Goal: Task Accomplishment & Management: Manage account settings

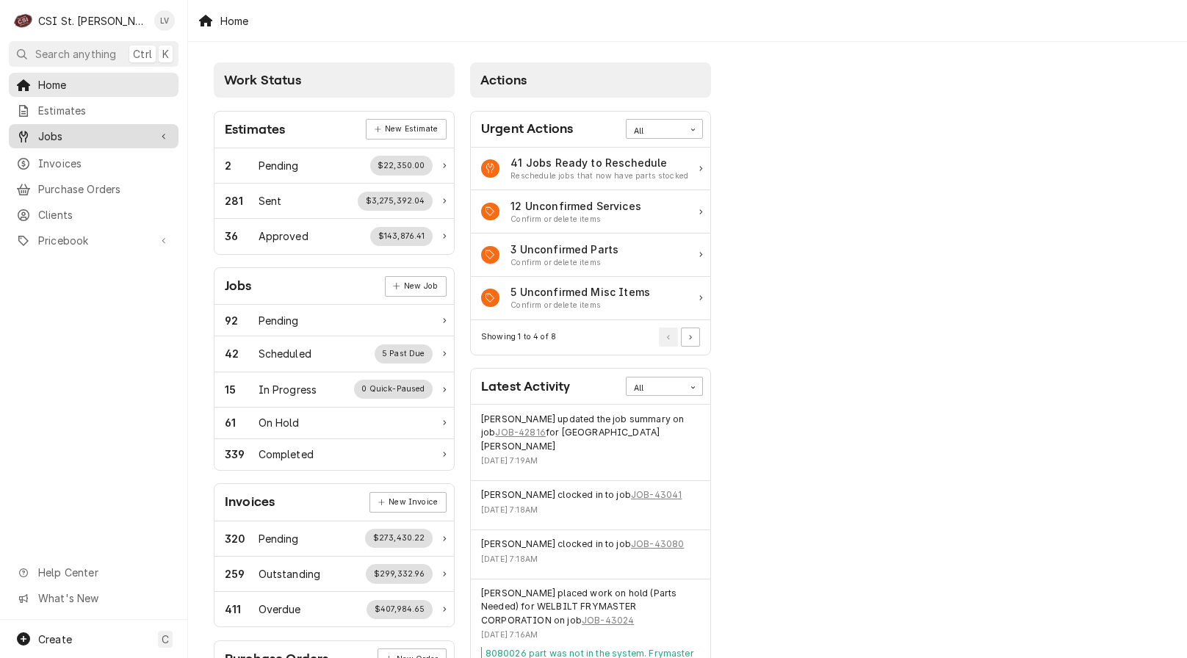
click at [42, 133] on span "Jobs" at bounding box center [93, 136] width 111 height 15
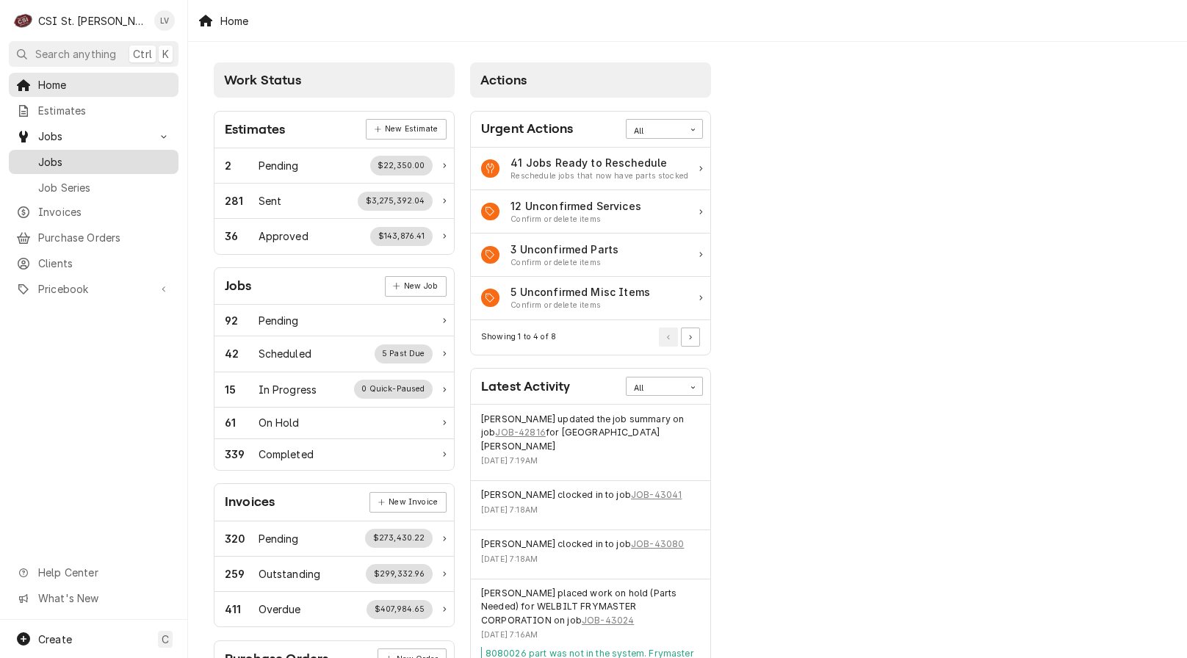
click at [29, 159] on div "Dynamic Content Wrapper" at bounding box center [23, 162] width 15 height 15
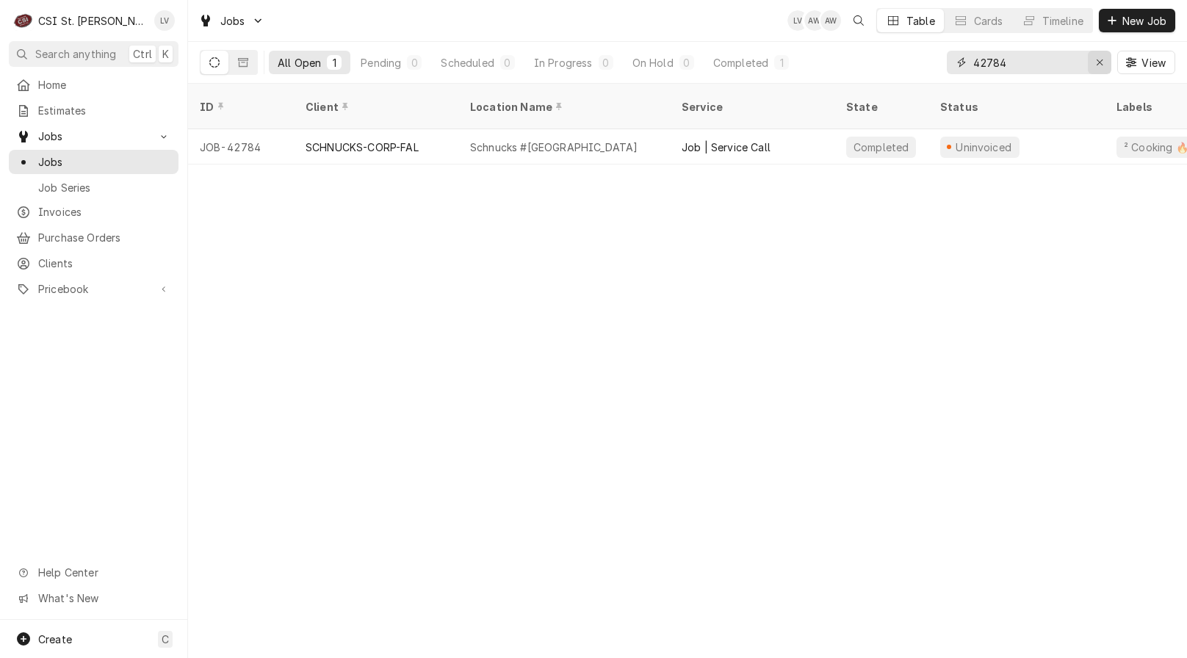
click at [1097, 61] on icon "Erase input" at bounding box center [1100, 62] width 8 height 10
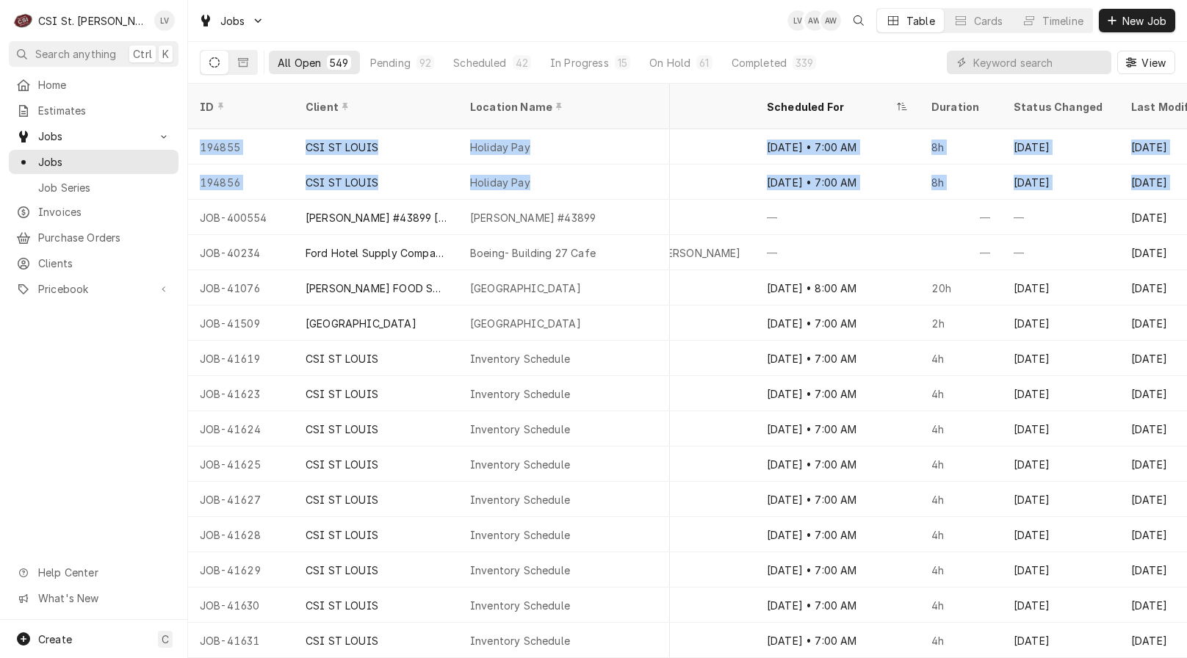
scroll to position [0, 1392]
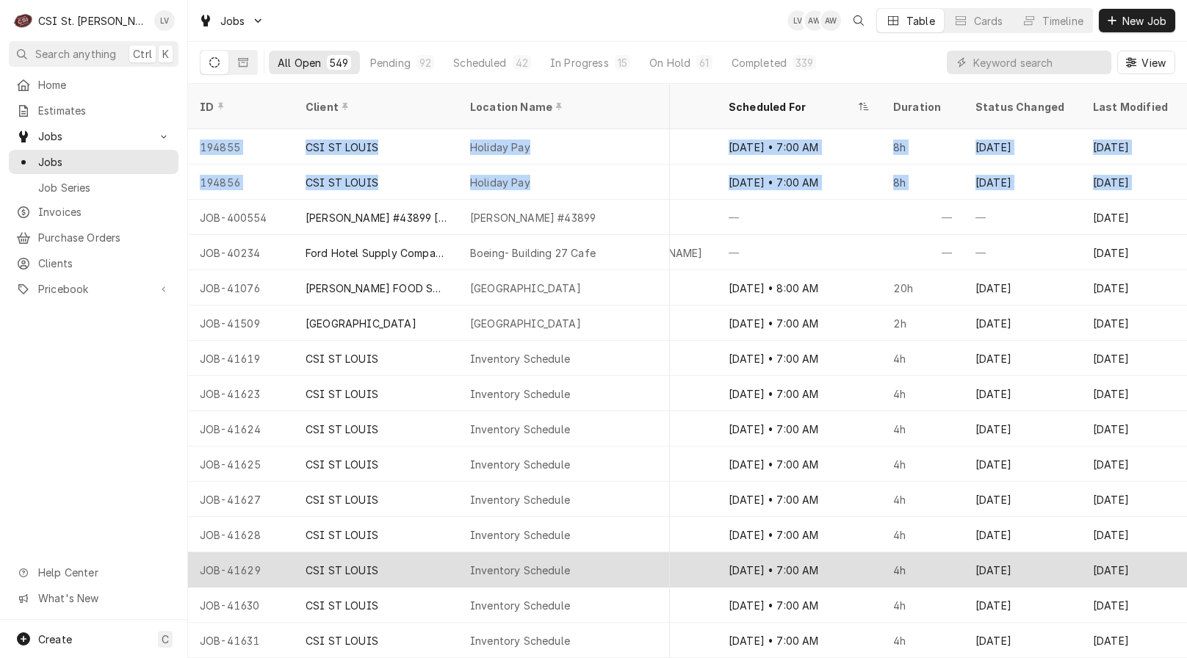
drag, startPoint x: 191, startPoint y: 198, endPoint x: 1064, endPoint y: 566, distance: 947.5
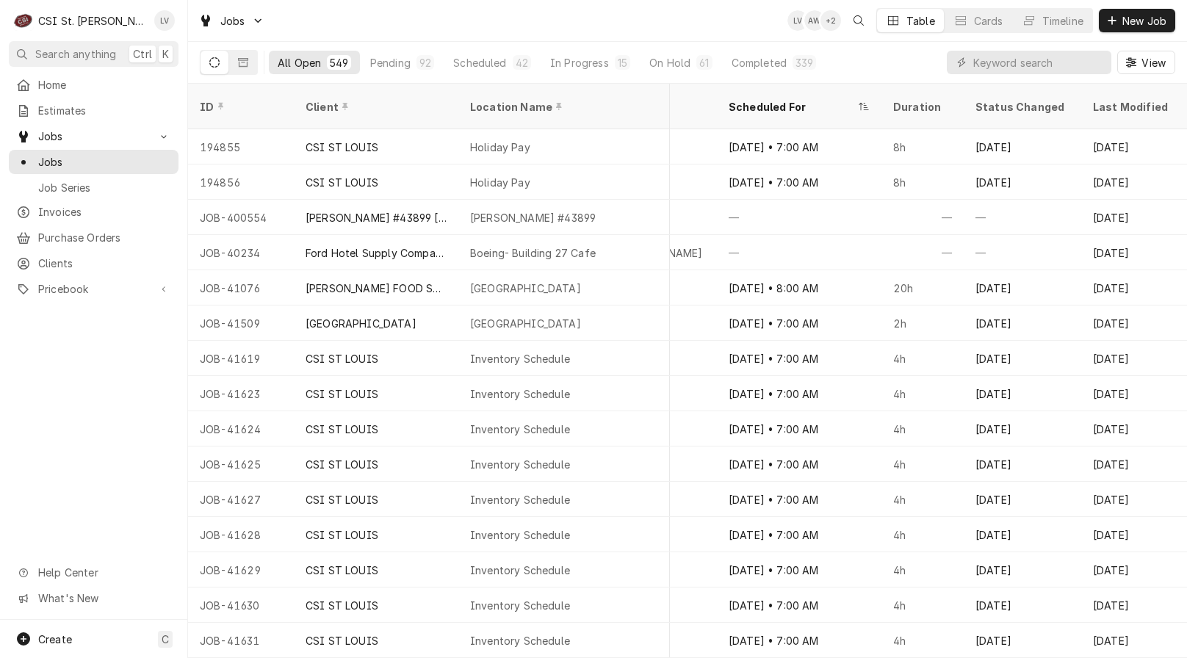
click at [87, 417] on div "Home Estimates Jobs Jobs Job Series Invoices Purchase Orders Clients Pricebook …" at bounding box center [93, 346] width 187 height 547
drag, startPoint x: 749, startPoint y: 61, endPoint x: 739, endPoint y: 68, distance: 12.6
click at [749, 62] on div "Completed" at bounding box center [759, 62] width 55 height 15
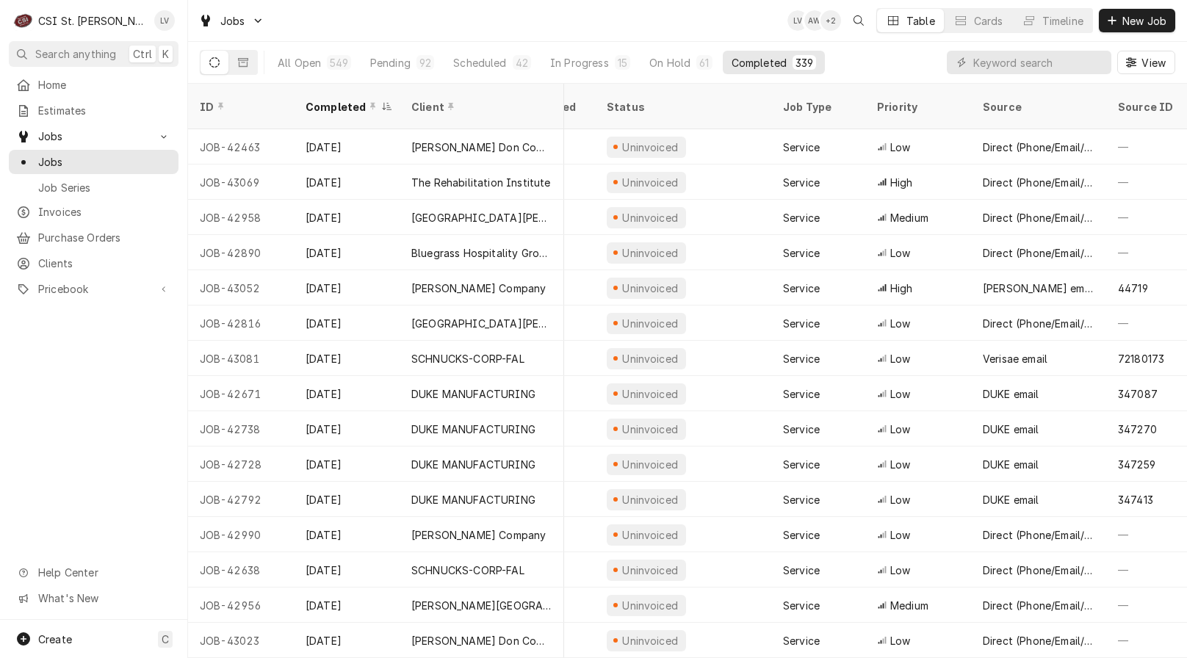
scroll to position [0, 804]
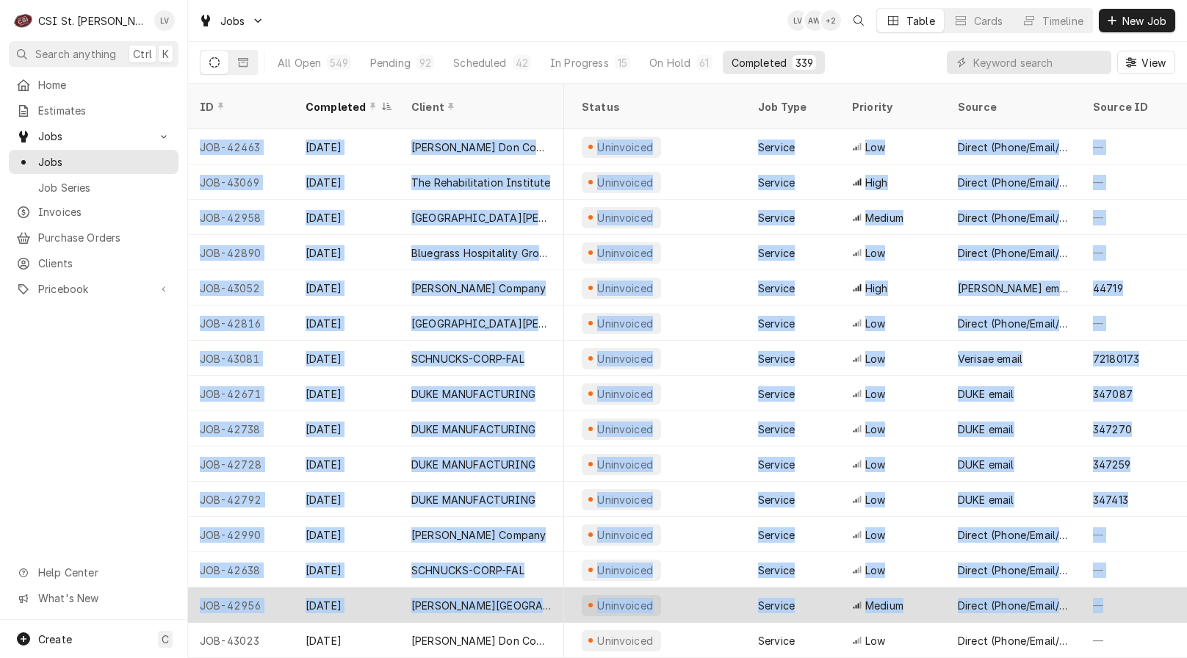
drag, startPoint x: 195, startPoint y: 128, endPoint x: 1164, endPoint y: 586, distance: 1071.7
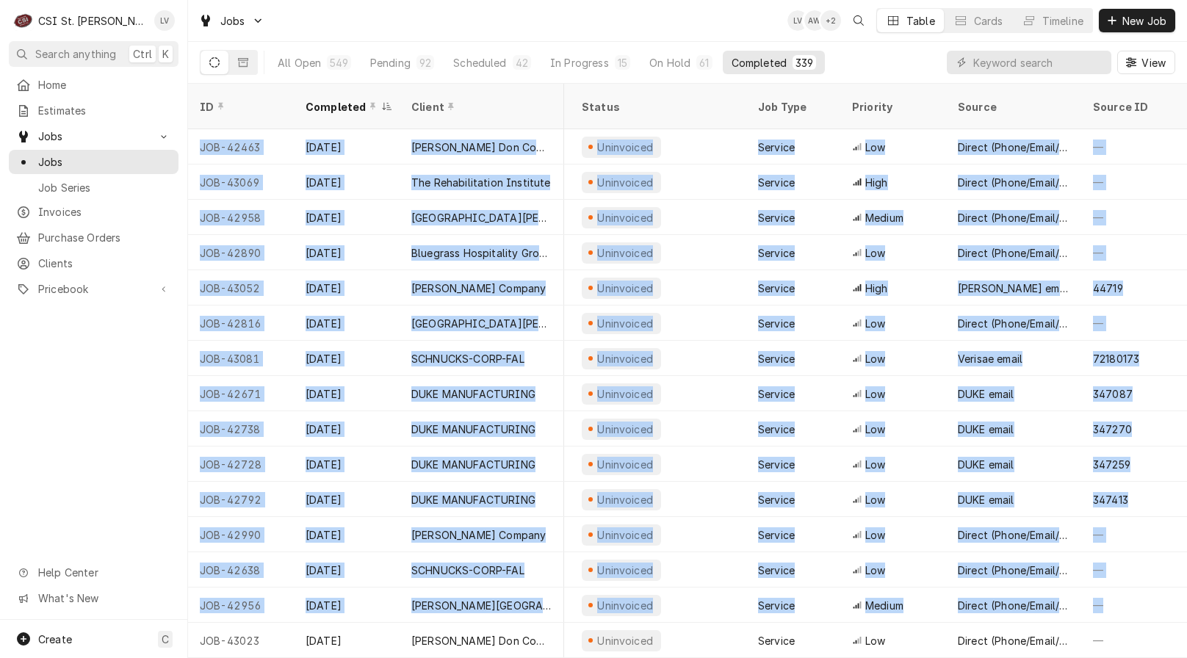
copy tbody "JOB-42463 Oct 5 Edward Don Company Henderson Elementary 2501 Hackmann Rd, St Ch…"
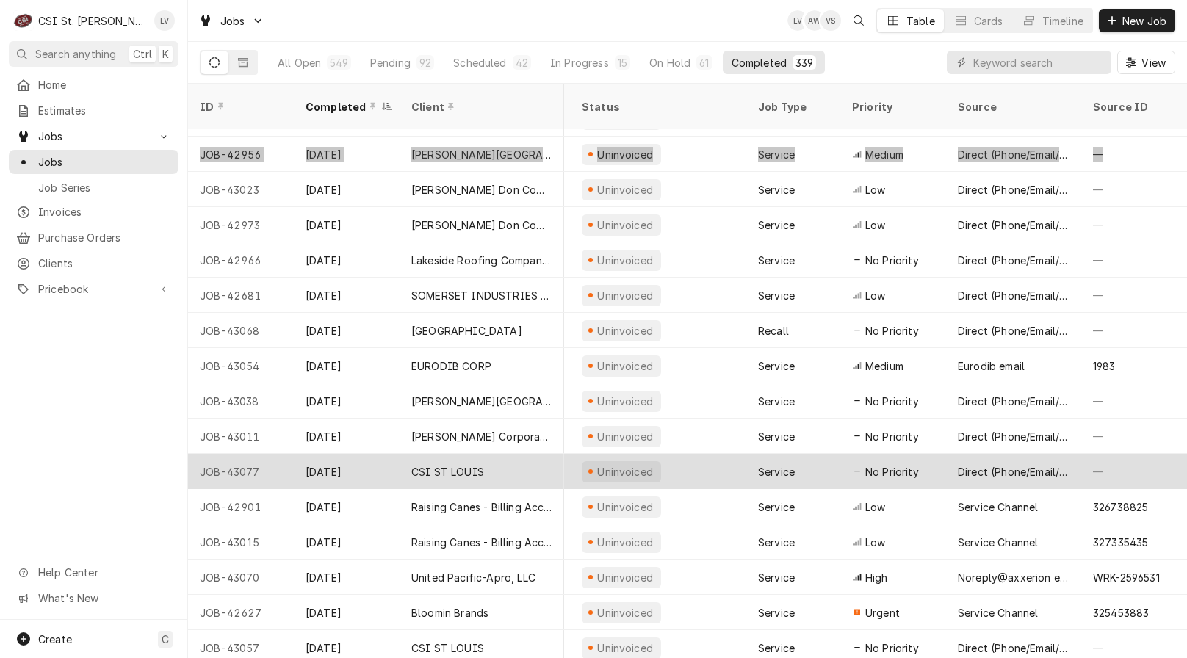
scroll to position [452, 804]
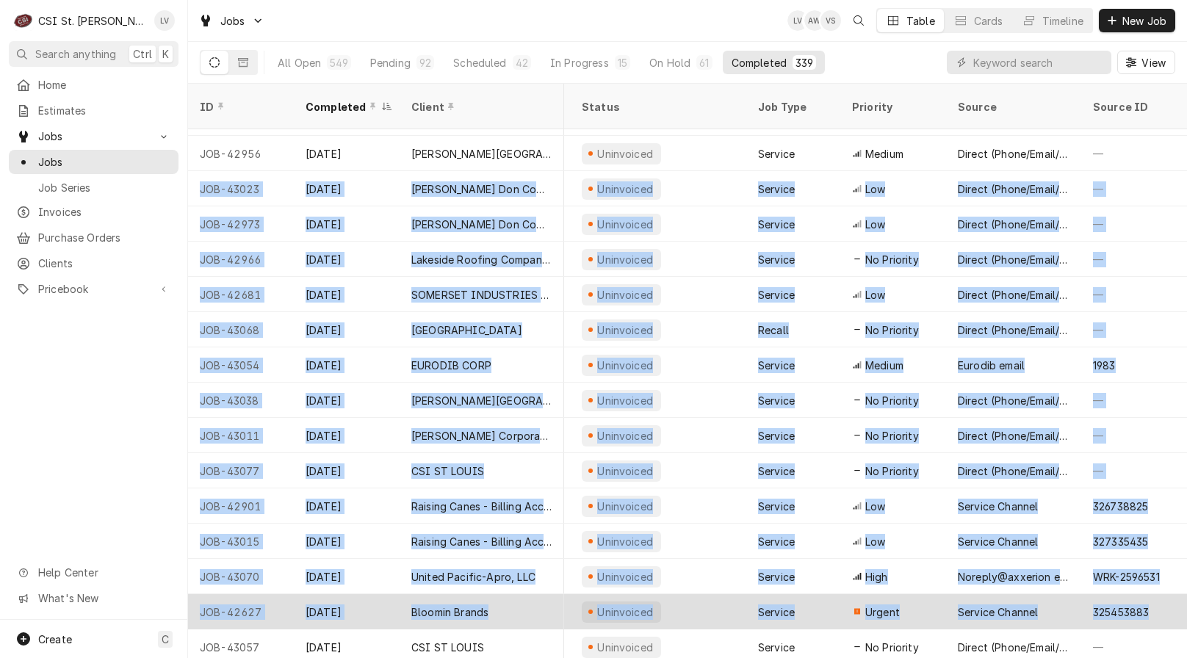
drag, startPoint x: 194, startPoint y: 171, endPoint x: 1167, endPoint y: 586, distance: 1057.5
copy tbody "JOB-43023 Oct 3 Edward Don Company Barnwell Middle School 1035 Jungs Station Rd…"
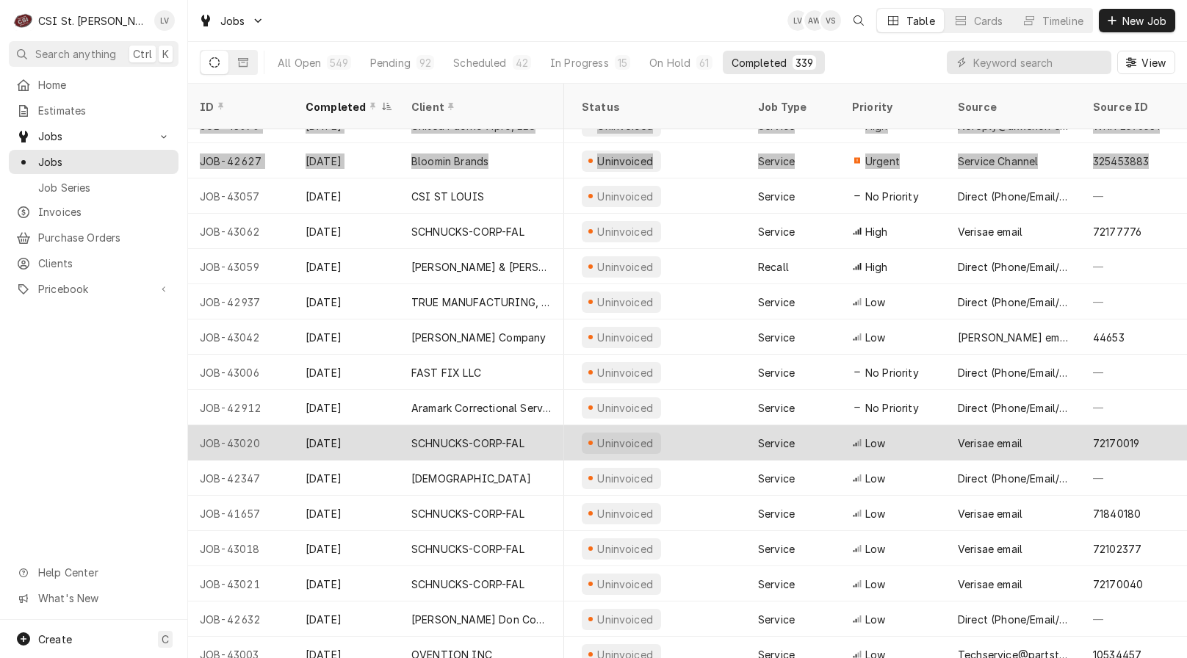
scroll to position [910, 804]
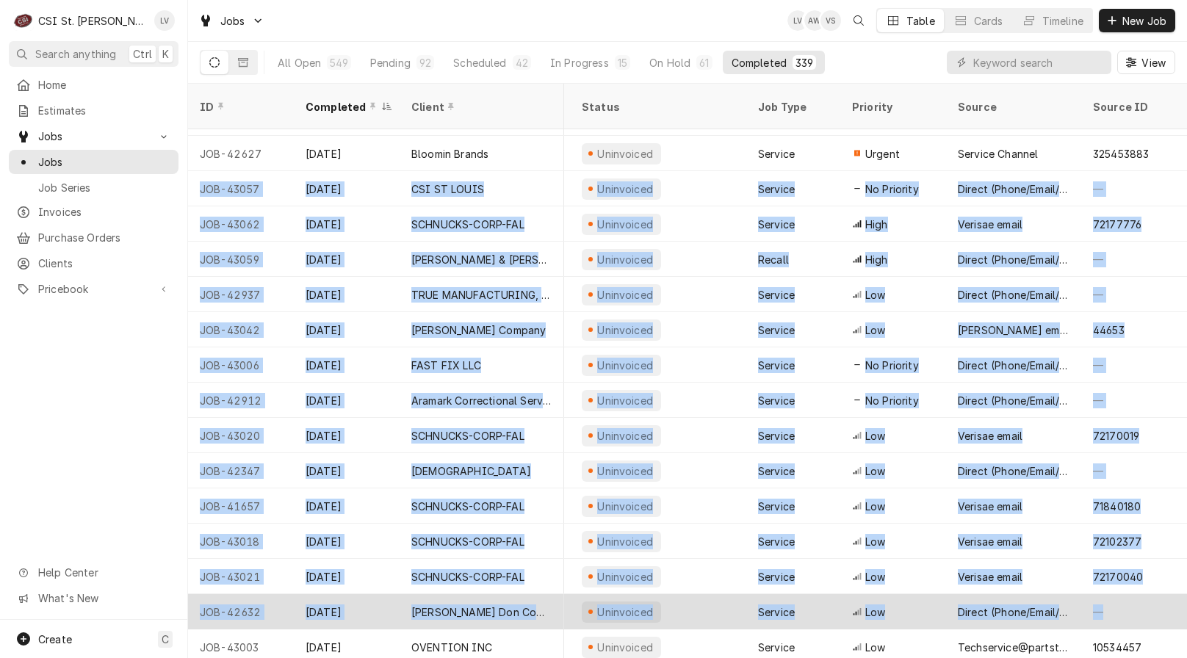
drag, startPoint x: 201, startPoint y: 173, endPoint x: 1154, endPoint y: 607, distance: 1047.8
copy tbody "JOB-43057 Oct 3 CSI ST LOUIS Shop Work 18330 Edison Ave, Chesterfield, MO 63005…"
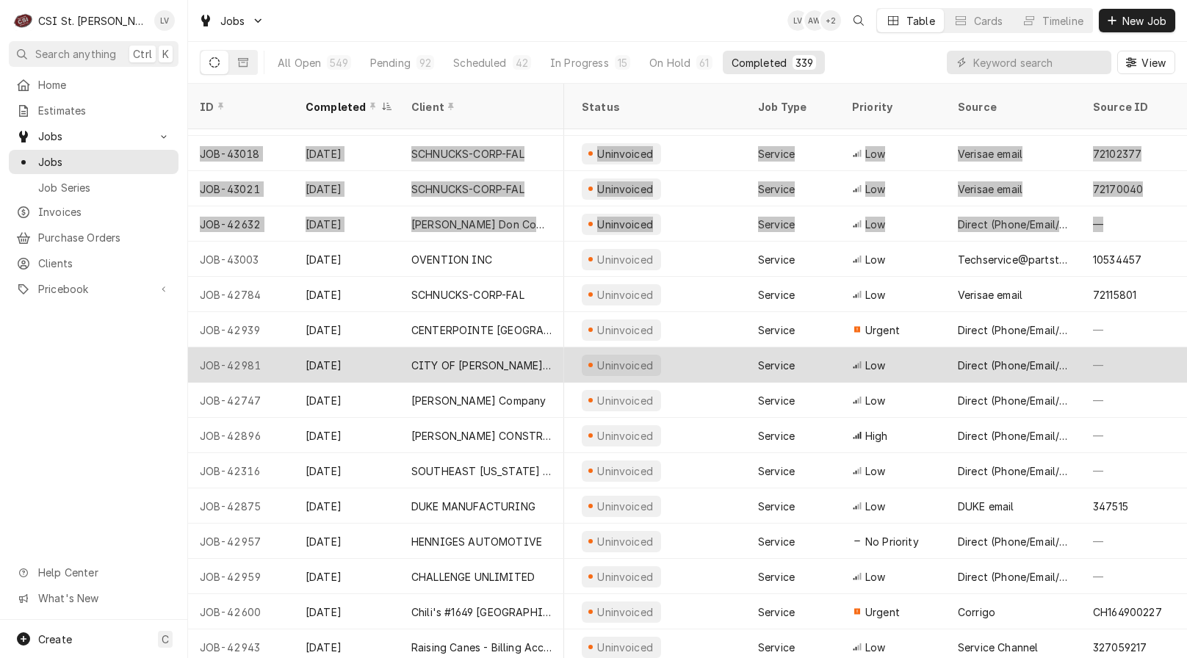
scroll to position [1372, 804]
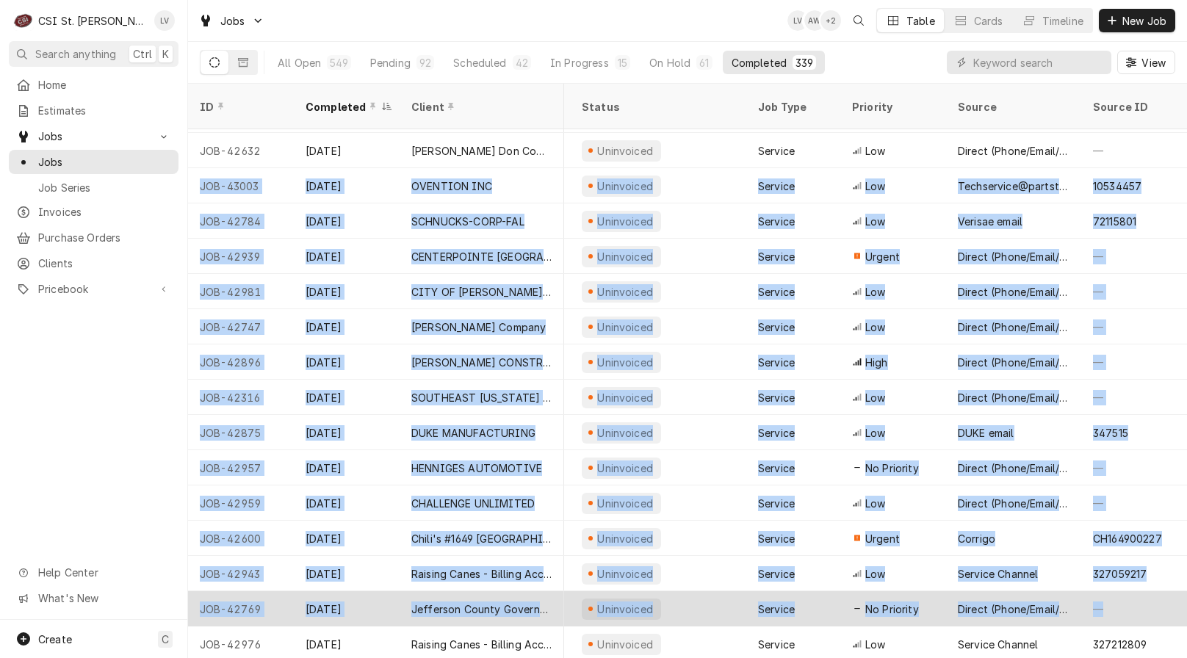
drag, startPoint x: 195, startPoint y: 169, endPoint x: 1161, endPoint y: 604, distance: 1060.1
copy tbody "JOB-43003 Oct 2 OVENTION INC Crushed Red / West County 14124 Manchester Rd, Bal…"
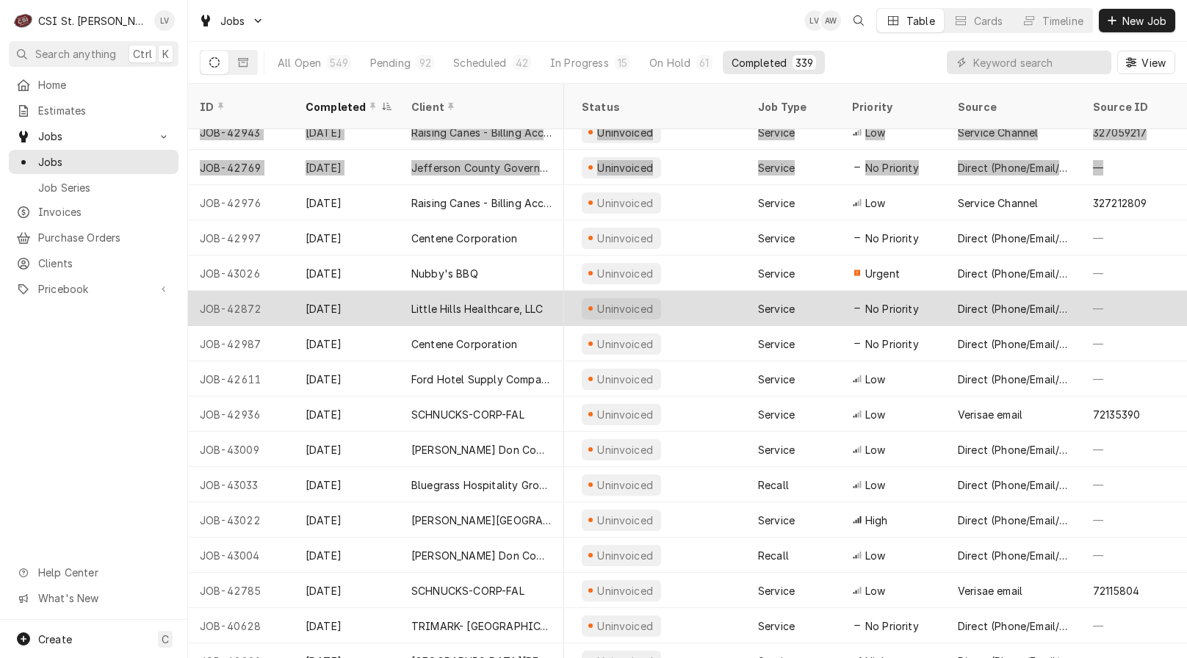
scroll to position [1830, 804]
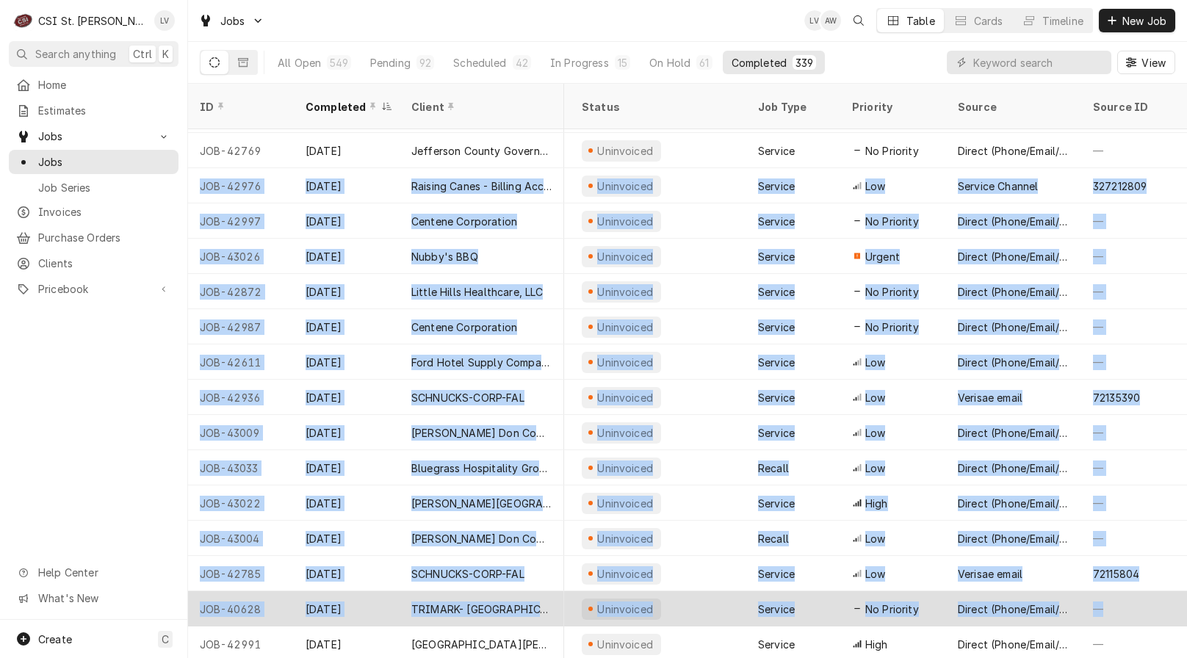
drag, startPoint x: 194, startPoint y: 170, endPoint x: 1128, endPoint y: 587, distance: 1022.4
copy tbody "JOB-42976 Oct 2 Raising Canes - Billing Account Raising Canes #876 Springfield …"
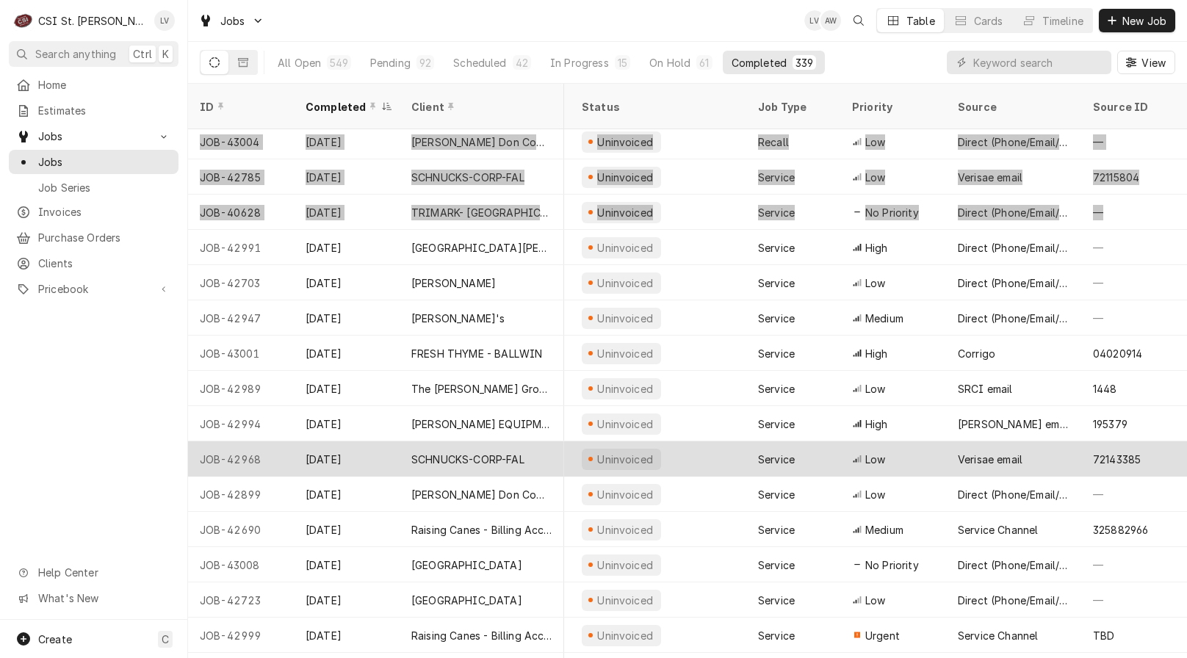
scroll to position [2253, 804]
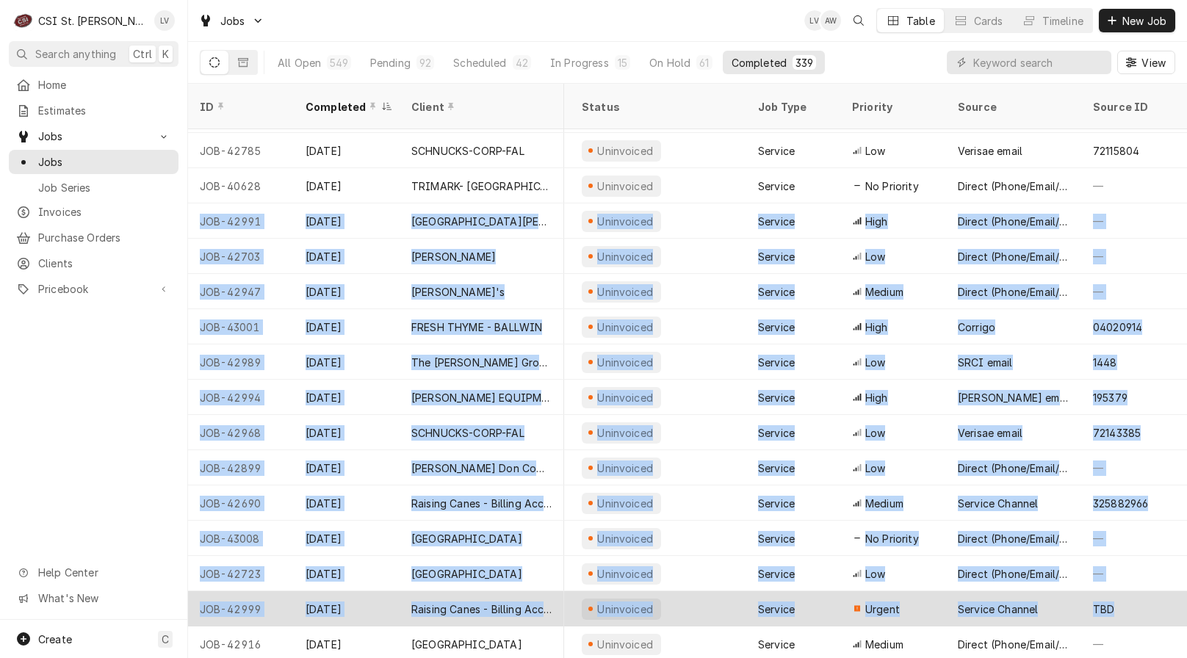
drag, startPoint x: 195, startPoint y: 202, endPoint x: 1131, endPoint y: 593, distance: 1015.0
copy tbody "JOB-42991 Oct 1 St Francis Borgia High School St Francis Borgia High School 100…"
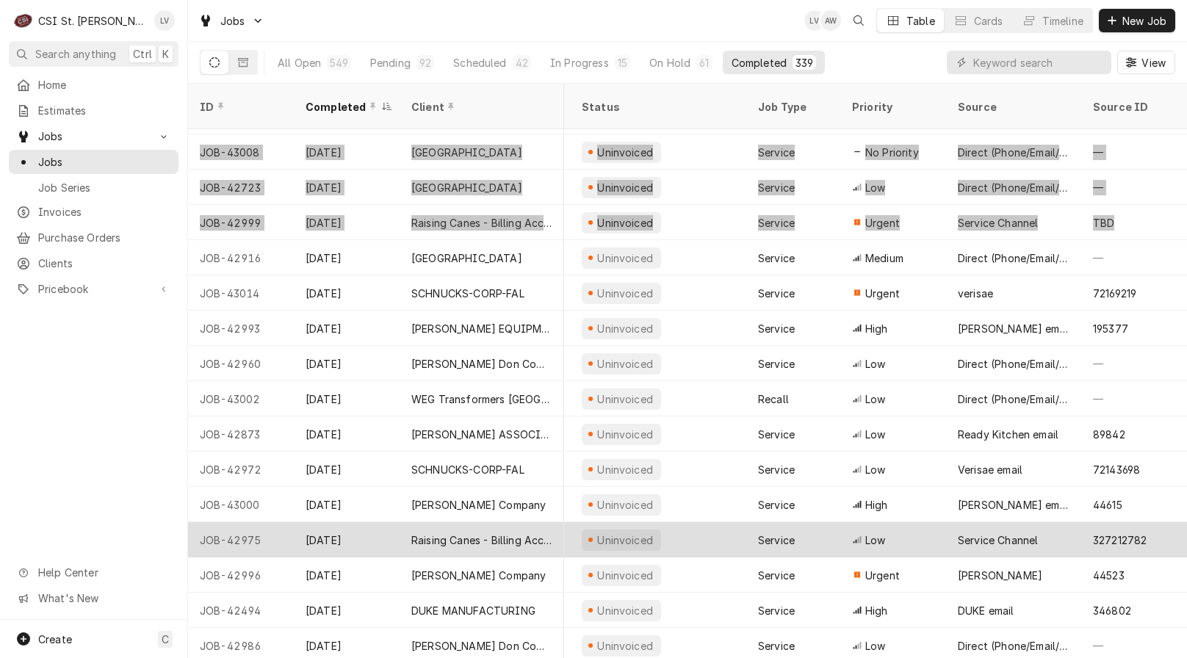
scroll to position [2676, 804]
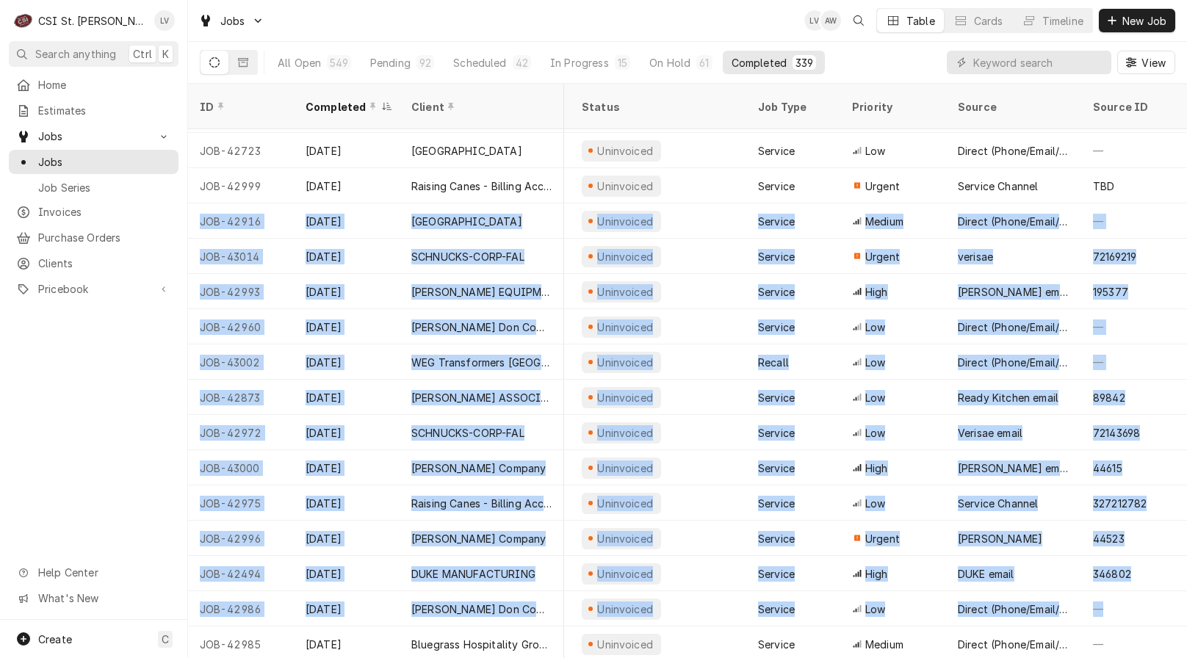
drag, startPoint x: 192, startPoint y: 203, endPoint x: 1178, endPoint y: 595, distance: 1060.1
copy tbody "JOB-42916 Oct 1 River City Casino RCC Banquet Kitchen 777 River City Casino Blv…"
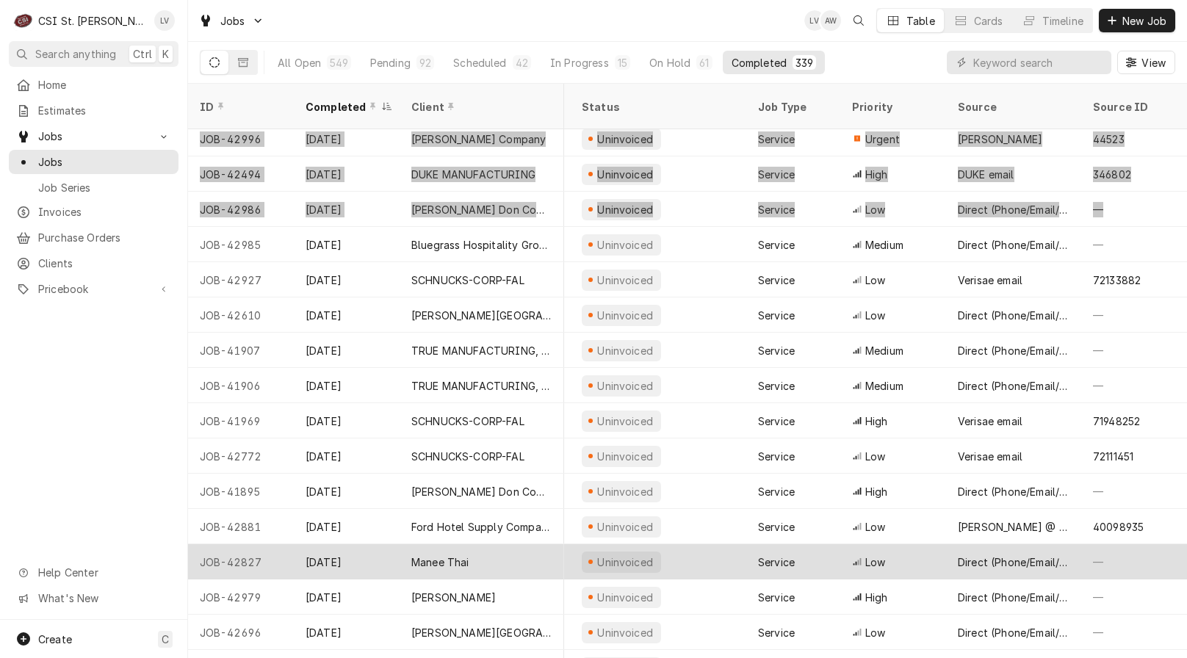
scroll to position [3100, 804]
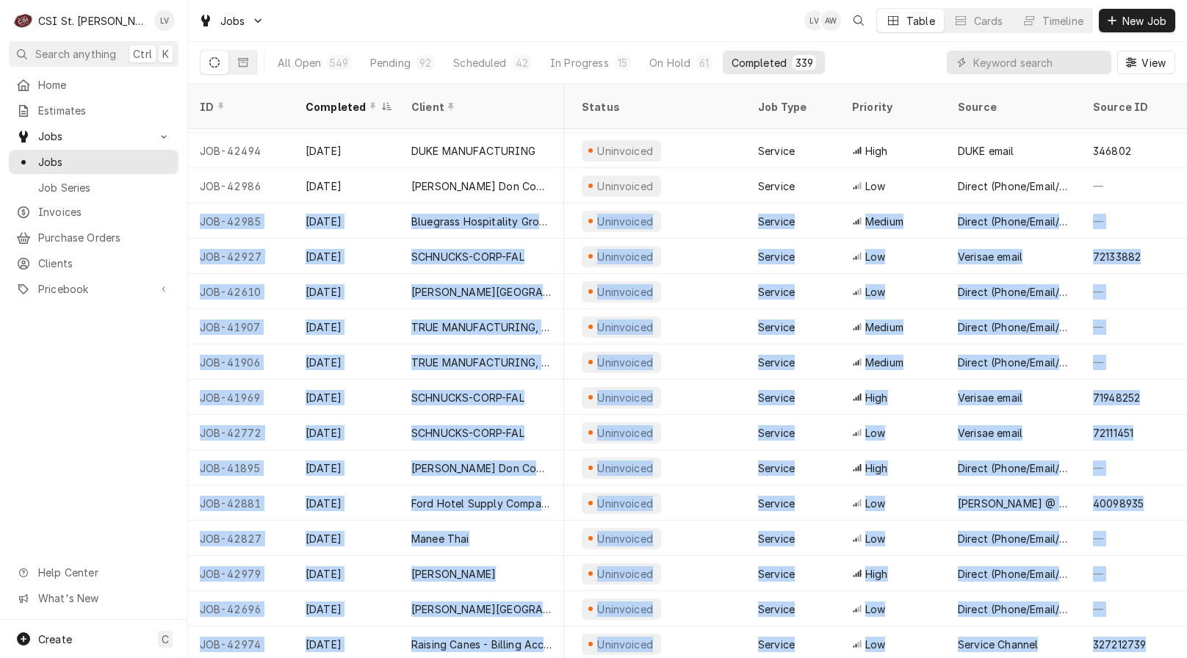
drag, startPoint x: 188, startPoint y: 204, endPoint x: 1186, endPoint y: 605, distance: 1076.0
copy tbody "JOB-42985 Sep 30 Bluegrass Hospitality Group - BHG Drake's Shiloh 1160 Central …"
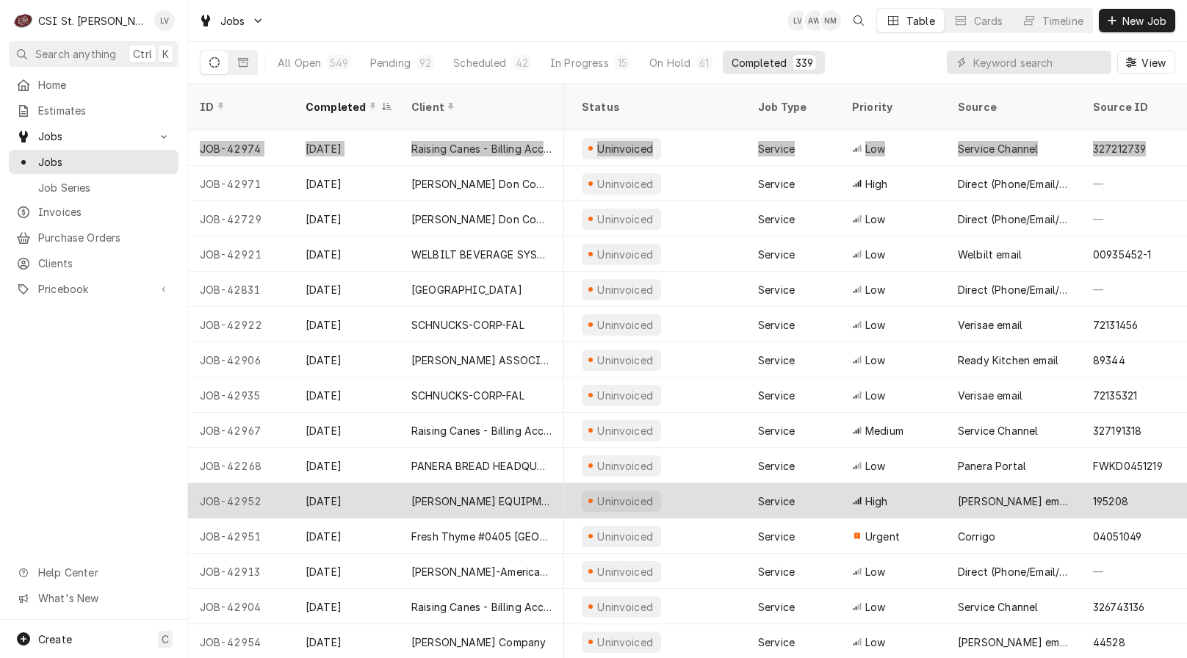
scroll to position [3596, 804]
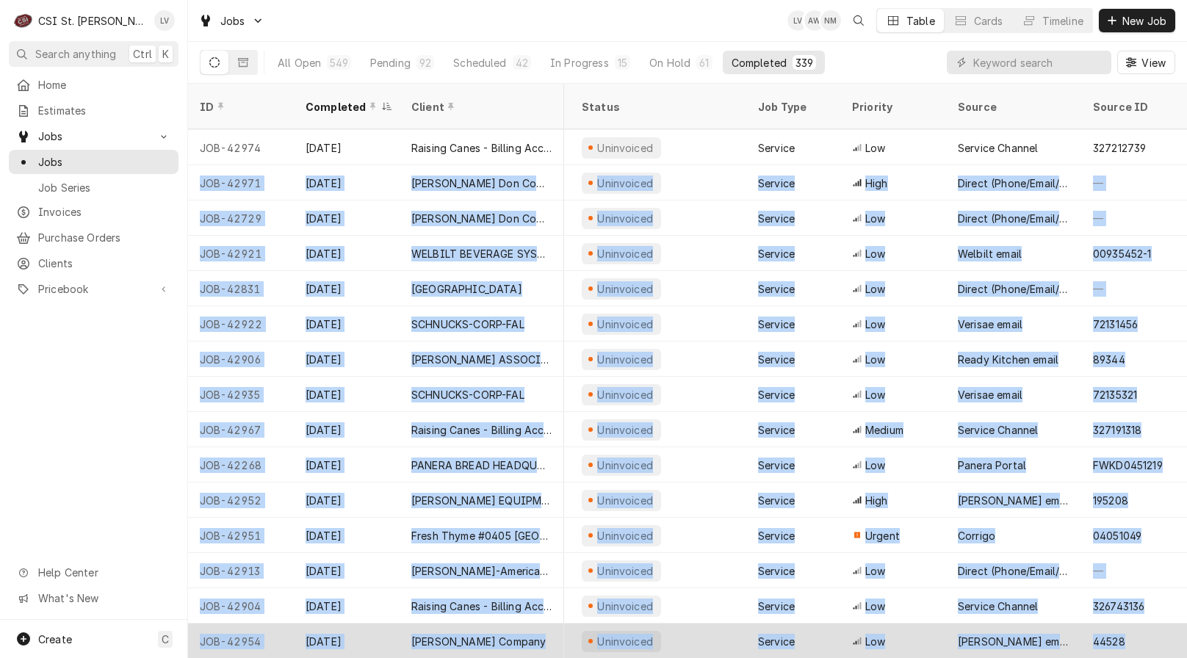
drag, startPoint x: 192, startPoint y: 164, endPoint x: 1139, endPoint y: 610, distance: 1047.4
copy tbody "JOB-42971 Sep 30 Edward Don Company Francis Howell High School 7001 S Highway 9…"
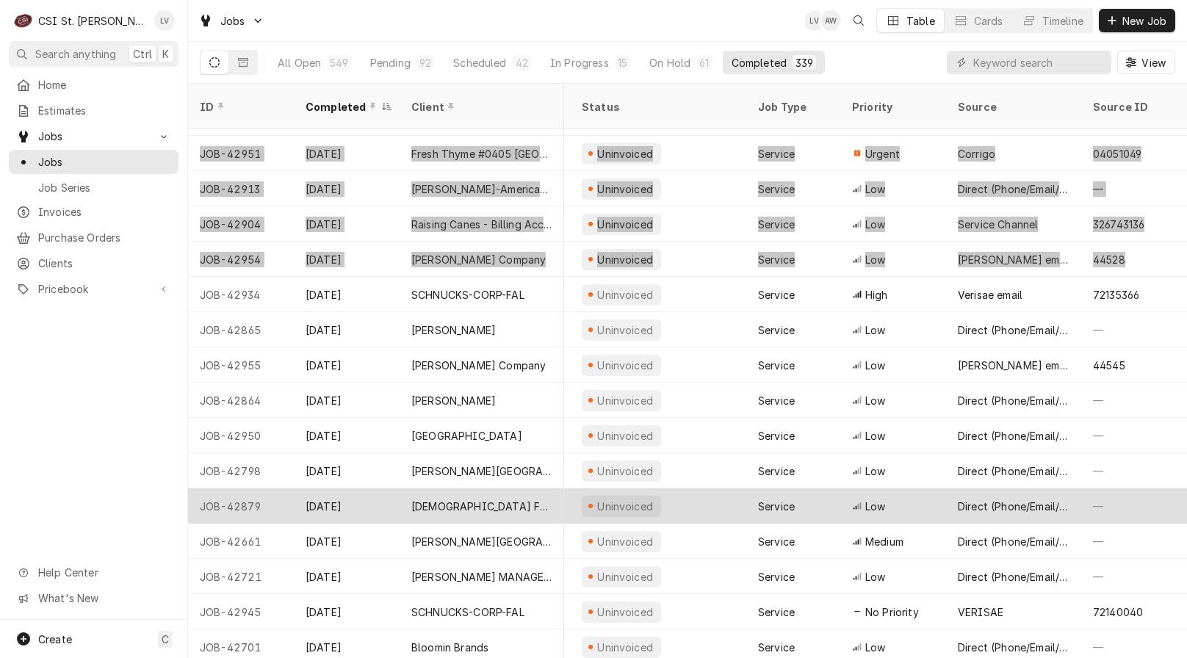
scroll to position [4052, 804]
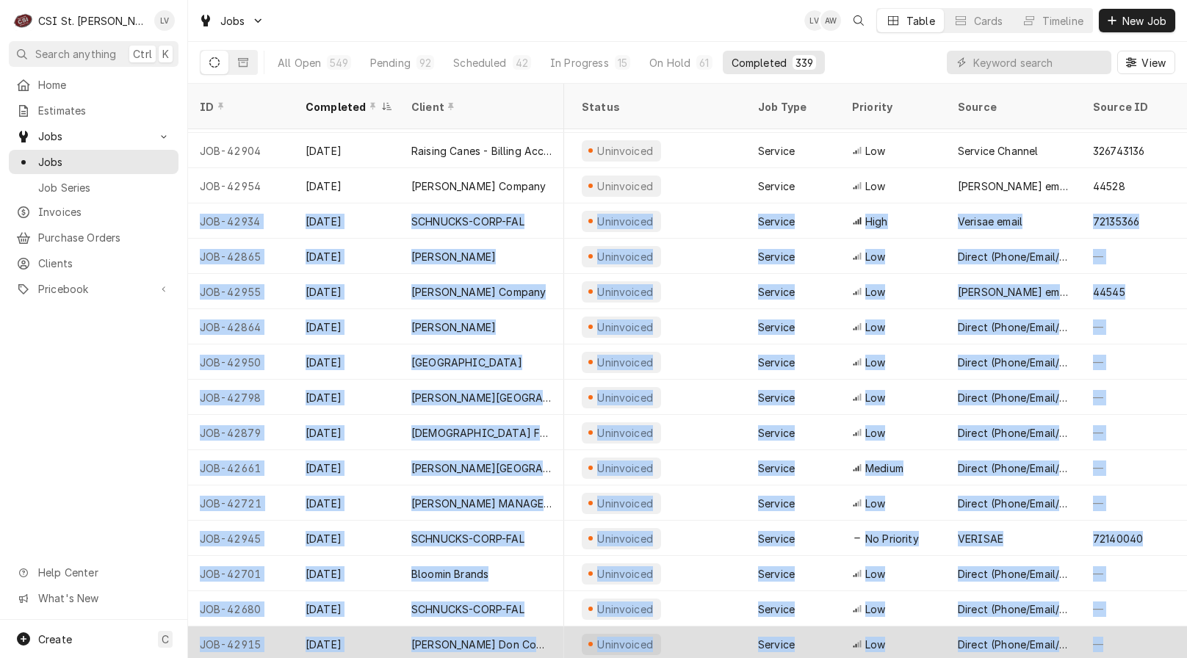
drag, startPoint x: 192, startPoint y: 205, endPoint x: 1159, endPoint y: 633, distance: 1058.1
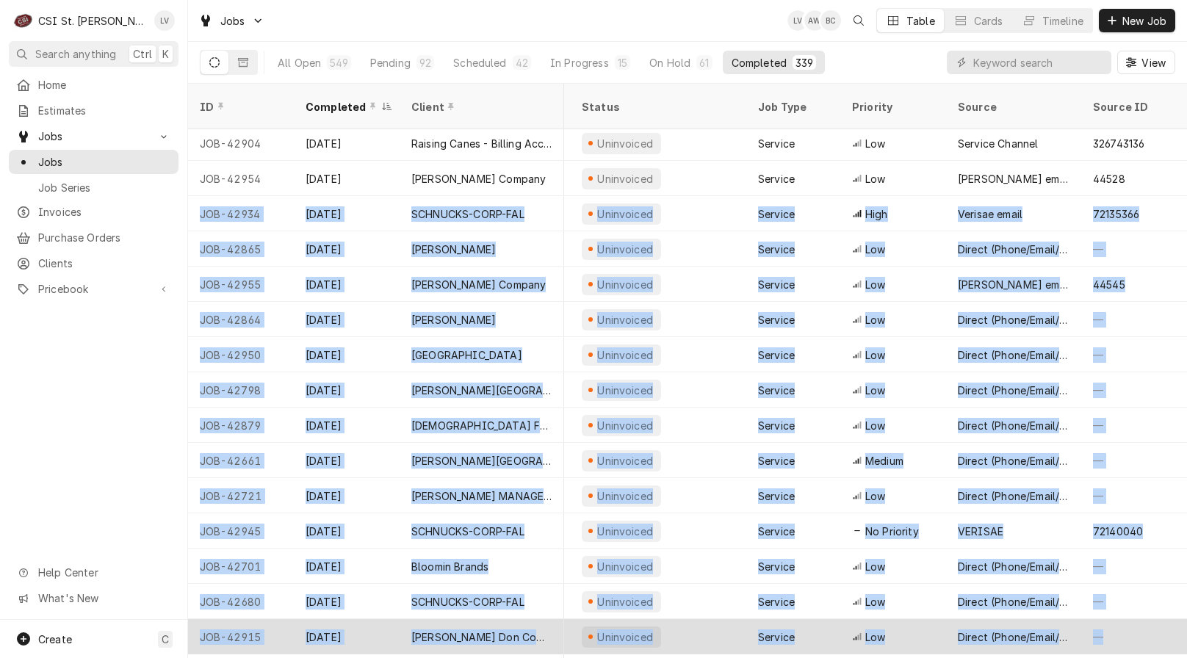
copy tbody "JOB-42934 Sep 29 SCHNUCKS-CORP-FAL Schnucks #731 Festus 1181 West Gannon Dr, Fe…"
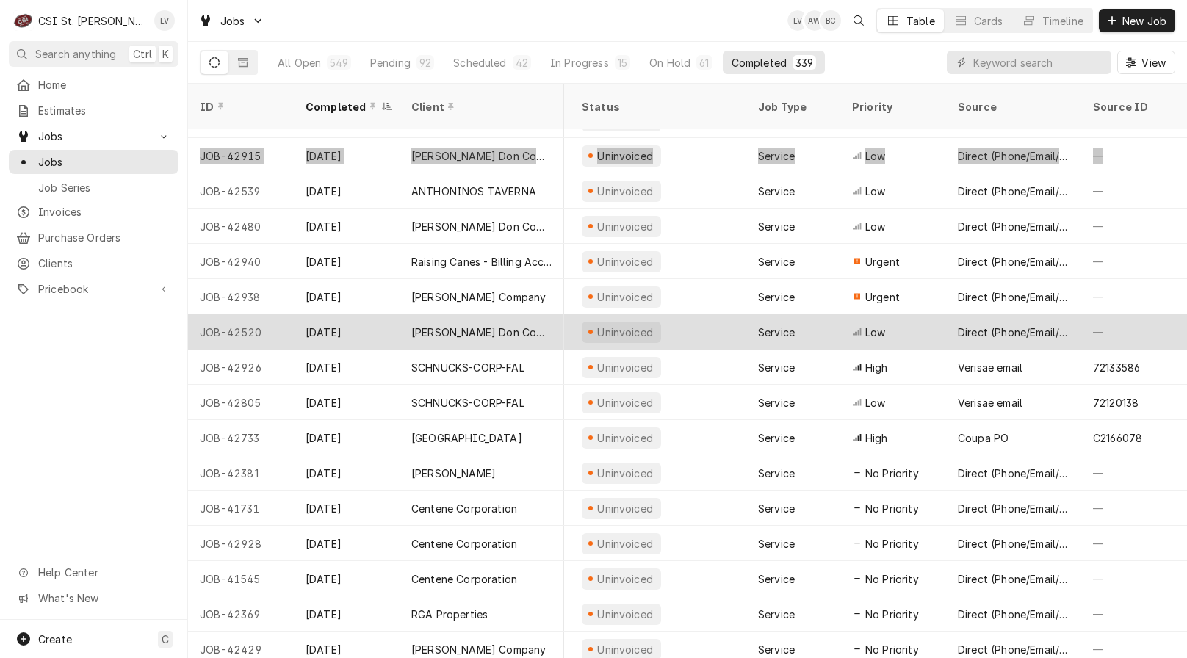
scroll to position [4507, 804]
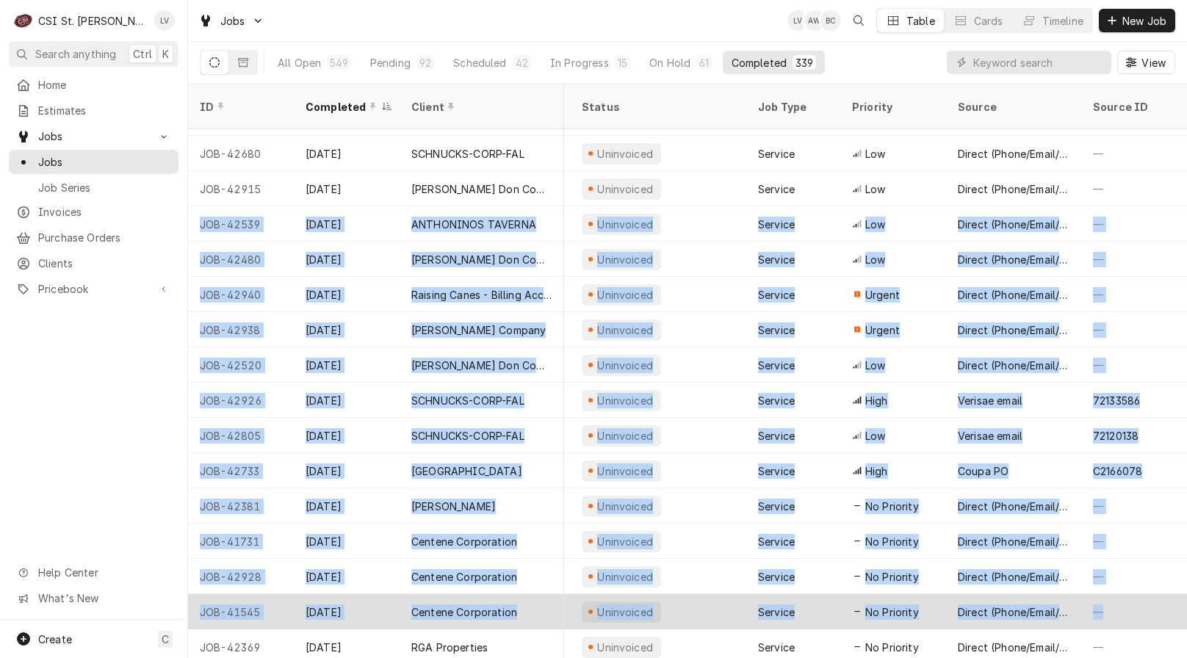
drag, startPoint x: 193, startPoint y: 208, endPoint x: 1113, endPoint y: 602, distance: 1000.5
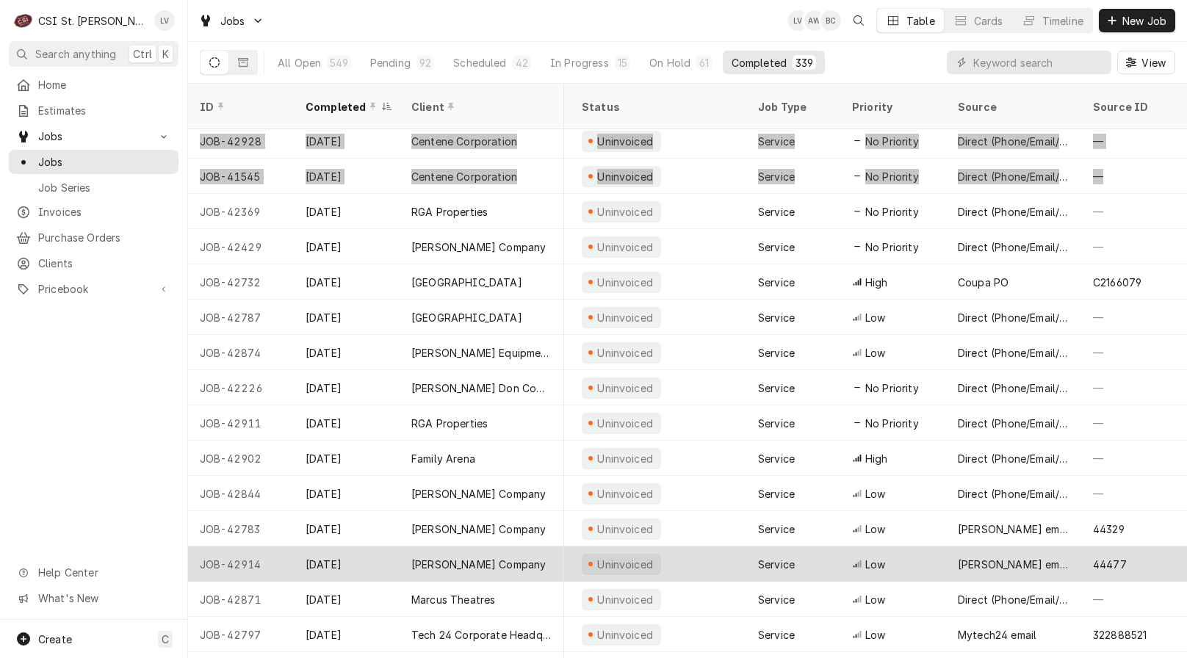
scroll to position [4968, 804]
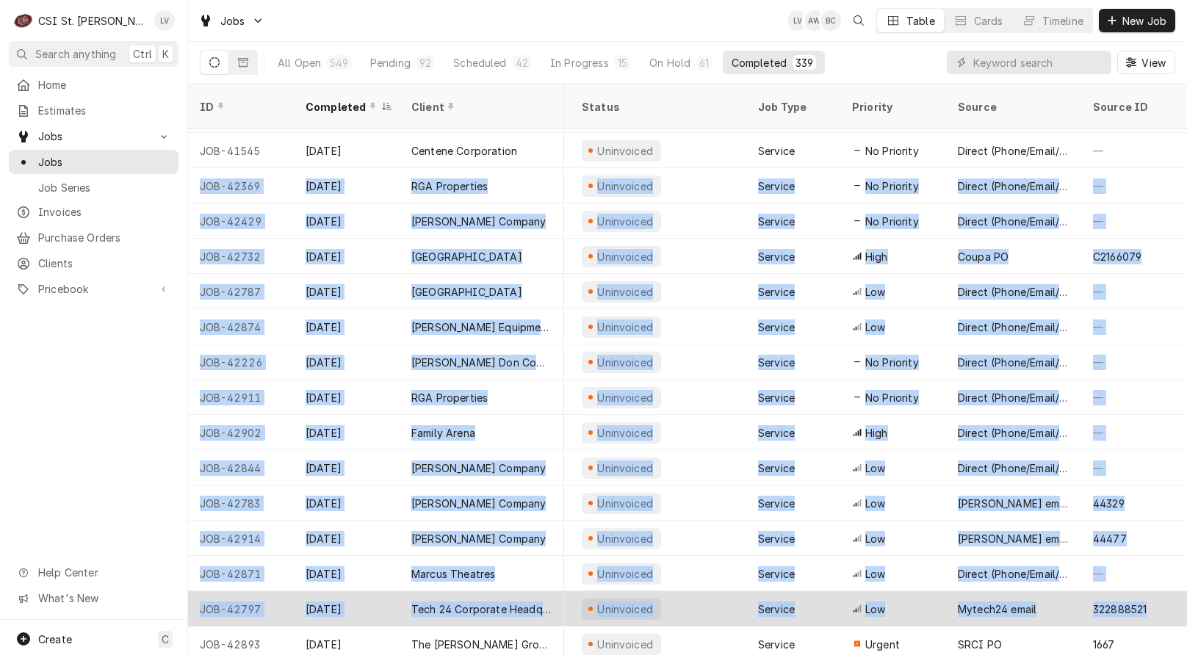
drag, startPoint x: 193, startPoint y: 165, endPoint x: 1150, endPoint y: 600, distance: 1051.4
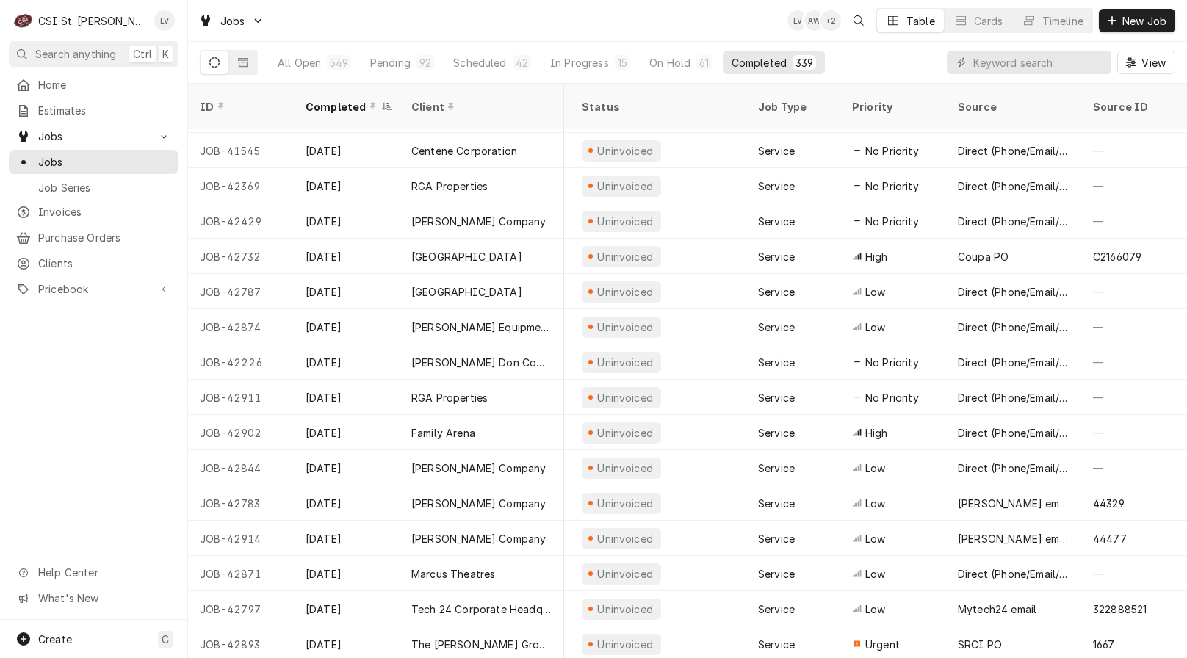
click at [101, 447] on div "Home Estimates Jobs Jobs Job Series Invoices Purchase Orders Clients Pricebook …" at bounding box center [93, 346] width 187 height 547
click at [981, 59] on input "Dynamic Content Wrapper" at bounding box center [1038, 63] width 131 height 24
type input "42703"
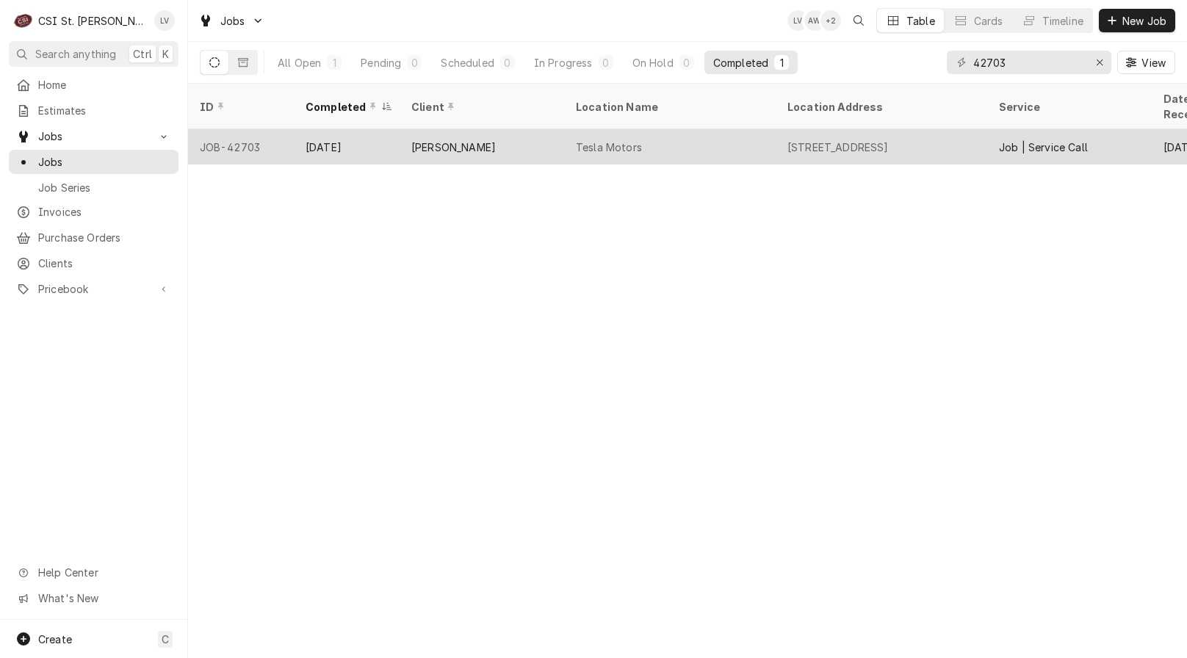
click at [350, 141] on div "Oct 1" at bounding box center [347, 146] width 106 height 35
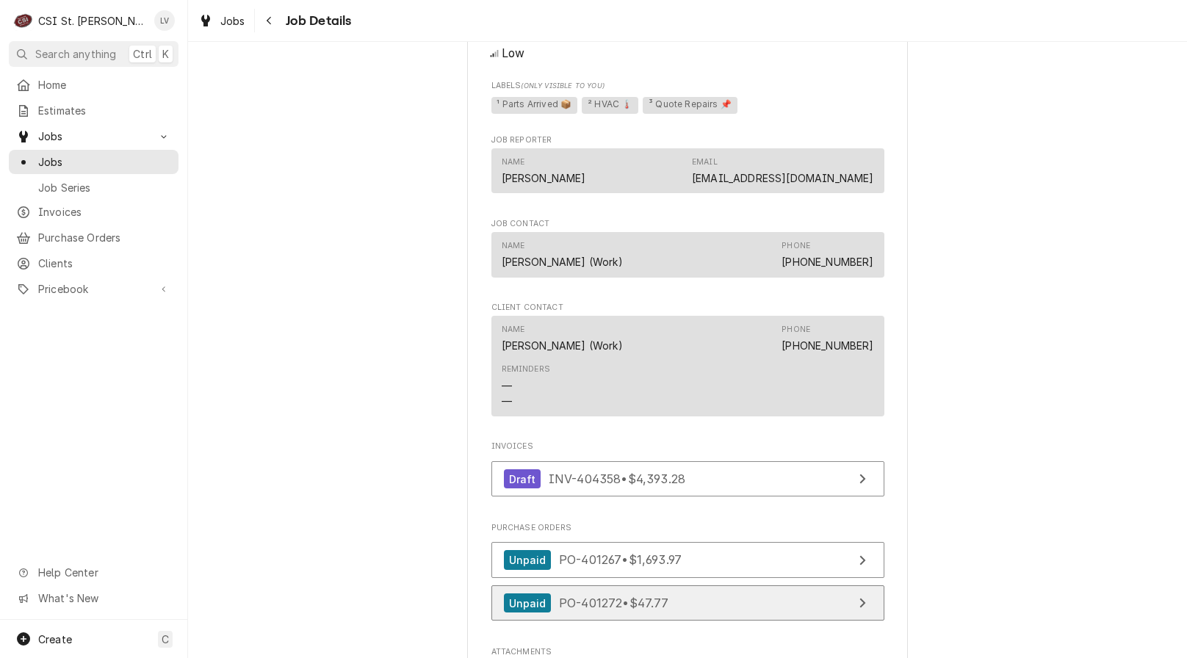
scroll to position [1616, 0]
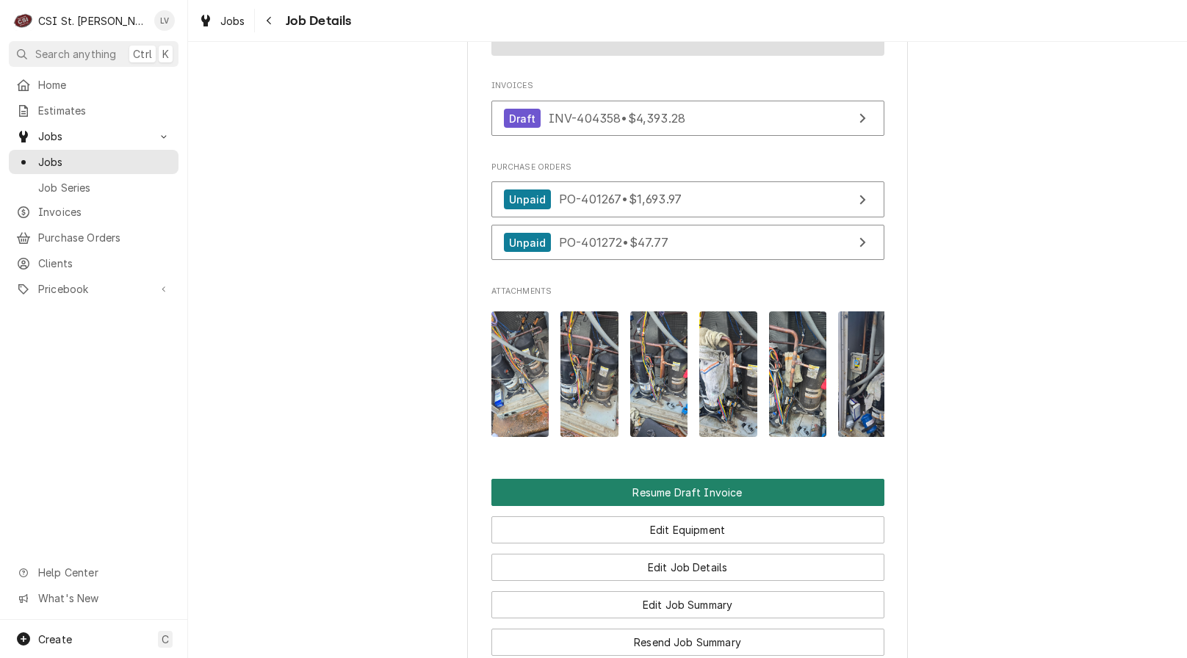
click at [766, 506] on button "Resume Draft Invoice" at bounding box center [687, 492] width 393 height 27
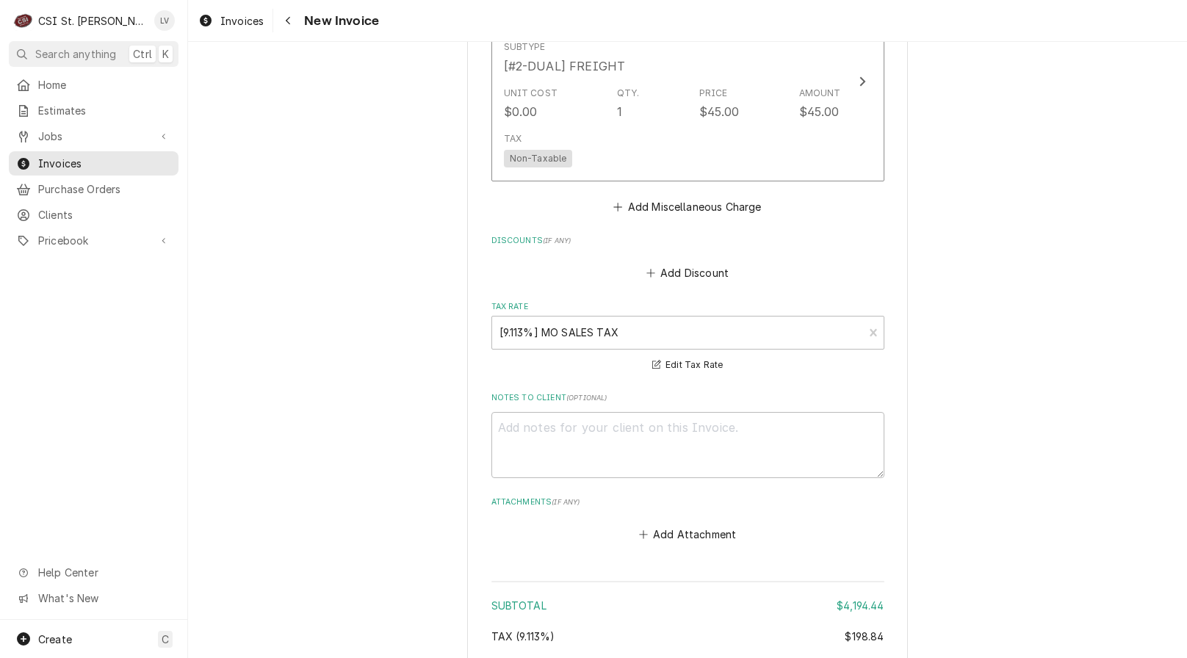
scroll to position [5363, 0]
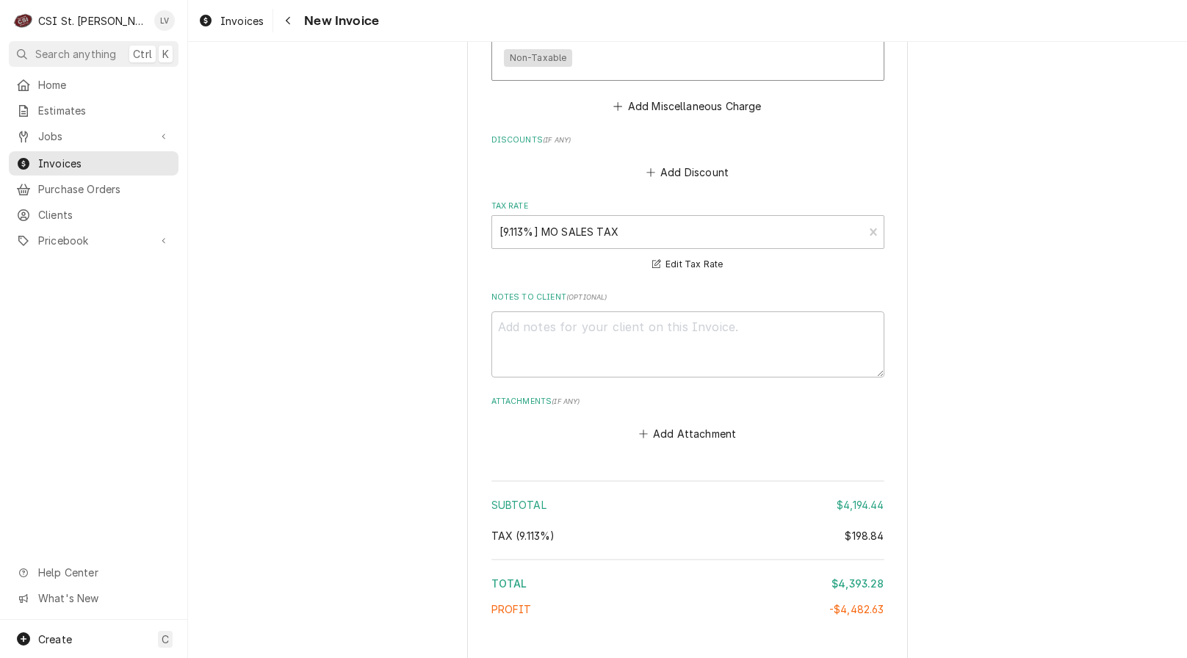
drag, startPoint x: 120, startPoint y: 107, endPoint x: 397, endPoint y: 98, distance: 277.1
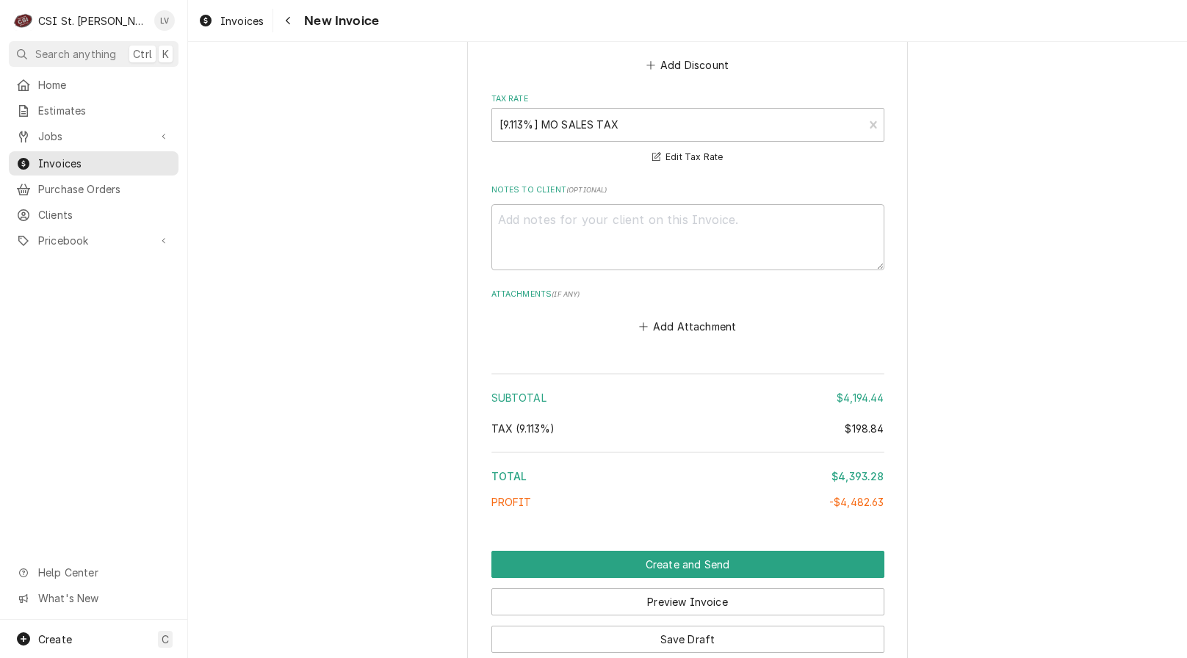
scroll to position [5548, 0]
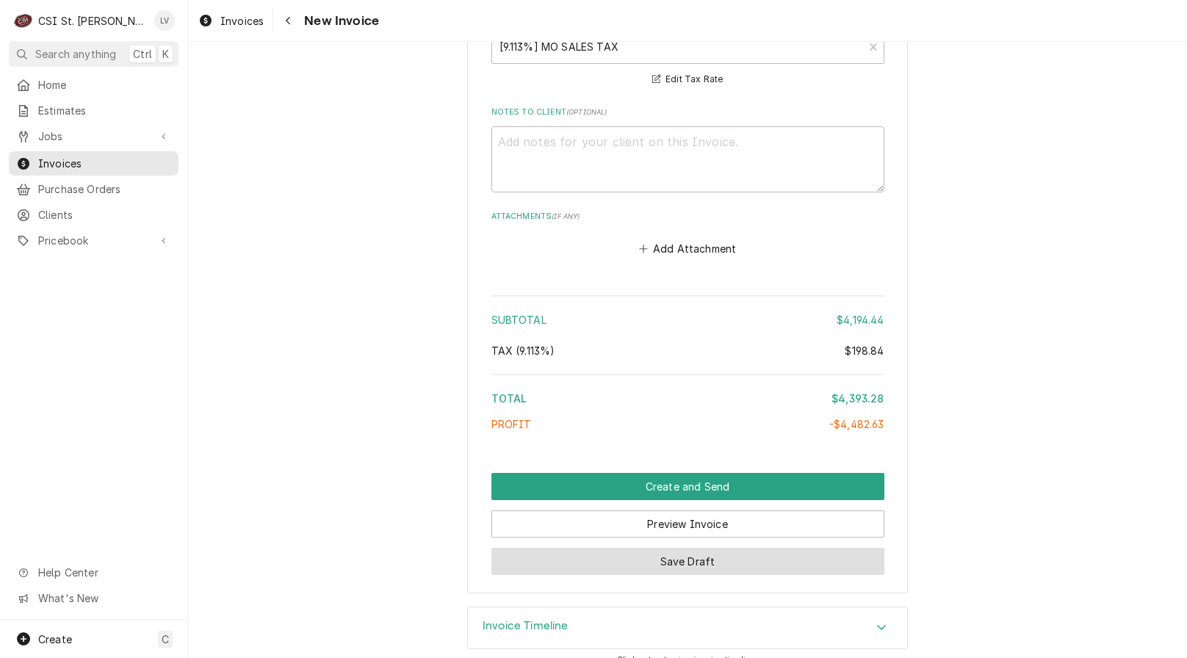
click at [653, 548] on button "Save Draft" at bounding box center [687, 561] width 393 height 27
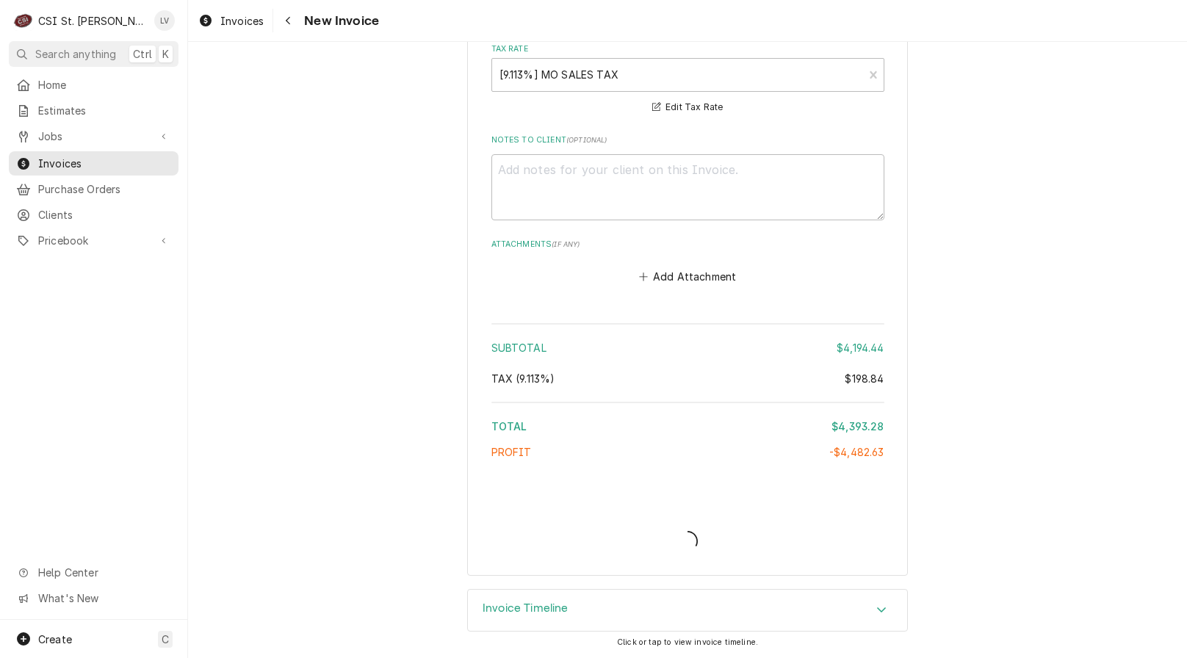
scroll to position [5503, 0]
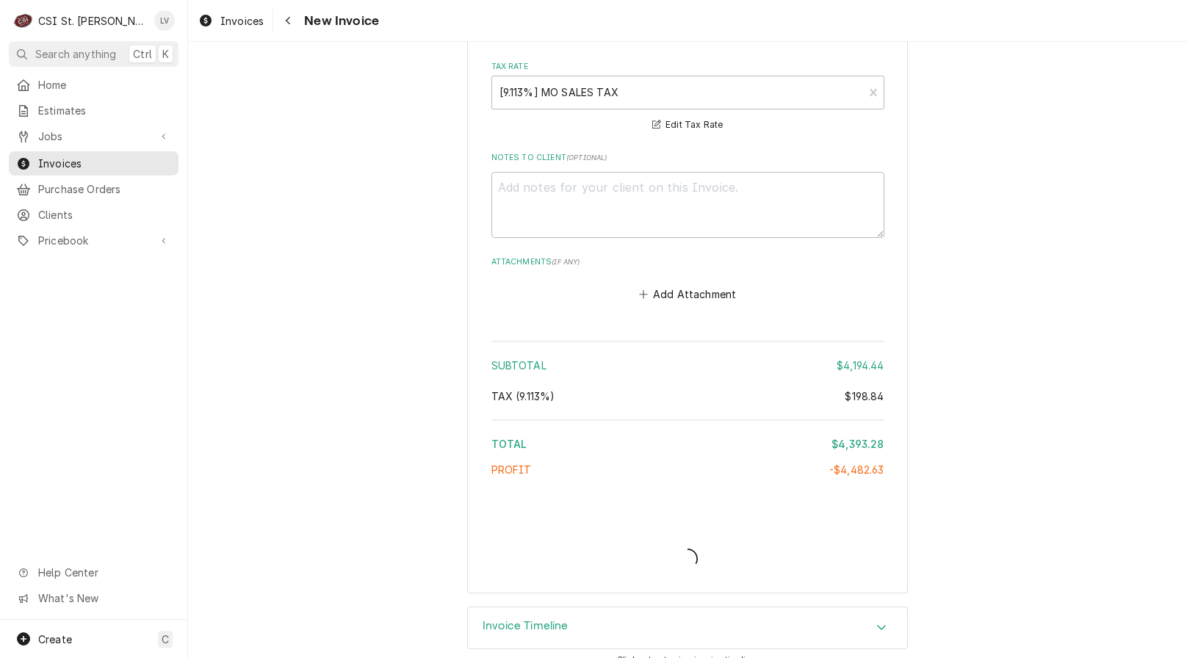
type textarea "x"
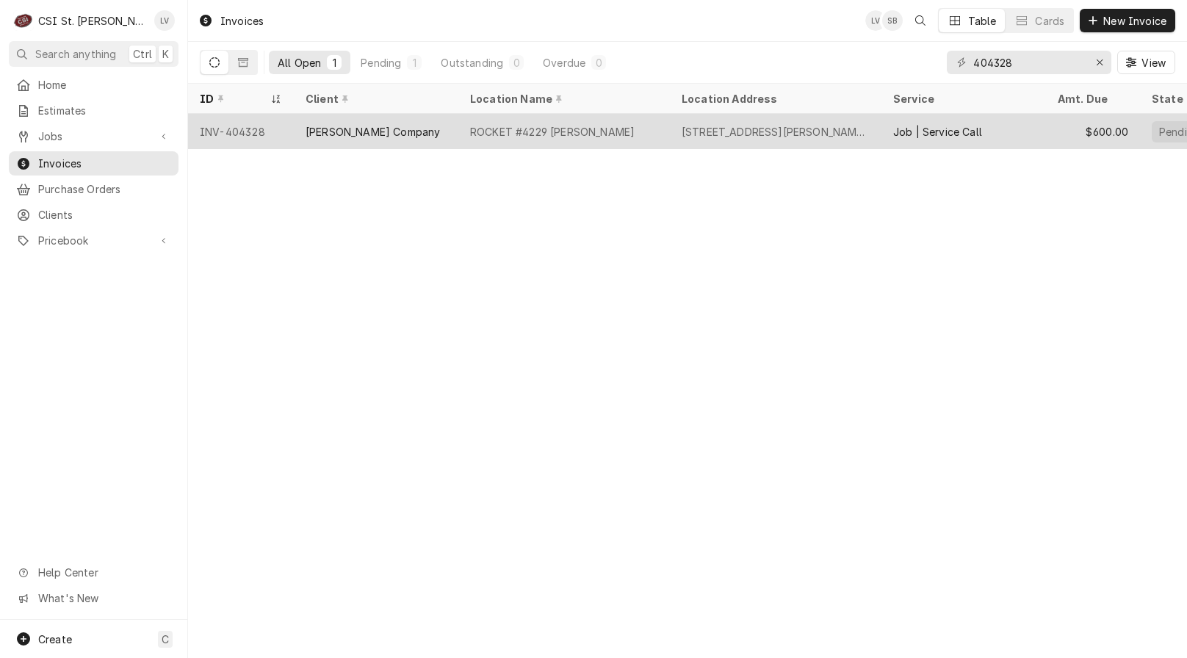
click at [251, 126] on div "INV-404328" at bounding box center [241, 131] width 106 height 35
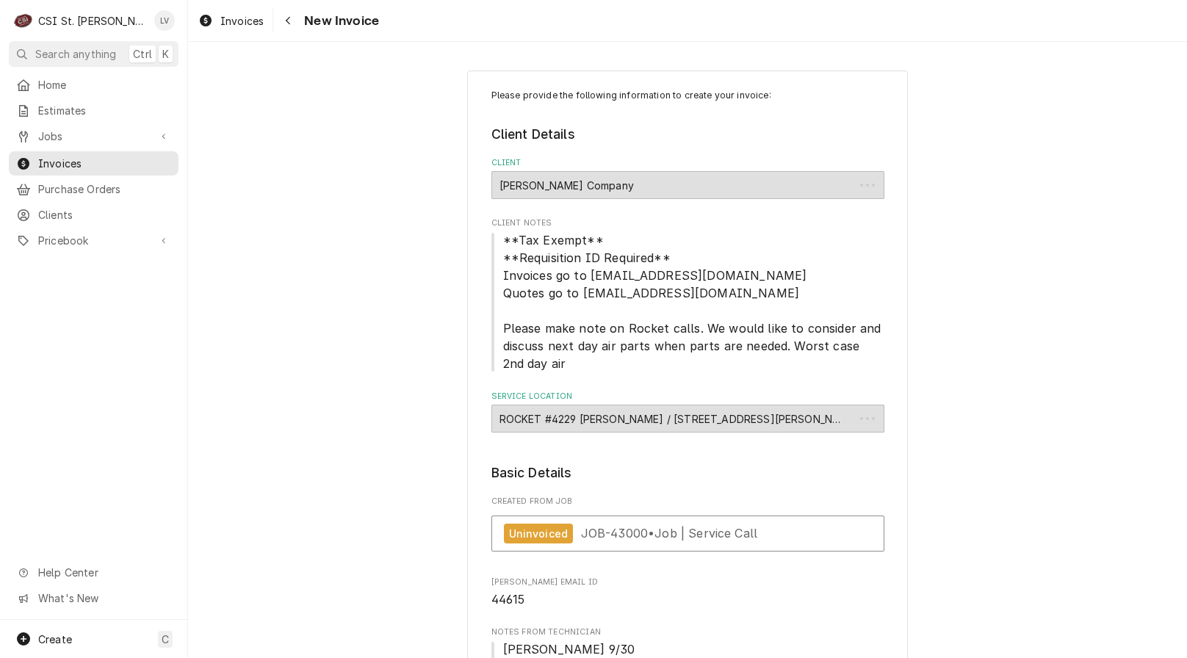
type textarea "x"
click at [97, 160] on span "Invoices" at bounding box center [104, 163] width 133 height 15
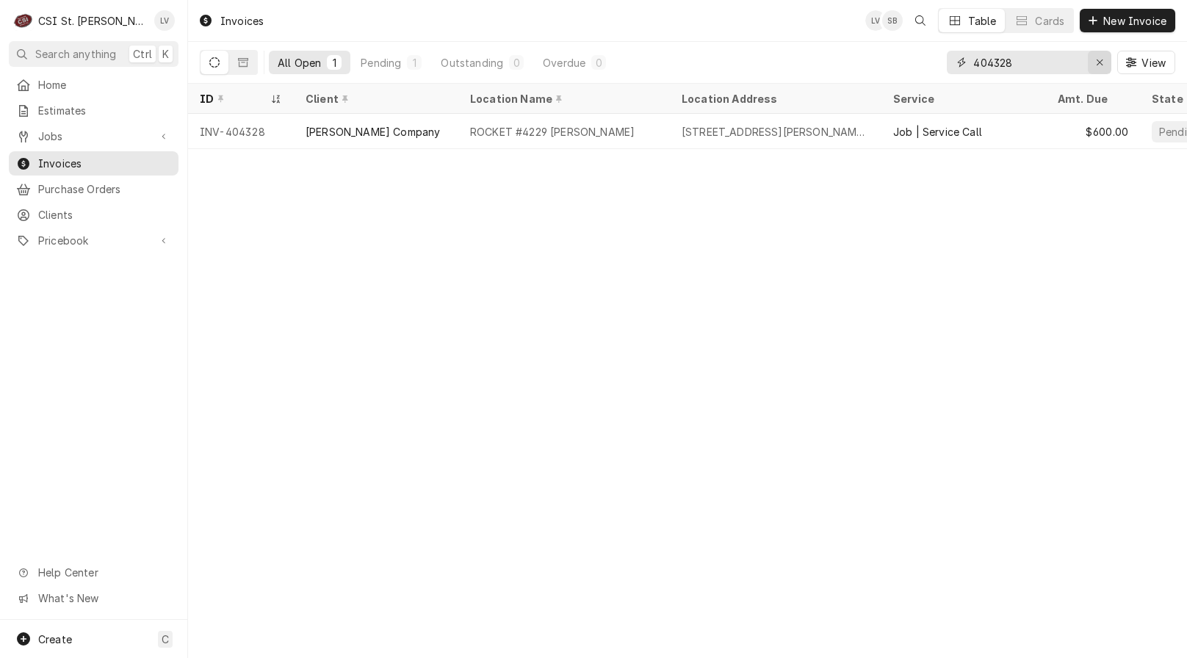
click at [1098, 62] on icon "Erase input" at bounding box center [1100, 62] width 8 height 10
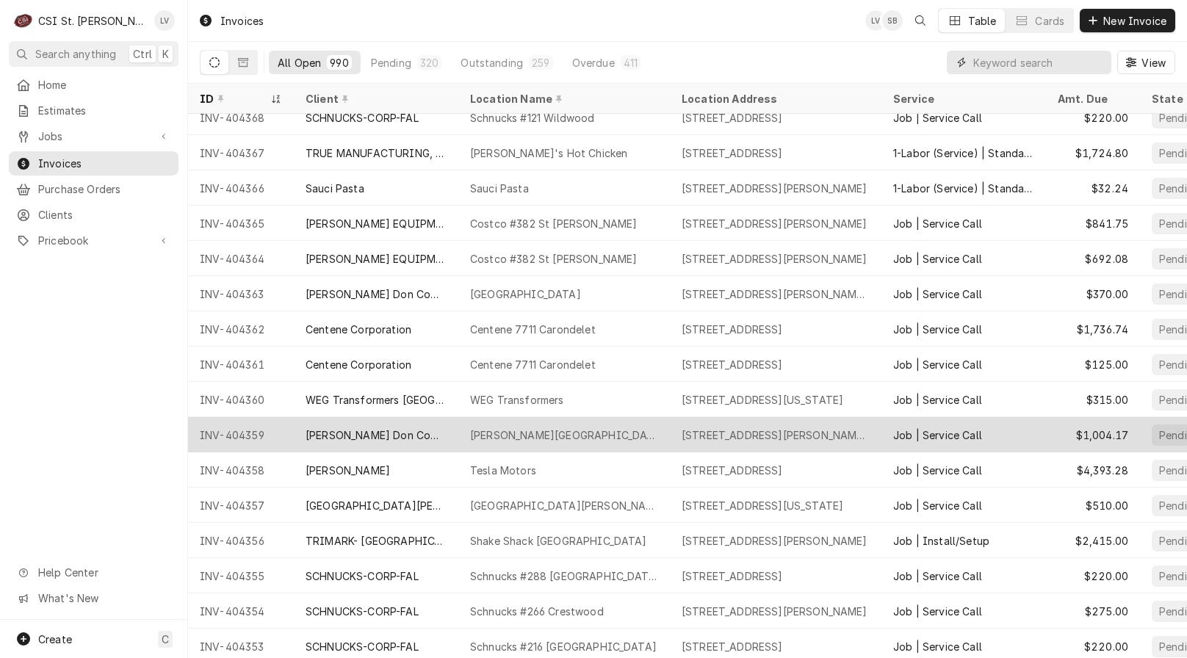
scroll to position [487, 0]
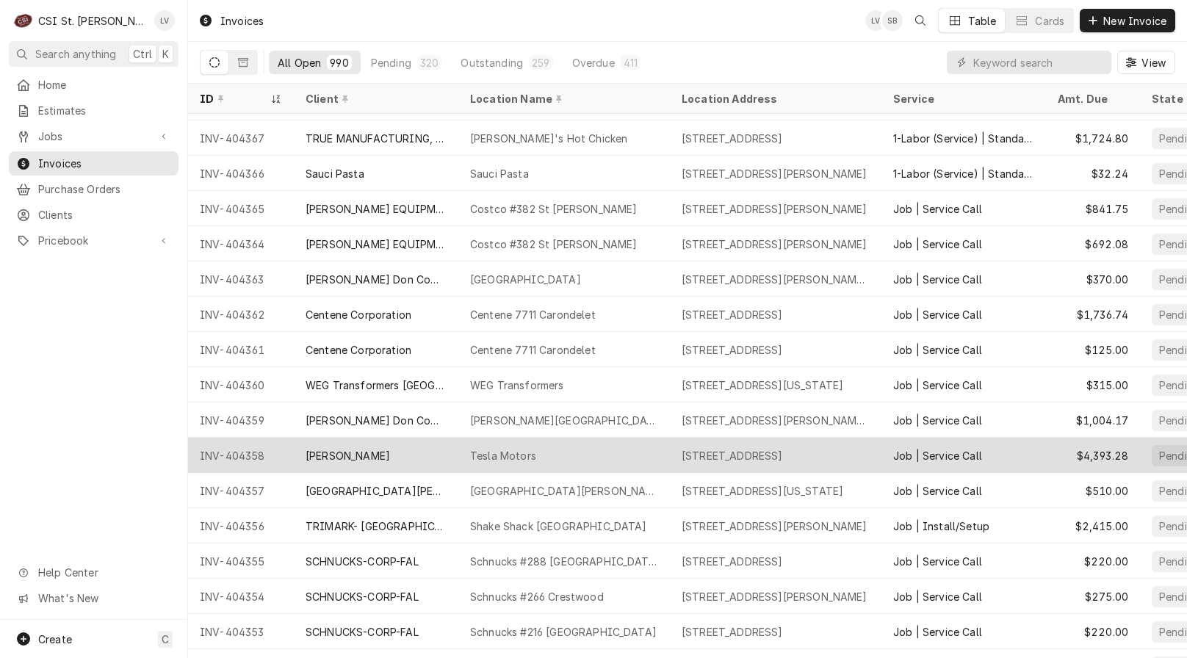
click at [501, 458] on div "Tesla Motors" at bounding box center [503, 455] width 66 height 15
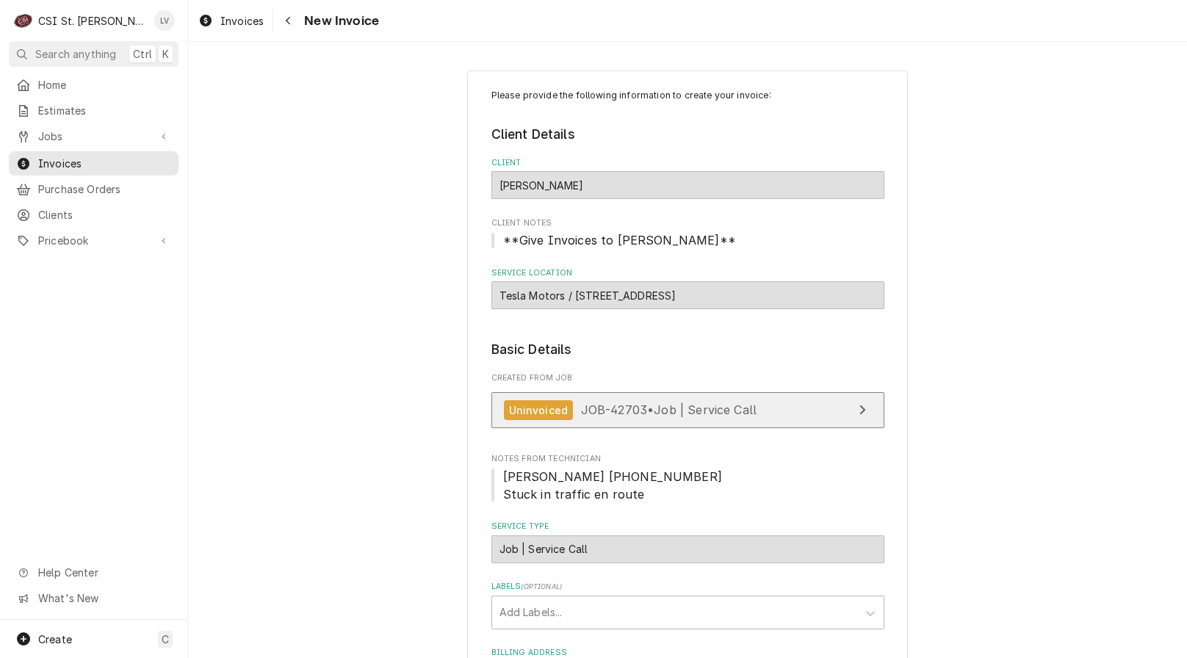
click at [554, 412] on div "Uninvoiced" at bounding box center [539, 410] width 70 height 20
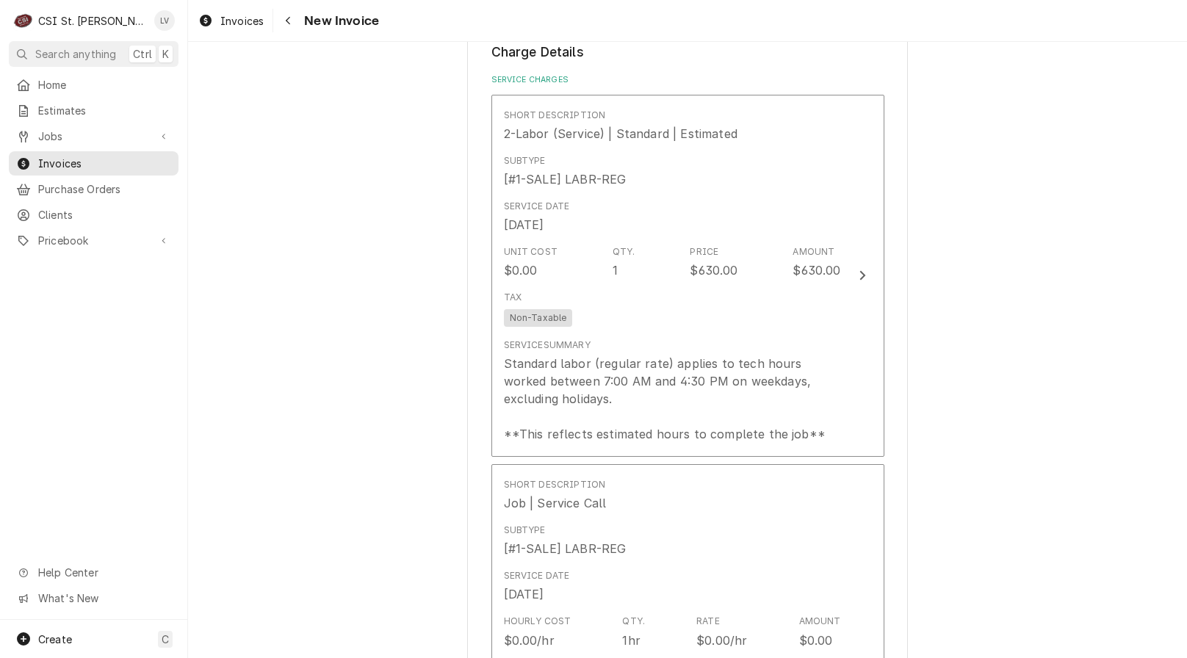
scroll to position [1249, 0]
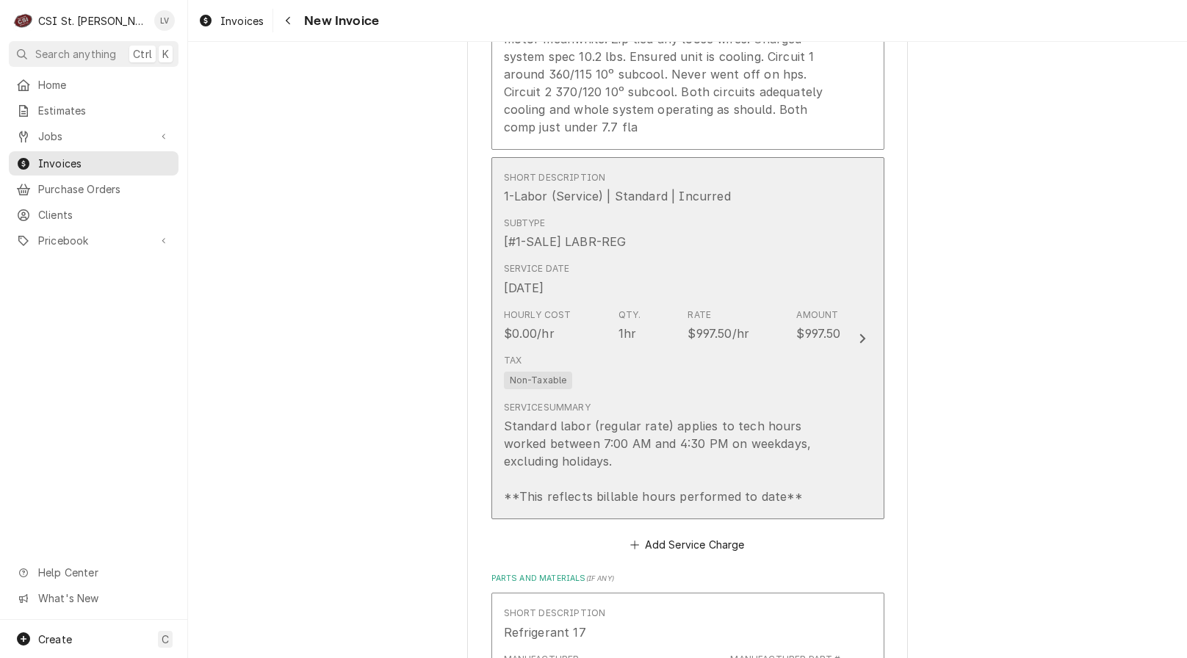
click at [753, 417] on div "Standard labor (regular rate) applies to tech hours worked between 7:00 AM and …" at bounding box center [672, 461] width 337 height 88
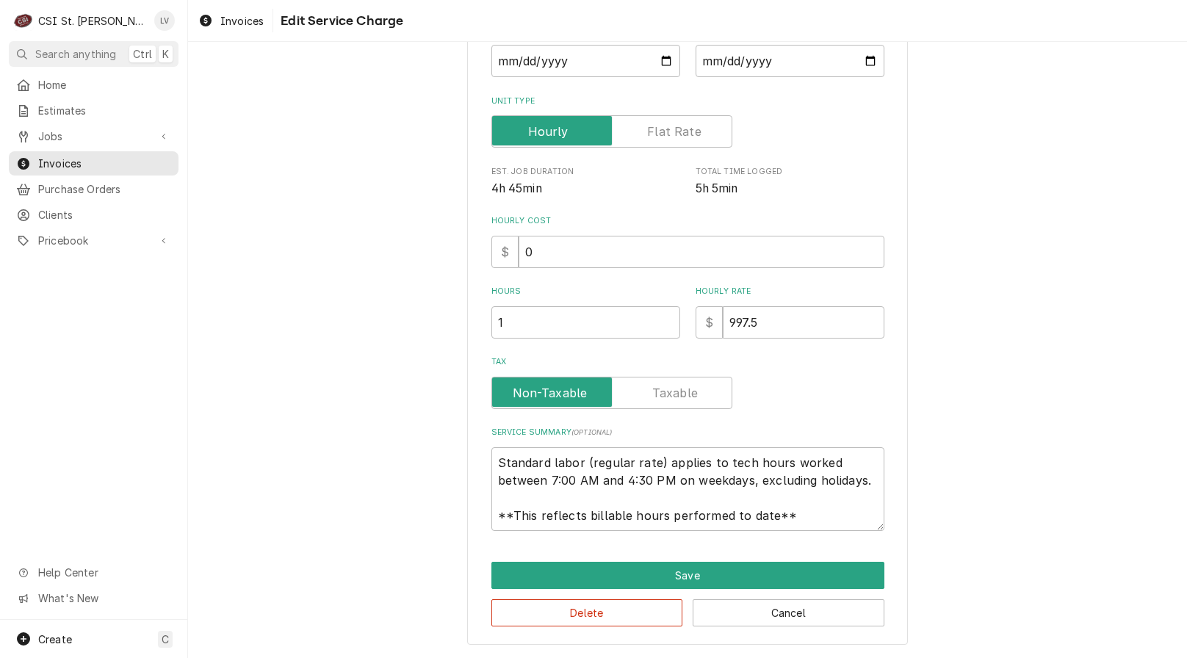
scroll to position [128, 0]
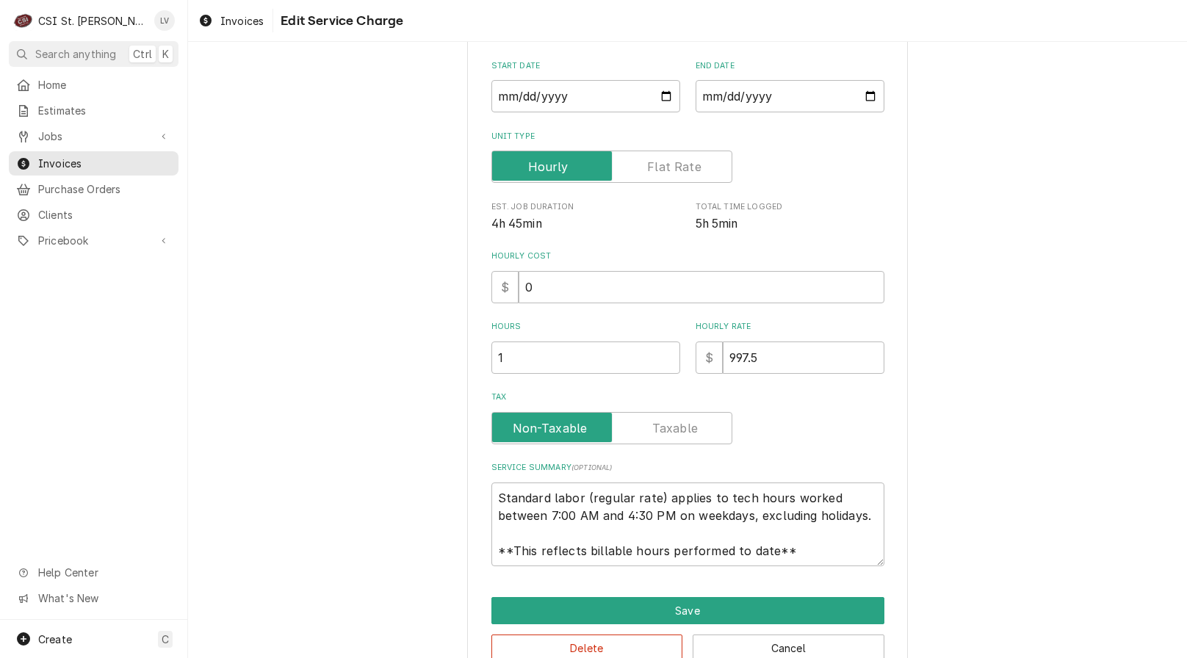
type textarea "x"
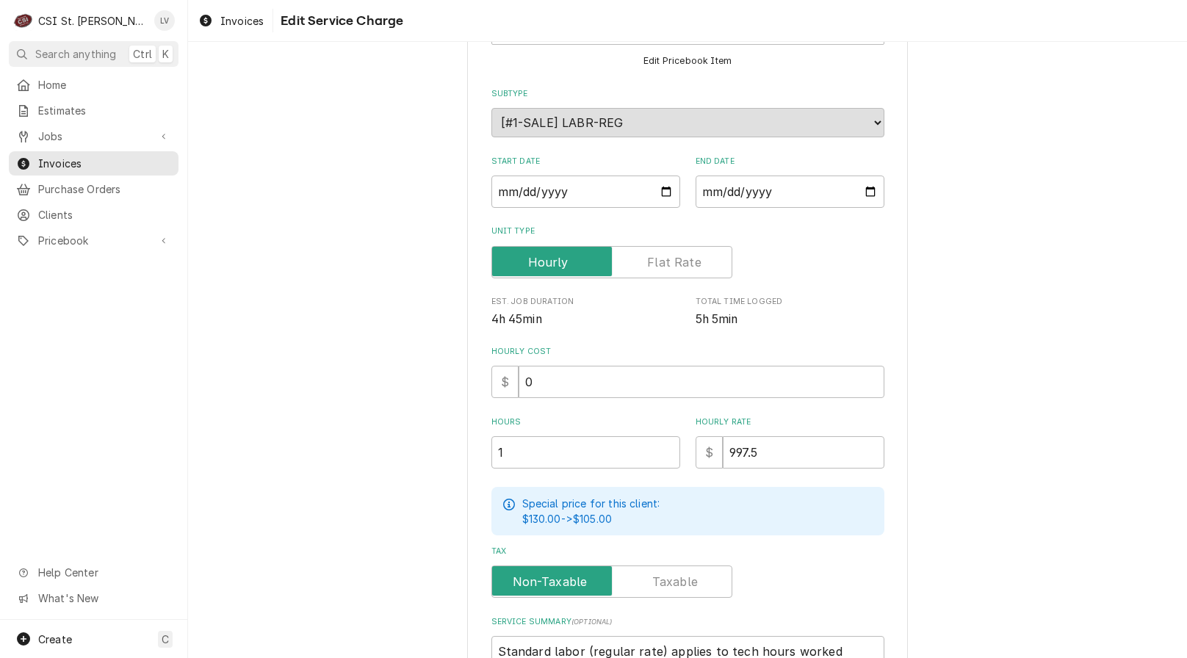
scroll to position [0, 0]
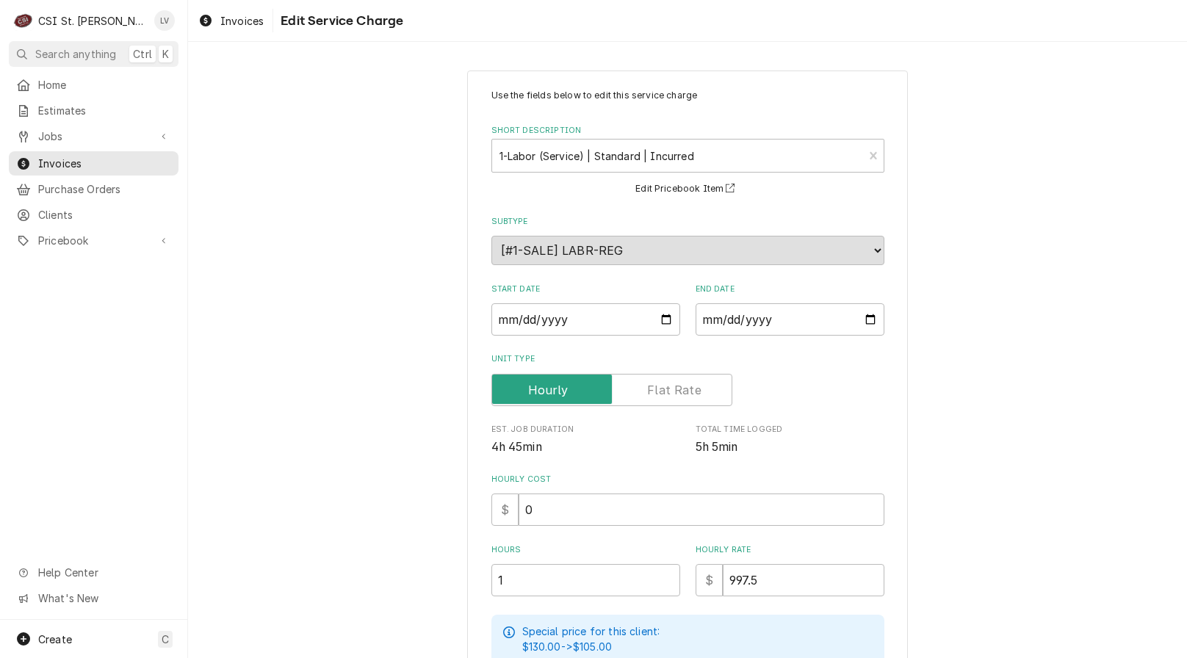
click at [652, 397] on label "Unit Type" at bounding box center [611, 390] width 241 height 32
click at [652, 397] on input "Unit Type" at bounding box center [612, 390] width 228 height 32
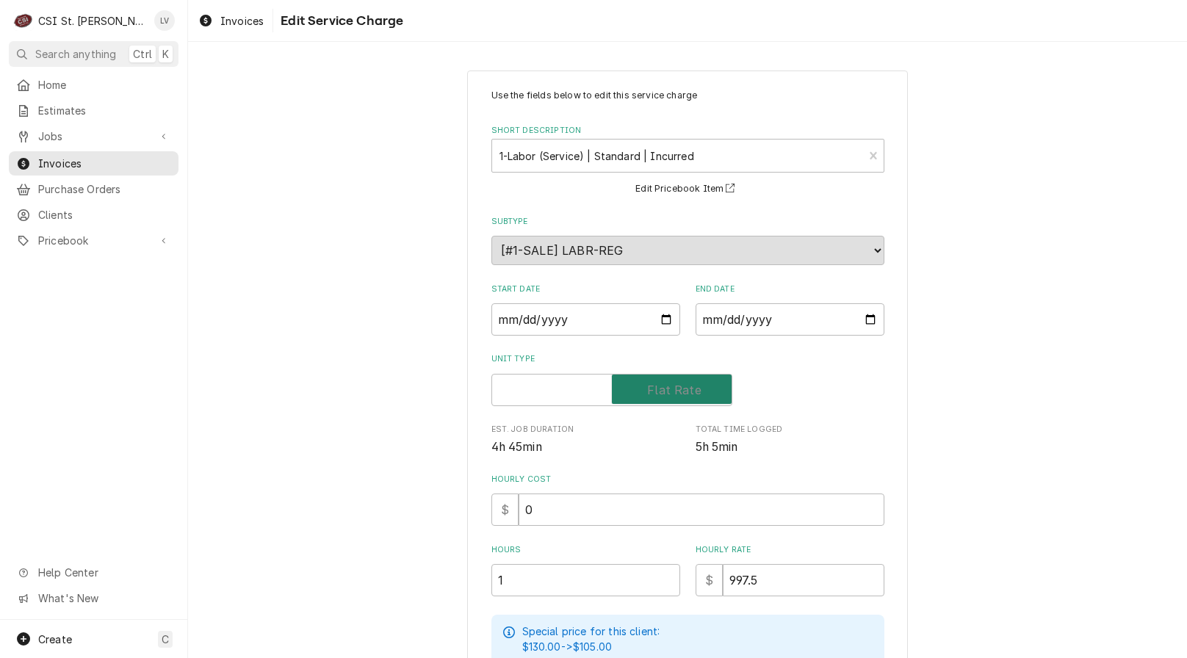
checkbox input "true"
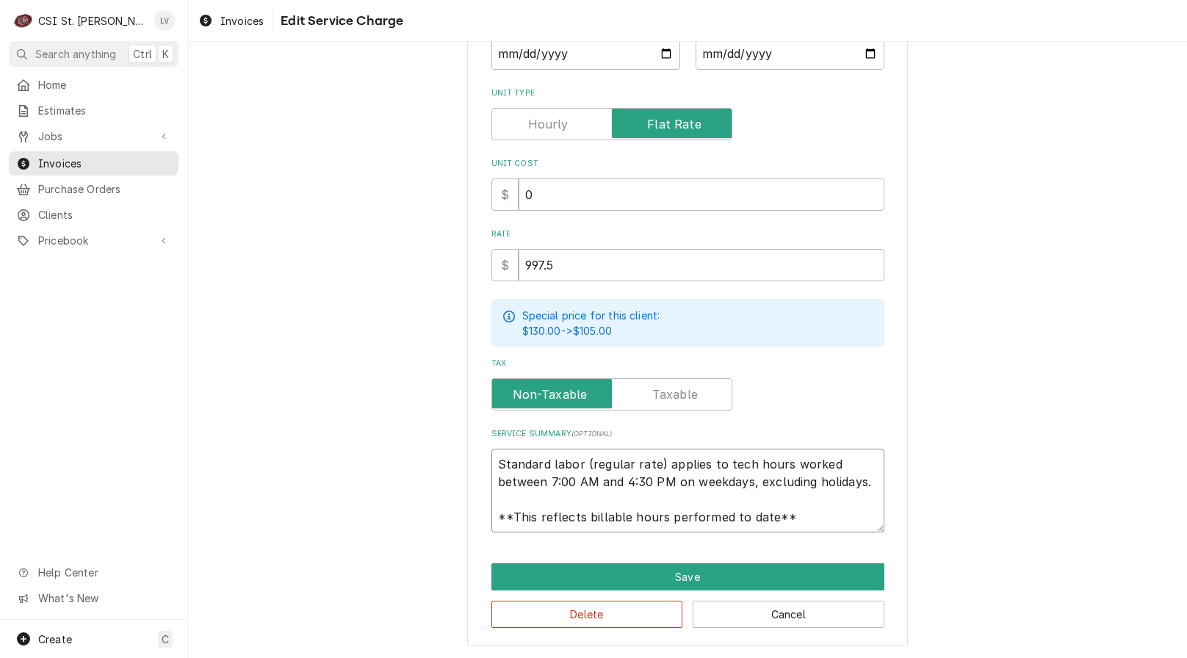
scroll to position [18, 0]
drag, startPoint x: 491, startPoint y: 459, endPoint x: 849, endPoint y: 527, distance: 364.2
click at [849, 527] on textarea "Standard labor (regular rate) applies to tech hours worked between 7:00 AM and …" at bounding box center [687, 491] width 393 height 84
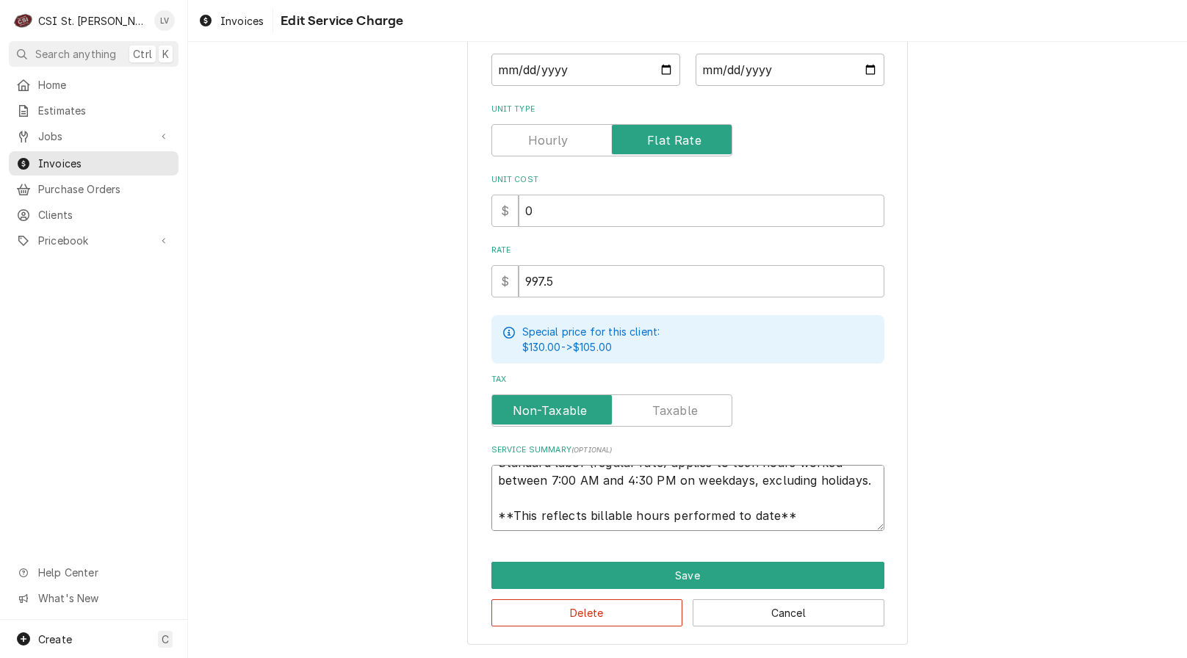
type textarea "x"
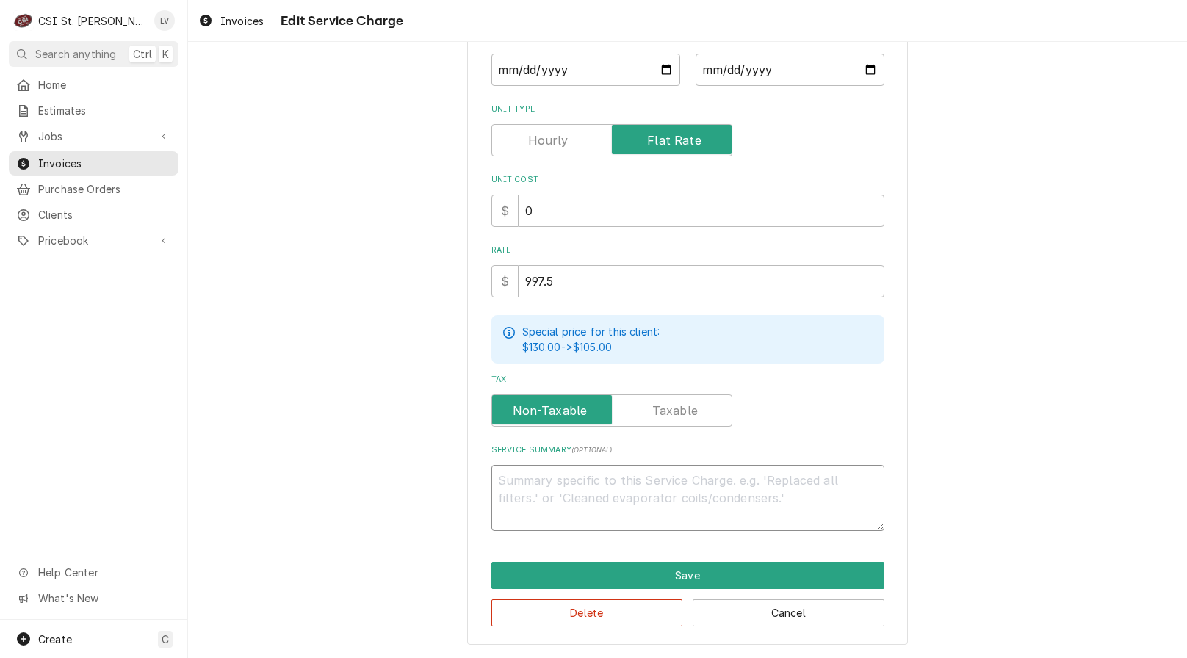
scroll to position [248, 0]
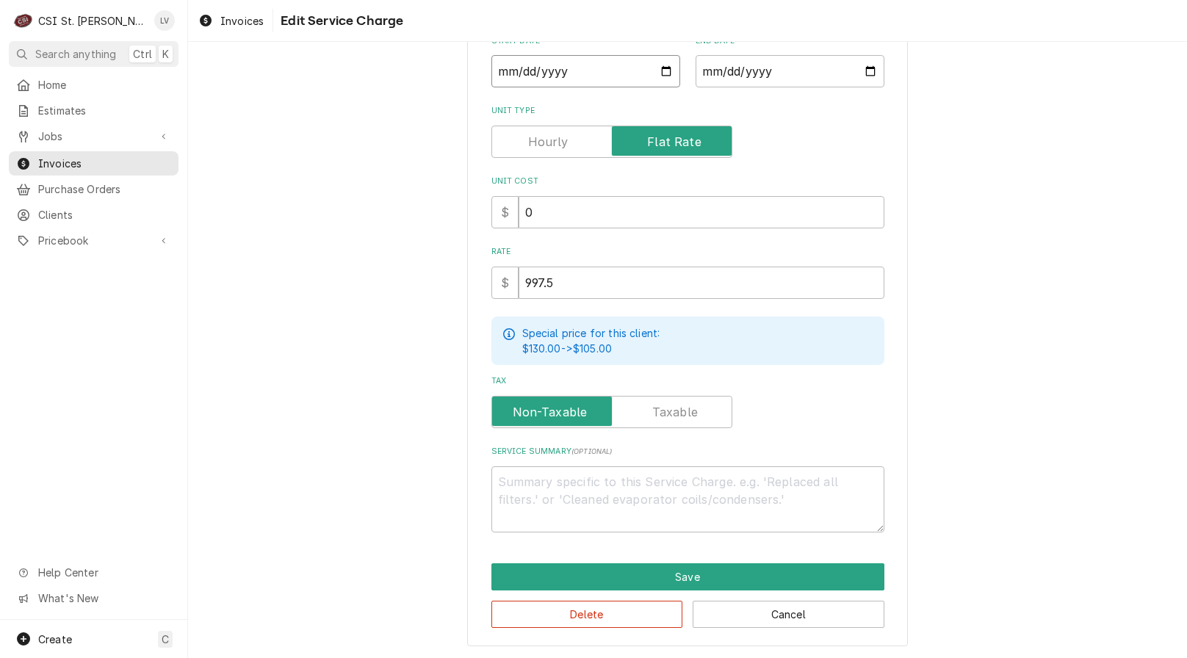
drag, startPoint x: 497, startPoint y: 75, endPoint x: 507, endPoint y: 66, distance: 13.5
click at [497, 74] on input "2025-10-01" at bounding box center [585, 71] width 189 height 32
type textarea "x"
type input "2025-08-01"
type textarea "x"
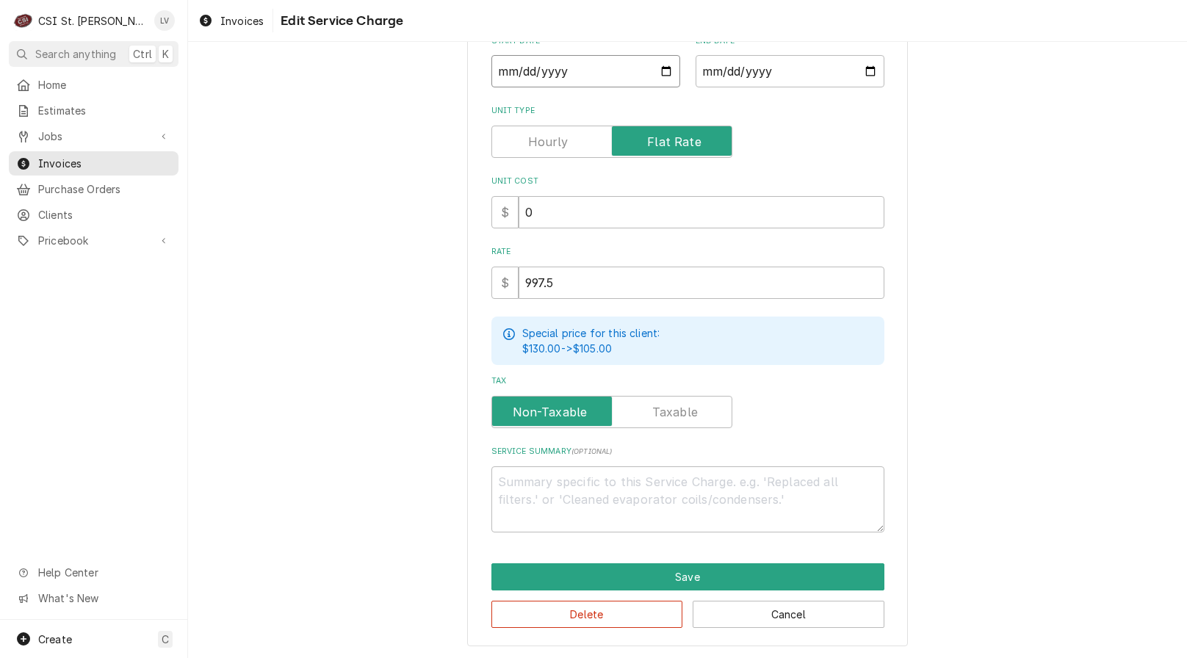
type input "2025-08-02"
type textarea "x"
type input "2025-08-22"
click at [547, 500] on textarea "Service Summary ( optional )" at bounding box center [687, 500] width 393 height 66
drag, startPoint x: 567, startPoint y: 284, endPoint x: 500, endPoint y: 275, distance: 68.3
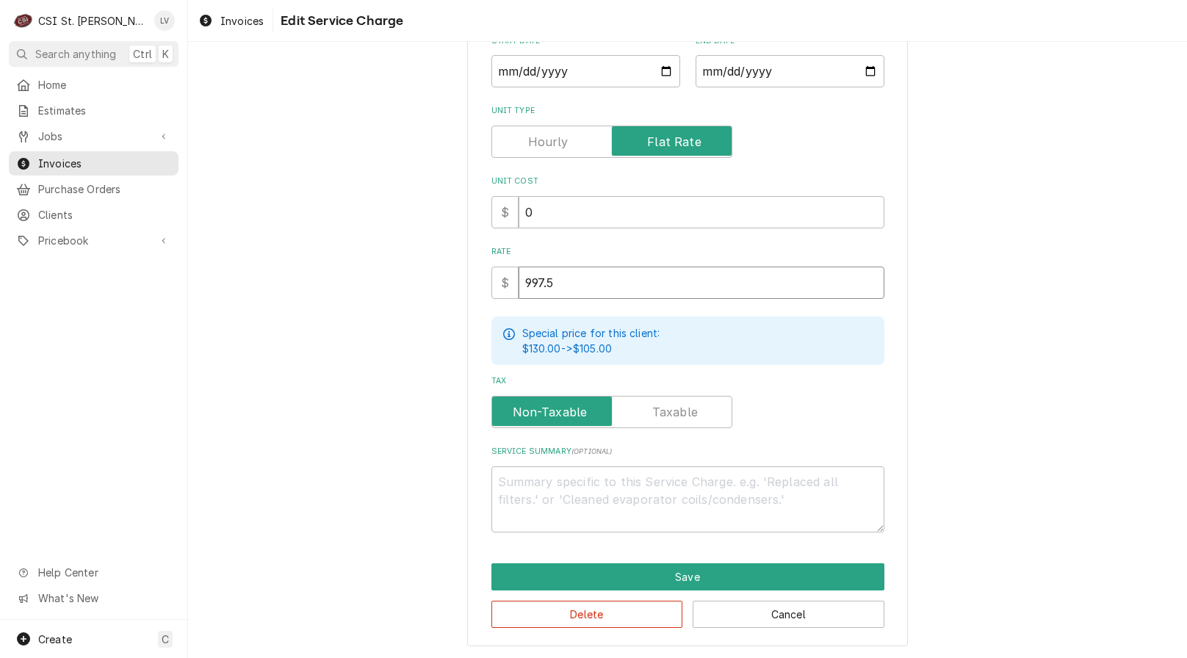
click at [500, 275] on div "$ 997.5" at bounding box center [687, 283] width 393 height 32
type textarea "x"
type input "1"
type textarea "x"
type input "16"
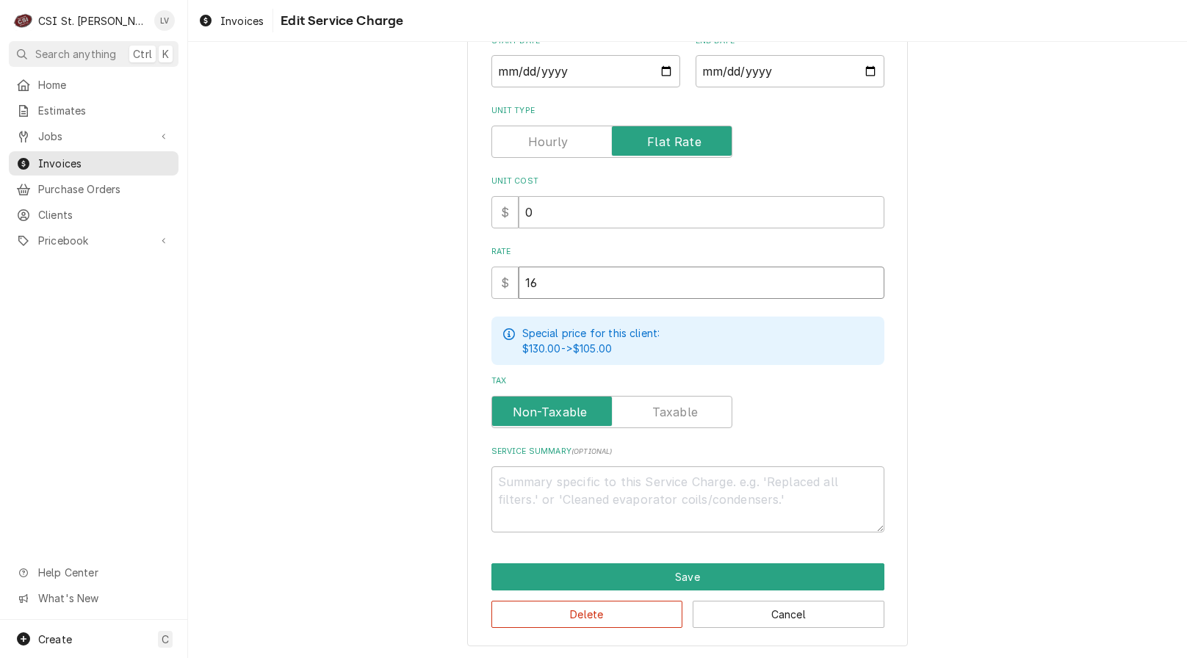
type textarea "x"
type input "162"
type textarea "x"
type input "1627"
type textarea "x"
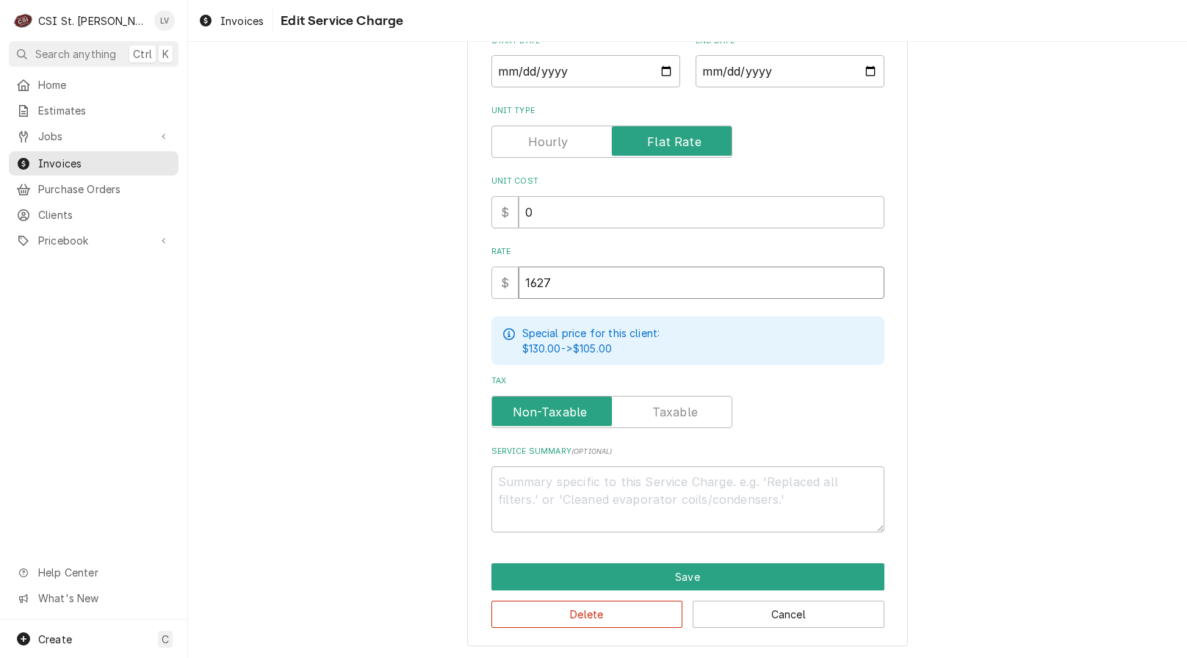
type input "1627.5"
type textarea "x"
type input "1627.50"
click at [519, 475] on textarea "Service Summary ( optional )" at bounding box center [687, 500] width 393 height 66
click at [544, 471] on textarea "Service Summary ( optional )" at bounding box center [687, 500] width 393 height 66
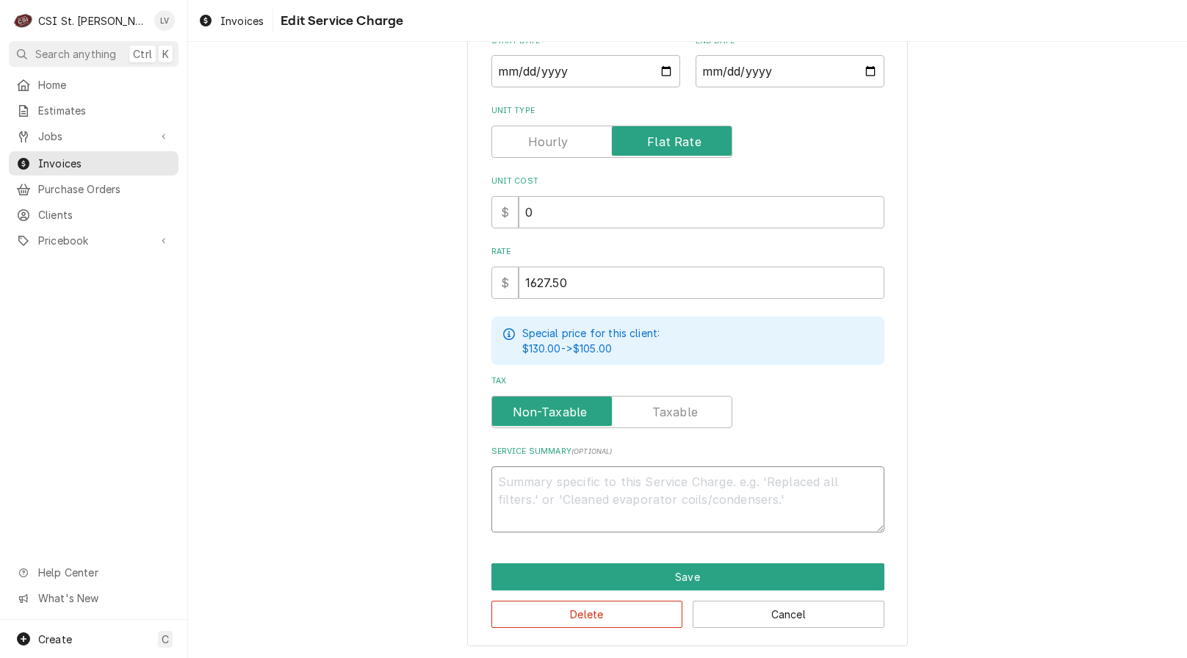
paste textarea "Carrier / Model: 48HCEA05A2M6A0A2A0 / Serial: 1718C75470 (office A/C unit & the…"
type textarea "x"
type textarea "Carrier / Model: 48HCEA05A2M6A0A2A0 / Serial: 1718C75470 (office A/C unit & the…"
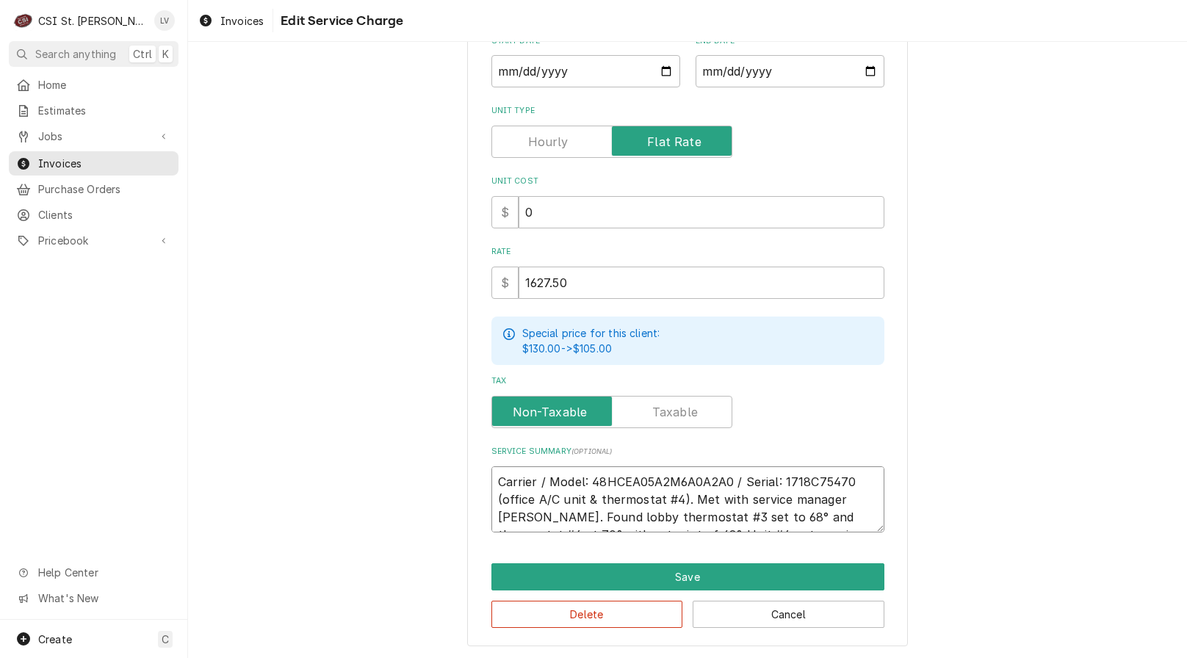
scroll to position [350, 0]
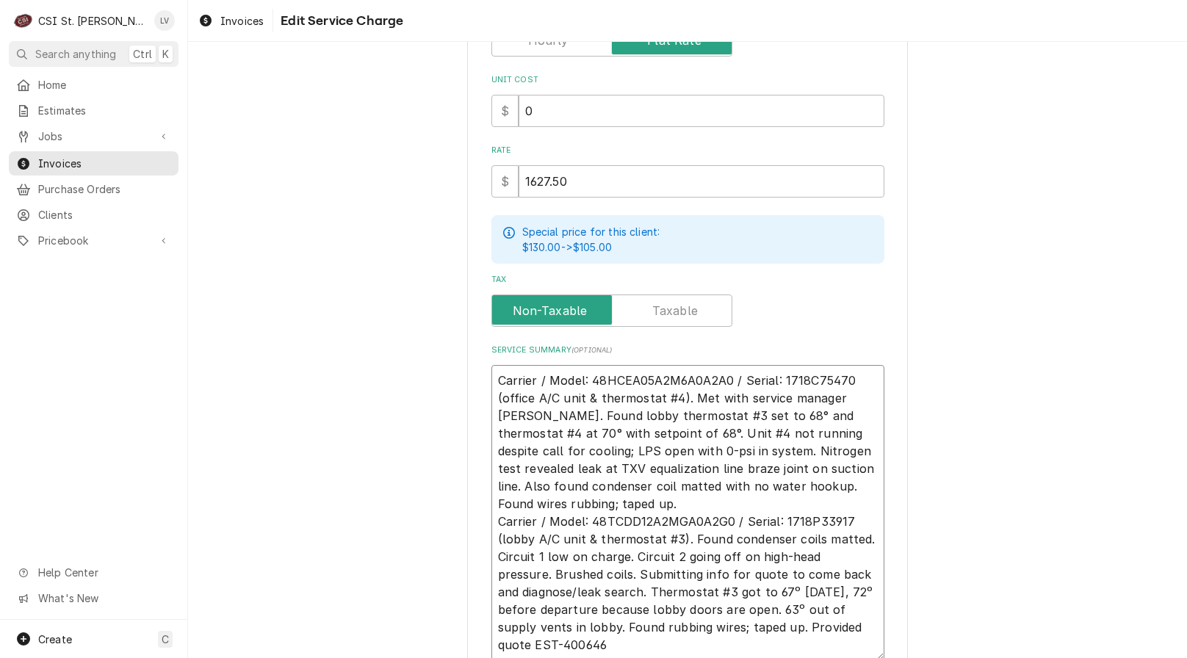
drag, startPoint x: 609, startPoint y: 495, endPoint x: 650, endPoint y: 486, distance: 42.2
click at [647, 487] on textarea "Carrier / Model: 48HCEA05A2M6A0A2A0 / Serial: 1718C75470 (office A/C unit & the…" at bounding box center [687, 512] width 393 height 295
type textarea "x"
type textarea "Carrier / Model: 48HCEA05A2M6A0A2A0 / Serial: 1718C75470 (office A/C unit & the…"
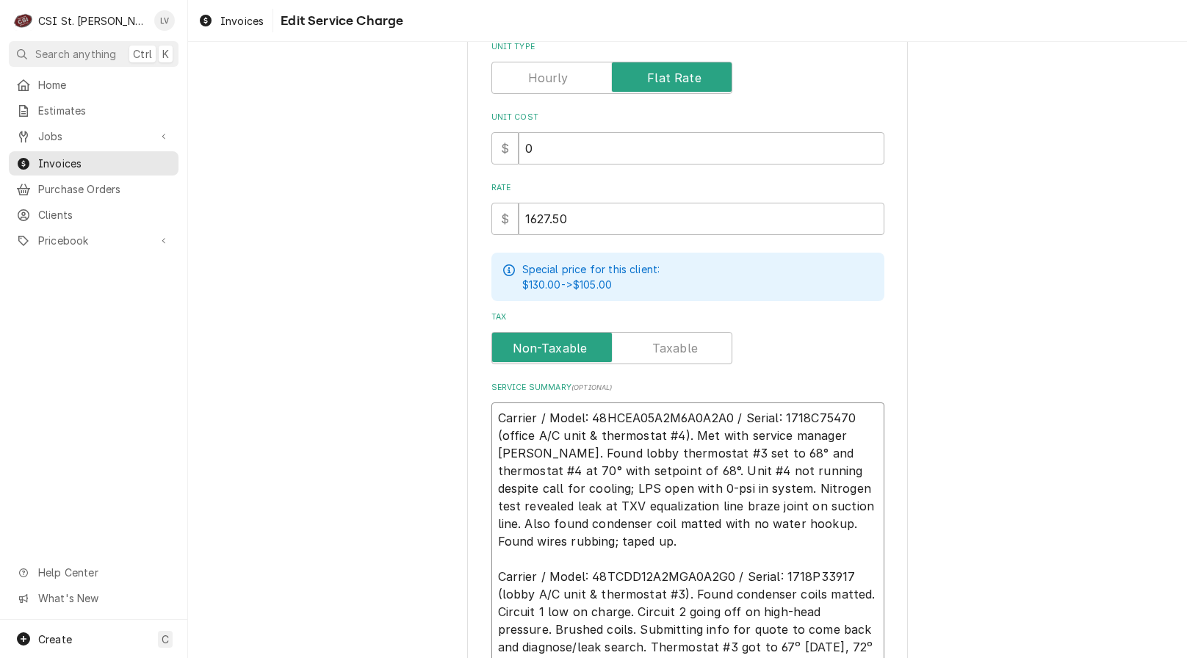
scroll to position [276, 0]
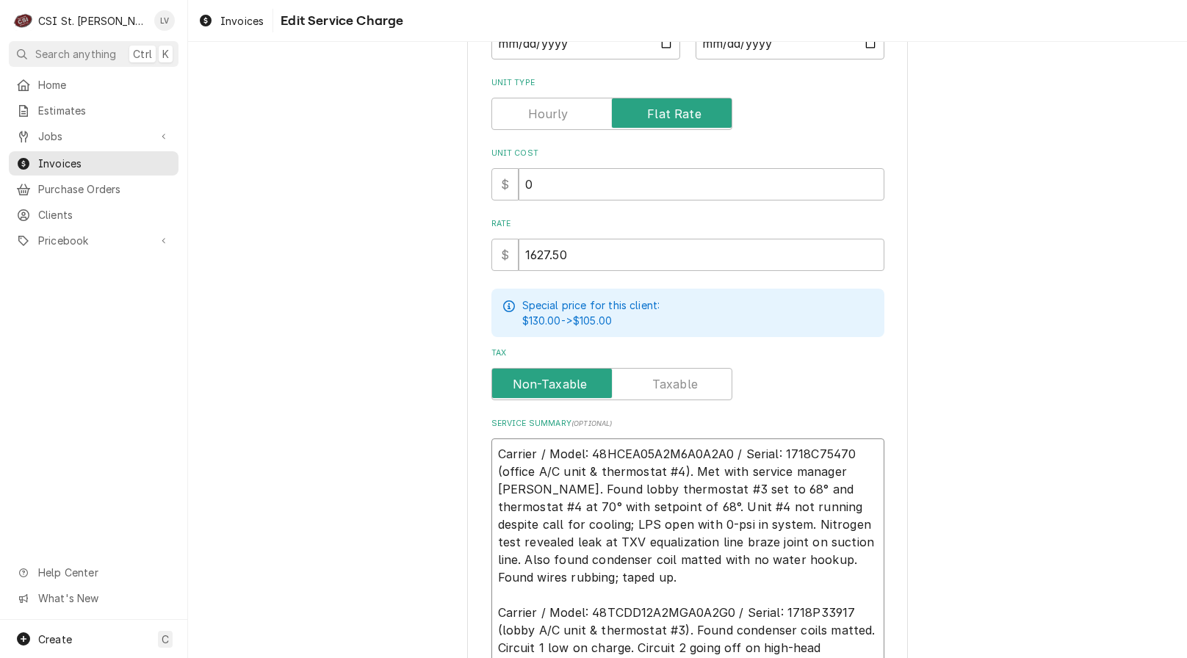
click at [492, 454] on textarea "Carrier / Model: 48HCEA05A2M6A0A2A0 / Serial: 1718C75470 (office A/C unit & the…" at bounding box center [687, 595] width 393 height 313
type textarea "x"
type textarea "Carrier / Model: 48HCEA05A2M6A0A2A0 / Serial: 1718C75470 (office A/C unit & the…"
type textarea "x"
type textarea "8 Carrier / Model: 48HCEA05A2M6A0A2A0 / Serial: 1718C75470 (office A/C unit & t…"
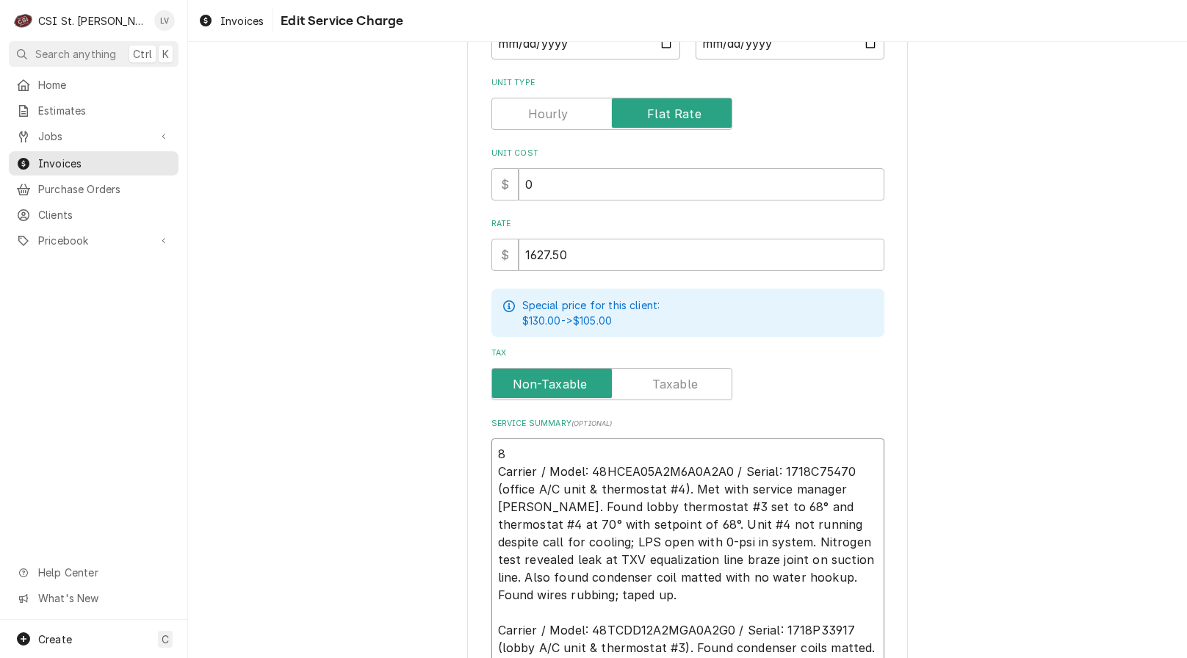
type textarea "x"
type textarea "8/ Carrier / Model: 48HCEA05A2M6A0A2A0 / Serial: 1718C75470 (office A/C unit & …"
type textarea "x"
type textarea "8/2 Carrier / Model: 48HCEA05A2M6A0A2A0 / Serial: 1718C75470 (office A/C unit &…"
type textarea "x"
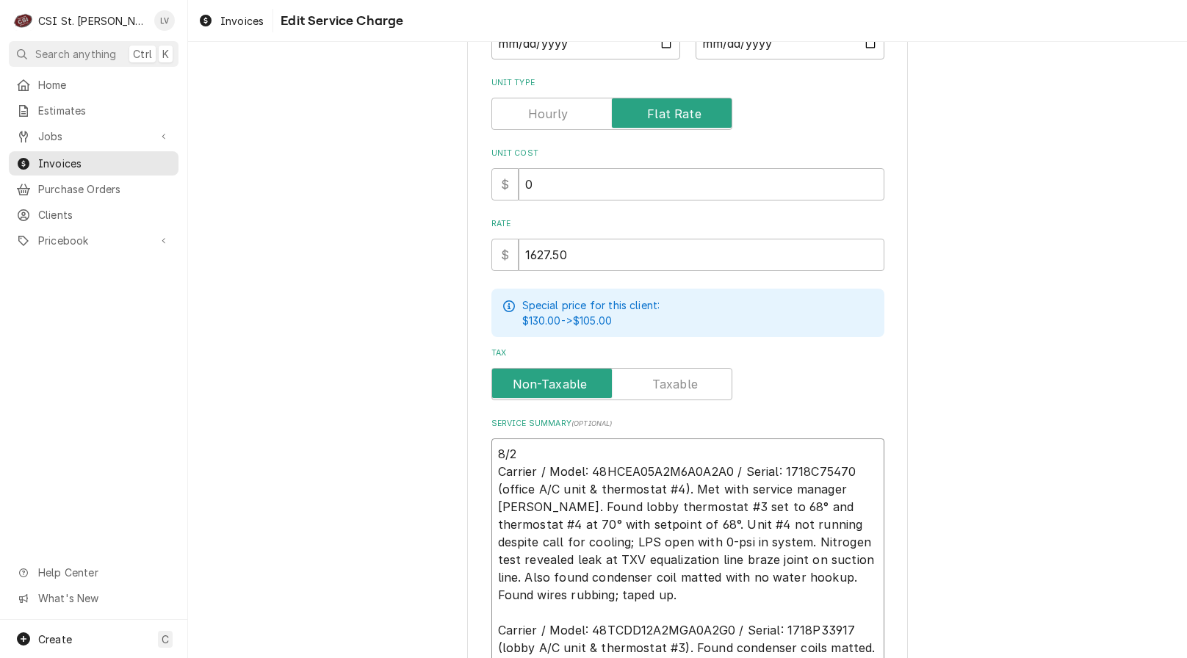
type textarea "8/22 Carrier / Model: 48HCEA05A2M6A0A2A0 / Serial: 1718C75470 (office A/C unit …"
type textarea "x"
type textarea "8/22/ Carrier / Model: 48HCEA05A2M6A0A2A0 / Serial: 1718C75470 (office A/C unit…"
type textarea "x"
type textarea "8/22/1 Carrier / Model: 48HCEA05A2M6A0A2A0 / Serial: 1718C75470 (office A/C uni…"
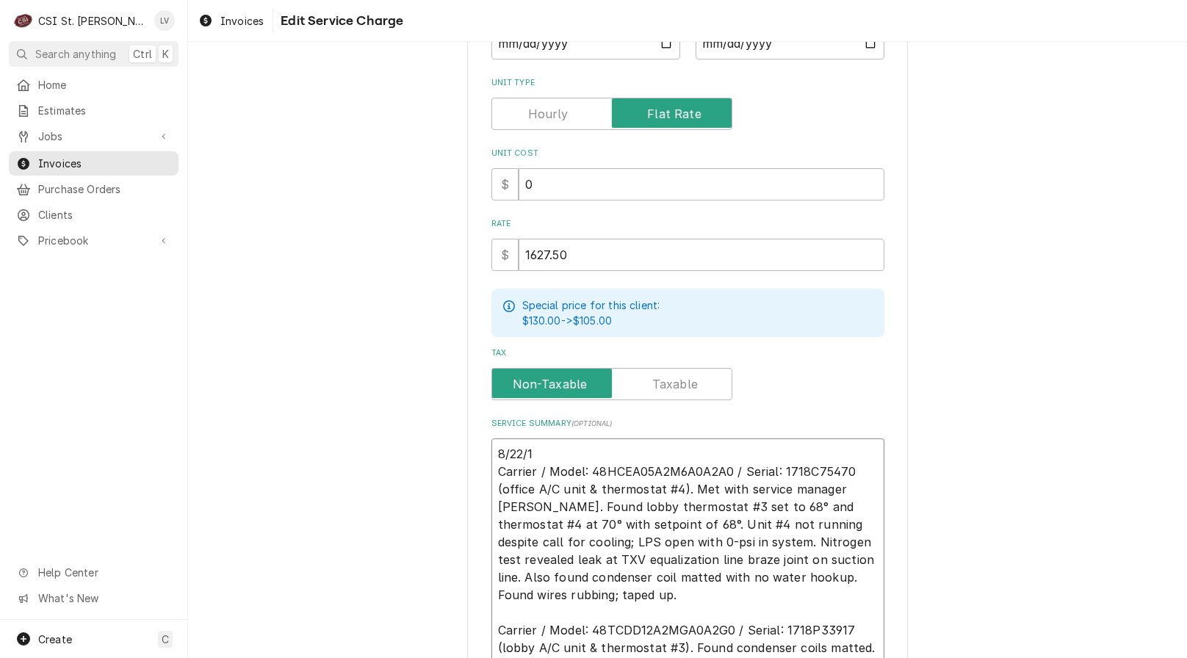
type textarea "x"
type textarea "8/22/ Carrier / Model: 48HCEA05A2M6A0A2A0 / Serial: 1718C75470 (office A/C unit…"
type textarea "x"
type textarea "8/22/2 Carrier / Model: 48HCEA05A2M6A0A2A0 / Serial: 1718C75470 (office A/C uni…"
type textarea "x"
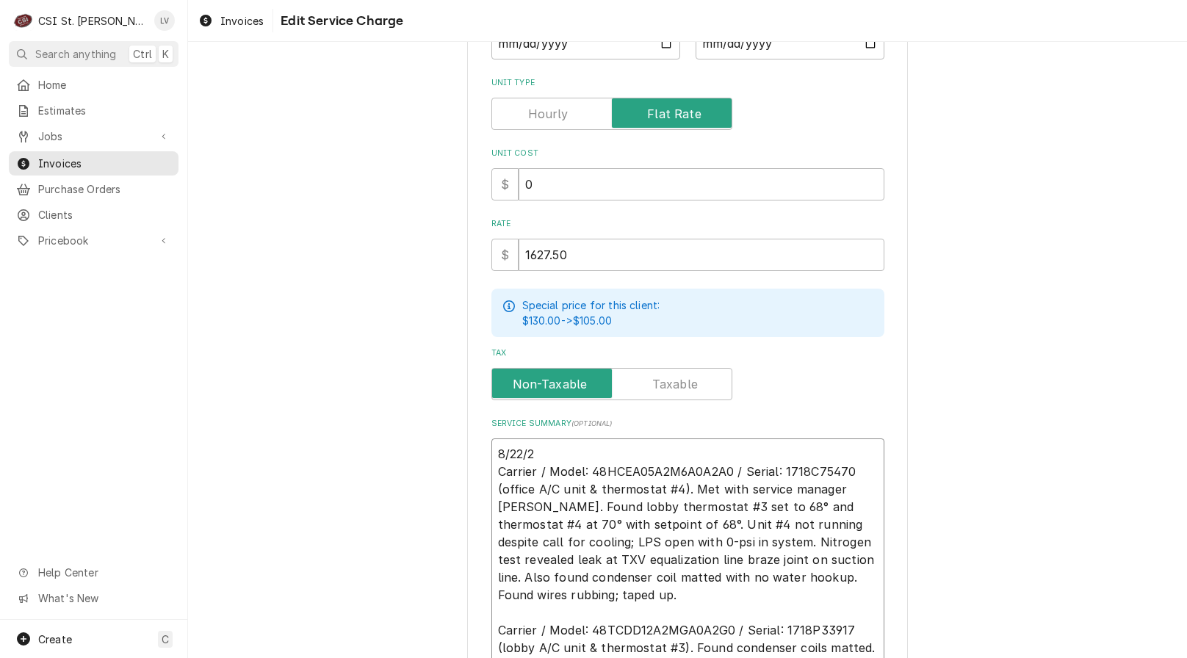
type textarea "8/22/25 Carrier / Model: 48HCEA05A2M6A0A2A0 / Serial: 1718C75470 (office A/C un…"
click at [663, 579] on textarea "8/22/25 Carrier / Model: 48HCEA05A2M6A0A2A0 / Serial: 1718C75470 (office A/C un…" at bounding box center [687, 604] width 393 height 331
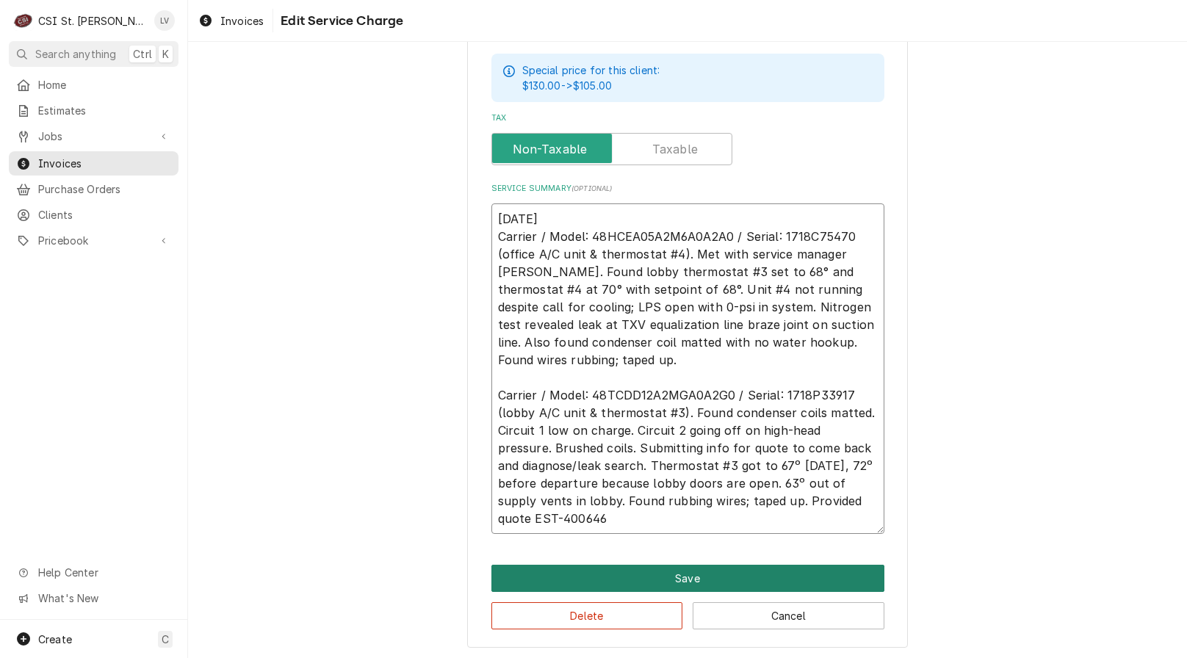
scroll to position [513, 0]
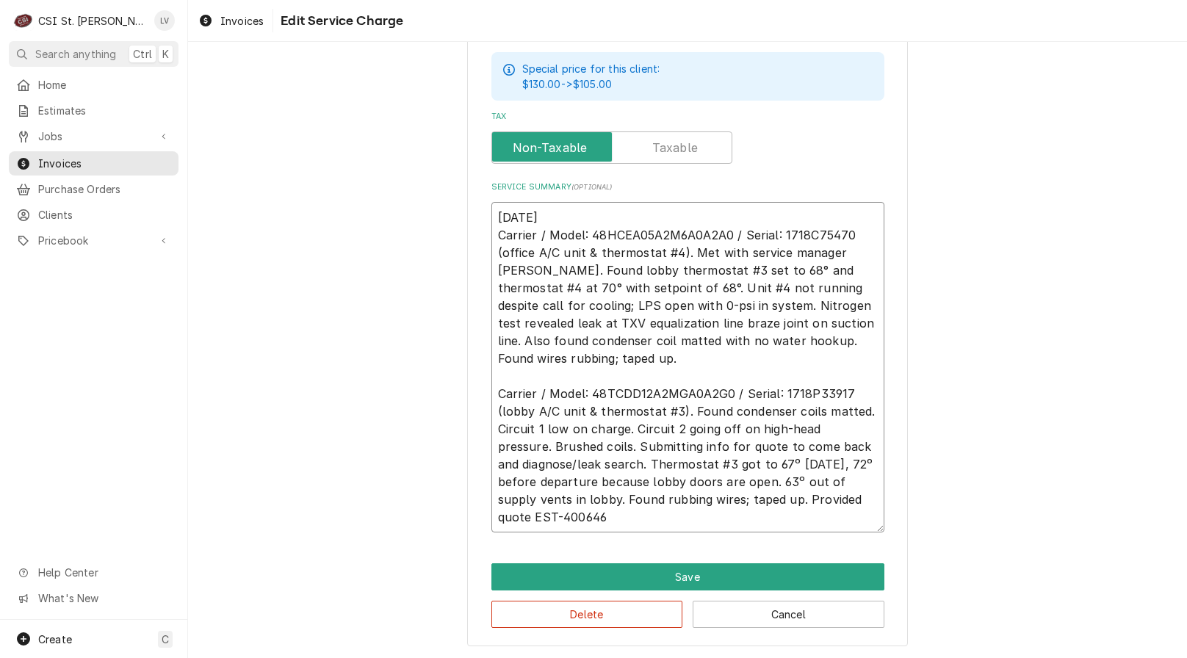
click at [610, 499] on textarea "8/22/25 Carrier / Model: 48HCEA05A2M6A0A2A0 / Serial: 1718C75470 (office A/C un…" at bounding box center [687, 367] width 393 height 331
type textarea "x"
type textarea "8/22/25 Carrier / Model: 48HCEA05A2M6A0A2A0 / Serial: 1718C75470 (office A/C un…"
type textarea "x"
type textarea "8/22/25 Carrier / Model: 48HCEA05A2M6A0A2A0 / Serial: 1718C75470 (office A/C un…"
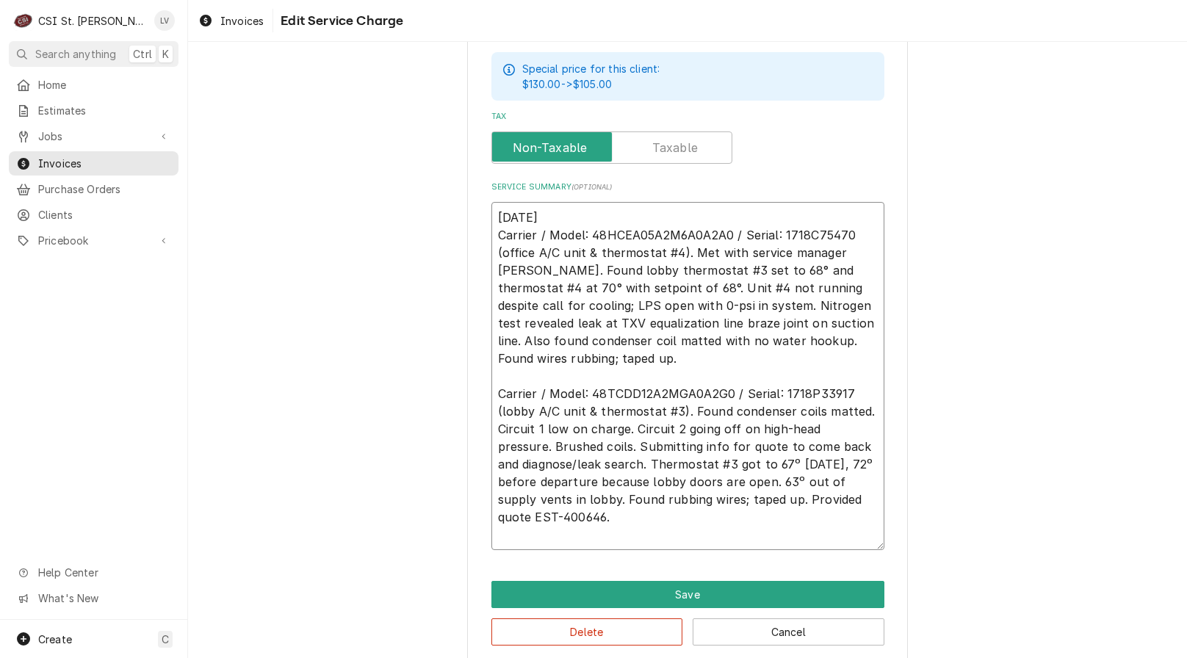
type textarea "x"
type textarea "8/22/25 Carrier / Model: 48HCEA05A2M6A0A2A0 / Serial: 1718C75470 (office A/C un…"
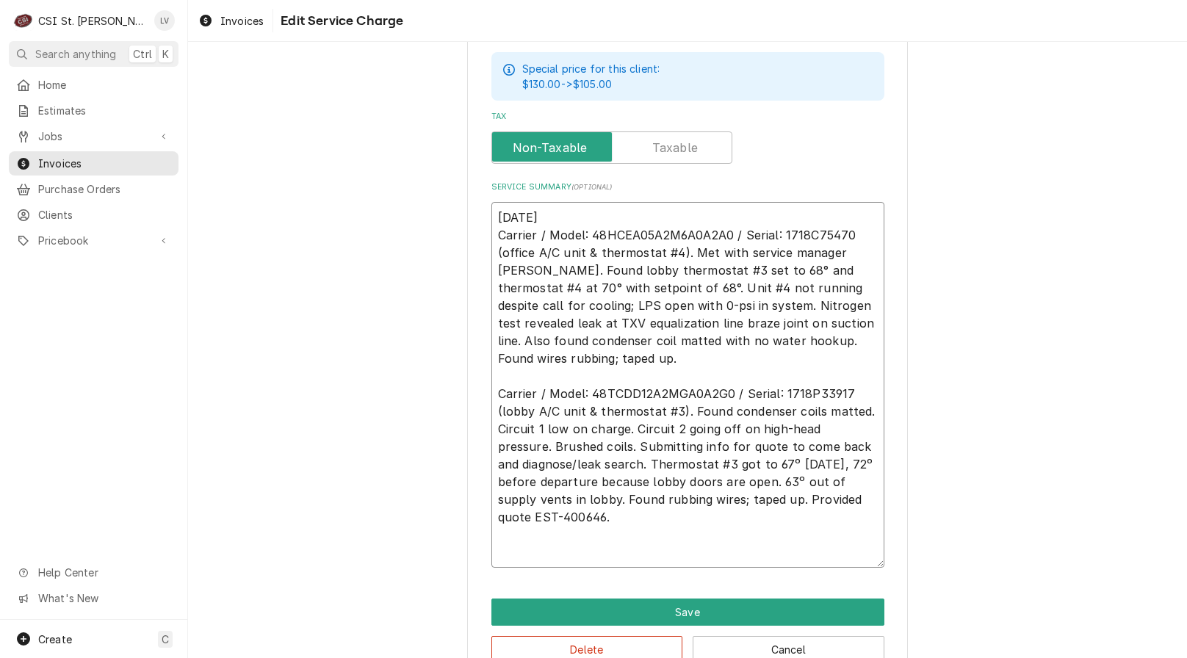
type textarea "x"
type textarea "8/22/25 Carrier / Model: 48HCEA05A2M6A0A2A0 / Serial: 1718C75470 (office A/C un…"
type textarea "x"
type textarea "8/22/25 Carrier / Model: 48HCEA05A2M6A0A2A0 / Serial: 1718C75470 (office A/C un…"
type textarea "x"
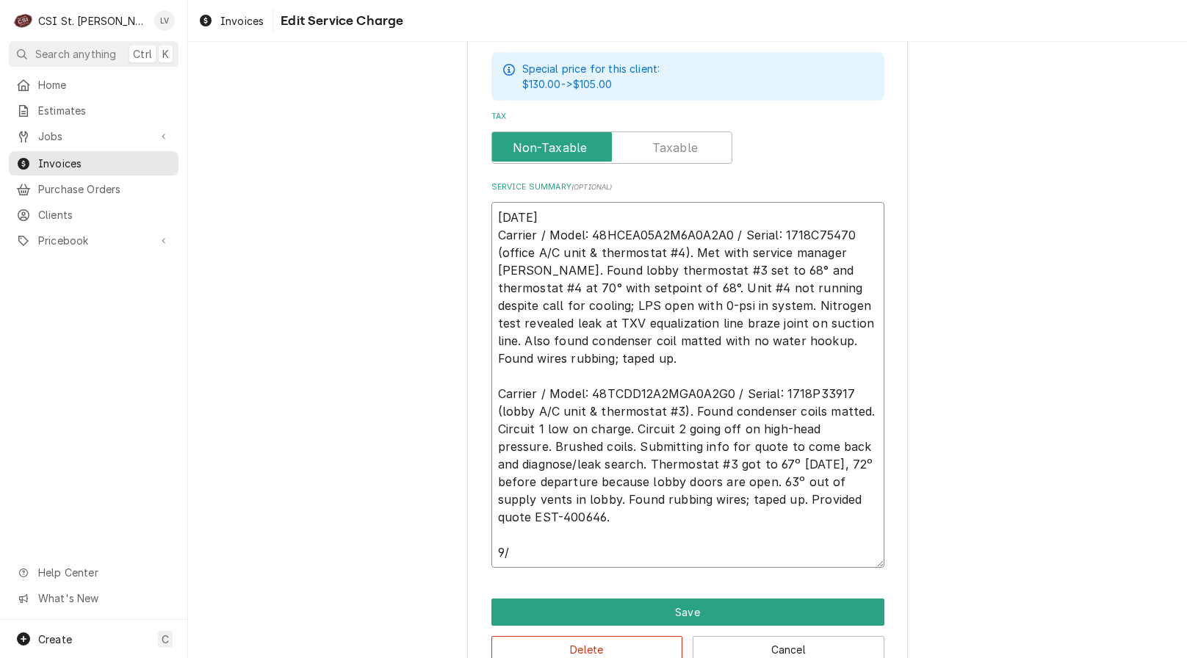
type textarea "8/22/25 Carrier / Model: 48HCEA05A2M6A0A2A0 / Serial: 1718C75470 (office A/C un…"
type textarea "x"
type textarea "8/22/25 Carrier / Model: 48HCEA05A2M6A0A2A0 / Serial: 1718C75470 (office A/C un…"
type textarea "x"
type textarea "8/22/25 Carrier / Model: 48HCEA05A2M6A0A2A0 / Serial: 1718C75470 (office A/C un…"
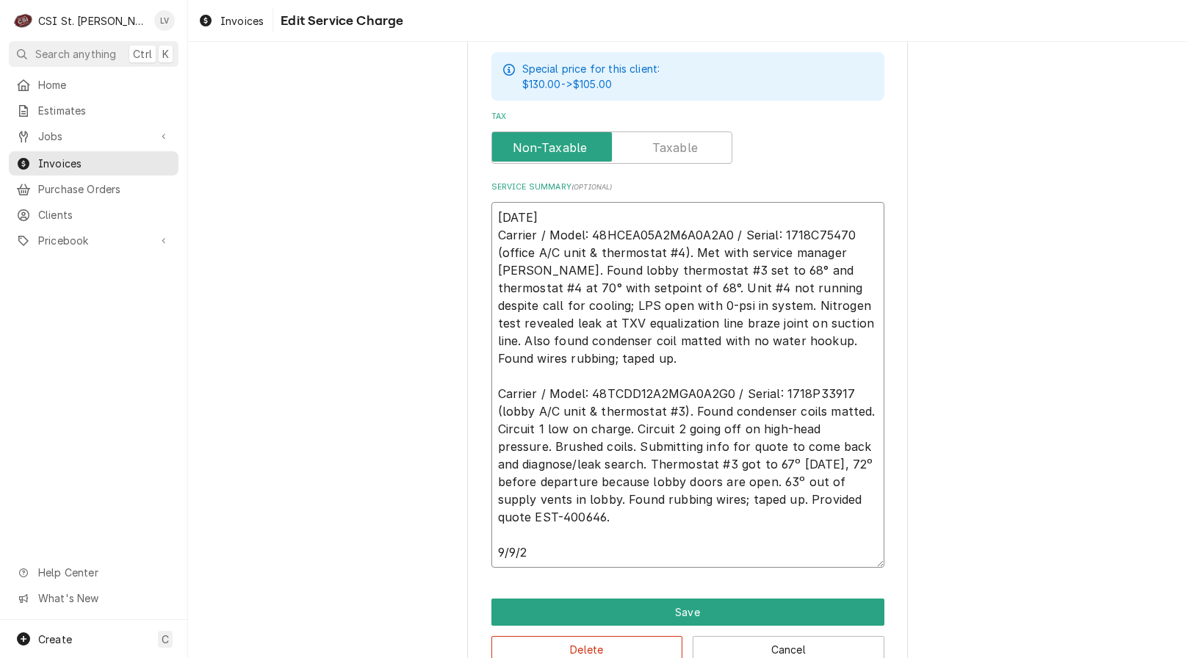
type textarea "x"
type textarea "8/22/25 Carrier / Model: 48HCEA05A2M6A0A2A0 / Serial: 1718C75470 (office A/C un…"
type textarea "x"
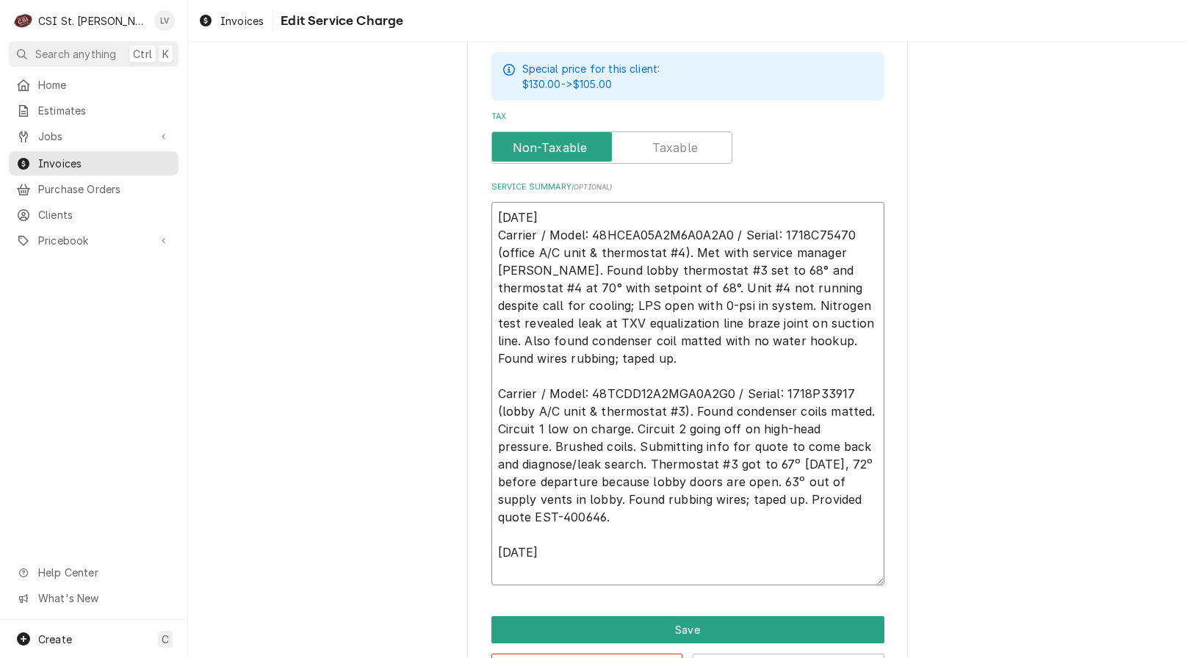
type textarea "8/22/25 Carrier / Model: 48HCEA05A2M6A0A2A0 / Serial: 1718C75470 (office A/C un…"
click at [493, 547] on textarea "8/22/25 Carrier / Model: 48HCEA05A2M6A0A2A0 / Serial: 1718C75470 (office A/C un…" at bounding box center [687, 393] width 393 height 383
paste textarea "Carrier / Model: 48HCEA05A2M6A0A2A0 / Serial: 1718C75470 (office A/C unit & the…"
type textarea "x"
type textarea "8/22/25 Carrier / Model: 48HCEA05A2M6A0A2A0 / Serial: 1718C75470 (office A/C un…"
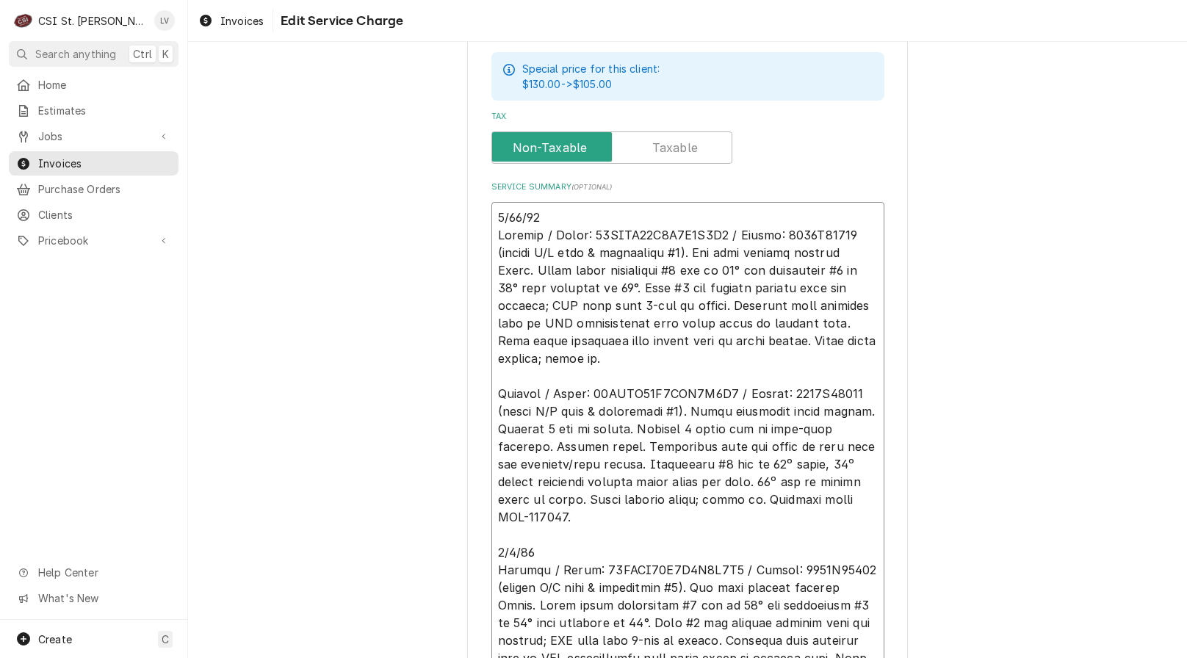
scroll to position [924, 0]
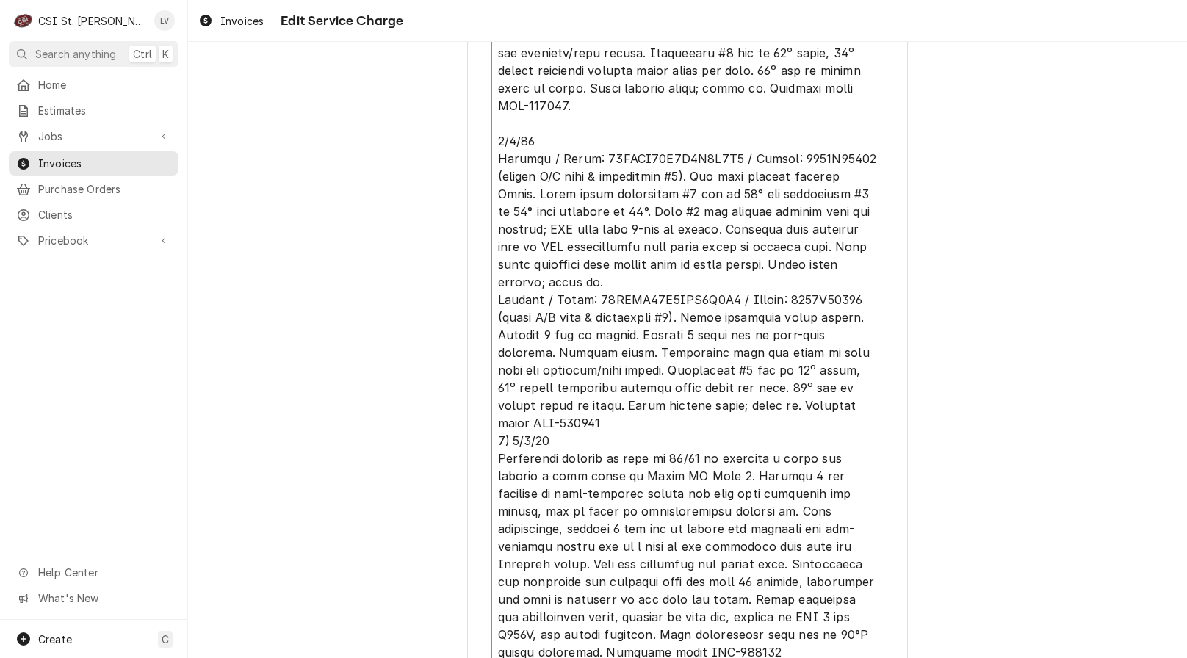
click at [613, 401] on textarea "Service Summary ( optional )" at bounding box center [687, 229] width 393 height 877
type textarea "x"
type textarea "8/22/25 Carrier / Model: 48HCEA05A2M6A0A2A0 / Serial: 1718C75470 (office A/C un…"
type textarea "x"
type textarea "8/22/25 Carrier / Model: 48HCEA05A2M6A0A2A0 / Serial: 1718C75470 (office A/C un…"
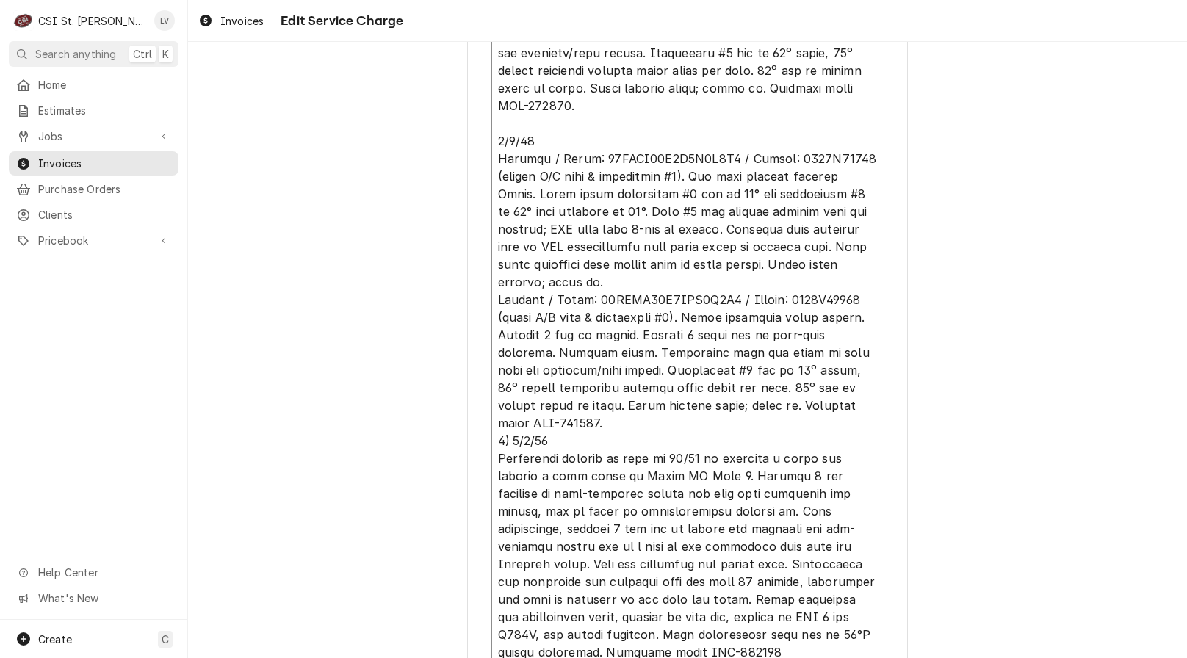
type textarea "x"
type textarea "8/22/25 Carrier / Model: 48HCEA05A2M6A0A2A0 / Serial: 1718C75470 (office A/C un…"
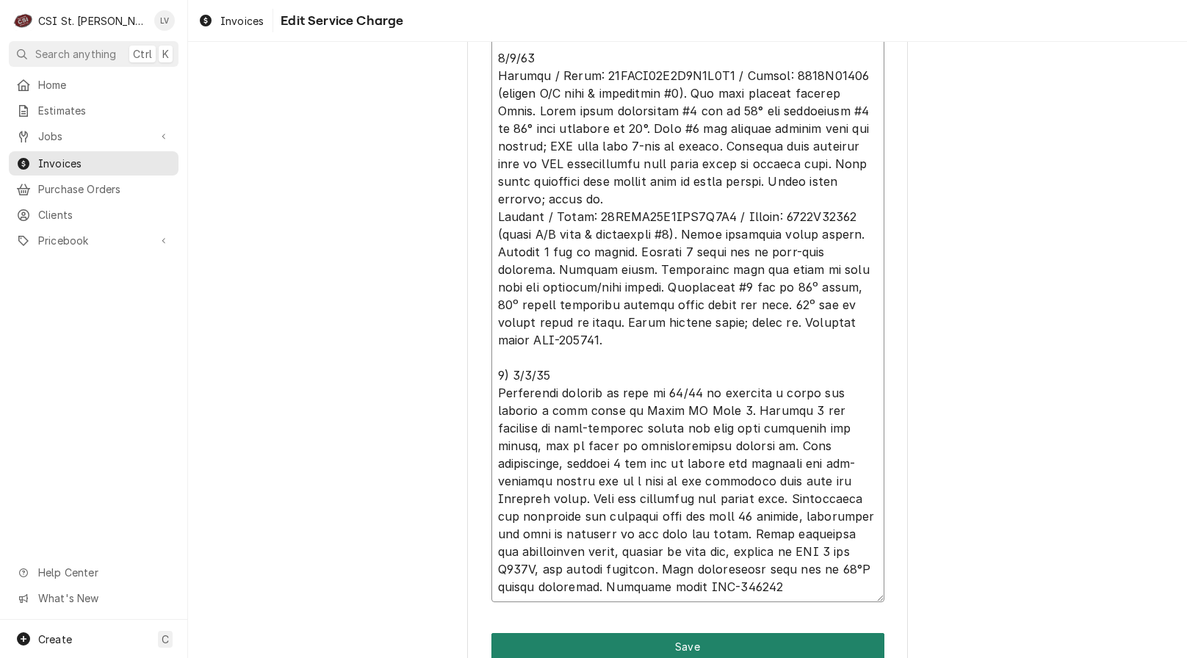
scroll to position [35, 0]
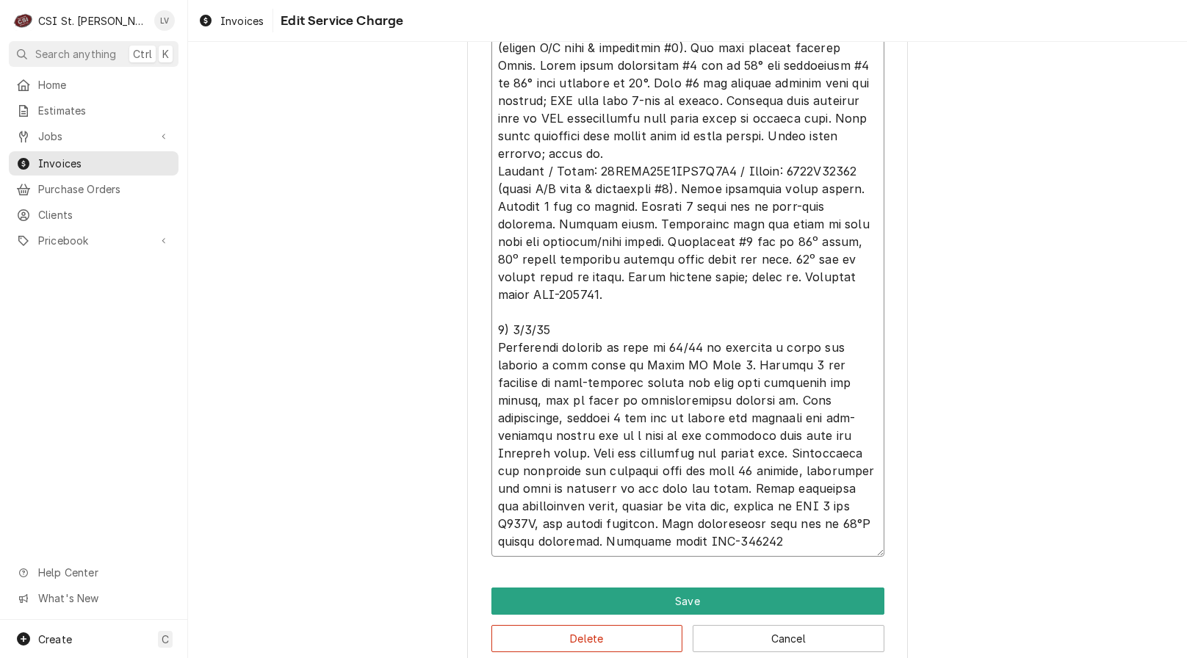
drag, startPoint x: 492, startPoint y: 379, endPoint x: 694, endPoint y: 302, distance: 216.3
click at [694, 302] on textarea "Service Summary ( optional )" at bounding box center [687, 109] width 393 height 895
click at [613, 294] on textarea "Service Summary ( optional )" at bounding box center [687, 109] width 393 height 895
click at [560, 298] on textarea "Service Summary ( optional )" at bounding box center [687, 109] width 393 height 895
click at [561, 296] on textarea "Service Summary ( optional )" at bounding box center [687, 109] width 393 height 895
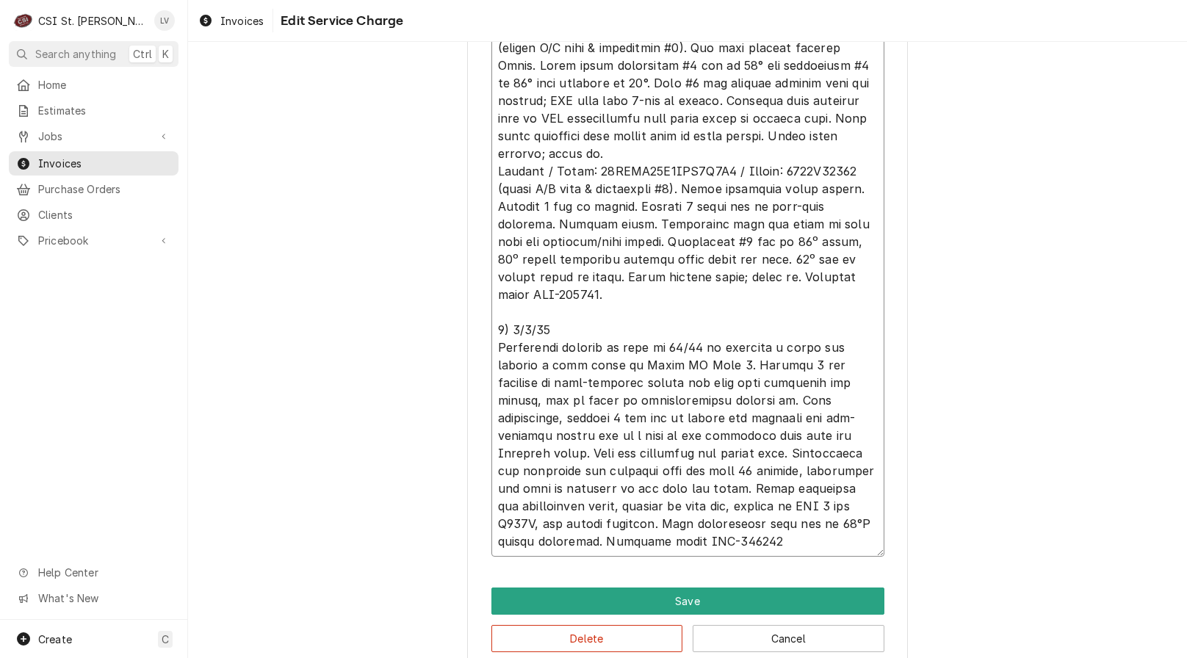
click at [561, 295] on textarea "Service Summary ( optional )" at bounding box center [687, 109] width 393 height 895
click at [562, 295] on textarea "Service Summary ( optional )" at bounding box center [687, 109] width 393 height 895
click at [562, 294] on textarea "Service Summary ( optional )" at bounding box center [687, 109] width 393 height 895
type textarea "x"
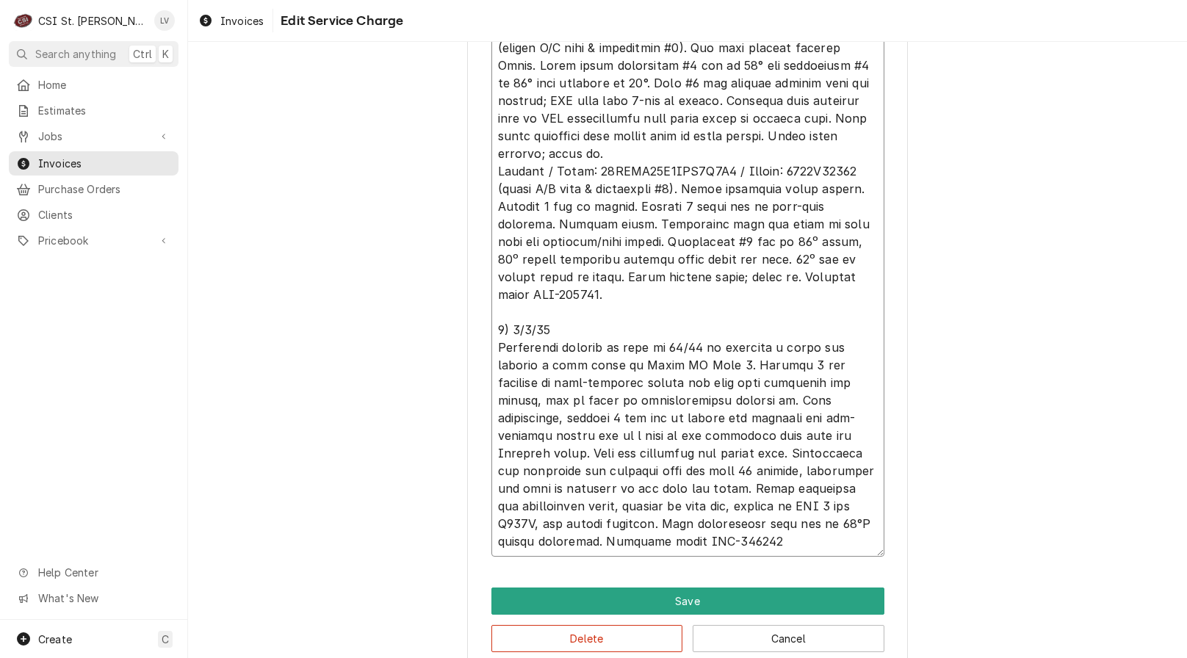
type textarea "8/22/25 Carrier / Model: 48HCEA05A2M6A0A2A0 / Serial: 1718C75470 (office A/C un…"
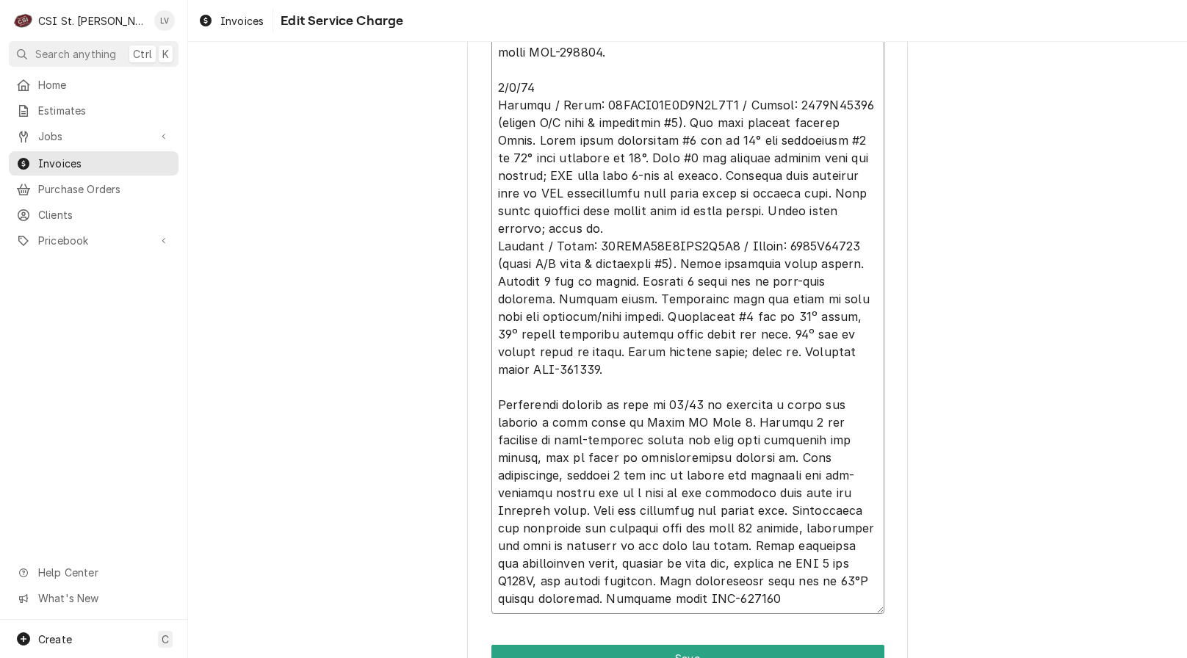
scroll to position [921, 0]
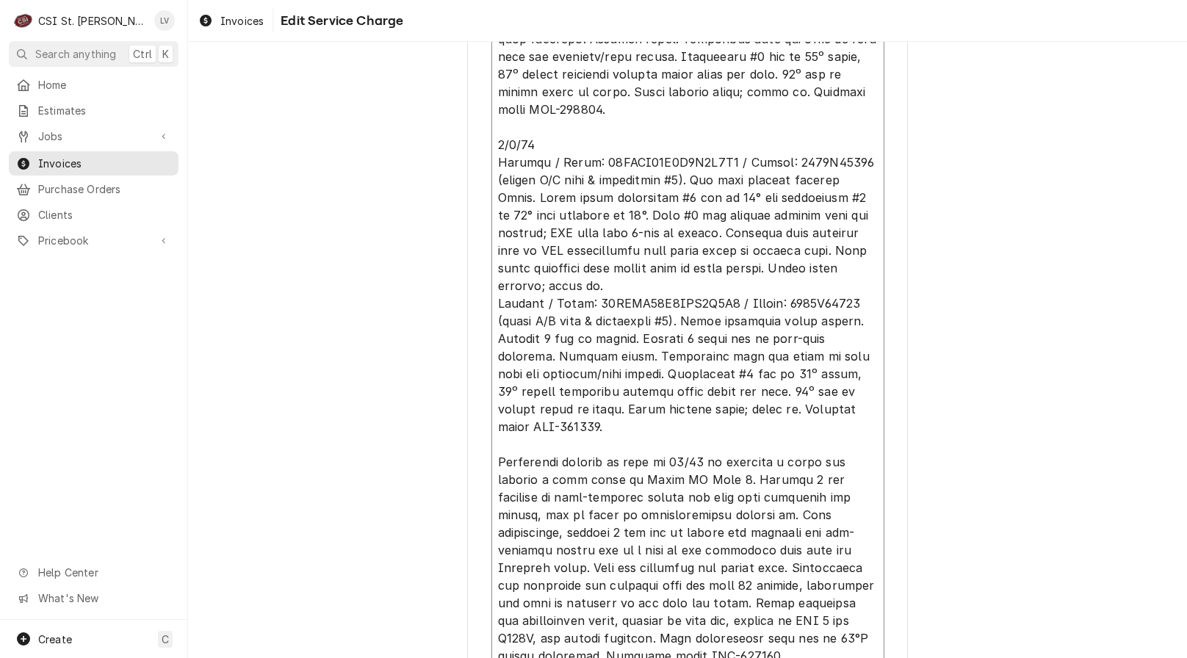
drag, startPoint x: 622, startPoint y: 270, endPoint x: 452, endPoint y: 146, distance: 210.9
type textarea "x"
type textarea "8/22/25 Carrier / Model: 48HCEA05A2M6A0A2A0 / Serial: 1718C75470 (office A/C un…"
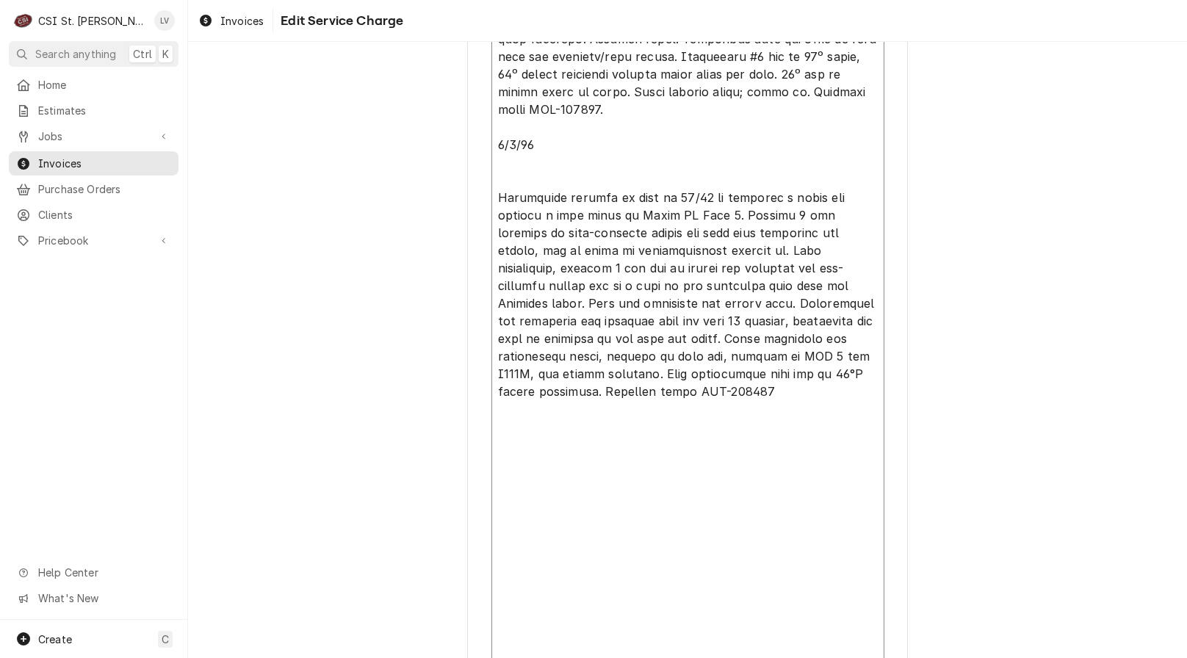
scroll to position [0, 0]
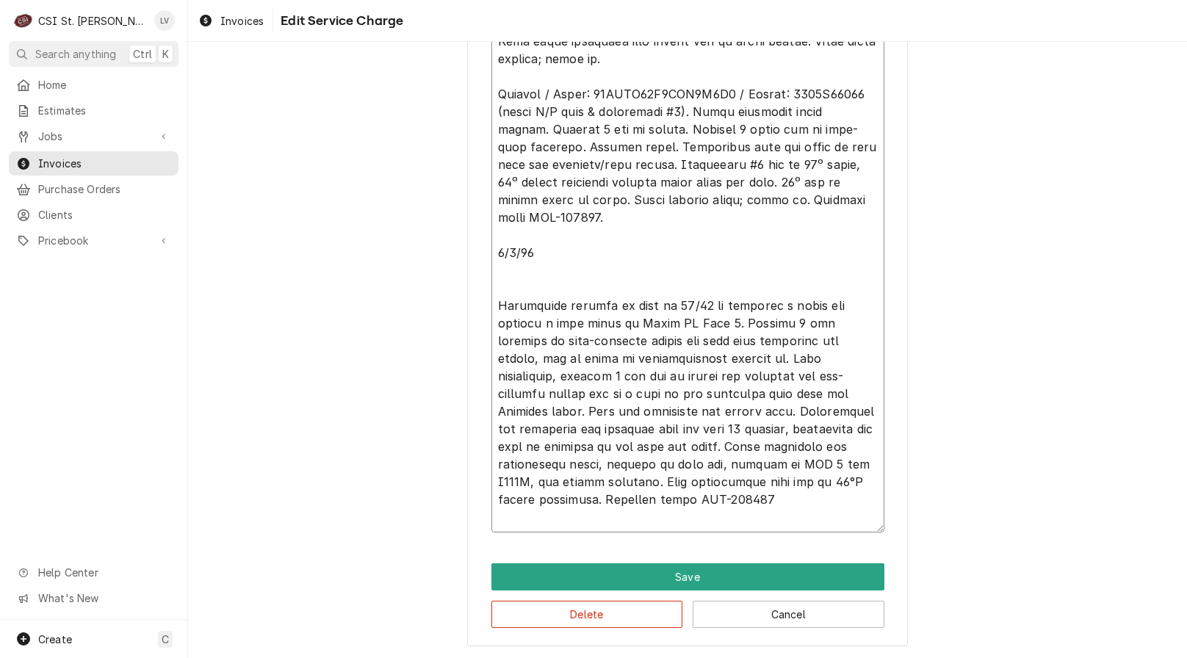
type textarea "x"
type textarea "8/22/25 Carrier / Model: 48HCEA05A2M6A0A2A0 / Serial: 1718C75470 (office A/C un…"
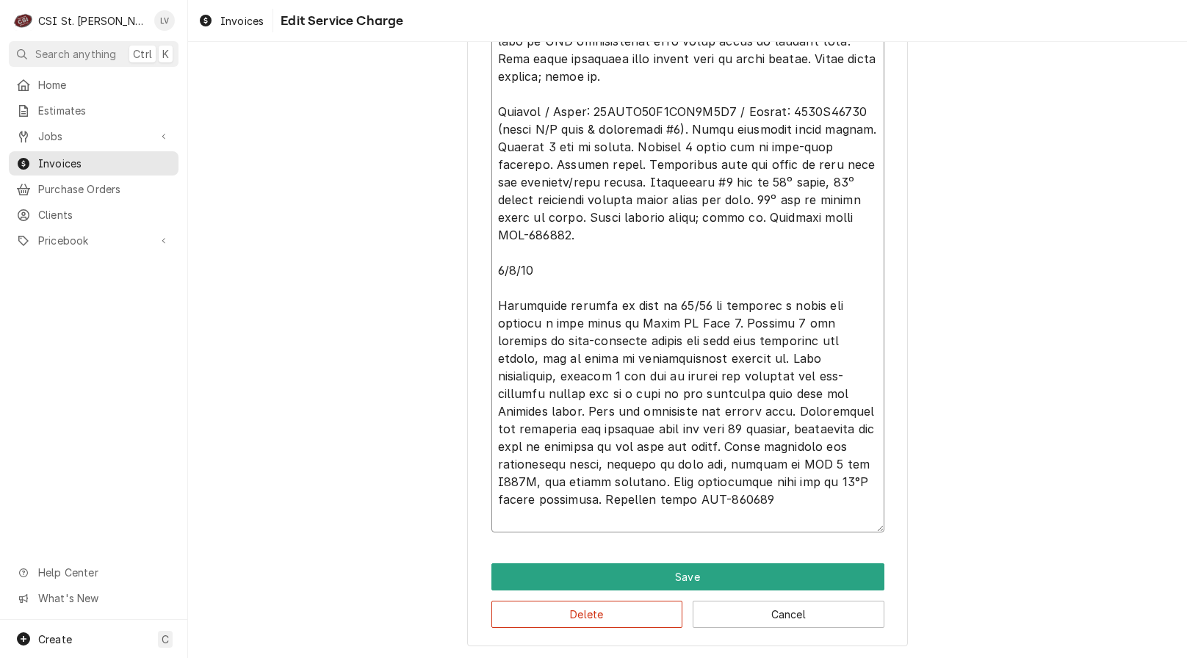
type textarea "x"
type textarea "8/22/25 Carrier / Model: 48HCEA05A2M6A0A2A0 / Serial: 1718C75470 (office A/C un…"
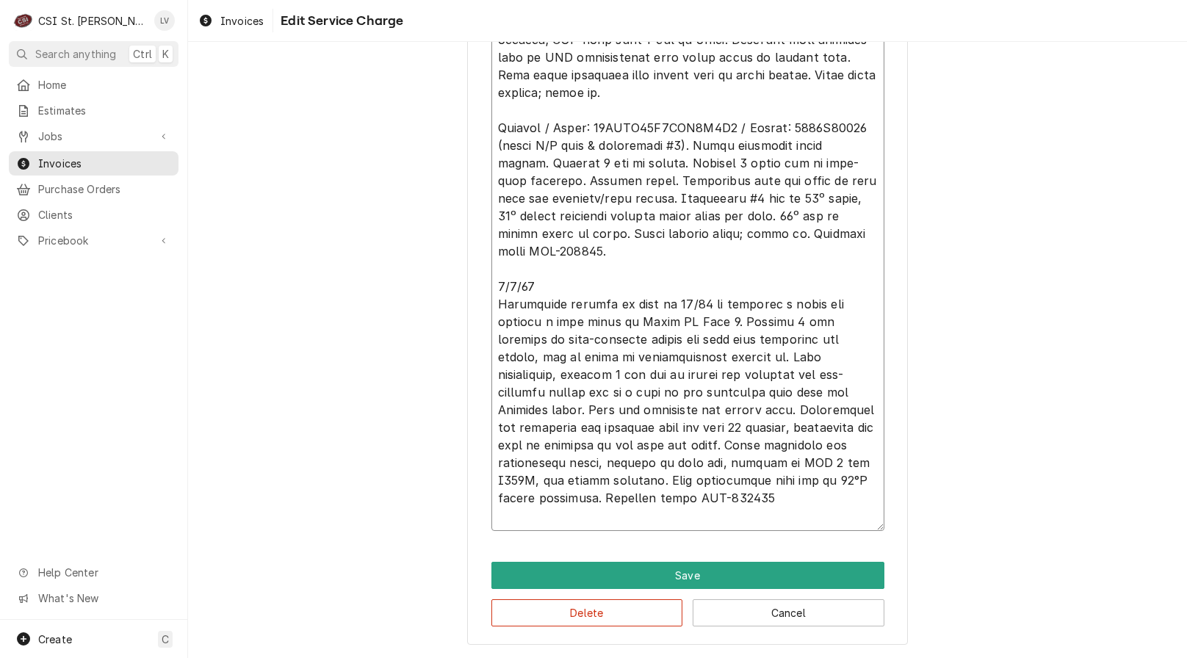
scroll to position [777, 0]
click at [611, 481] on textarea "Service Summary ( optional )" at bounding box center [687, 235] width 393 height 595
type textarea "x"
type textarea "8/22/25 Carrier / Model: 48HCEA05A2M6A0A2A0 / Serial: 1718C75470 (office A/C un…"
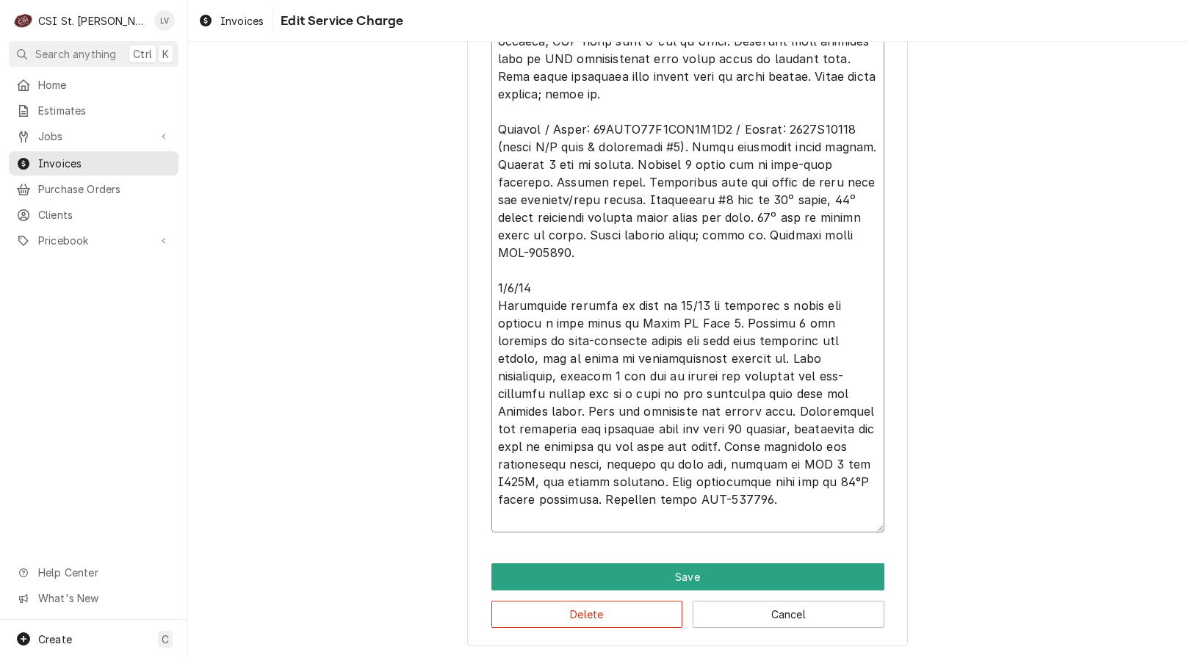
type textarea "x"
type textarea "8/22/25 Carrier / Model: 48HCEA05A2M6A0A2A0 / Serial: 1718C75470 (office A/C un…"
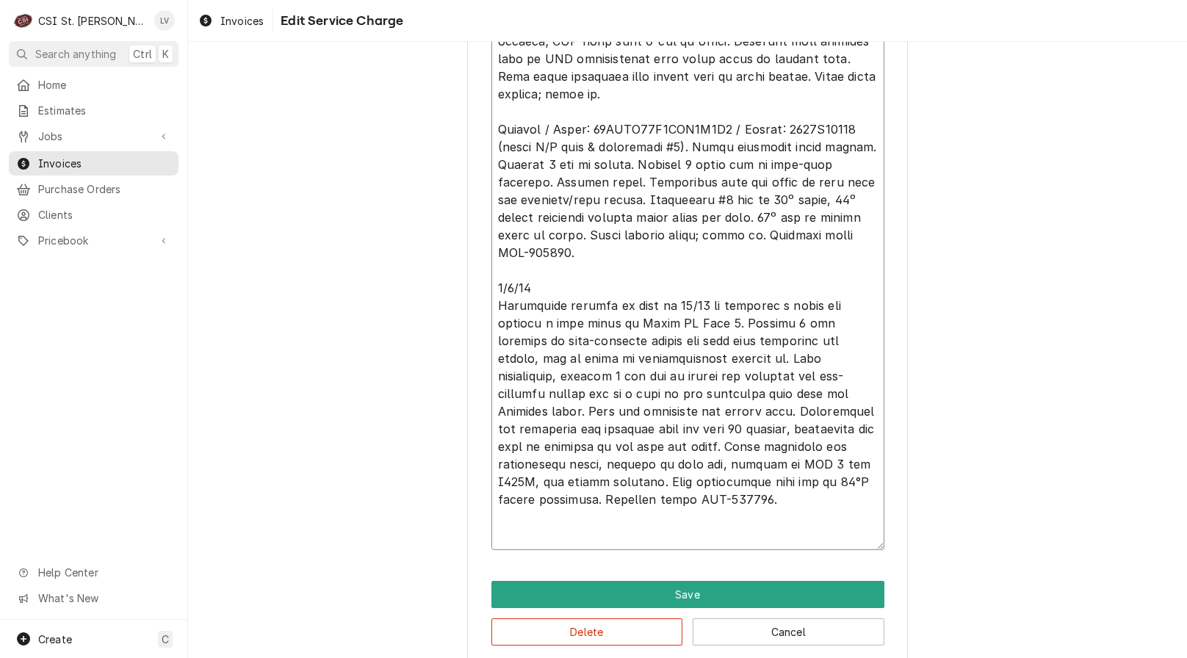
type textarea "x"
type textarea "8/22/25 Carrier / Model: 48HCEA05A2M6A0A2A0 / Serial: 1718C75470 (office A/C un…"
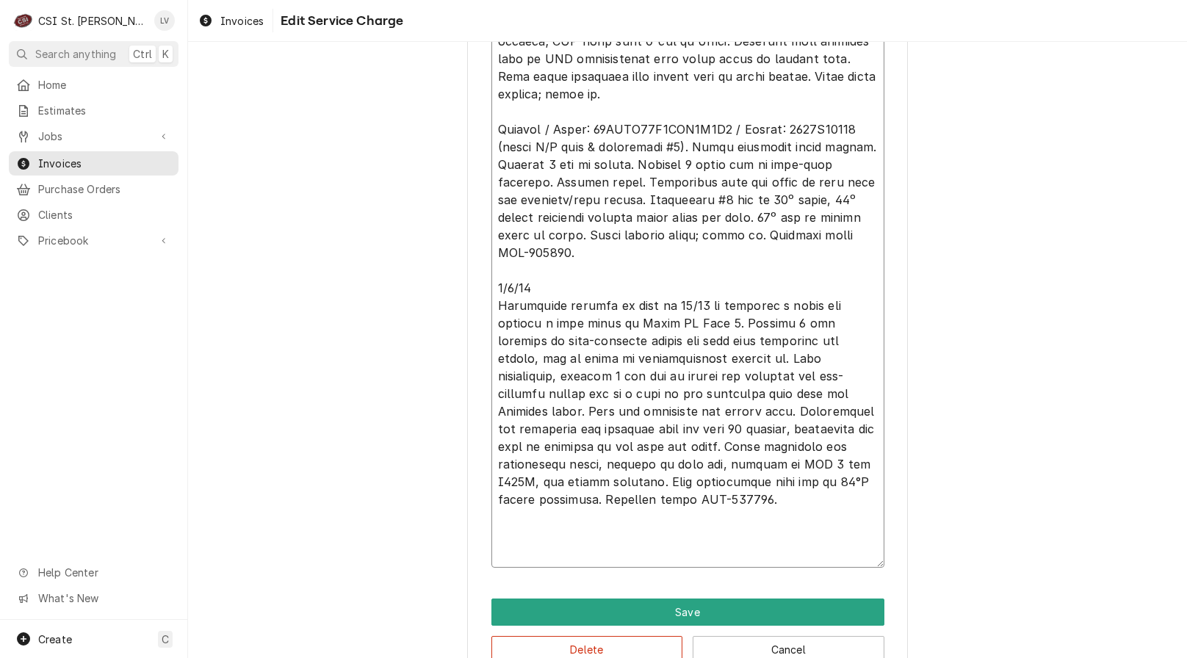
type textarea "x"
type textarea "8/22/25 Carrier / Model: 48HCEA05A2M6A0A2A0 / Serial: 1718C75470 (office A/C un…"
type textarea "x"
type textarea "8/22/25 Carrier / Model: 48HCEA05A2M6A0A2A0 / Serial: 1718C75470 (office A/C un…"
type textarea "x"
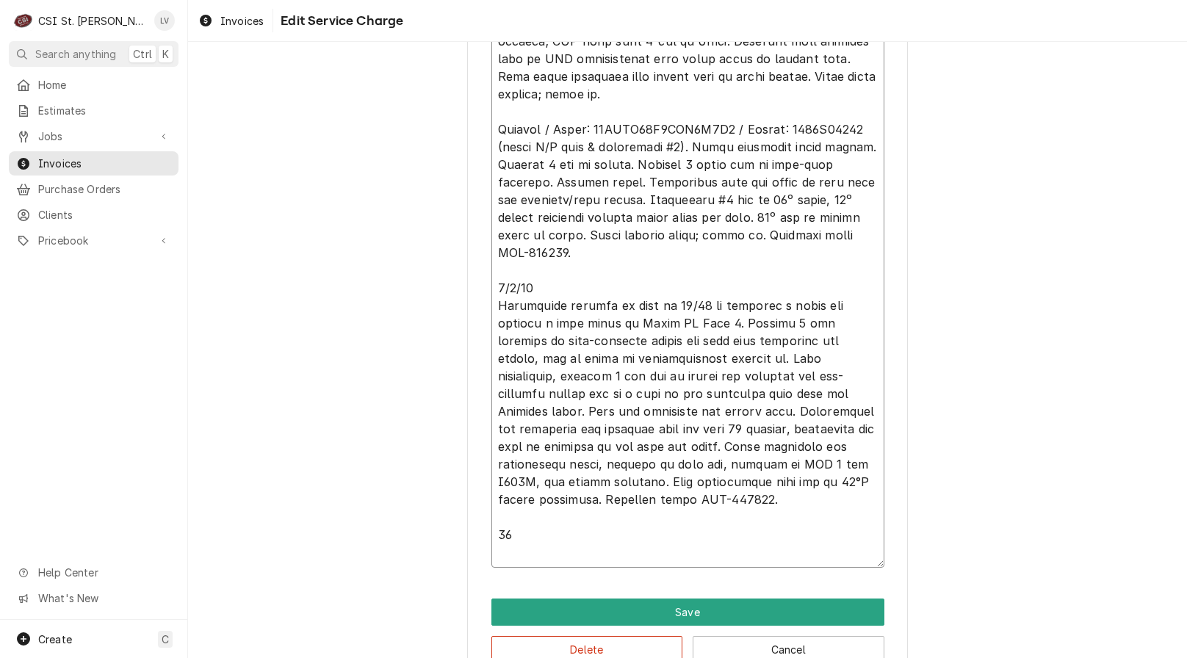
type textarea "8/22/25 Carrier / Model: 48HCEA05A2M6A0A2A0 / Serial: 1718C75470 (office A/C un…"
type textarea "x"
type textarea "8/22/25 Carrier / Model: 48HCEA05A2M6A0A2A0 / Serial: 1718C75470 (office A/C un…"
type textarea "x"
type textarea "8/22/25 Carrier / Model: 48HCEA05A2M6A0A2A0 / Serial: 1718C75470 (office A/C un…"
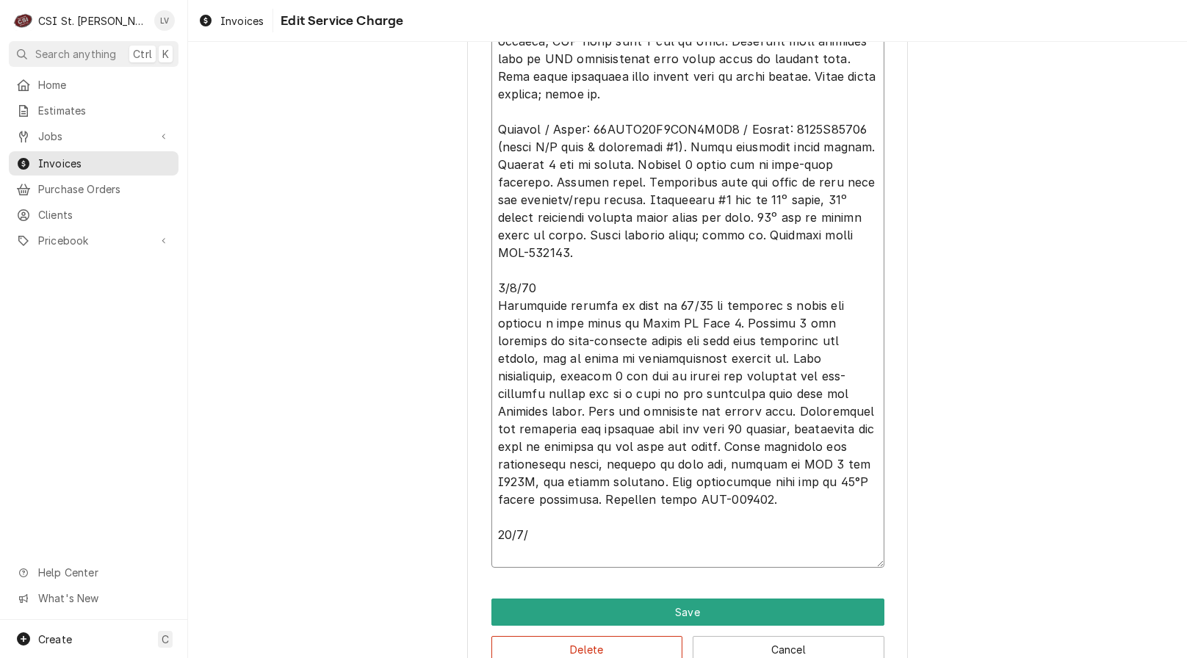
type textarea "x"
type textarea "8/22/25 Carrier / Model: 48HCEA05A2M6A0A2A0 / Serial: 1718C75470 (office A/C un…"
type textarea "x"
type textarea "8/22/25 Carrier / Model: 48HCEA05A2M6A0A2A0 / Serial: 1718C75470 (office A/C un…"
type textarea "x"
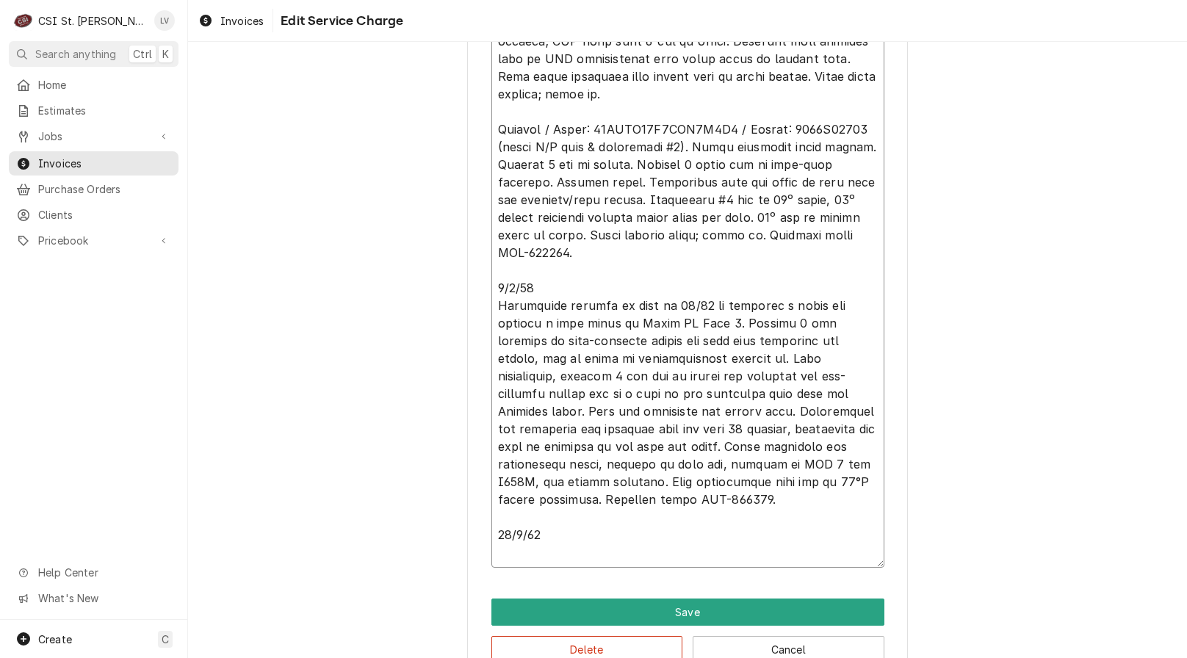
type textarea "8/22/25 Carrier / Model: 48HCEA05A2M6A0A2A0 / Serial: 1718C75470 (office A/C un…"
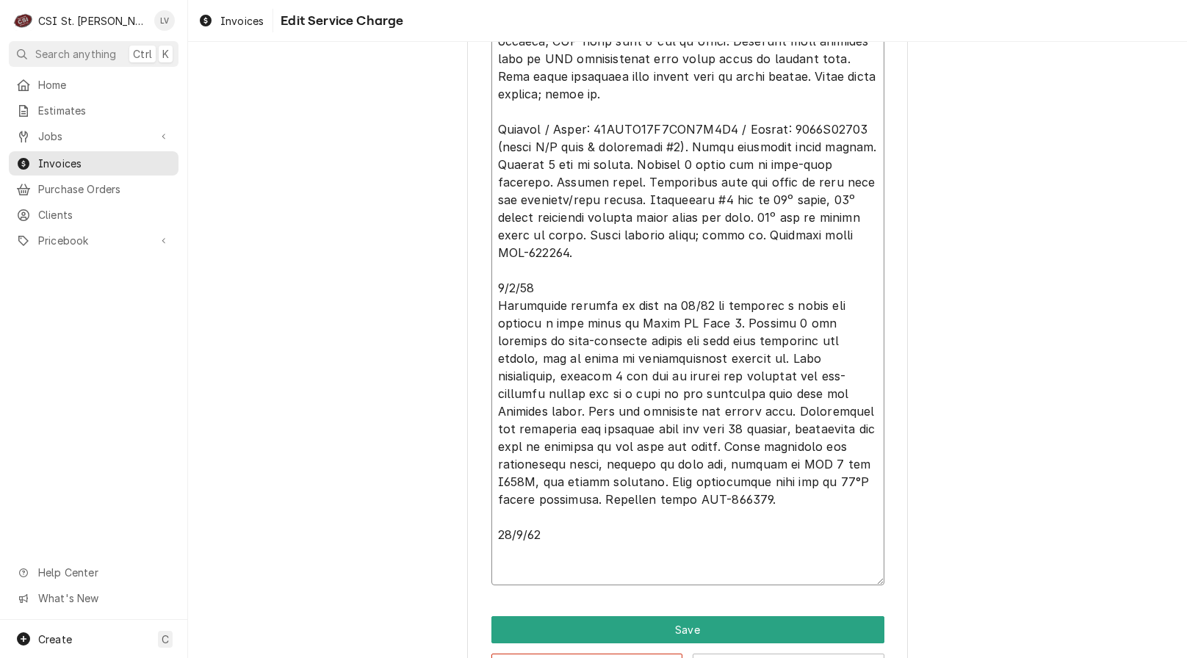
type textarea "x"
type textarea "8/22/25 Carrier / Model: 48HCEA05A2M6A0A2A0 / Serial: 1718C75470 (office A/C un…"
type textarea "x"
type textarea "8/22/25 Carrier / Model: 48HCEA05A2M6A0A2A0 / Serial: 1718C75470 (office A/C un…"
type textarea "x"
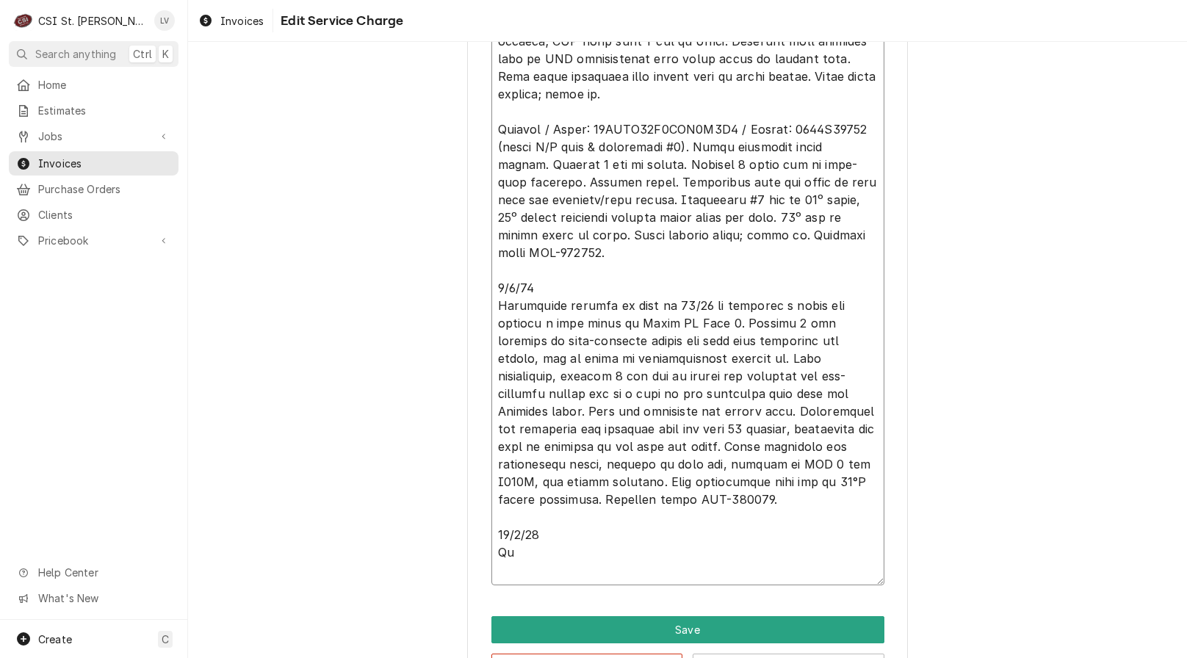
type textarea "8/22/25 Carrier / Model: 48HCEA05A2M6A0A2A0 / Serial: 1718C75470 (office A/C un…"
type textarea "x"
type textarea "8/22/25 Carrier / Model: 48HCEA05A2M6A0A2A0 / Serial: 1718C75470 (office A/C un…"
type textarea "x"
type textarea "8/22/25 Carrier / Model: 48HCEA05A2M6A0A2A0 / Serial: 1718C75470 (office A/C un…"
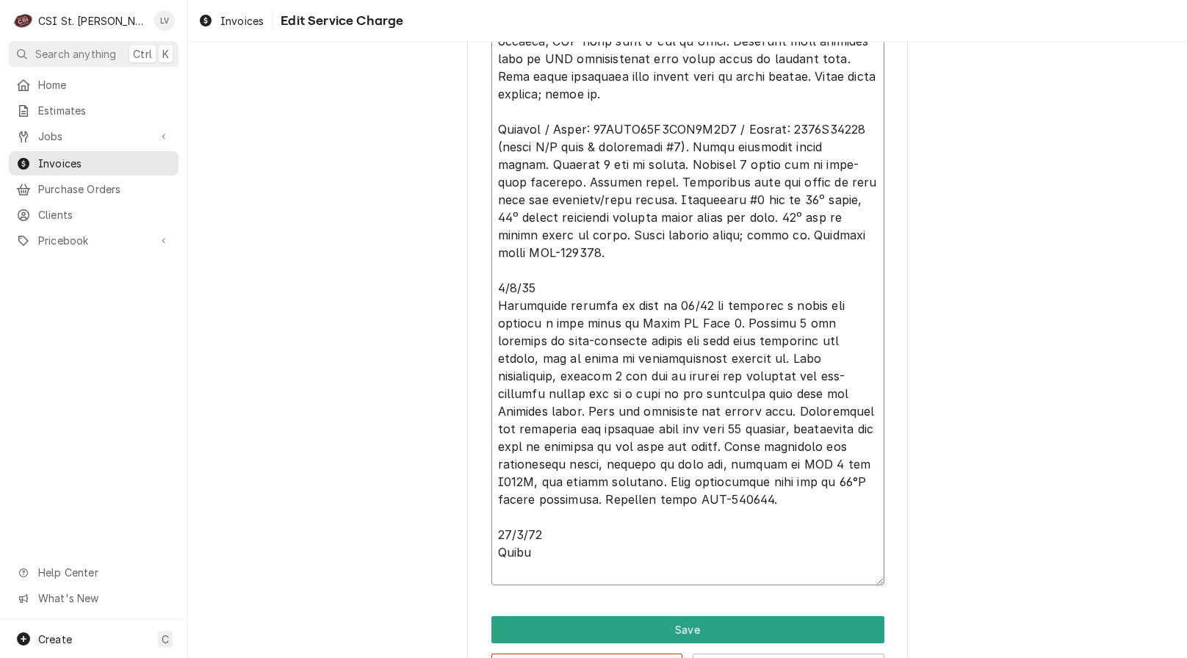
type textarea "x"
type textarea "8/22/25 Carrier / Model: 48HCEA05A2M6A0A2A0 / Serial: 1718C75470 (office A/C un…"
type textarea "x"
type textarea "8/22/25 Carrier / Model: 48HCEA05A2M6A0A2A0 / Serial: 1718C75470 (office A/C un…"
type textarea "x"
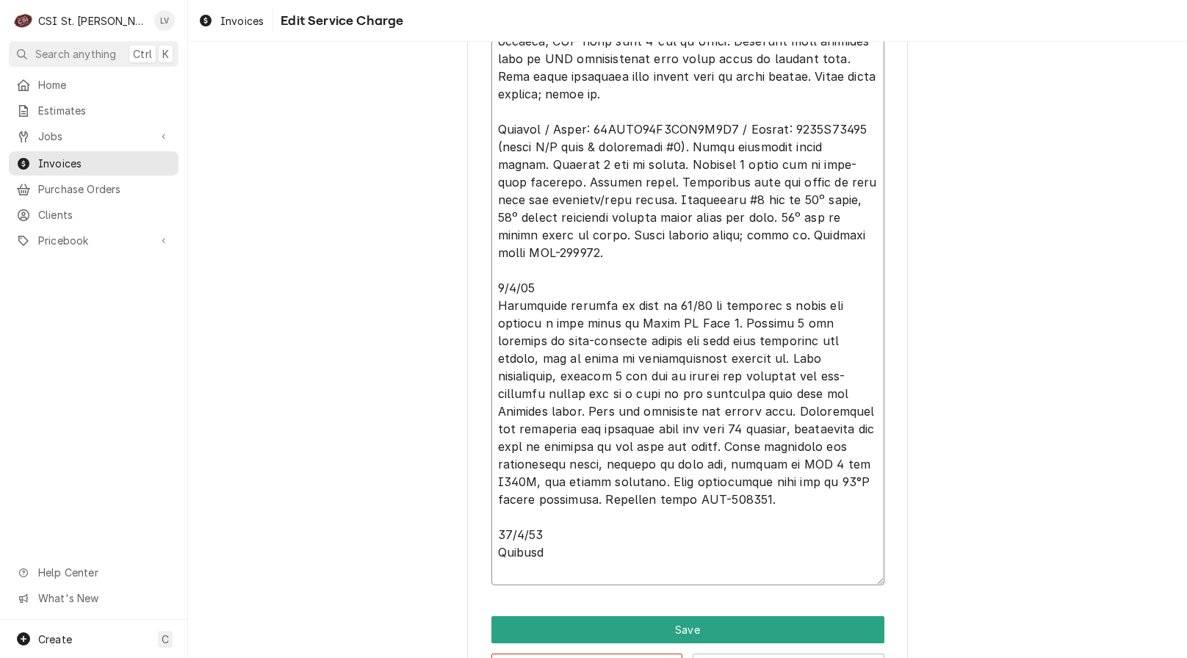
type textarea "8/22/25 Carrier / Model: 48HCEA05A2M6A0A2A0 / Serial: 1718C75470 (office A/C un…"
type textarea "x"
type textarea "8/22/25 Carrier / Model: 48HCEA05A2M6A0A2A0 / Serial: 1718C75470 (office A/C un…"
type textarea "x"
type textarea "8/22/25 Carrier / Model: 48HCEA05A2M6A0A2A0 / Serial: 1718C75470 (office A/C un…"
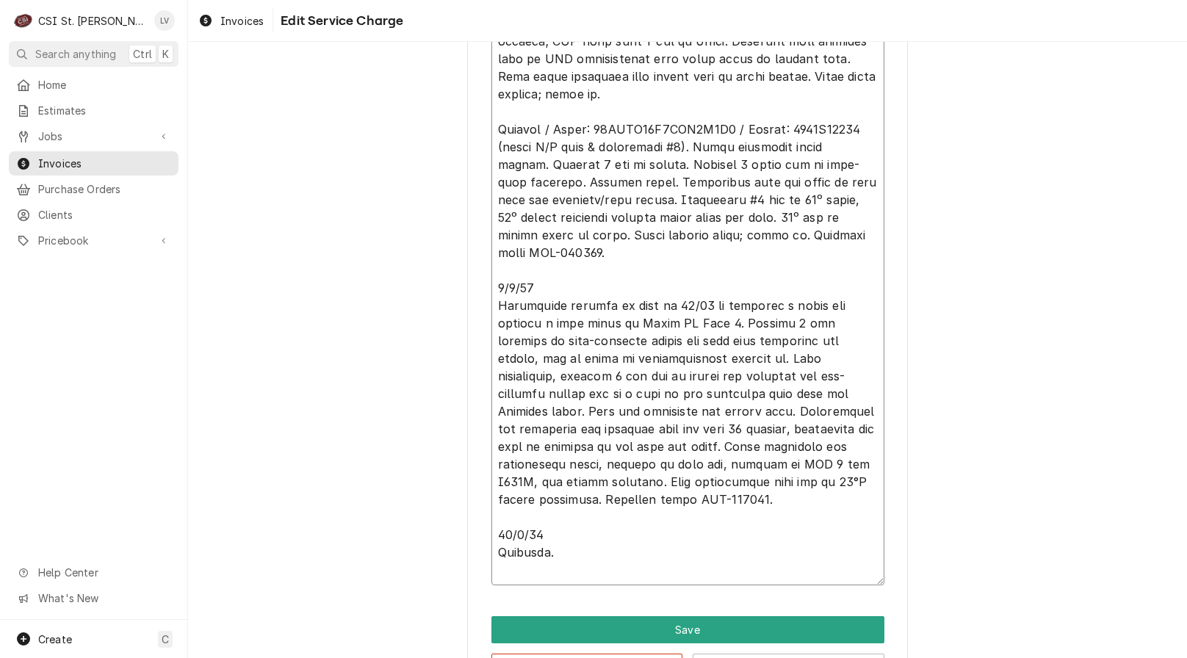
type textarea "x"
type textarea "8/22/25 Carrier / Model: 48HCEA05A2M6A0A2A0 / Serial: 1718C75470 (office A/C un…"
type textarea "x"
type textarea "8/22/25 Carrier / Model: 48HCEA05A2M6A0A2A0 / Serial: 1718C75470 (office A/C un…"
type textarea "x"
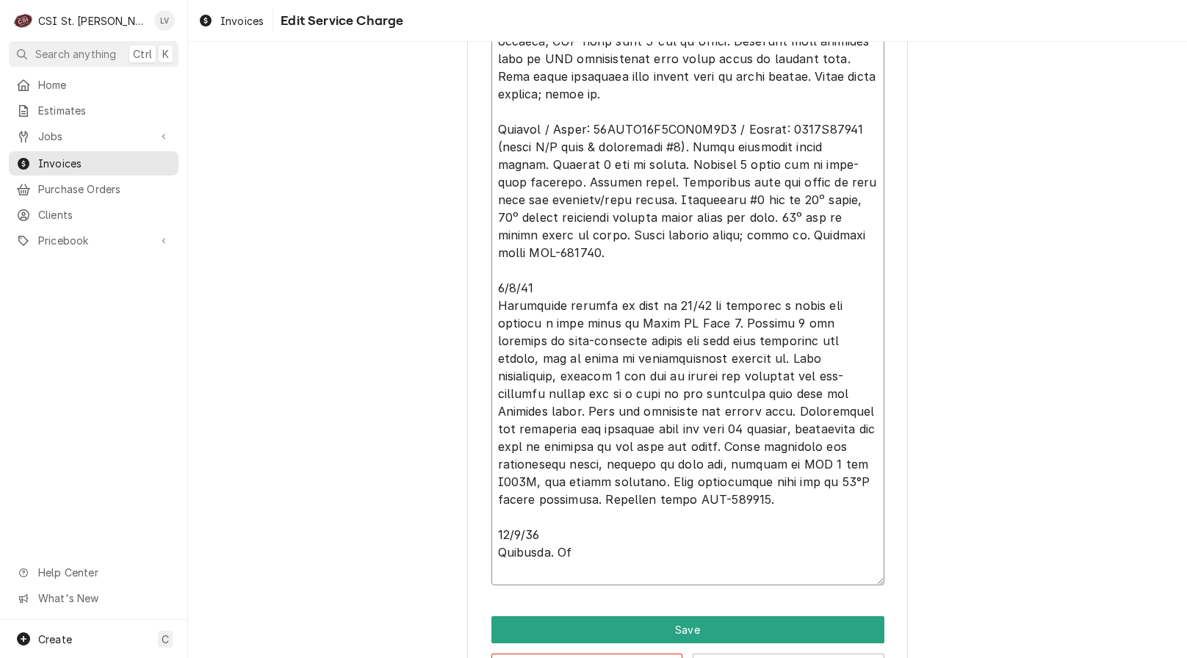
type textarea "8/22/25 Carrier / Model: 48HCEA05A2M6A0A2A0 / Serial: 1718C75470 (office A/C un…"
type textarea "x"
type textarea "8/22/25 Carrier / Model: 48HCEA05A2M6A0A2A0 / Serial: 1718C75470 (office A/C un…"
type textarea "x"
type textarea "8/22/25 Carrier / Model: 48HCEA05A2M6A0A2A0 / Serial: 1718C75470 (office A/C un…"
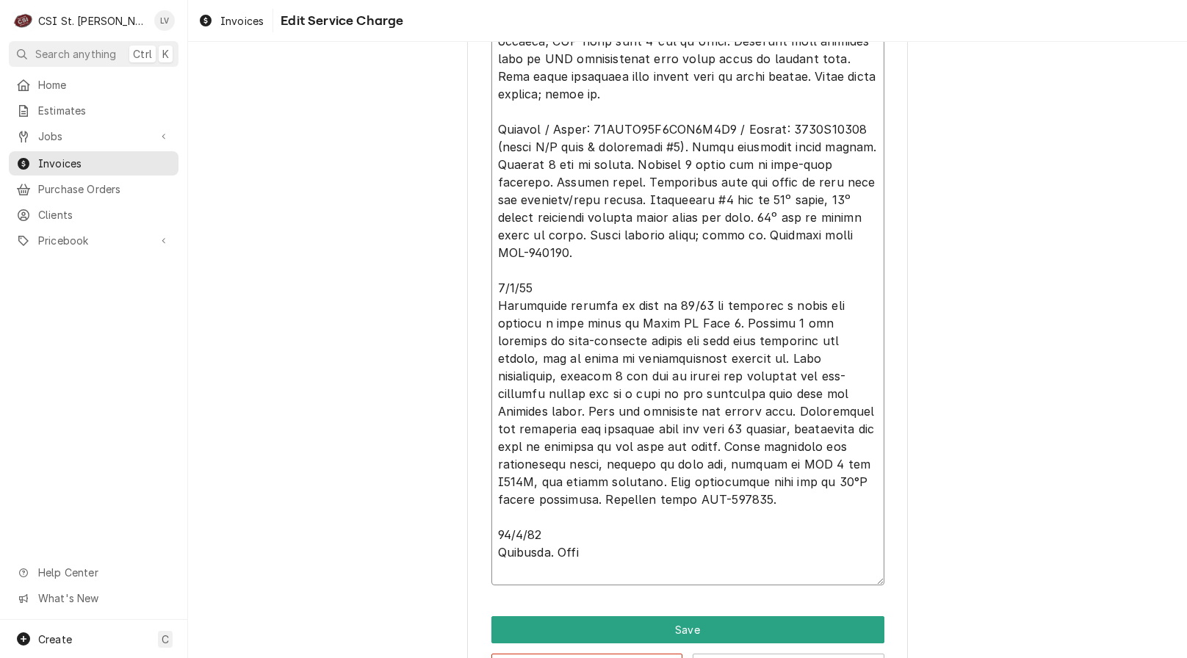
type textarea "x"
type textarea "8/22/25 Carrier / Model: 48HCEA05A2M6A0A2A0 / Serial: 1718C75470 (office A/C un…"
type textarea "x"
type textarea "8/22/25 Carrier / Model: 48HCEA05A2M6A0A2A0 / Serial: 1718C75470 (office A/C un…"
type textarea "x"
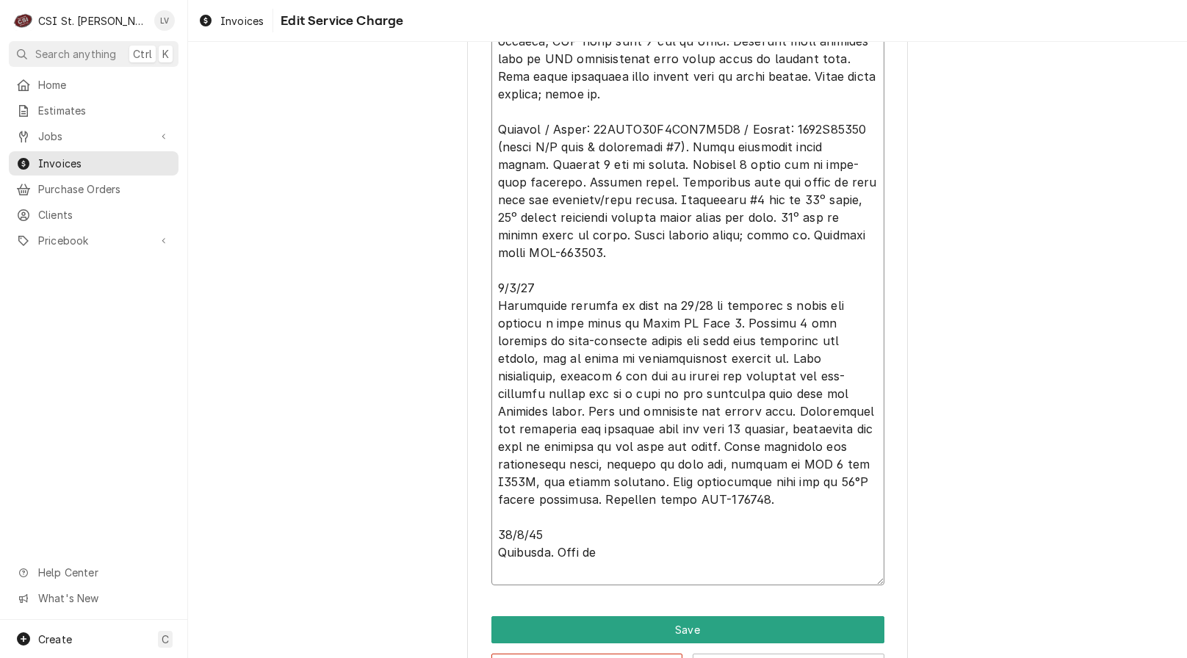
type textarea "8/22/25 Carrier / Model: 48HCEA05A2M6A0A2A0 / Serial: 1718C75470 (office A/C un…"
type textarea "x"
type textarea "8/22/25 Carrier / Model: 48HCEA05A2M6A0A2A0 / Serial: 1718C75470 (office A/C un…"
type textarea "x"
type textarea "8/22/25 Carrier / Model: 48HCEA05A2M6A0A2A0 / Serial: 1718C75470 (office A/C un…"
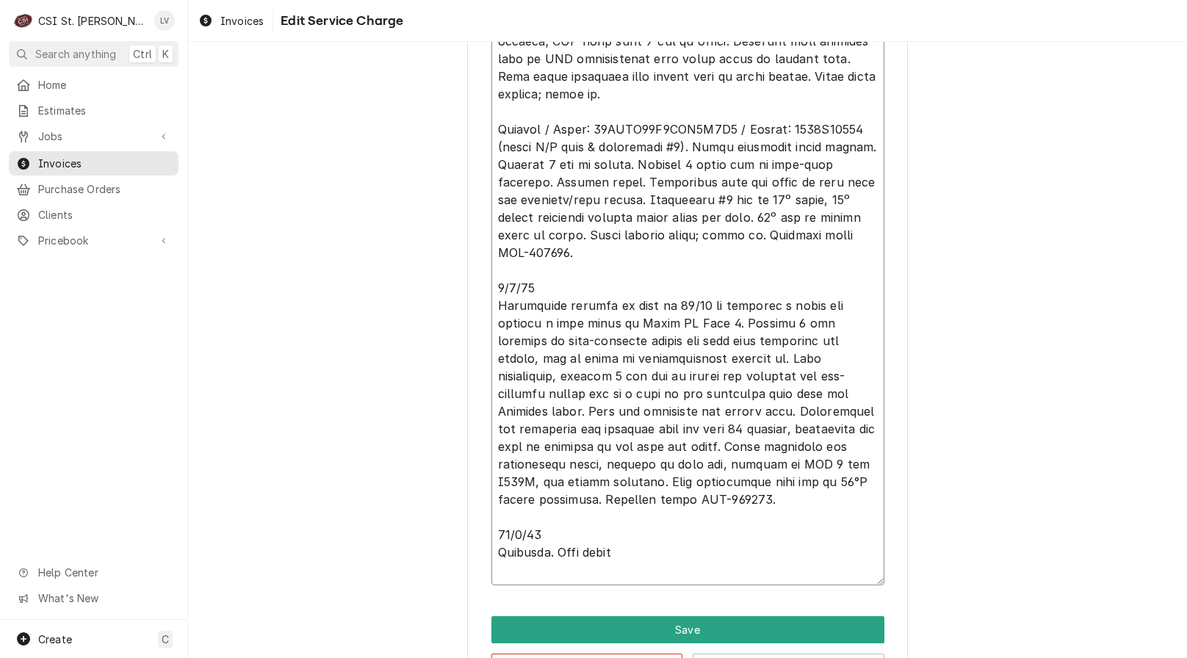
type textarea "x"
type textarea "8/22/25 Carrier / Model: 48HCEA05A2M6A0A2A0 / Serial: 1718C75470 (office A/C un…"
type textarea "x"
type textarea "8/22/25 Carrier / Model: 48HCEA05A2M6A0A2A0 / Serial: 1718C75470 (office A/C un…"
type textarea "x"
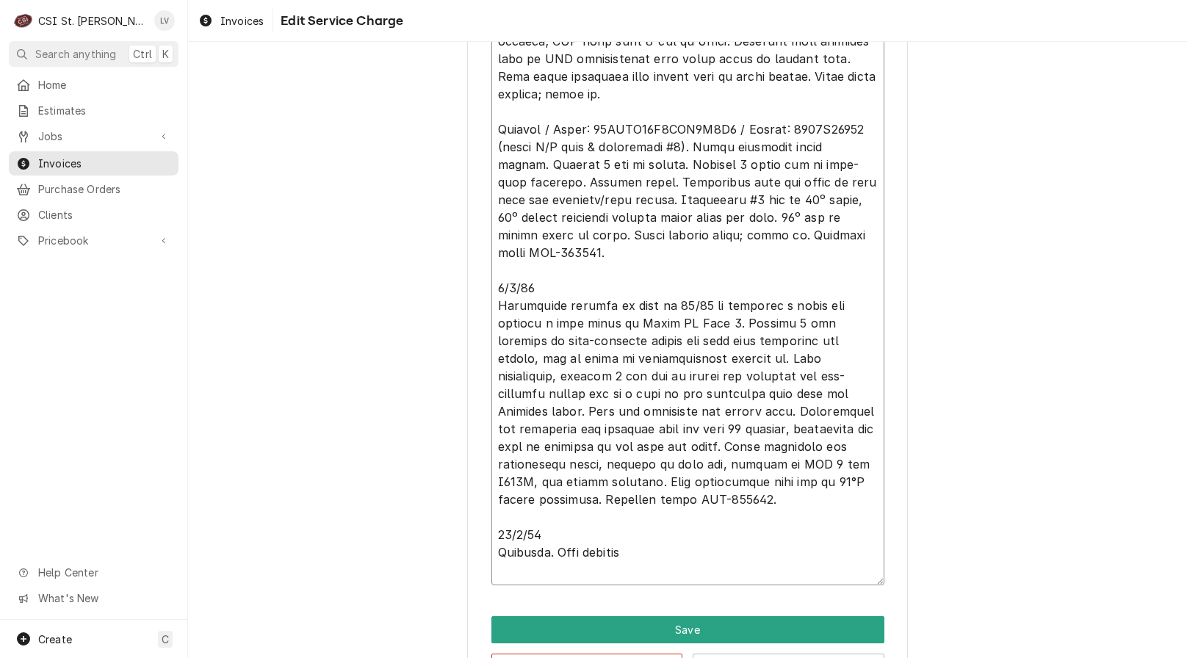
type textarea "8/22/25 Carrier / Model: 48HCEA05A2M6A0A2A0 / Serial: 1718C75470 (office A/C un…"
type textarea "x"
type textarea "8/22/25 Carrier / Model: 48HCEA05A2M6A0A2A0 / Serial: 1718C75470 (office A/C un…"
type textarea "x"
type textarea "8/22/25 Carrier / Model: 48HCEA05A2M6A0A2A0 / Serial: 1718C75470 (office A/C un…"
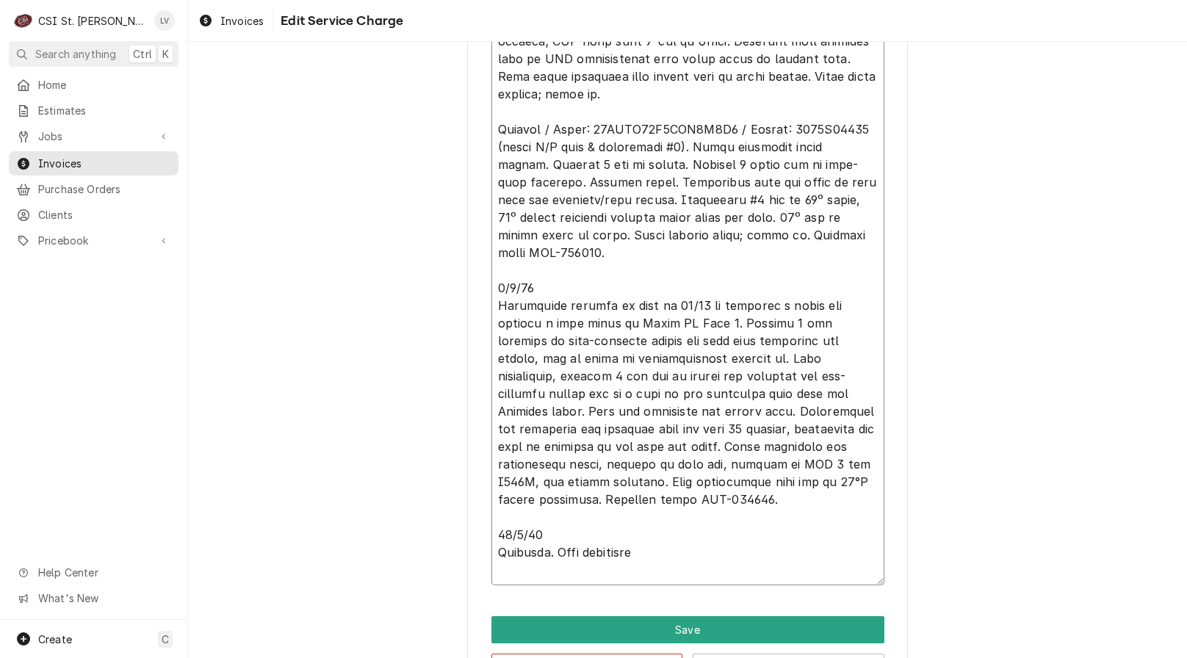
type textarea "x"
type textarea "8/22/25 Carrier / Model: 48HCEA05A2M6A0A2A0 / Serial: 1718C75470 (office A/C un…"
type textarea "x"
type textarea "8/22/25 Carrier / Model: 48HCEA05A2M6A0A2A0 / Serial: 1718C75470 (office A/C un…"
type textarea "x"
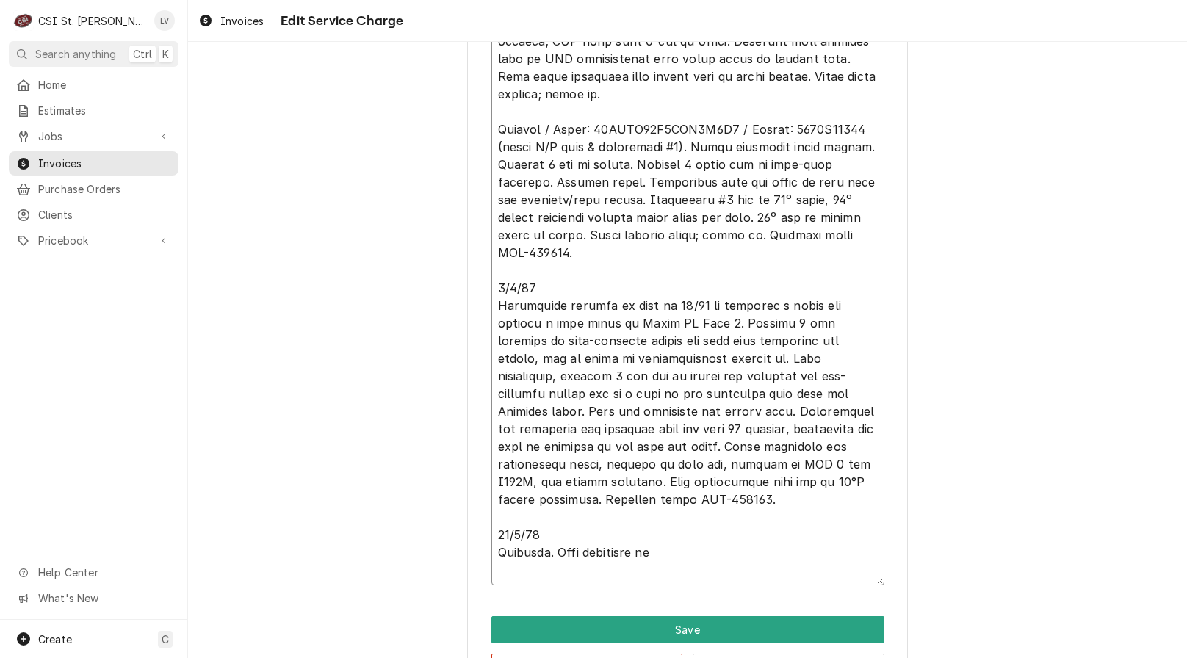
type textarea "8/22/25 Carrier / Model: 48HCEA05A2M6A0A2A0 / Serial: 1718C75470 (office A/C un…"
type textarea "x"
type textarea "8/22/25 Carrier / Model: 48HCEA05A2M6A0A2A0 / Serial: 1718C75470 (office A/C un…"
type textarea "x"
type textarea "8/22/25 Carrier / Model: 48HCEA05A2M6A0A2A0 / Serial: 1718C75470 (office A/C un…"
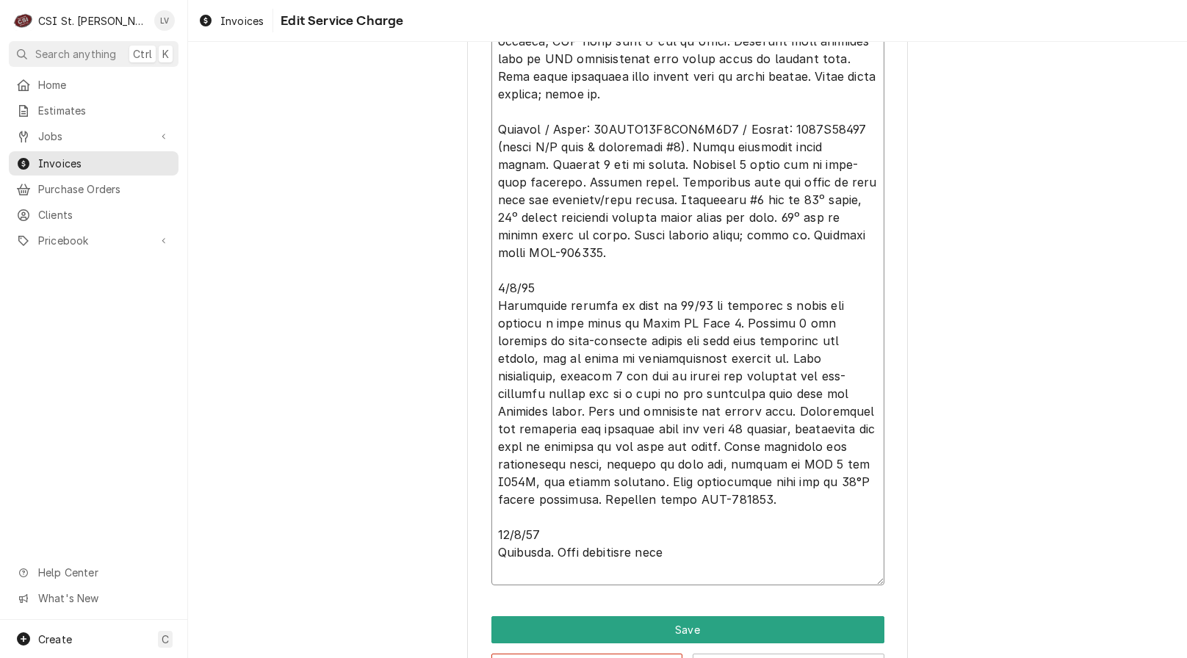
type textarea "x"
type textarea "8/22/25 Carrier / Model: 48HCEA05A2M6A0A2A0 / Serial: 1718C75470 (office A/C un…"
type textarea "x"
type textarea "8/22/25 Carrier / Model: 48HCEA05A2M6A0A2A0 / Serial: 1718C75470 (office A/C un…"
type textarea "x"
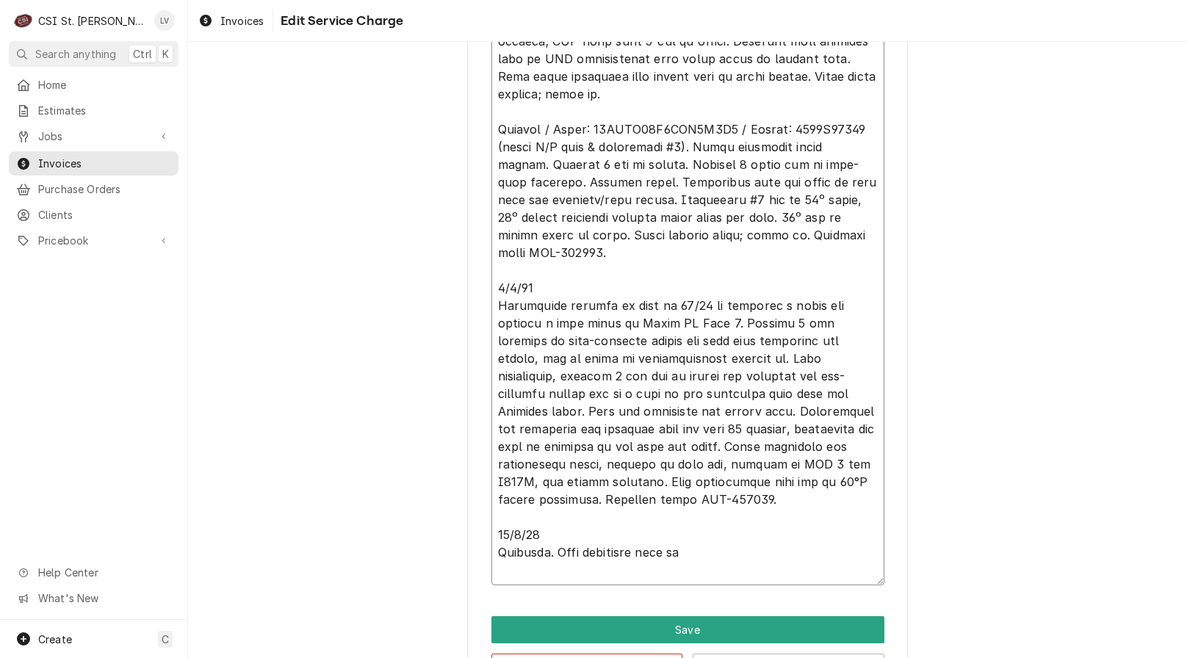
type textarea "8/22/25 Carrier / Model: 48HCEA05A2M6A0A2A0 / Serial: 1718C75470 (office A/C un…"
type textarea "x"
type textarea "8/22/25 Carrier / Model: 48HCEA05A2M6A0A2A0 / Serial: 1718C75470 (office A/C un…"
type textarea "x"
type textarea "8/22/25 Carrier / Model: 48HCEA05A2M6A0A2A0 / Serial: 1718C75470 (office A/C un…"
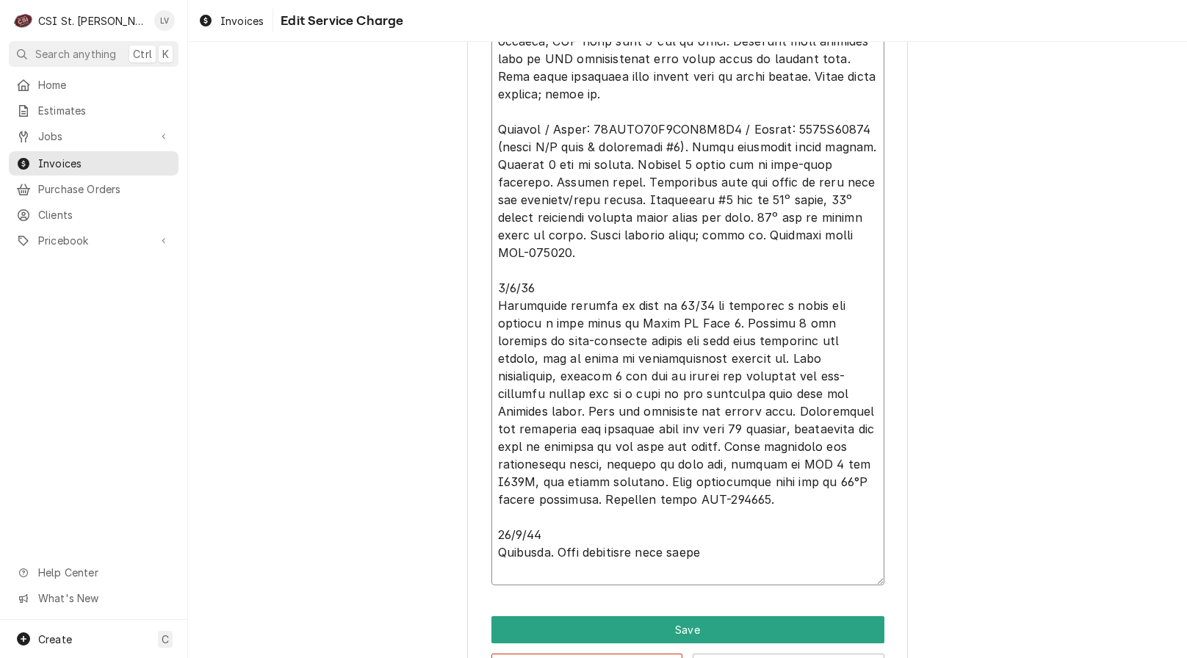
type textarea "x"
type textarea "8/22/25 Carrier / Model: 48HCEA05A2M6A0A2A0 / Serial: 1718C75470 (office A/C un…"
type textarea "x"
type textarea "8/22/25 Carrier / Model: 48HCEA05A2M6A0A2A0 / Serial: 1718C75470 (office A/C un…"
type textarea "x"
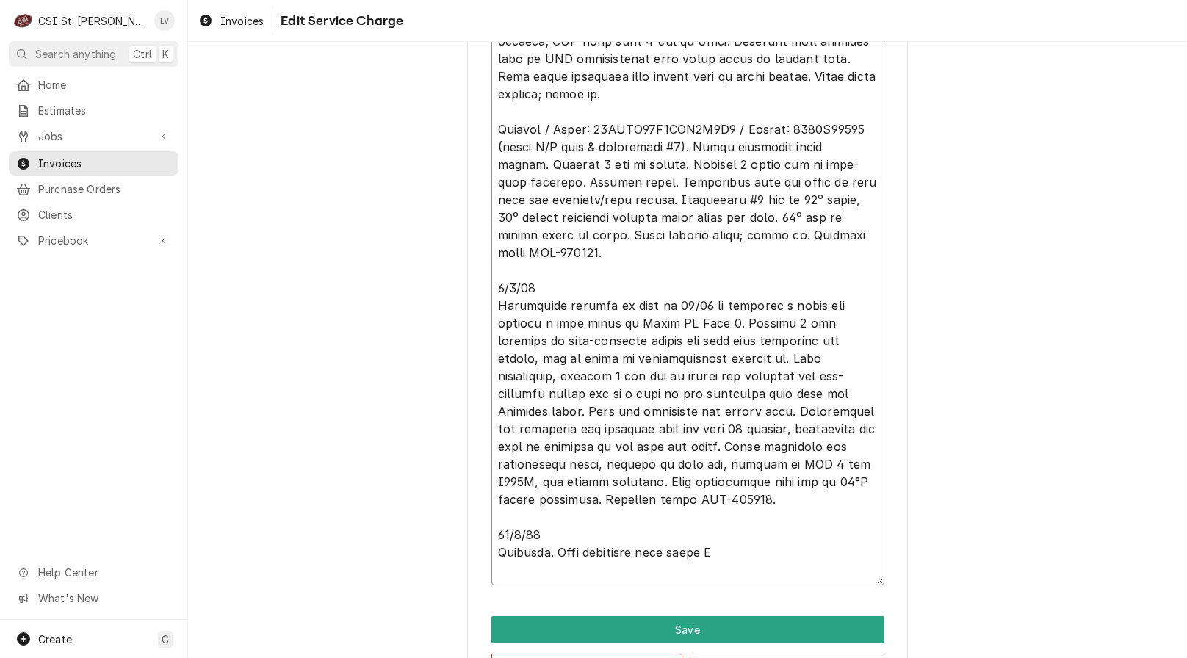
type textarea "8/22/25 Carrier / Model: 48HCEA05A2M6A0A2A0 / Serial: 1718C75470 (office A/C un…"
type textarea "x"
type textarea "8/22/25 Carrier / Model: 48HCEA05A2M6A0A2A0 / Serial: 1718C75470 (office A/C un…"
type textarea "x"
type textarea "8/22/25 Carrier / Model: 48HCEA05A2M6A0A2A0 / Serial: 1718C75470 (office A/C un…"
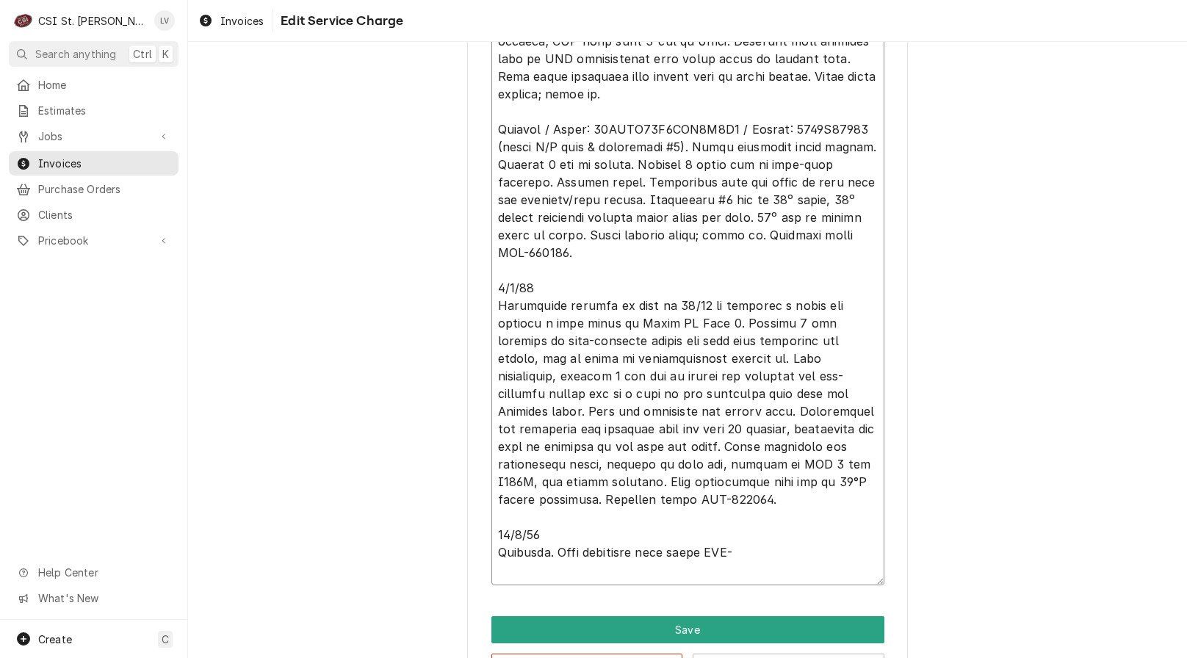
type textarea "x"
type textarea "8/22/25 Carrier / Model: 48HCEA05A2M6A0A2A0 / Serial: 1718C75470 (office A/C un…"
type textarea "x"
type textarea "8/22/25 Carrier / Model: 48HCEA05A2M6A0A2A0 / Serial: 1718C75470 (office A/C un…"
type textarea "x"
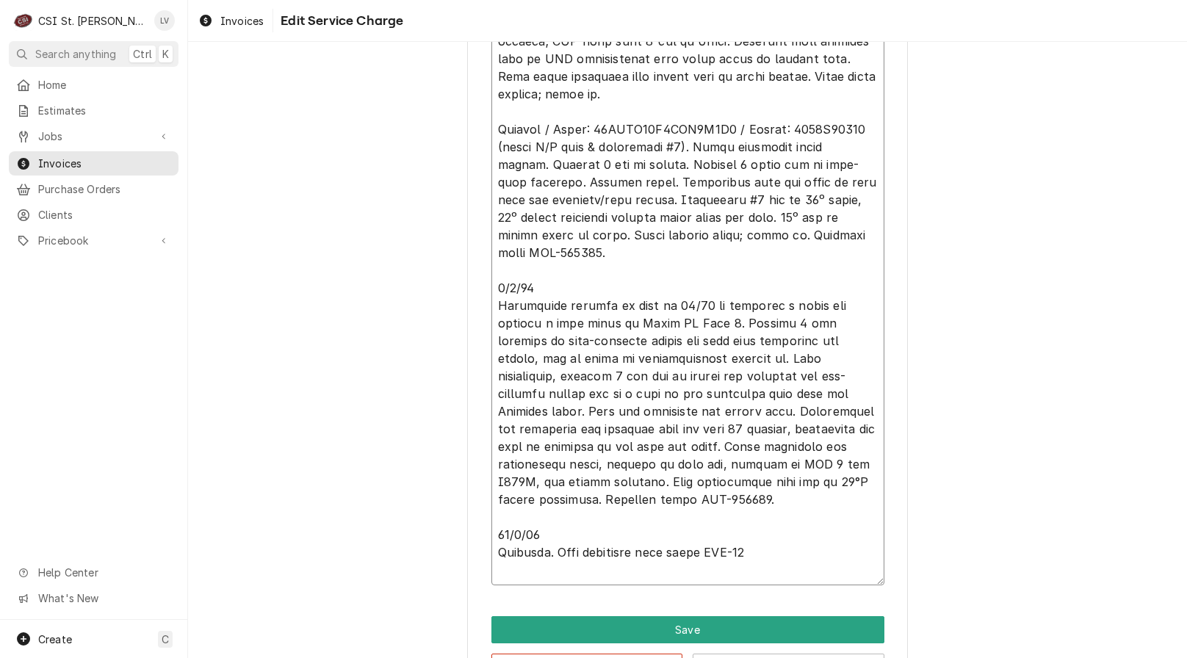
type textarea "8/22/25 Carrier / Model: 48HCEA05A2M6A0A2A0 / Serial: 1718C75470 (office A/C un…"
type textarea "x"
type textarea "8/22/25 Carrier / Model: 48HCEA05A2M6A0A2A0 / Serial: 1718C75470 (office A/C un…"
type textarea "x"
type textarea "8/22/25 Carrier / Model: 48HCEA05A2M6A0A2A0 / Serial: 1718C75470 (office A/C un…"
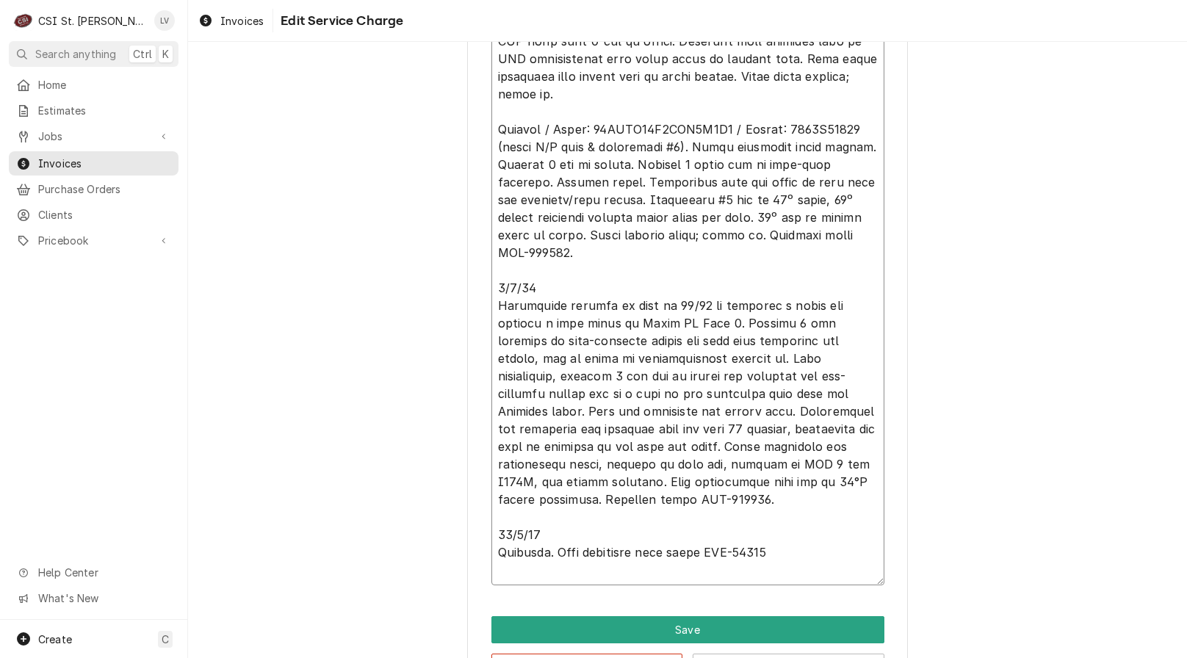
type textarea "x"
type textarea "8/22/25 Carrier / Model: 48HCEA05A2M6A0A2A0 / Serial: 1718C75470 (office A/C un…"
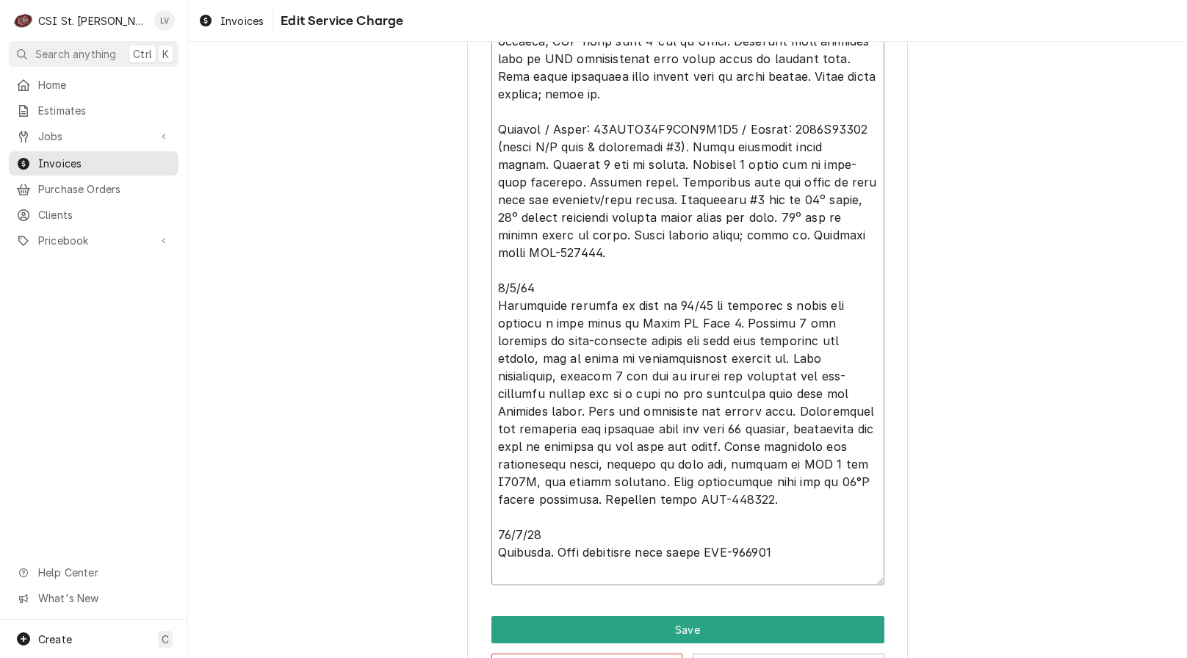
type textarea "x"
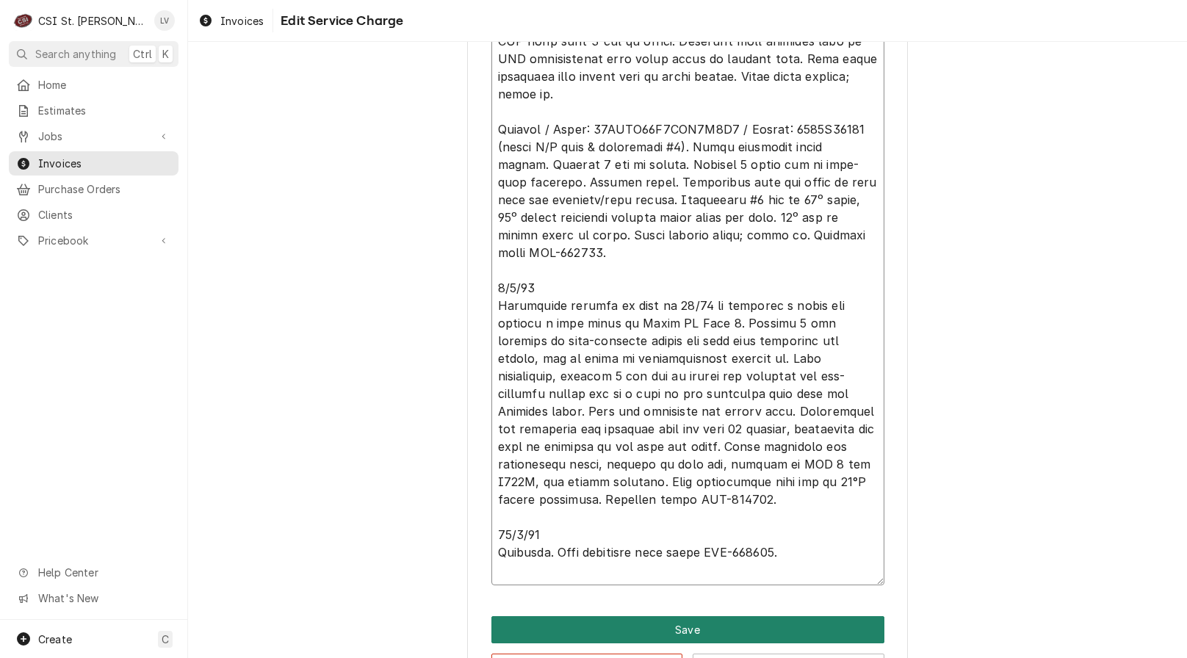
type textarea "8/22/25 Carrier / Model: 48HCEA05A2M6A0A2A0 / Serial: 1718C75470 (office A/C un…"
click at [669, 623] on button "Save" at bounding box center [687, 629] width 393 height 27
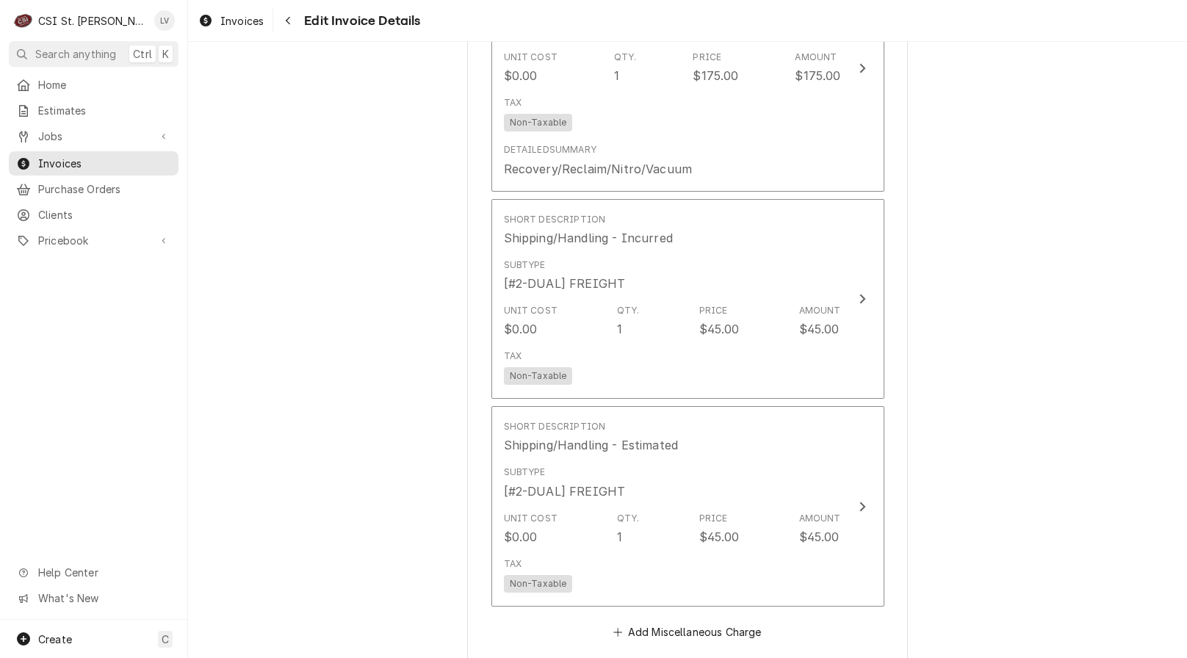
scroll to position [5510, 0]
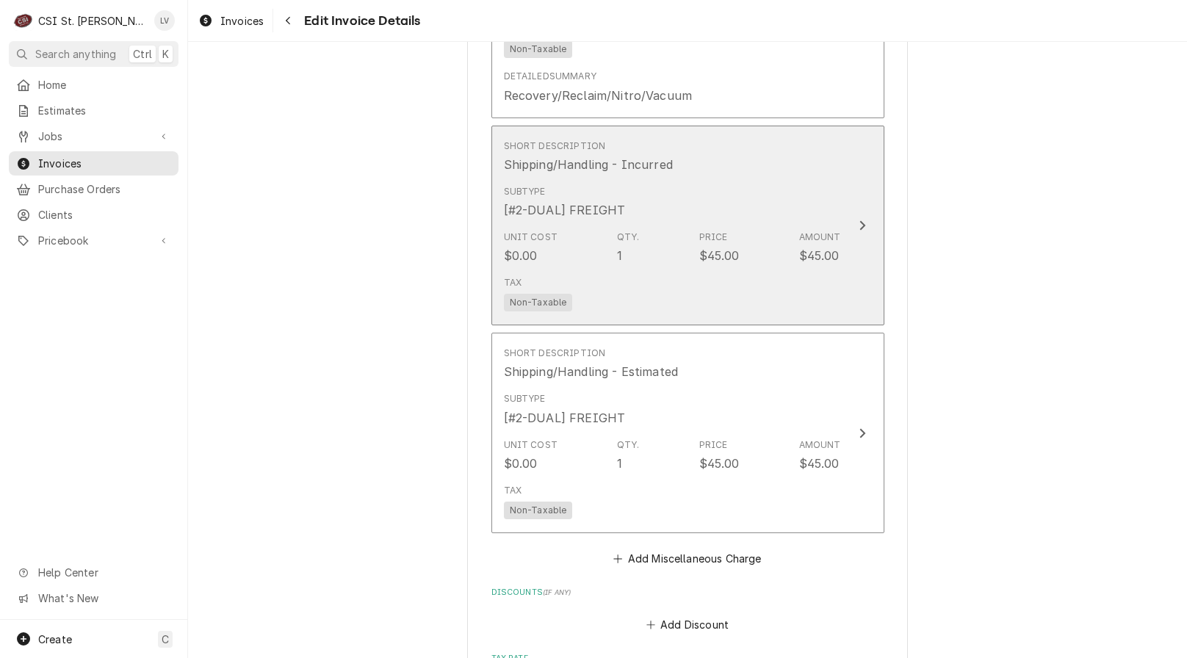
click at [696, 270] on div "Tax Non-Taxable" at bounding box center [672, 293] width 337 height 47
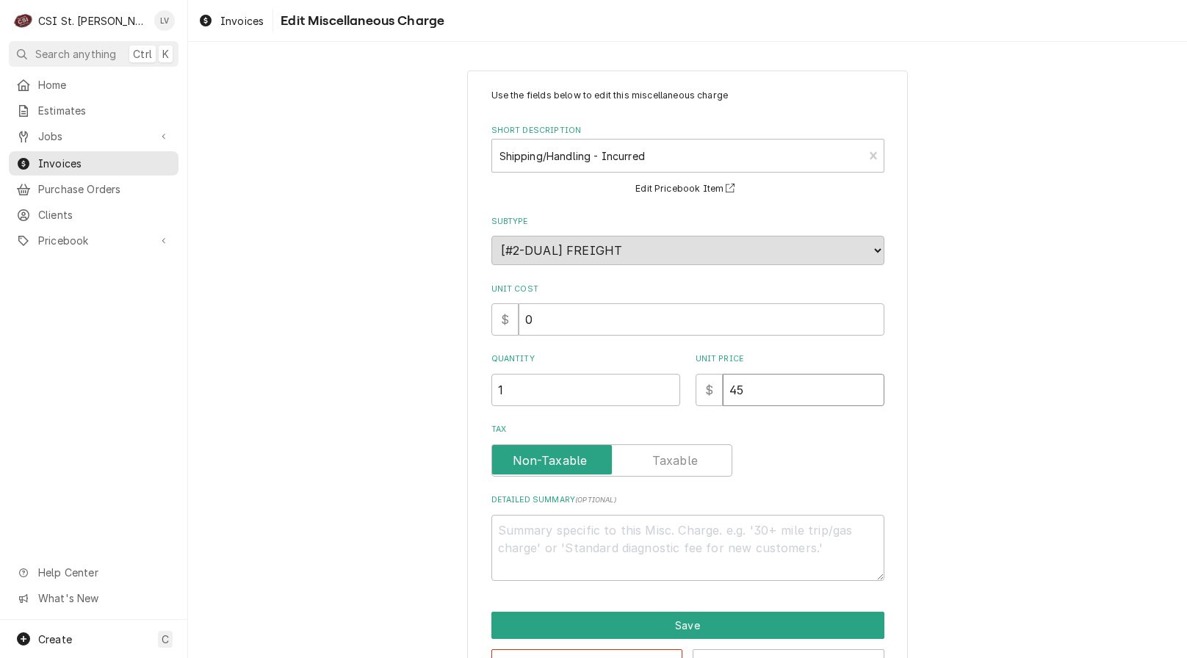
drag, startPoint x: 765, startPoint y: 395, endPoint x: 702, endPoint y: 404, distance: 63.2
click at [702, 404] on div "$ 45" at bounding box center [790, 390] width 189 height 32
type textarea "x"
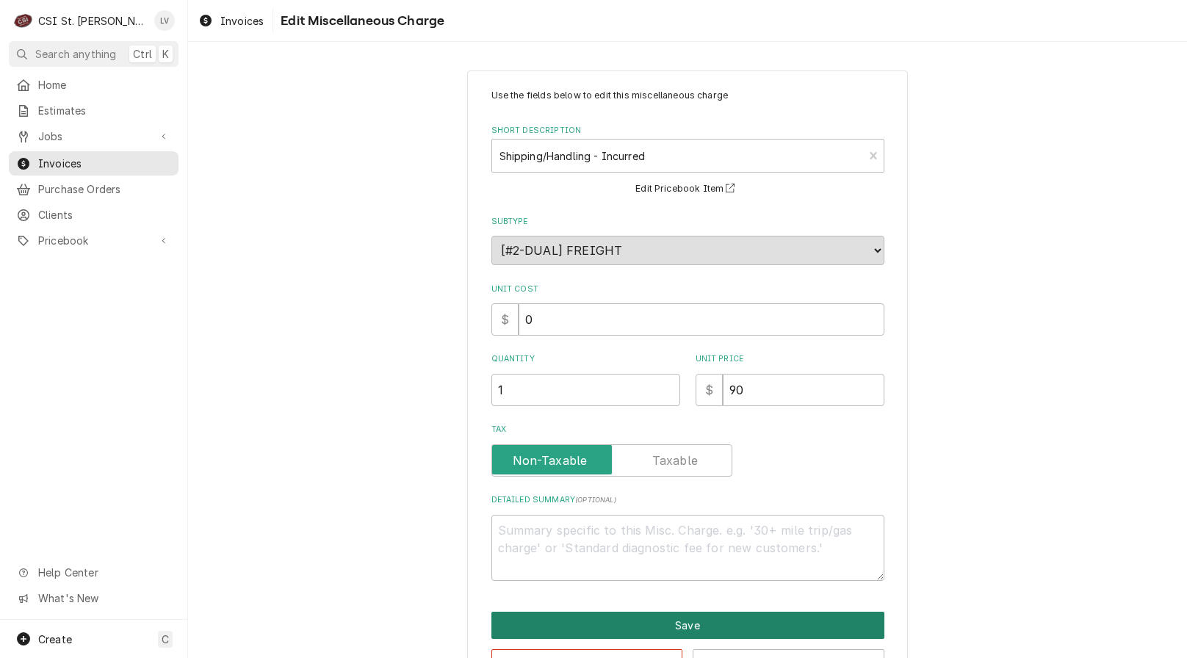
click at [627, 620] on button "Save" at bounding box center [687, 625] width 393 height 27
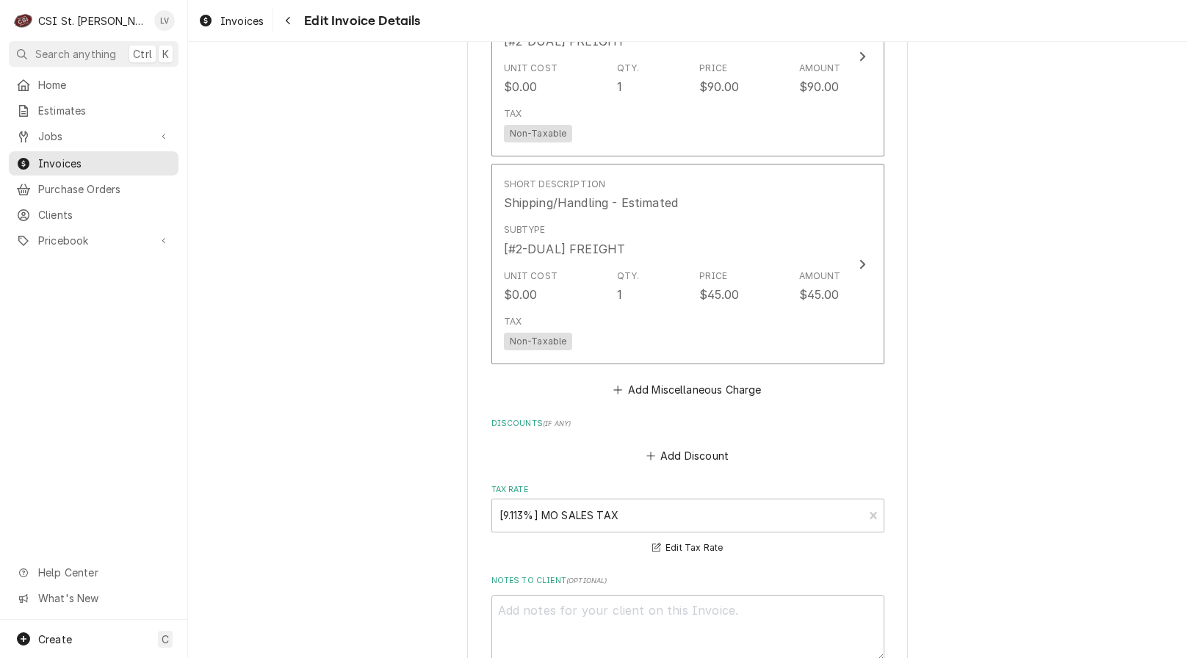
scroll to position [5663, 0]
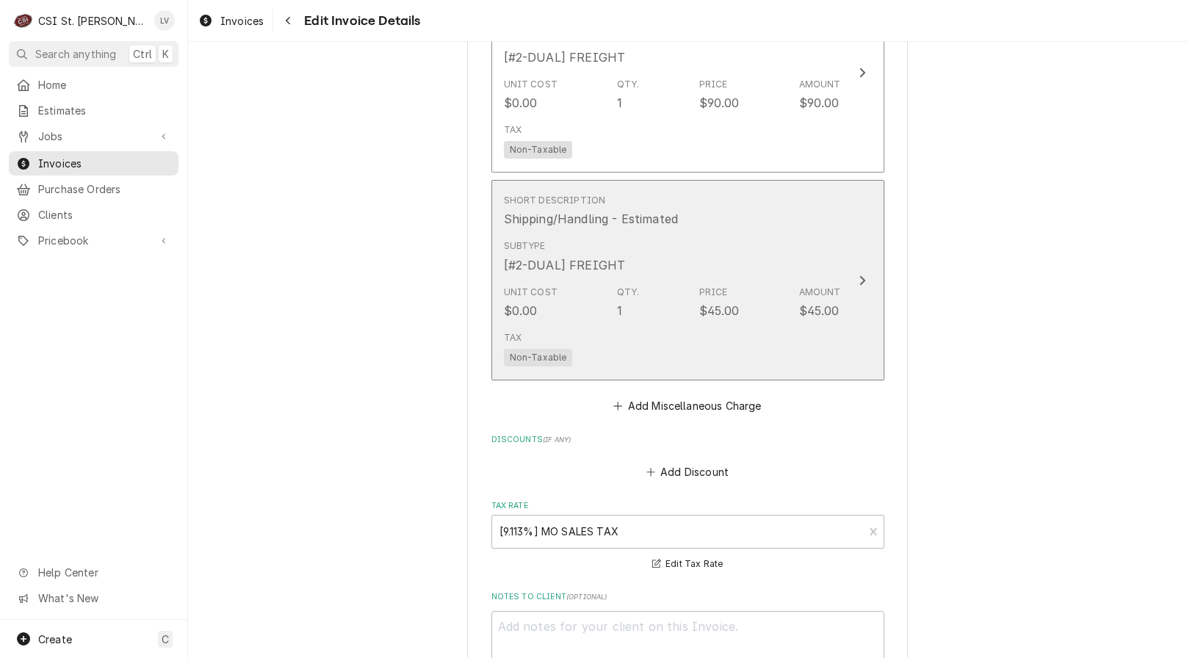
click at [609, 325] on div "Tax Non-Taxable" at bounding box center [672, 348] width 337 height 47
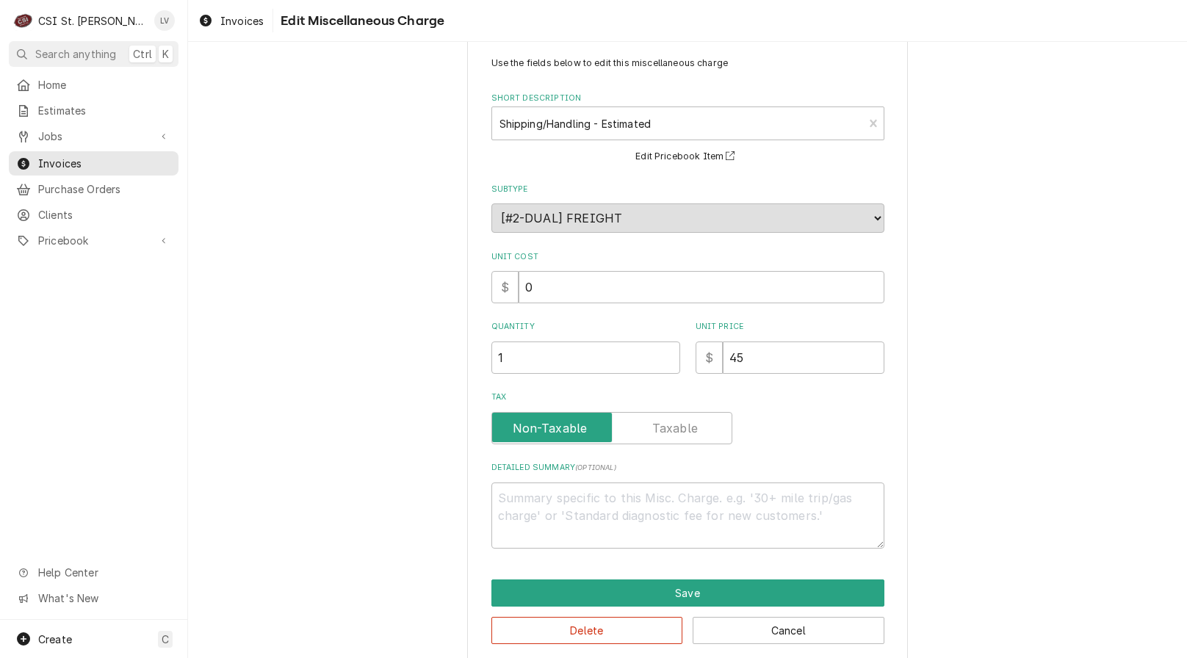
scroll to position [50, 0]
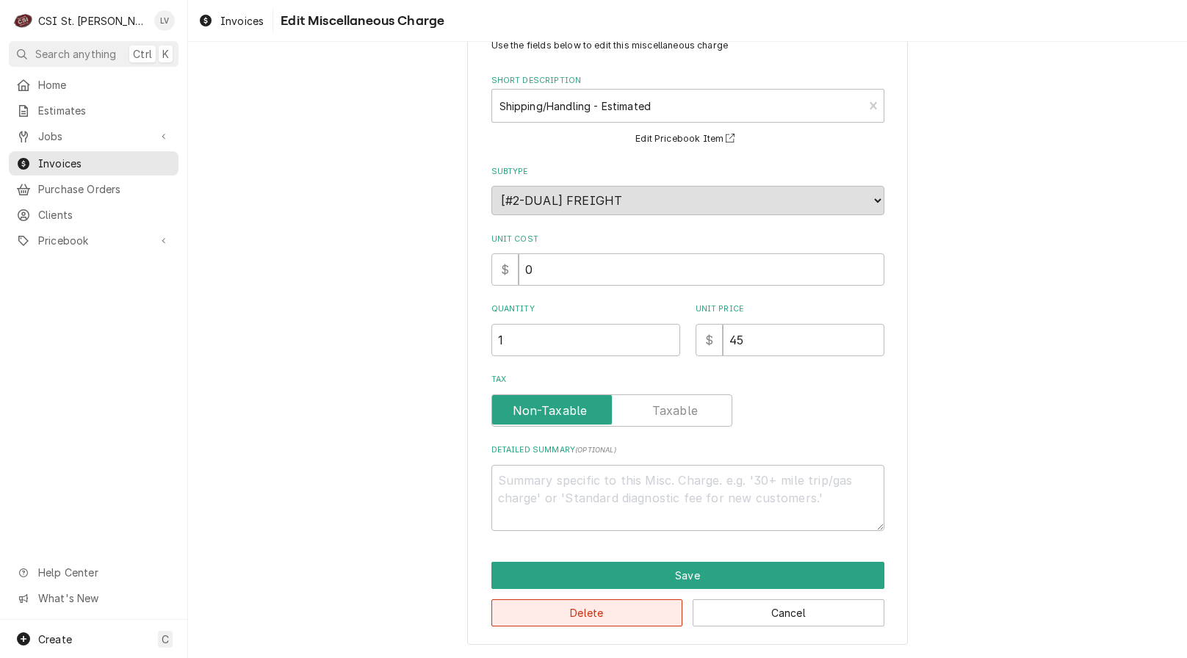
click at [619, 612] on button "Delete" at bounding box center [587, 612] width 192 height 27
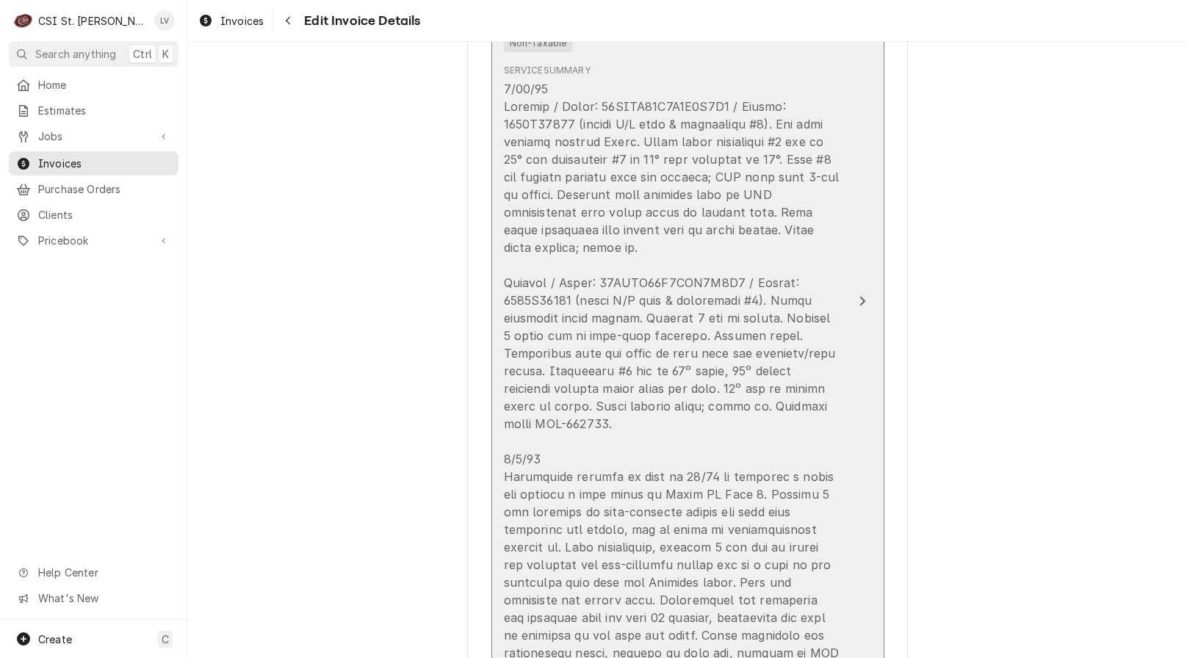
scroll to position [2043, 0]
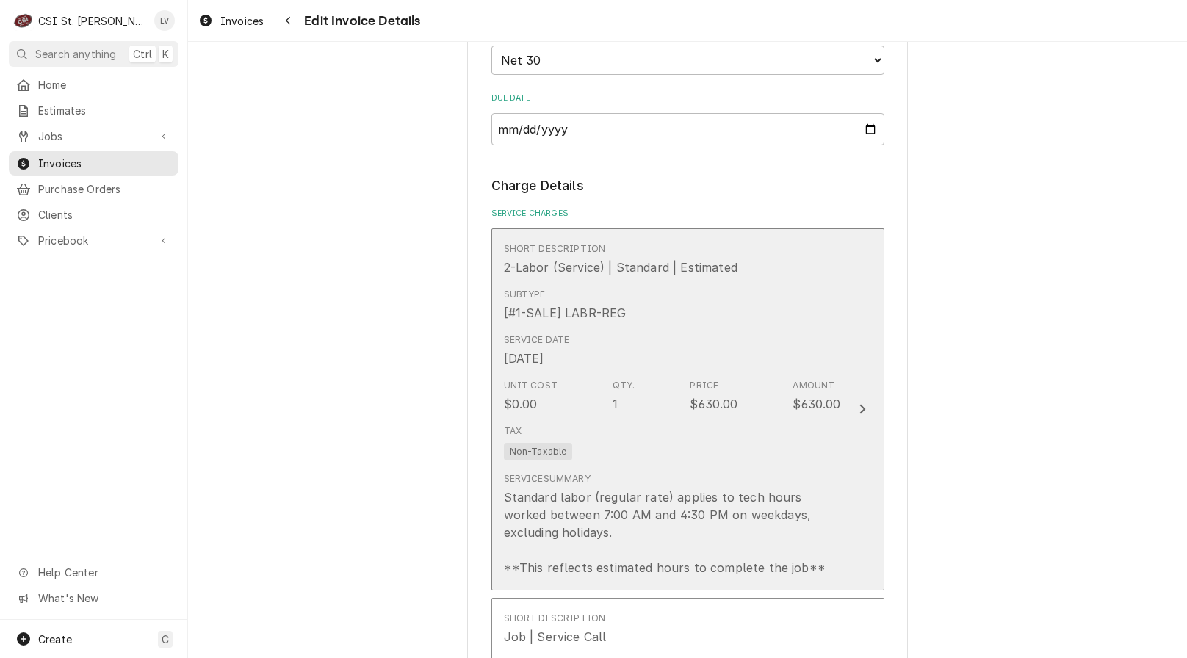
click at [742, 470] on div "Service Summary Standard labor (regular rate) applies to tech hours worked betw…" at bounding box center [672, 525] width 337 height 116
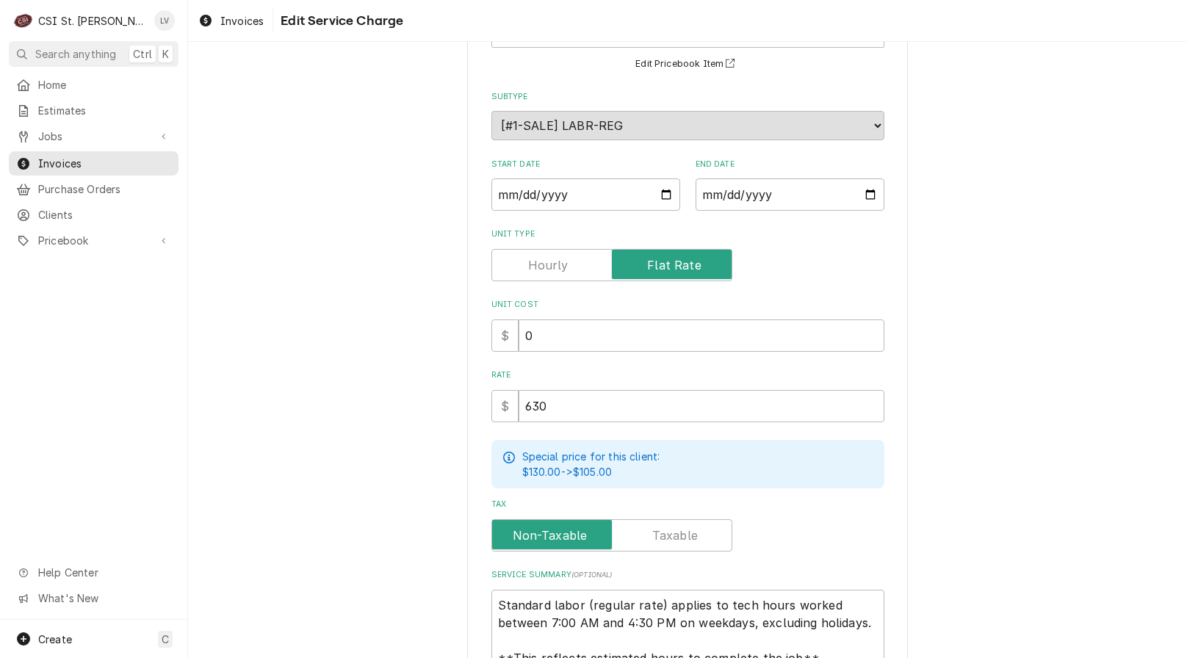
scroll to position [266, 0]
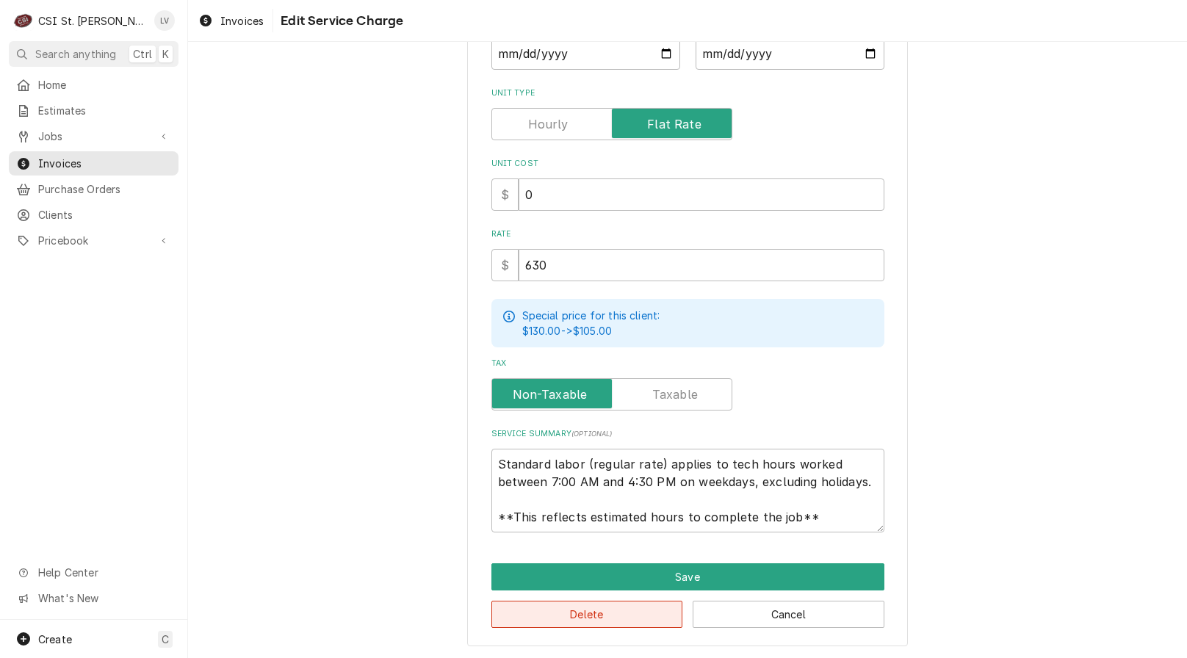
click at [577, 613] on button "Delete" at bounding box center [587, 614] width 192 height 27
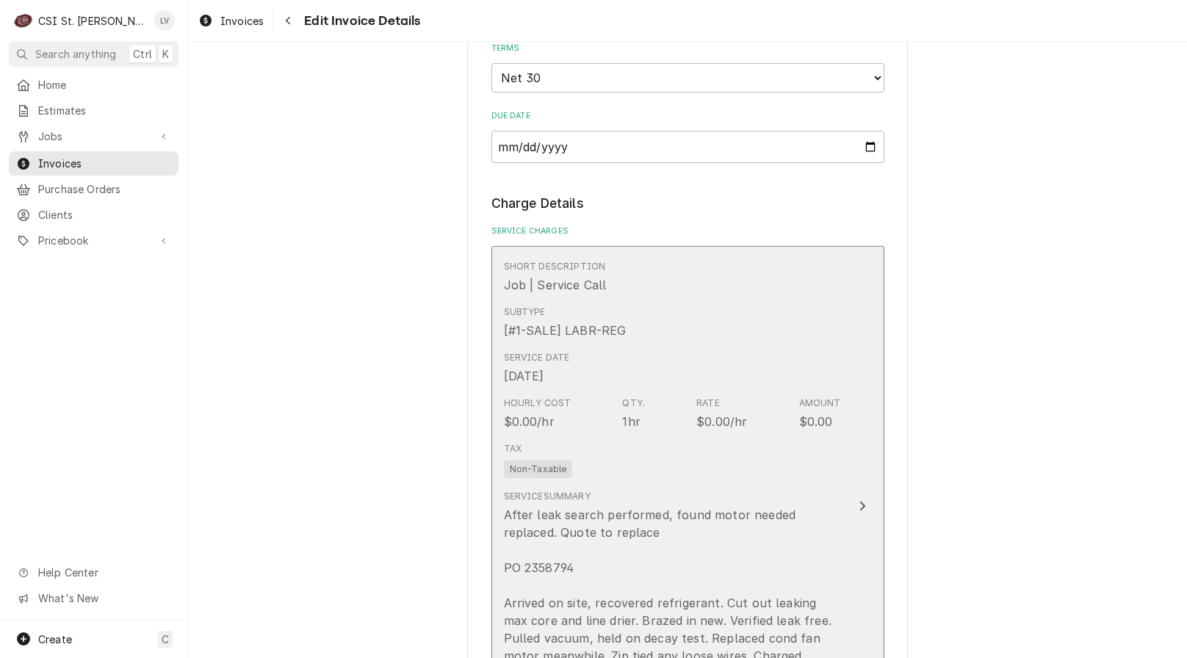
click at [668, 503] on div "Service Summary After leak search performed, found motor needed replaced. Quote…" at bounding box center [672, 621] width 337 height 263
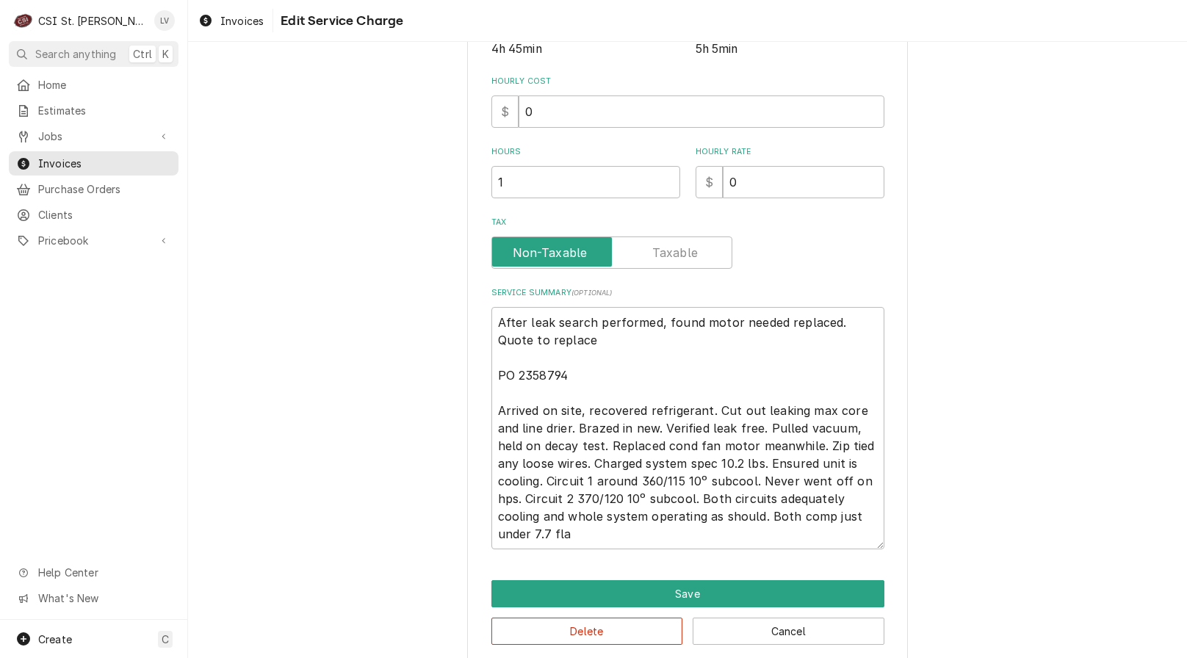
scroll to position [417, 0]
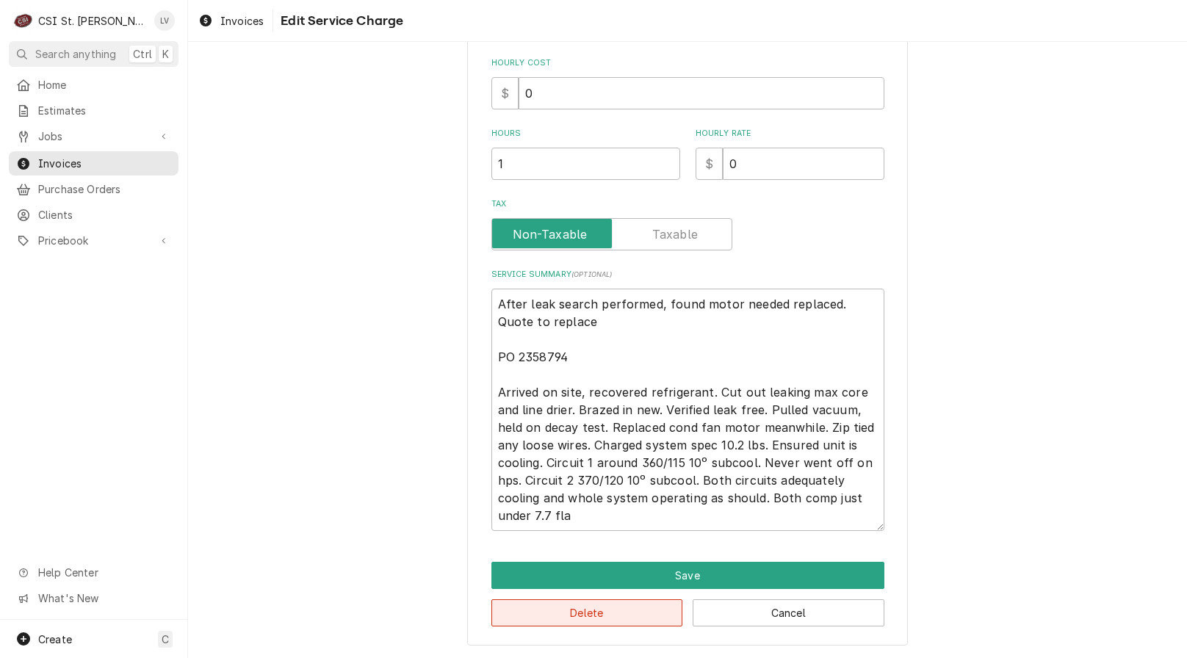
click at [597, 613] on button "Delete" at bounding box center [587, 612] width 192 height 27
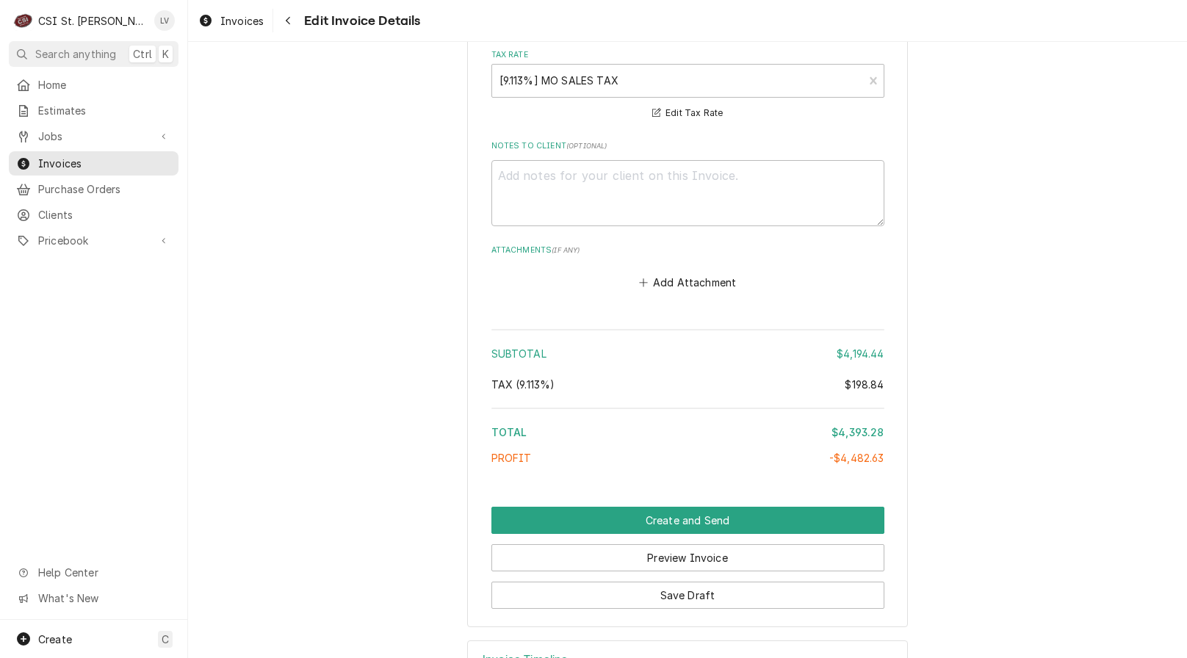
scroll to position [5060, 0]
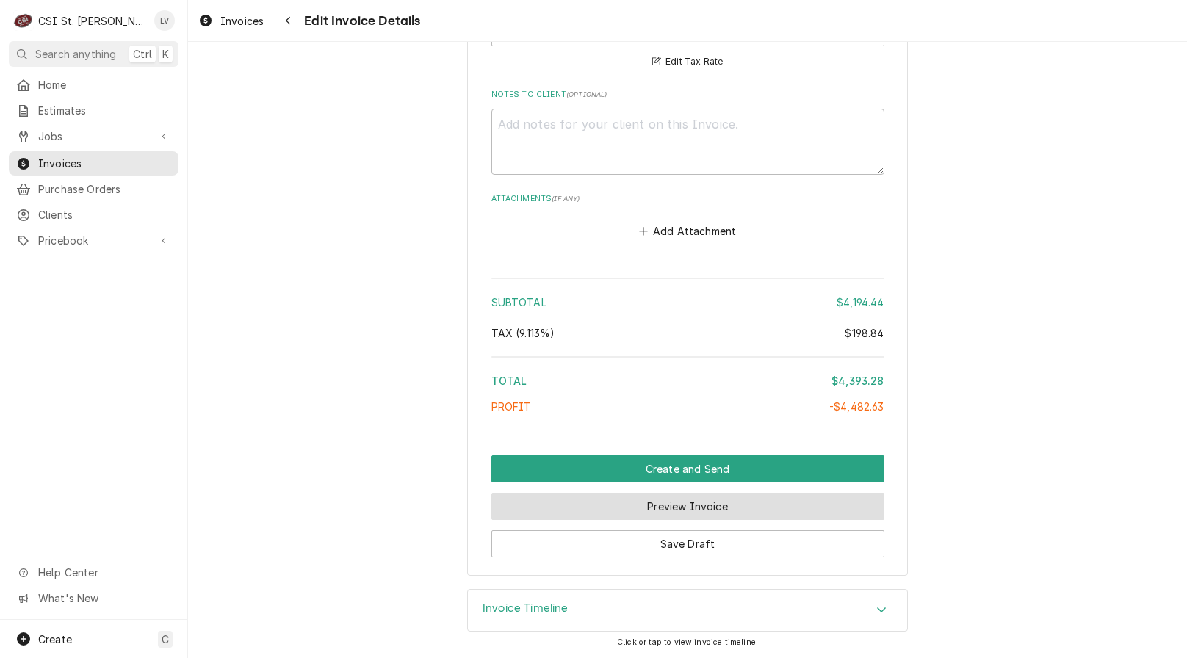
click at [674, 504] on button "Preview Invoice" at bounding box center [687, 506] width 393 height 27
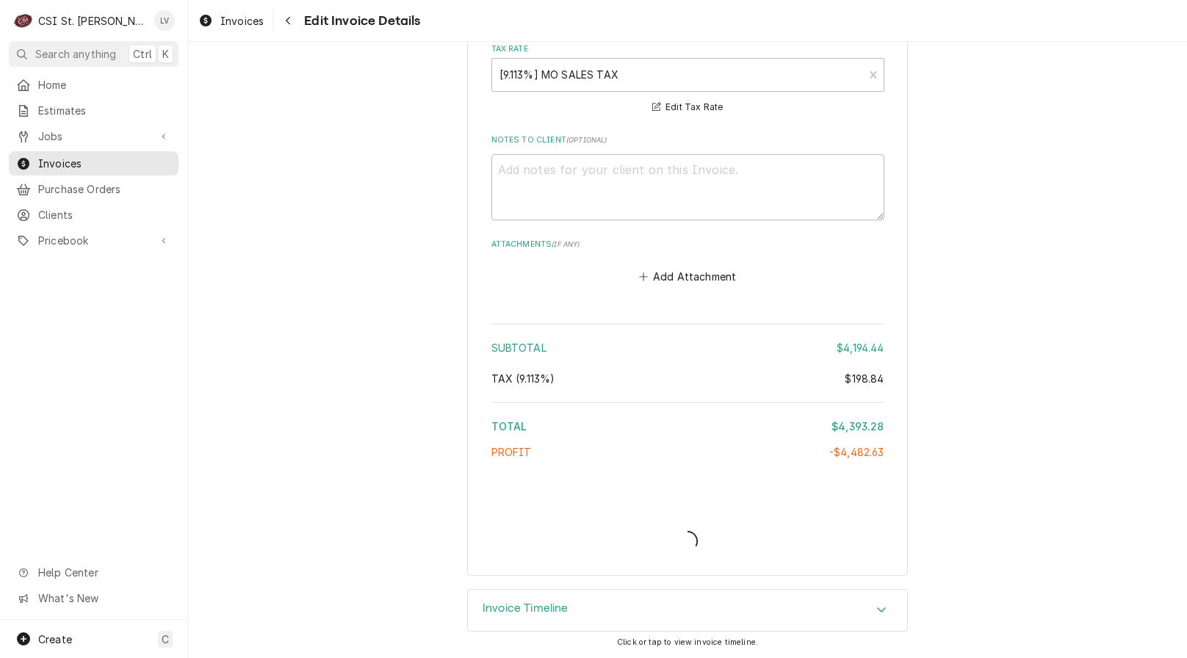
scroll to position [5014, 0]
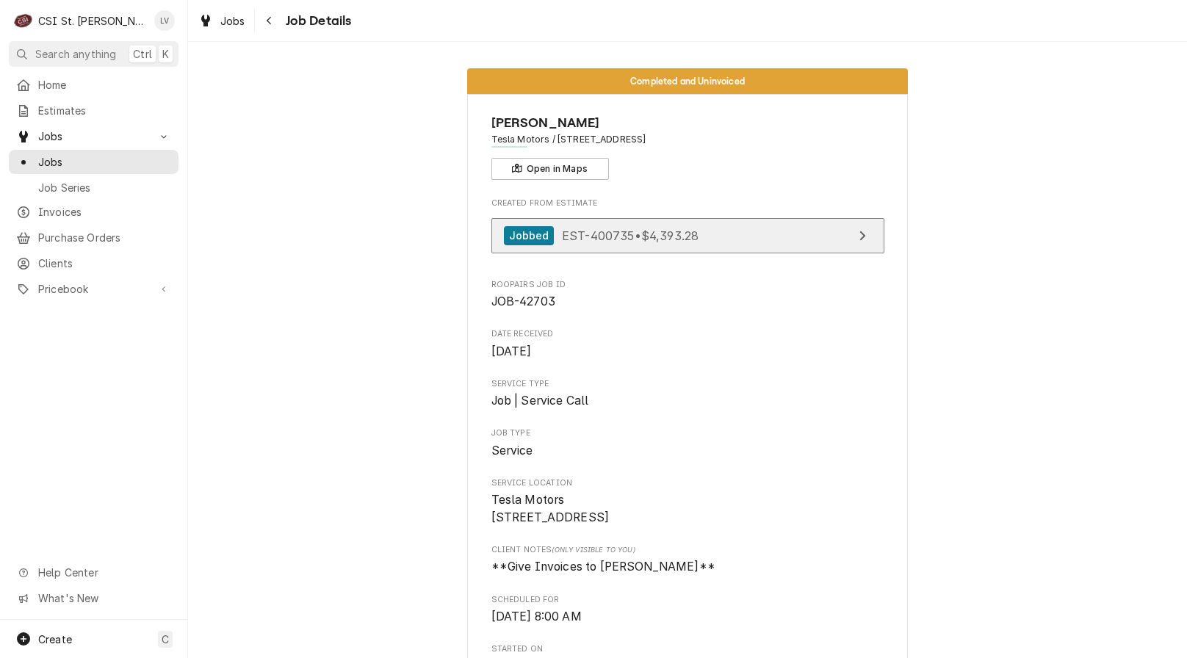
click at [603, 232] on span "EST-400735 • $4,393.28" at bounding box center [630, 235] width 137 height 15
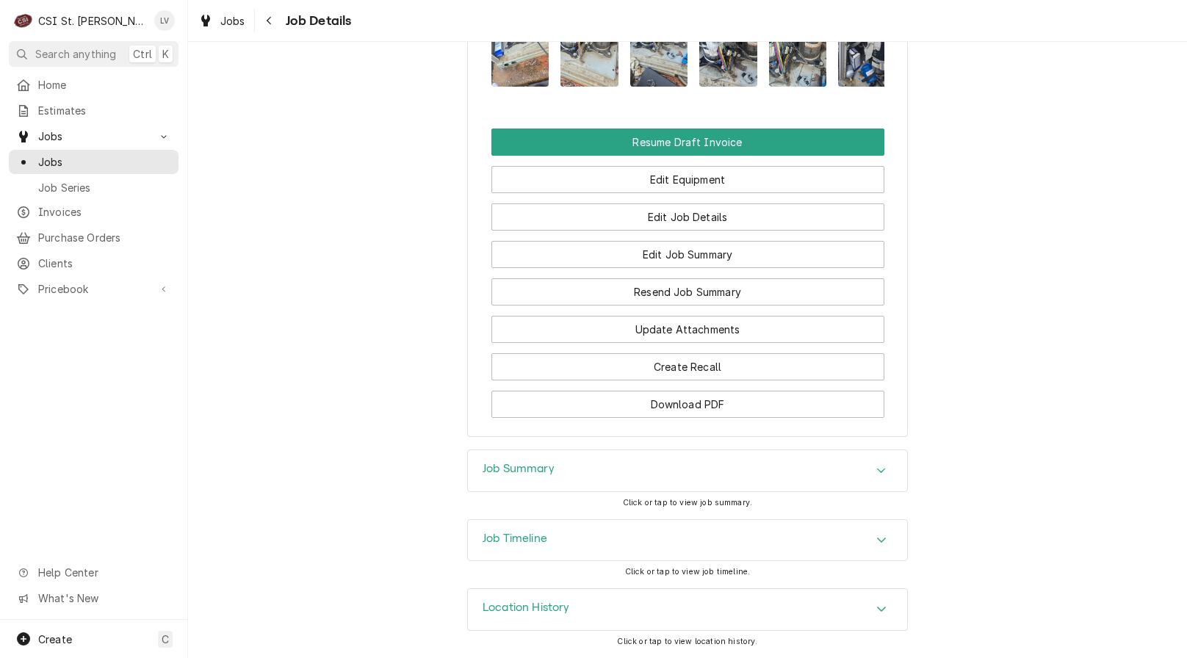
scroll to position [2012, 0]
click at [575, 533] on div "Job Timeline" at bounding box center [687, 540] width 439 height 41
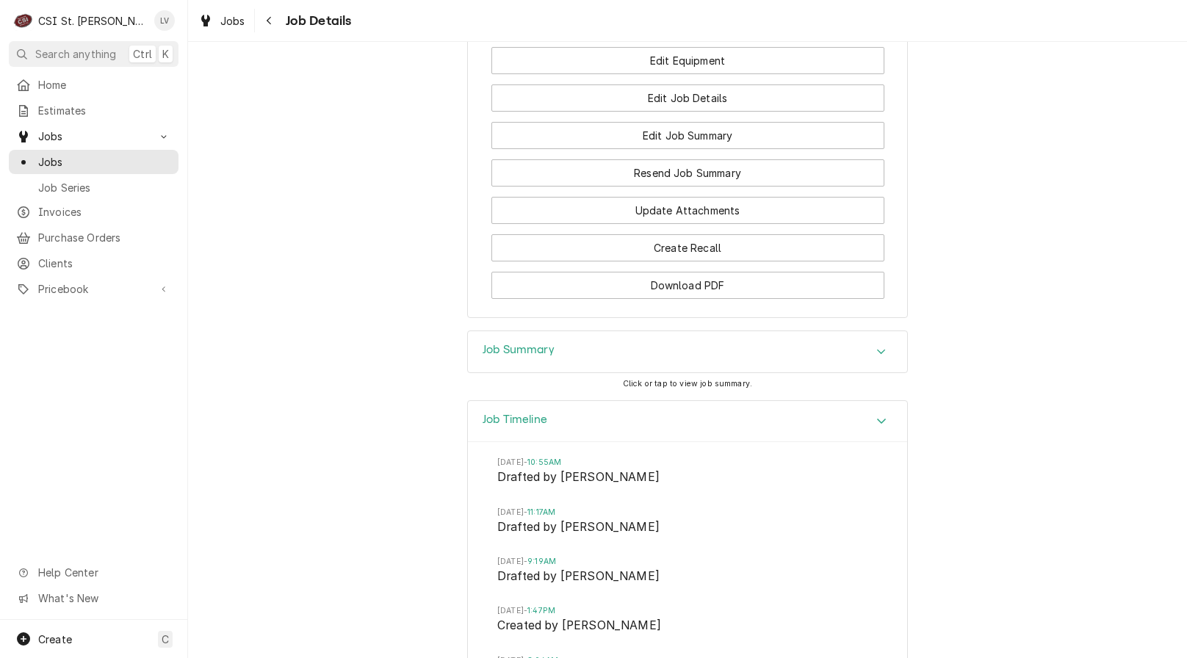
scroll to position [2593, 0]
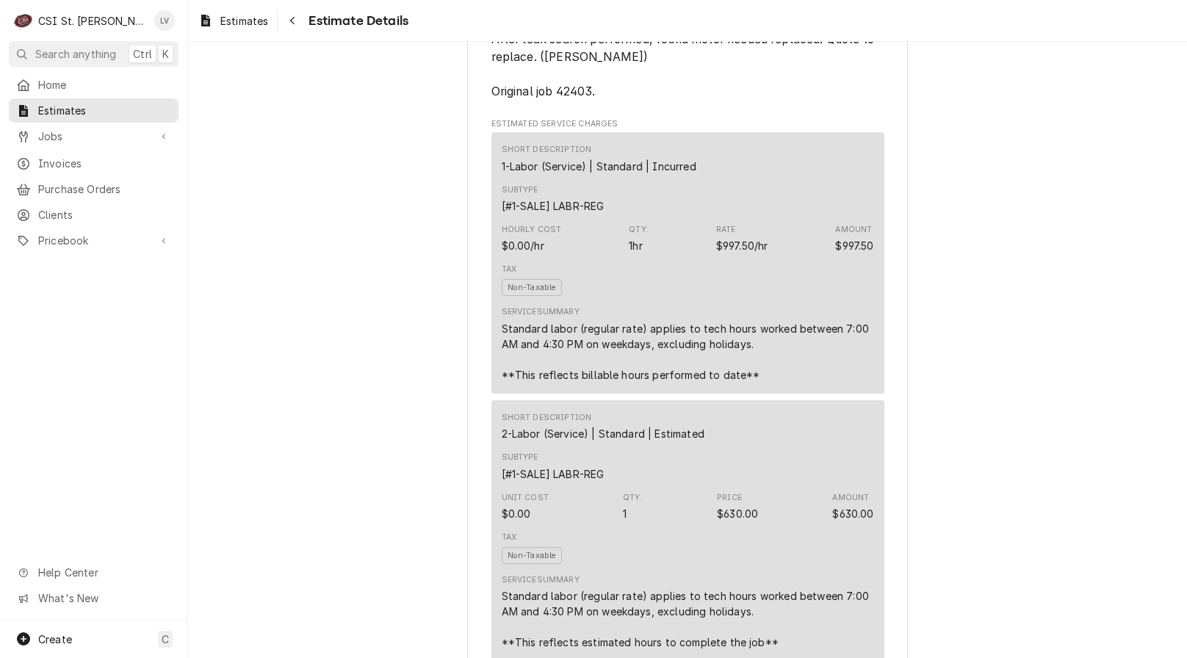
scroll to position [839, 0]
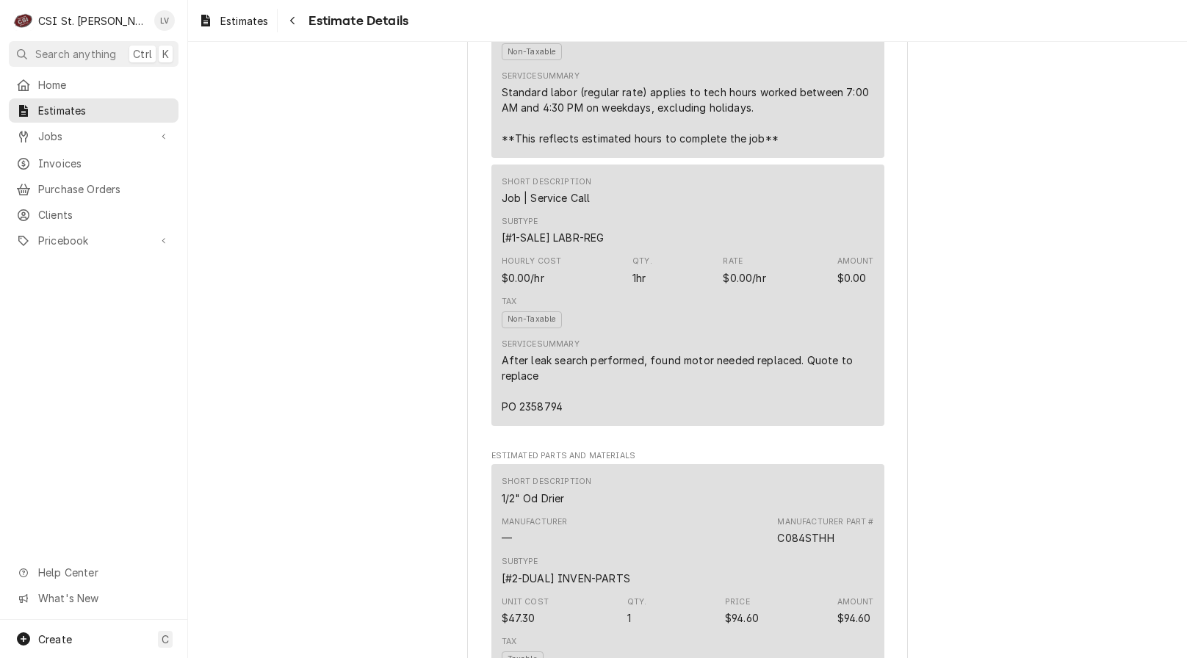
scroll to position [1322, 0]
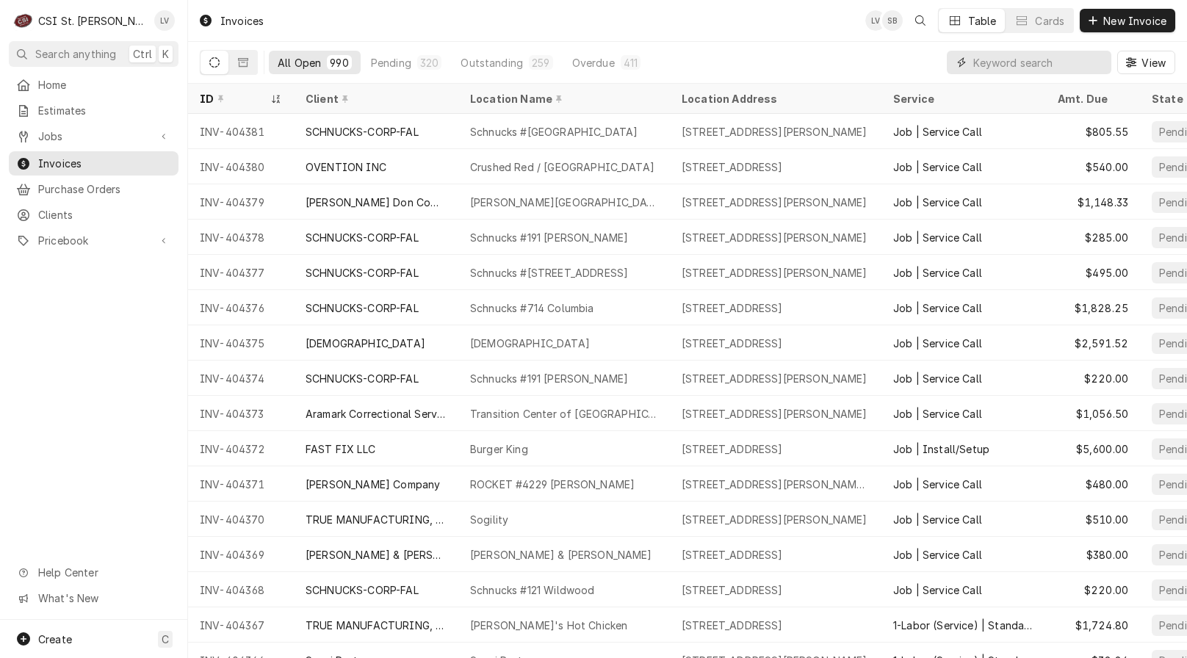
click at [1006, 63] on input "Dynamic Content Wrapper" at bounding box center [1038, 63] width 131 height 24
type input "403819"
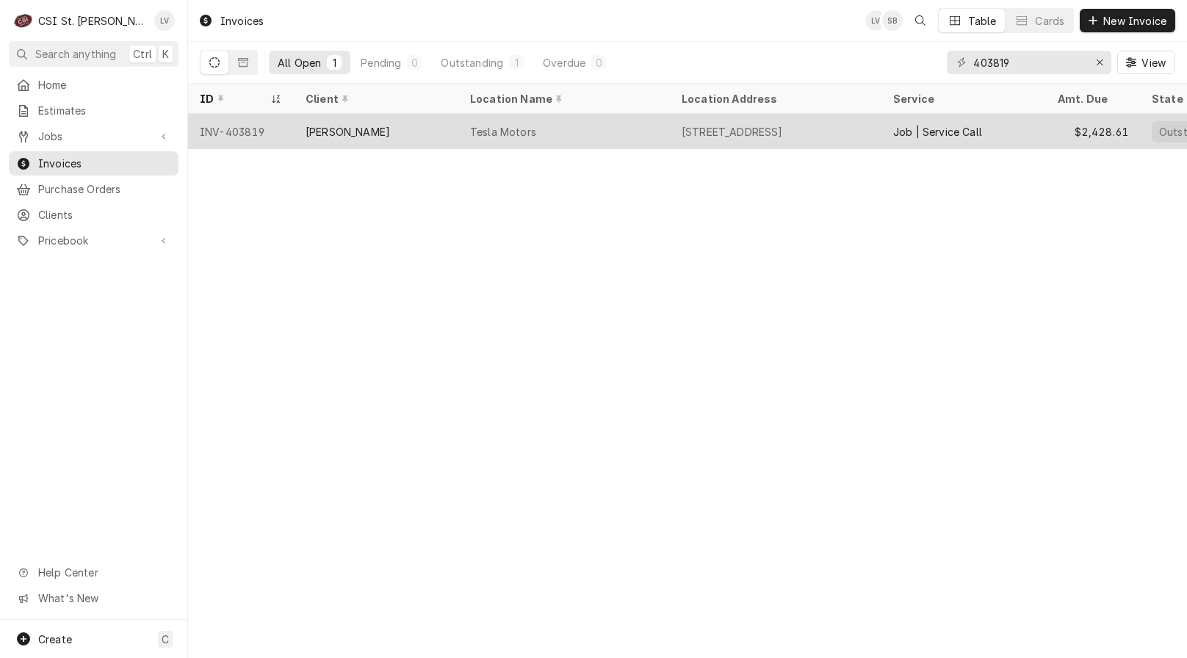
click at [649, 137] on div "Tesla Motors" at bounding box center [564, 131] width 212 height 35
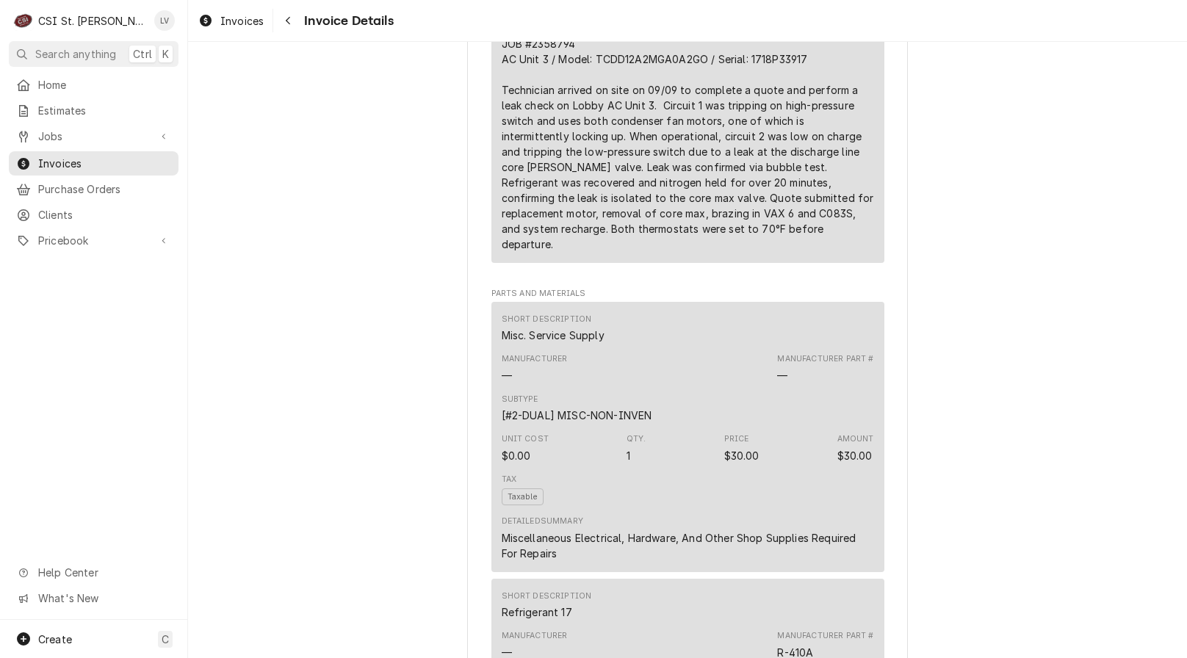
scroll to position [1098, 0]
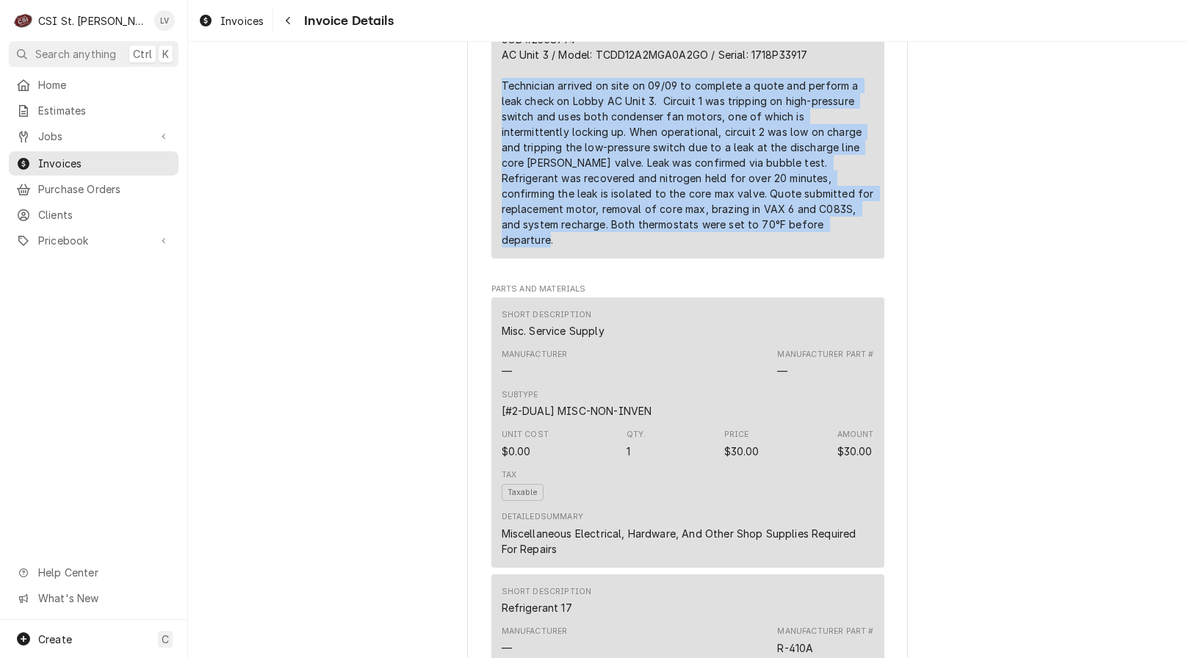
drag, startPoint x: 491, startPoint y: 132, endPoint x: 750, endPoint y: 274, distance: 294.9
click at [750, 259] on div "Short Description 1-Labor (Service) | Standard | Incurred Subtype [#1-SALE] LAB…" at bounding box center [687, 30] width 393 height 455
copy div "Technician arrived on site on 09/09 to complete a quote and perform a leak chec…"
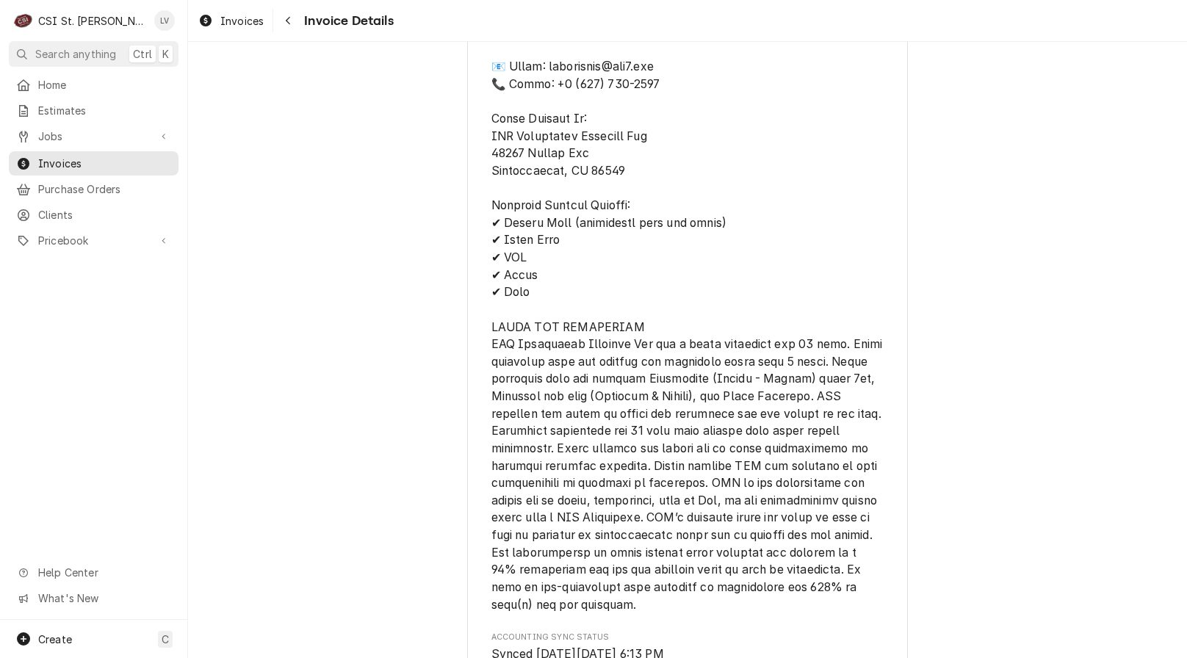
scroll to position [3595, 0]
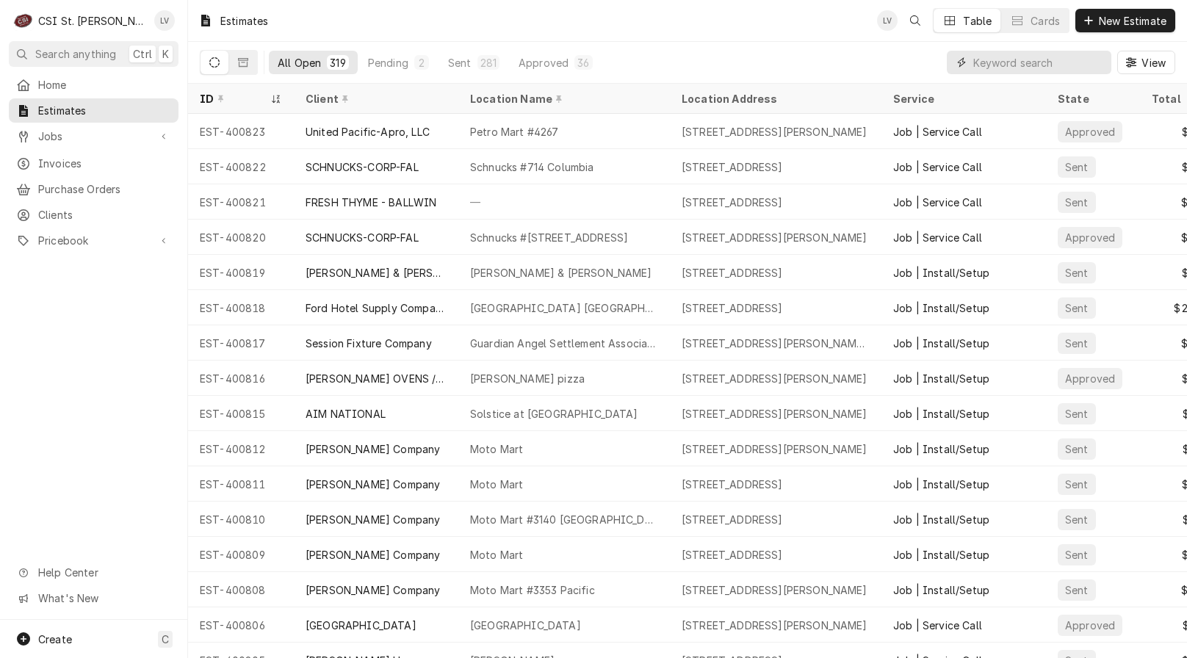
click at [1001, 70] on input "Dynamic Content Wrapper" at bounding box center [1038, 63] width 131 height 24
type input "400646"
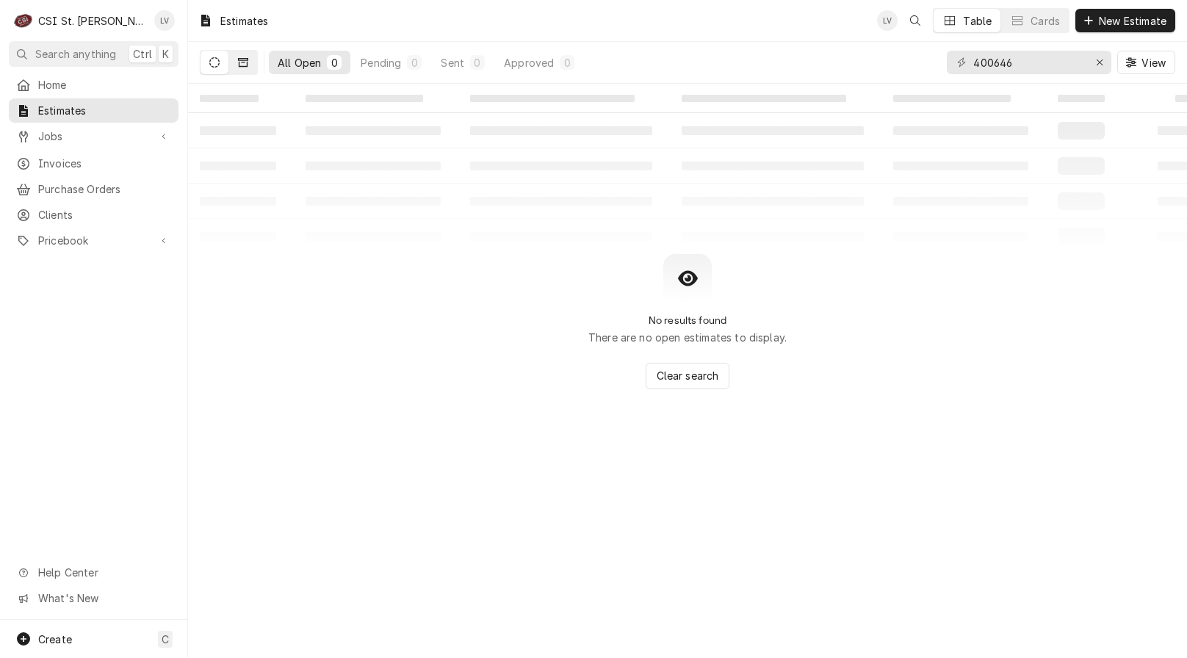
click at [249, 62] on button "Dynamic Content Wrapper" at bounding box center [243, 63] width 28 height 24
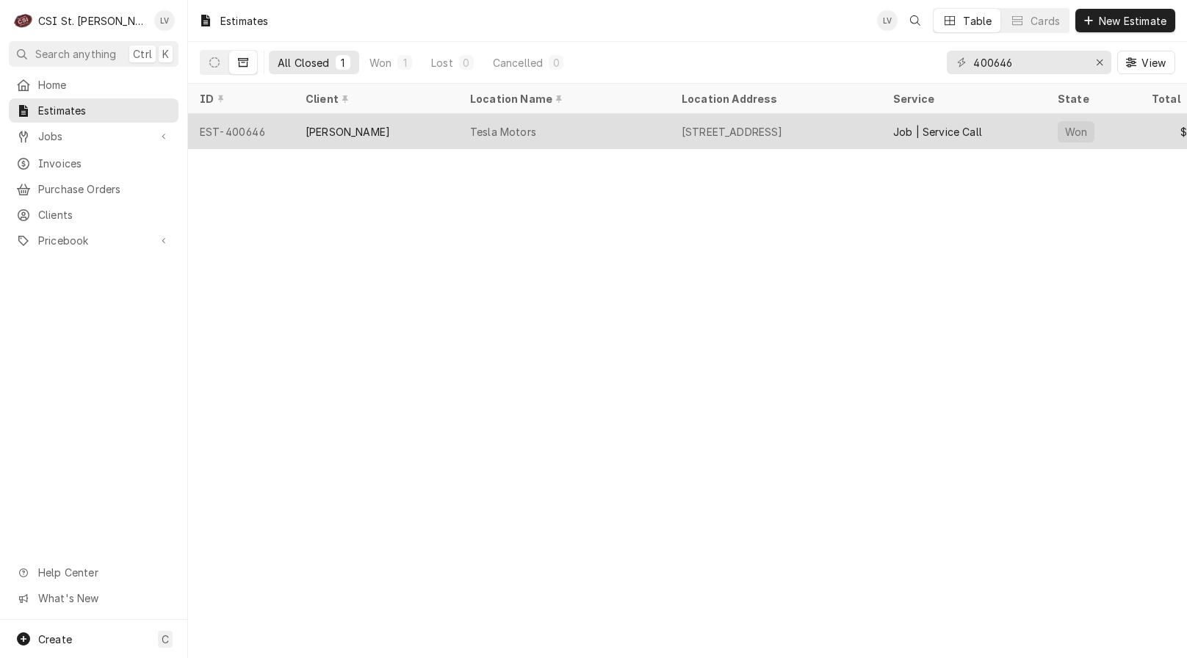
click at [373, 140] on div "[PERSON_NAME]" at bounding box center [376, 131] width 165 height 35
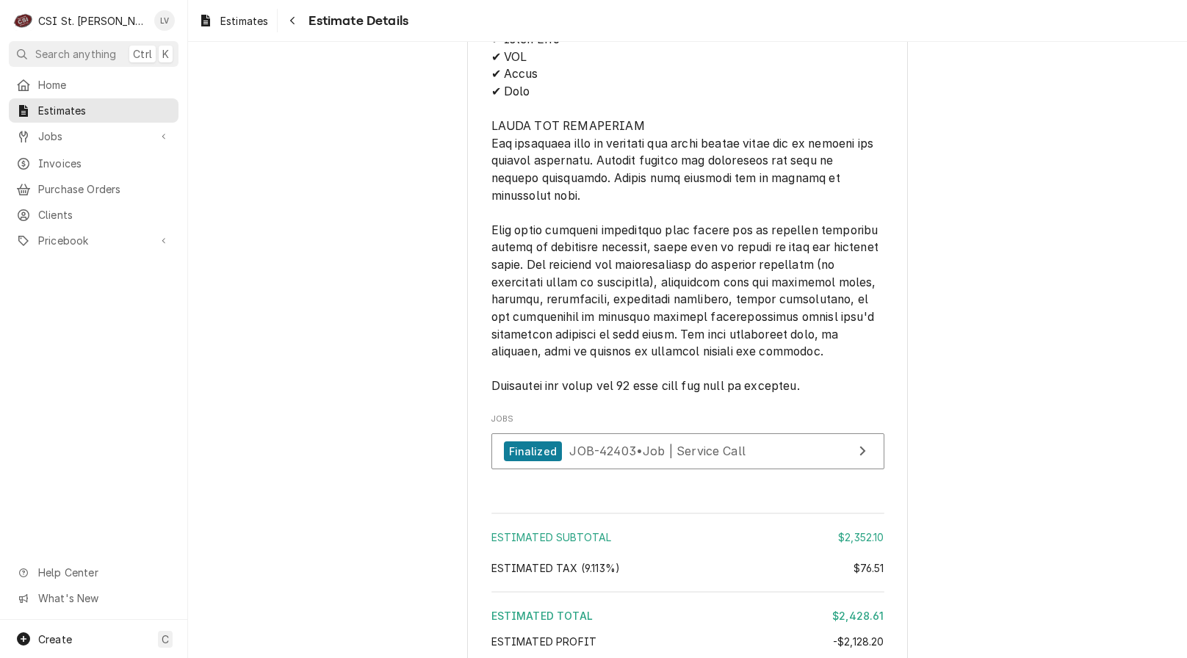
scroll to position [3739, 0]
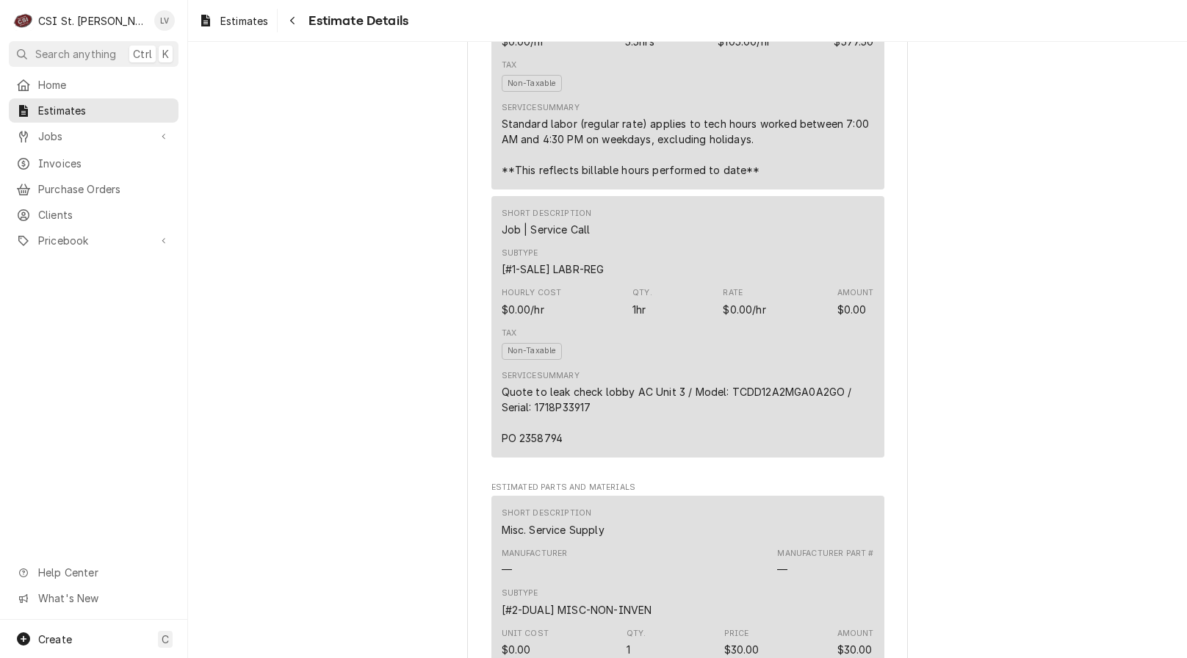
scroll to position [1388, 0]
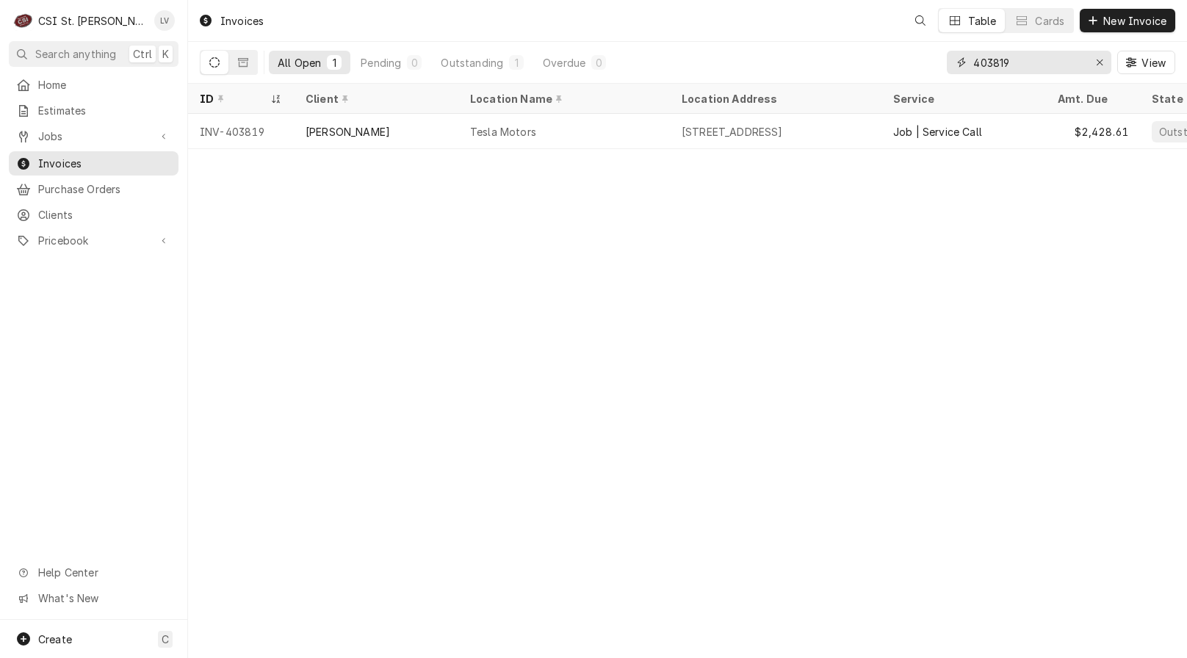
drag, startPoint x: 1101, startPoint y: 64, endPoint x: 1064, endPoint y: 76, distance: 38.6
click at [1078, 73] on div "403819" at bounding box center [1029, 63] width 165 height 24
click at [1095, 62] on div "Erase input" at bounding box center [1099, 62] width 15 height 15
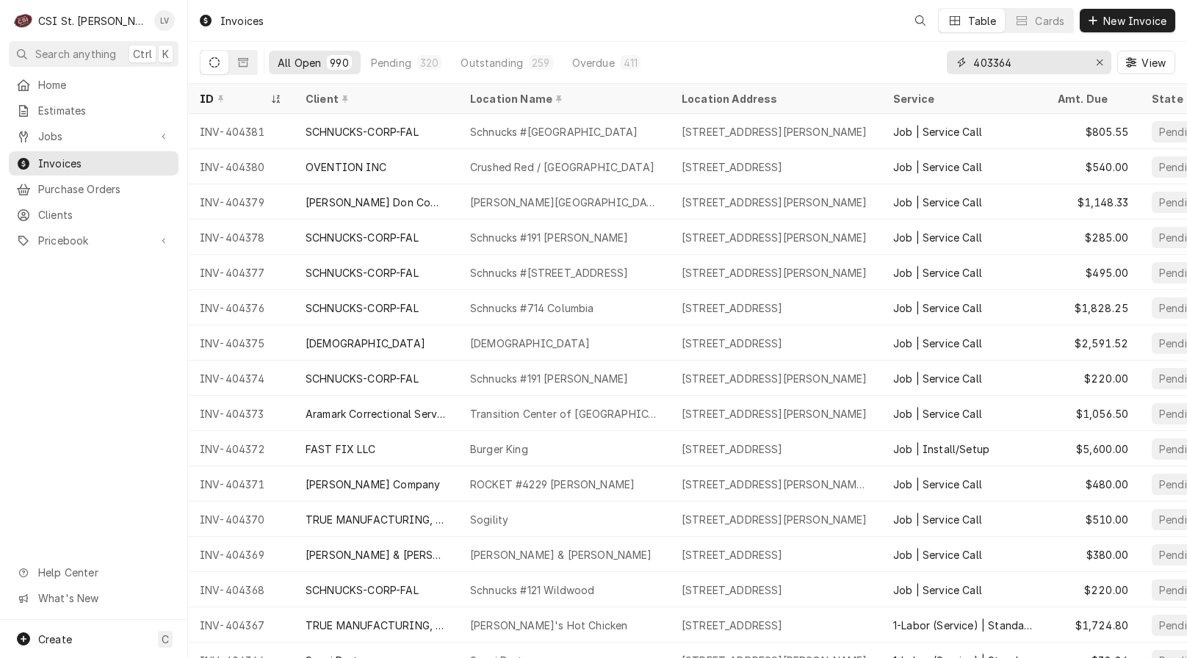
type input "403364"
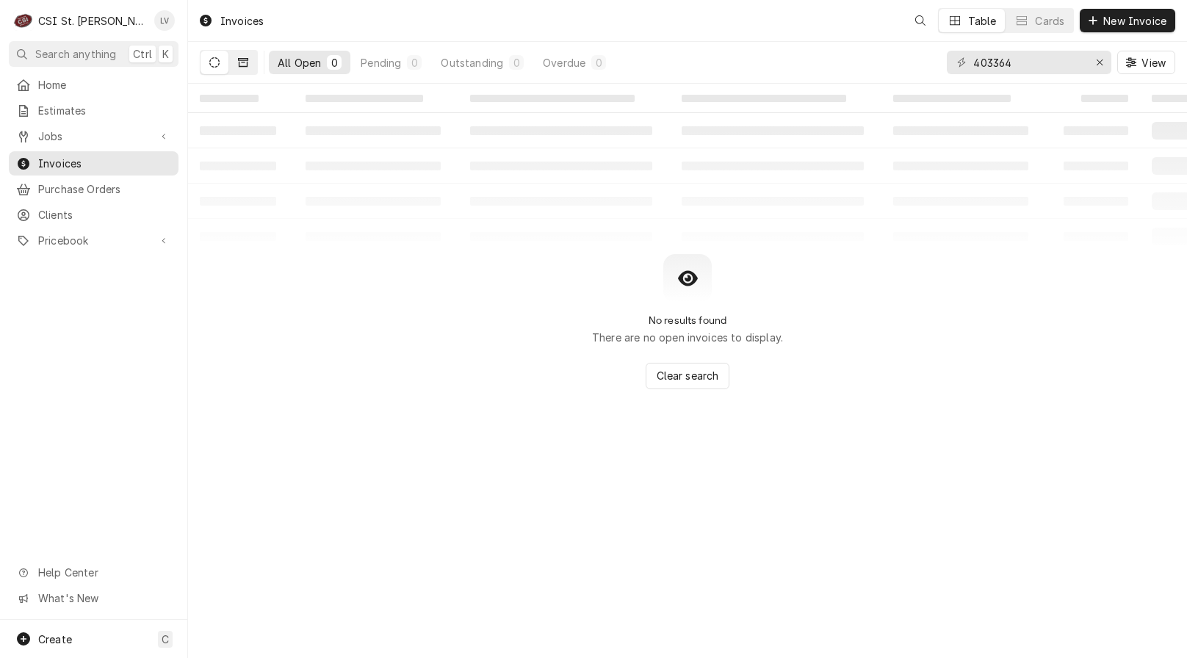
click at [239, 62] on icon "Dynamic Content Wrapper" at bounding box center [243, 62] width 10 height 9
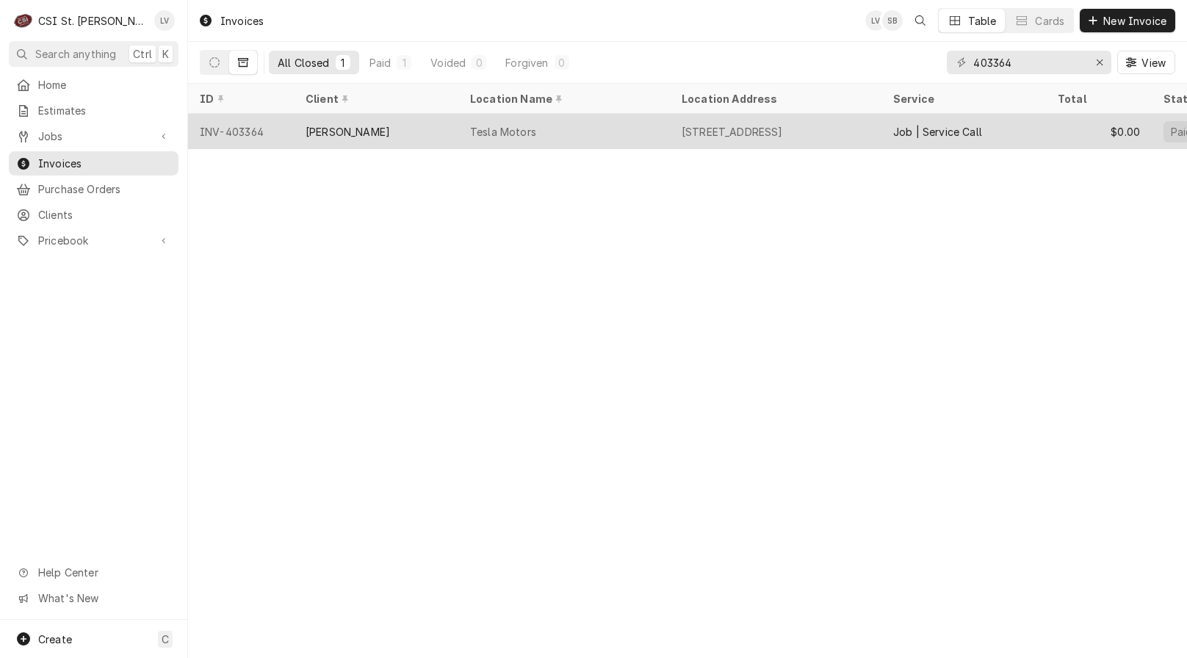
click at [303, 137] on div "[PERSON_NAME]" at bounding box center [376, 131] width 165 height 35
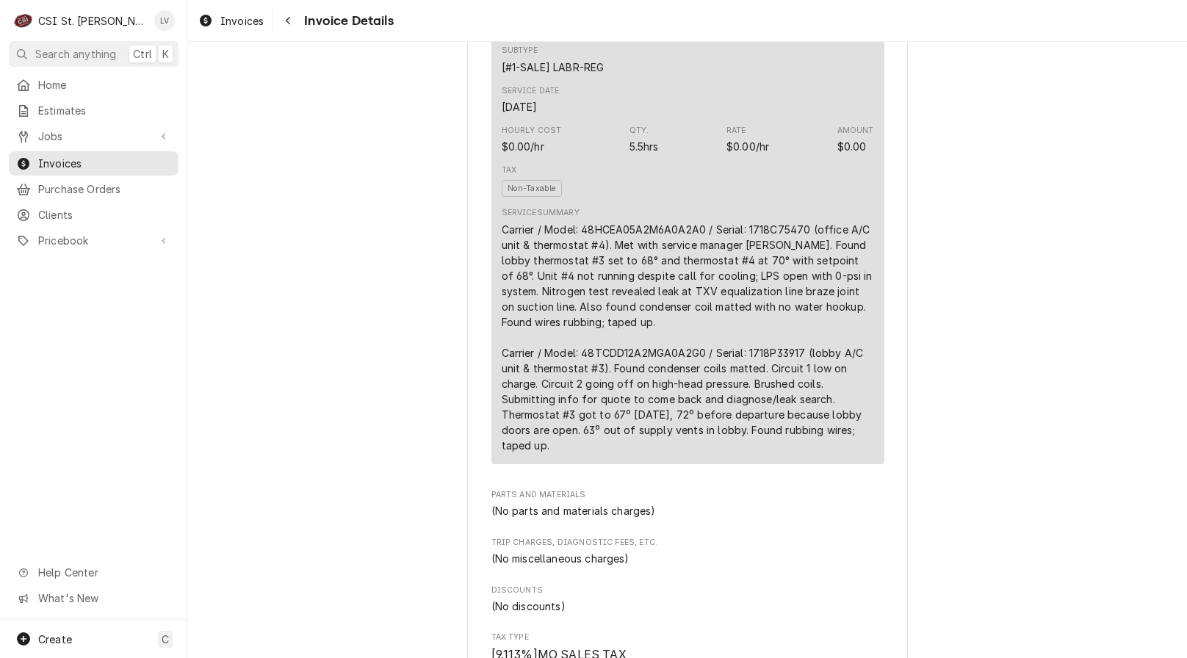
scroll to position [882, 0]
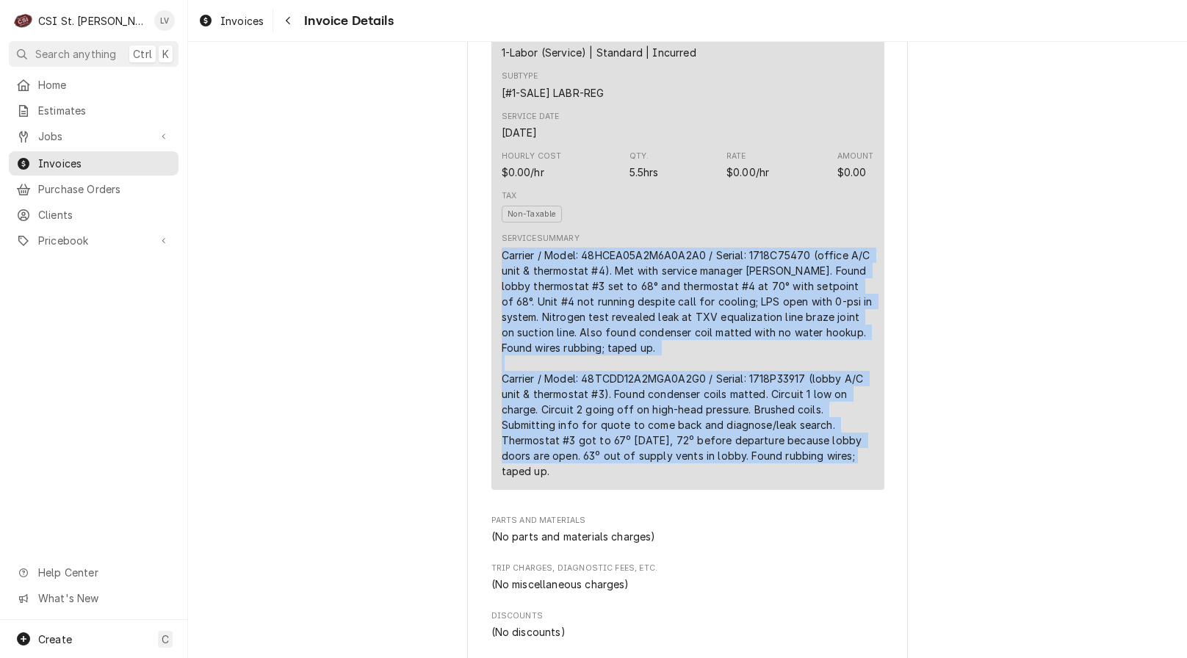
drag, startPoint x: 497, startPoint y: 303, endPoint x: 840, endPoint y: 521, distance: 406.6
click at [840, 479] on div "Carrier / Model: 48HCEA05A2M6A0A2A0 / Serial: 1718C75470 (office A/C unit & the…" at bounding box center [688, 363] width 372 height 231
copy div "Carrier / Model: 48HCEA05A2M6A0A2A0 / Serial: 1718C75470 (office A/C unit & the…"
click at [1051, 477] on div "Paid Sender CSI St. Louis CSI Commercial Services Inc18330 [STREET_ADDRESS] (63…" at bounding box center [687, 543] width 999 height 2766
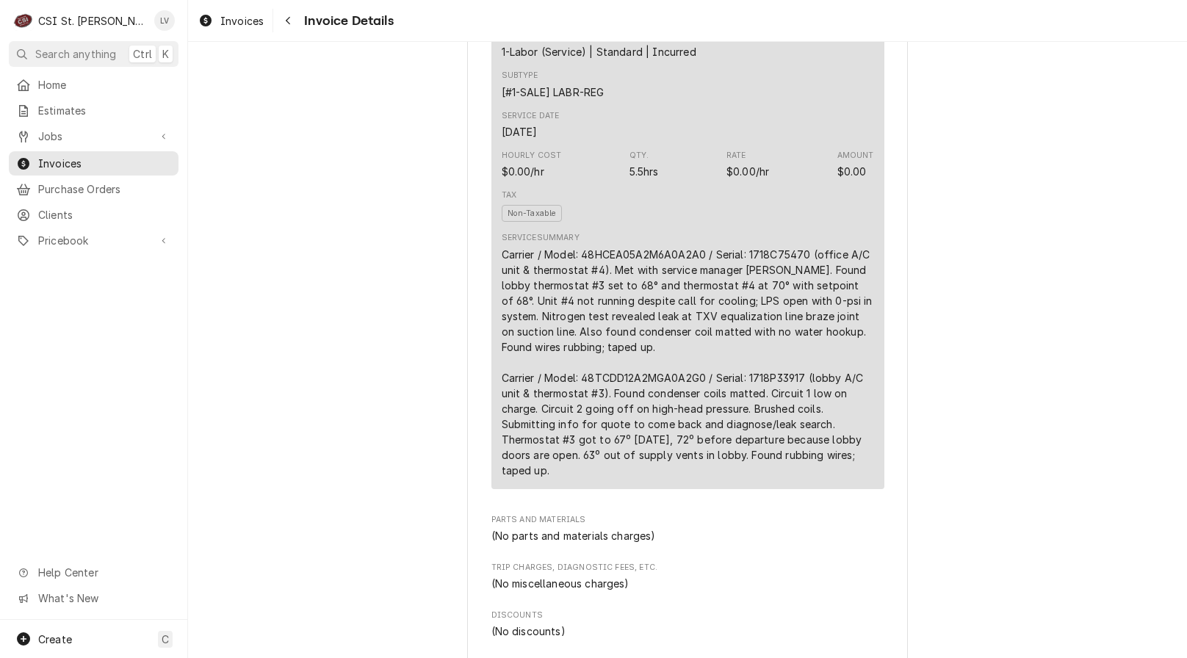
scroll to position [1175, 0]
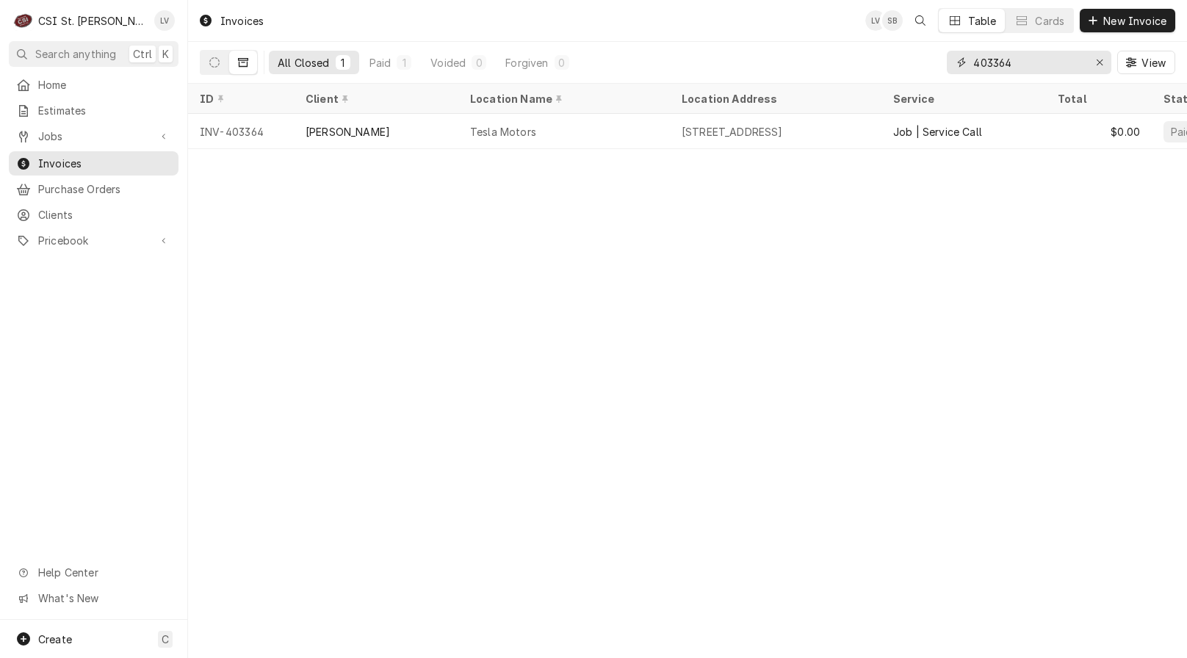
drag, startPoint x: 1017, startPoint y: 62, endPoint x: 914, endPoint y: 68, distance: 103.1
click at [914, 68] on div "All Closed 1 Paid 1 Voided 0 Forgiven 0 403364 View" at bounding box center [688, 62] width 976 height 41
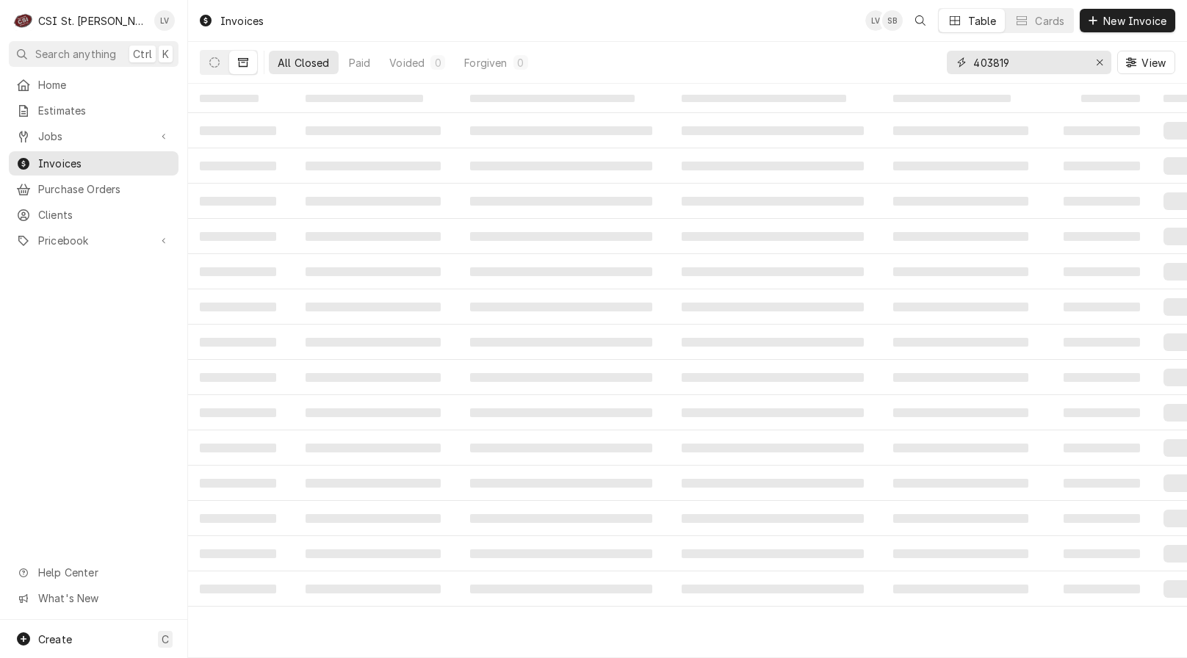
type input "403819"
click at [215, 65] on icon "Dynamic Content Wrapper" at bounding box center [214, 62] width 10 height 10
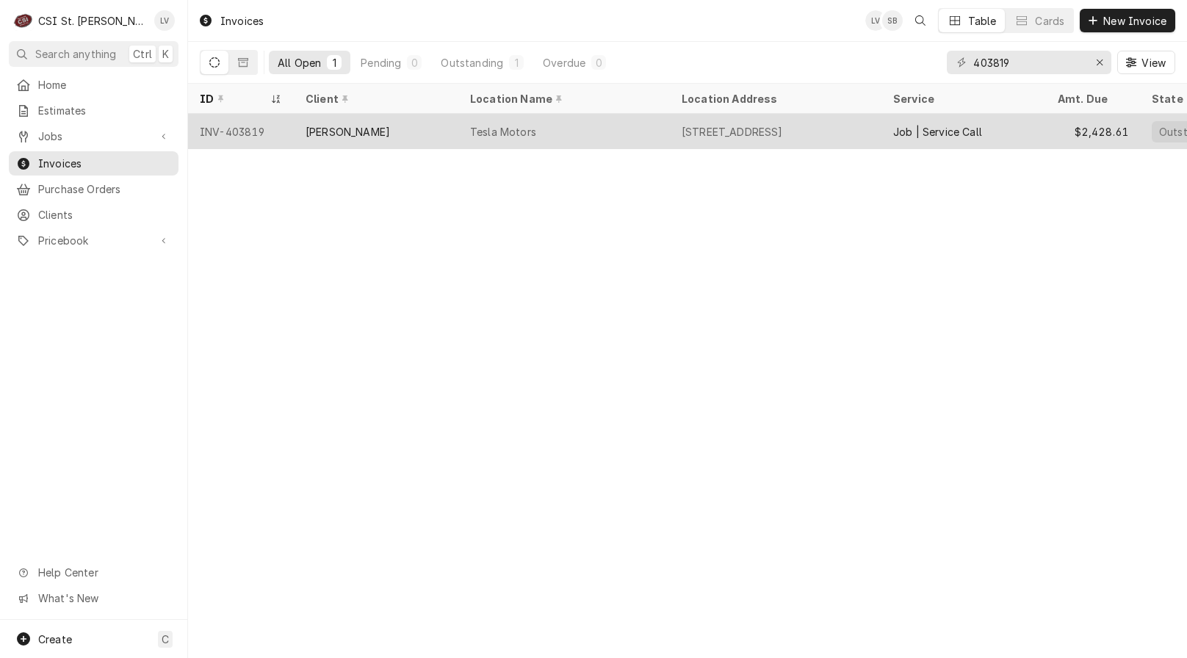
click at [325, 135] on div "[PERSON_NAME]" at bounding box center [348, 131] width 84 height 15
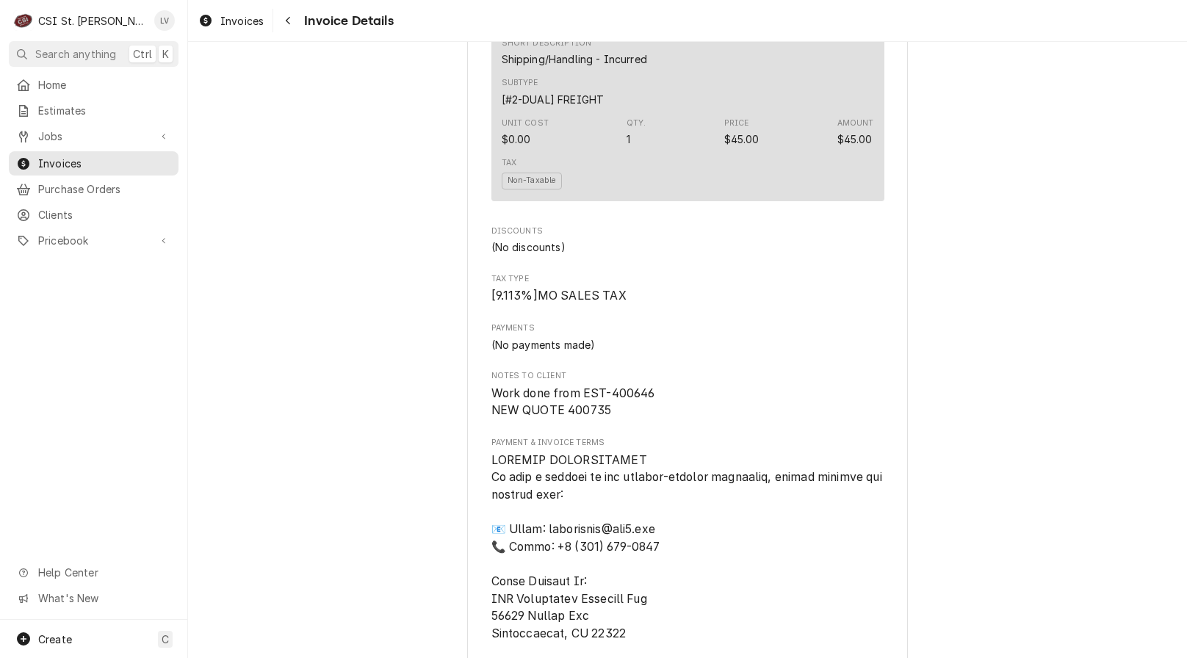
scroll to position [2718, 0]
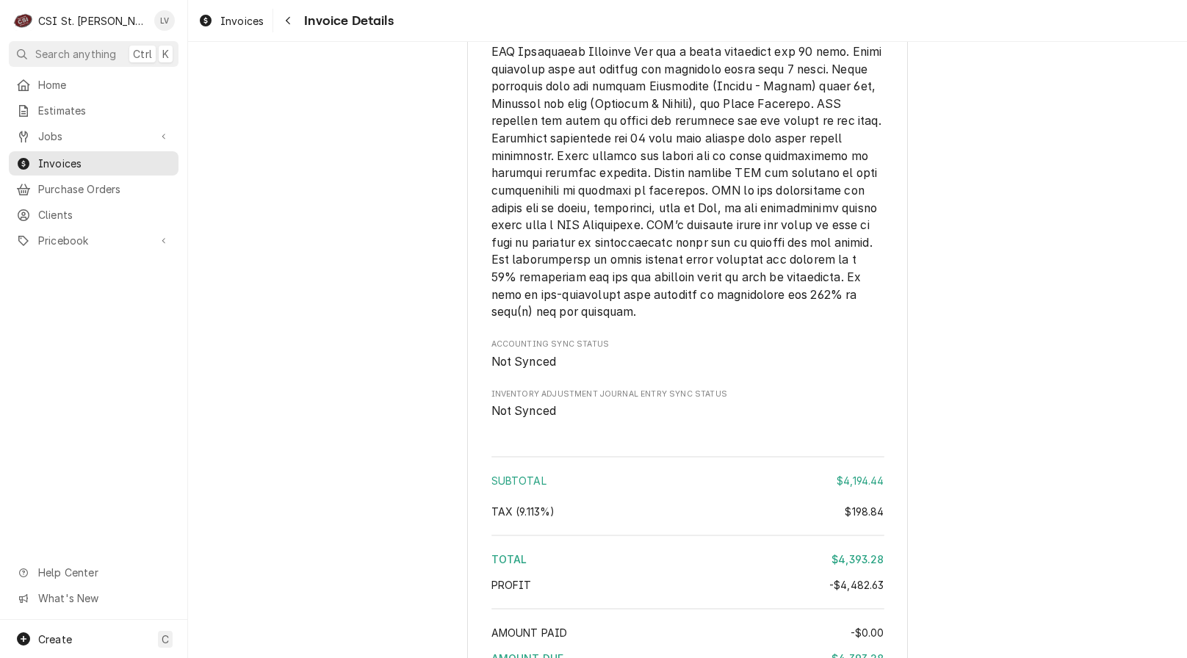
scroll to position [4595, 0]
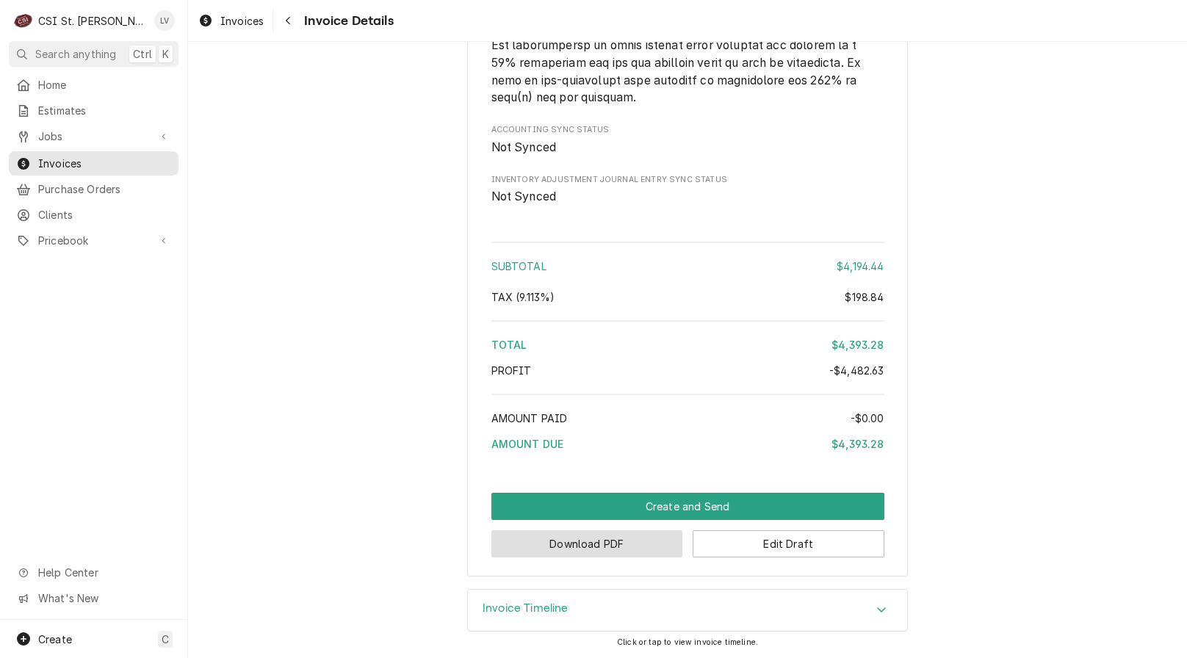
click at [575, 549] on button "Download PDF" at bounding box center [587, 543] width 192 height 27
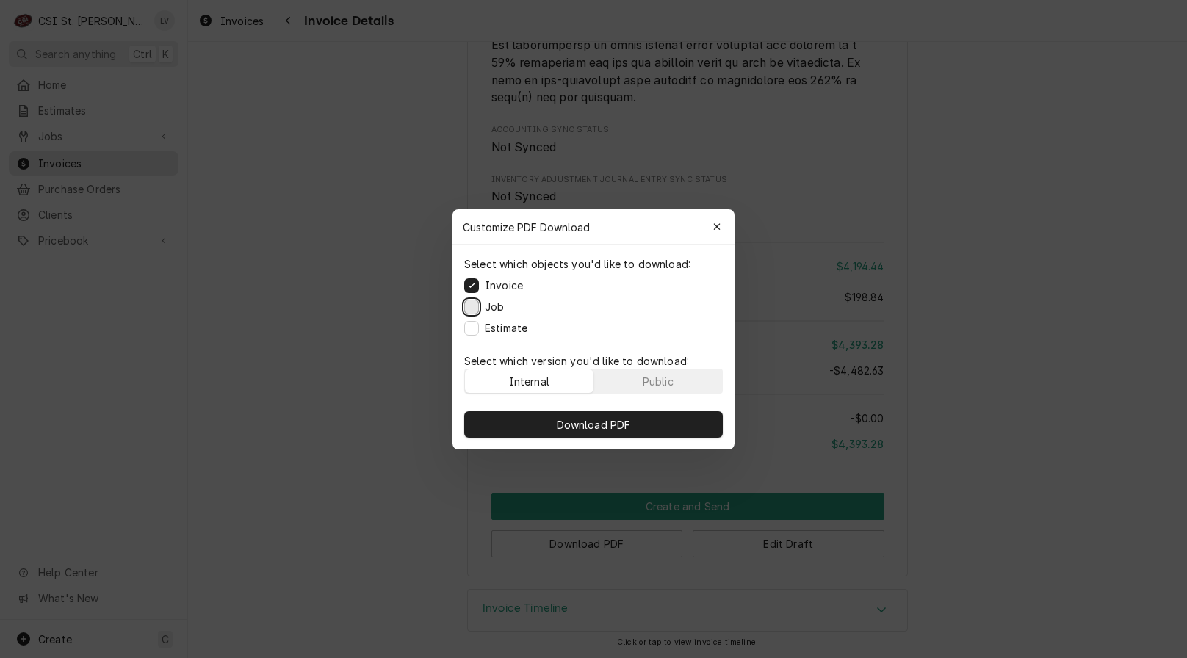
click at [472, 307] on button "Job" at bounding box center [471, 306] width 15 height 15
drag, startPoint x: 469, startPoint y: 328, endPoint x: 500, endPoint y: 335, distance: 31.7
click at [473, 326] on button "Estimate" at bounding box center [471, 327] width 15 height 15
click at [593, 419] on span "Download PDF" at bounding box center [594, 424] width 80 height 15
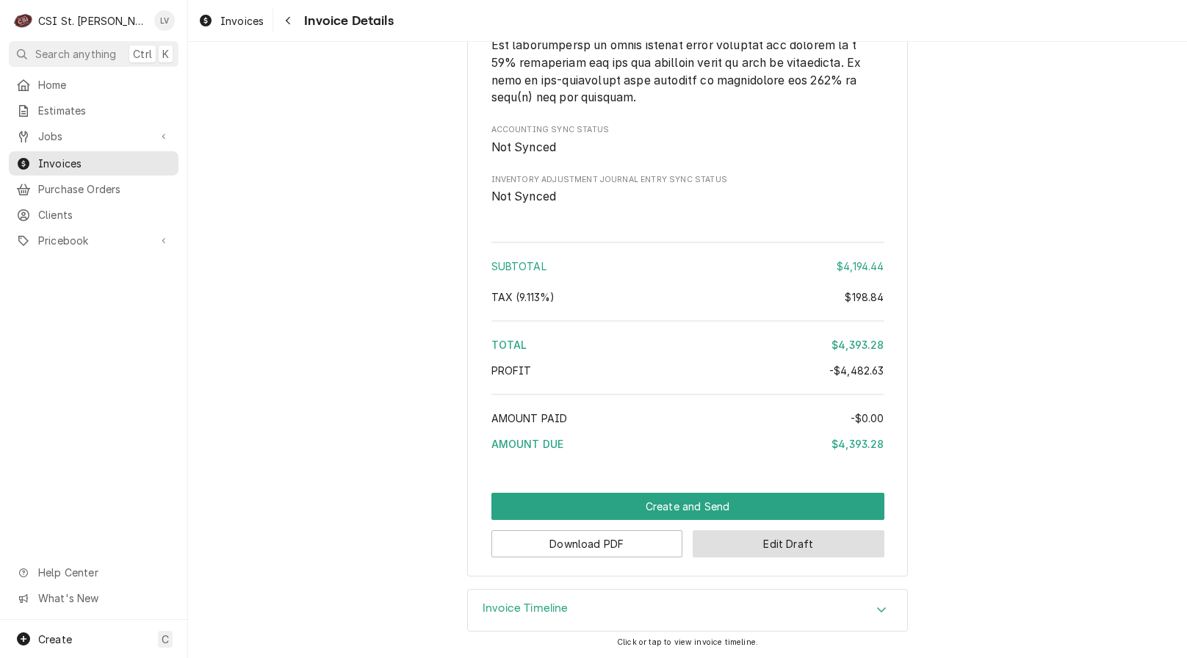
click at [786, 547] on button "Edit Draft" at bounding box center [789, 543] width 192 height 27
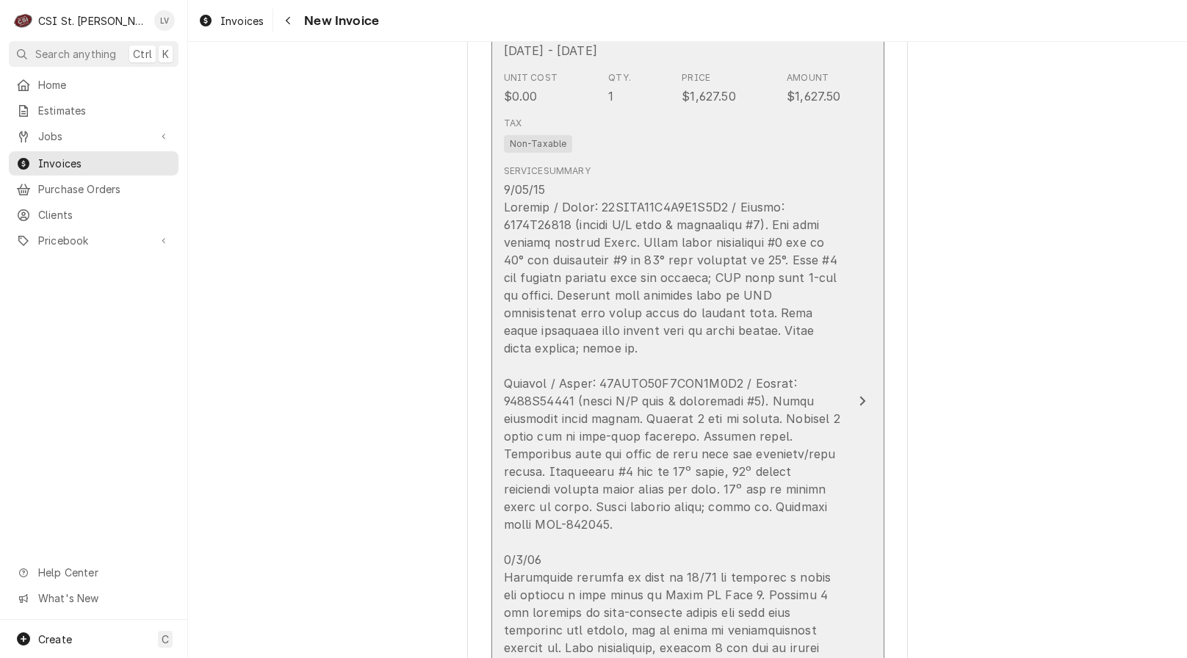
click at [630, 455] on div "Update Line Item" at bounding box center [672, 525] width 337 height 688
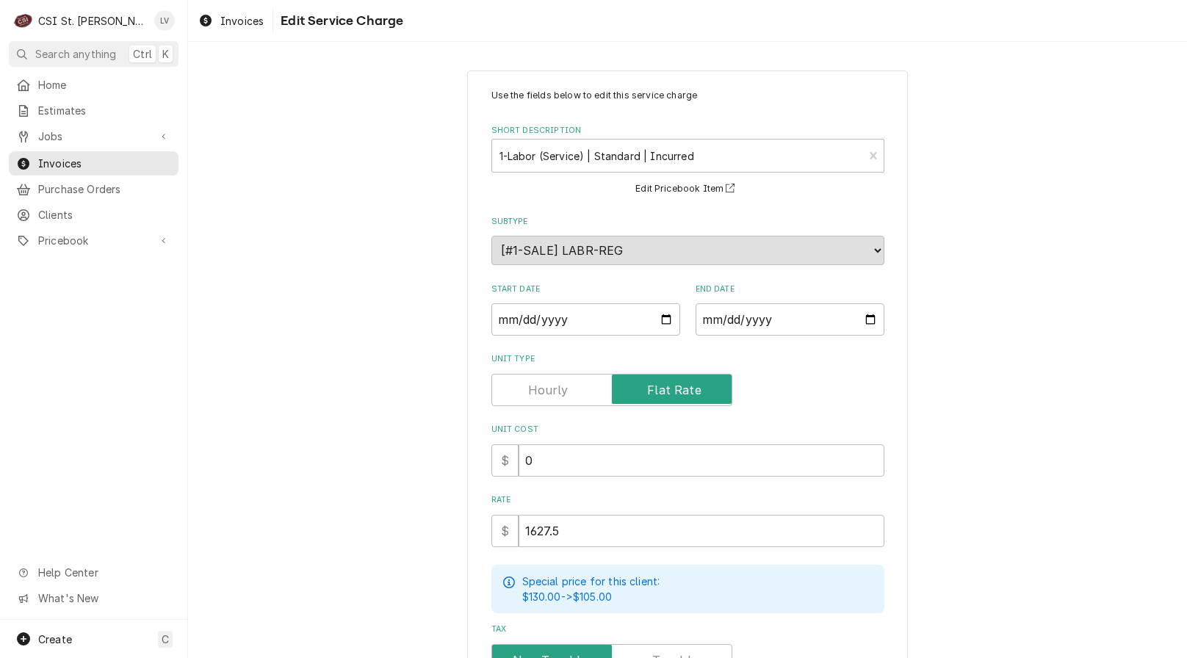
scroll to position [514, 0]
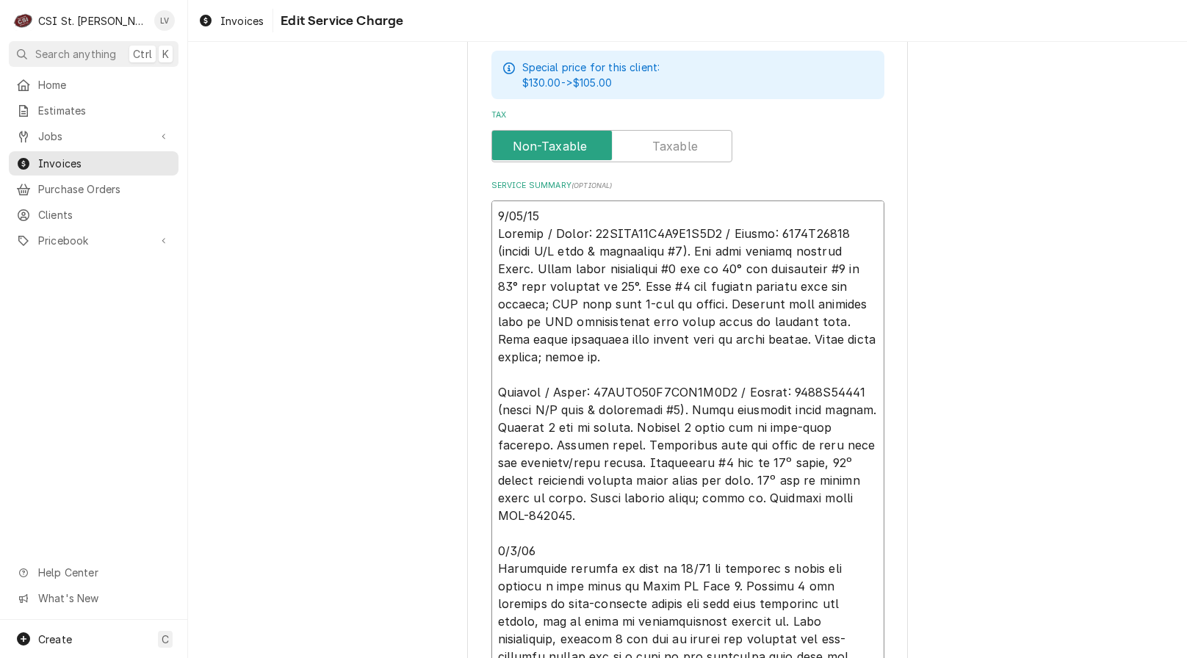
click at [491, 211] on textarea "Service Summary ( optional )" at bounding box center [687, 507] width 393 height 613
type textarea "x"
type textarea "9/22/14 Loremip / Dolor: 65SITA23C7A6E8S9D4 / Eiusmo: 0089T96140 (incidi U/L et…"
type textarea "x"
type textarea "4/61/82 Loremip / Dolor: 49SITA73C9A6E9S3D6 / Eiusmo: 2432T60819 (incidi U/L et…"
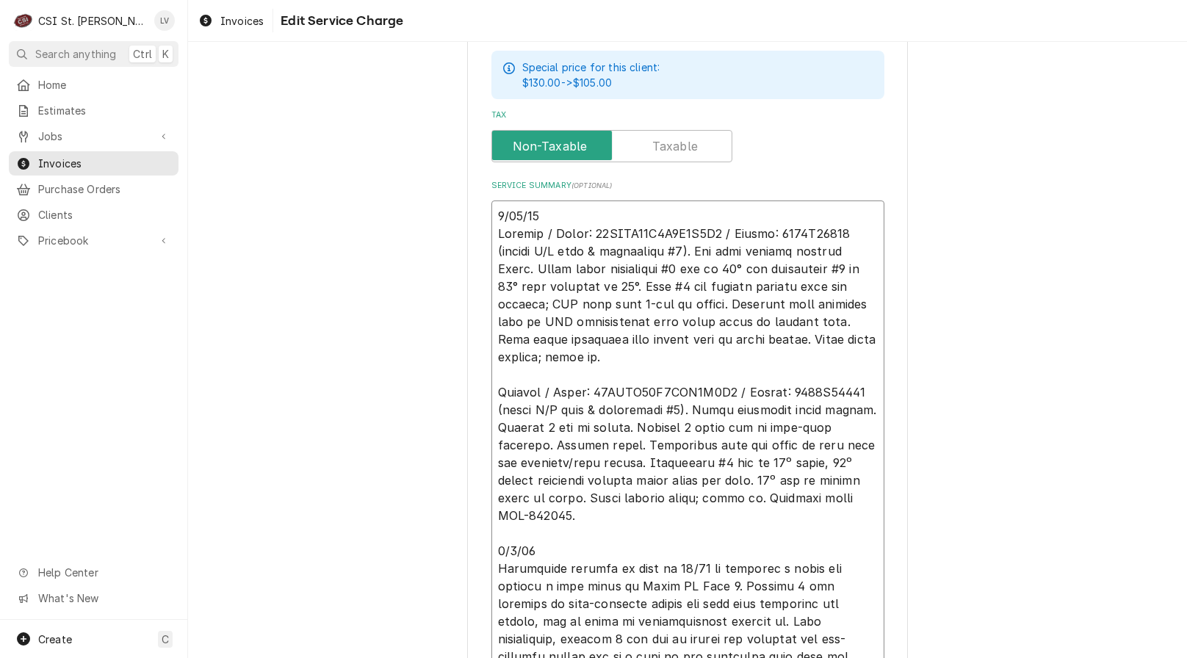
type textarea "x"
type textarea "L 3/30/65 Ipsumdo / Sitam: 57CONS28A3E4S6D6E5 / Tempor: 4041I74571 (utlabo E/D …"
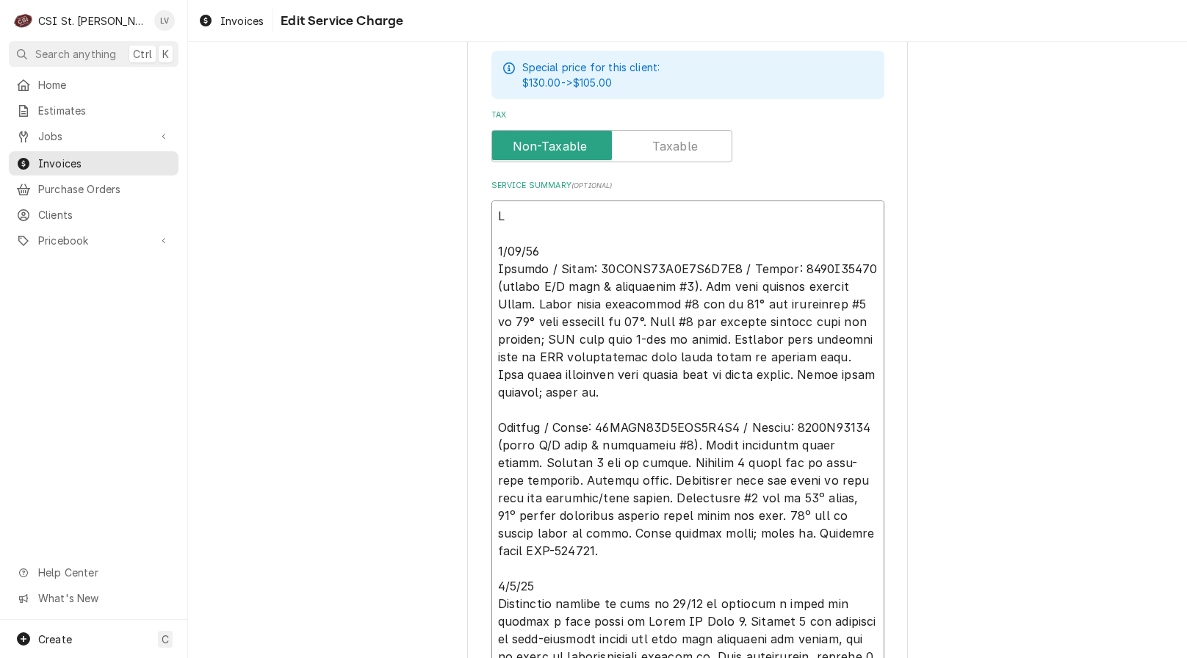
type textarea "x"
type textarea "LO 5/40/40 Ipsumdo / Sitam: 36CONS96A3E1S2D0E1 / Tempor: 4544I91300 (utlabo E/D…"
type textarea "x"
type textarea "LO# 3/48/99 Ipsumdo / Sitam: 60CONS57A6E0S6D6E2 / Tempor: 1730I03207 (utlabo E/…"
type textarea "x"
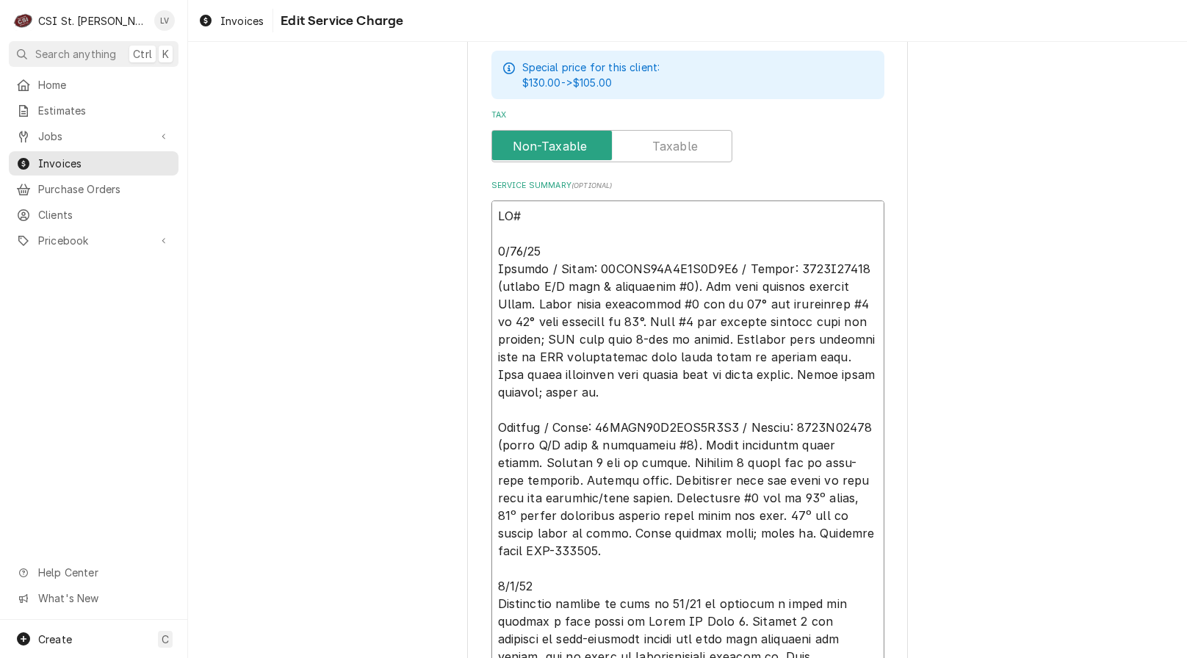
type textarea "PO# 8/22/25 Carrier / Model: 48HCEA05A2M6A0A2A0 / Serial: 1718C75470 (office A/…"
type textarea "x"
type textarea "PO# 2 8/22/25 Carrier / Model: 48HCEA05A2M6A0A2A0 / Serial: 1718C75470 (office …"
type textarea "x"
type textarea "PO# 23 8/22/25 Carrier / Model: 48HCEA05A2M6A0A2A0 / Serial: 1718C75470 (office…"
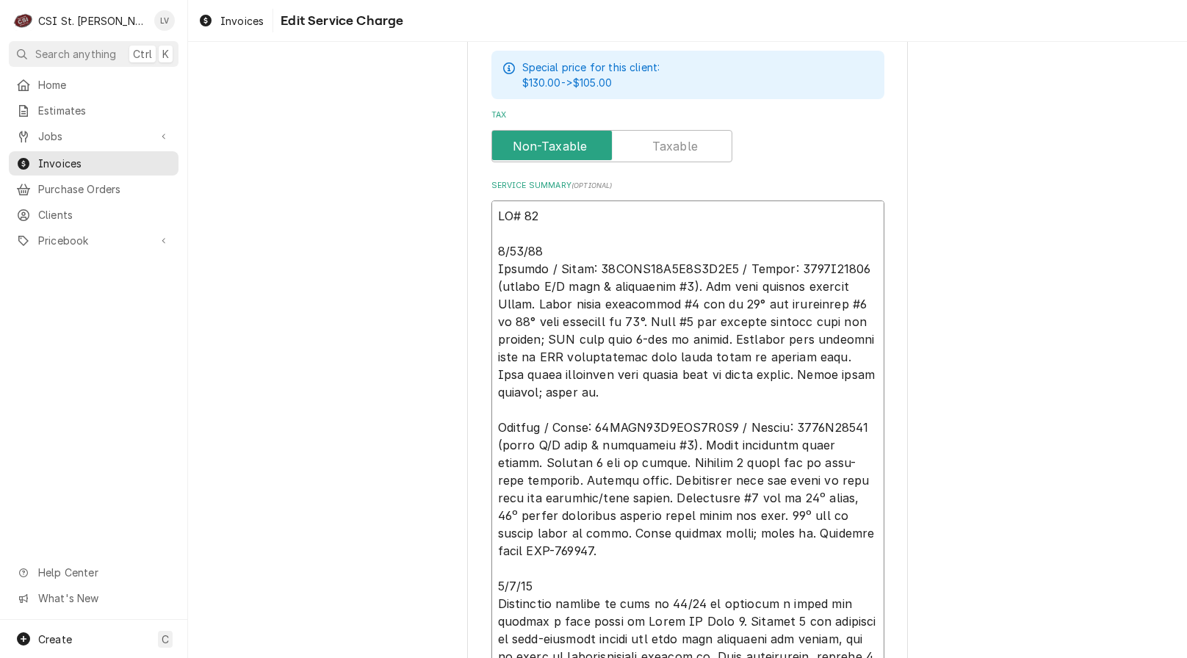
type textarea "x"
type textarea "PO# 235 8/22/25 Carrier / Model: 48HCEA05A2M6A0A2A0 / Serial: 1718C75470 (offic…"
type textarea "x"
type textarea "PO# 2358 8/22/25 Carrier / Model: 48HCEA05A2M6A0A2A0 / Serial: 1718C75470 (offi…"
type textarea "x"
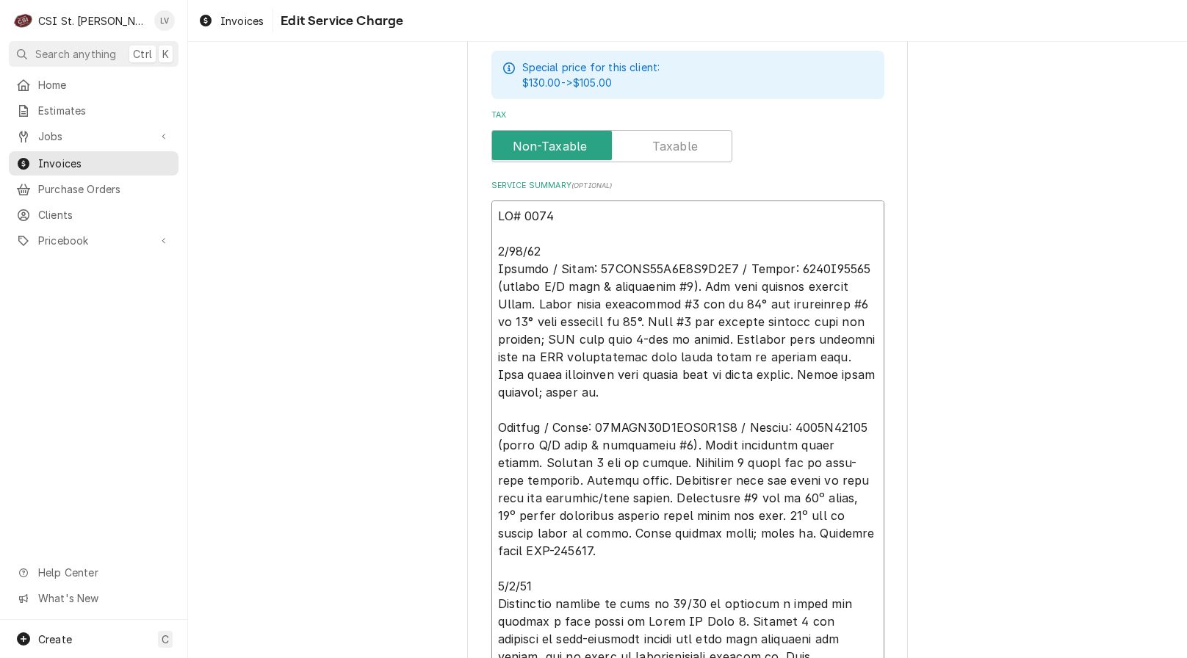
type textarea "PO# 23587 8/22/25 Carrier / Model: 48HCEA05A2M6A0A2A0 / Serial: 1718C75470 (off…"
type textarea "x"
type textarea "PO# 235879 8/22/25 Carrier / Model: 48HCEA05A2M6A0A2A0 / Serial: 1718C75470 (of…"
type textarea "x"
type textarea "PO# 2358794 8/22/25 Carrier / Model: 48HCEA05A2M6A0A2A0 / Serial: 1718C75470 (o…"
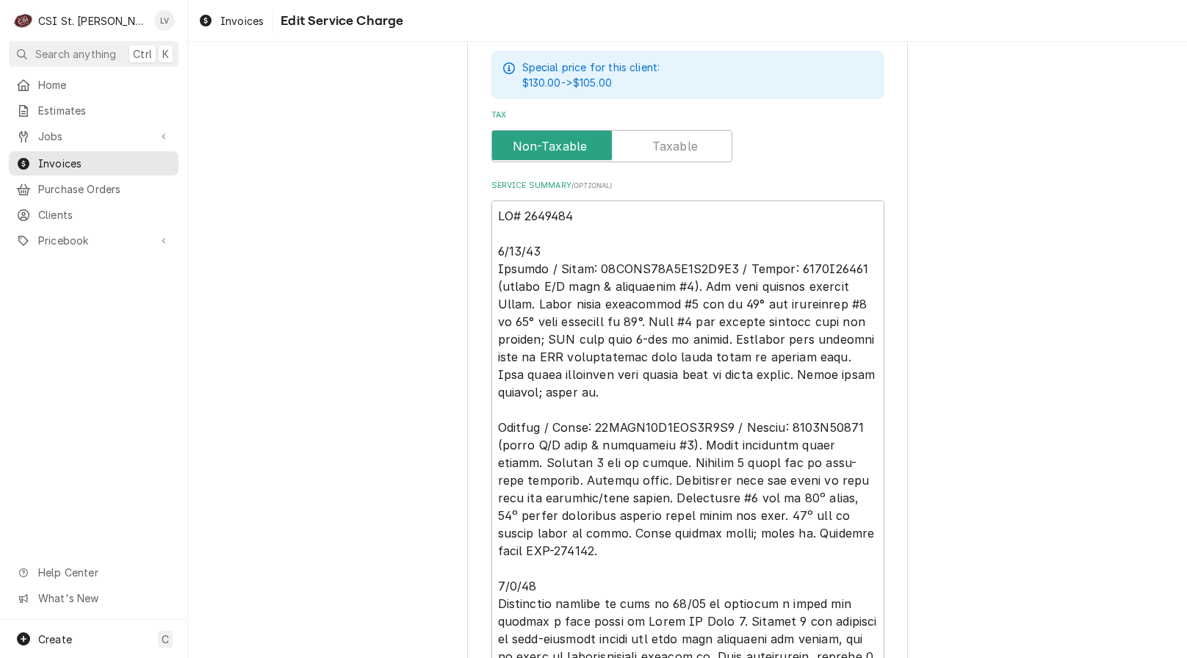
click at [965, 349] on div "Use the fields below to edit this service charge Short Description 1-Labor (Ser…" at bounding box center [687, 259] width 999 height 1433
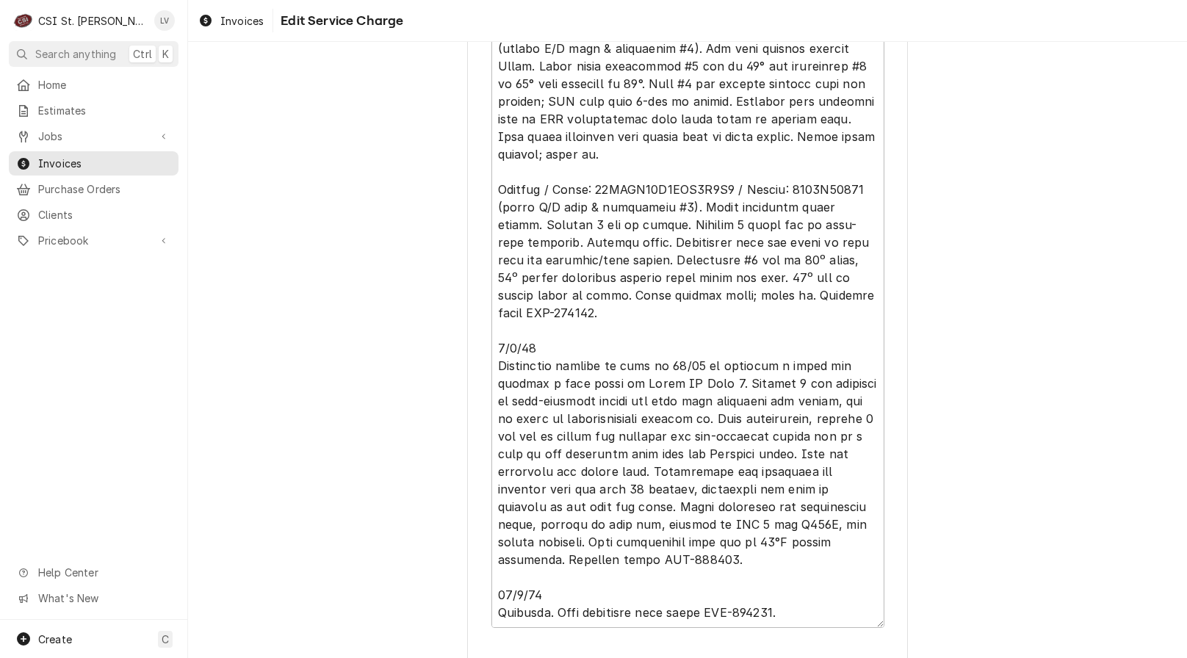
scroll to position [830, 0]
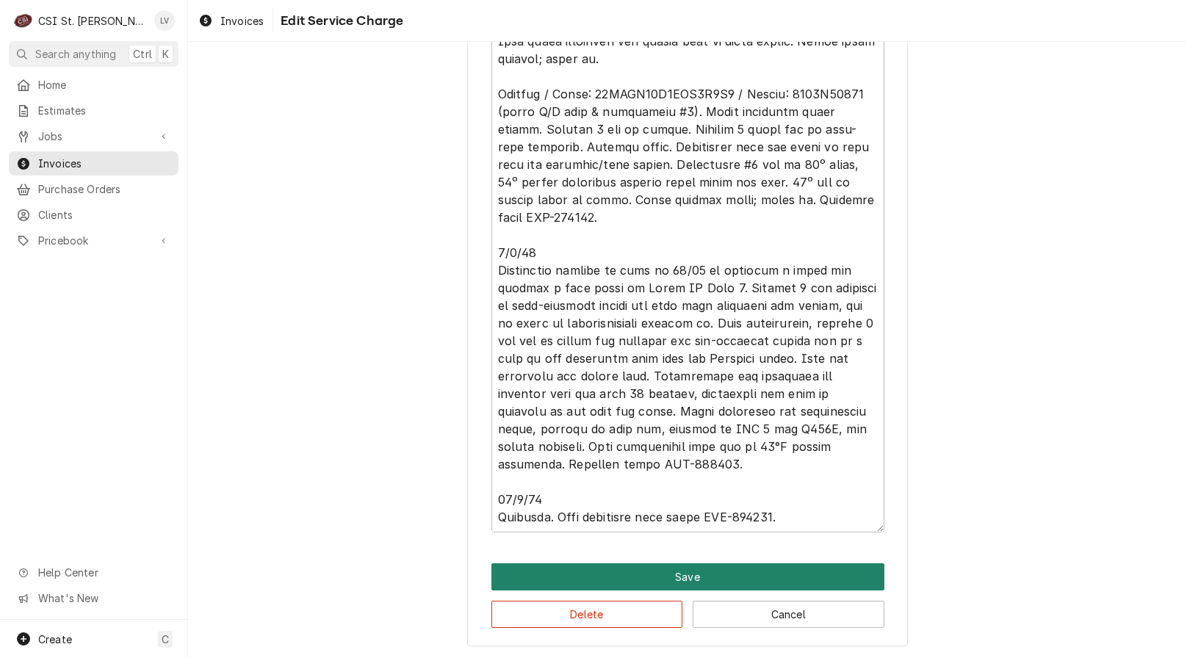
click at [713, 577] on button "Save" at bounding box center [687, 576] width 393 height 27
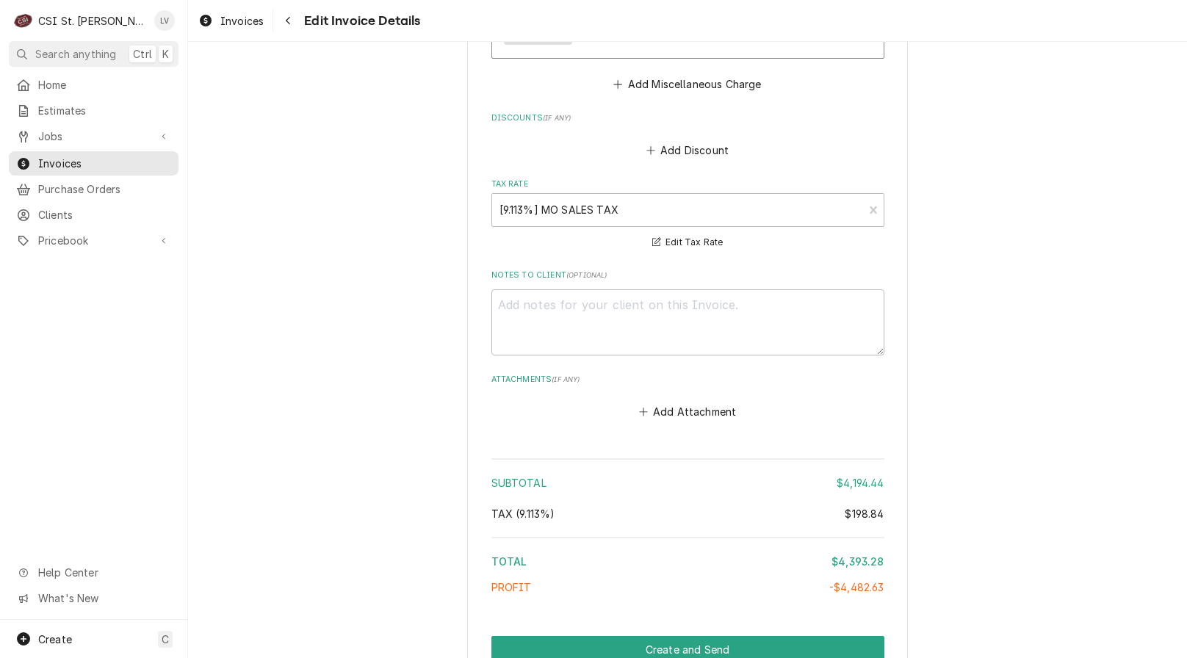
scroll to position [5077, 0]
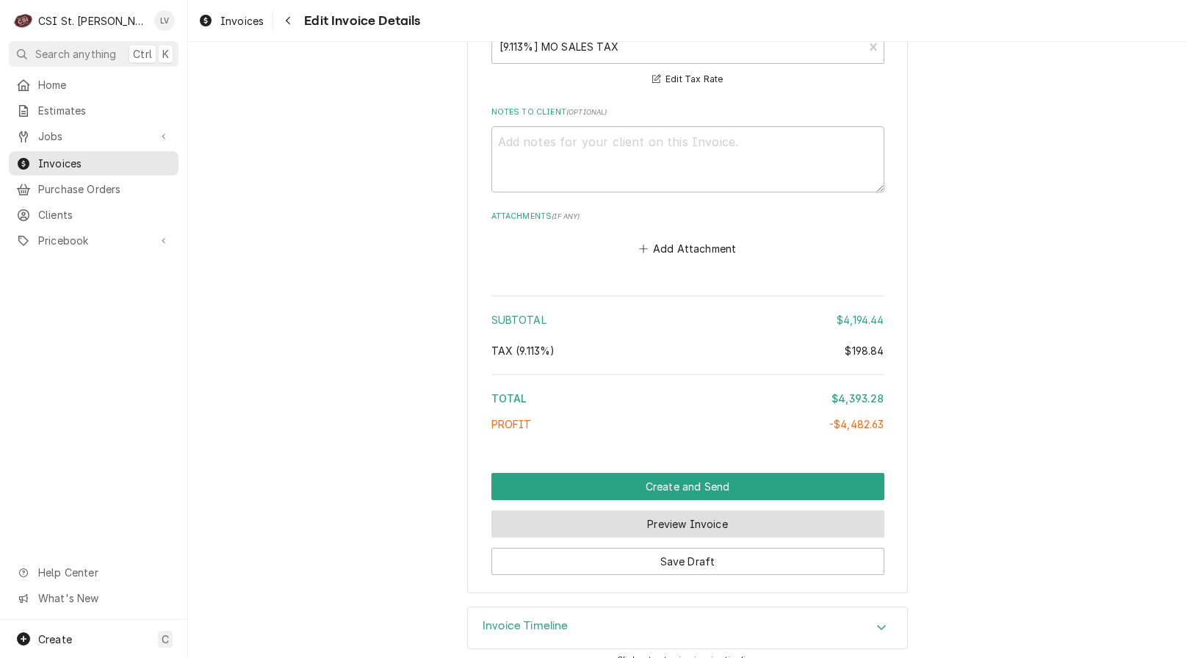
click at [637, 511] on button "Preview Invoice" at bounding box center [687, 524] width 393 height 27
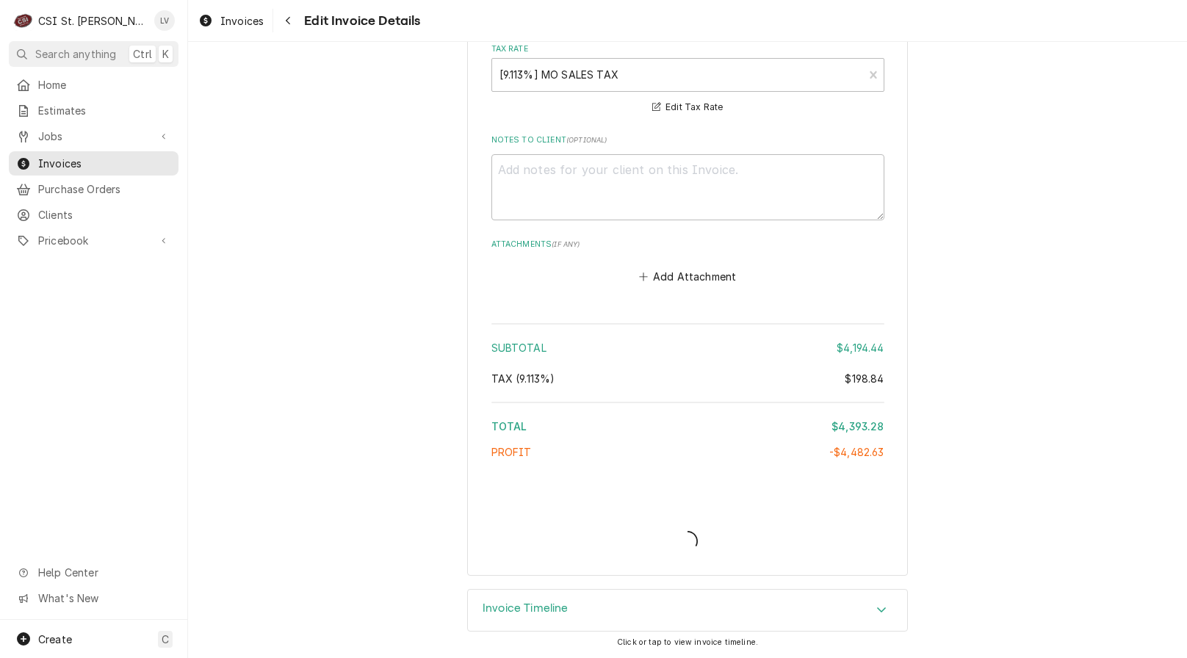
scroll to position [5032, 0]
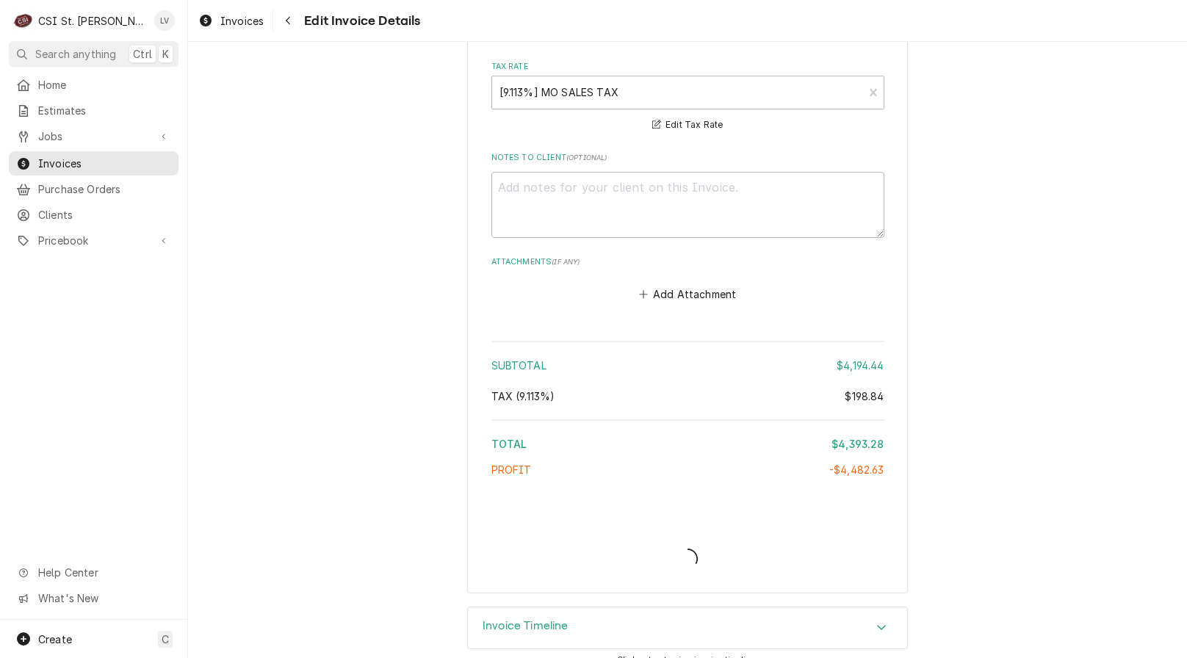
type textarea "x"
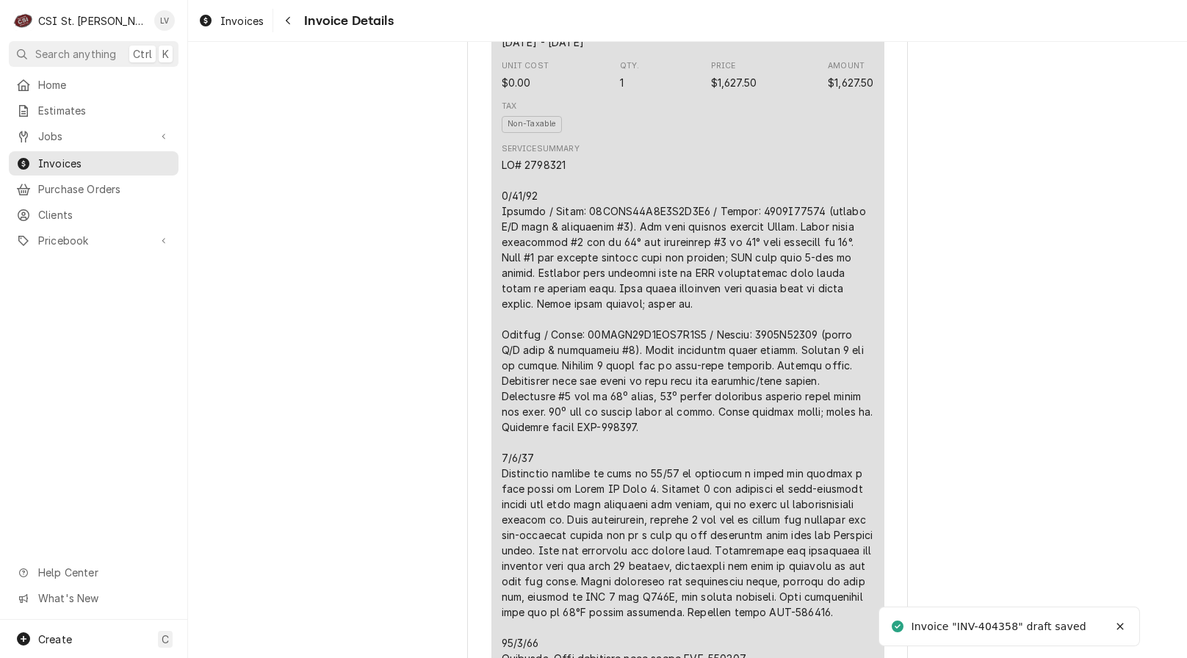
scroll to position [1102, 0]
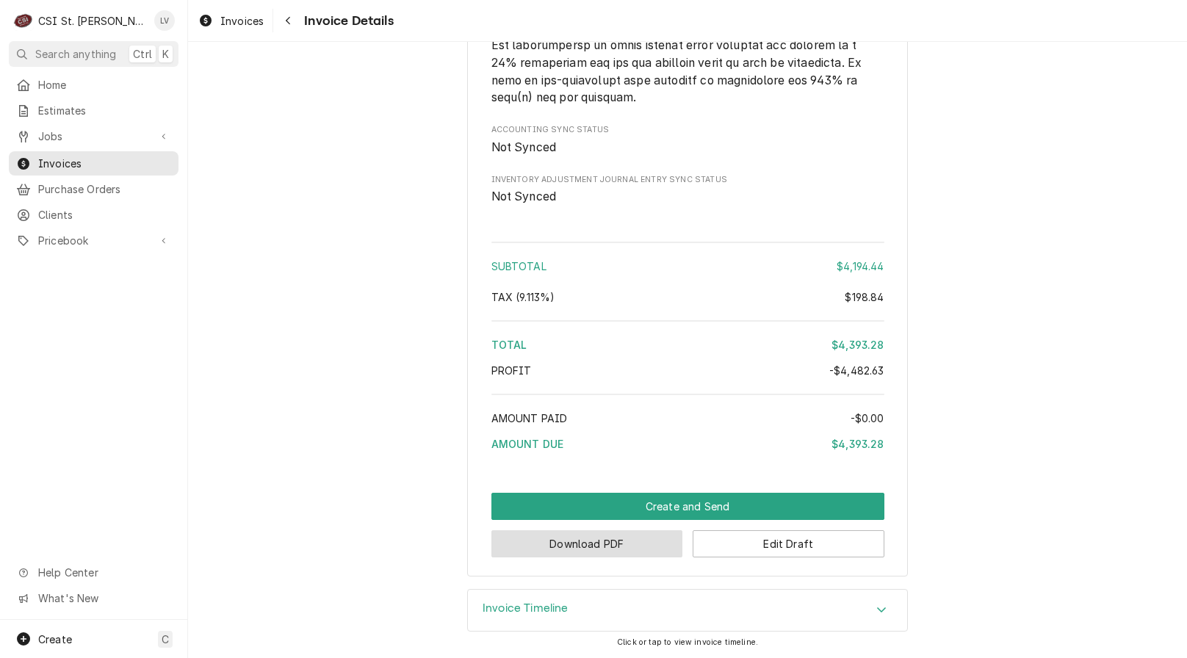
click at [590, 537] on button "Download PDF" at bounding box center [587, 543] width 192 height 27
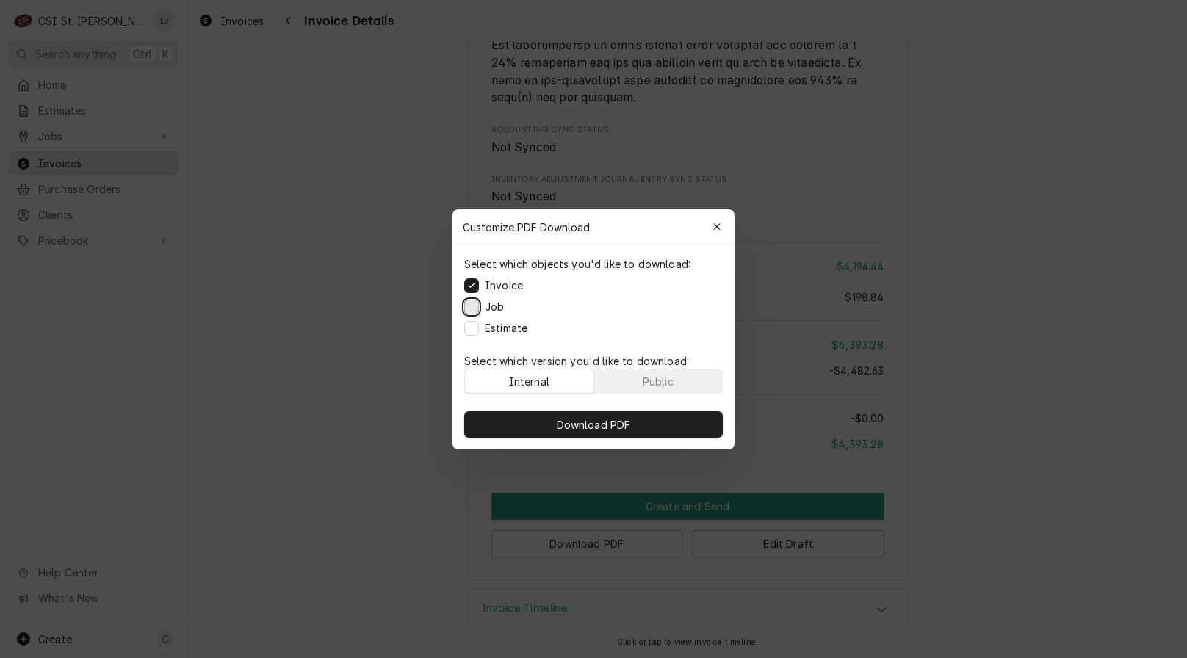
click at [469, 307] on button "Job" at bounding box center [471, 306] width 15 height 15
drag, startPoint x: 469, startPoint y: 326, endPoint x: 488, endPoint y: 372, distance: 50.1
click at [470, 324] on button "Estimate" at bounding box center [471, 327] width 15 height 15
click at [594, 424] on span "Download PDF" at bounding box center [594, 424] width 80 height 15
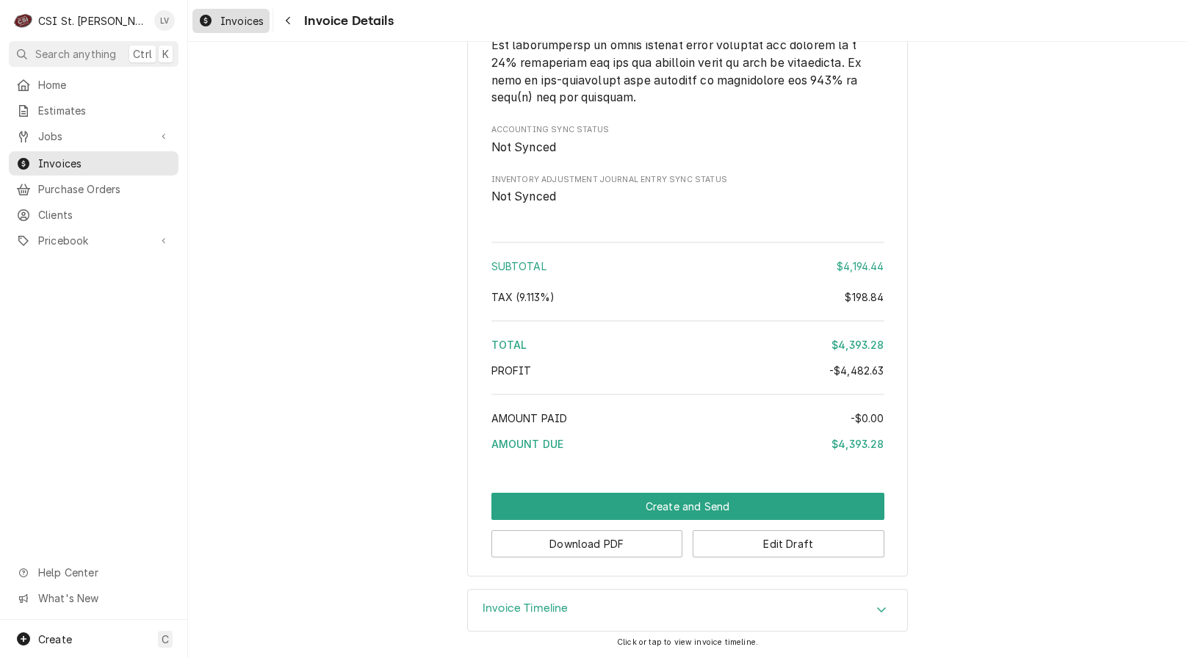
click at [228, 29] on div "Invoices" at bounding box center [230, 21] width 71 height 18
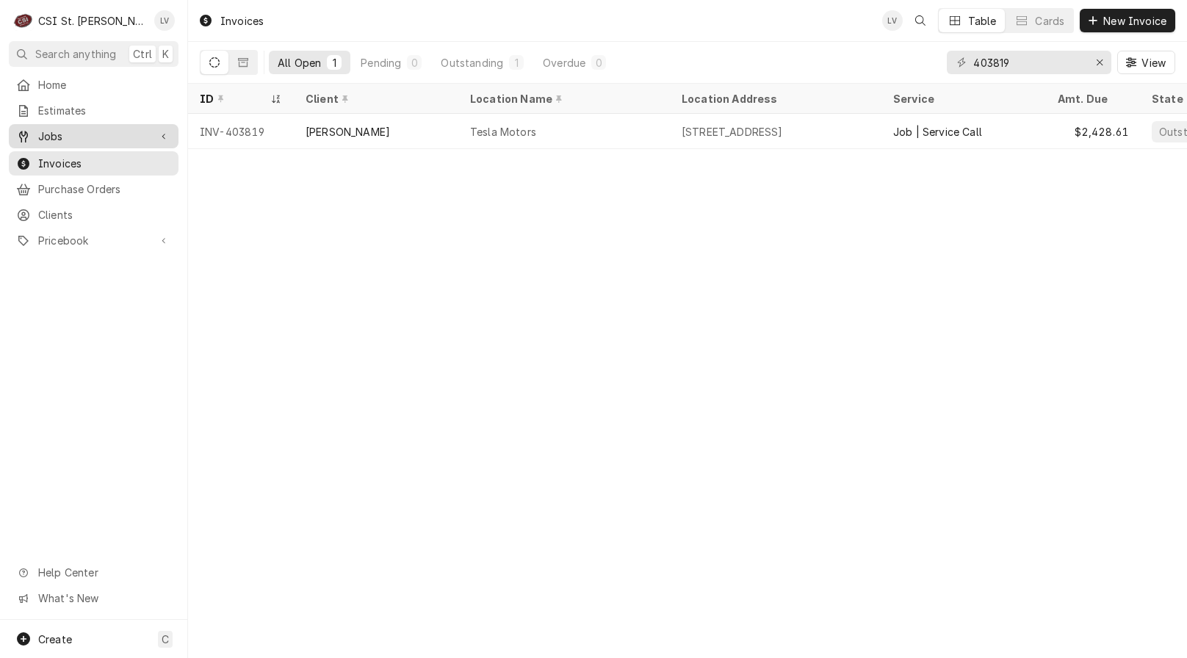
click at [60, 140] on div "Jobs" at bounding box center [94, 136] width 164 height 18
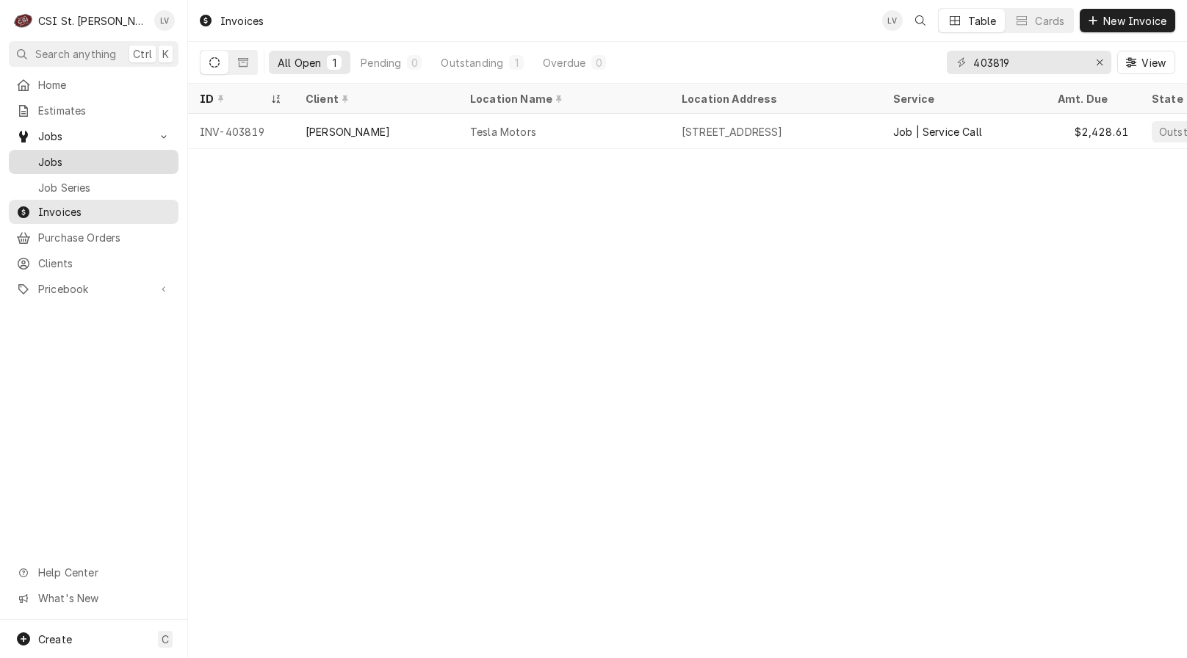
click at [60, 160] on span "Jobs" at bounding box center [104, 161] width 133 height 15
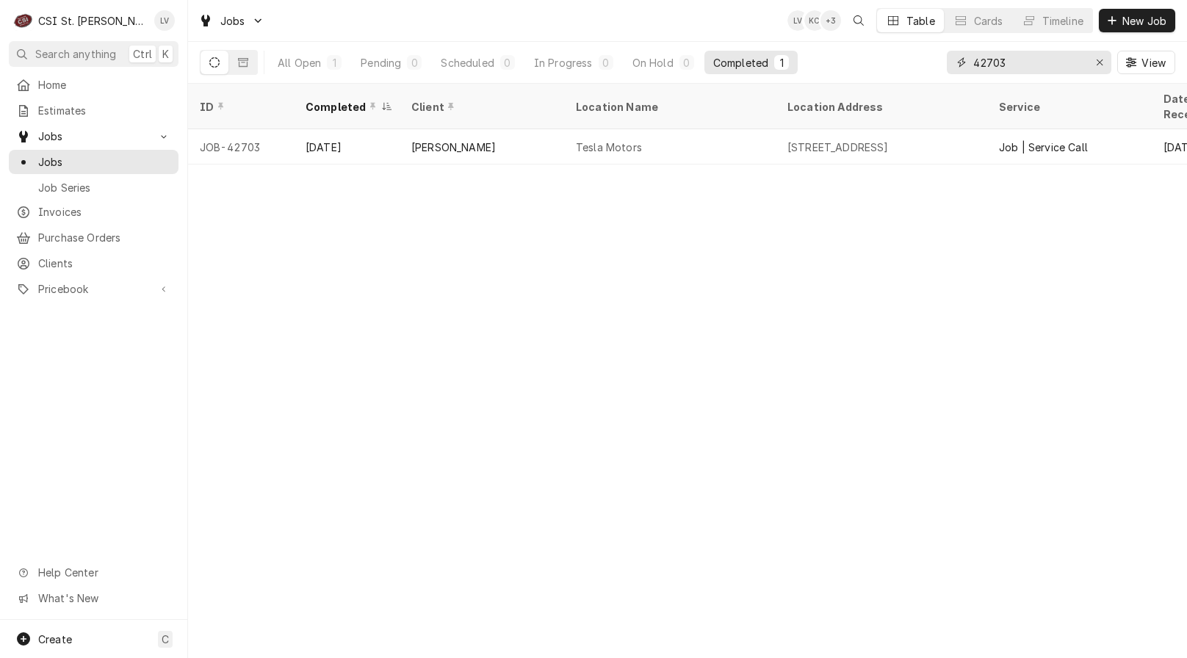
drag, startPoint x: 1030, startPoint y: 65, endPoint x: 929, endPoint y: 68, distance: 101.4
click at [929, 68] on div "All Open 1 Pending 0 Scheduled 0 In Progress 0 On Hold 0 Completed 1 42703 View" at bounding box center [688, 62] width 976 height 41
type input "42899"
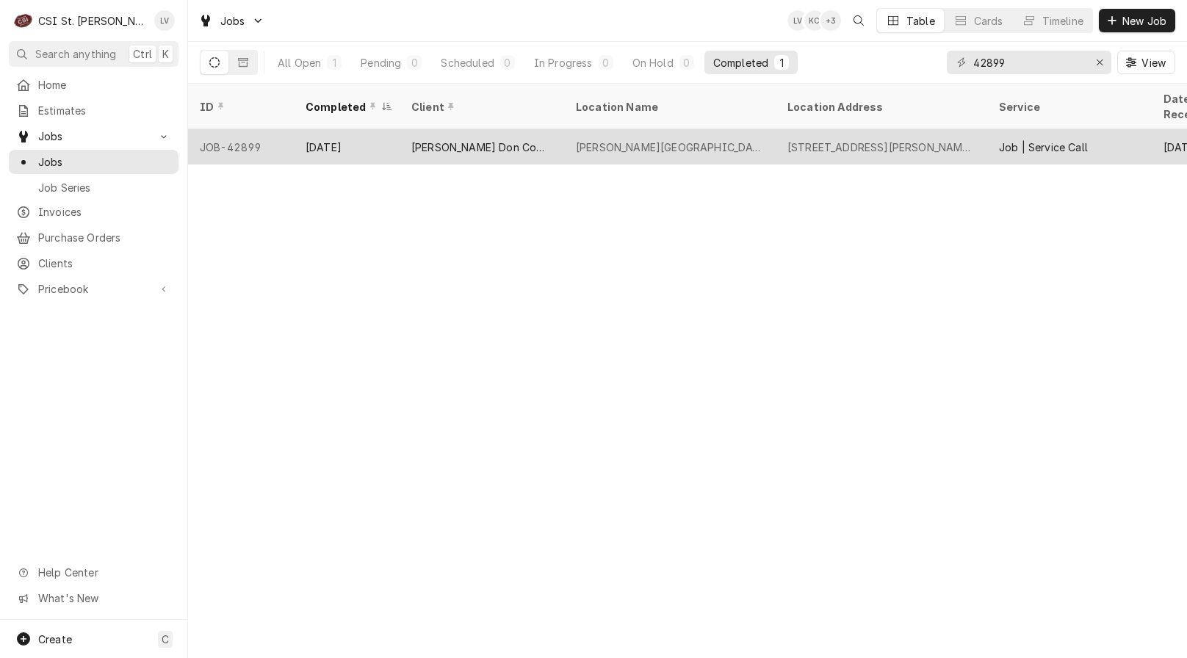
click at [547, 129] on div "[PERSON_NAME] Don Company" at bounding box center [482, 146] width 165 height 35
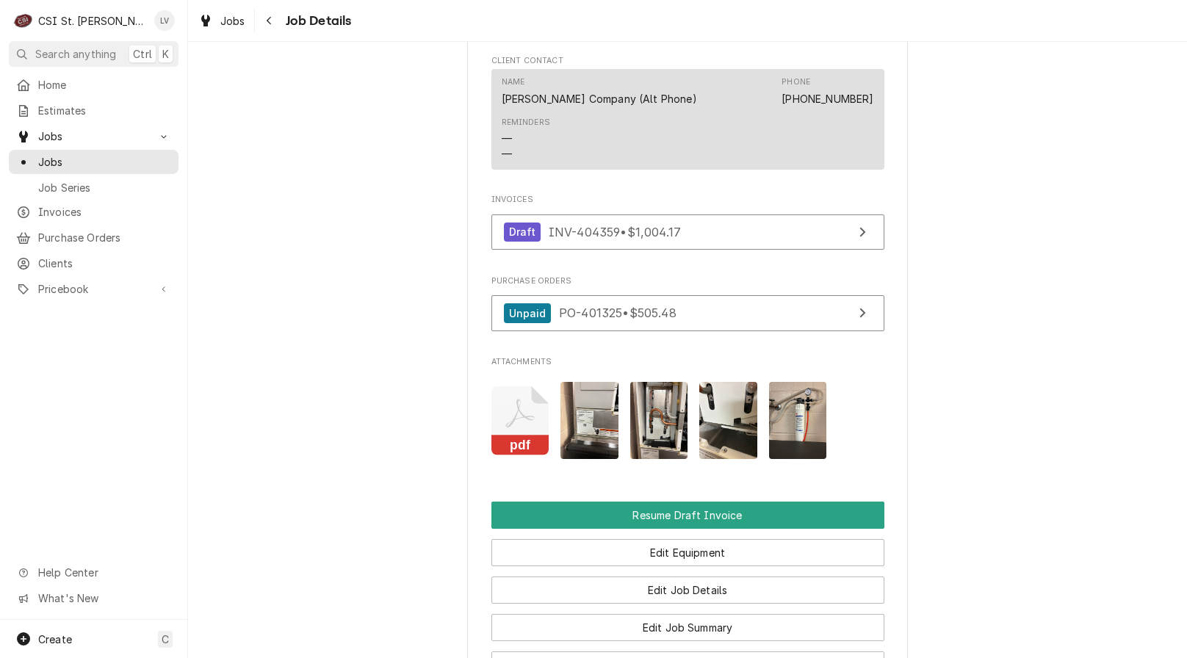
scroll to position [1469, 0]
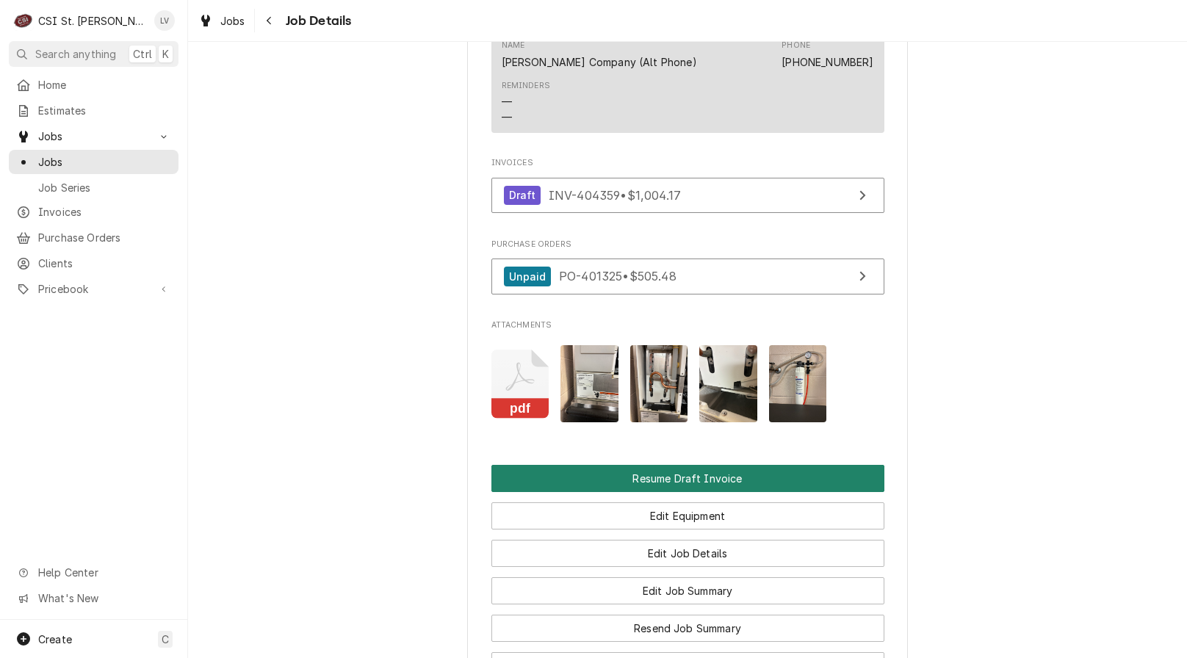
click at [646, 482] on button "Resume Draft Invoice" at bounding box center [687, 478] width 393 height 27
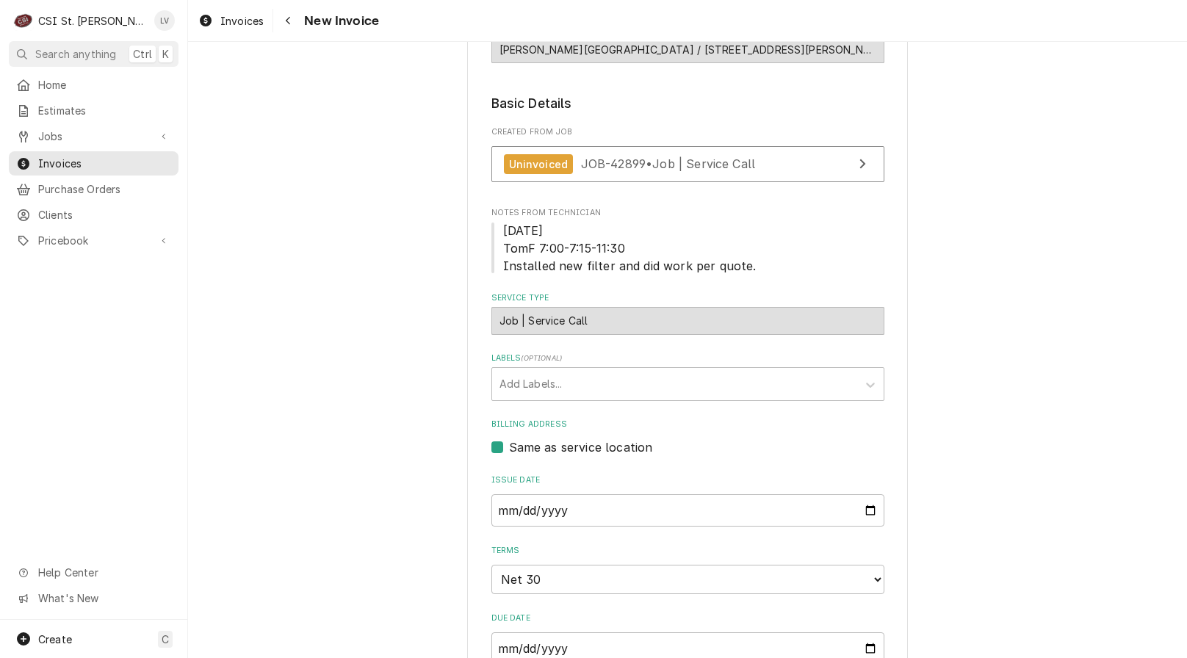
scroll to position [73, 0]
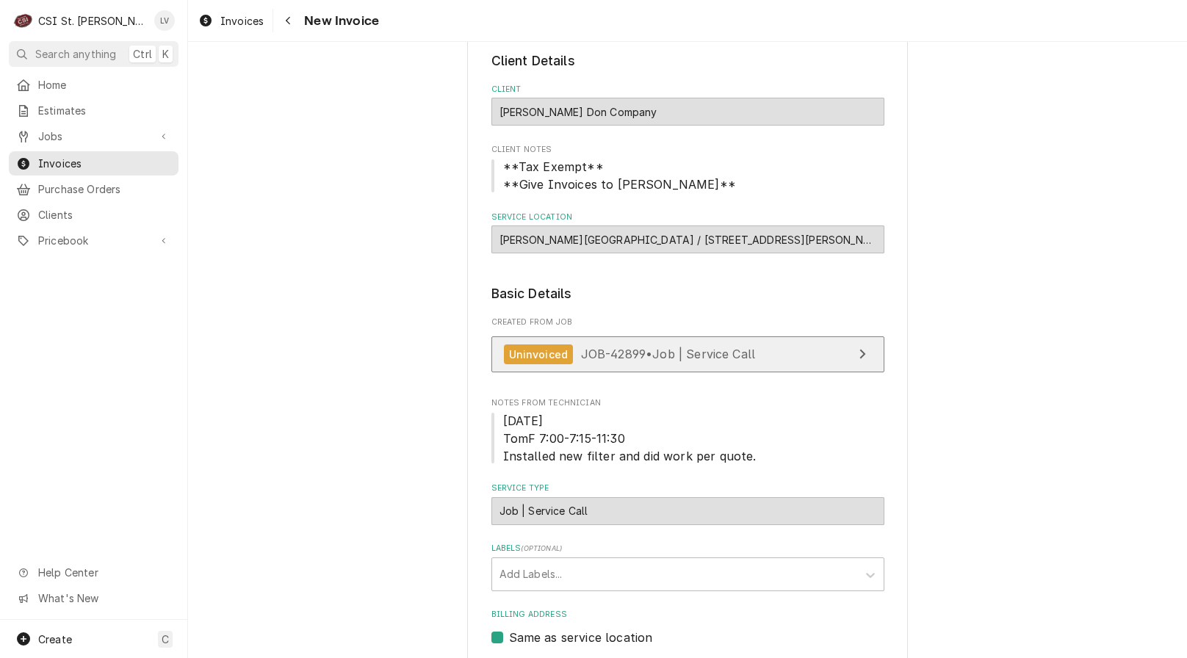
click at [732, 360] on span "JOB-42899 • Job | Service Call" at bounding box center [668, 354] width 175 height 15
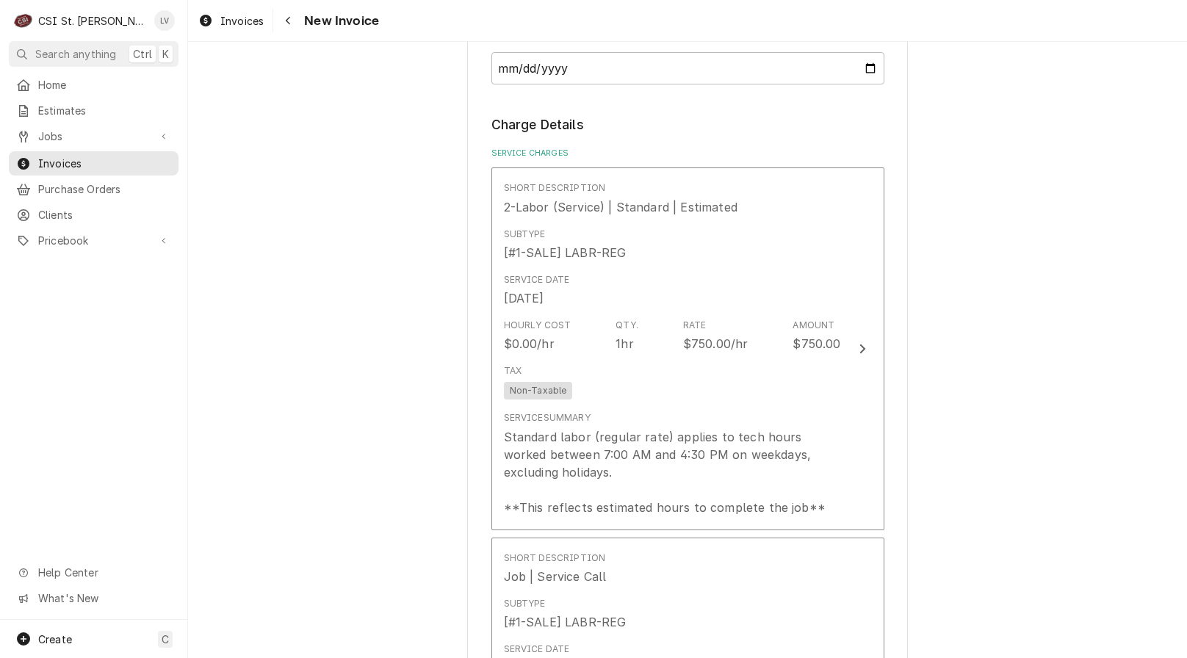
scroll to position [882, 0]
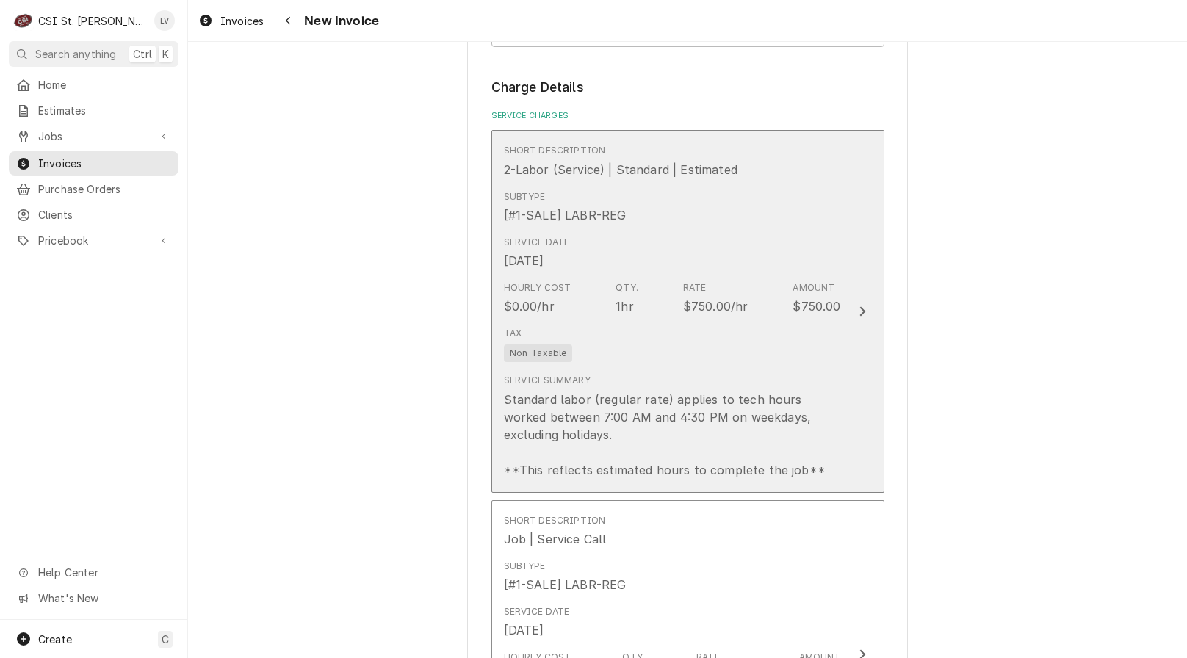
click at [644, 359] on div "Tax Non-Taxable" at bounding box center [672, 344] width 337 height 47
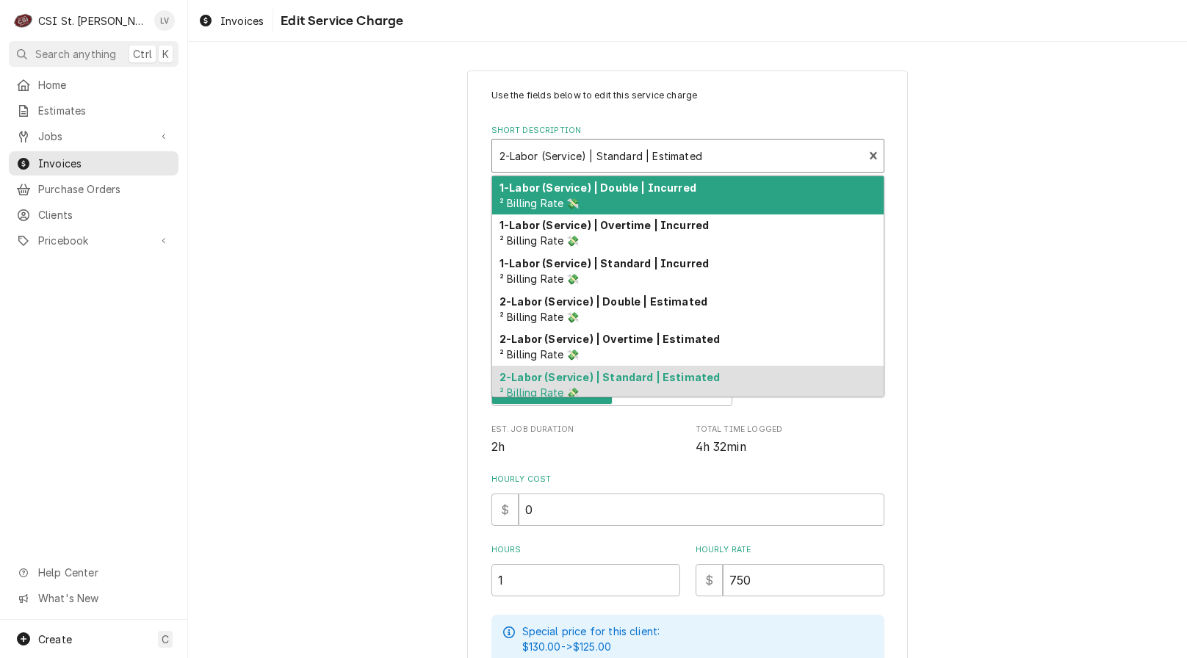
click at [572, 154] on div "Short Description" at bounding box center [678, 156] width 357 height 26
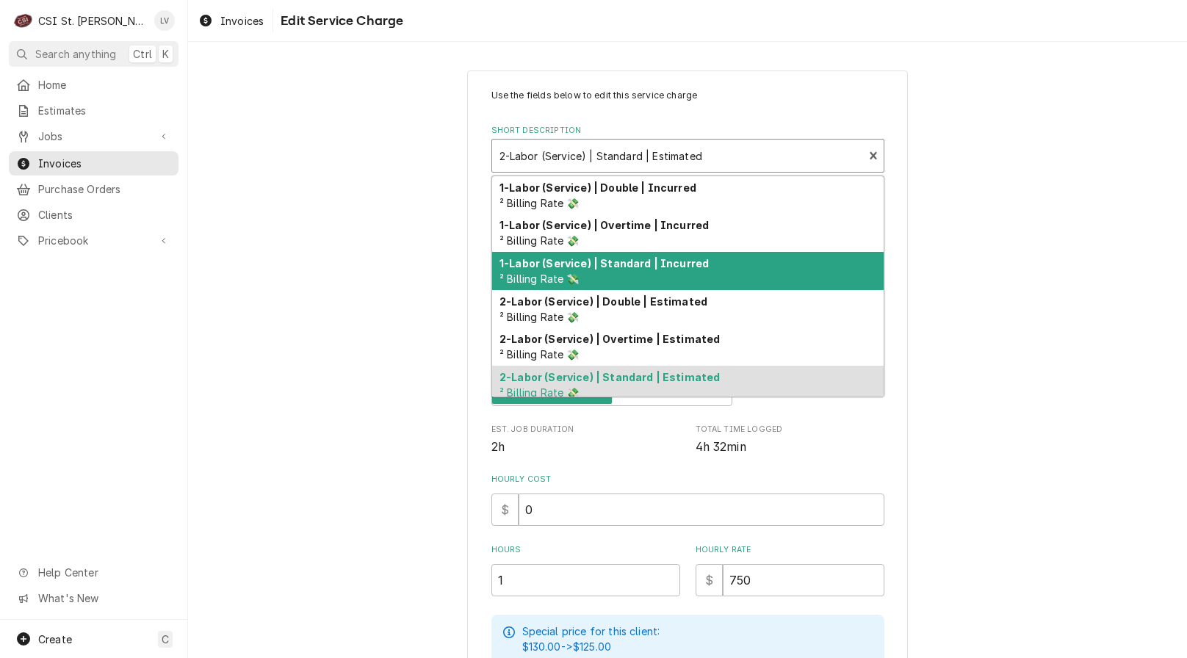
click at [584, 269] on strong "1-Labor (Service) | Standard | Incurred" at bounding box center [604, 263] width 209 height 12
type textarea "x"
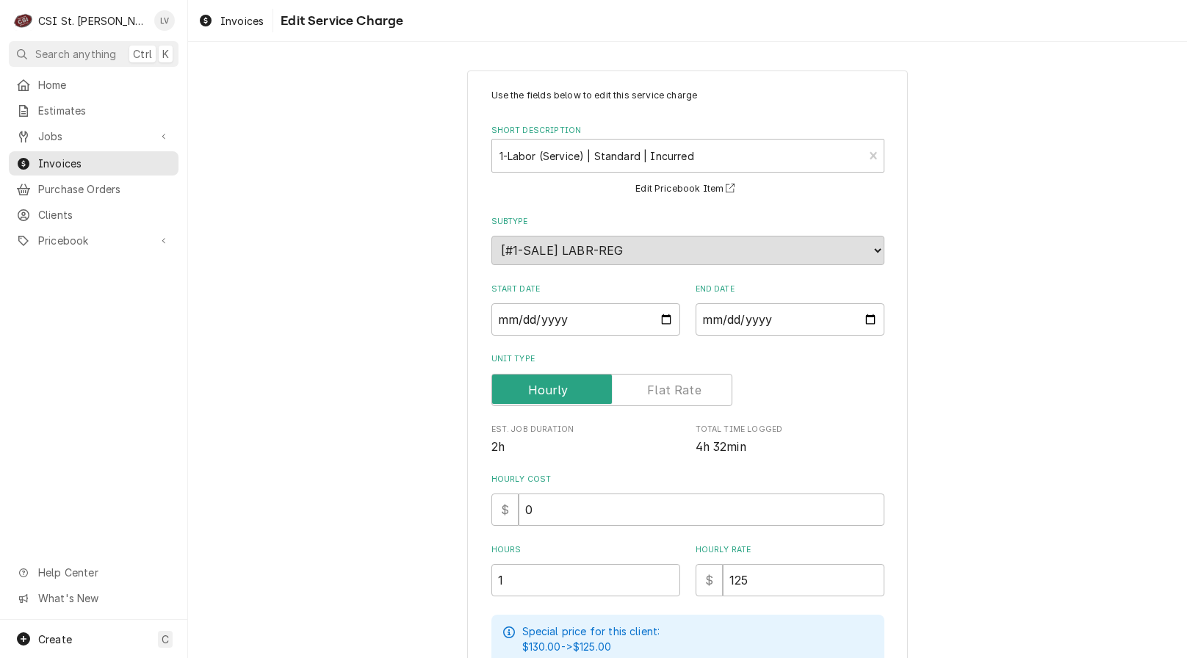
click at [688, 392] on label "Unit Type" at bounding box center [611, 390] width 241 height 32
click at [688, 392] on input "Unit Type" at bounding box center [612, 390] width 228 height 32
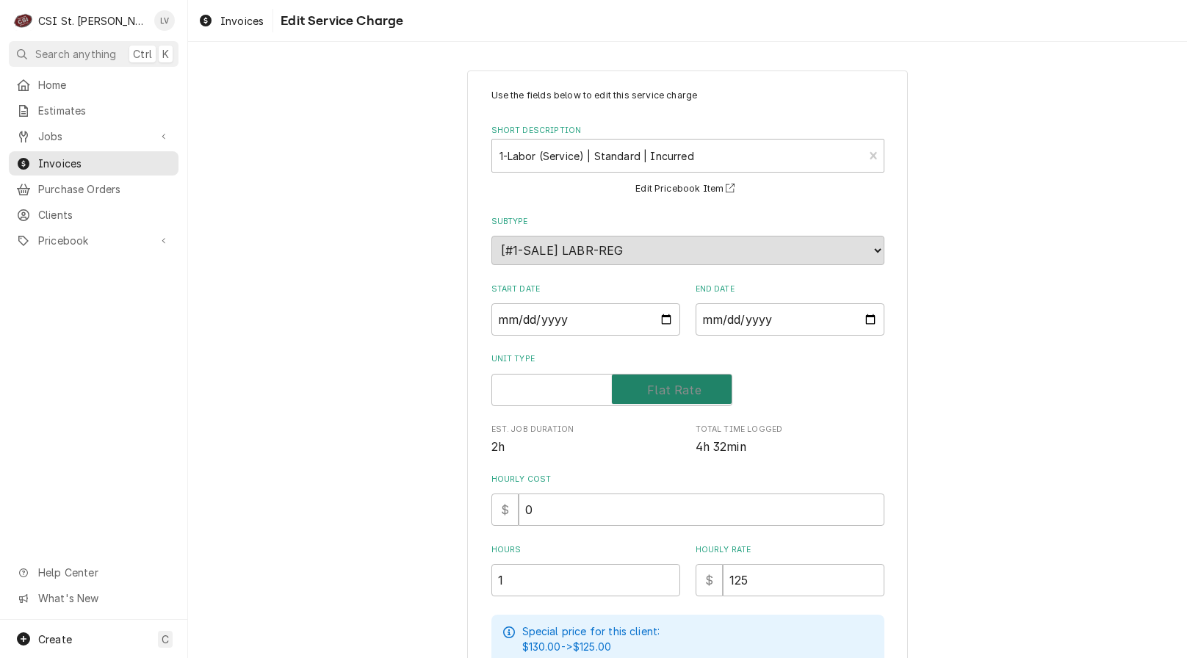
checkbox input "true"
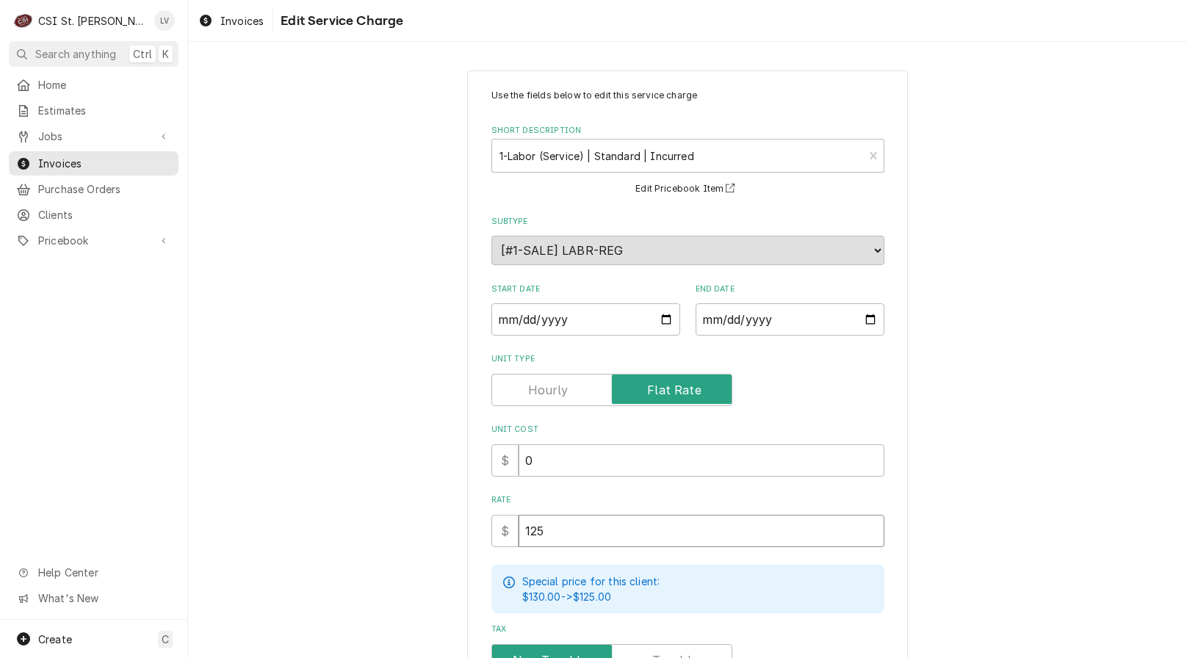
drag, startPoint x: 567, startPoint y: 532, endPoint x: 487, endPoint y: 550, distance: 82.0
click at [491, 550] on div "Use the fields below to edit this service charge Short Description 1-Labor (Ser…" at bounding box center [687, 444] width 393 height 710
type textarea "x"
type input "7"
type textarea "x"
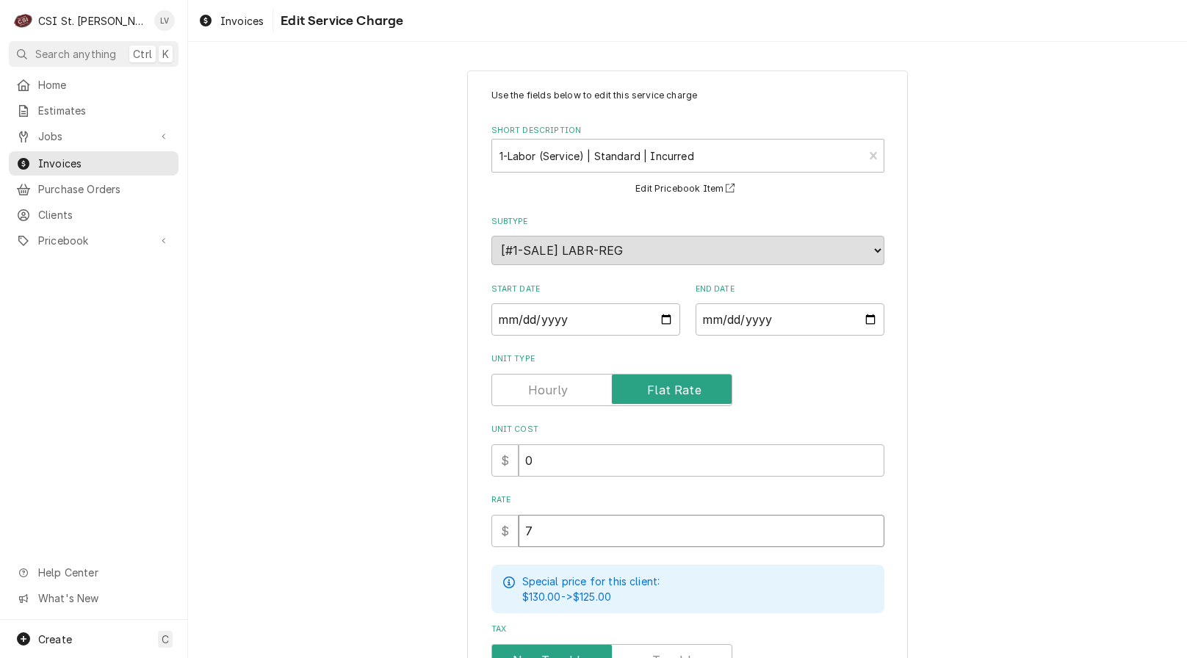
type input "75"
type textarea "x"
type input "750"
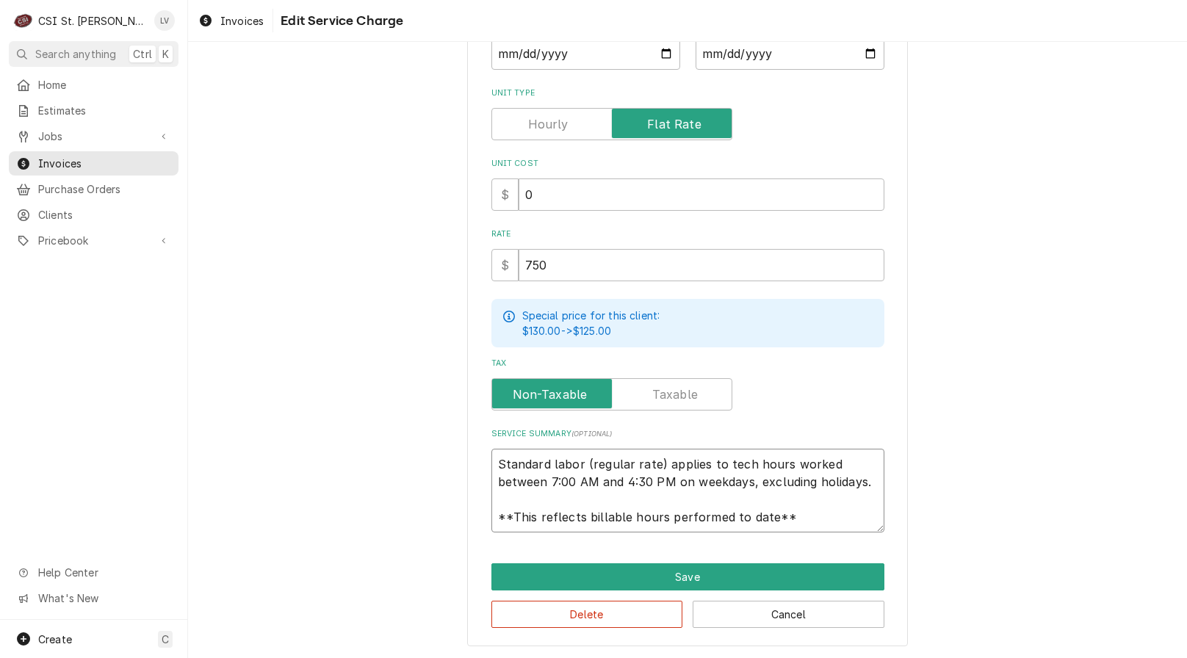
scroll to position [18, 0]
drag, startPoint x: 489, startPoint y: 466, endPoint x: 822, endPoint y: 522, distance: 337.4
click at [822, 522] on textarea "Standard labor (regular rate) applies to tech hours worked between 7:00 AM and …" at bounding box center [687, 491] width 393 height 84
type textarea "x"
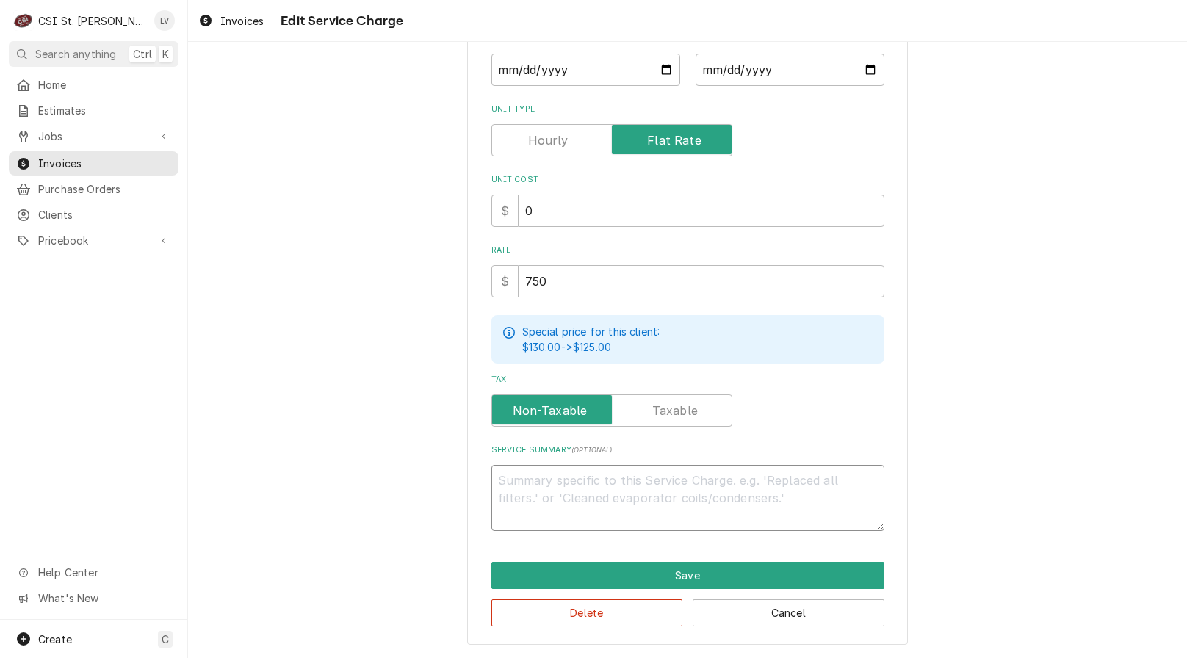
scroll to position [248, 0]
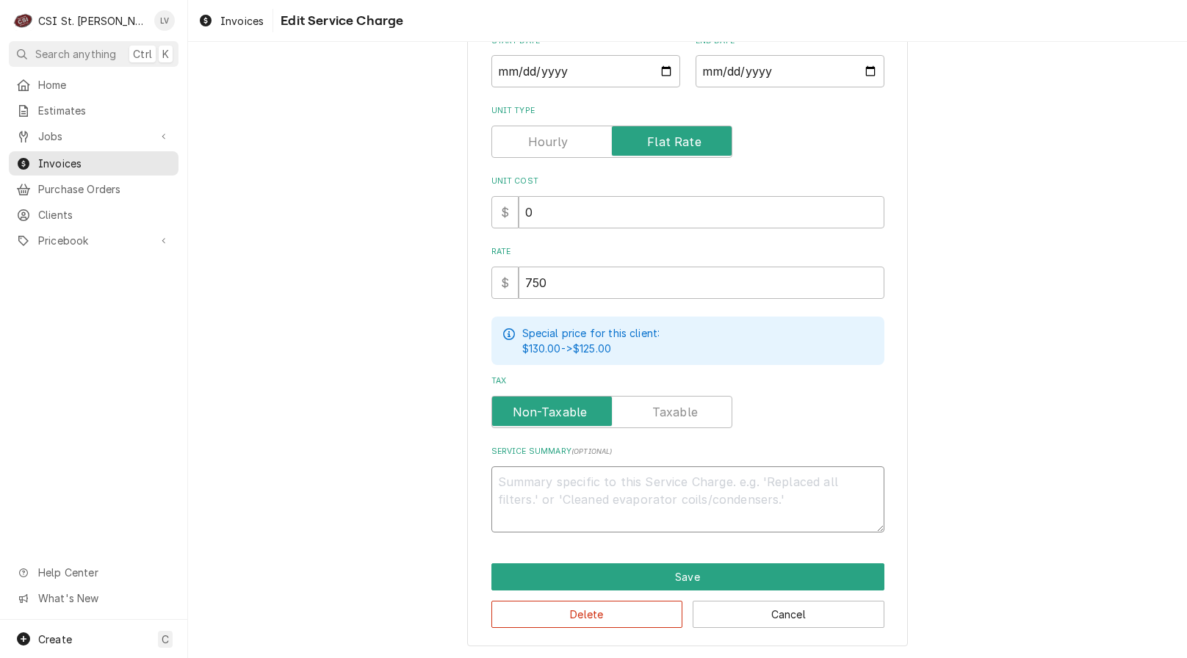
click at [508, 476] on textarea "Service Summary ( optional )" at bounding box center [687, 500] width 393 height 66
paste textarea "Hoshizaki Ice Machine / Model: KML-500MWJ / Serial: J10918H (Thomas)"
type textarea "x"
type textarea "Hoshizaki Ice Machine / Model: KML-500MWJ / Serial: J10918H (Thomas)"
click at [553, 483] on textarea "Hoshizaki Ice Machine / Model: KML-500MWJ / Serial: J10918H (Thomas)" at bounding box center [687, 500] width 393 height 66
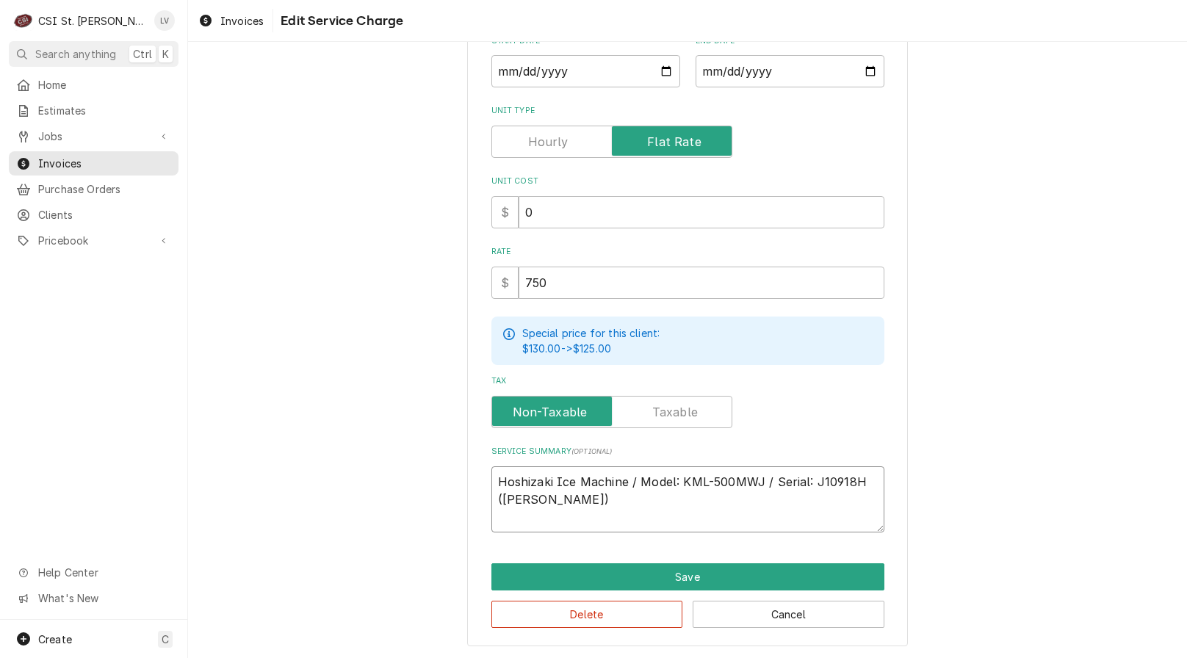
type textarea "x"
type textarea "Hoshizaki ce Machine / Model: KML-500MWJ / Serial: J10918H (Thomas)"
type textarea "x"
type textarea "Hoshizaki e Machine / Model: KML-500MWJ / Serial: J10918H (Thomas)"
type textarea "x"
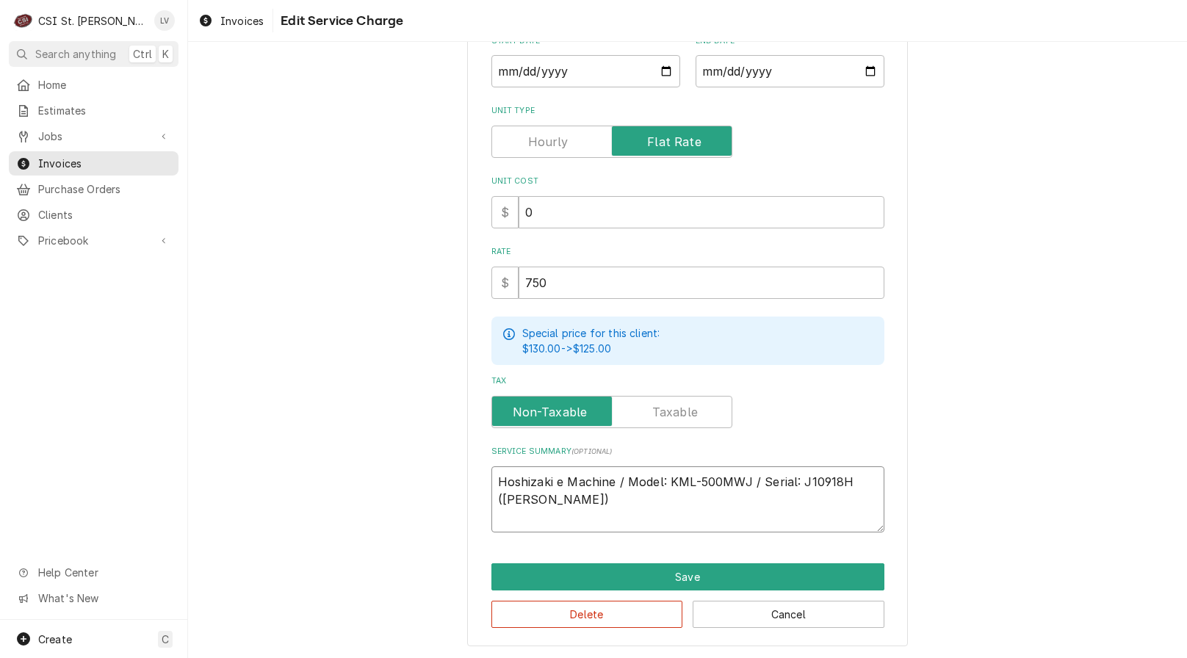
type textarea "Hoshizaki Machine / Model: KML-500MWJ / Serial: J10918H (Thomas)"
type textarea "x"
type textarea "Hoshizaki Machine / Model: KML-500MWJ / Serial: J10918H (Thomas)"
type textarea "x"
type textarea "Hoshizaki achine / Model: KML-500MWJ / Serial: J10918H (Thomas)"
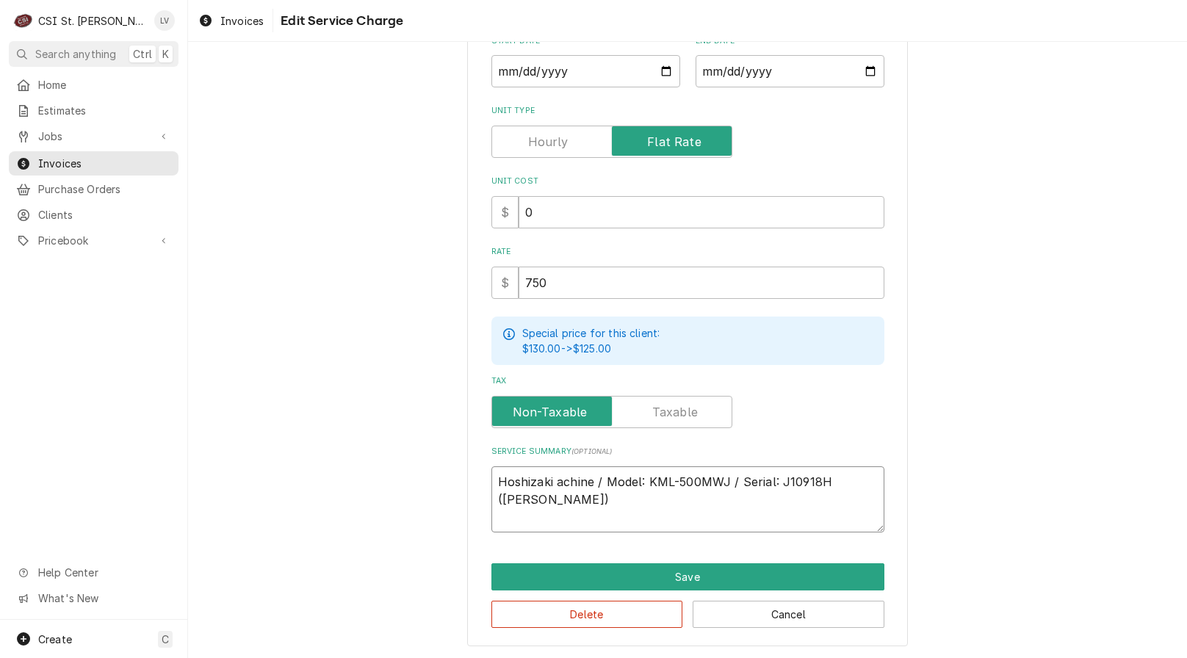
type textarea "x"
type textarea "Hoshizaki chine / Model: KML-500MWJ / Serial: J10918H (Thomas)"
type textarea "x"
type textarea "Hoshizaki hine / Model: KML-500MWJ / Serial: J10918H (Thomas)"
type textarea "x"
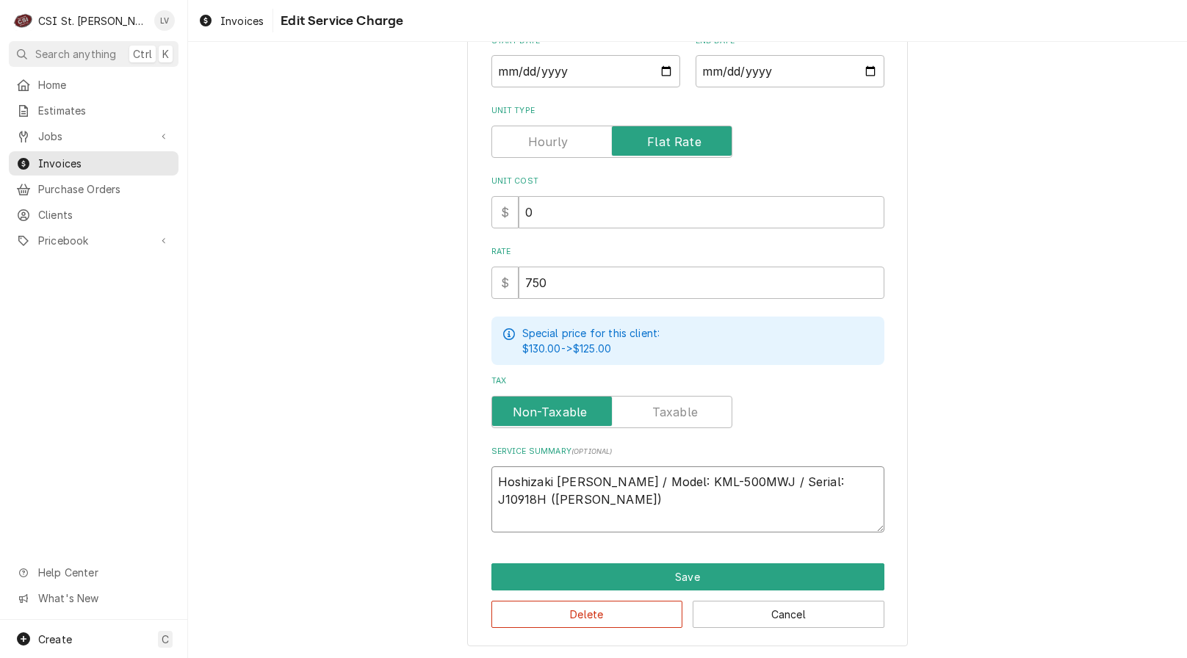
type textarea "Hoshizaki ine / Model: KML-500MWJ / Serial: J10918H (Thomas)"
type textarea "x"
type textarea "Hoshizaki ne / Model: KML-500MWJ / Serial: J10918H (Thomas)"
type textarea "x"
type textarea "Hoshizaki e / Model: KML-500MWJ / Serial: J10918H (Thomas)"
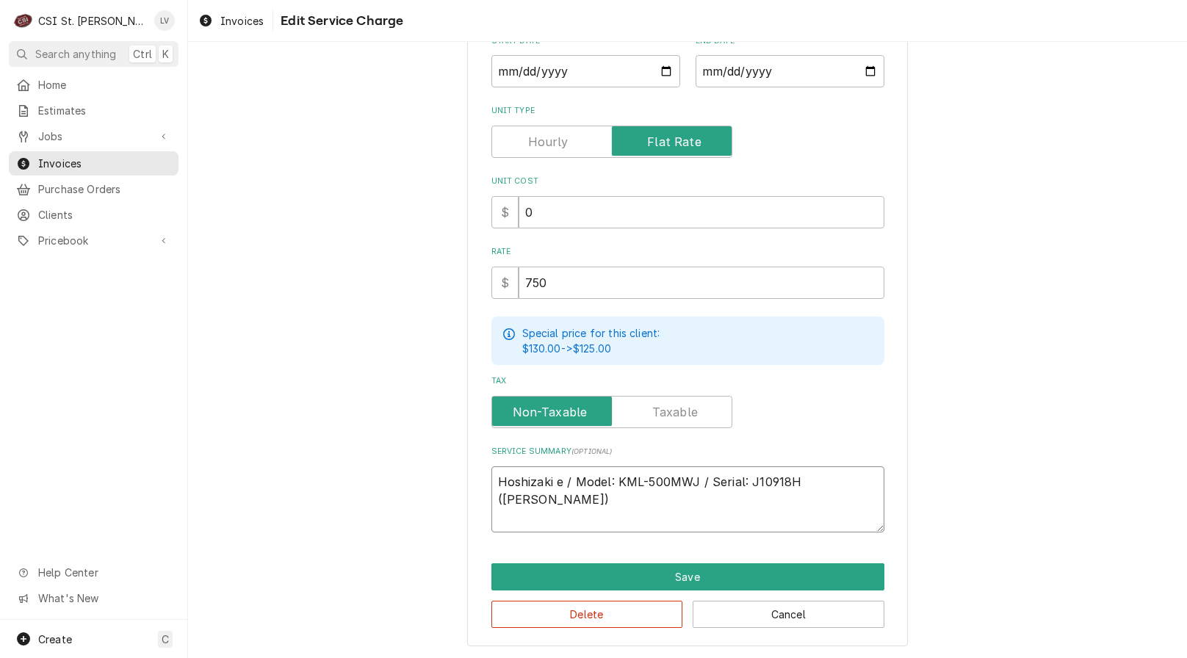
type textarea "x"
type textarea "Hoshizaki / Model: KML-500MWJ / Serial: J10918H (Thomas)"
type textarea "x"
type textarea "Hoshizaki / Model: KML-500MWJ / Serial: J10918H (Thomas)"
drag, startPoint x: 783, startPoint y: 484, endPoint x: 860, endPoint y: 486, distance: 77.2
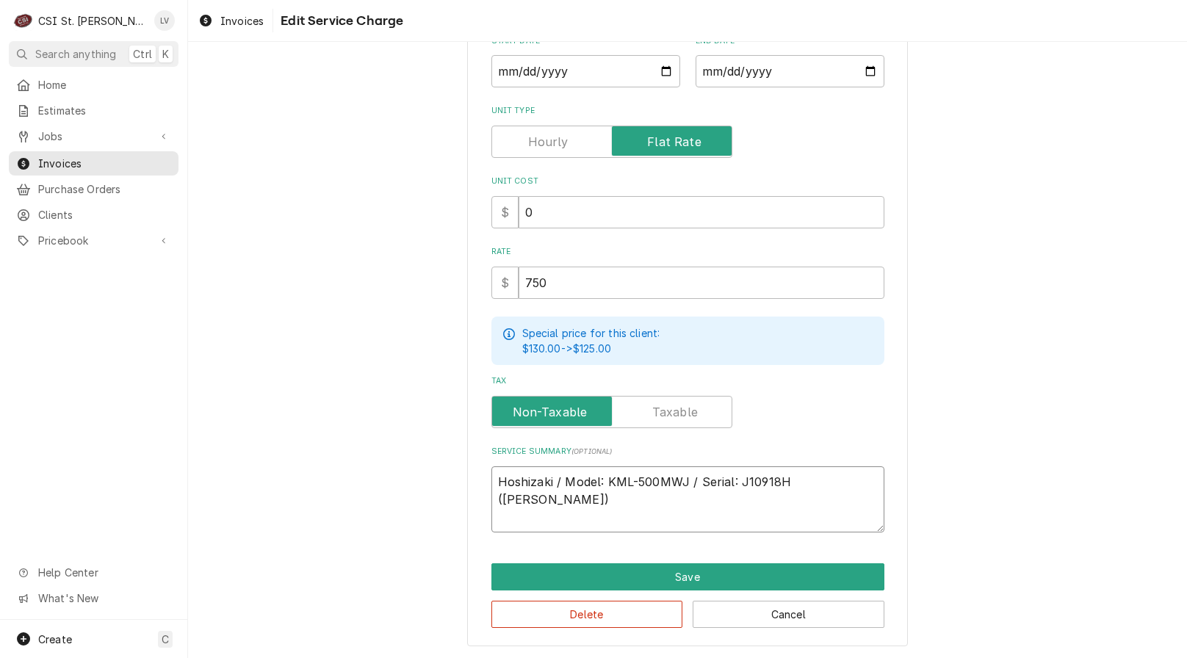
click at [860, 486] on textarea "Hoshizaki / Model: KML-500MWJ / Serial: J10918H (Thomas)" at bounding box center [687, 500] width 393 height 66
type textarea "x"
type textarea "Hoshizaki / Model: KML-500MWJ / Serial: J10918H ("
type textarea "x"
type textarea "Hoshizaki / Model: KML-500MWJ / Serial: J10918H (i"
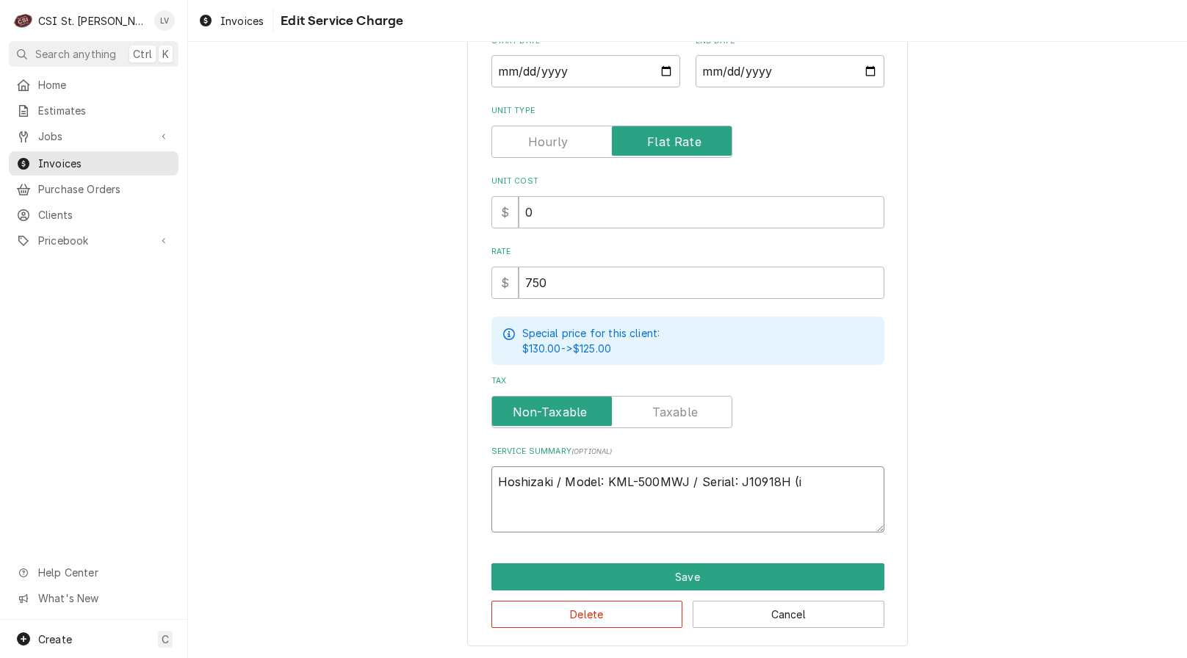
type textarea "x"
type textarea "Hoshizaki / Model: KML-500MWJ / Serial: J10918H (ic"
type textarea "x"
type textarea "Hoshizaki / Model: KML-500MWJ / Serial: J10918H (ice"
type textarea "x"
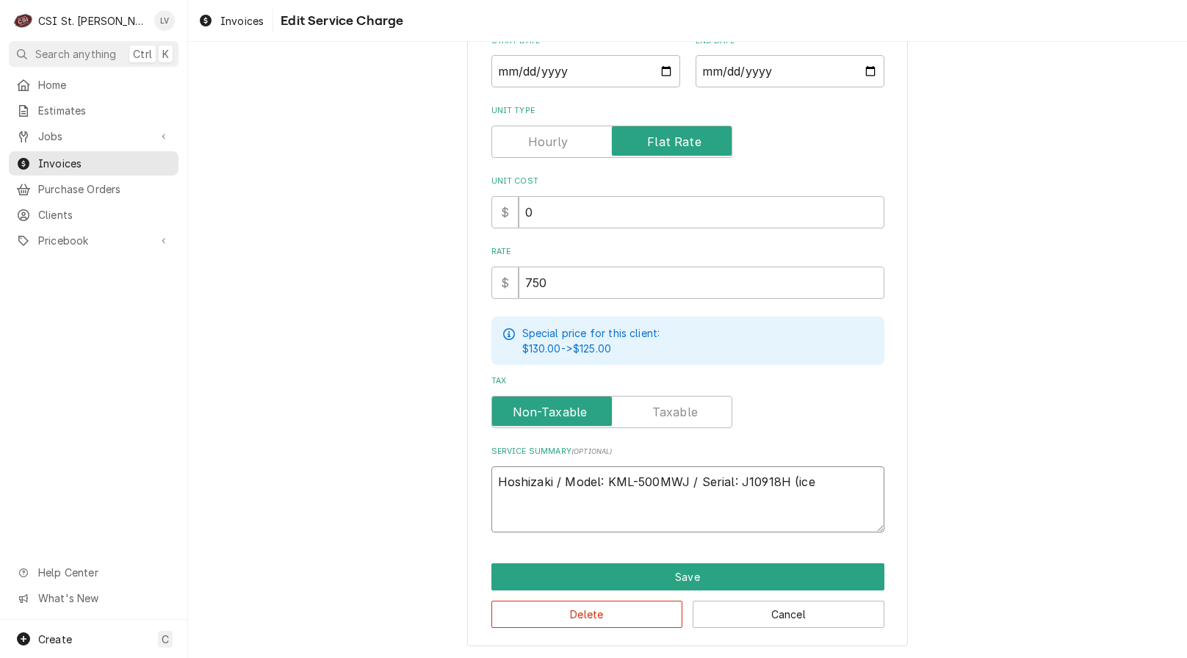
type textarea "Hoshizaki / Model: KML-500MWJ / Serial: J10918H (ice"
type textarea "x"
type textarea "Hoshizaki / Model: KML-500MWJ / Serial: J10918H (ice m"
type textarea "x"
type textarea "Hoshizaki / Model: KML-500MWJ / Serial: J10918H (ice ma"
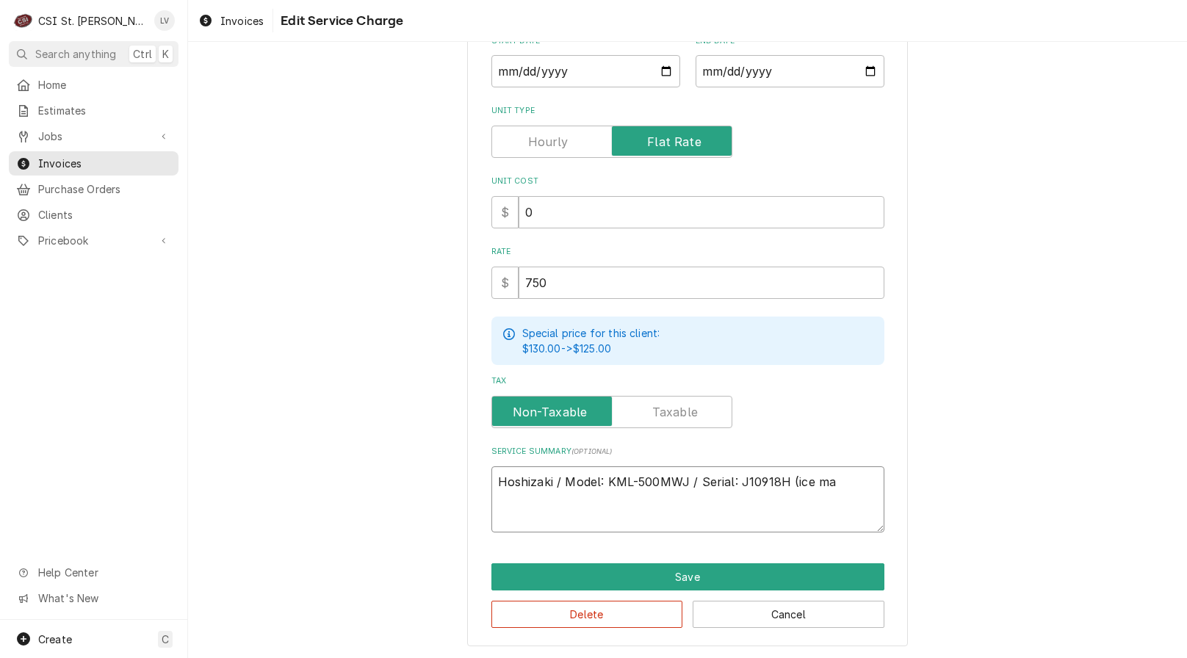
type textarea "x"
type textarea "Hoshizaki / Model: KML-500MWJ / Serial: J10918H (ice mac"
type textarea "x"
type textarea "Hoshizaki / Model: KML-500MWJ / Serial: J10918H (ice mach"
type textarea "x"
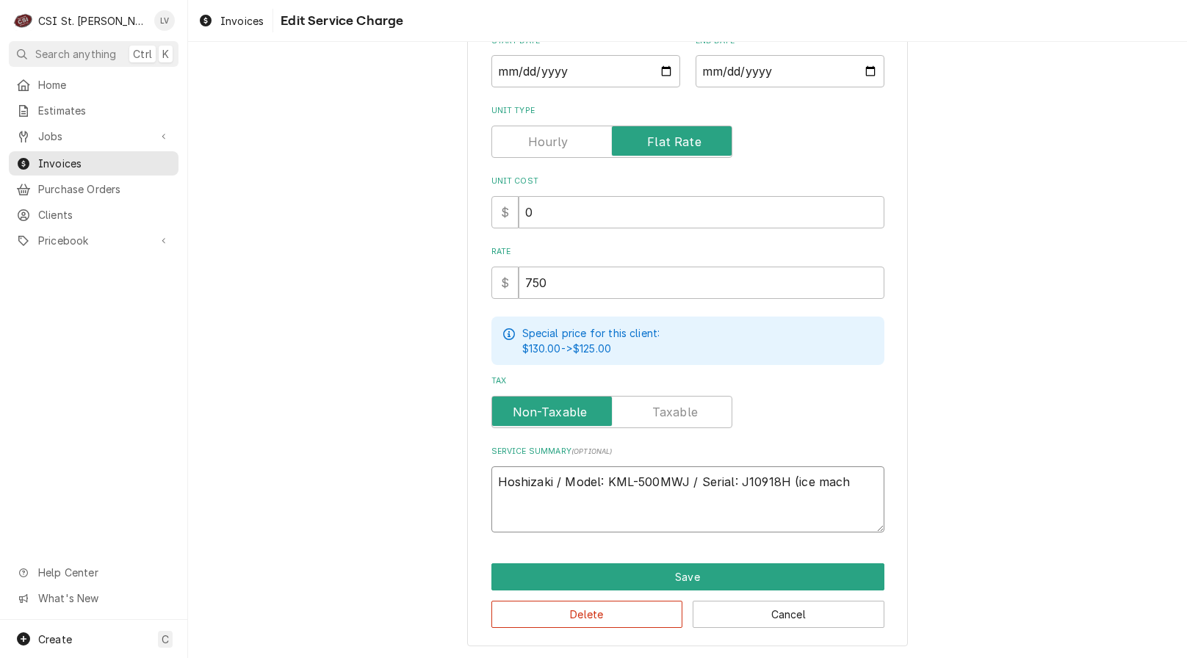
type textarea "Hoshizaki / Model: KML-500MWJ / Serial: J10918H (ice machi"
type textarea "x"
type textarea "Hoshizaki / Model: KML-500MWJ / Serial: J10918H (ice machin"
type textarea "x"
type textarea "Hoshizaki / Model: KML-500MWJ / Serial: J10918H (ice machine"
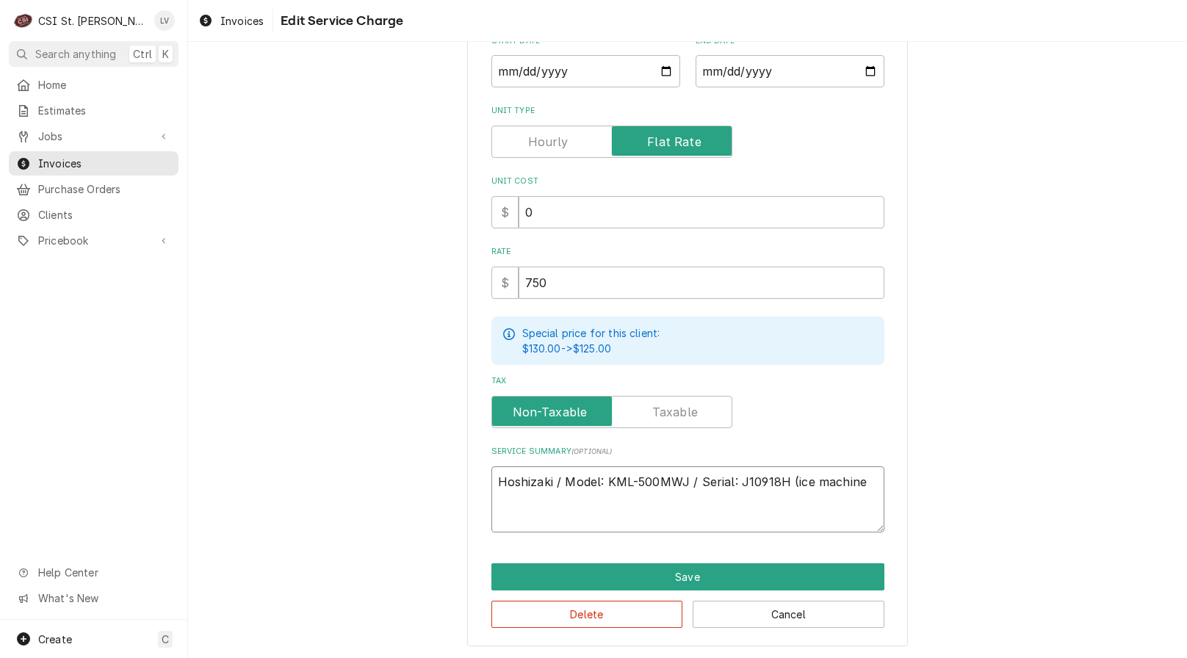
type textarea "x"
type textarea "Hoshizaki / Model: KML-500MWJ / Serial: J10918H (ice machine."
type textarea "x"
type textarea "Hoshizaki / Model: KML-500MWJ / Serial: J10918H (ice machine"
type textarea "x"
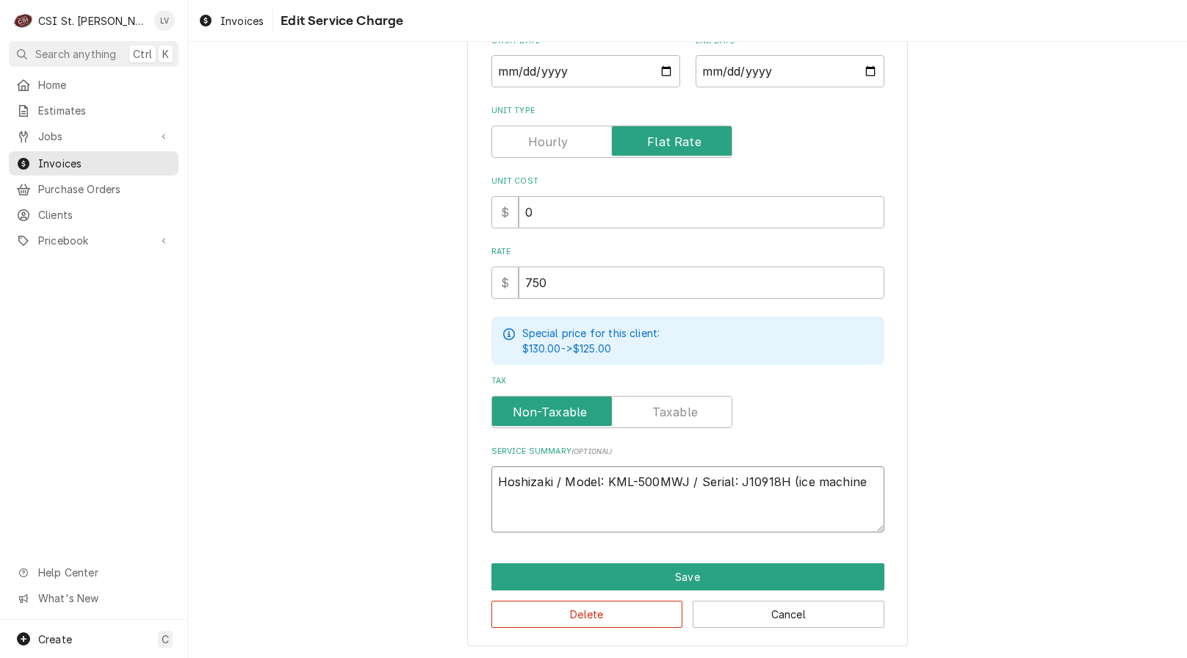
type textarea "Hoshizaki / Model: KML-500MWJ / Serial: J10918H (ice machine)"
type textarea "x"
type textarea "Hoshizaki / Model: KML-500MWJ / Serial: J10918H (ice machine)."
type textarea "x"
type textarea "Hoshizaki / Model: KML-500MWJ / Serial: J10918H (ice machine)."
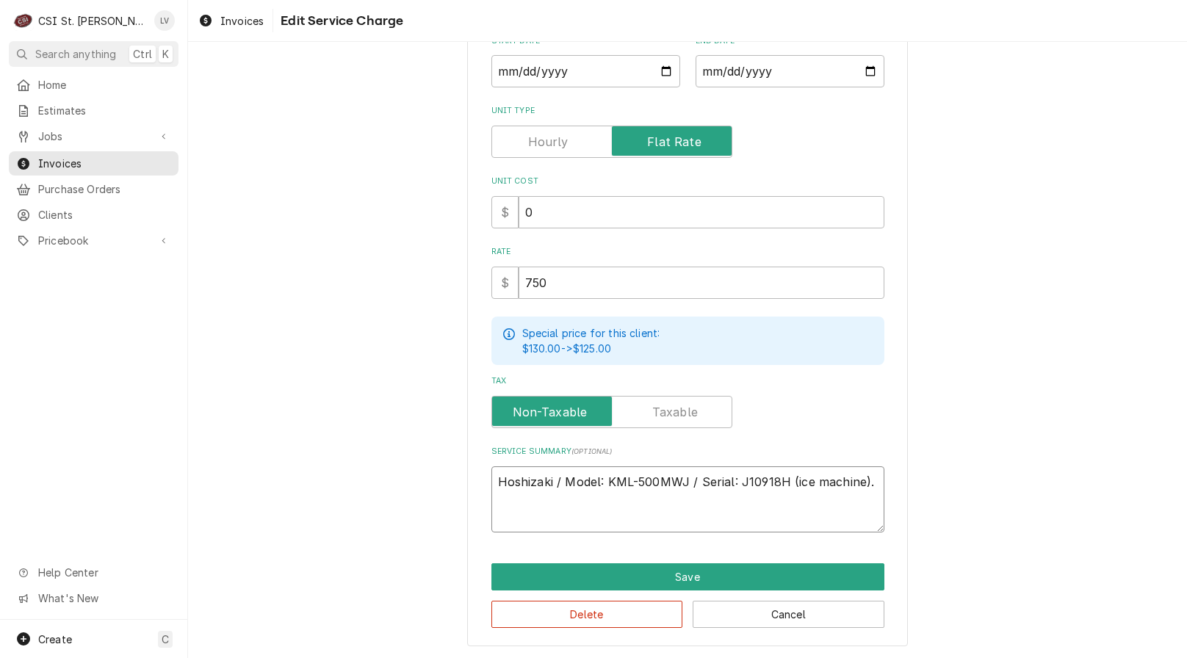
type textarea "x"
type textarea "Hoshizaki / Model: KML-500MWJ / Serial: J10918H (ice machine). C"
type textarea "x"
type textarea "Hoshizaki / Model: KML-500MWJ / Serial: J10918H (ice machine). Cl"
type textarea "x"
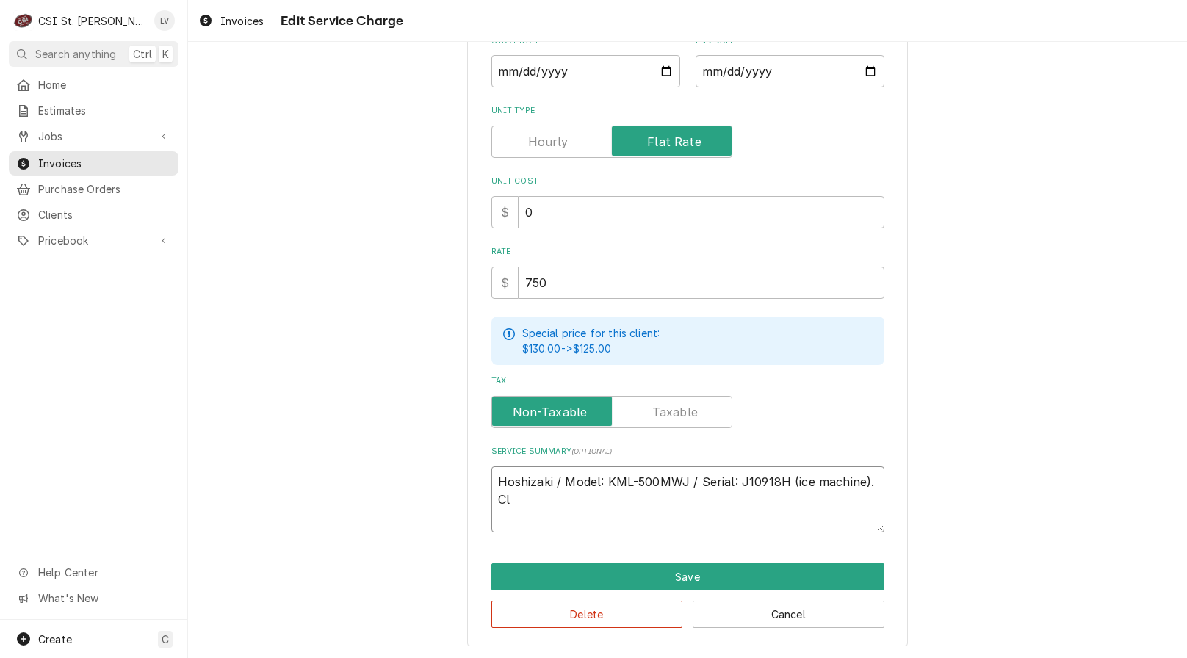
type textarea "Hoshizaki / Model: KML-500MWJ / Serial: J10918H (ice machine). Cle"
type textarea "x"
type textarea "Hoshizaki / Model: KML-500MWJ / Serial: J10918H (ice machine). Clea"
type textarea "x"
type textarea "Hoshizaki / Model: KML-500MWJ / Serial: J10918H (ice machine). Clean"
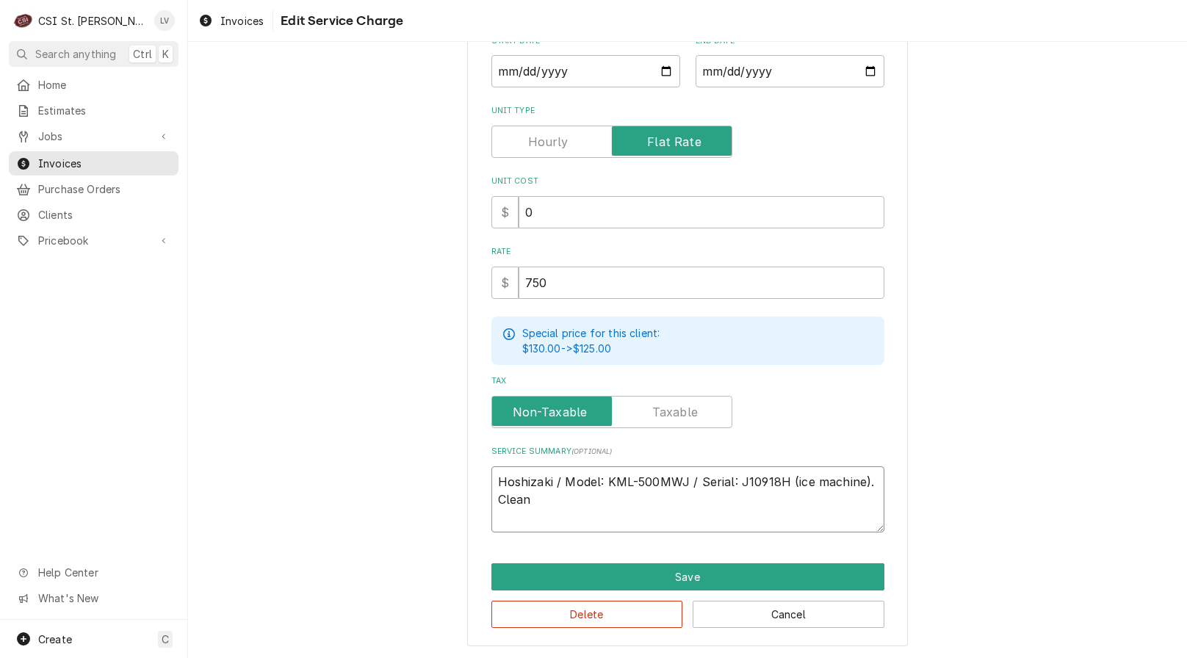
type textarea "x"
type textarea "Hoshizaki / Model: KML-500MWJ / Serial: J10918H (ice machine). Cleane"
type textarea "x"
type textarea "Hoshizaki / Model: KML-500MWJ / Serial: J10918H (ice machine). Cleaned"
type textarea "x"
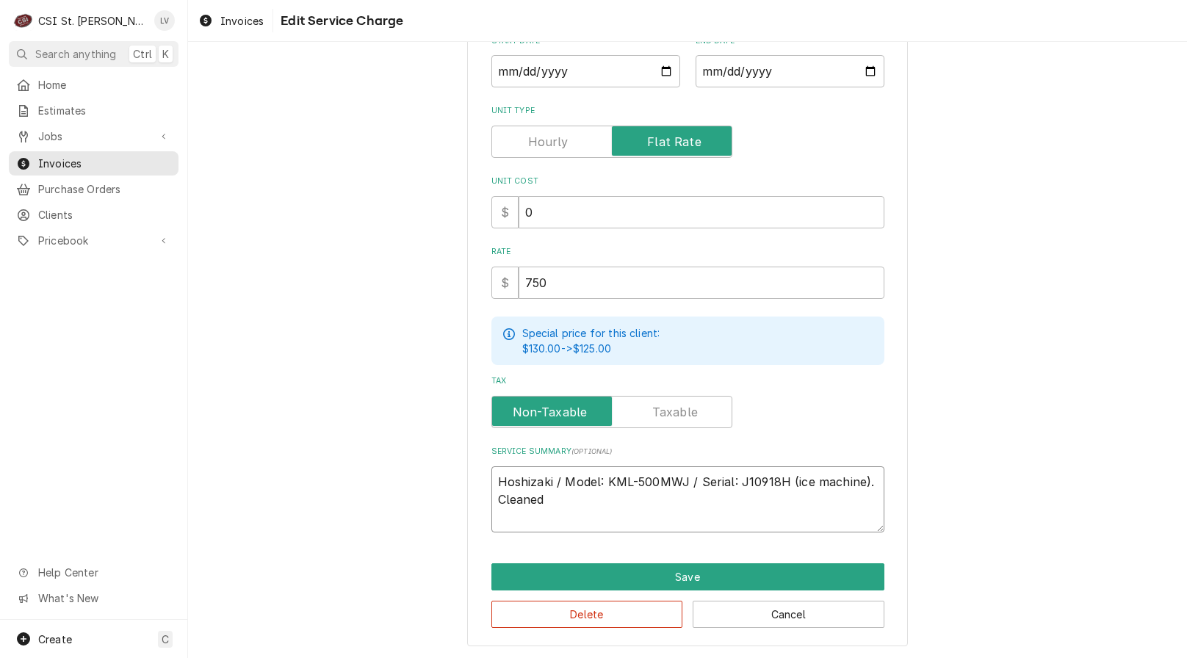
type textarea "Hoshizaki / Model: KML-500MWJ / Serial: J10918H (ice machine). Cleaned"
type textarea "x"
type textarea "Hoshizaki / Model: KML-500MWJ / Serial: J10918H (ice machine). Cleaned m"
type textarea "x"
type textarea "Hoshizaki / Model: KML-500MWJ / Serial: J10918H (ice machine). Cleaned ma"
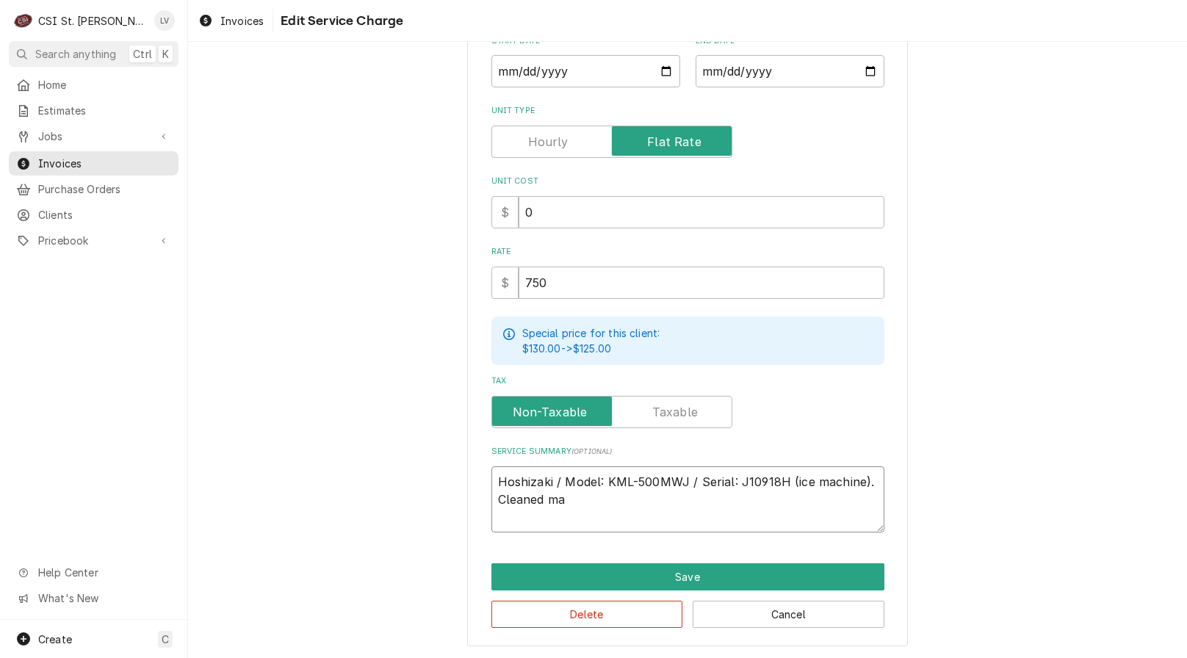
type textarea "x"
type textarea "Hoshizaki / Model: KML-500MWJ / Serial: J10918H (ice machine). Cleaned mac"
type textarea "x"
type textarea "Hoshizaki / Model: KML-500MWJ / Serial: J10918H (ice machine). Cleaned mach"
type textarea "x"
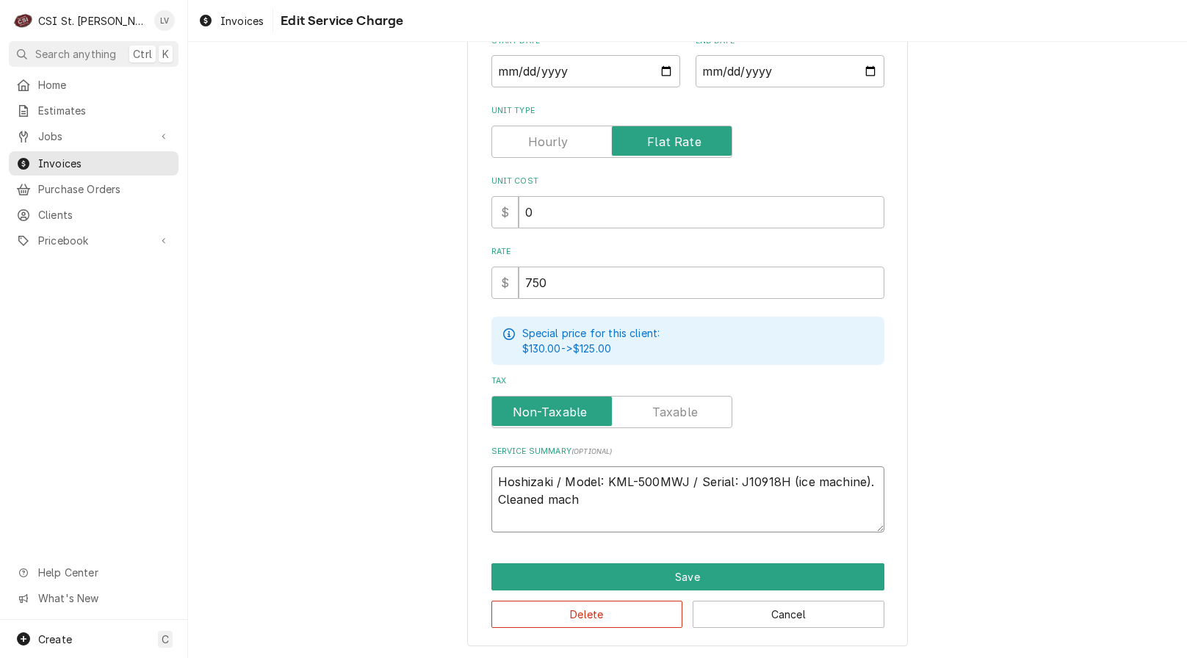
type textarea "Hoshizaki / Model: KML-500MWJ / Serial: J10918H (ice machine). Cleaned machi"
type textarea "x"
type textarea "Hoshizaki / Model: KML-500MWJ / Serial: J10918H (ice machine). Cleaned machin"
type textarea "x"
type textarea "Hoshizaki / Model: KML-500MWJ / Serial: J10918H (ice machine). Cleaned machine"
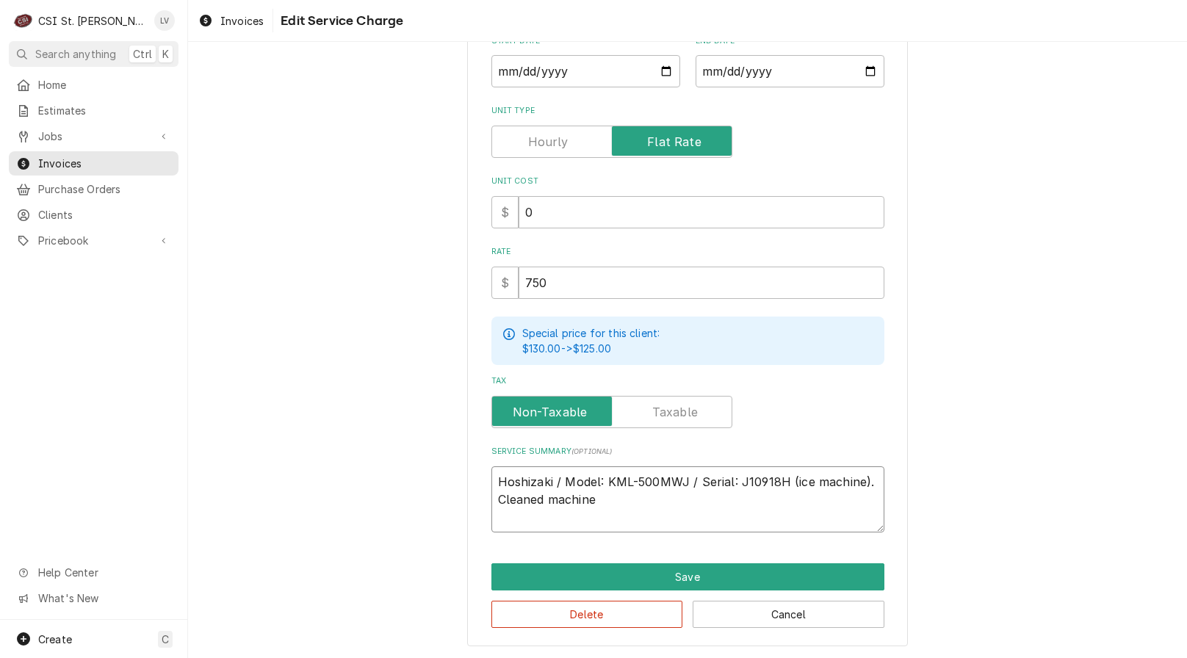
type textarea "x"
type textarea "Hoshizaki / Model: KML-500MWJ / Serial: J10918H (ice machine). Cleaned machin"
type textarea "x"
type textarea "Hoshizaki / Model: KML-500MWJ / Serial: J10918H (ice machine). Cleaned machi"
type textarea "x"
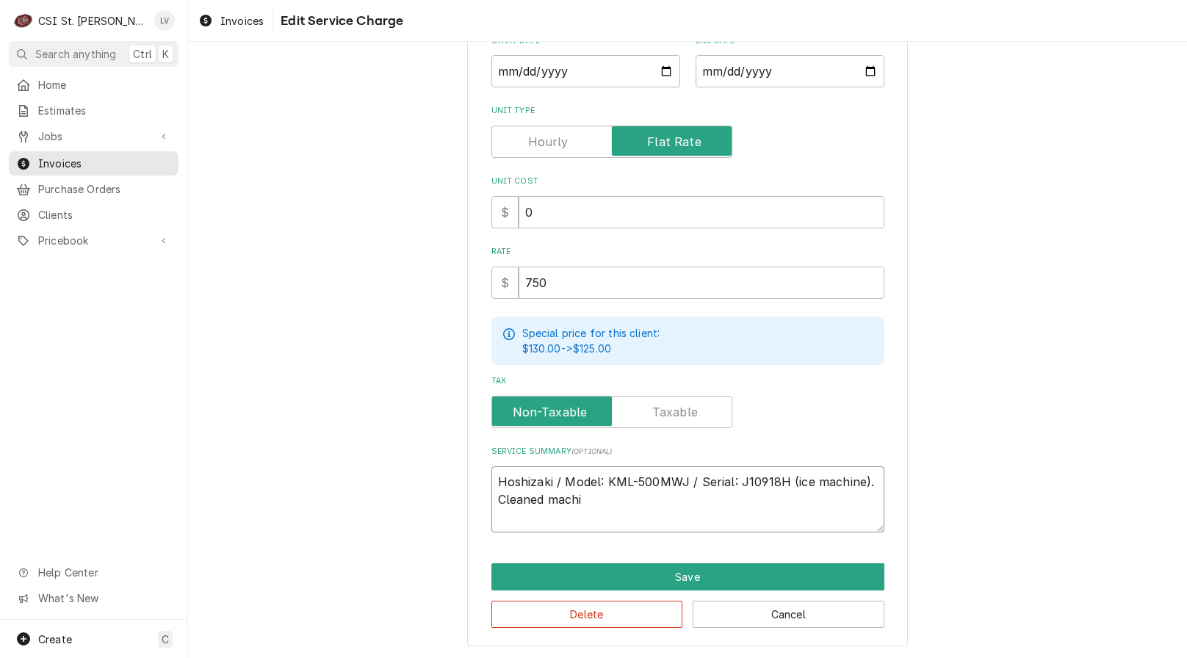
type textarea "Hoshizaki / Model: KML-500MWJ / Serial: J10918H (ice machine). Cleaned mach"
type textarea "x"
type textarea "Hoshizaki / Model: KML-500MWJ / Serial: J10918H (ice machine). Cleaned mac"
type textarea "x"
type textarea "Hoshizaki / Model: KML-500MWJ / Serial: J10918H (ice machine). Cleaned ma"
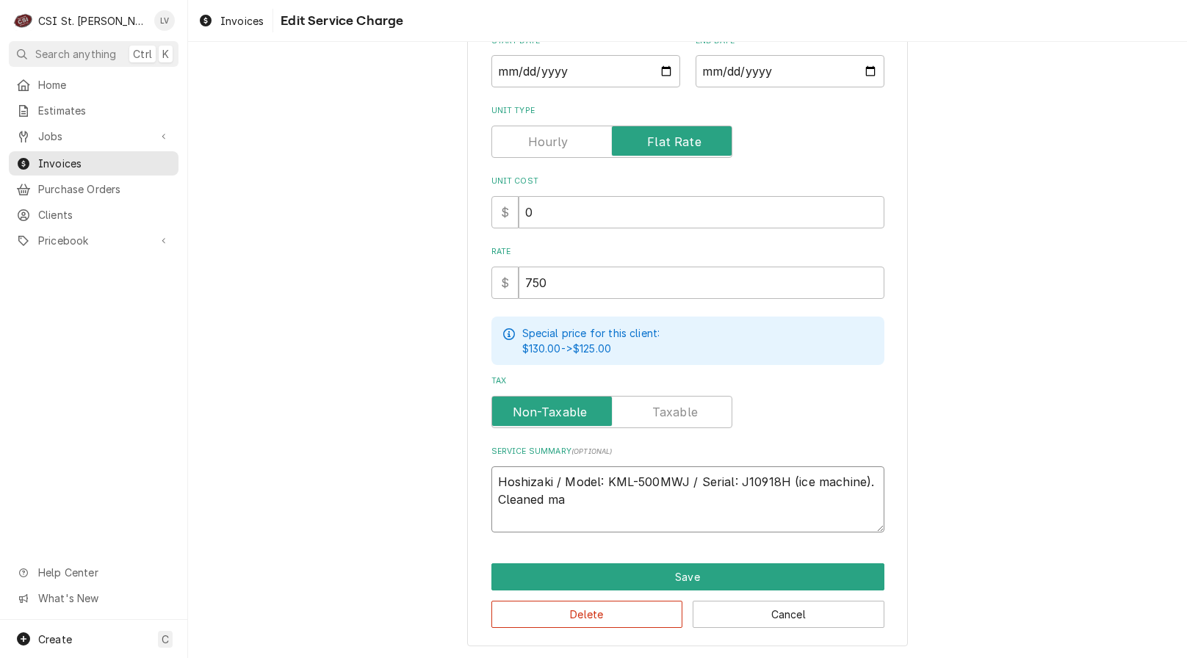
type textarea "x"
type textarea "Hoshizaki / Model: KML-500MWJ / Serial: J10918H (ice machine). Cleaned m"
type textarea "x"
type textarea "Hoshizaki / Model: KML-500MWJ / Serial: J10918H (ice machine). Cleaned"
type textarea "x"
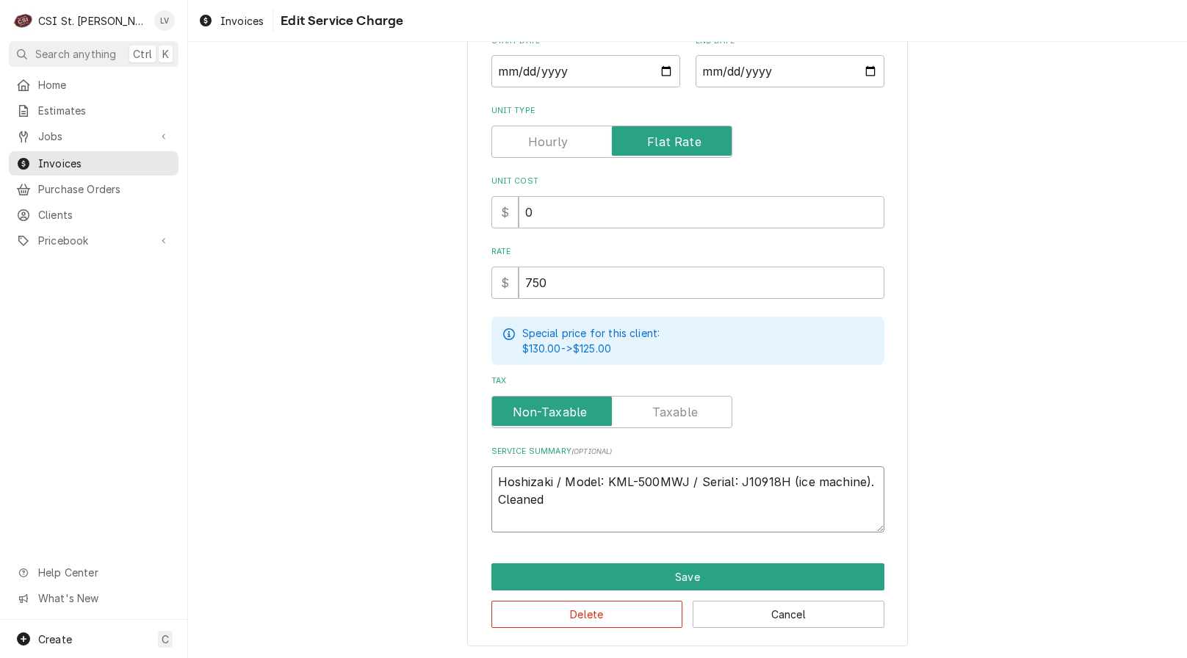
type textarea "Hoshizaki / Model: KML-500MWJ / Serial: J10918H (ice machine). Cleaned u"
type textarea "x"
type textarea "Hoshizaki / Model: KML-500MWJ / Serial: J10918H (ice machine). Cleaned un"
type textarea "x"
type textarea "Hoshizaki / Model: KML-500MWJ / Serial: J10918H (ice machine). Cleaned uni"
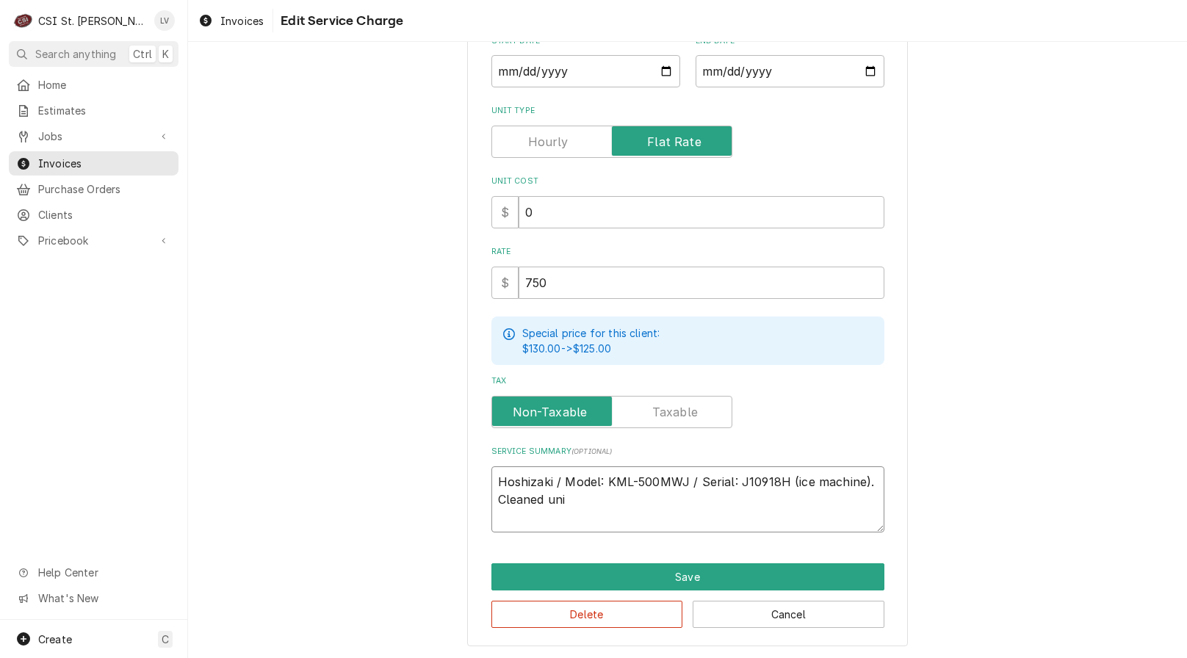
type textarea "x"
type textarea "Hoshizaki / Model: KML-500MWJ / Serial: J10918H (ice machine). Cleaned unit"
type textarea "x"
type textarea "Hoshizaki / Model: KML-500MWJ / Serial: J10918H (ice machine). Cleaned unit"
type textarea "x"
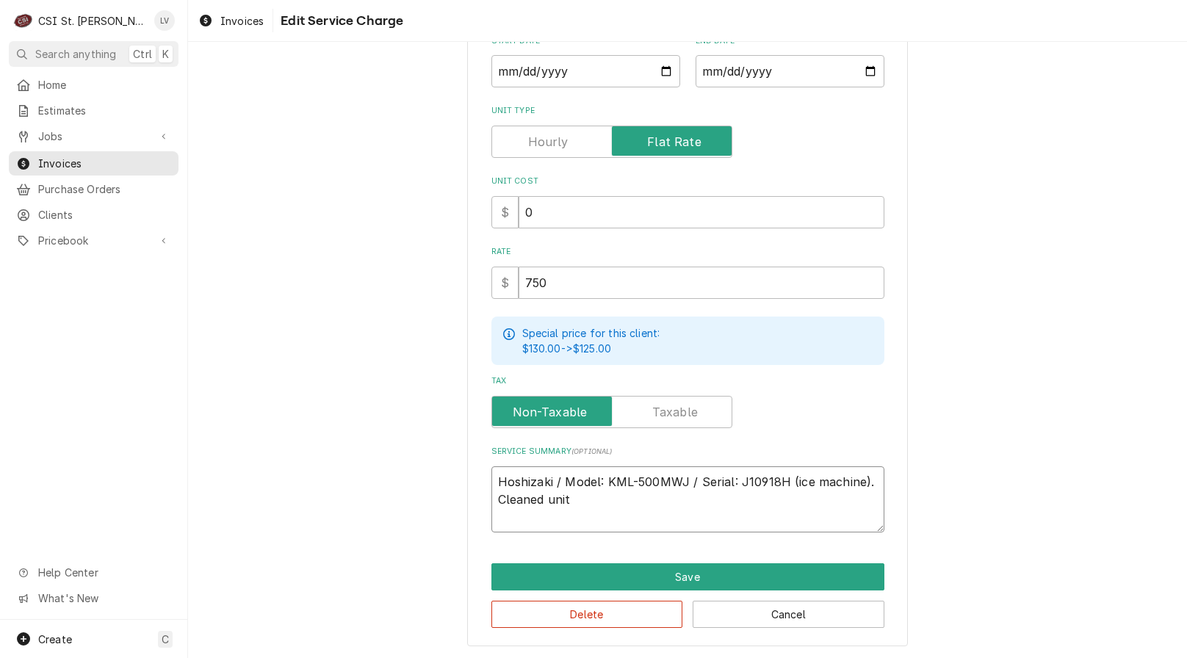
type textarea "Hoshizaki / Model: KML-500MWJ / Serial: J10918H (ice machine). Cleaned unit a"
type textarea "x"
type textarea "Hoshizaki / Model: KML-500MWJ / Serial: J10918H (ice machine). Cleaned unit an"
type textarea "x"
type textarea "Hoshizaki / Model: KML-500MWJ / Serial: J10918H (ice machine). Cleaned unit and"
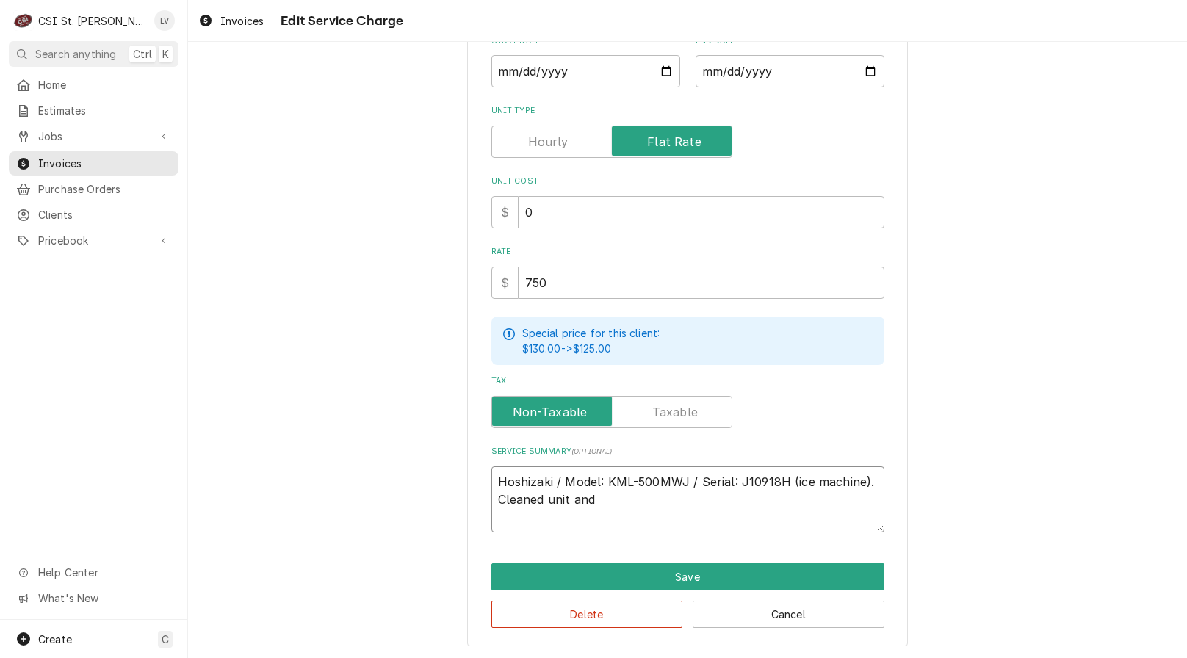
type textarea "x"
type textarea "Hoshizaki / Model: KML-500MWJ / Serial: J10918H (ice machine). Cleaned unit and"
type textarea "x"
type textarea "Hoshizaki / Model: KML-500MWJ / Serial: J10918H (ice machine). Cleaned unit and…"
type textarea "x"
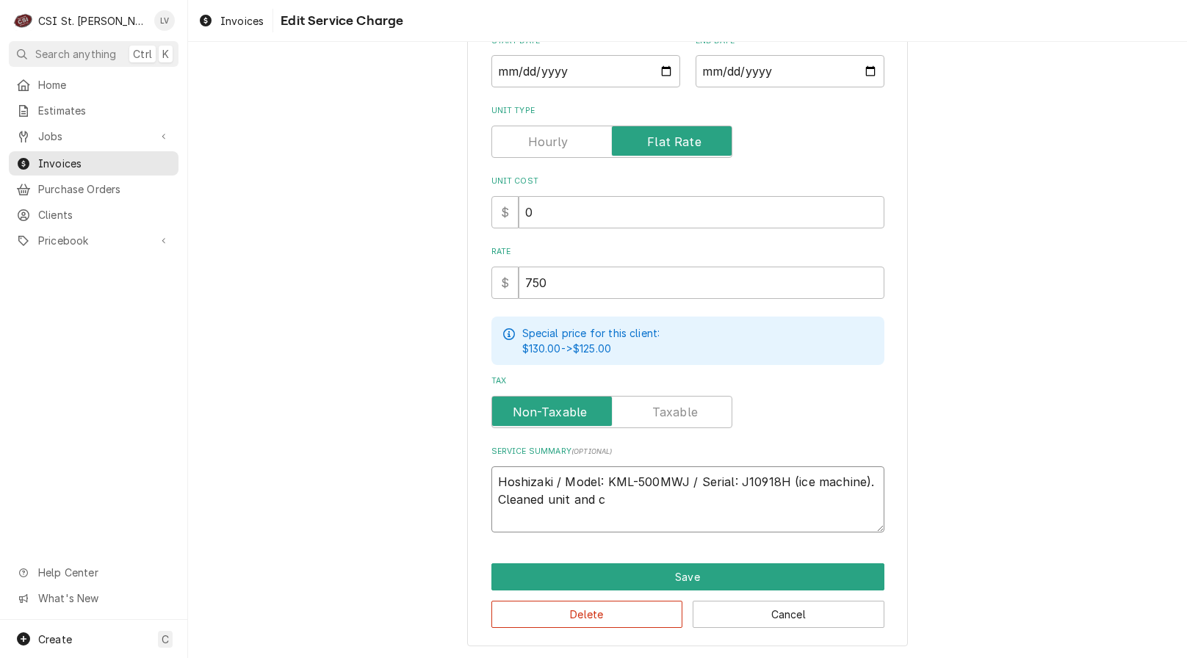
type textarea "Hoshizaki / Model: KML-500MWJ / Serial: J10918H (ice machine). Cleaned unit and…"
type textarea "x"
type textarea "Hoshizaki / Model: KML-500MWJ / Serial: J10918H (ice machine). Cleaned unit and…"
type textarea "x"
type textarea "Hoshizaki / Model: KML-500MWJ / Serial: J10918H (ice machine). Cleaned unit and…"
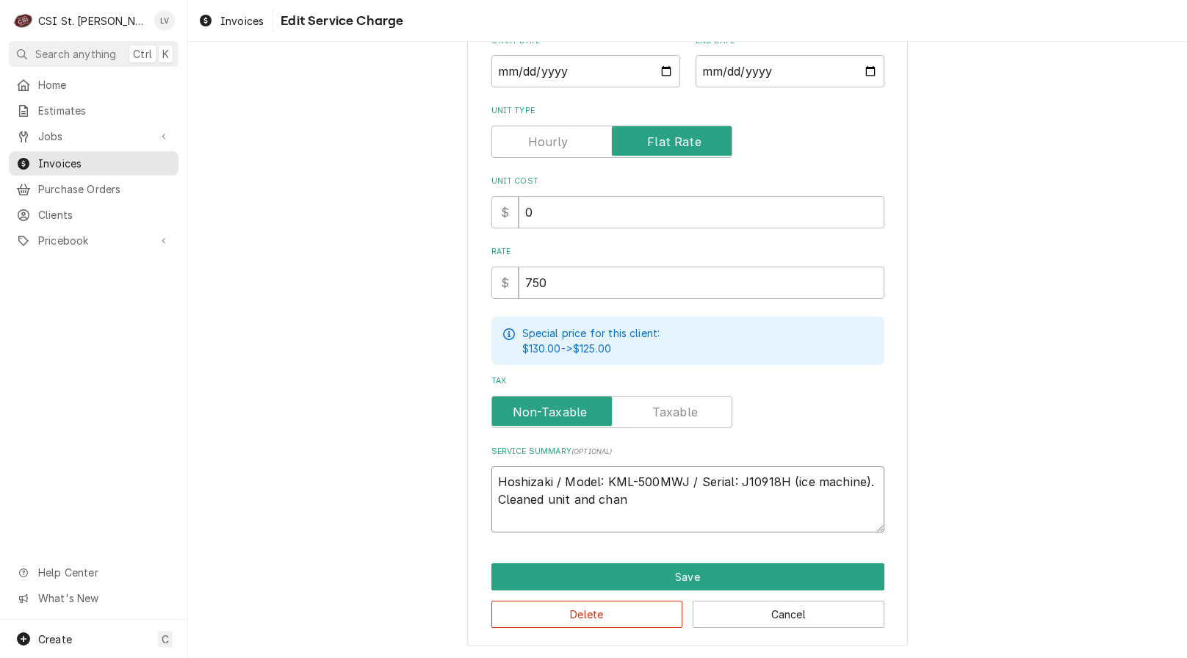
type textarea "x"
type textarea "Hoshizaki / Model: KML-500MWJ / Serial: J10918H (ice machine). Cleaned unit and…"
type textarea "x"
type textarea "Hoshizaki / Model: KML-500MWJ / Serial: J10918H (ice machine). Cleaned unit and…"
type textarea "x"
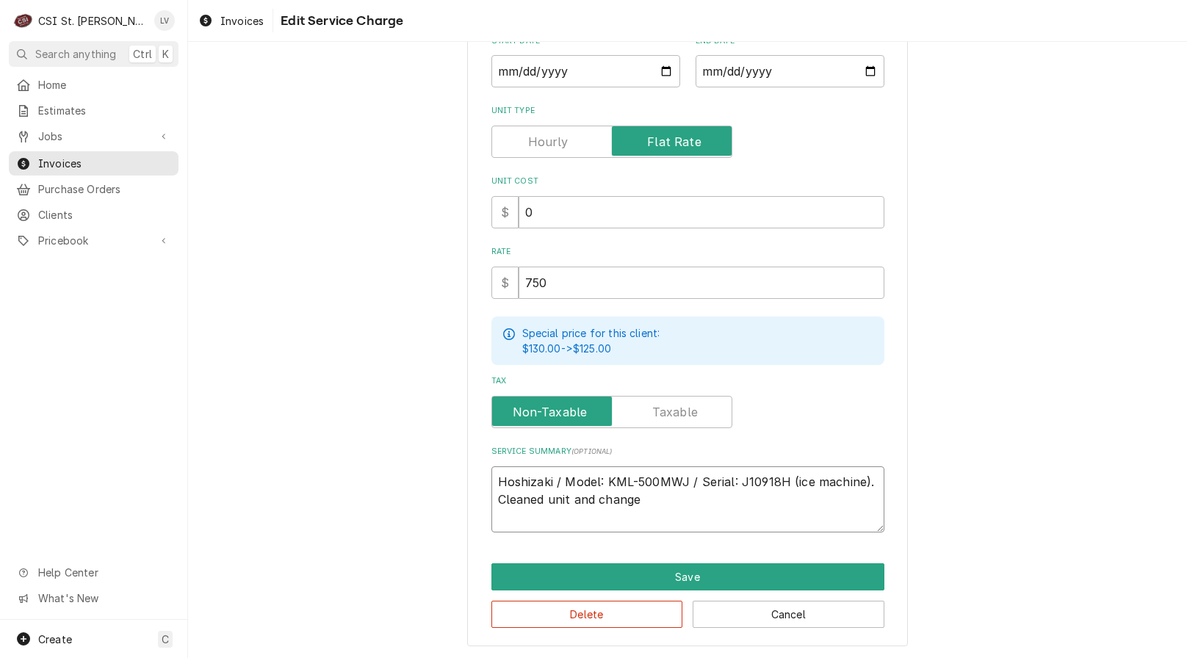
type textarea "Hoshizaki / Model: KML-500MWJ / Serial: J10918H (ice machine). Cleaned unit and…"
type textarea "x"
type textarea "Hoshizaki / Model: KML-500MWJ / Serial: J10918H (ice machine). Cleaned unit and…"
type textarea "x"
type textarea "Hoshizaki / Model: KML-500MWJ / Serial: J10918H (ice machine). Cleaned unit and…"
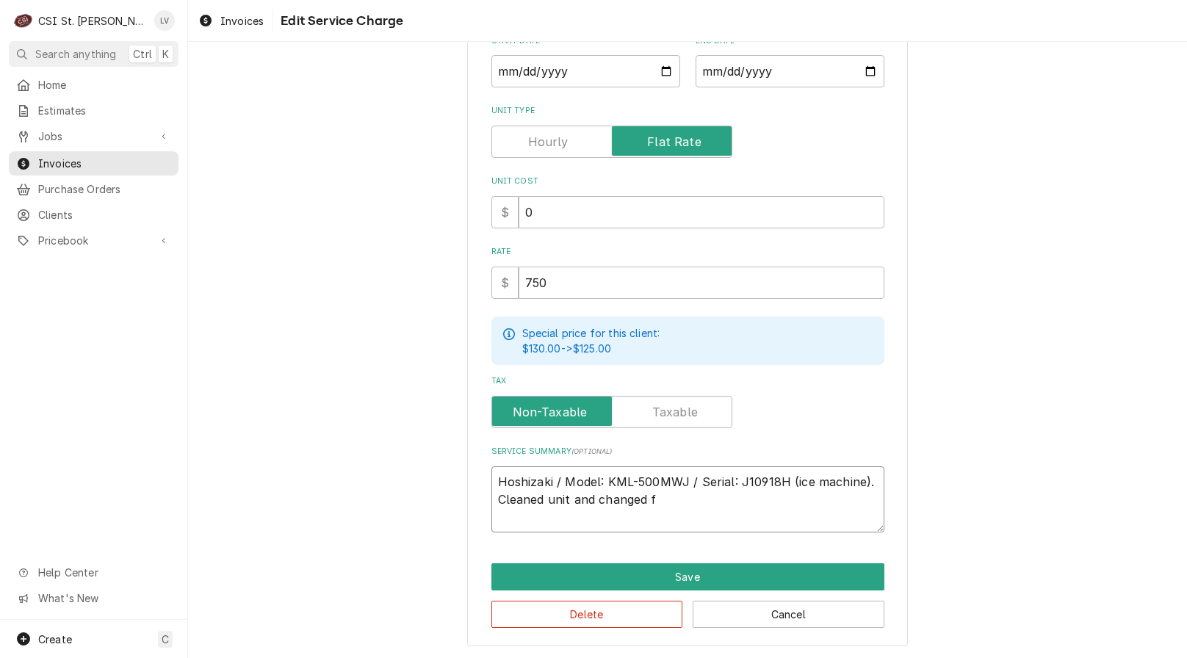
type textarea "x"
type textarea "Hoshizaki / Model: KML-500MWJ / Serial: J10918H (ice machine). Cleaned unit and…"
type textarea "x"
type textarea "Hoshizaki / Model: KML-500MWJ / Serial: J10918H (ice machine). Cleaned unit and…"
type textarea "x"
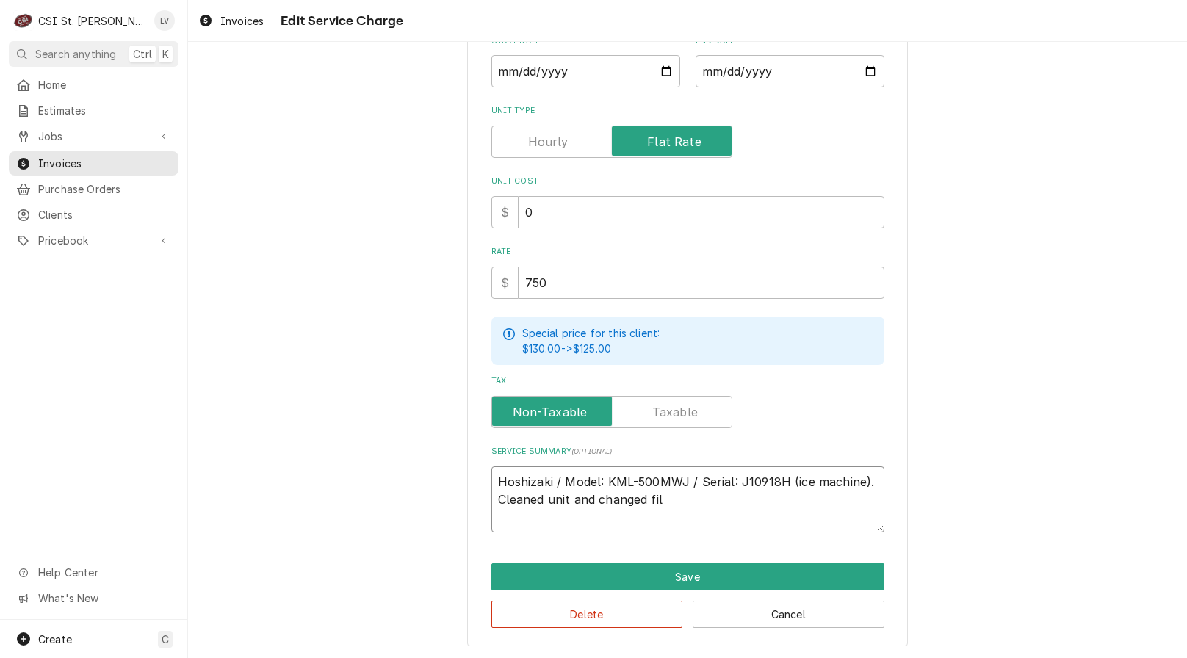
type textarea "Hoshizaki / Model: KML-500MWJ / Serial: J10918H (ice machine). Cleaned unit and…"
type textarea "x"
type textarea "Hoshizaki / Model: KML-500MWJ / Serial: J10918H (ice machine). Cleaned unit and…"
type textarea "x"
type textarea "Hoshizaki / Model: KML-500MWJ / Serial: J10918H (ice machine). Cleaned unit and…"
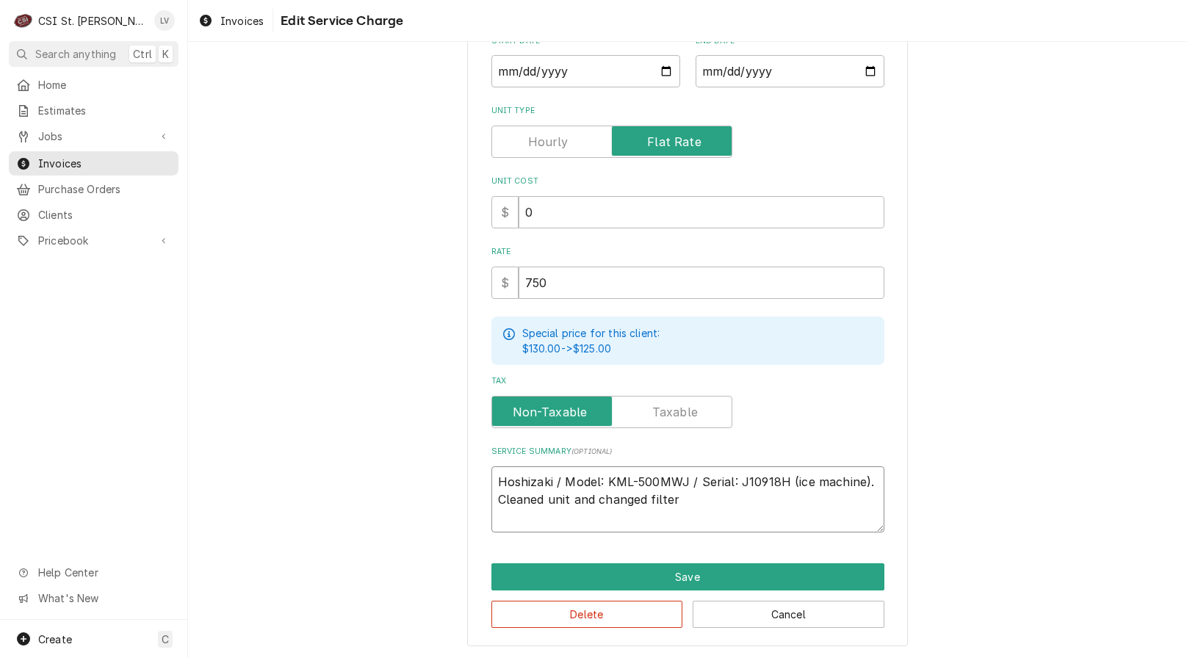
type textarea "x"
type textarea "Hoshizaki / Model: KML-500MWJ / Serial: J10918H (ice machine). Cleaned unit and…"
type textarea "x"
type textarea "Hoshizaki / Model: KML-500MWJ / Serial: J10918H (ice machine). Cleaned unit and…"
type textarea "x"
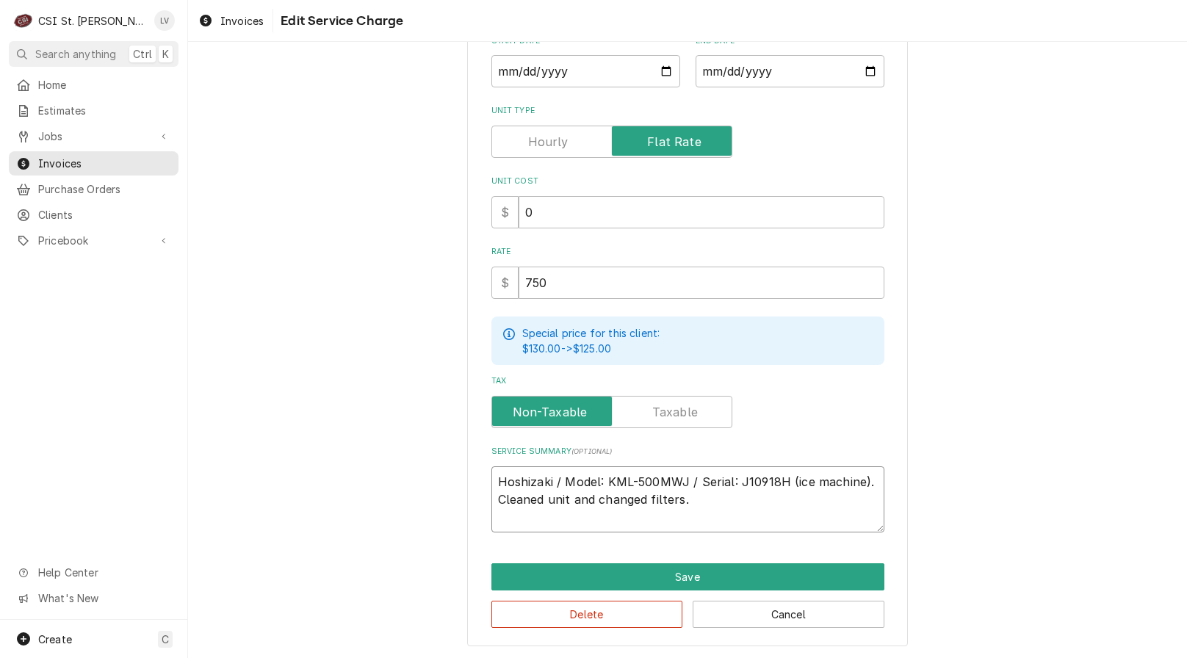
type textarea "Hoshizaki / Model: KML-500MWJ / Serial: J10918H (ice machine). Cleaned unit and…"
type textarea "x"
type textarea "Hoshizaki / Model: KML-500MWJ / Serial: J10918H (ice machine). Cleaned unit and…"
type textarea "x"
type textarea "Hoshizaki / Model: KML-500MWJ / Serial: J10918H (ice machine). Cleaned unit and…"
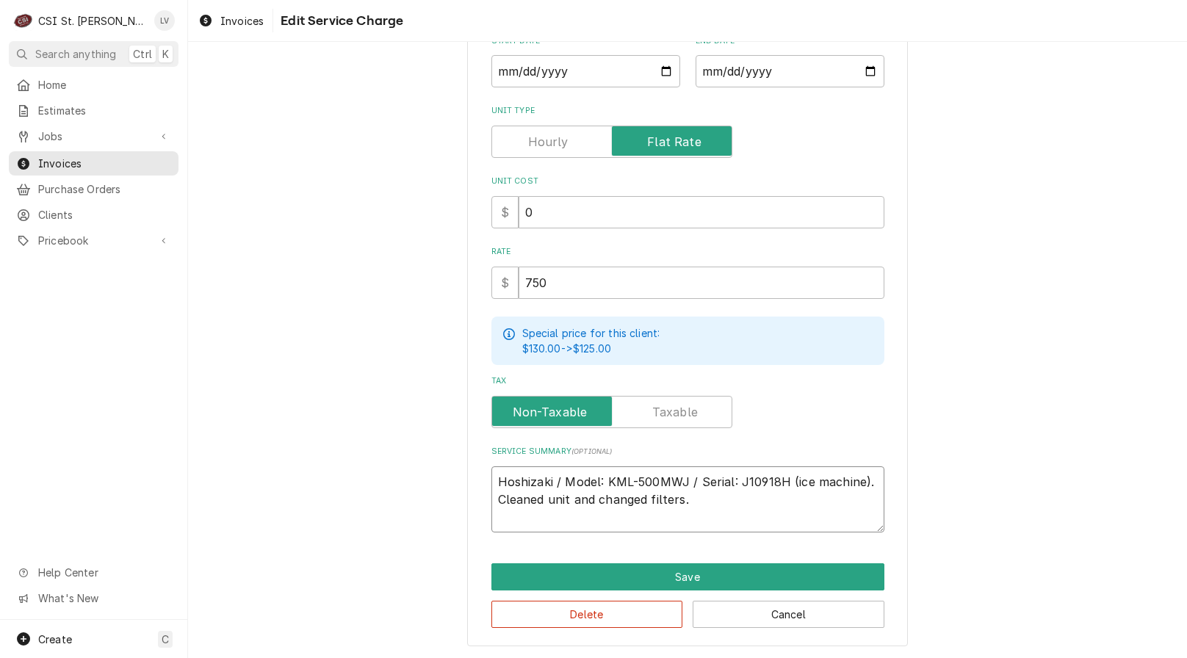
type textarea "x"
type textarea "Hoshizaki / Model: KML-500MWJ / Serial: J10918H (ice machine). Cleaned unit and…"
type textarea "x"
type textarea "Hoshizaki / Model: KML-500MWJ / Serial: J10918H (ice machine). Cleaned unit and…"
type textarea "x"
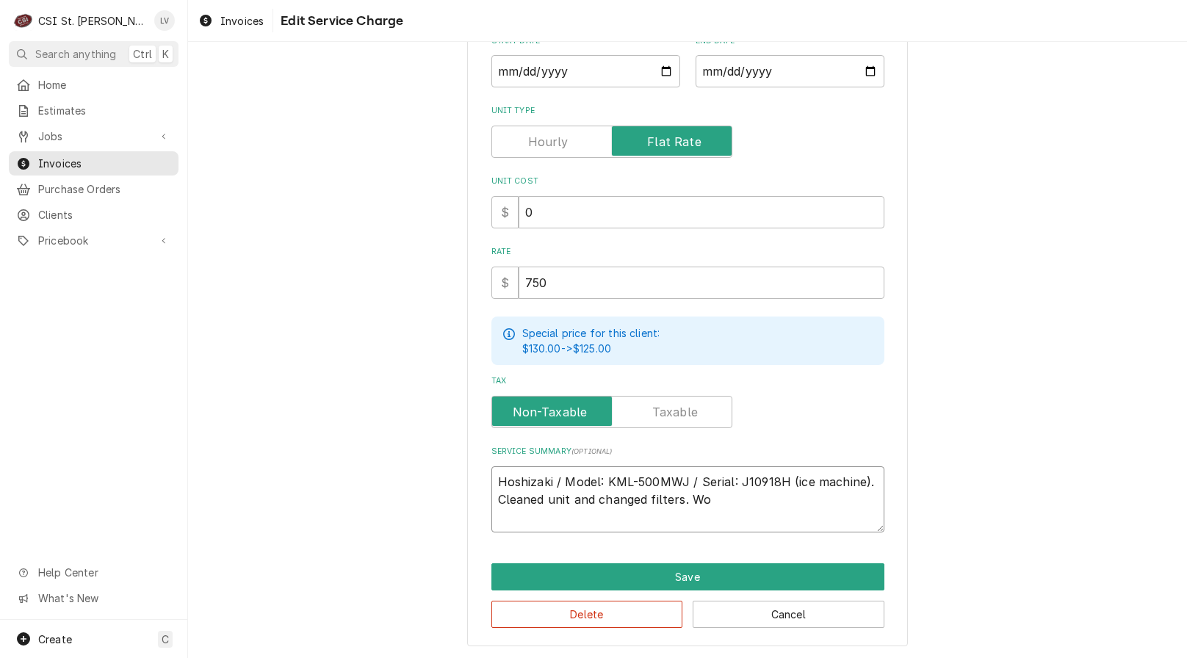
type textarea "Hoshizaki / Model: KML-500MWJ / Serial: J10918H (ice machine). Cleaned unit and…"
type textarea "x"
type textarea "Hoshizaki / Model: KML-500MWJ / Serial: J10918H (ice machine). Cleaned unit and…"
type textarea "x"
type textarea "Hoshizaki / Model: KML-500MWJ / Serial: J10918H (ice machine). Cleaned unit and…"
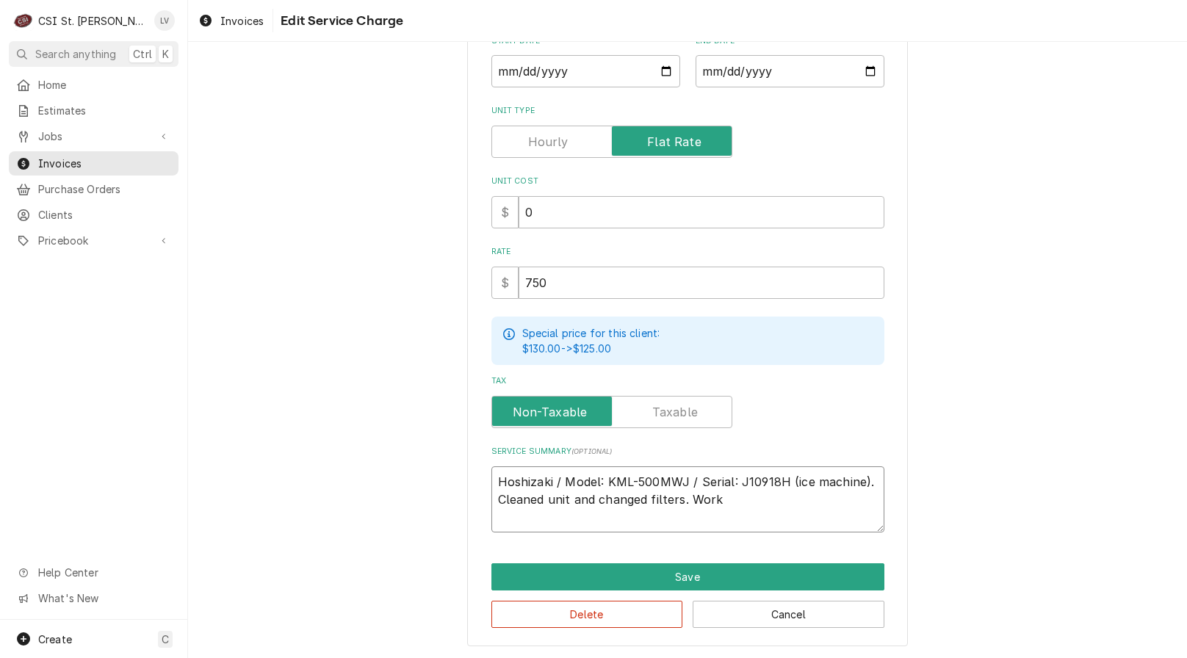
type textarea "x"
type textarea "Hoshizaki / Model: KML-500MWJ / Serial: J10918H (ice machine). Cleaned unit and…"
type textarea "x"
type textarea "Hoshizaki / Model: KML-500MWJ / Serial: J10918H (ice machine). Cleaned unit and…"
type textarea "x"
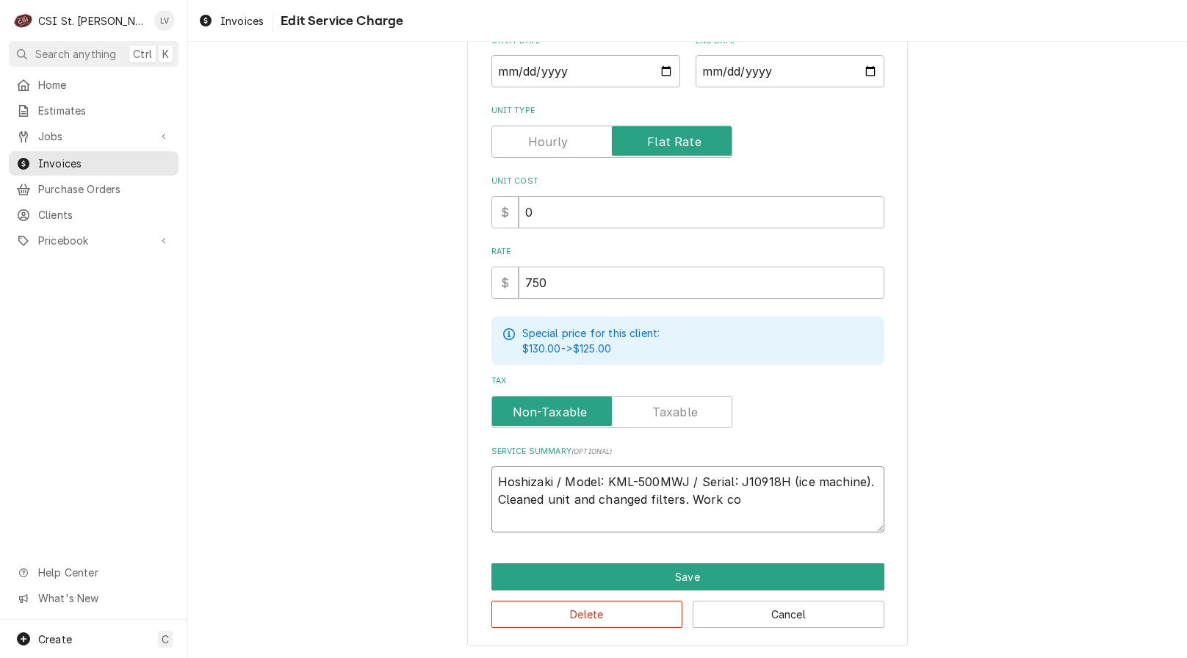
type textarea "Hoshizaki / Model: KML-500MWJ / Serial: J10918H (ice machine). Cleaned unit and…"
type textarea "x"
type textarea "Hoshizaki / Model: KML-500MWJ / Serial: J10918H (ice machine). Cleaned unit and…"
type textarea "x"
type textarea "Hoshizaki / Model: KML-500MWJ / Serial: J10918H (ice machine). Cleaned unit and…"
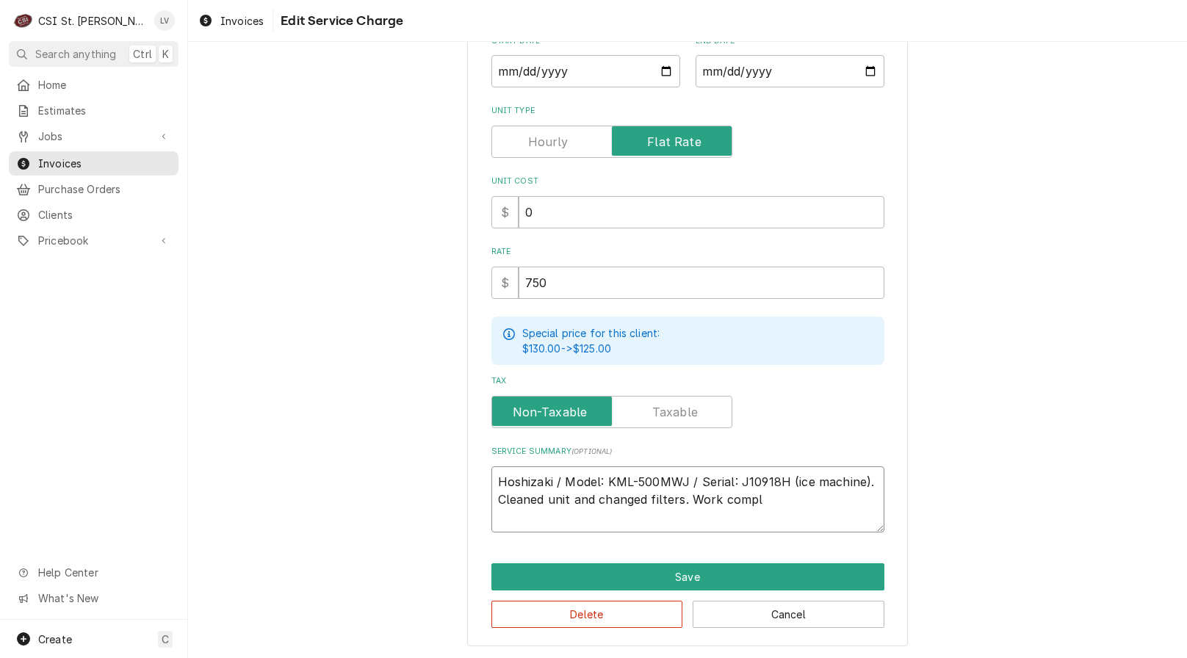
type textarea "x"
type textarea "Hoshizaki / Model: KML-500MWJ / Serial: J10918H (ice machine). Cleaned unit and…"
type textarea "x"
type textarea "Hoshizaki / Model: KML-500MWJ / Serial: J10918H (ice machine). Cleaned unit and…"
type textarea "x"
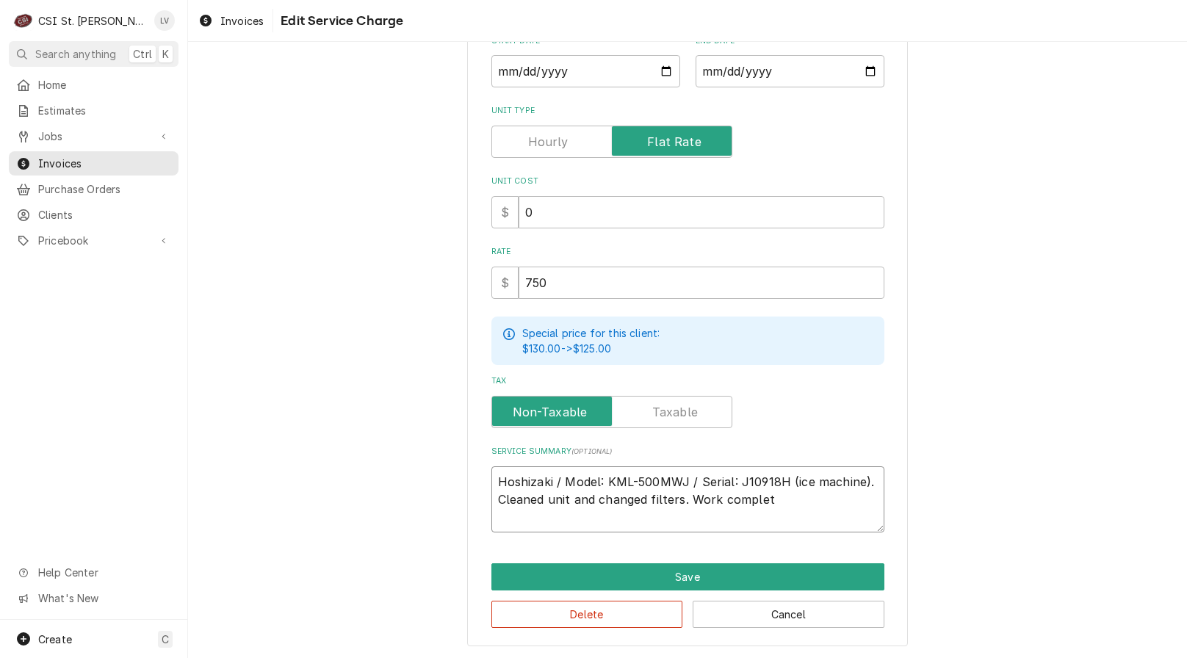
type textarea "Hoshizaki / Model: KML-500MWJ / Serial: J10918H (ice machine). Cleaned unit and…"
type textarea "x"
type textarea "Hoshizaki / Model: KML-500MWJ / Serial: J10918H (ice machine). Cleaned unit and…"
type textarea "x"
type textarea "Hoshizaki / Model: KML-500MWJ / Serial: J10918H (ice machine). Cleaned unit and…"
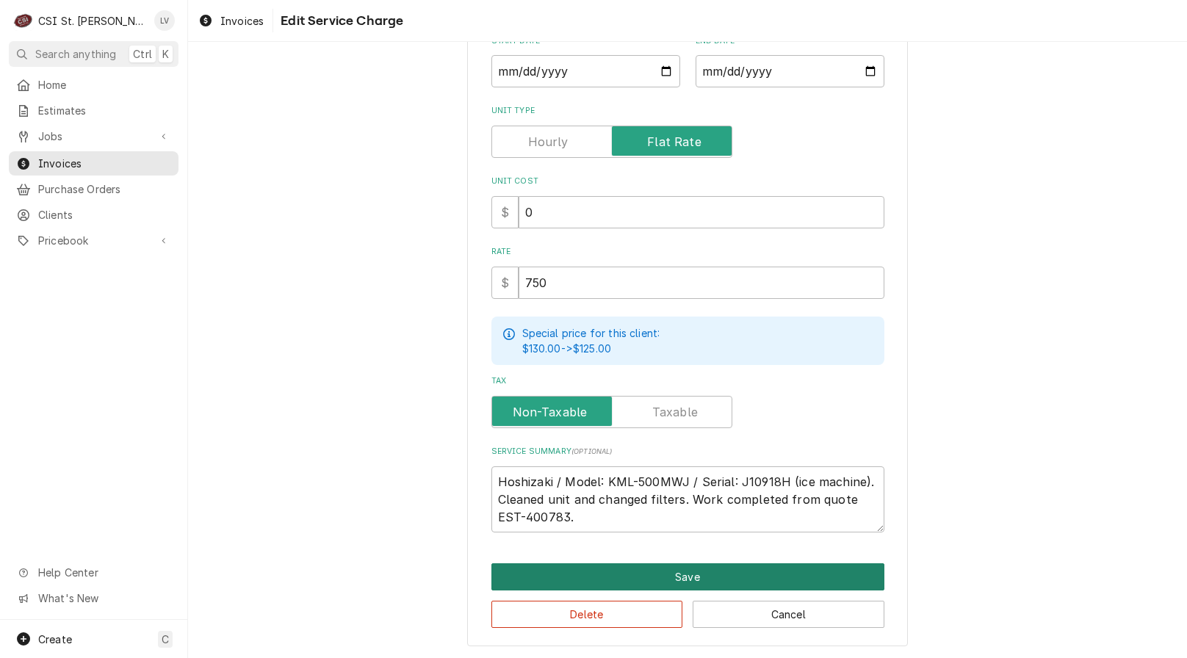
click at [678, 573] on button "Save" at bounding box center [687, 576] width 393 height 27
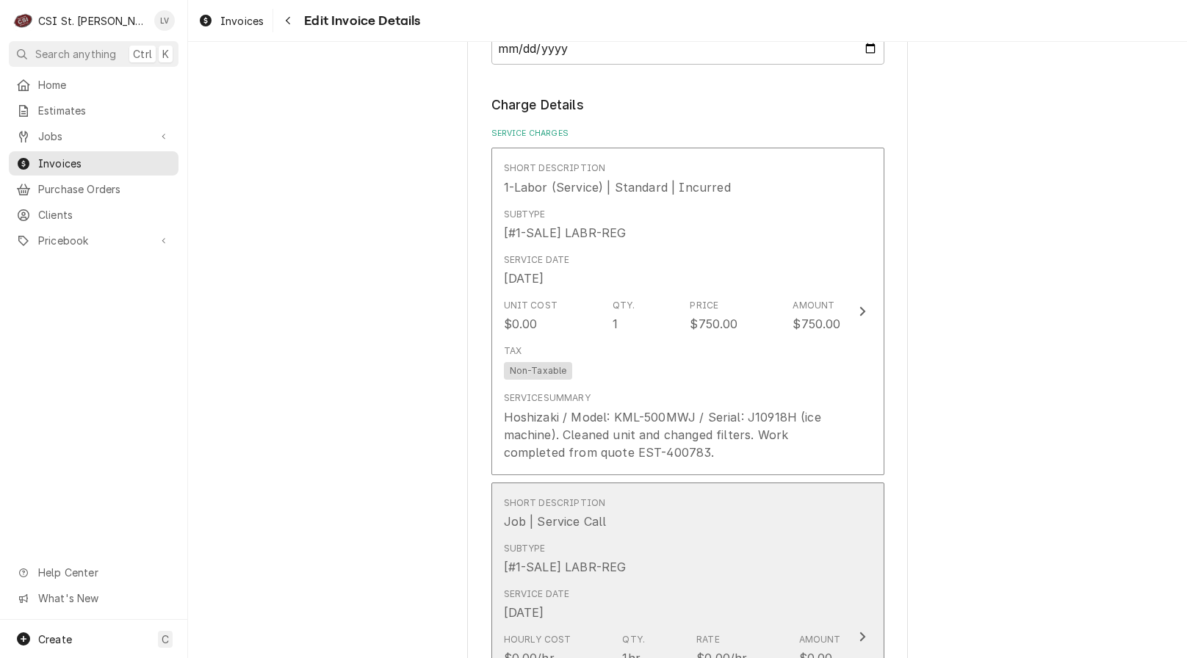
scroll to position [864, 0]
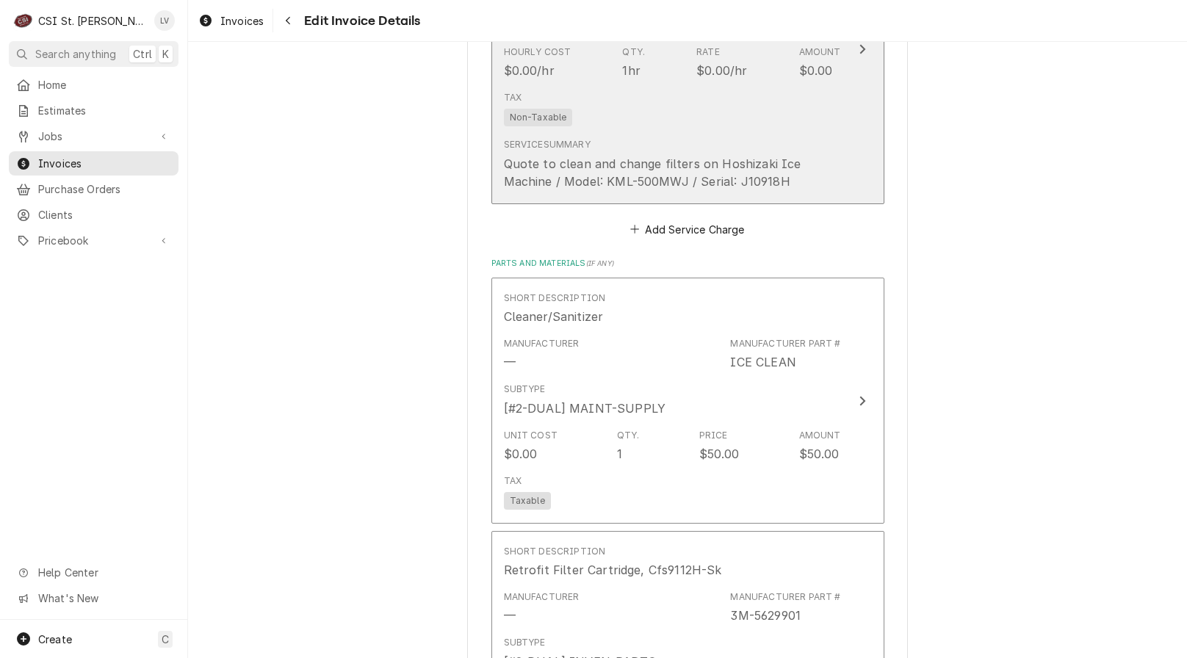
click at [723, 124] on div "Tax Non-Taxable" at bounding box center [672, 108] width 337 height 47
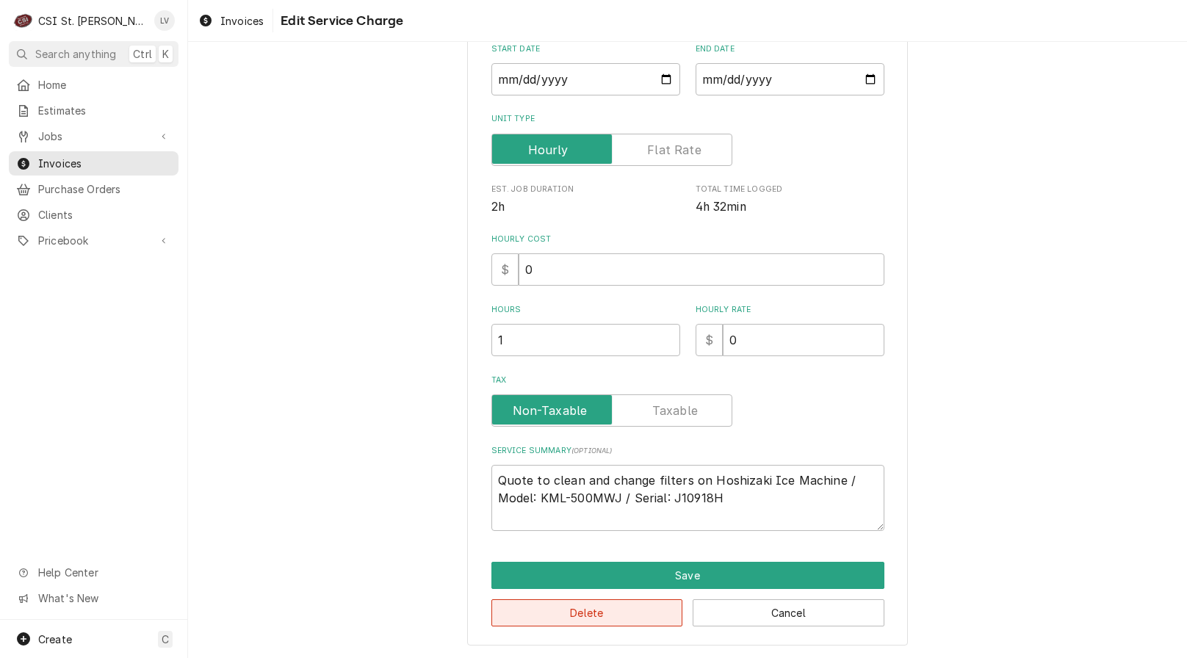
click at [622, 611] on button "Delete" at bounding box center [587, 612] width 192 height 27
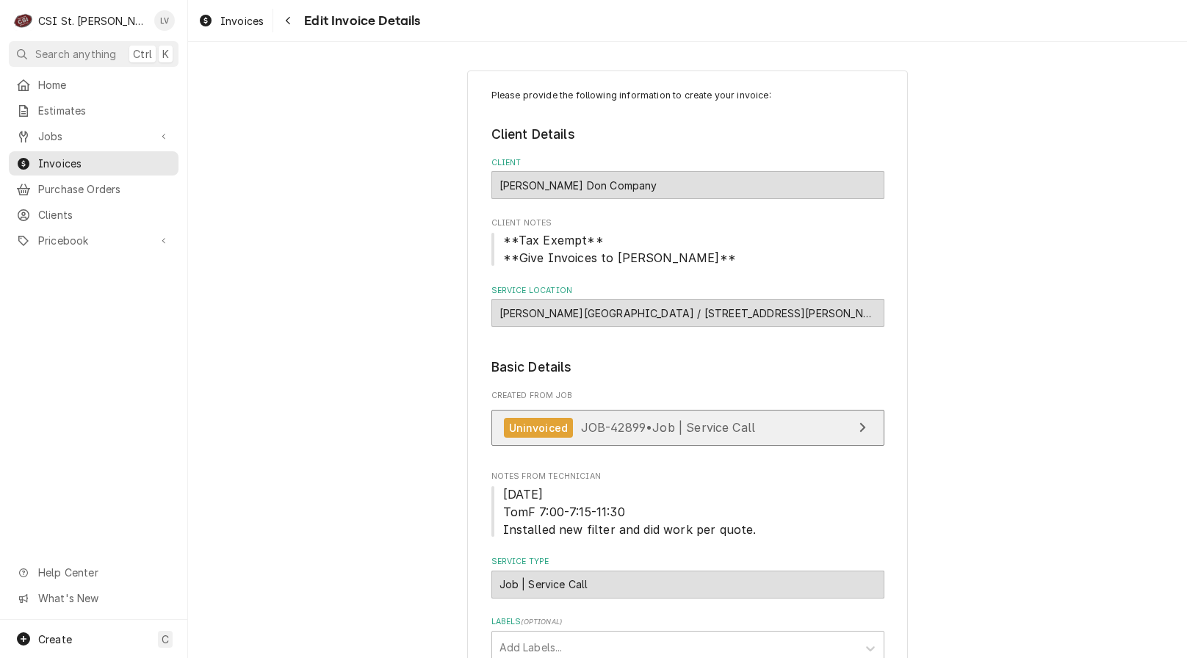
click at [613, 430] on span "JOB-42899 • Job | Service Call" at bounding box center [668, 427] width 175 height 15
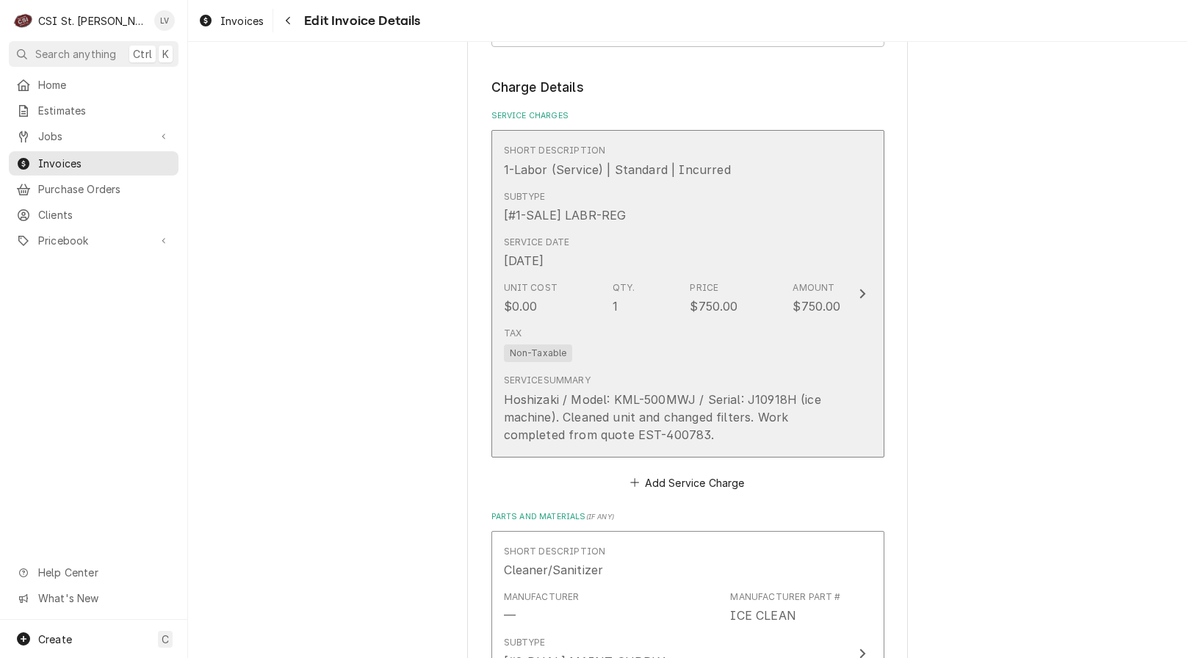
click at [636, 421] on div "Hoshizaki / Model: KML-500MWJ / Serial: J10918H (ice machine). Cleaned unit and…" at bounding box center [672, 417] width 337 height 53
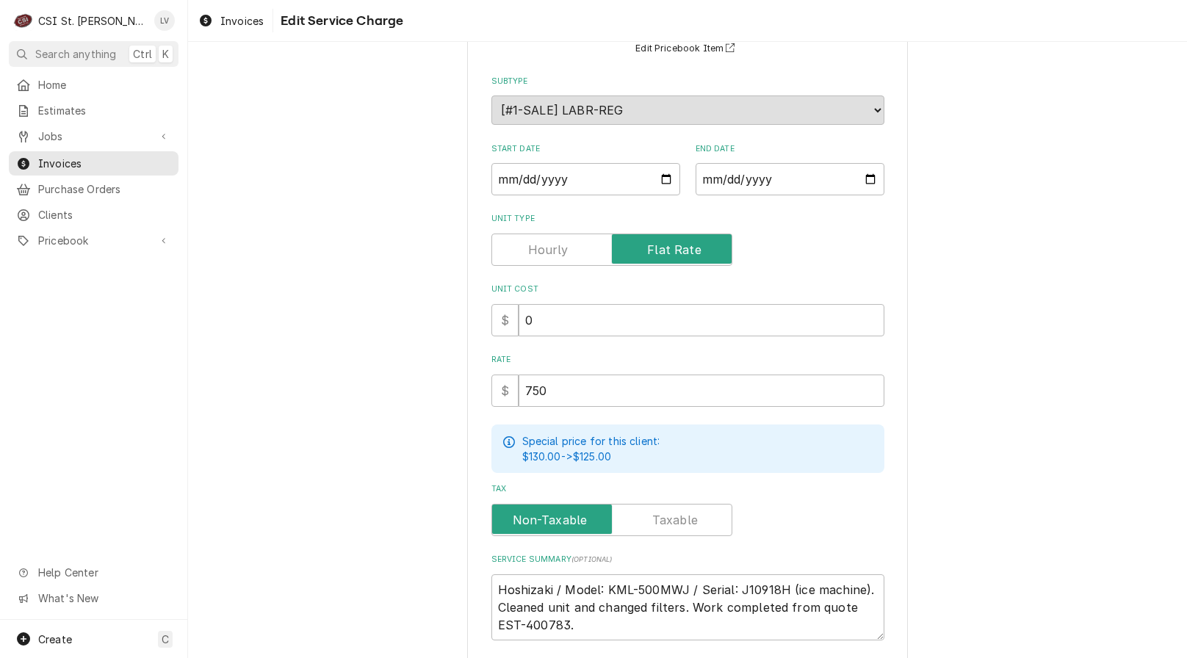
scroll to position [248, 0]
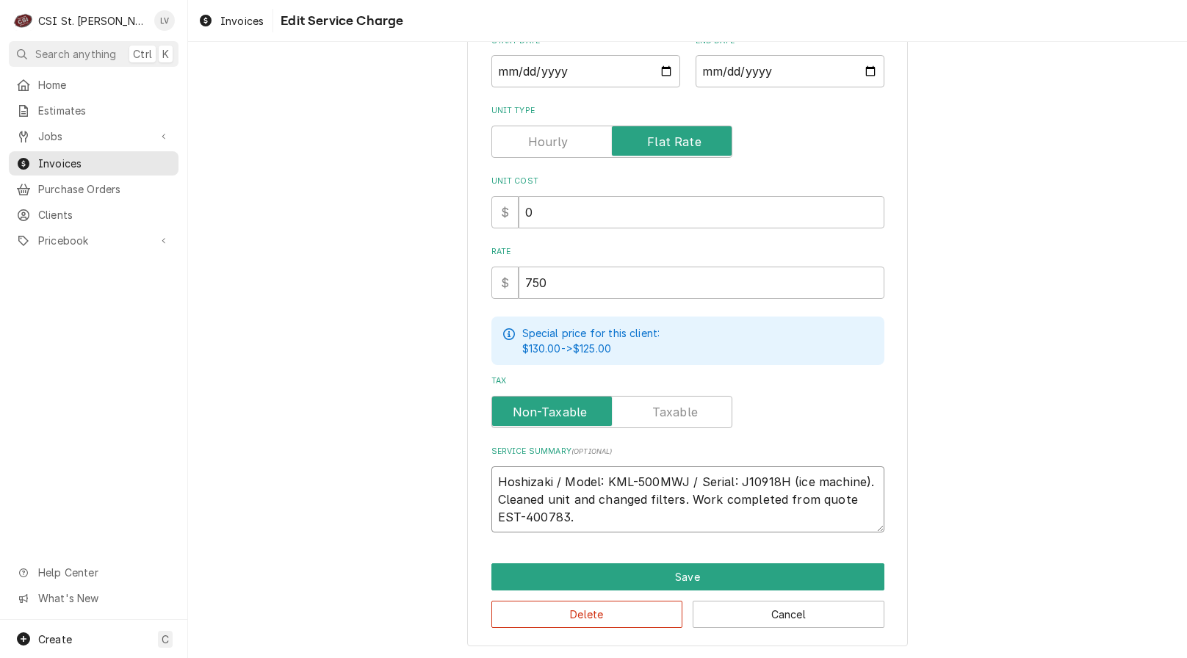
click at [491, 478] on textarea "Hoshizaki / Model: KML-500MWJ / Serial: J10918H (ice machine). Cleaned unit and…" at bounding box center [687, 500] width 393 height 66
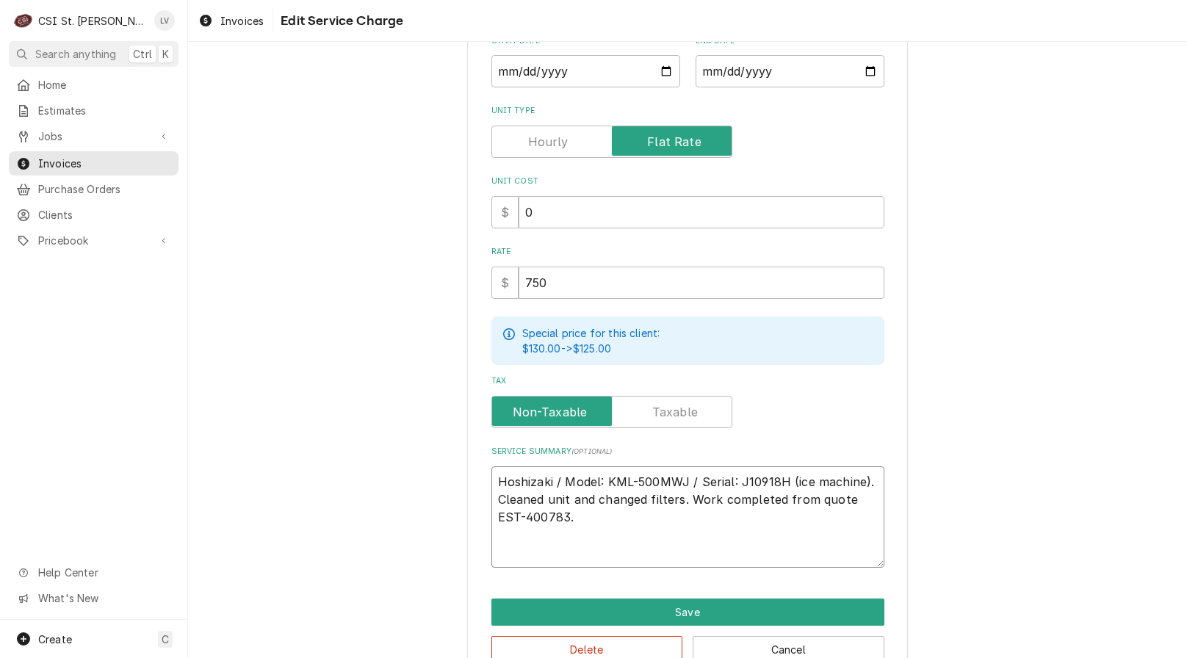
paste textarea "Edward Don PO: 7005564556 - 10"
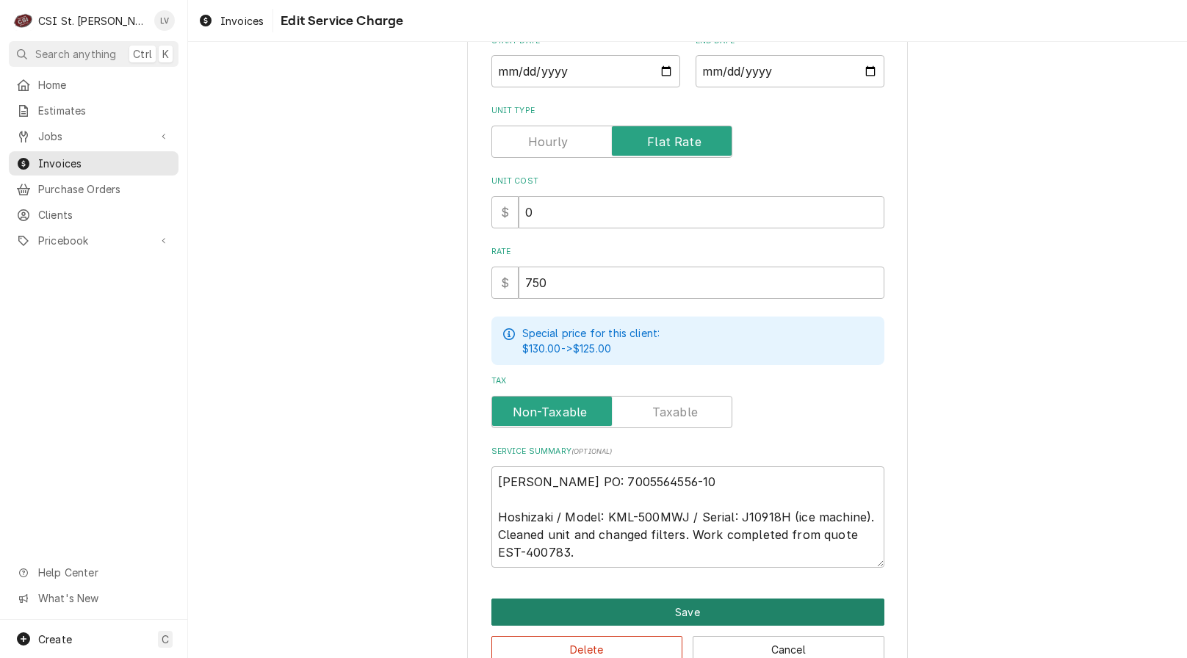
click at [582, 607] on button "Save" at bounding box center [687, 612] width 393 height 27
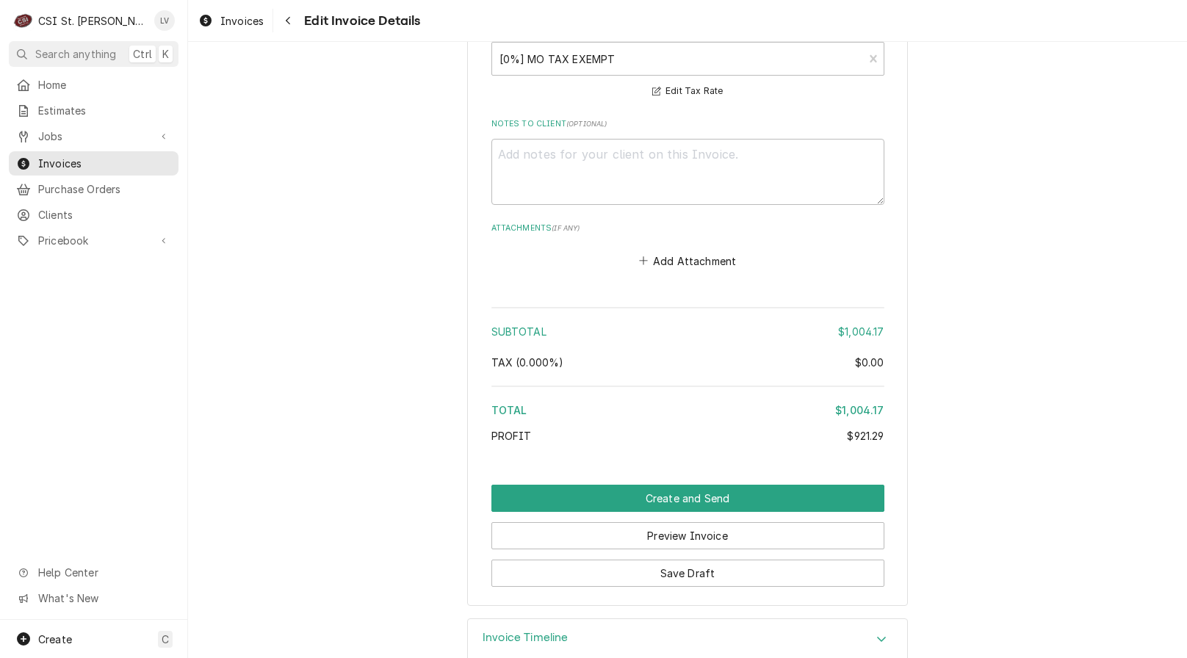
scroll to position [2389, 0]
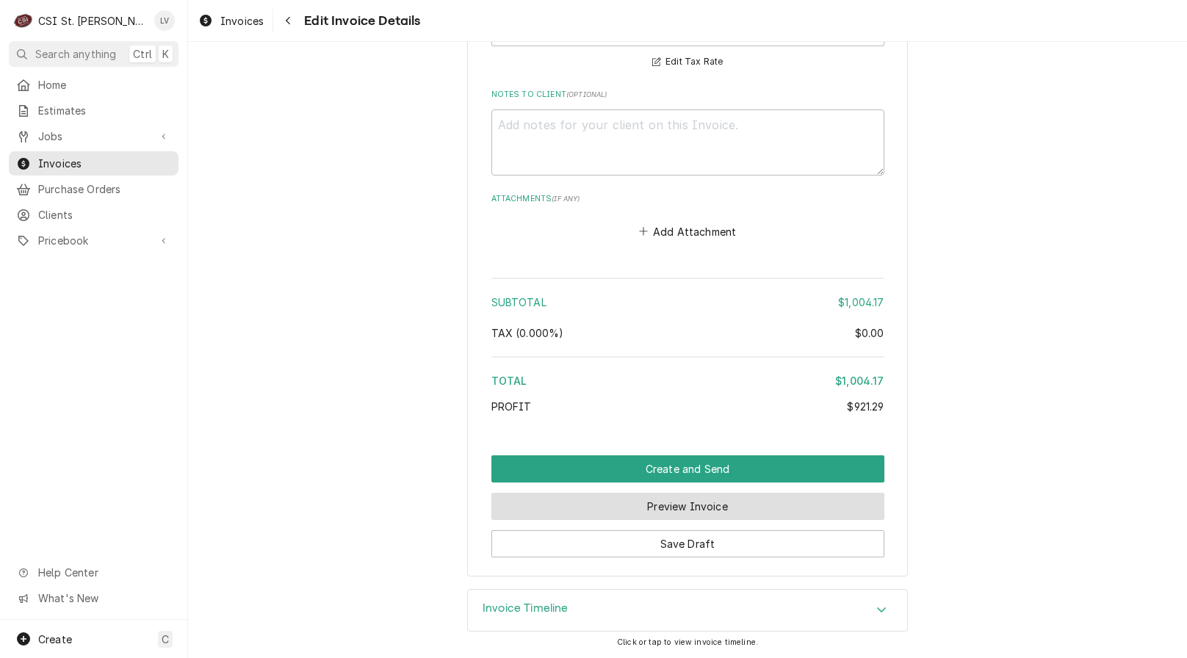
click at [662, 507] on button "Preview Invoice" at bounding box center [687, 506] width 393 height 27
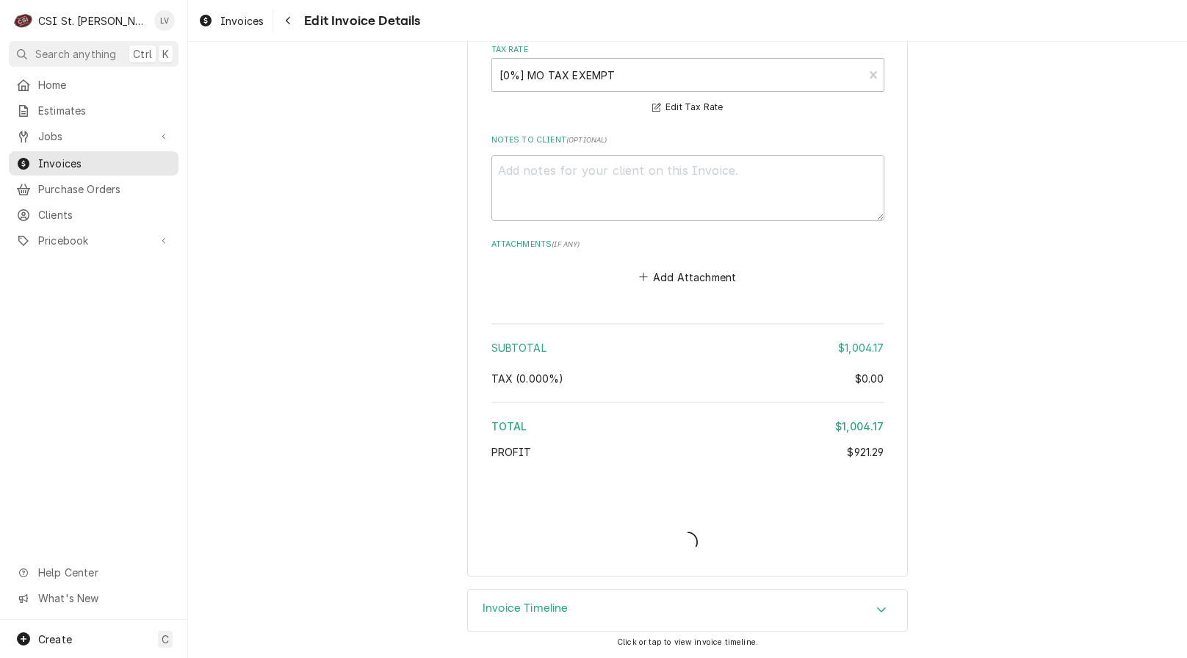
scroll to position [2344, 0]
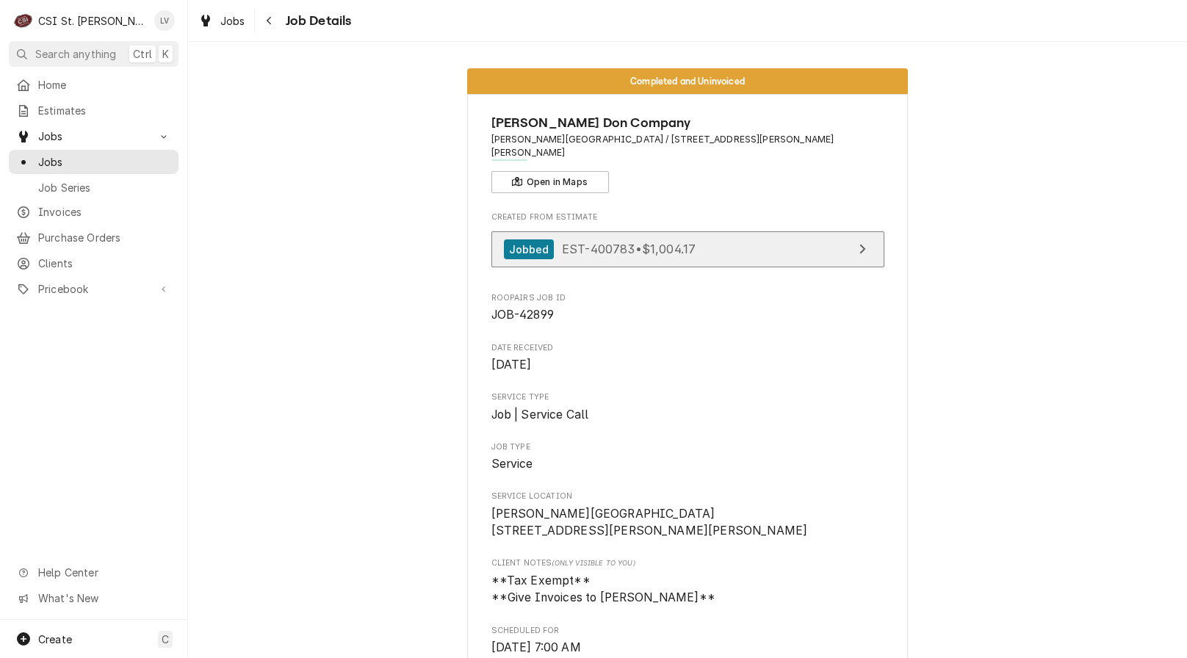
click at [687, 242] on span "EST-400783 • $1,004.17" at bounding box center [629, 249] width 134 height 15
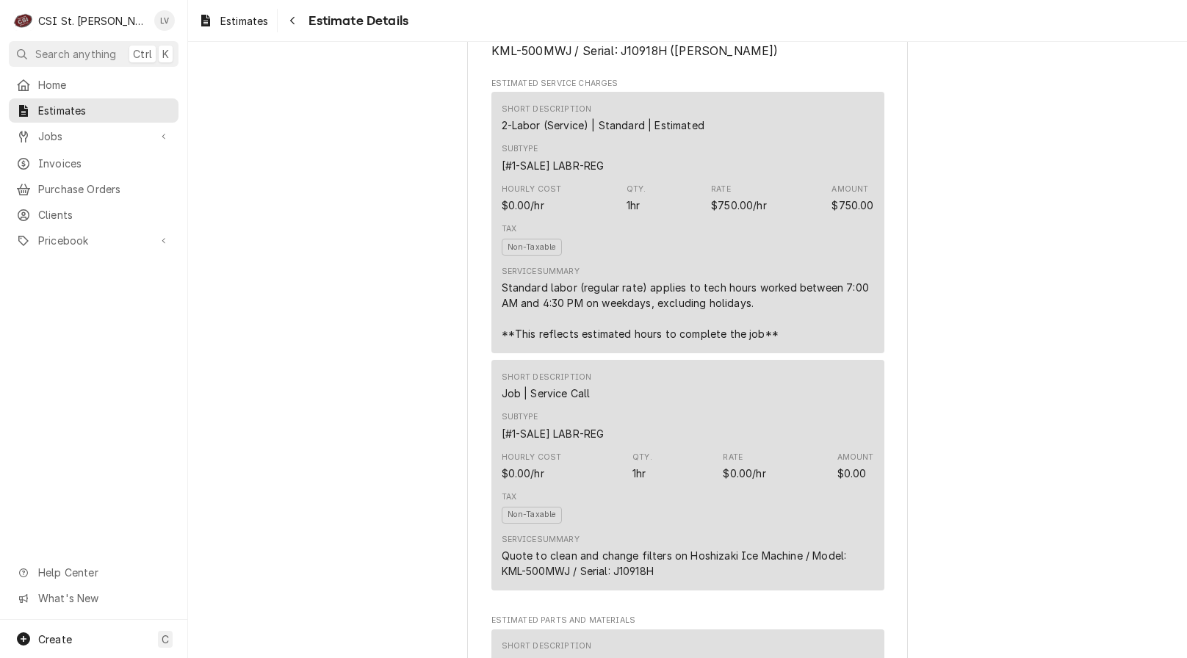
scroll to position [808, 0]
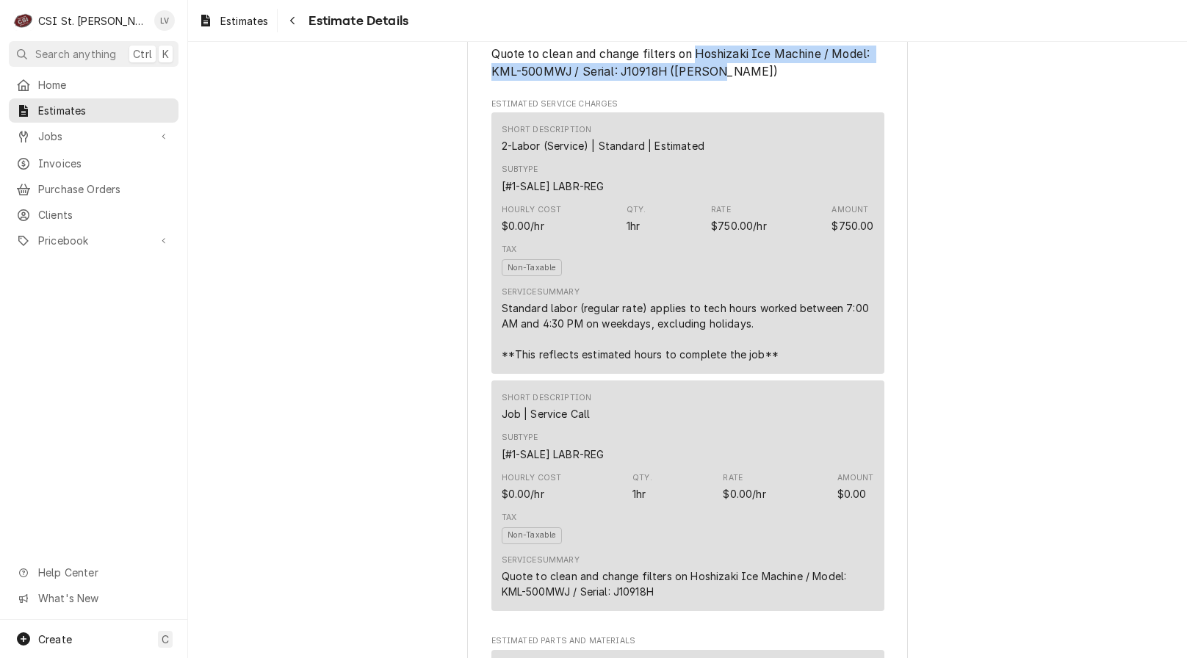
drag, startPoint x: 697, startPoint y: 102, endPoint x: 752, endPoint y: 126, distance: 59.5
click at [752, 80] on span "Quote to clean and change filters on Hoshizaki Ice Machine / Model: KML-500MWJ …" at bounding box center [687, 63] width 393 height 35
copy span "Hoshizaki Ice Machine / Model: KML-500MWJ / Serial: J10918H ([PERSON_NAME])"
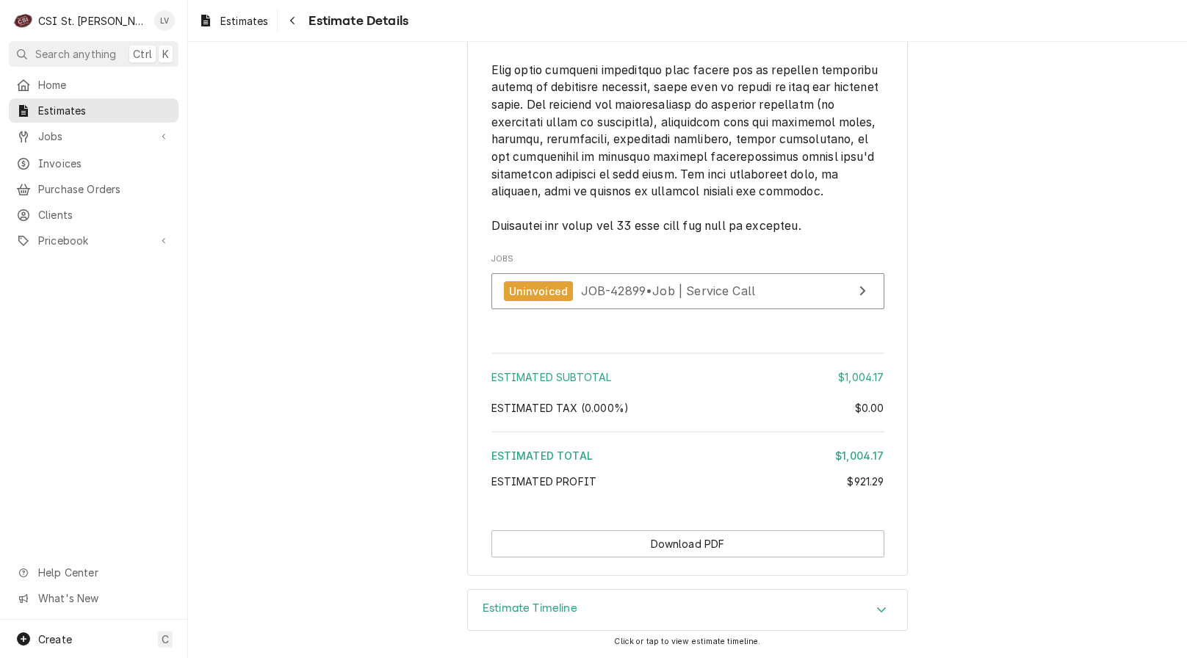
scroll to position [2715, 0]
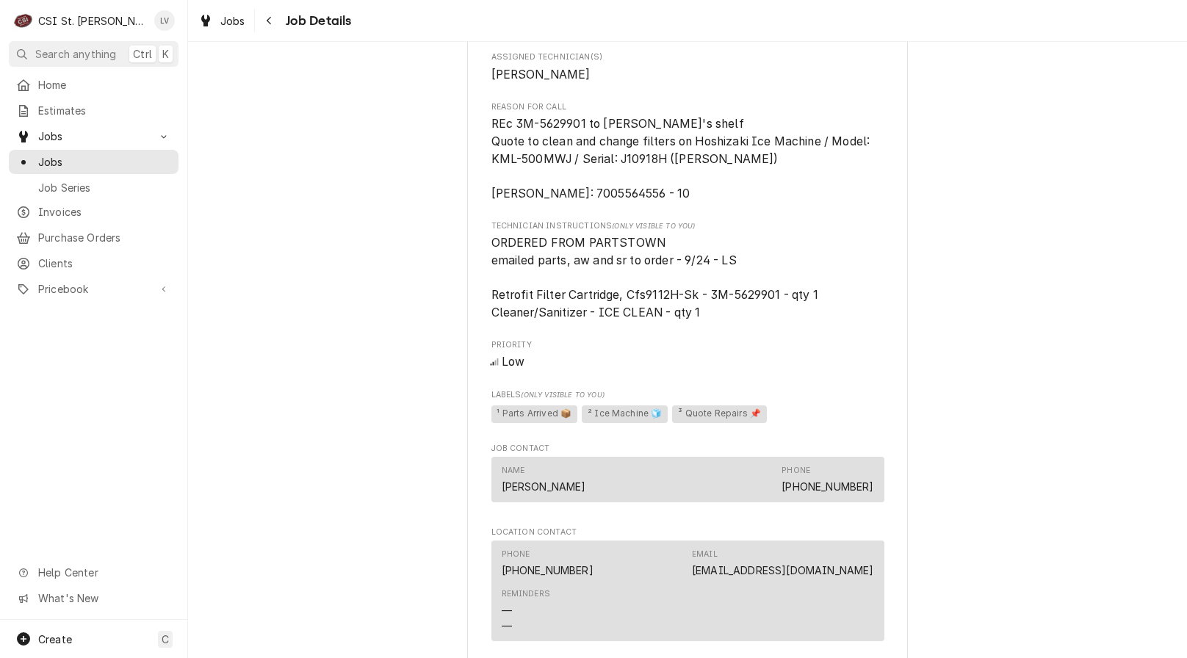
scroll to position [808, 0]
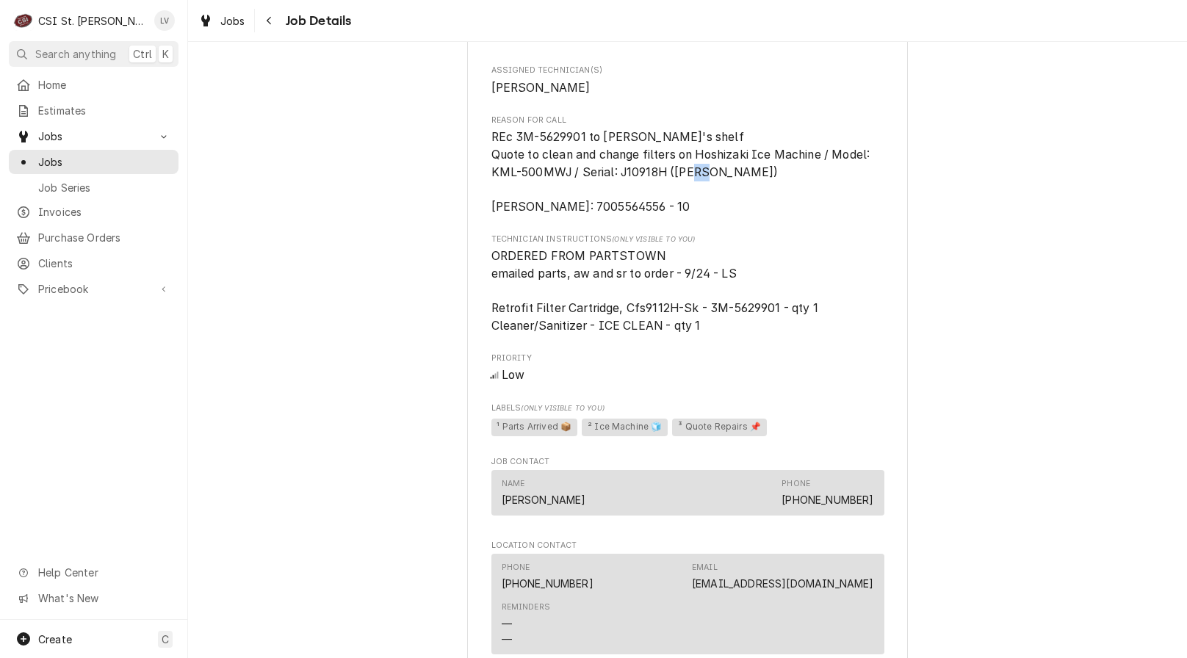
drag, startPoint x: 490, startPoint y: 214, endPoint x: 591, endPoint y: 201, distance: 101.4
click at [591, 201] on span "REc 3M-5629901 to Thomas F's shelf Quote to clean and change filters on Hoshiza…" at bounding box center [687, 172] width 393 height 87
click at [495, 214] on span "REc 3M-5629901 to Thomas F's shelf Quote to clean and change filters on Hoshiza…" at bounding box center [682, 172] width 382 height 84
drag, startPoint x: 484, startPoint y: 211, endPoint x: 690, endPoint y: 211, distance: 205.7
click at [689, 211] on div "Edward Don Company Warren Elementary / 141 Weiss Rd, St Peters, MO 63376 Open i…" at bounding box center [687, 360] width 441 height 2148
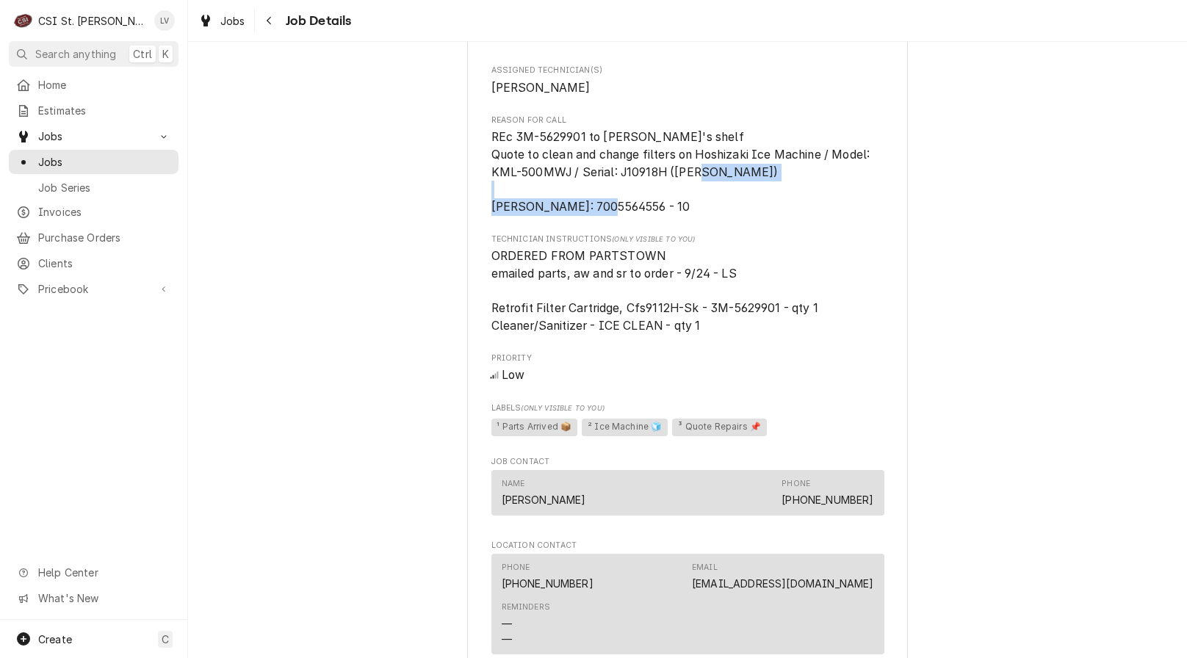
copy span "Edward Don PO: 7005564556 - 10"
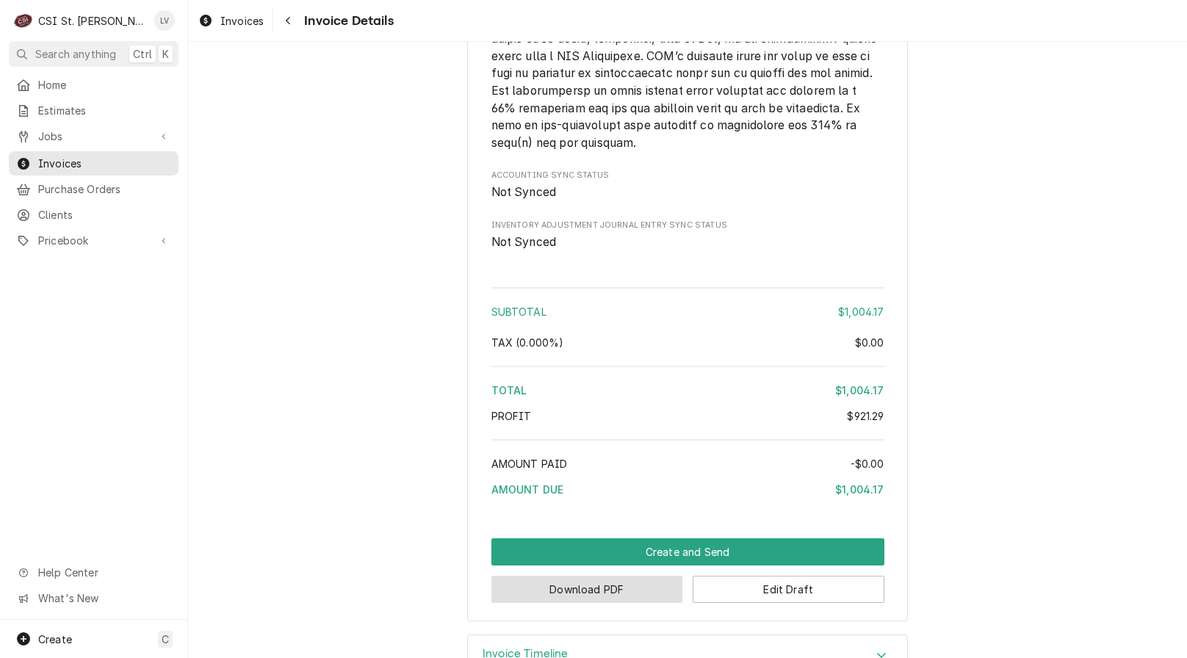
scroll to position [2618, 0]
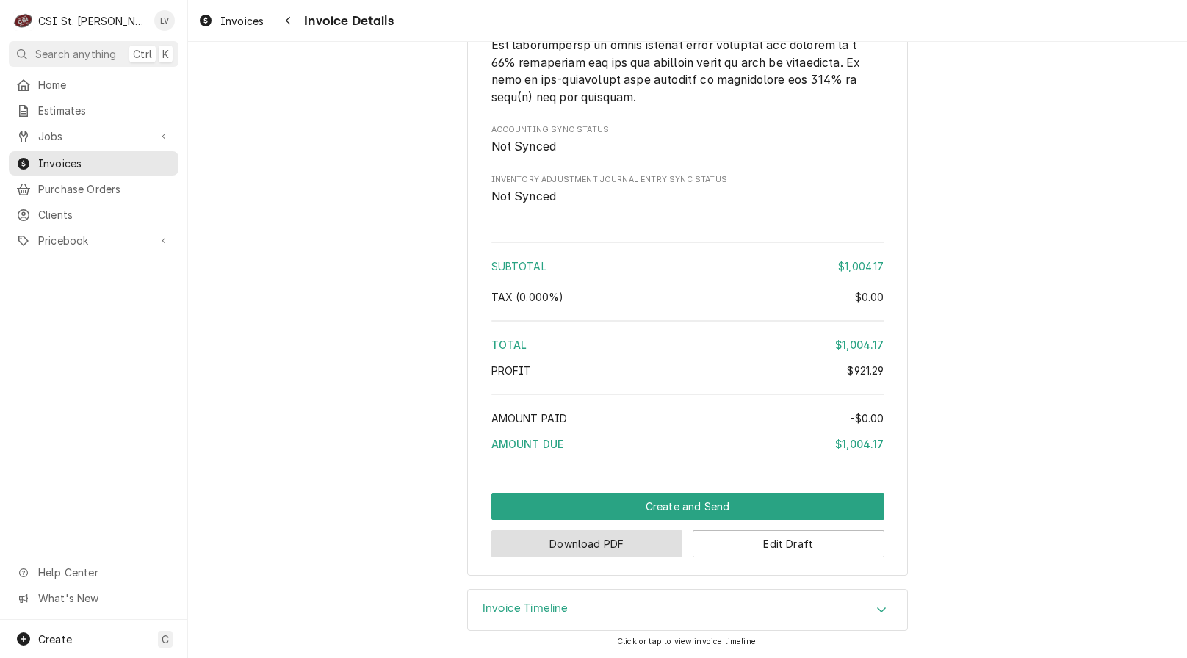
click at [591, 544] on button "Download PDF" at bounding box center [587, 543] width 192 height 27
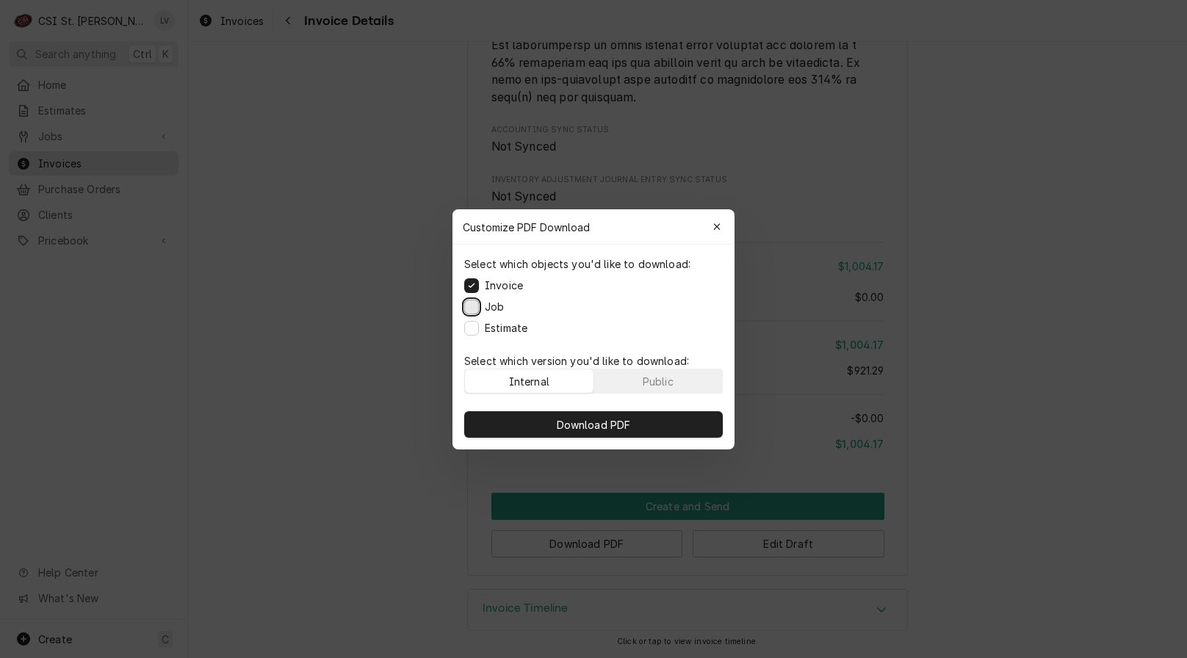
click at [475, 308] on button "Job" at bounding box center [471, 306] width 15 height 15
click at [475, 331] on button "Estimate" at bounding box center [471, 327] width 15 height 15
click at [574, 419] on span "Download PDF" at bounding box center [594, 424] width 80 height 15
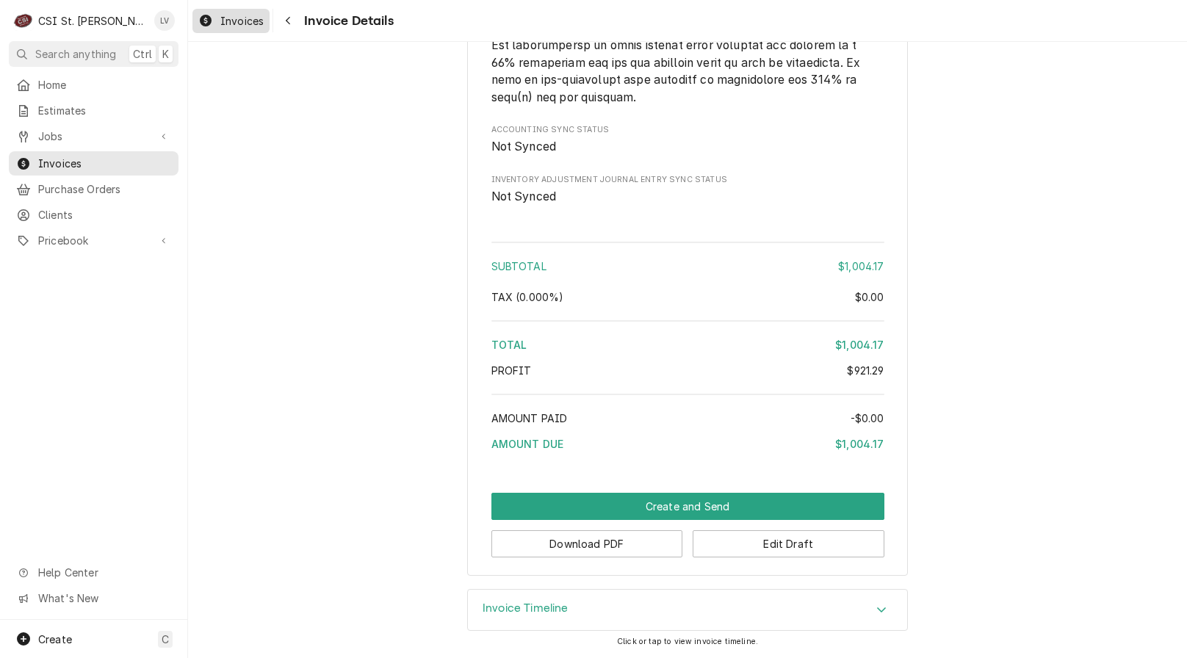
click at [237, 24] on span "Invoices" at bounding box center [241, 20] width 43 height 15
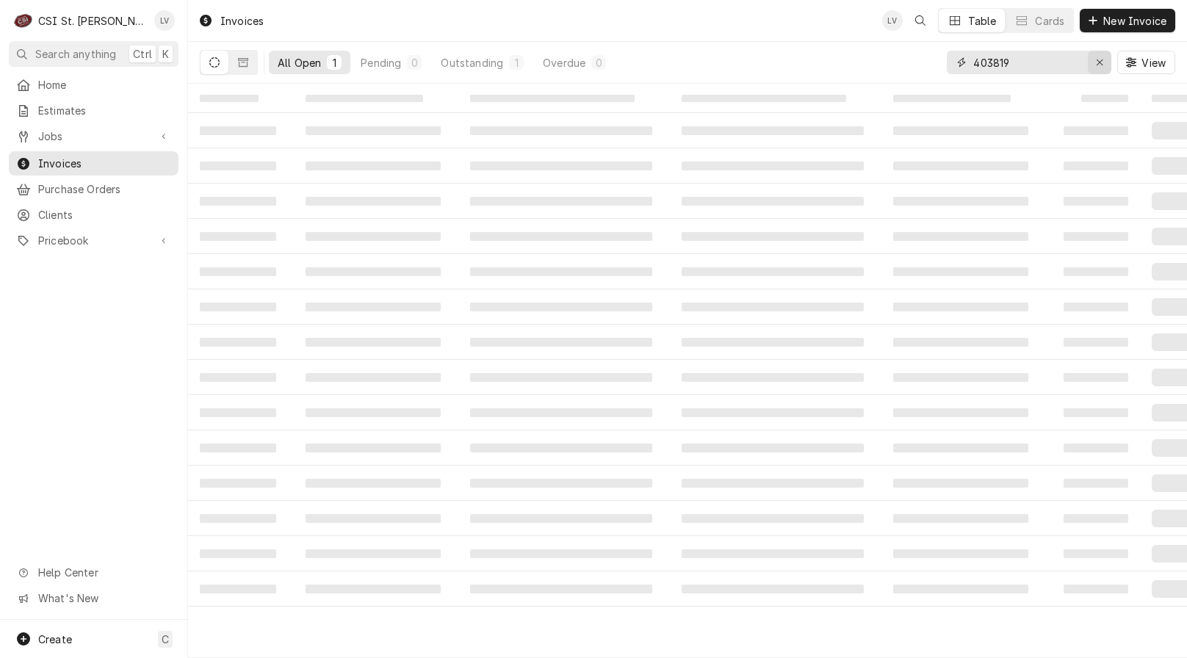
click at [1103, 65] on icon "Erase input" at bounding box center [1100, 62] width 8 height 10
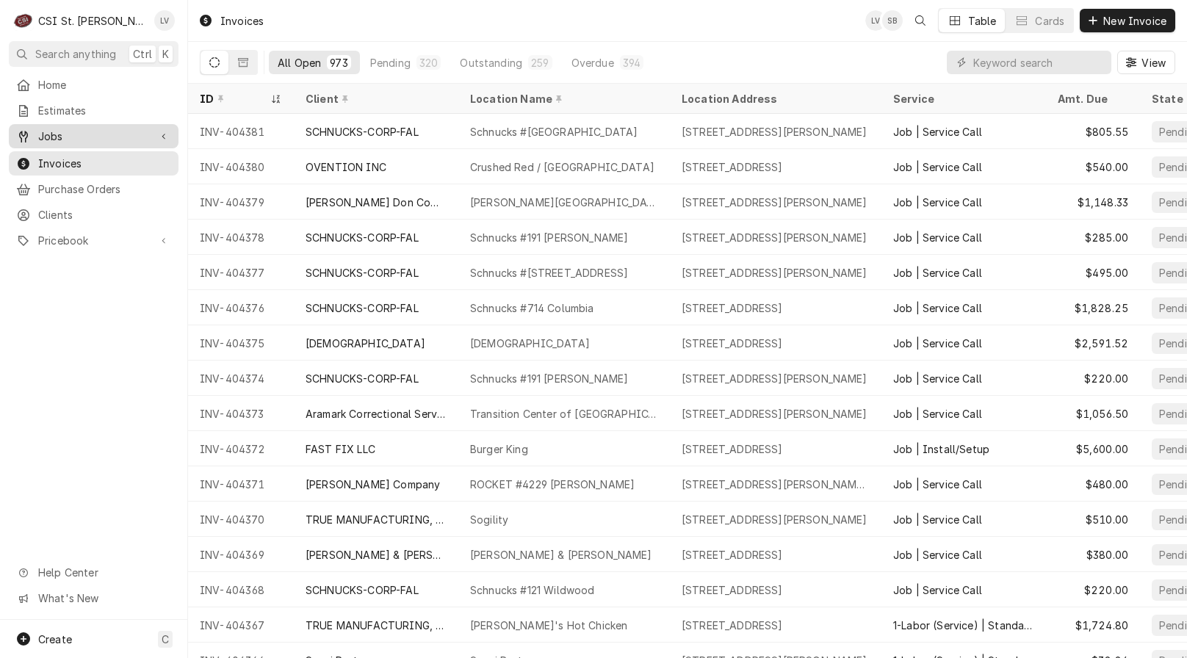
click at [104, 138] on span "Jobs" at bounding box center [93, 136] width 111 height 15
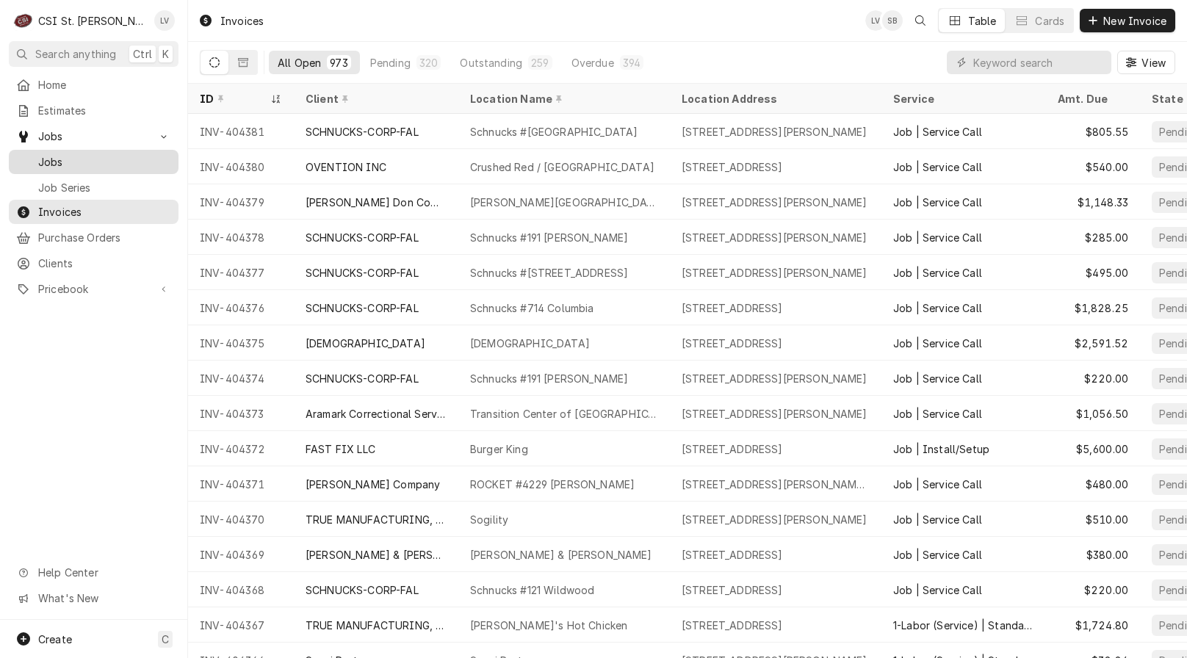
click at [94, 154] on span "Jobs" at bounding box center [104, 161] width 133 height 15
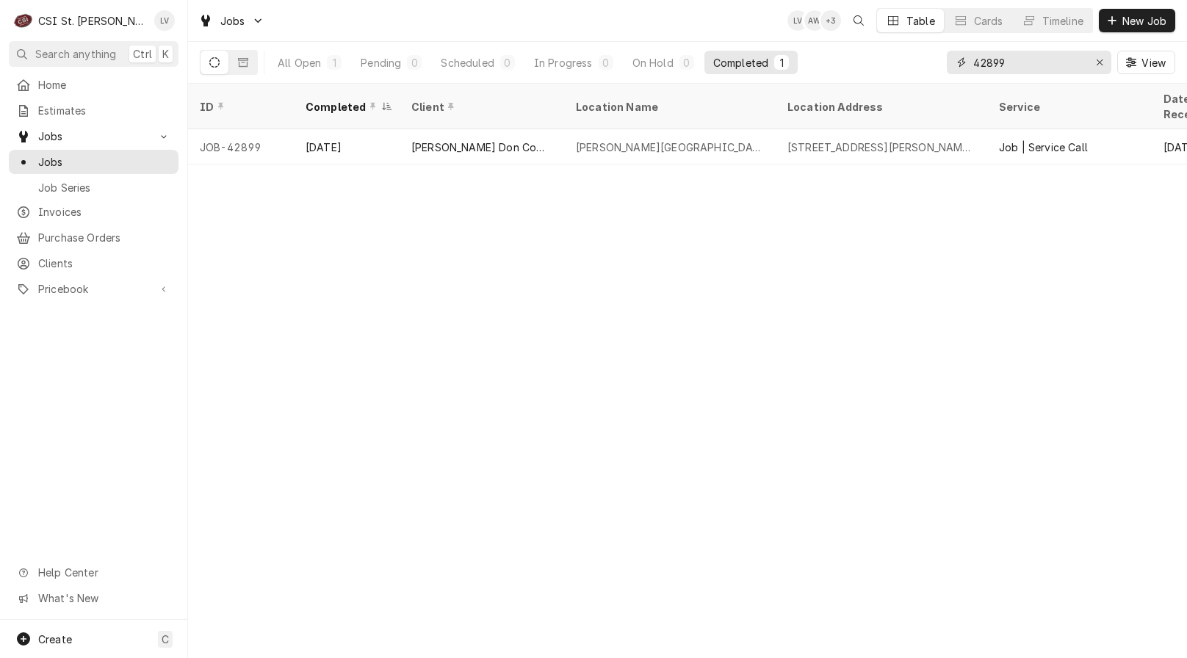
drag, startPoint x: 1046, startPoint y: 63, endPoint x: 932, endPoint y: 75, distance: 115.2
click at [932, 75] on div "All Open 1 Pending 0 Scheduled 0 In Progress 0 On Hold 0 Completed 1 42899 View" at bounding box center [688, 62] width 976 height 41
type input "4"
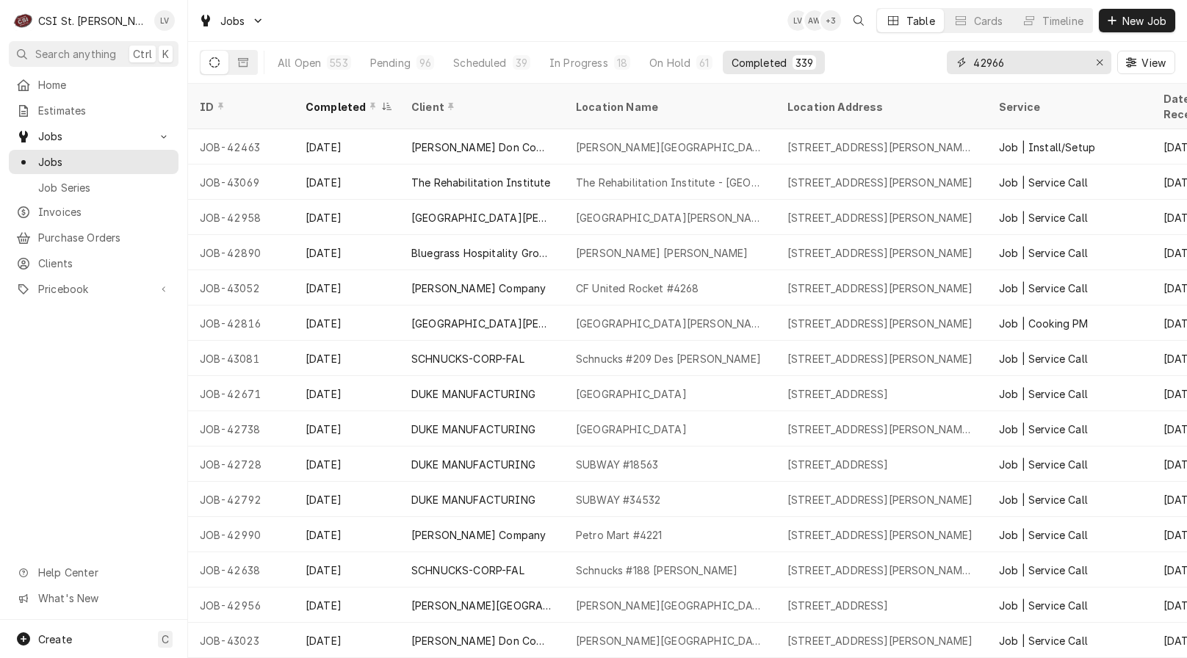
type input "42966"
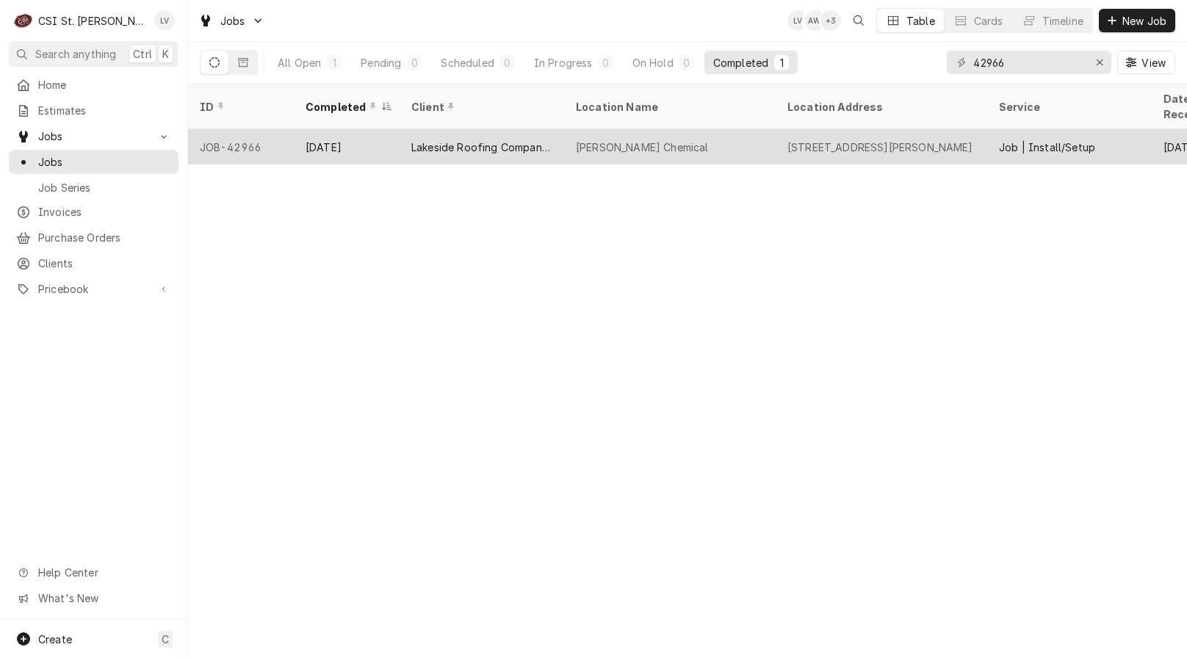
click at [449, 138] on div "Lakeside Roofing Company, Inc." at bounding box center [482, 146] width 165 height 35
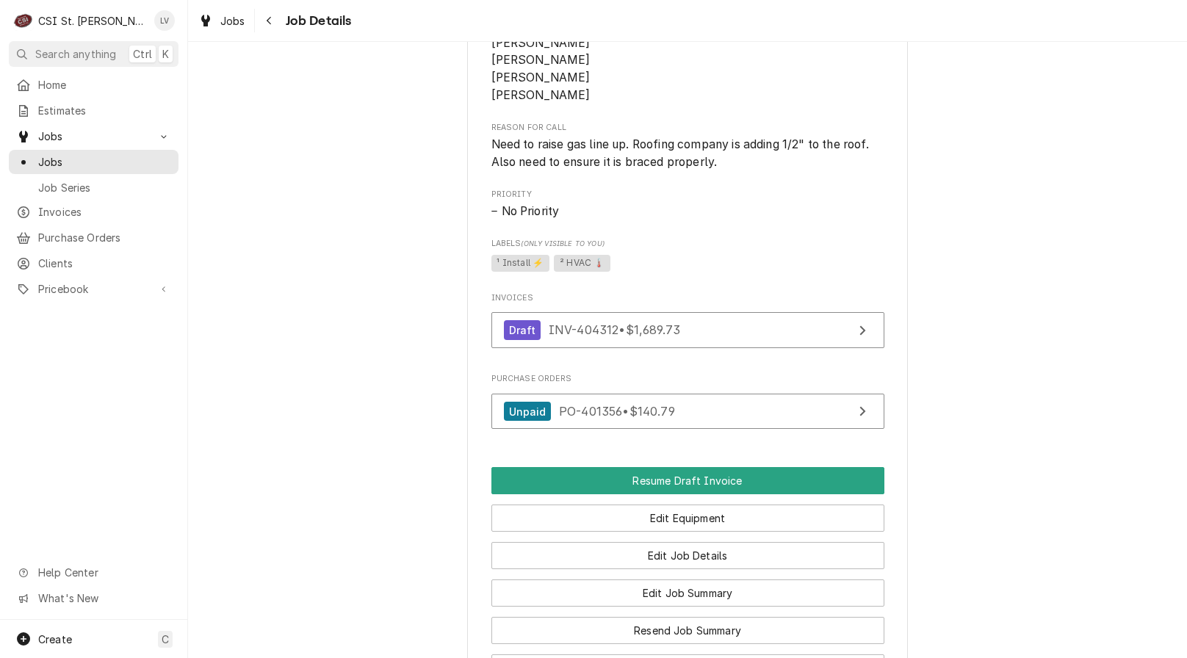
scroll to position [1047, 0]
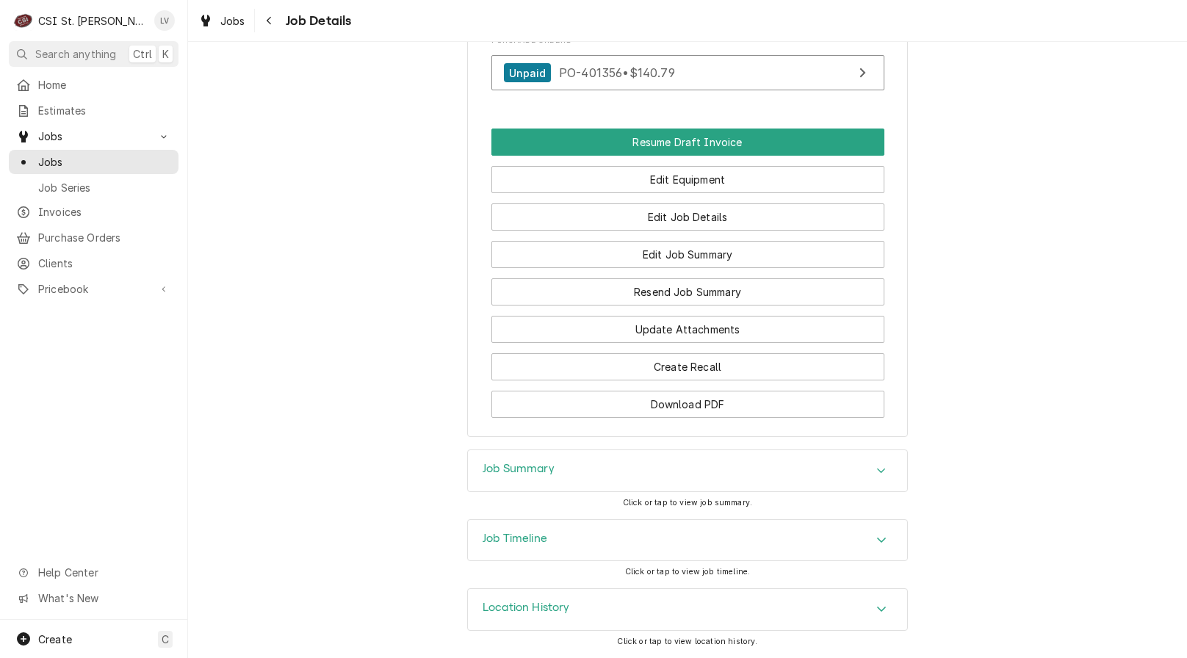
click at [583, 540] on div "Job Timeline" at bounding box center [687, 540] width 439 height 41
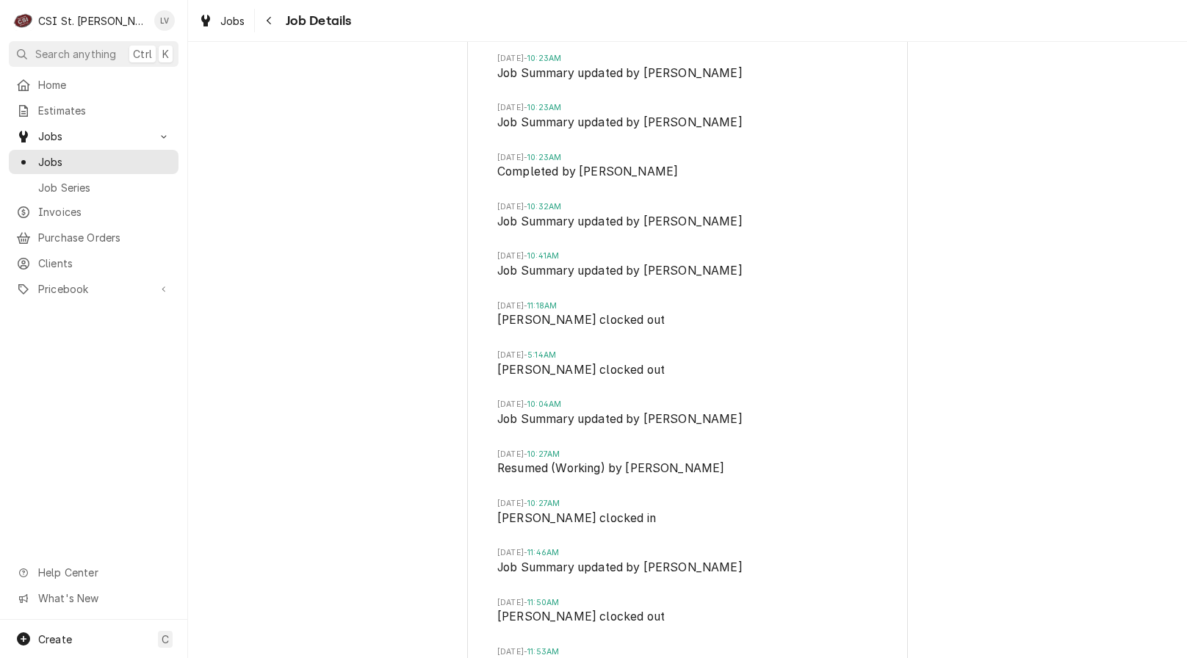
scroll to position [2127, 0]
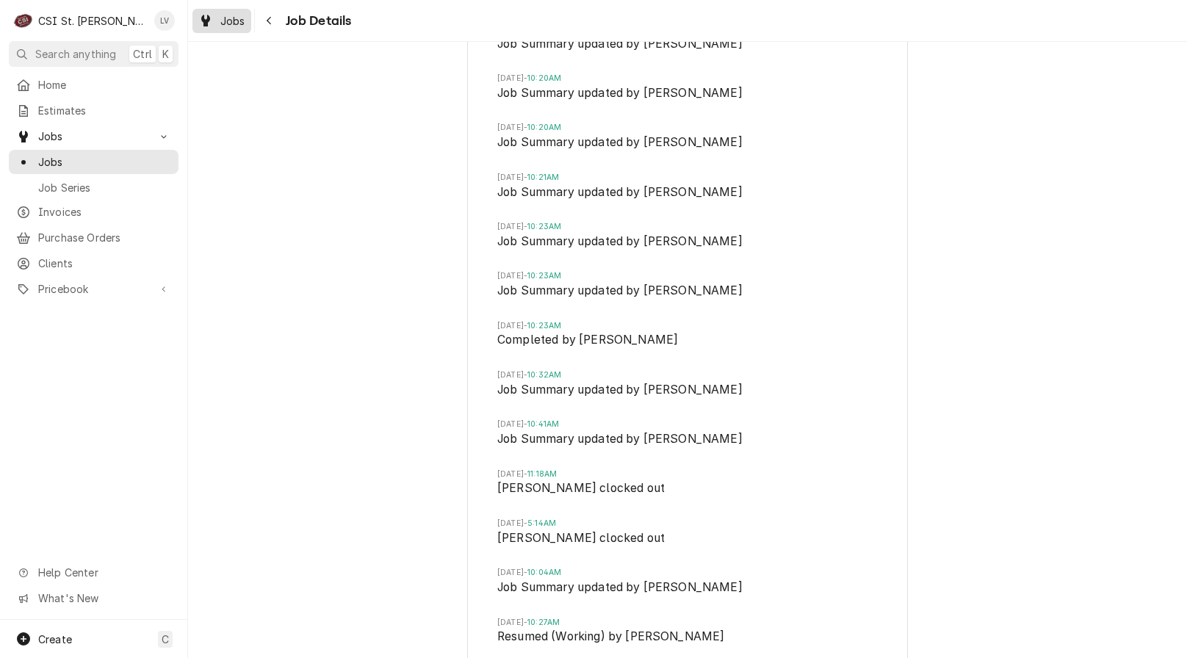
click at [215, 26] on div "Jobs" at bounding box center [221, 21] width 53 height 18
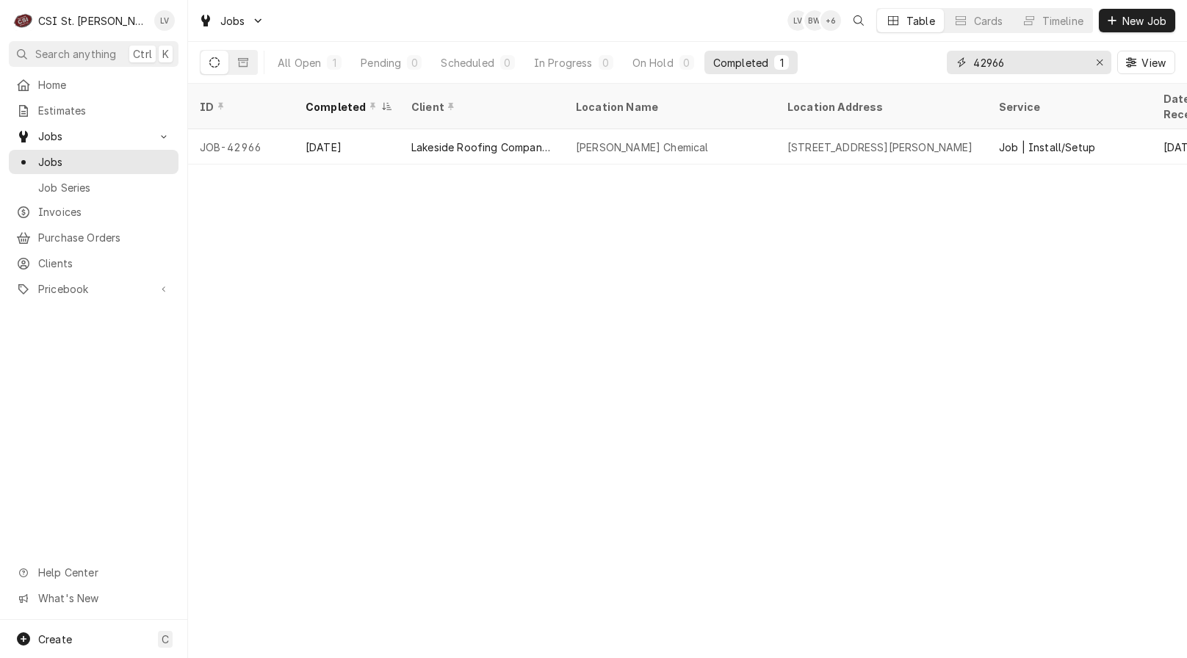
drag, startPoint x: 1020, startPoint y: 60, endPoint x: 951, endPoint y: 58, distance: 69.1
click at [951, 58] on div "42966" at bounding box center [1029, 63] width 165 height 24
type input "42939"
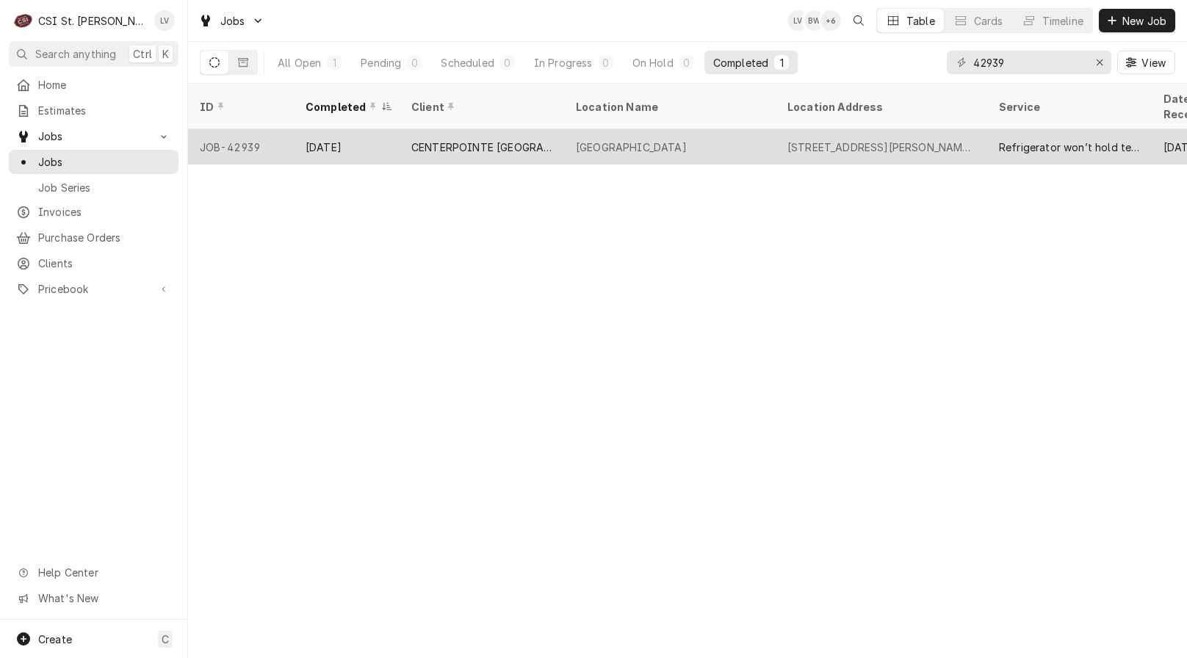
click at [669, 137] on div "Centerpointe hospital" at bounding box center [670, 146] width 212 height 35
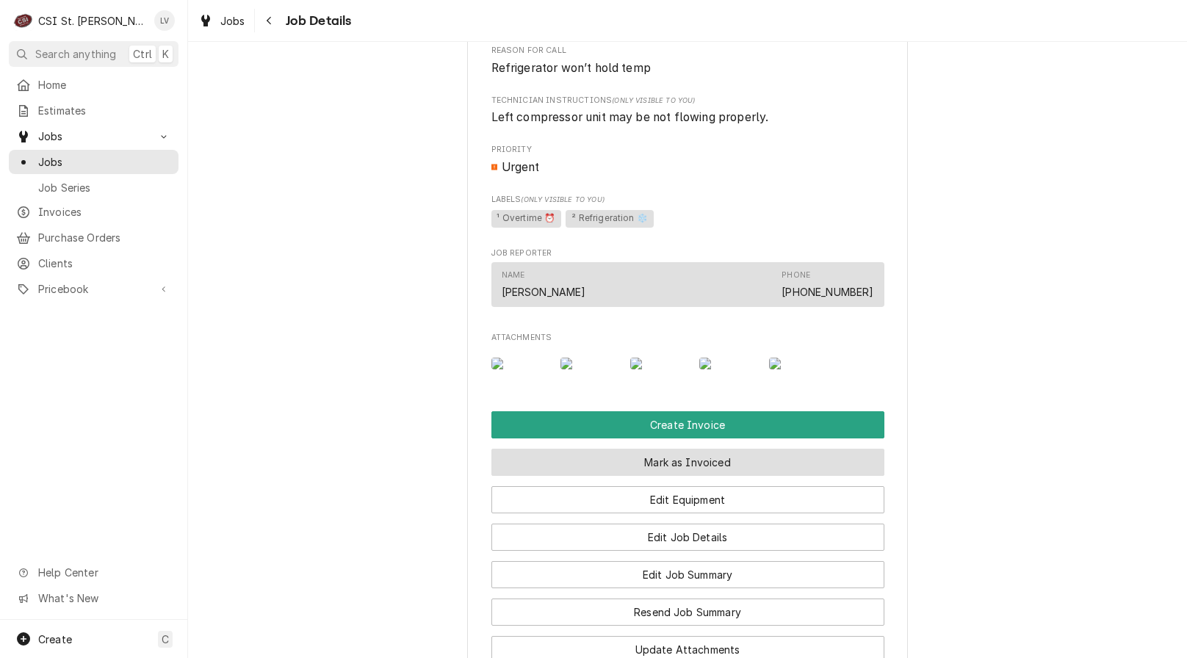
scroll to position [882, 0]
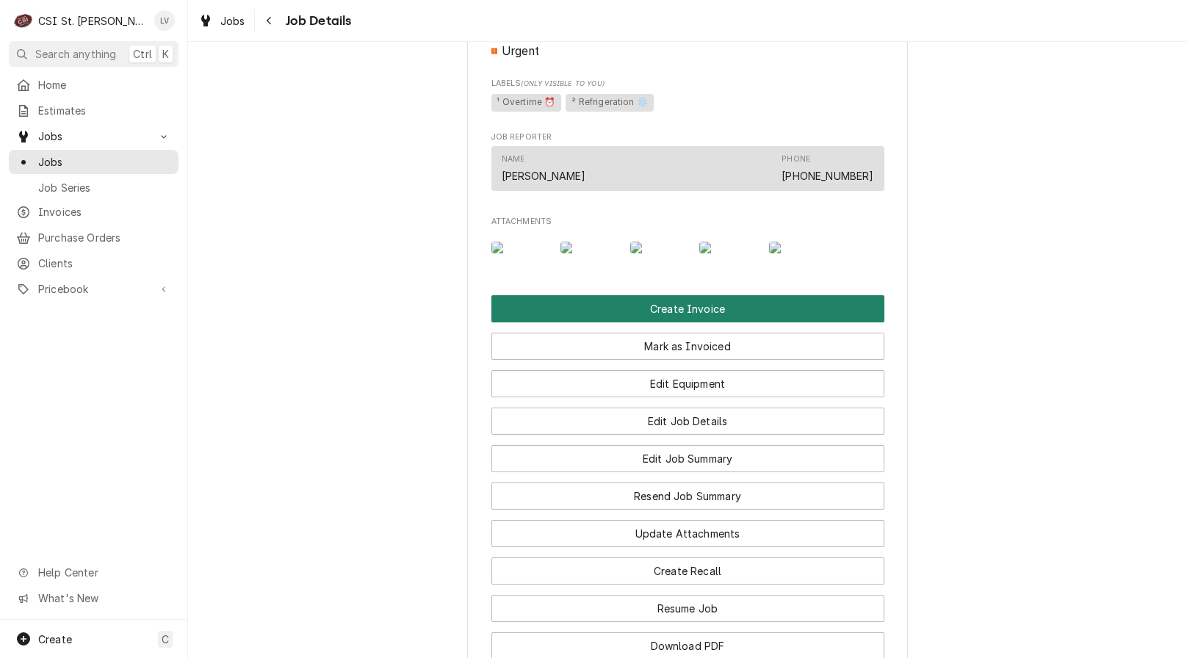
click at [636, 323] on button "Create Invoice" at bounding box center [687, 308] width 393 height 27
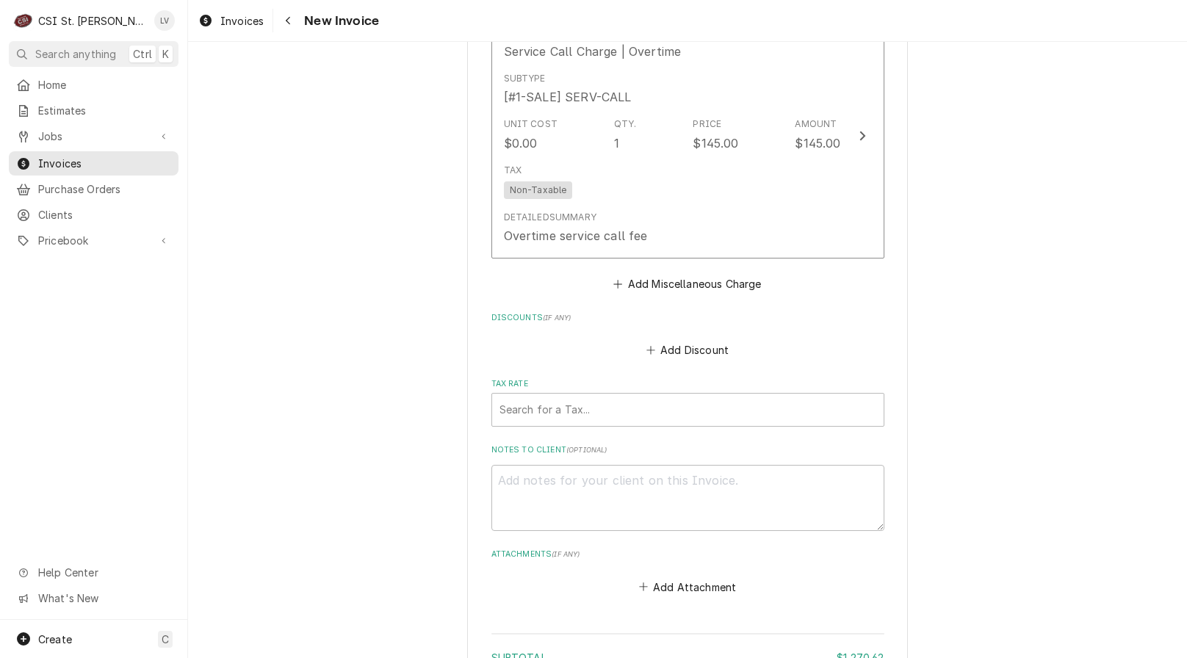
scroll to position [3446, 0]
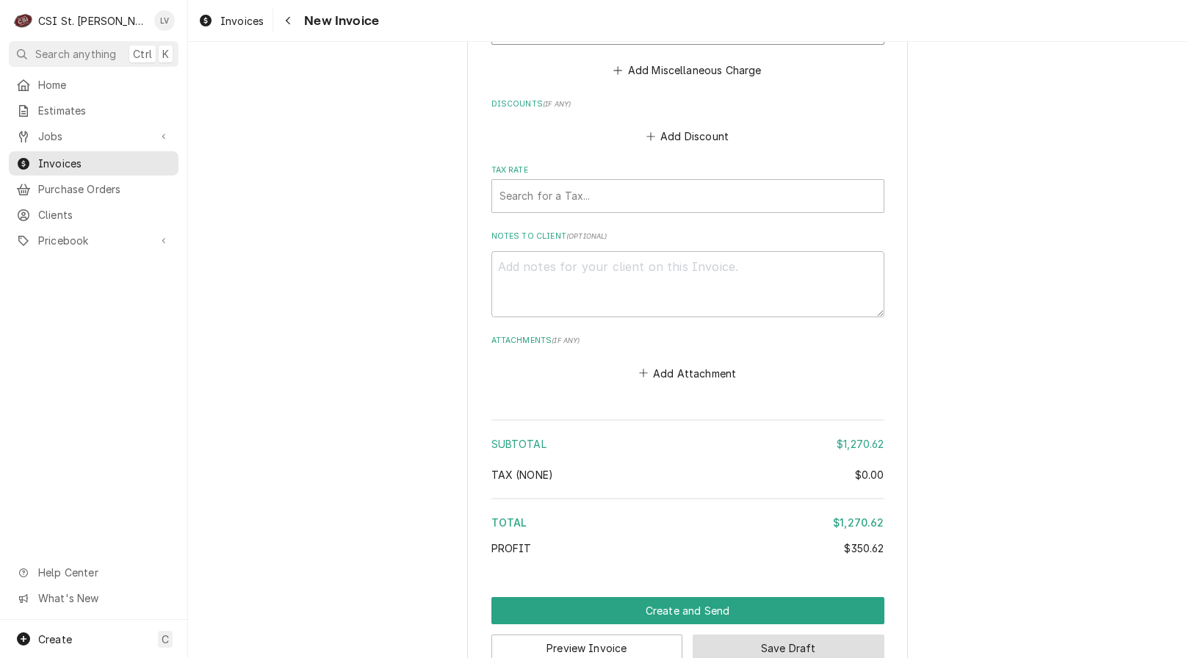
click at [799, 635] on button "Save Draft" at bounding box center [789, 648] width 192 height 27
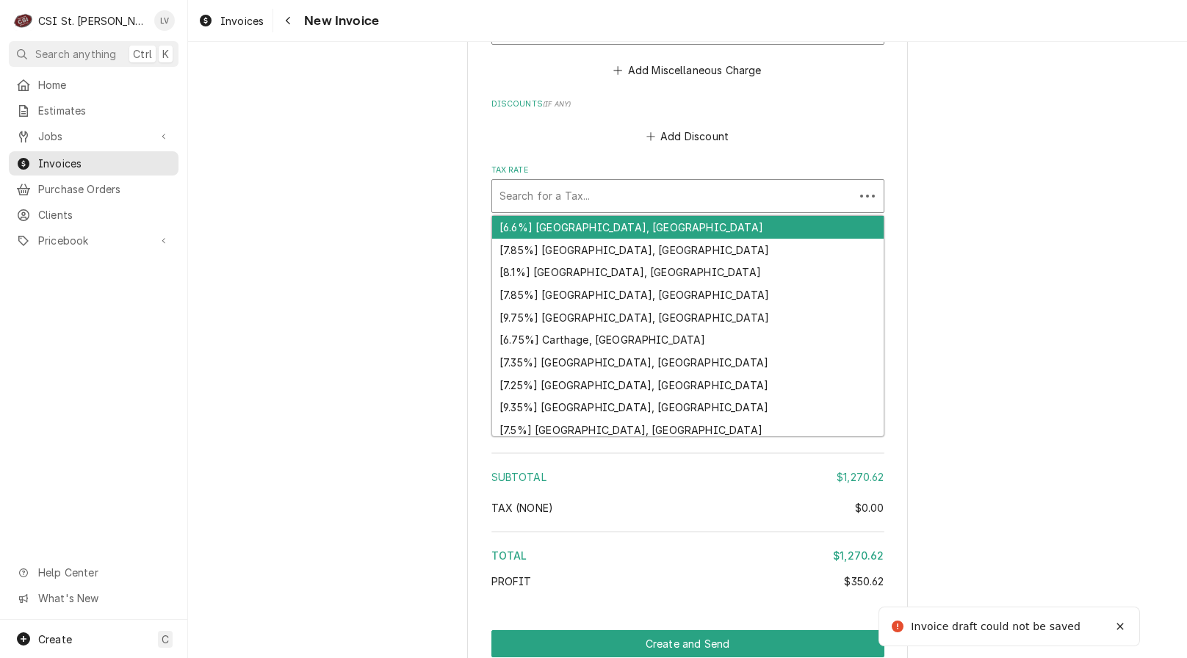
click at [594, 183] on div "Tax Rate" at bounding box center [673, 196] width 347 height 26
type textarea "x"
type input "m"
type textarea "x"
type input "mo"
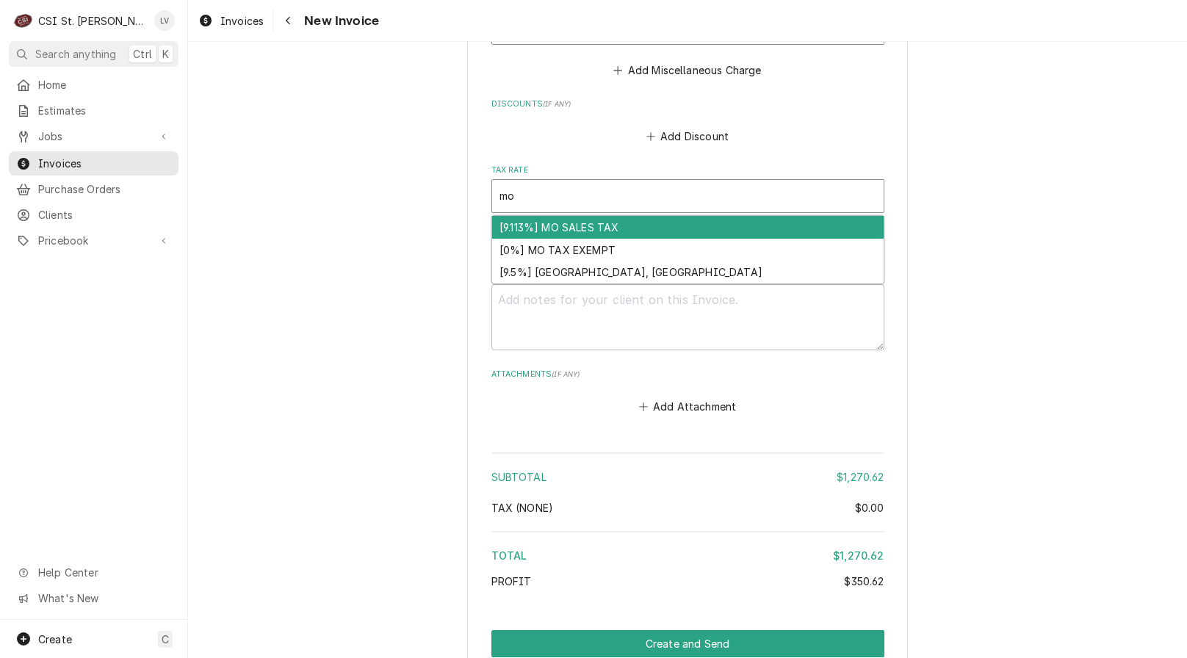
click at [557, 216] on div "[9.113%] MO SALES TAX" at bounding box center [688, 227] width 392 height 23
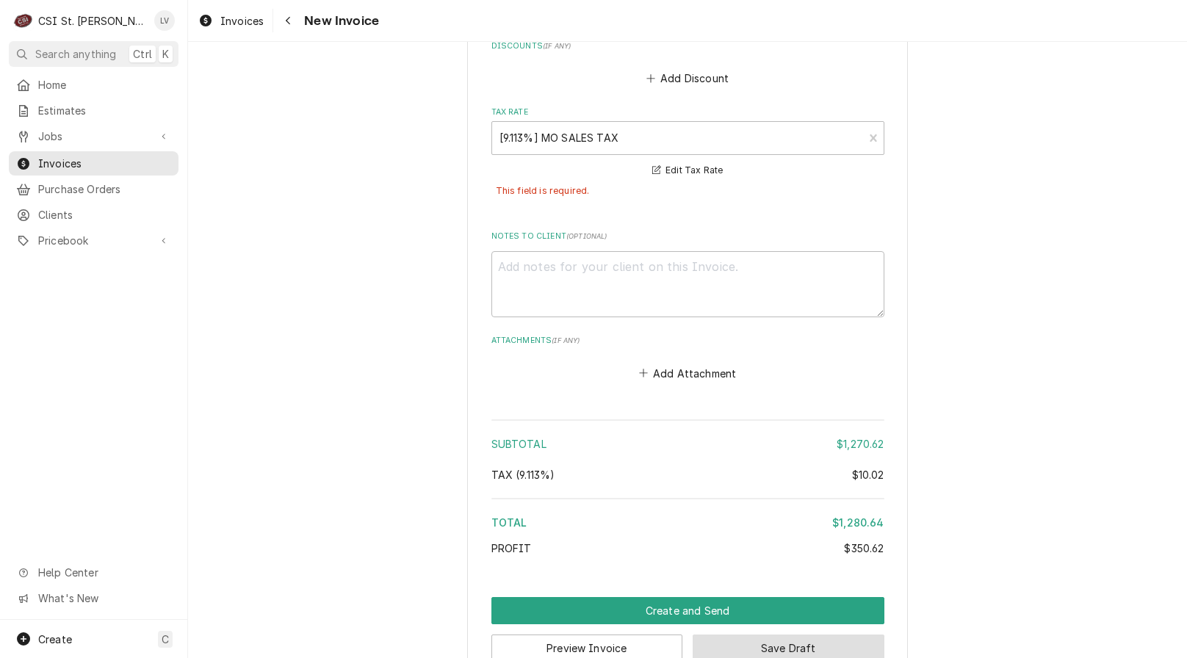
click at [826, 635] on button "Save Draft" at bounding box center [789, 648] width 192 height 27
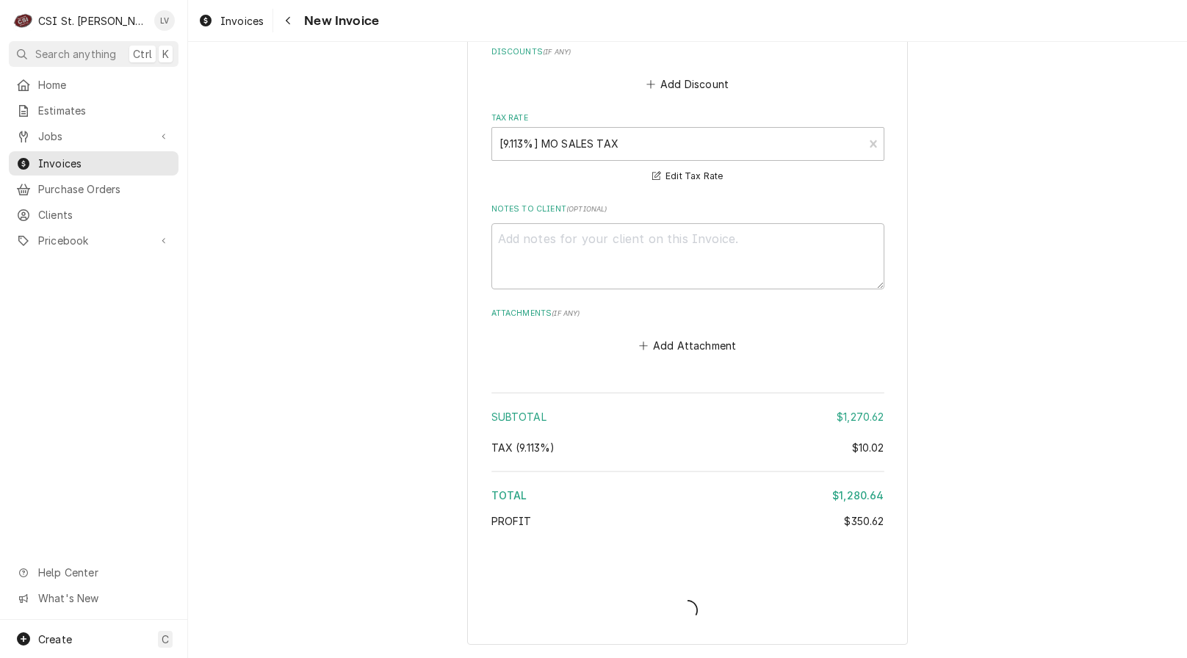
scroll to position [3463, 0]
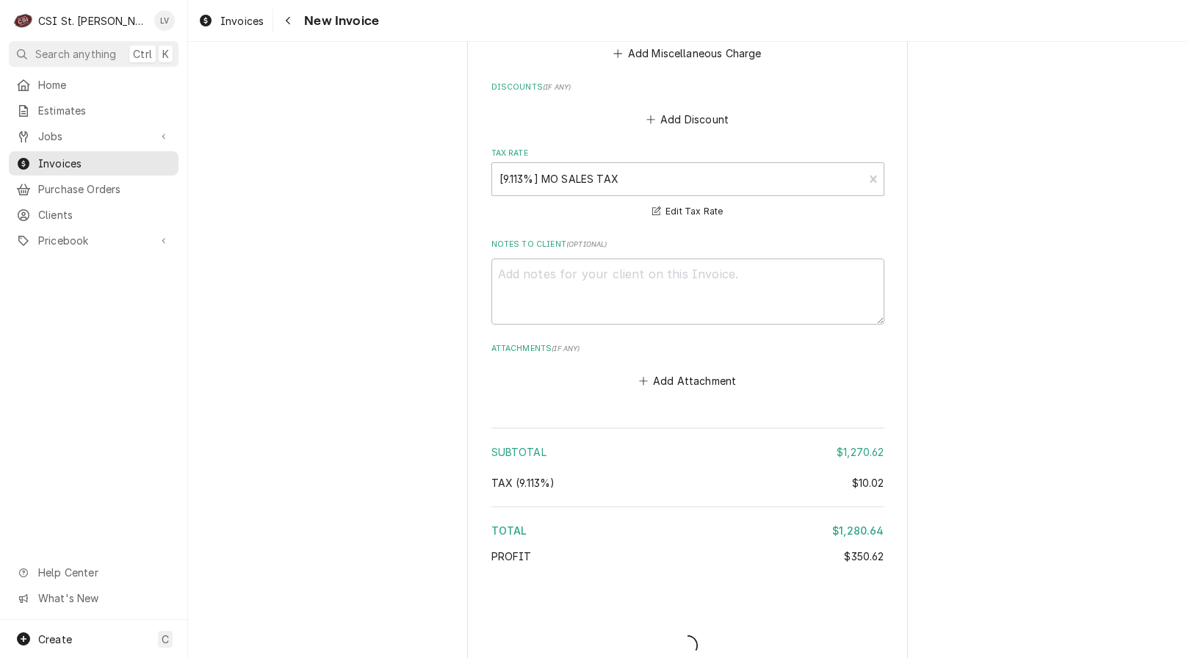
type textarea "x"
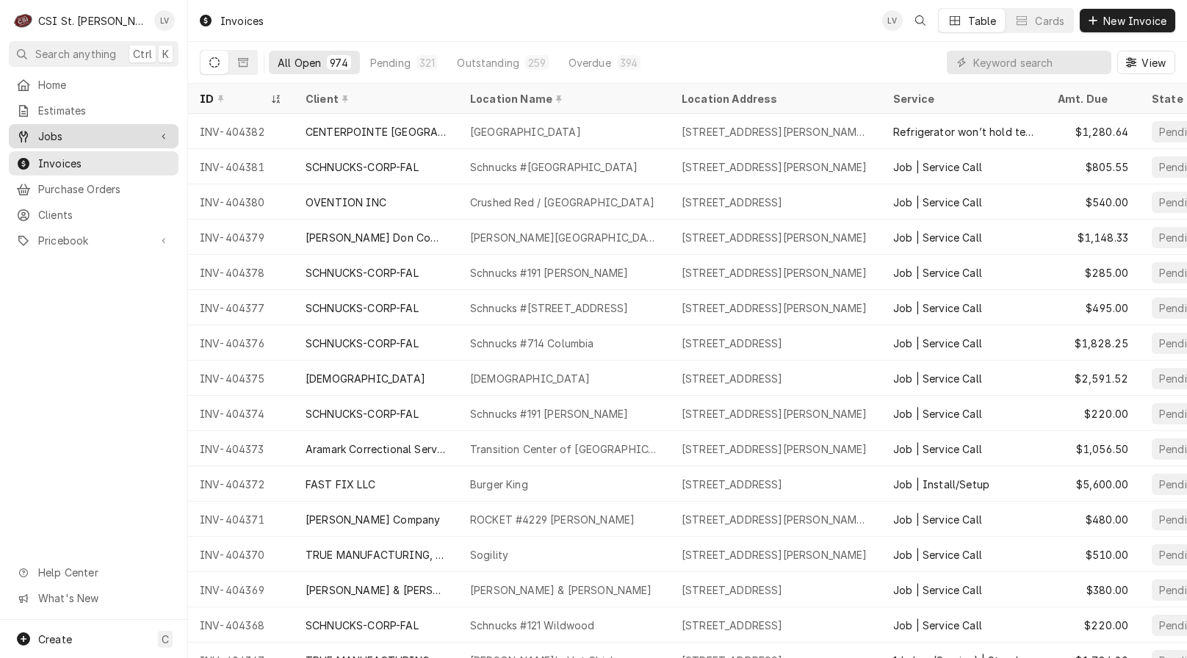
click at [111, 134] on span "Jobs" at bounding box center [93, 136] width 111 height 15
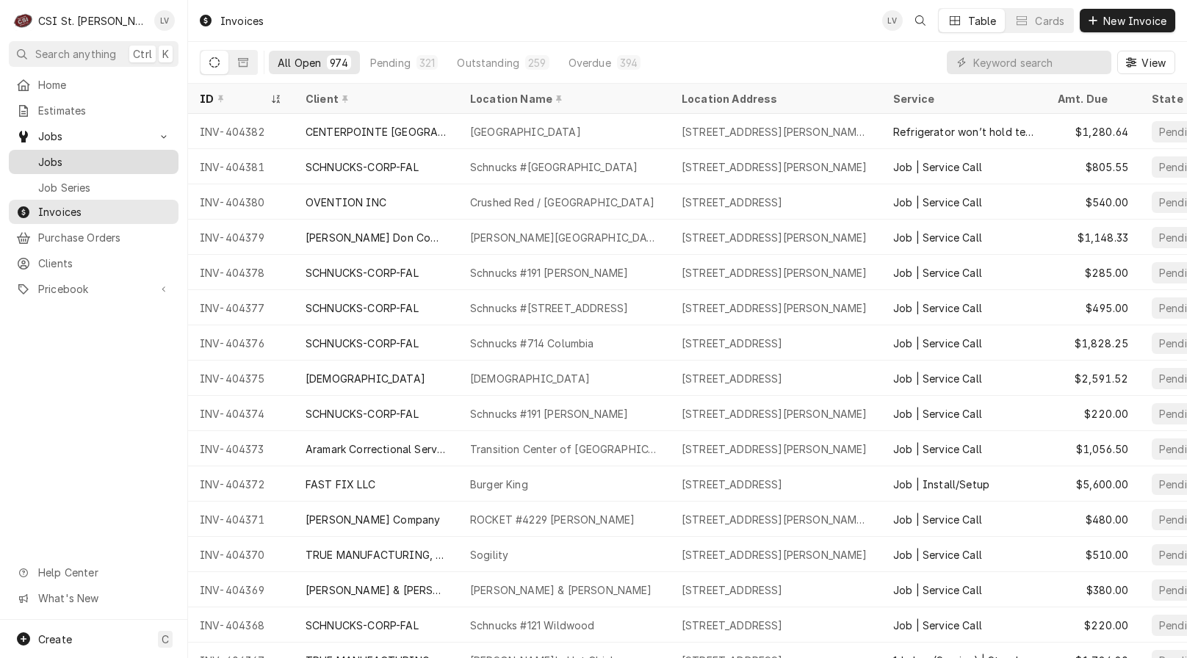
click at [106, 155] on span "Jobs" at bounding box center [104, 161] width 133 height 15
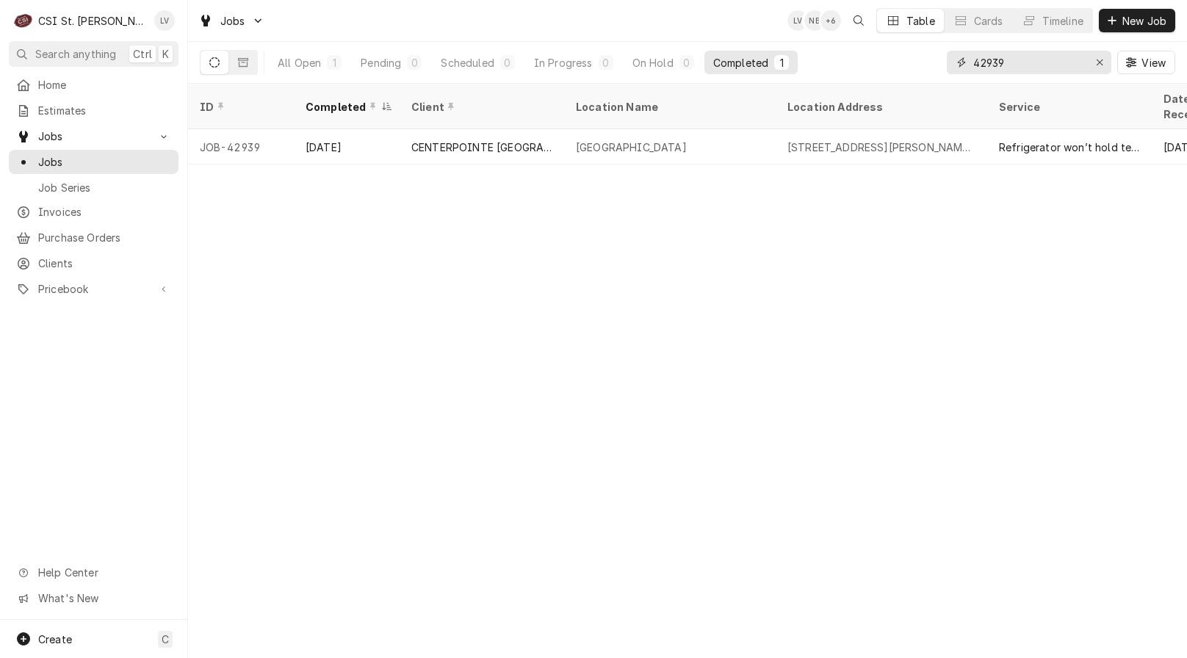
drag, startPoint x: 1040, startPoint y: 60, endPoint x: 959, endPoint y: 59, distance: 81.6
click at [959, 58] on div "42939" at bounding box center [1029, 63] width 165 height 24
type input "42981"
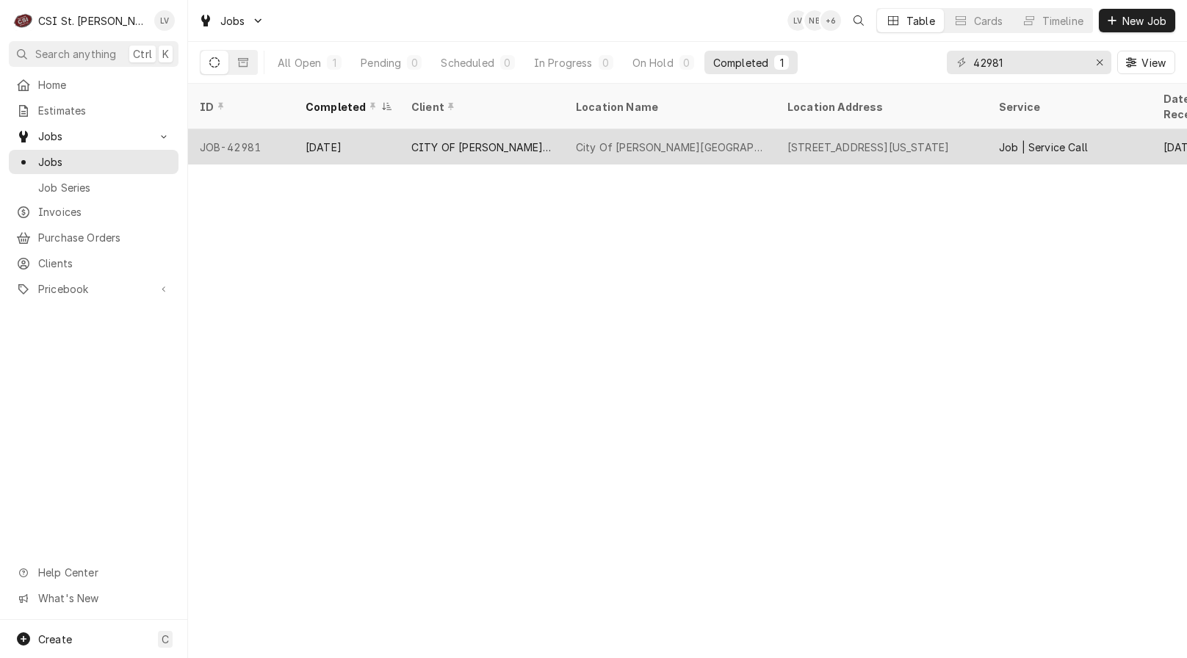
click at [484, 137] on div "CITY OF [PERSON_NAME][GEOGRAPHIC_DATA]" at bounding box center [482, 146] width 165 height 35
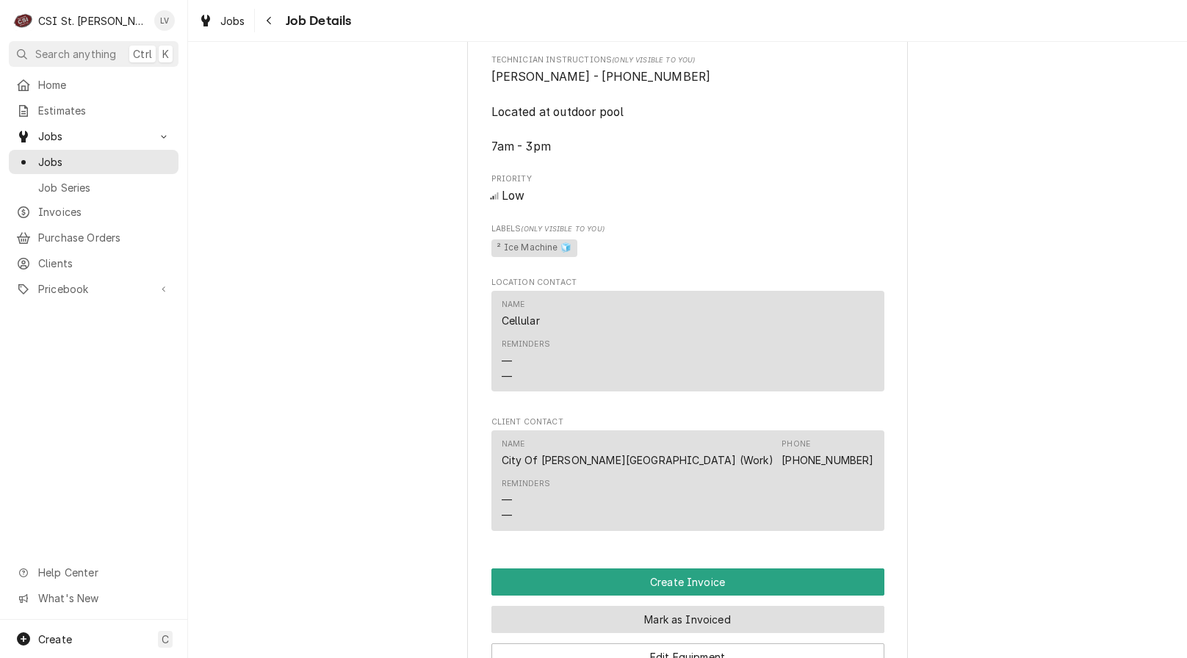
scroll to position [955, 0]
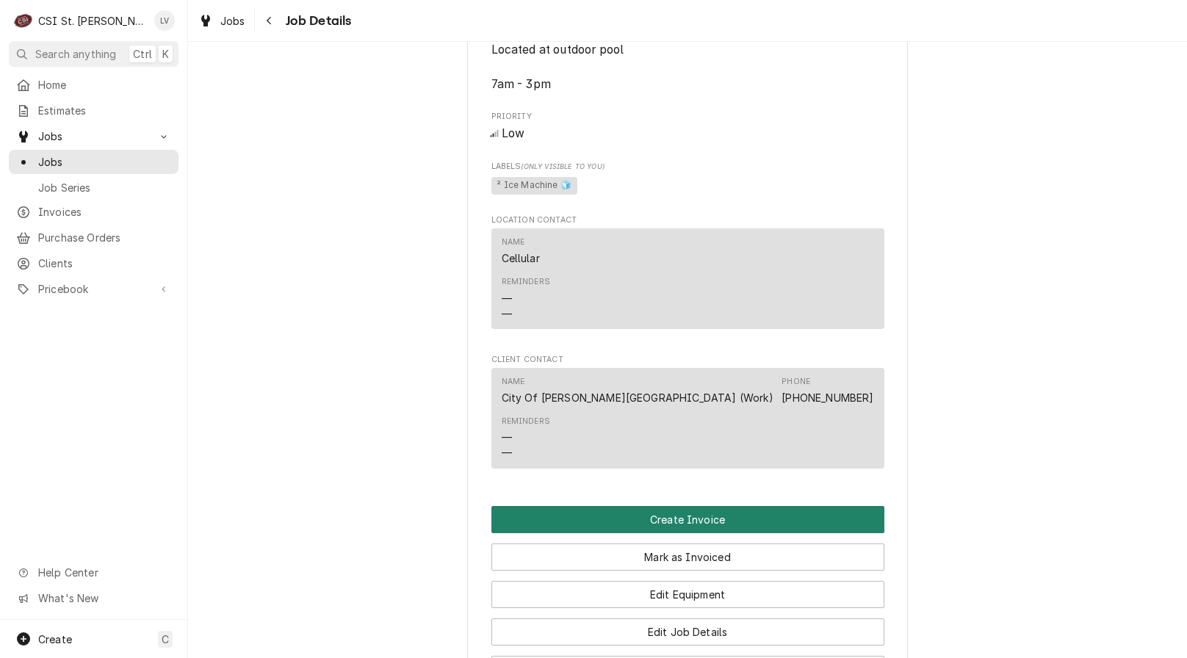
click at [672, 523] on button "Create Invoice" at bounding box center [687, 519] width 393 height 27
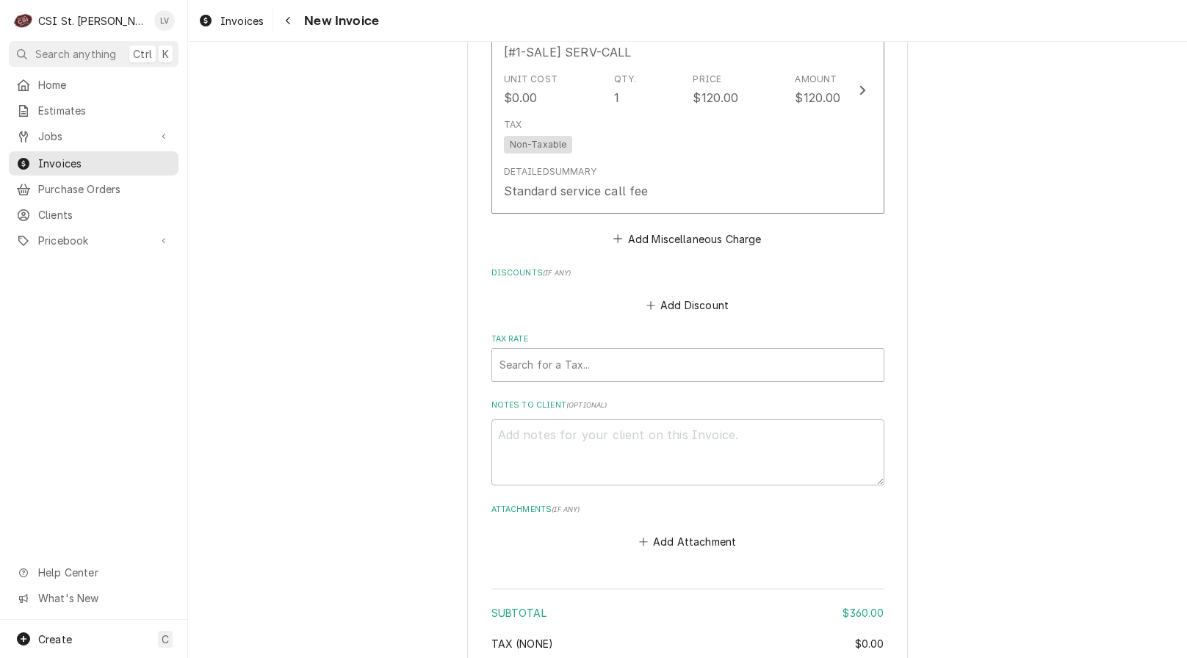
scroll to position [3666, 0]
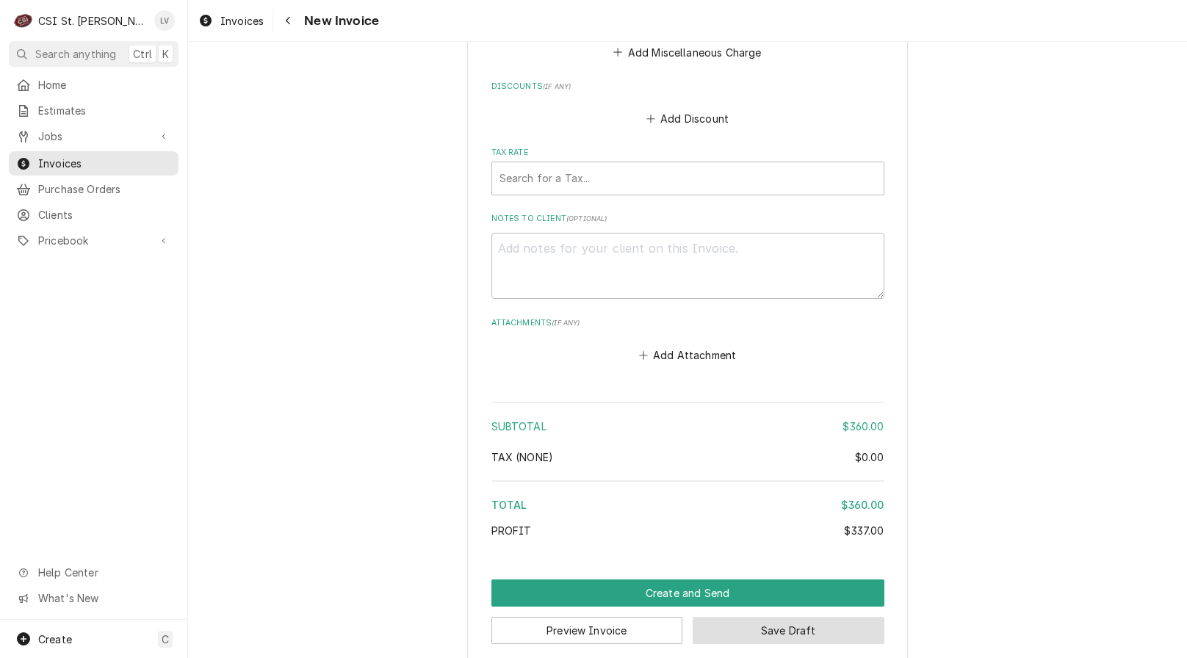
click at [782, 617] on button "Save Draft" at bounding box center [789, 630] width 192 height 27
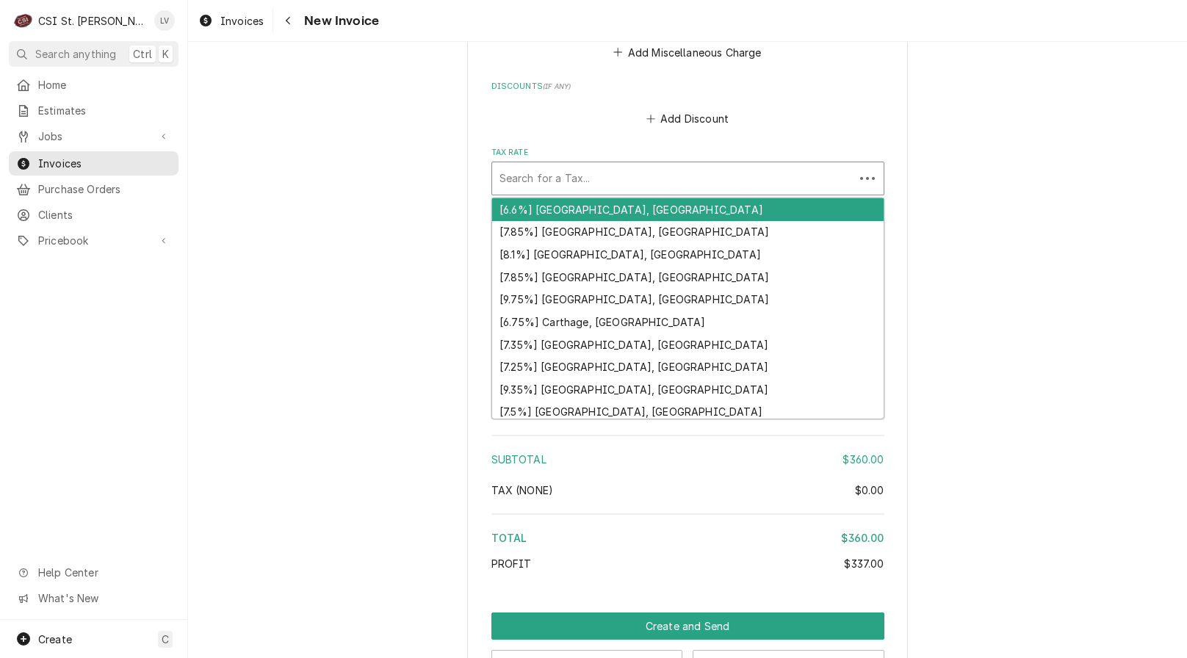
click at [542, 165] on div "Tax Rate" at bounding box center [673, 178] width 347 height 26
type textarea "x"
type input "m"
type textarea "x"
type input "mo"
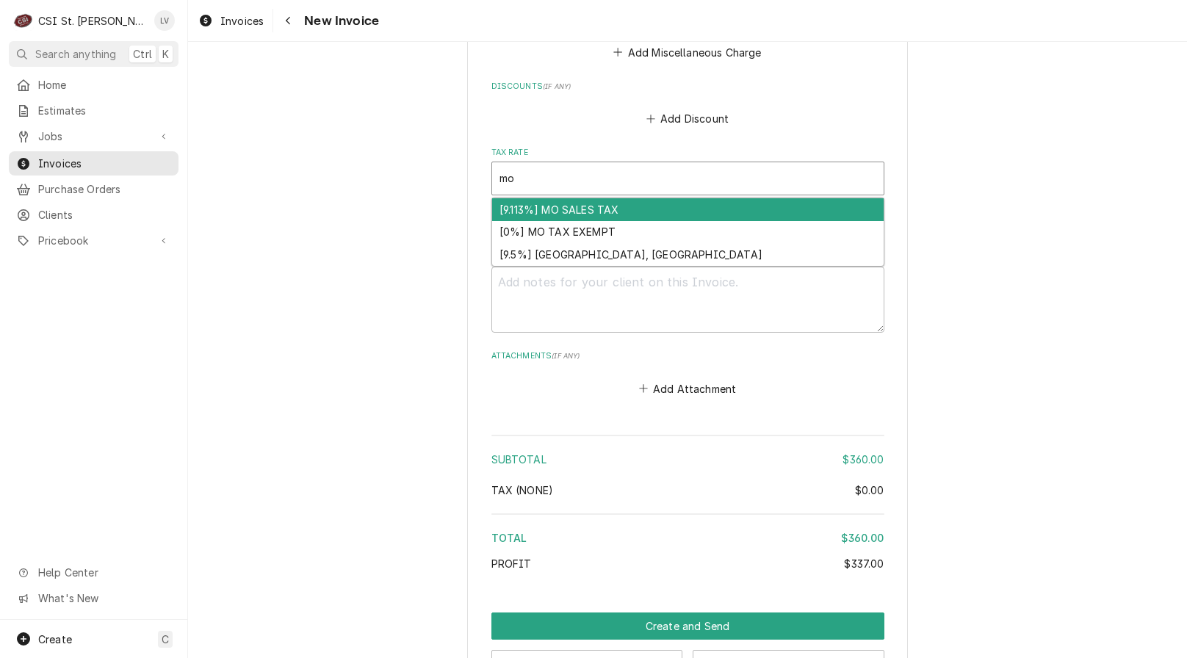
click at [547, 198] on div "[9.113%] MO SALES TAX" at bounding box center [688, 209] width 392 height 23
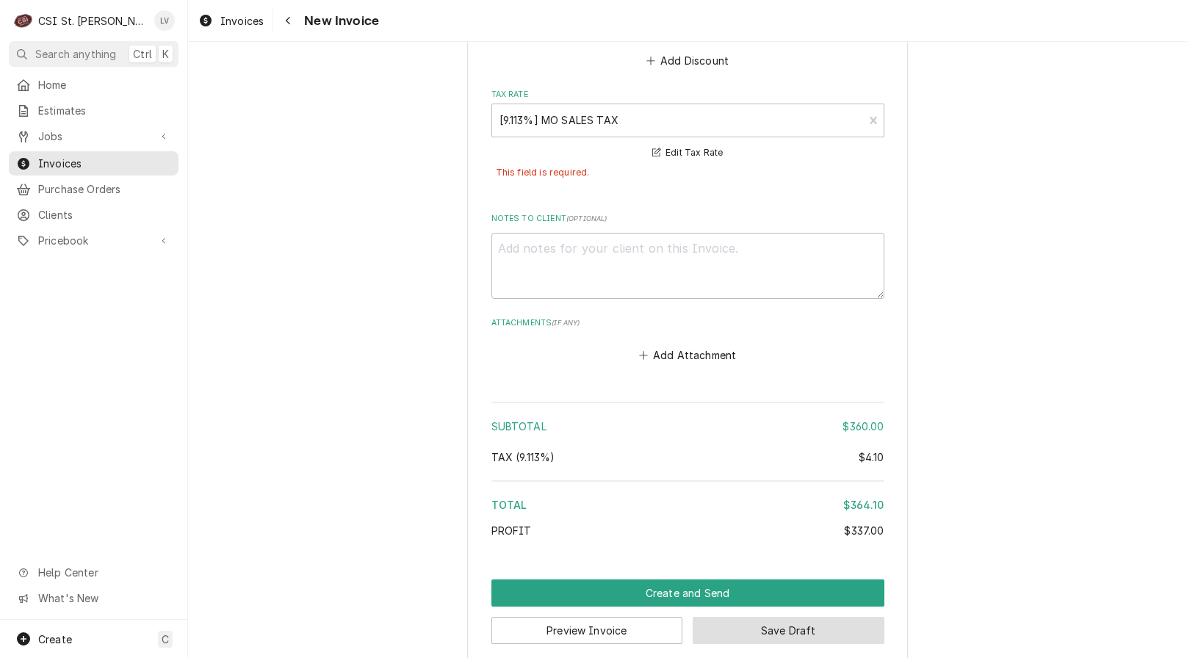
click at [847, 619] on button "Save Draft" at bounding box center [789, 630] width 192 height 27
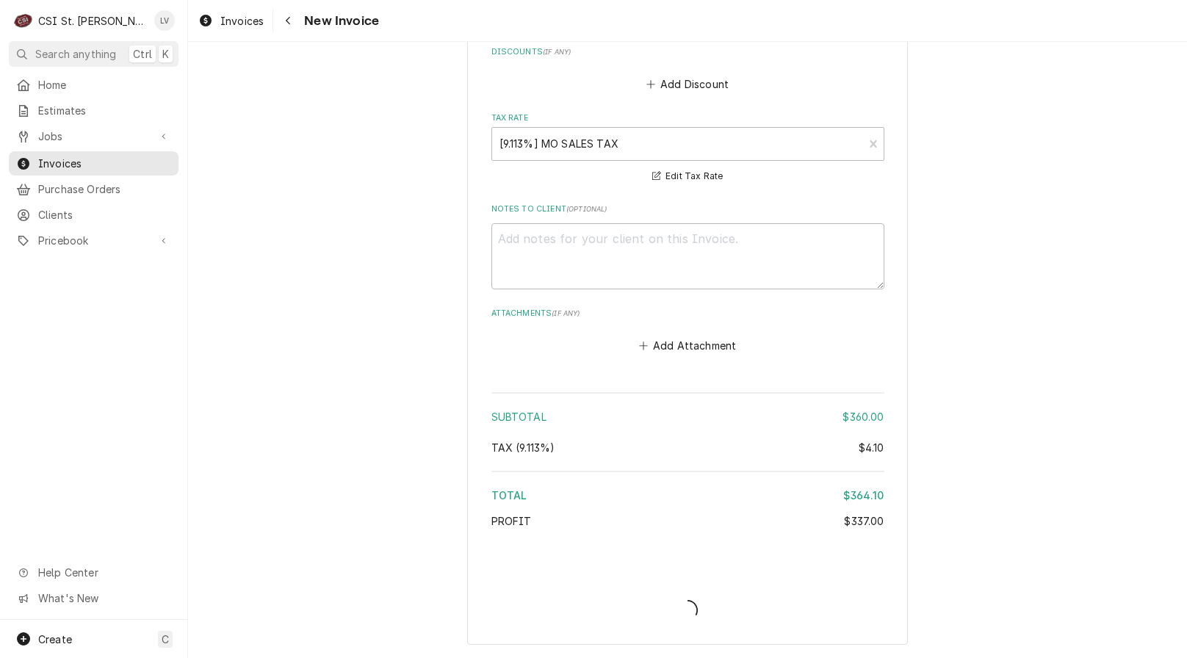
scroll to position [3683, 0]
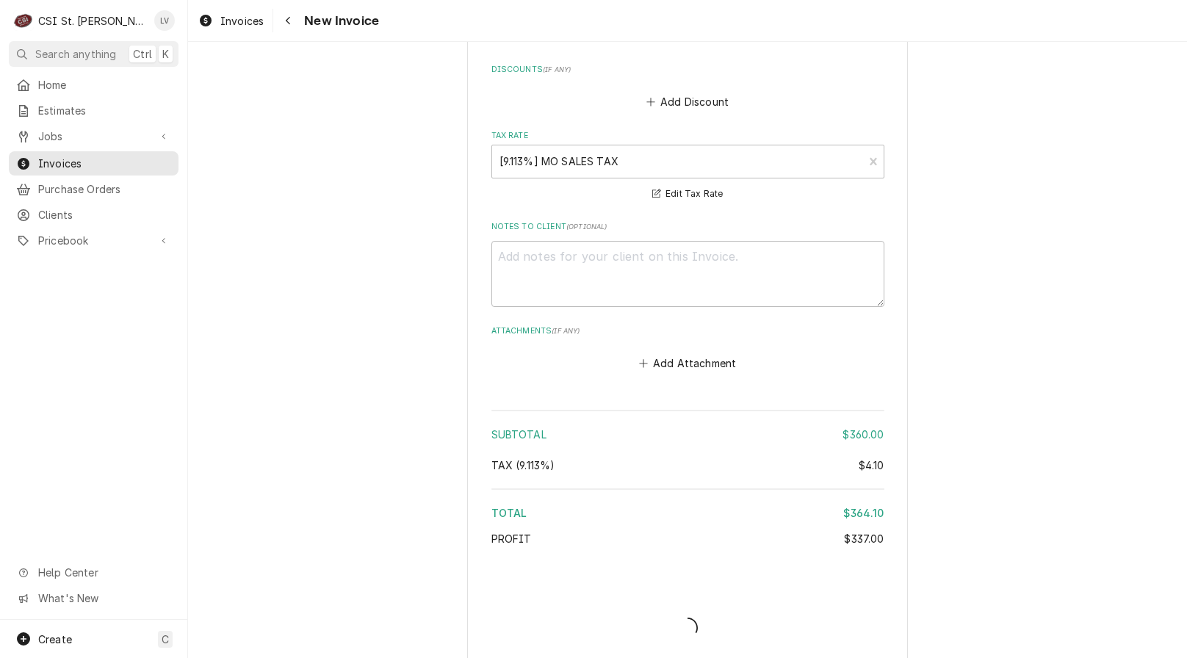
type textarea "x"
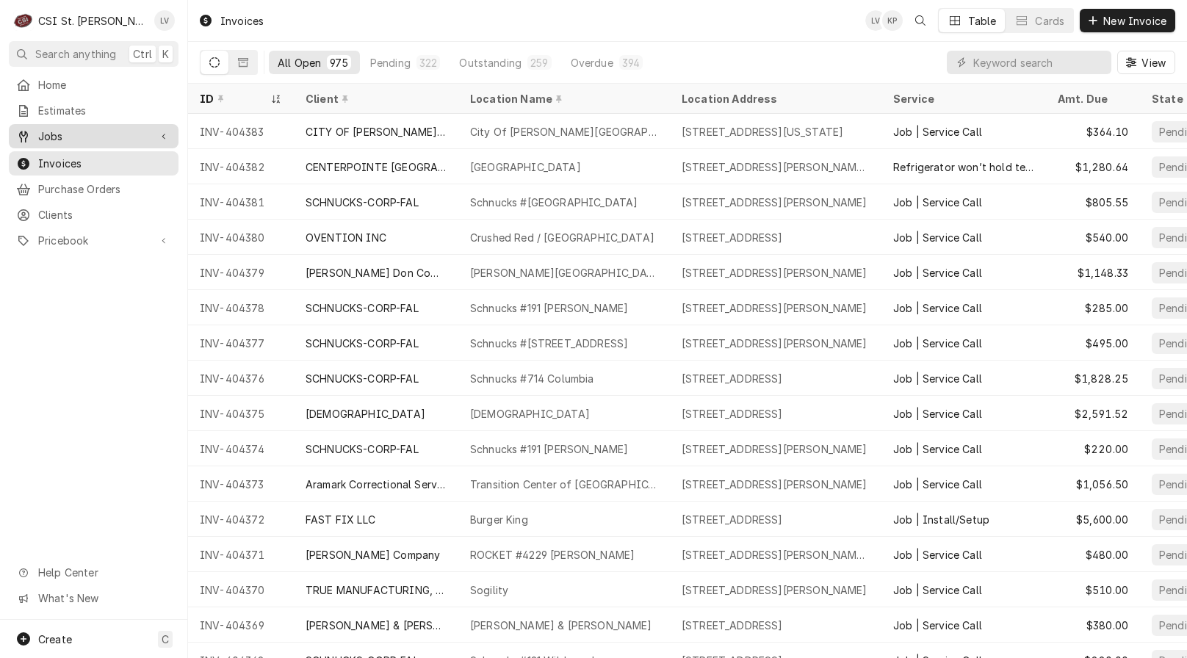
click at [64, 137] on span "Jobs" at bounding box center [93, 136] width 111 height 15
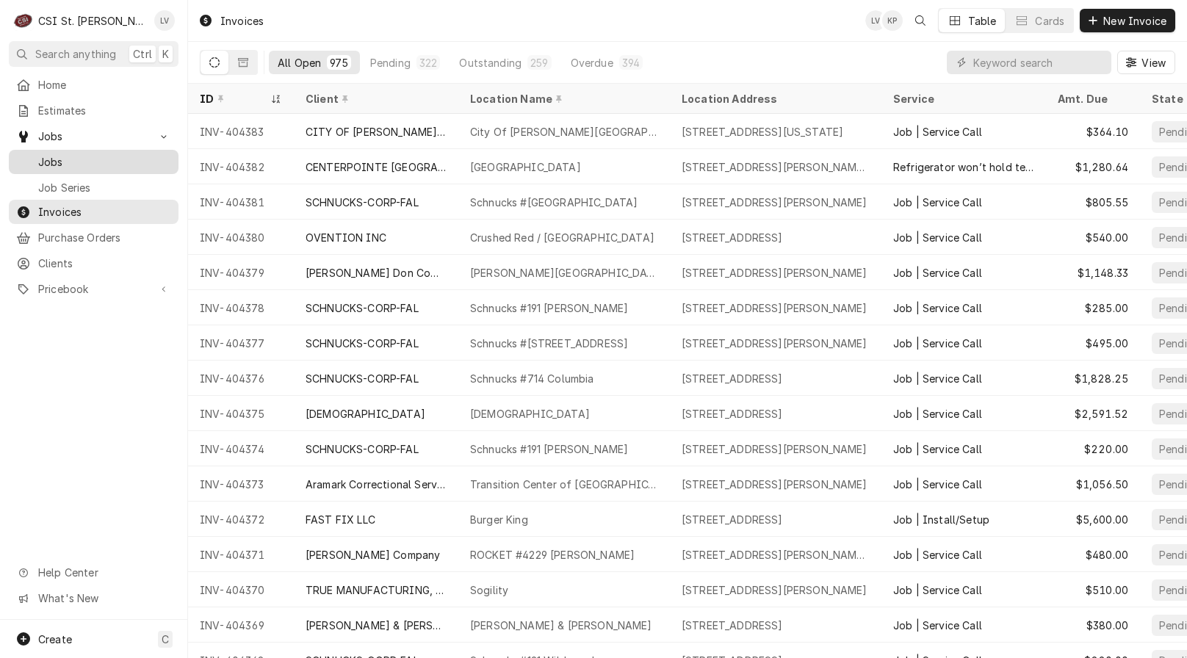
click at [68, 159] on span "Jobs" at bounding box center [104, 161] width 133 height 15
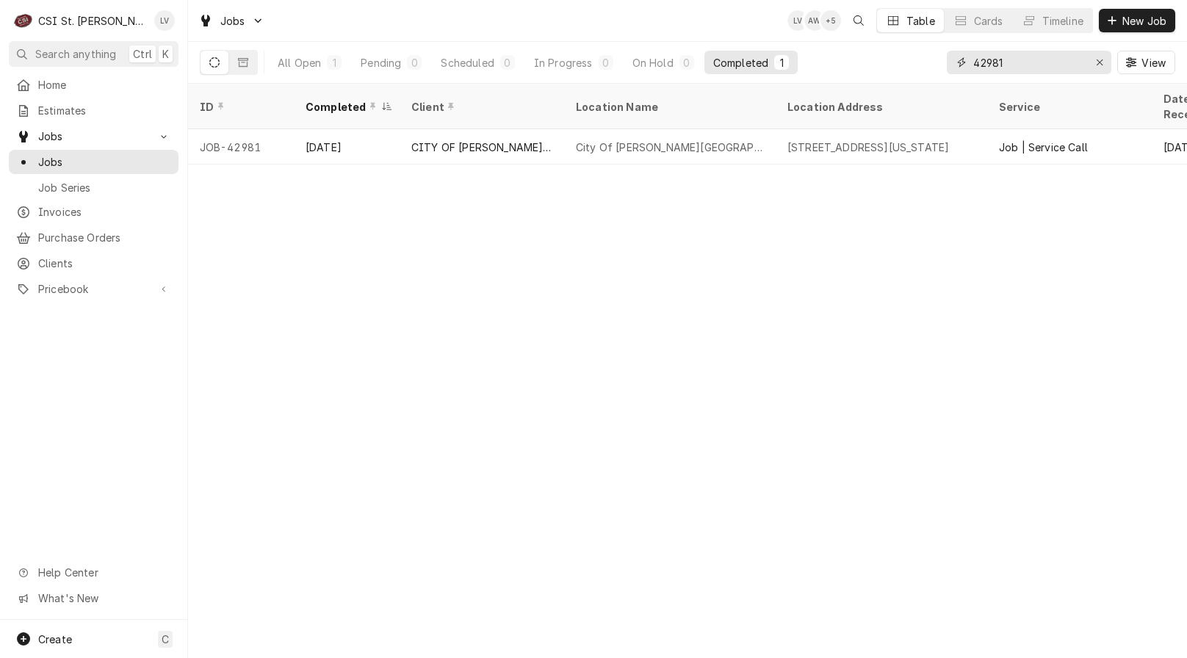
drag, startPoint x: 1033, startPoint y: 61, endPoint x: 932, endPoint y: 80, distance: 103.2
click at [932, 80] on div "All Open 1 Pending 0 Scheduled 0 In Progress 0 On Hold 0 Completed 1 42981 View" at bounding box center [688, 62] width 976 height 41
type input "42747"
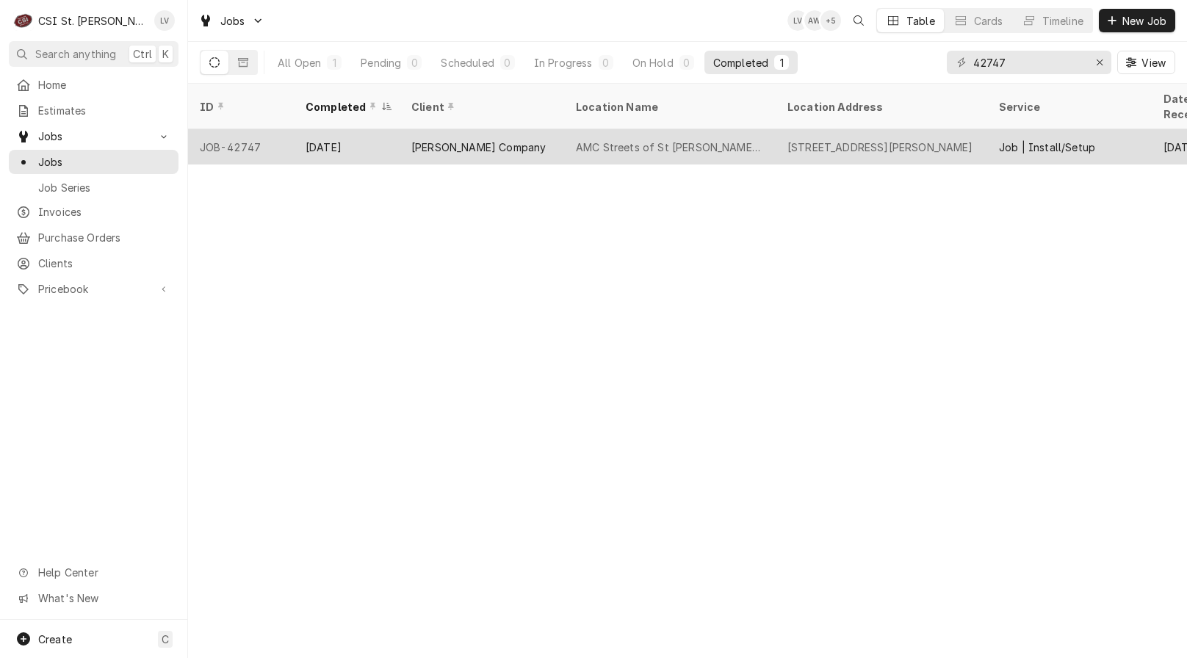
click at [484, 140] on div "Vivian Company" at bounding box center [478, 147] width 134 height 15
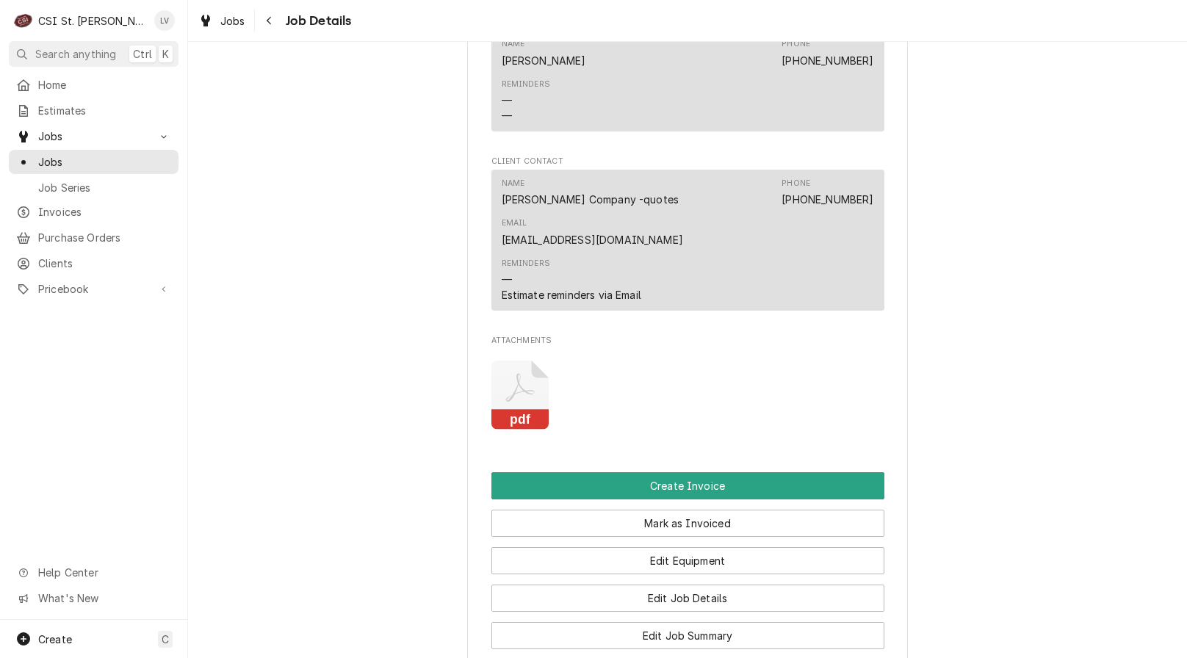
scroll to position [1910, 0]
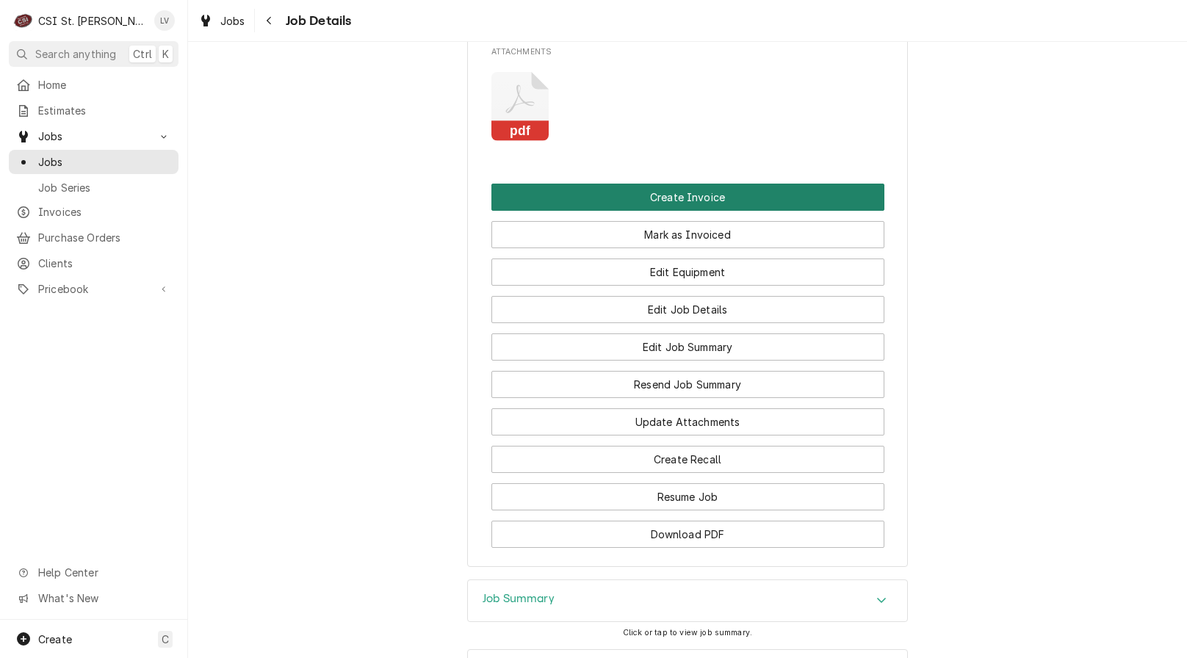
click at [846, 184] on button "Create Invoice" at bounding box center [687, 197] width 393 height 27
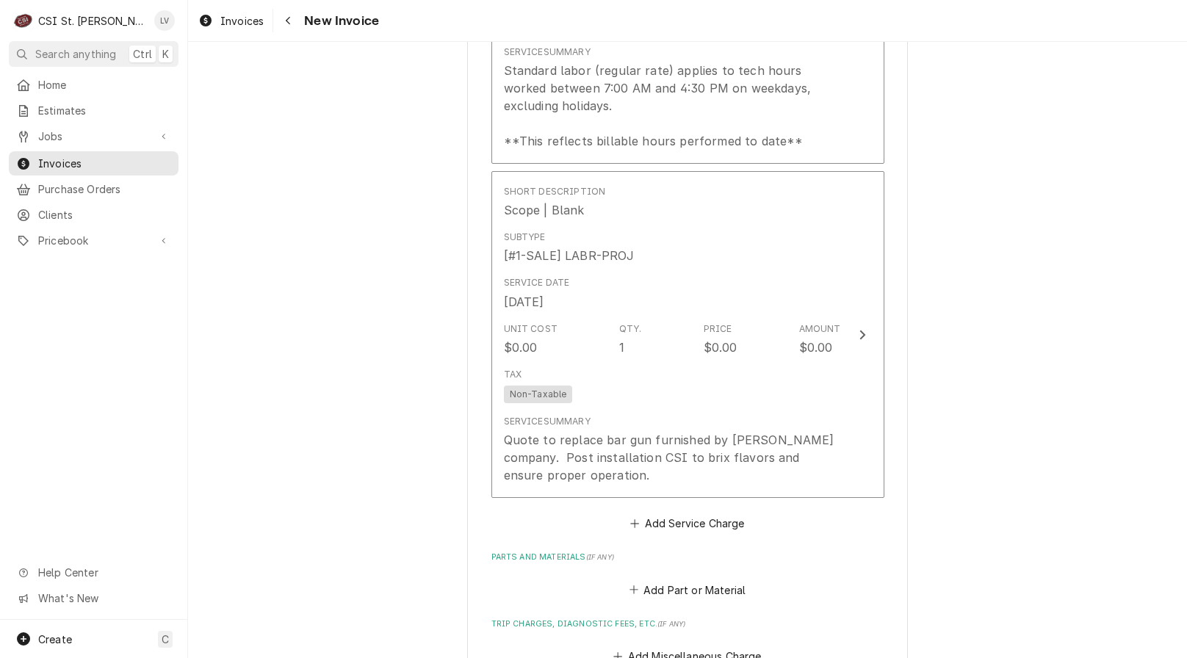
scroll to position [2571, 0]
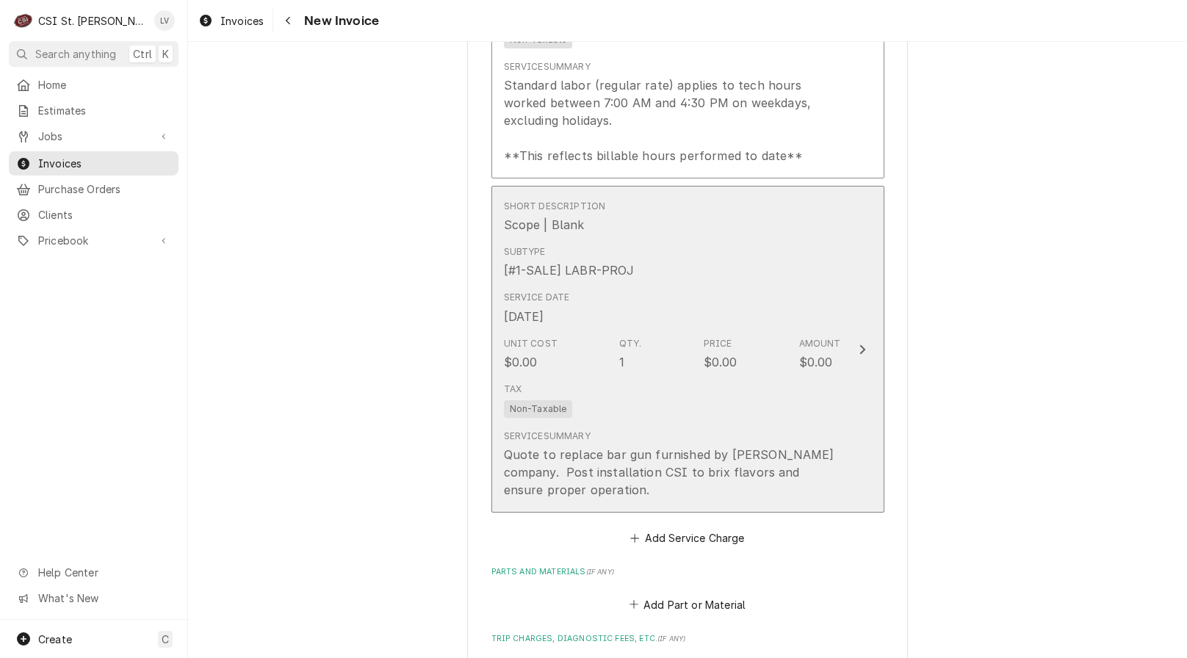
click at [799, 379] on div "Tax Non-Taxable" at bounding box center [672, 400] width 337 height 47
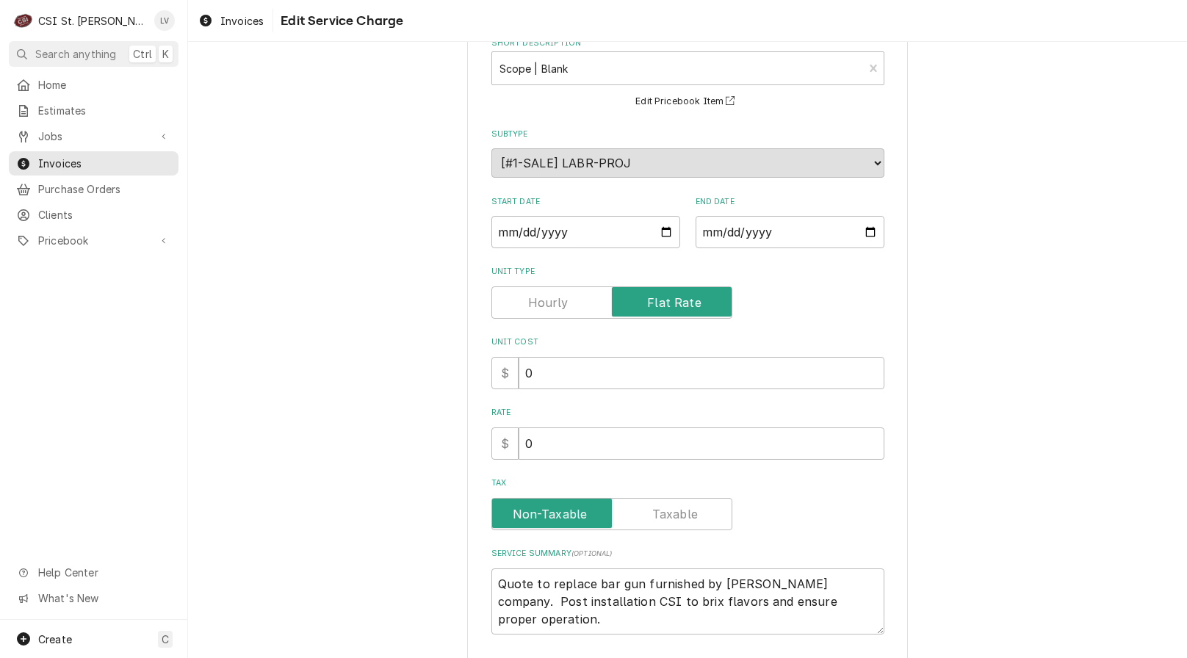
scroll to position [191, 0]
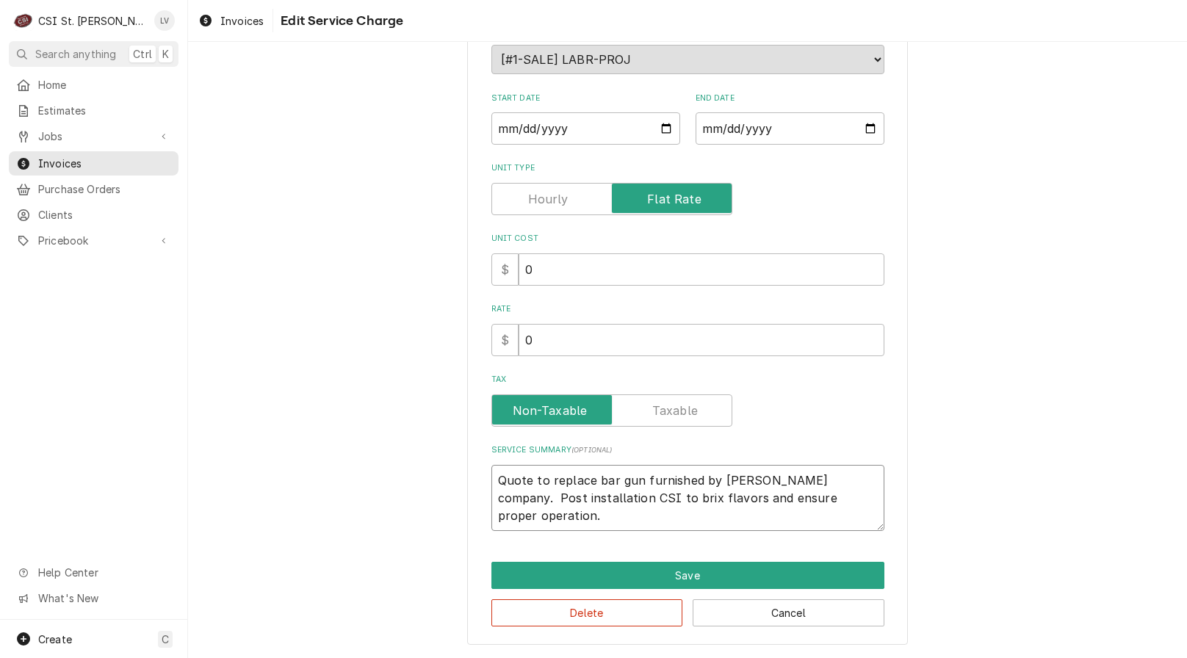
drag, startPoint x: 491, startPoint y: 480, endPoint x: 861, endPoint y: 510, distance: 371.5
click at [861, 509] on textarea "Quote to replace bar gun furnished by [PERSON_NAME] company. Post installation …" at bounding box center [687, 498] width 393 height 66
click at [989, 433] on div "Use the fields below to edit this service charge Short Description Scope | Blan…" at bounding box center [687, 262] width 999 height 792
click at [647, 619] on button "Delete" at bounding box center [587, 612] width 192 height 27
type textarea "x"
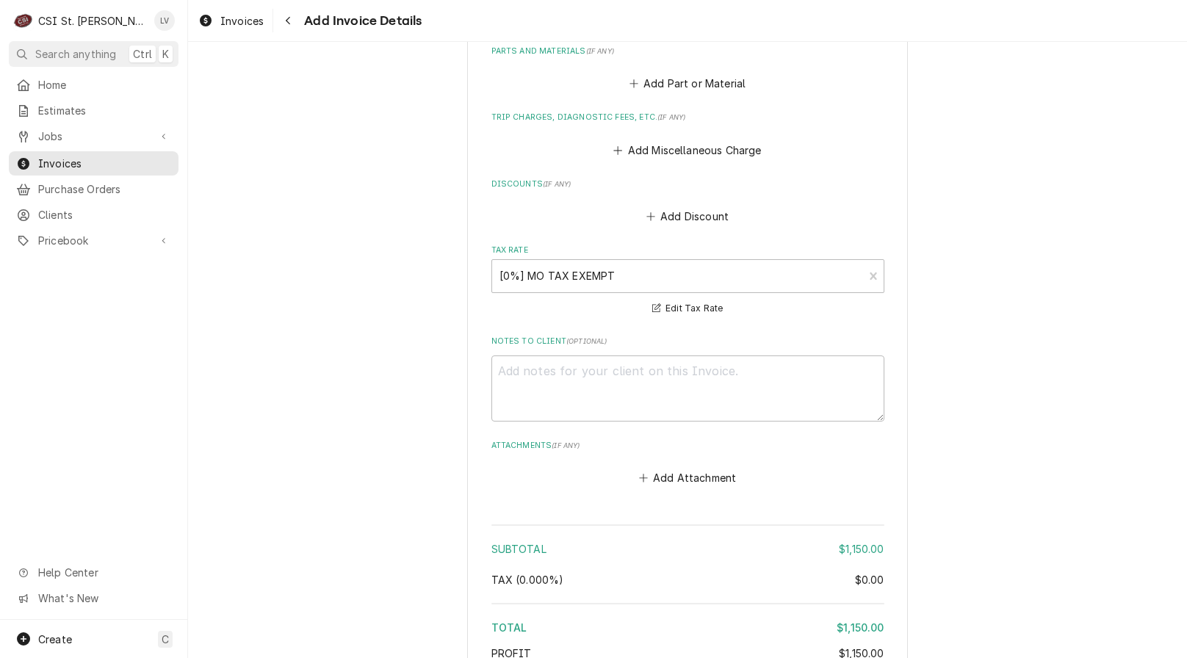
scroll to position [2898, 0]
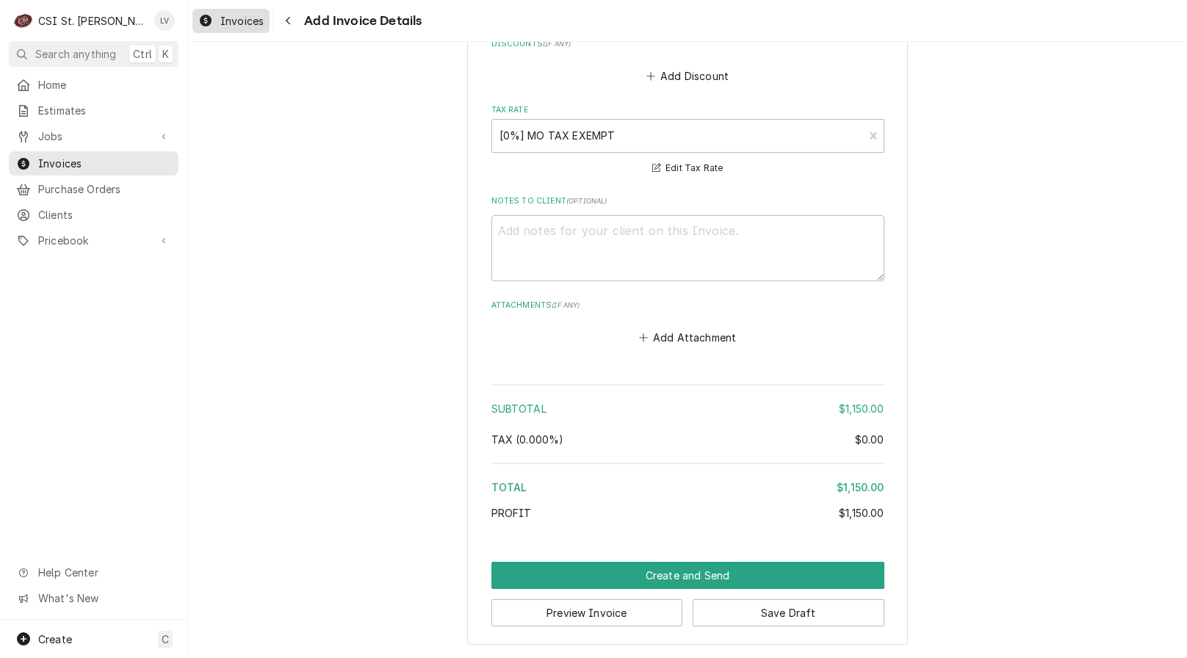
click at [234, 26] on span "Invoices" at bounding box center [241, 20] width 43 height 15
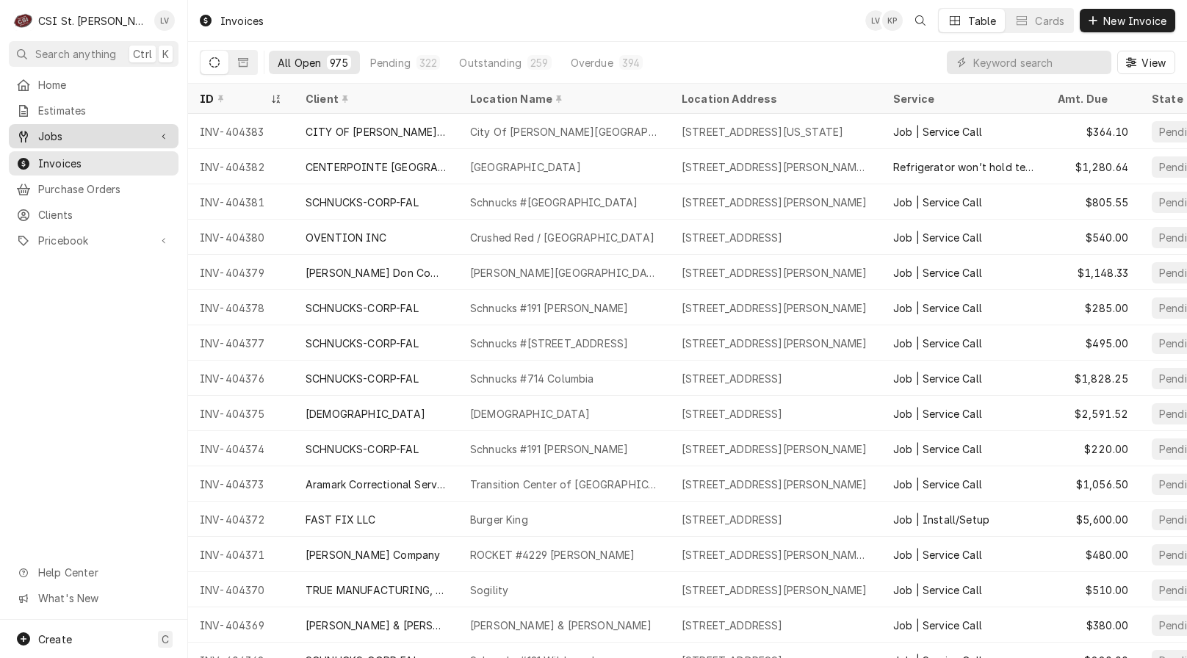
click at [65, 138] on span "Jobs" at bounding box center [93, 136] width 111 height 15
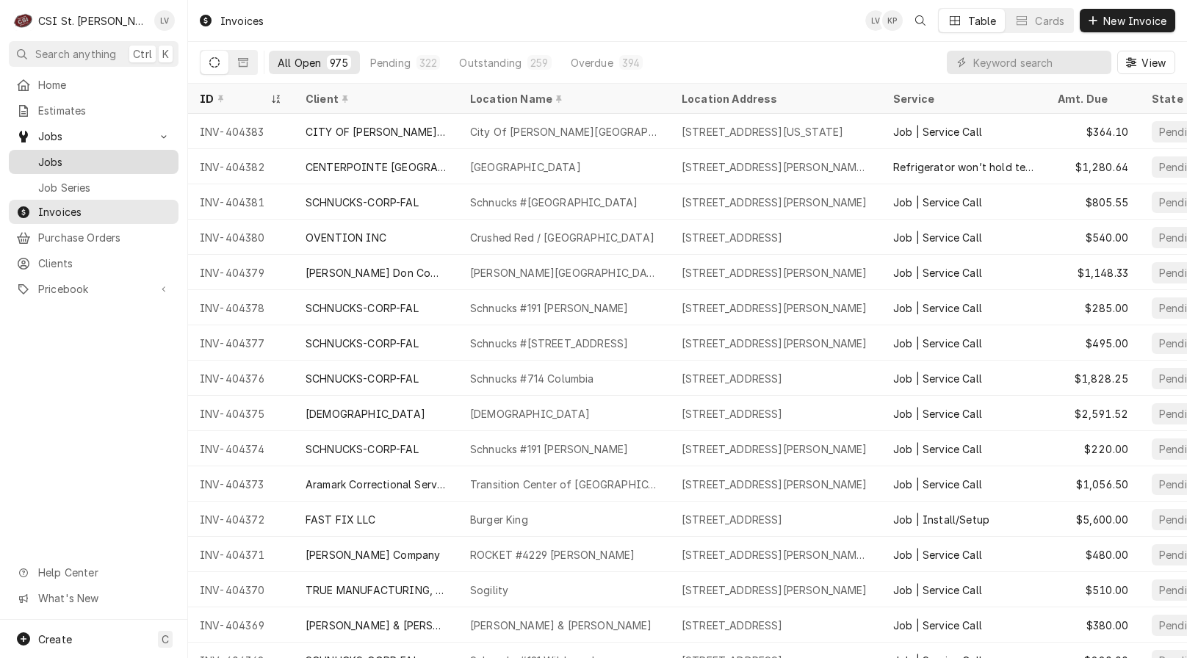
click at [64, 161] on span "Jobs" at bounding box center [104, 161] width 133 height 15
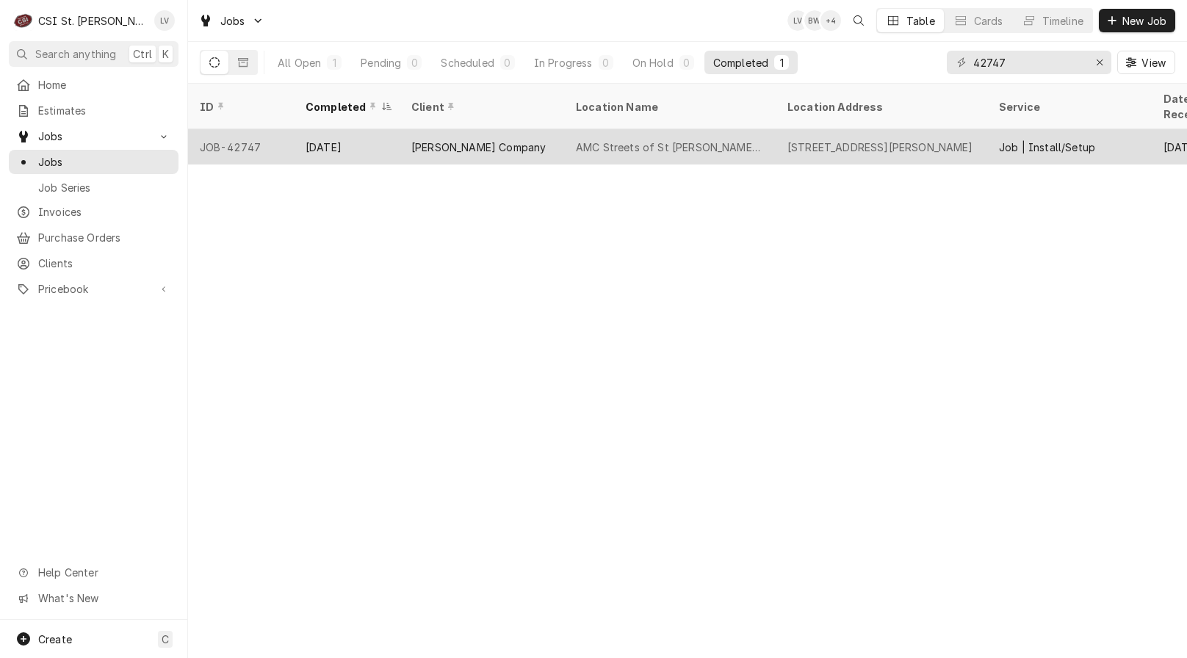
click at [364, 131] on div "[DATE]" at bounding box center [347, 146] width 106 height 35
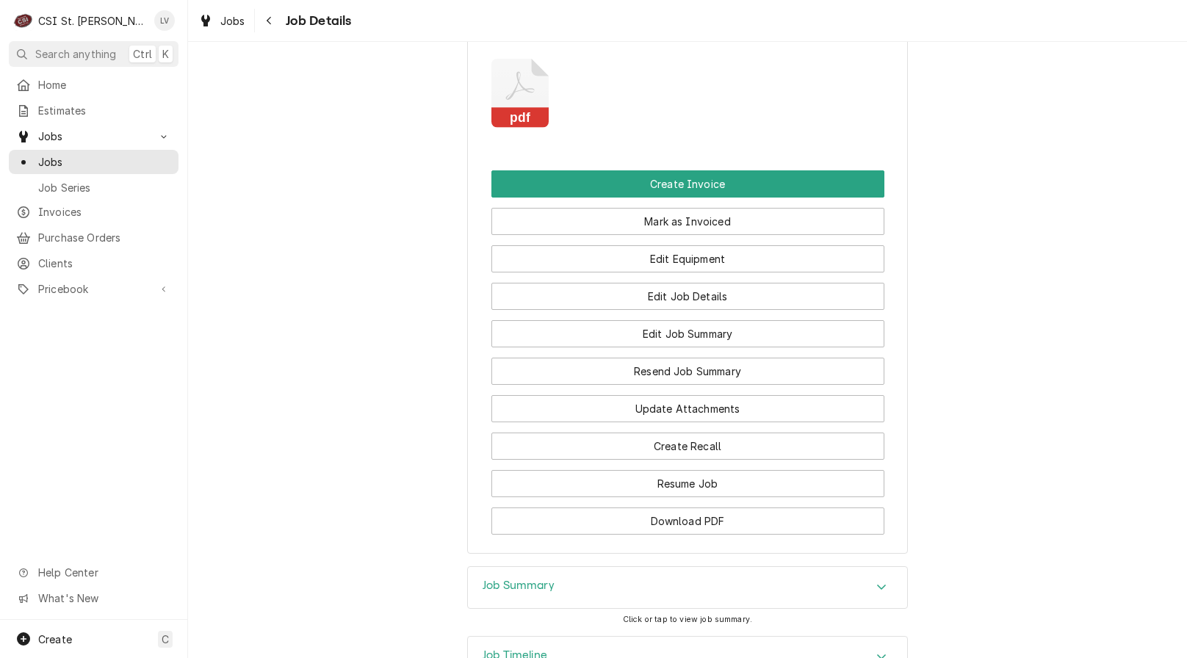
scroll to position [2003, 0]
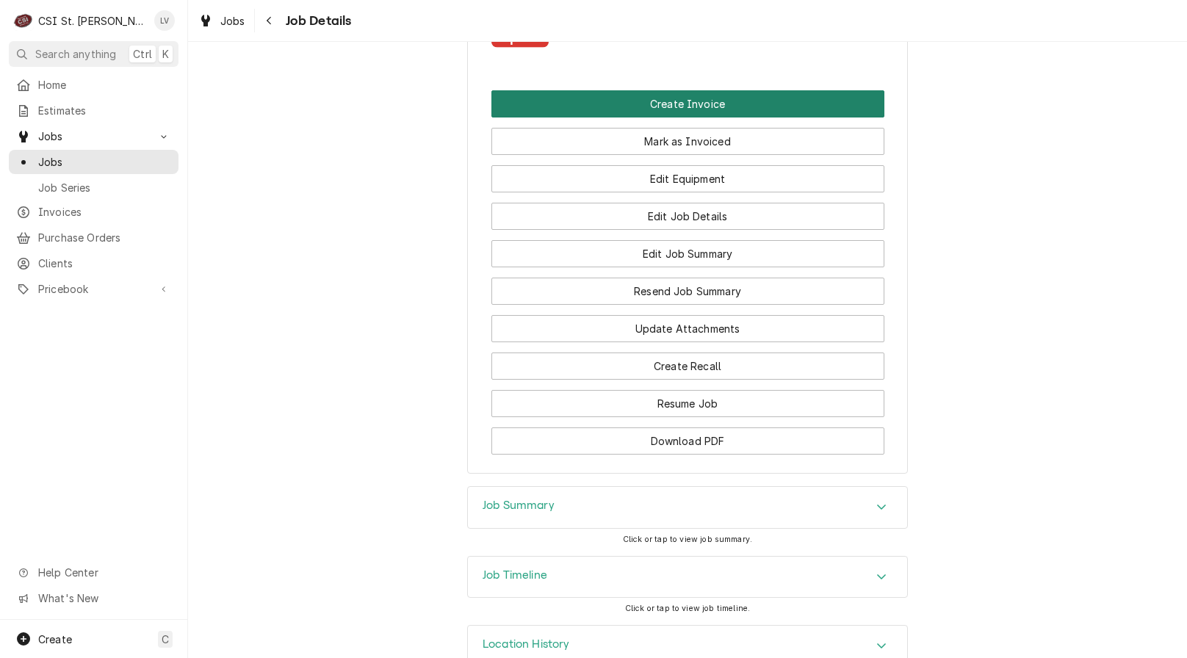
click at [686, 90] on button "Create Invoice" at bounding box center [687, 103] width 393 height 27
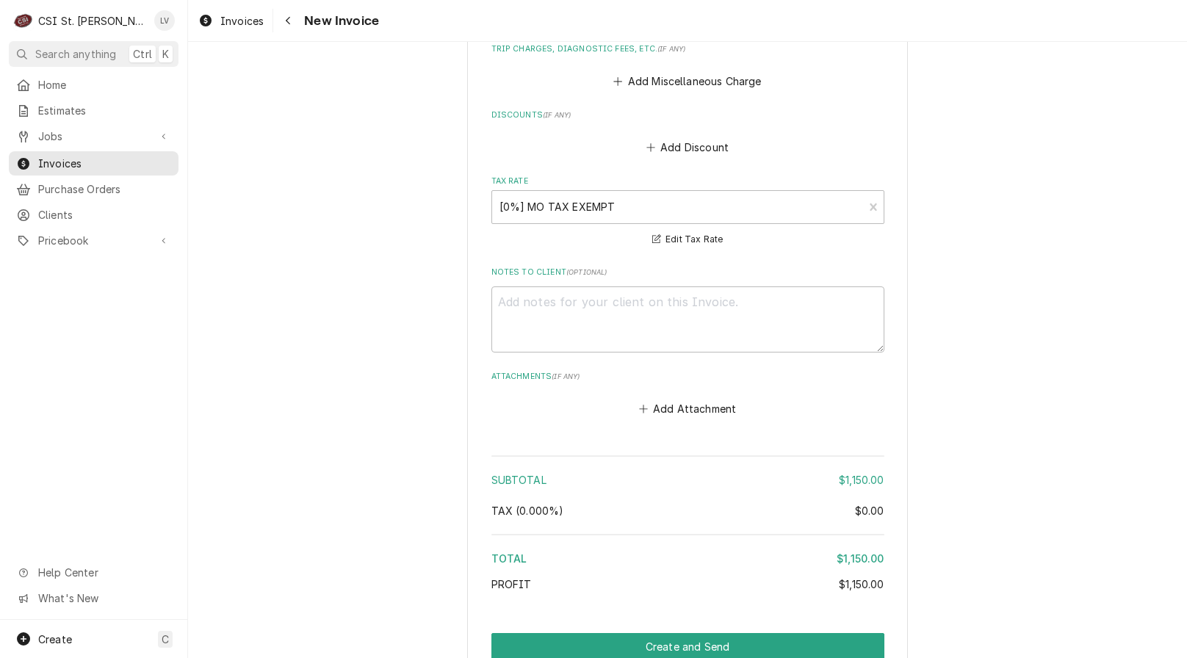
scroll to position [3232, 0]
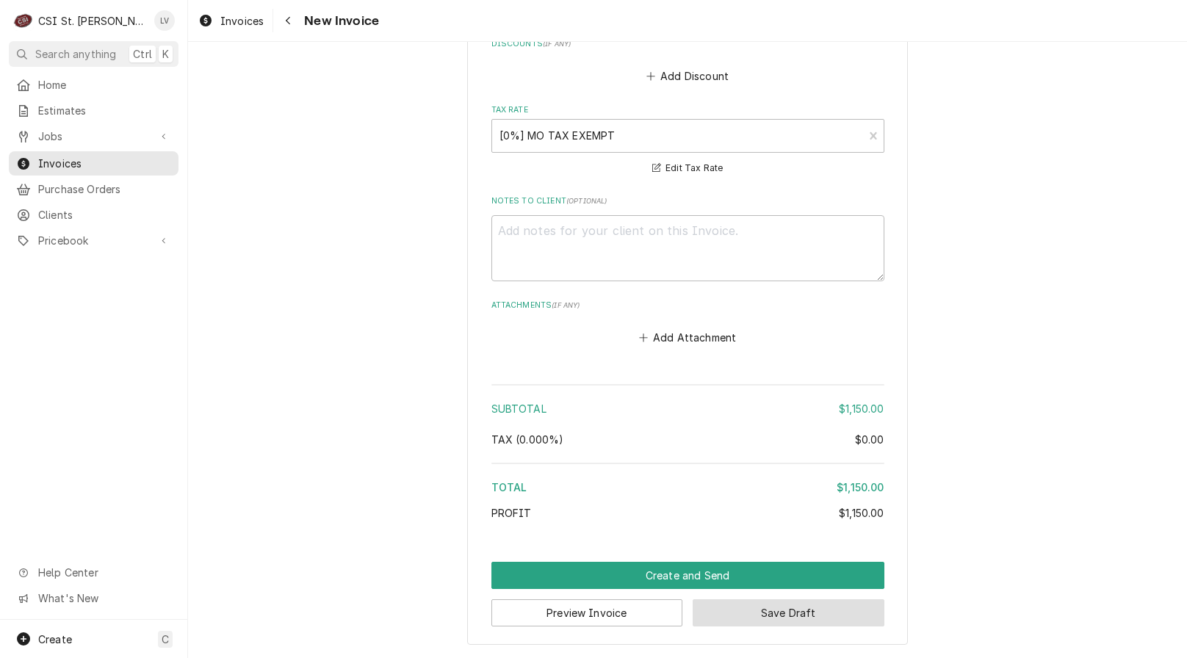
click at [796, 607] on button "Save Draft" at bounding box center [789, 612] width 192 height 27
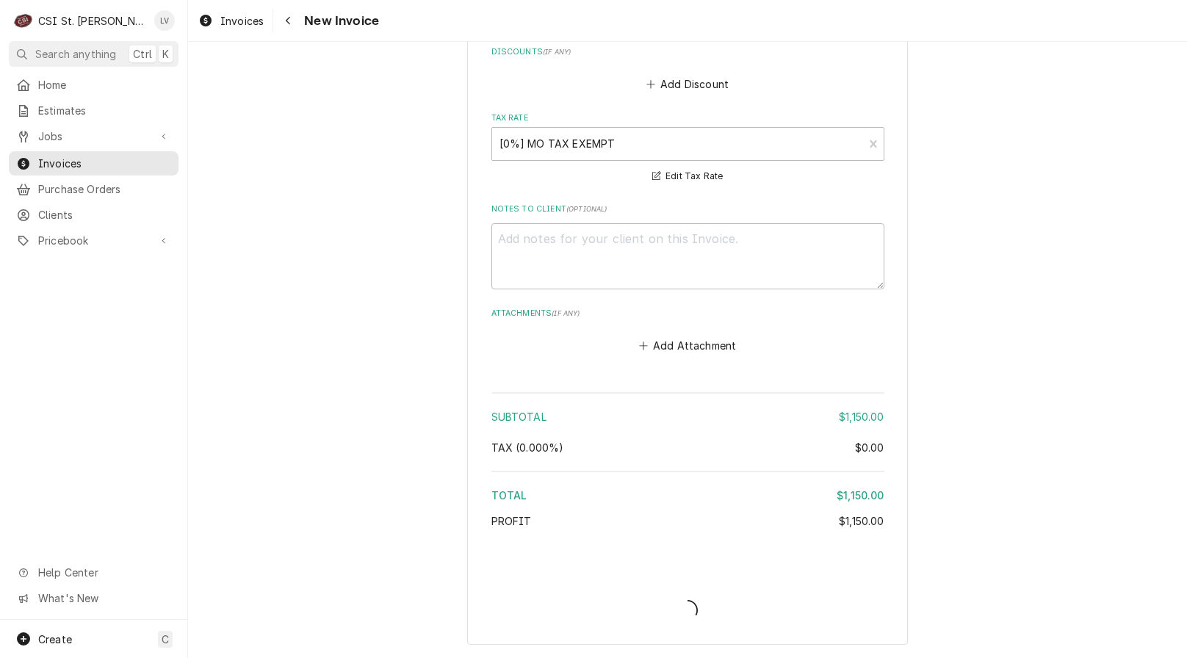
type textarea "x"
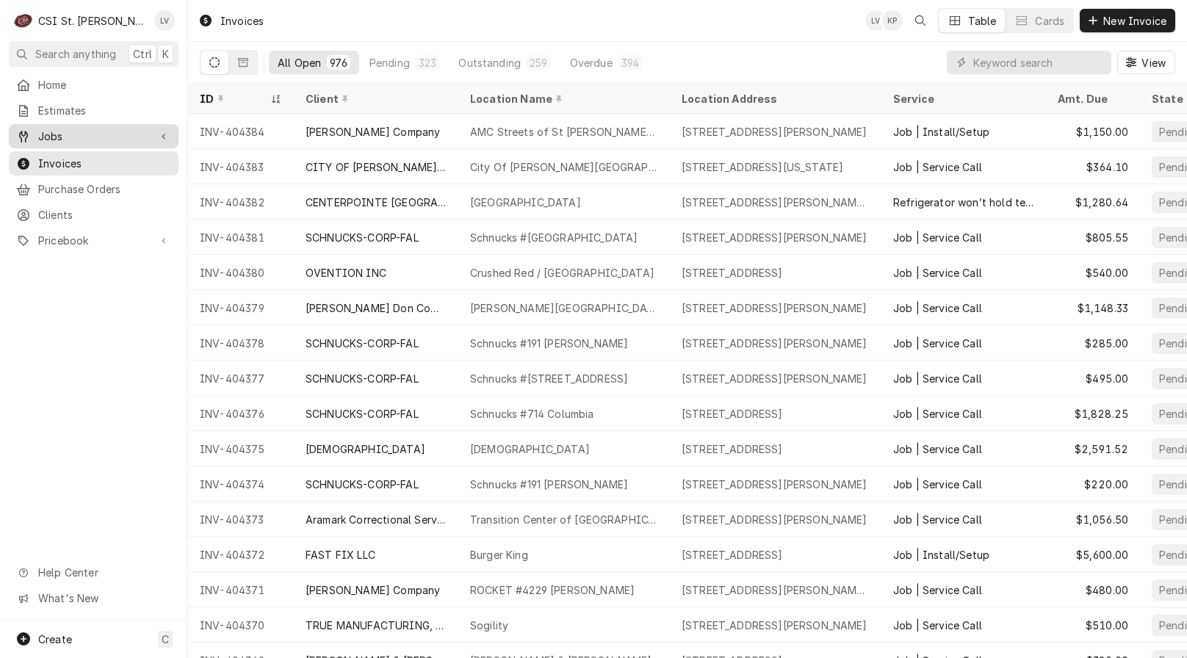
click at [80, 131] on span "Jobs" at bounding box center [93, 136] width 111 height 15
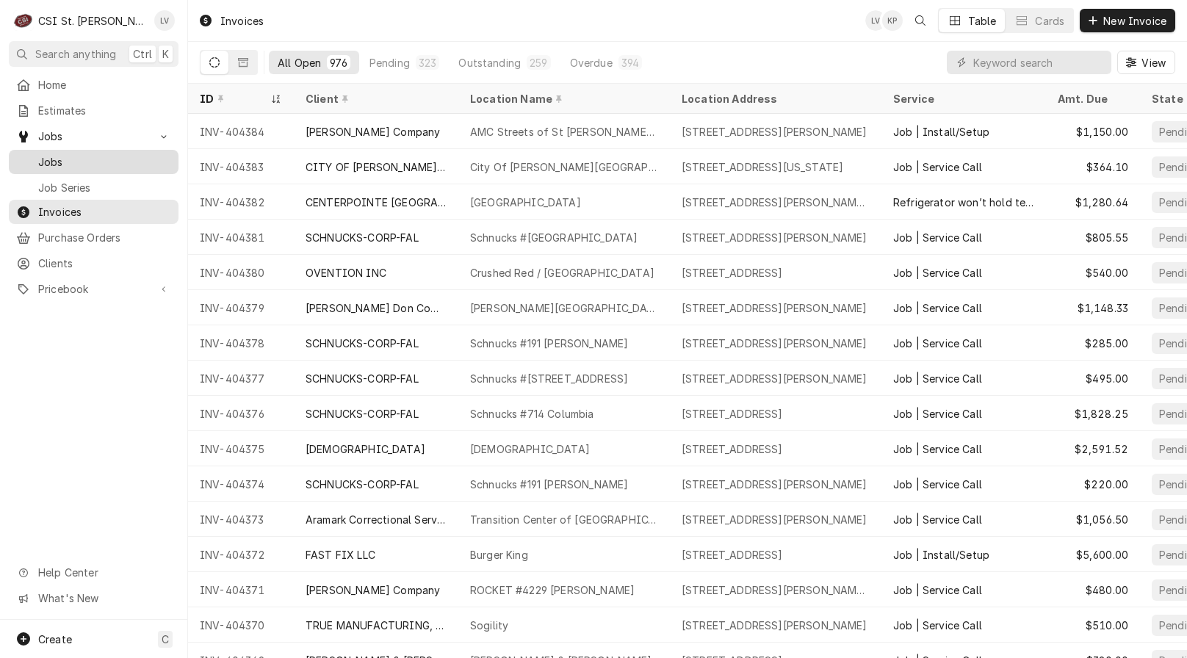
click at [60, 159] on span "Jobs" at bounding box center [104, 161] width 133 height 15
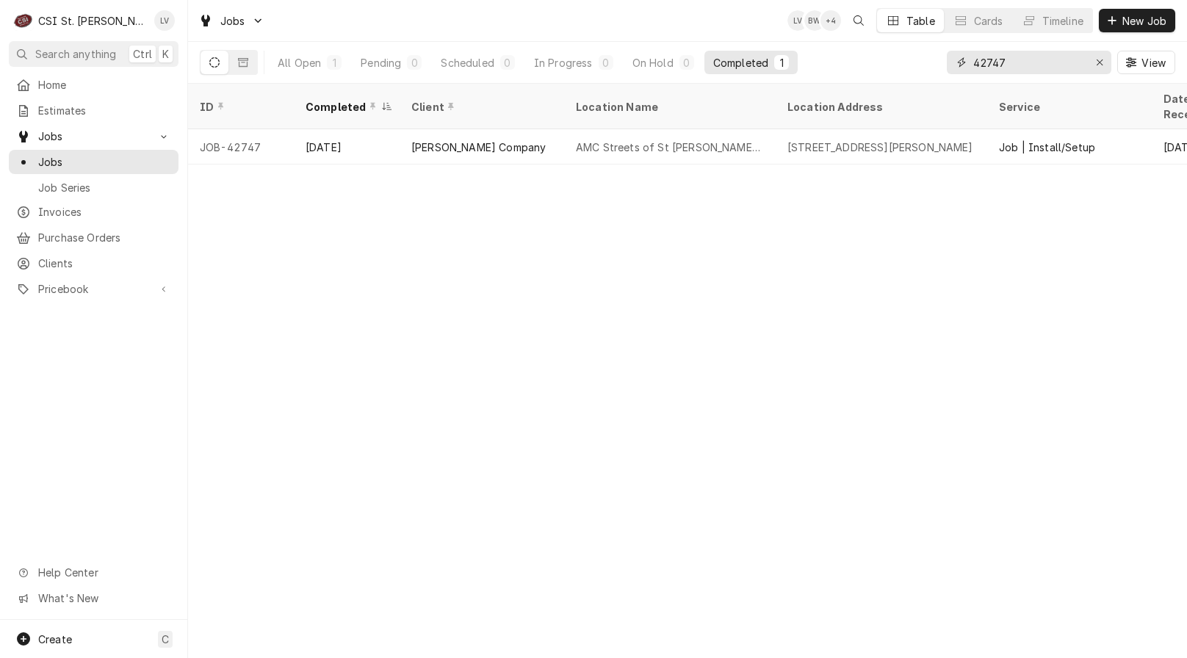
drag, startPoint x: 969, startPoint y: 59, endPoint x: 939, endPoint y: 60, distance: 30.2
click at [939, 60] on div "All Open 1 Pending 0 Scheduled 0 In Progress 0 On Hold 0 Completed 1 42747 View" at bounding box center [688, 62] width 976 height 41
type input "42896"
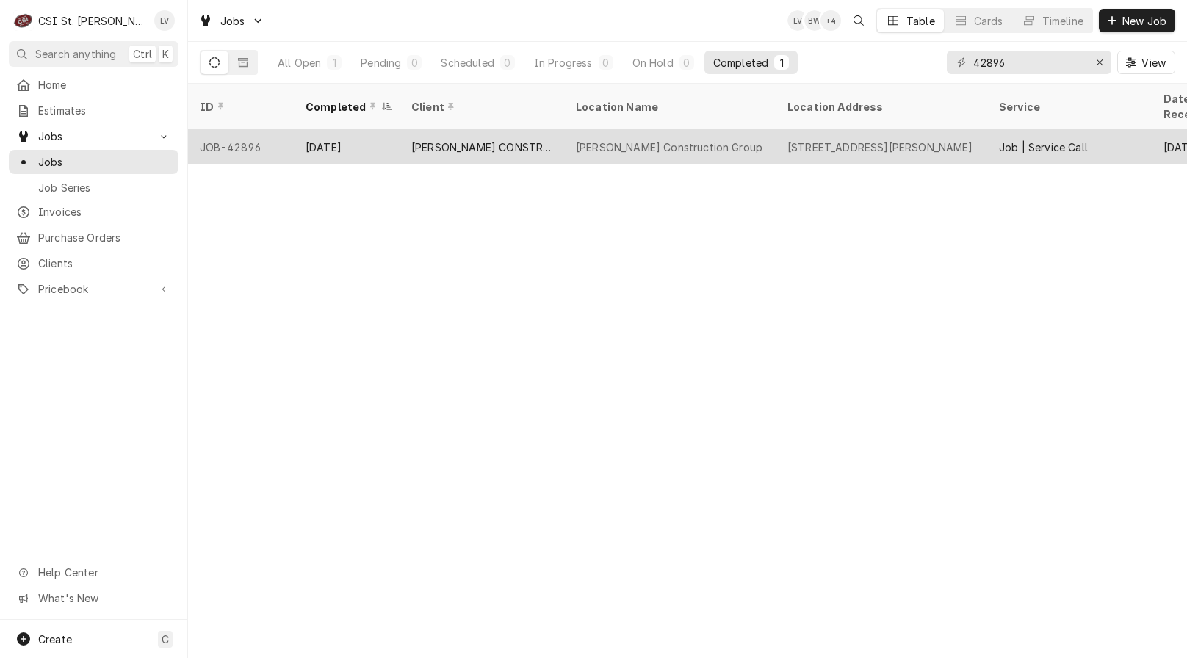
click at [414, 140] on div "[PERSON_NAME] CONSTRUCTION GROUP" at bounding box center [481, 147] width 141 height 15
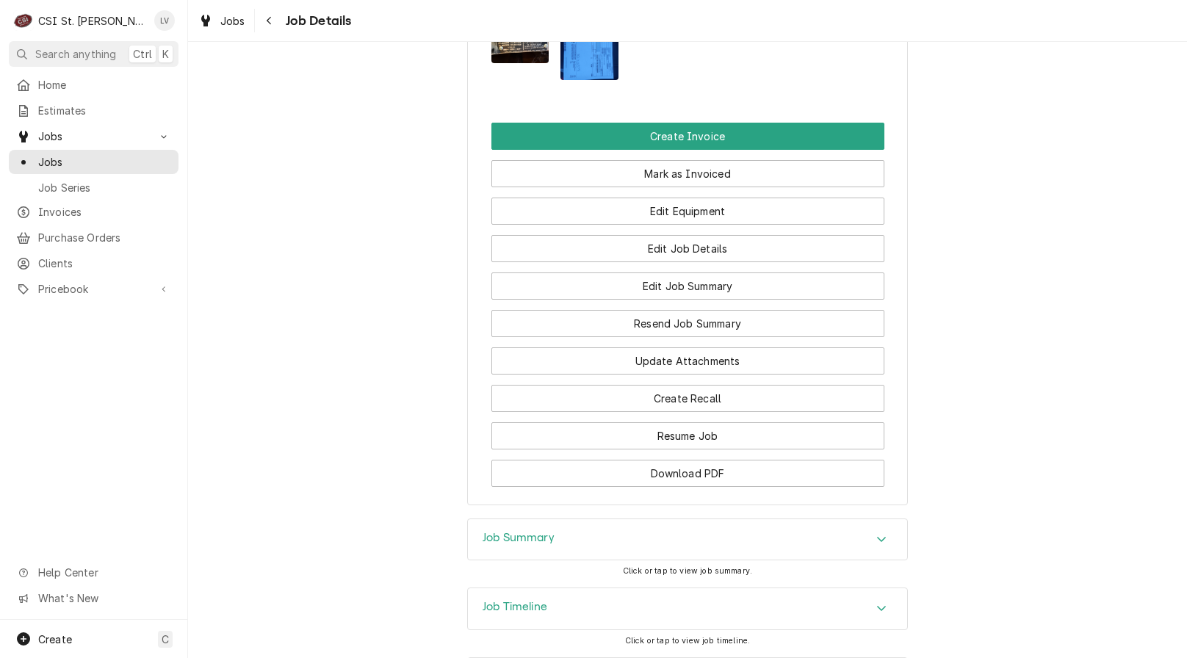
scroll to position [1751, 0]
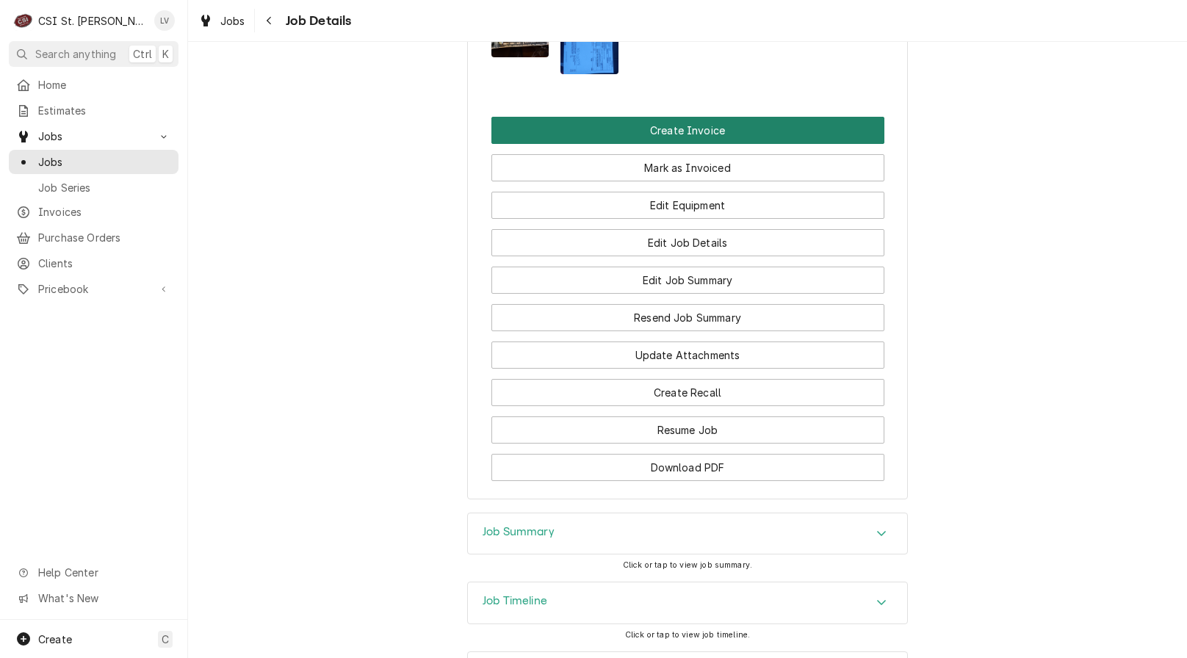
click at [602, 117] on button "Create Invoice" at bounding box center [687, 130] width 393 height 27
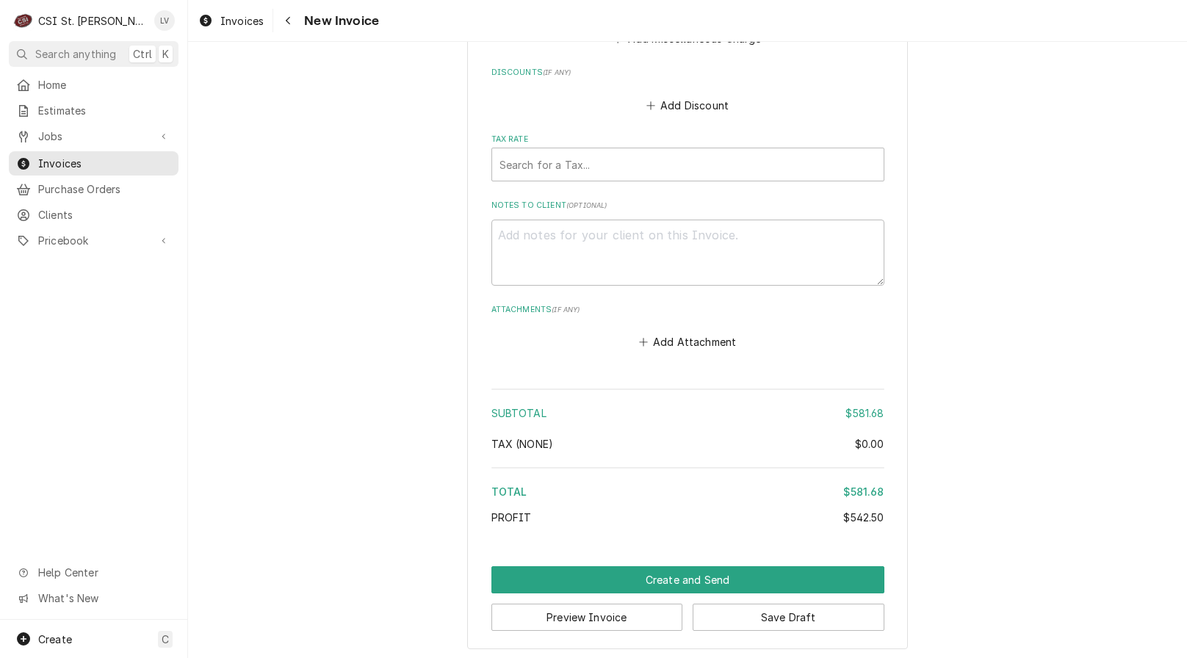
scroll to position [3545, 0]
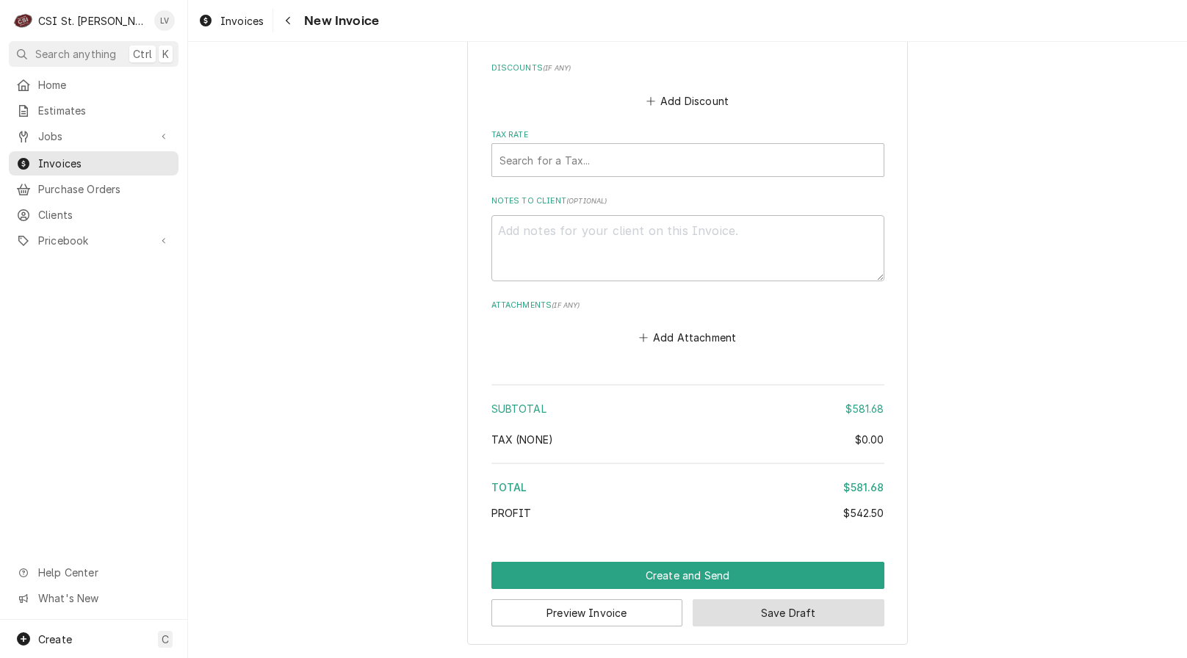
drag, startPoint x: 829, startPoint y: 614, endPoint x: 901, endPoint y: 588, distance: 76.4
click at [830, 613] on button "Save Draft" at bounding box center [789, 612] width 192 height 27
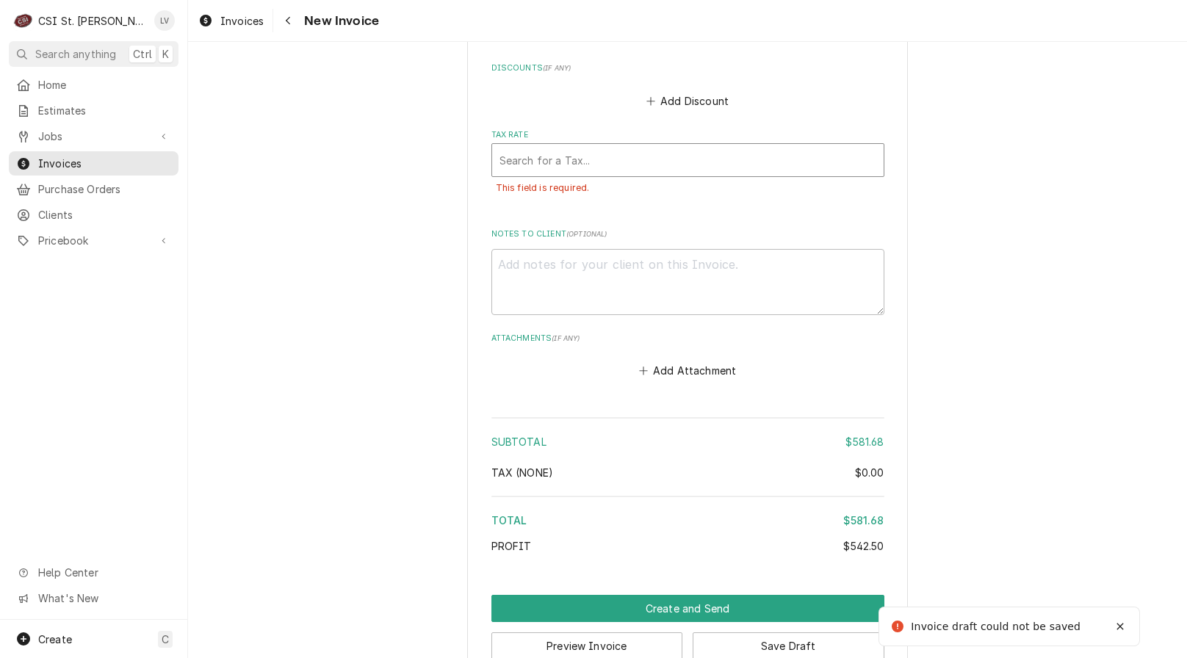
click at [546, 165] on div "Tax Rate" at bounding box center [688, 160] width 377 height 26
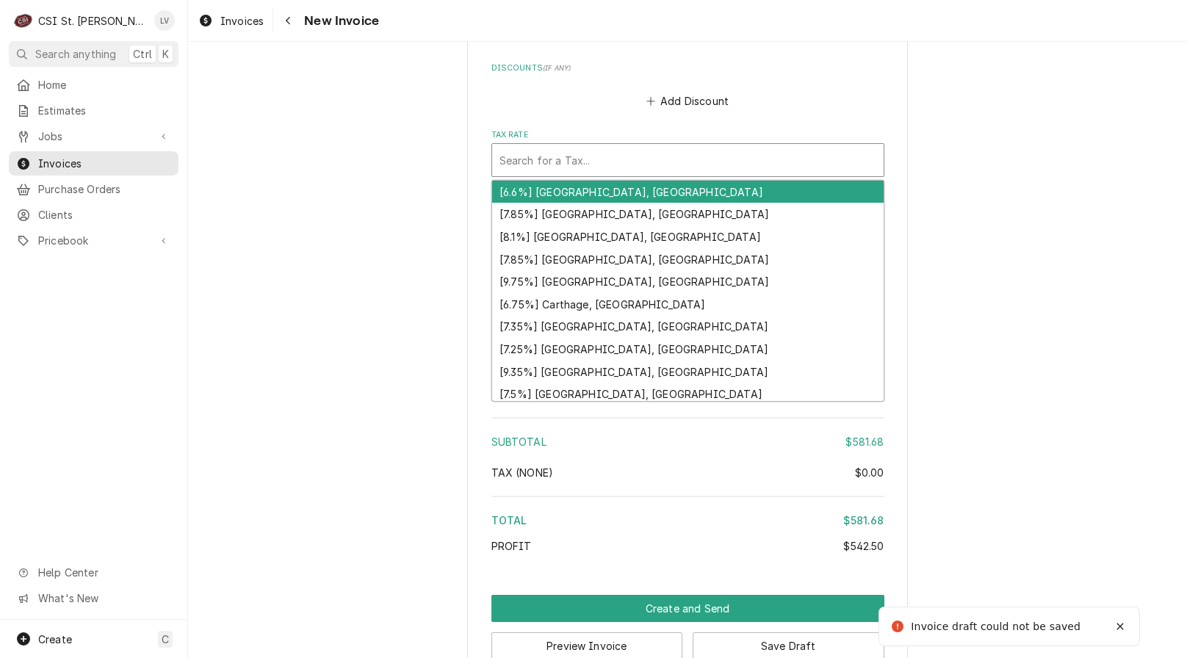
type textarea "x"
type input "m"
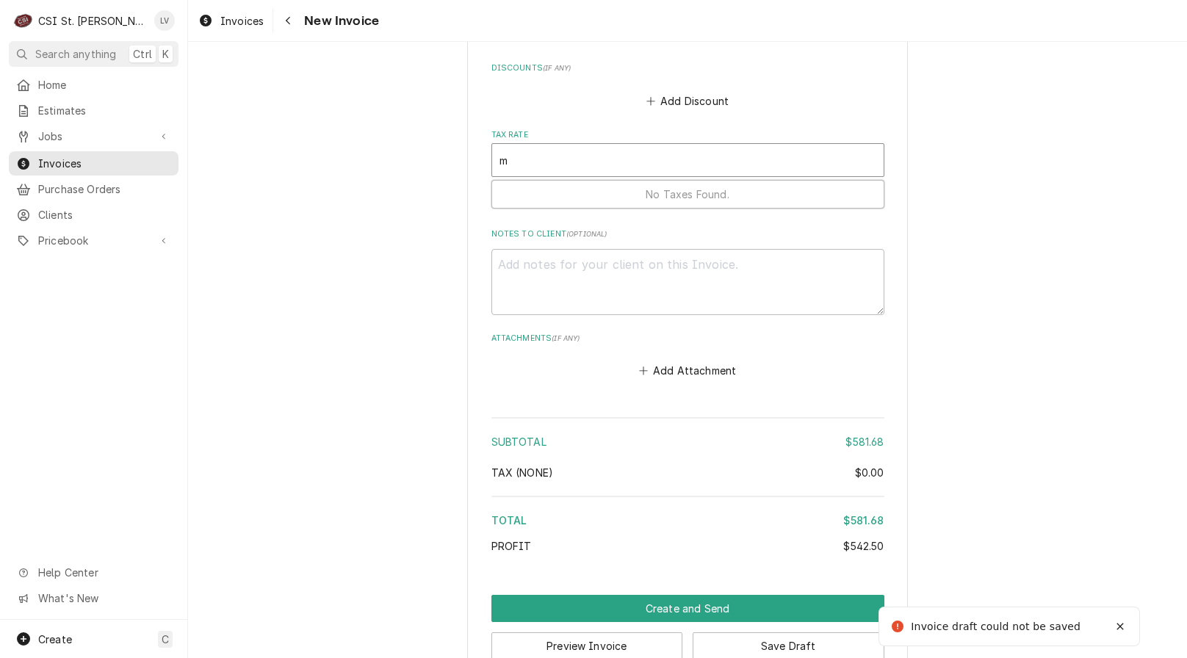
type textarea "x"
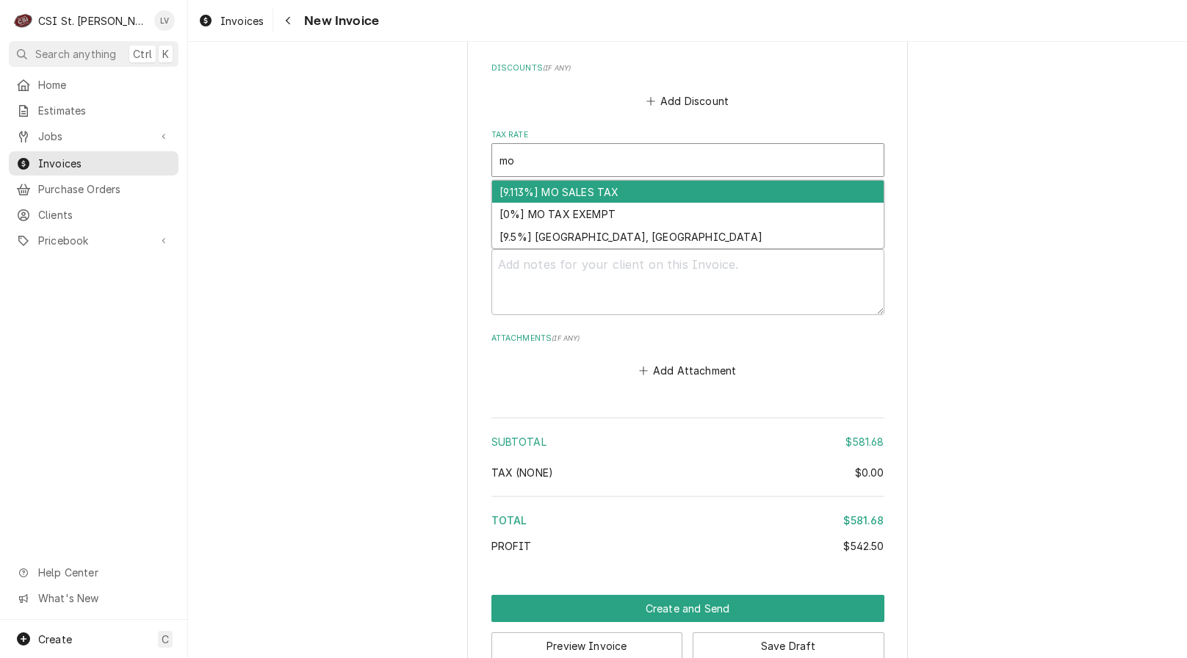
type input "mo"
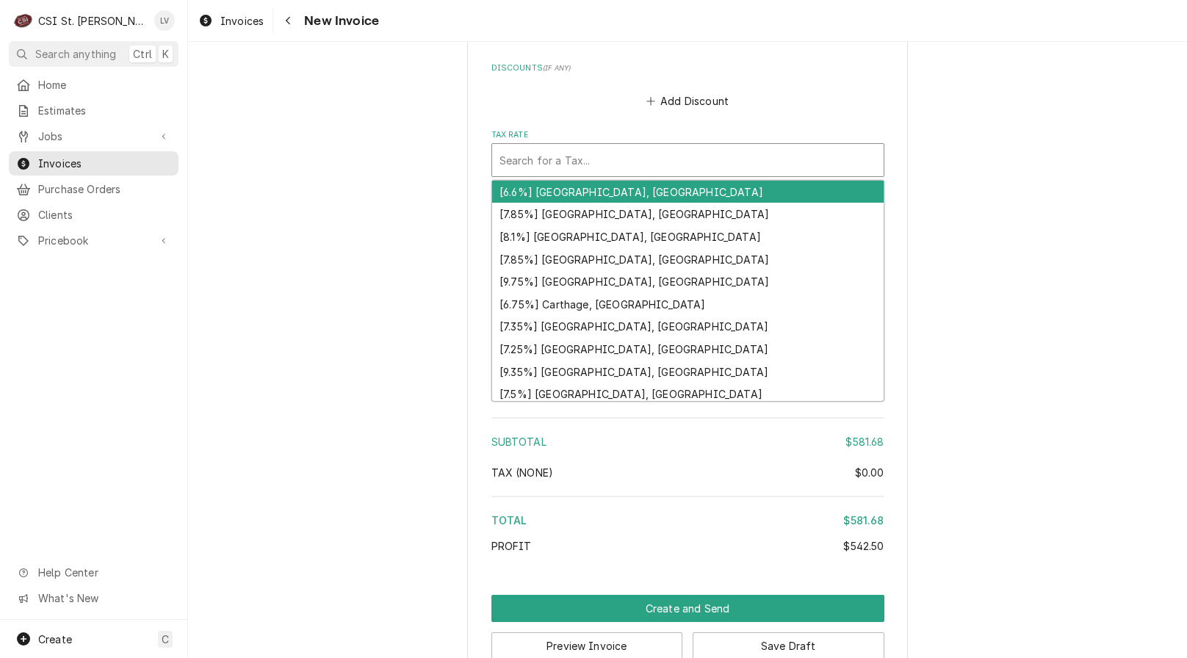
click at [577, 154] on div "Tax Rate" at bounding box center [688, 160] width 377 height 26
type textarea "x"
type input "m"
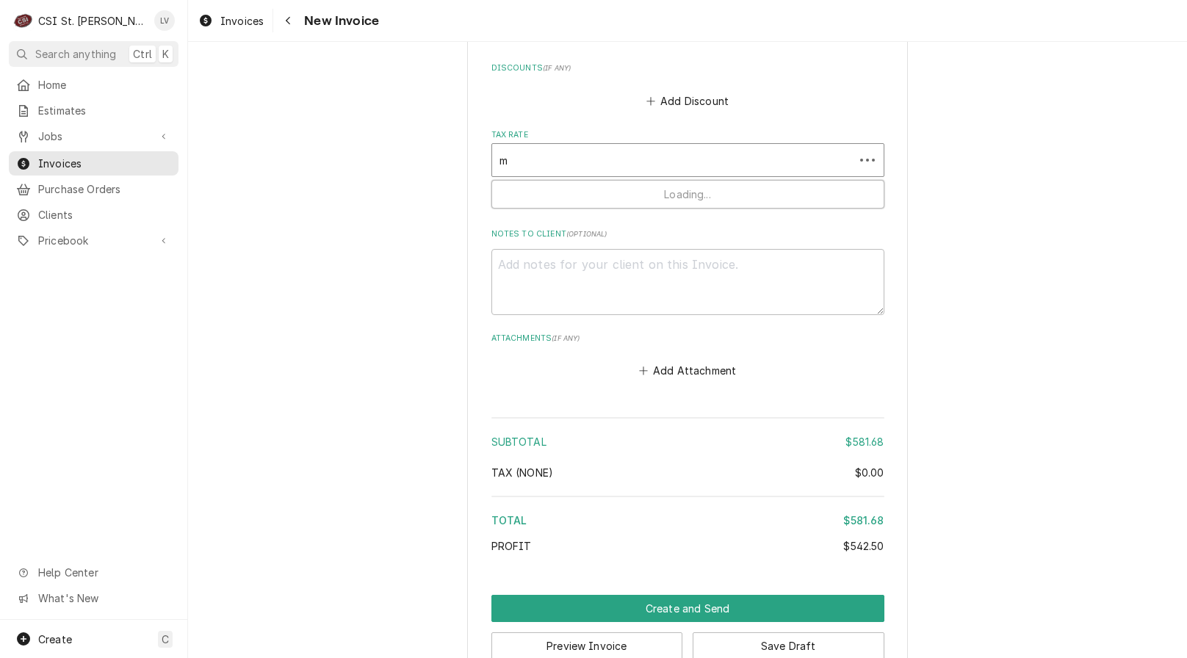
type textarea "x"
type input "mo"
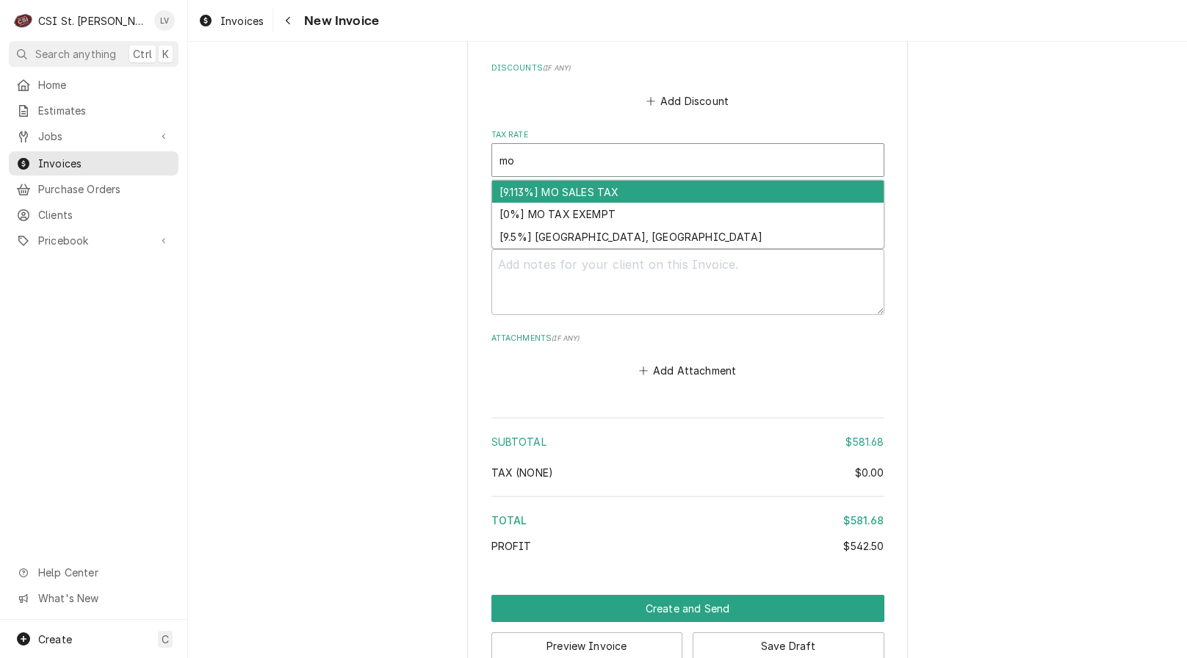
click at [569, 192] on div "[9.113%] MO SALES TAX" at bounding box center [688, 192] width 392 height 23
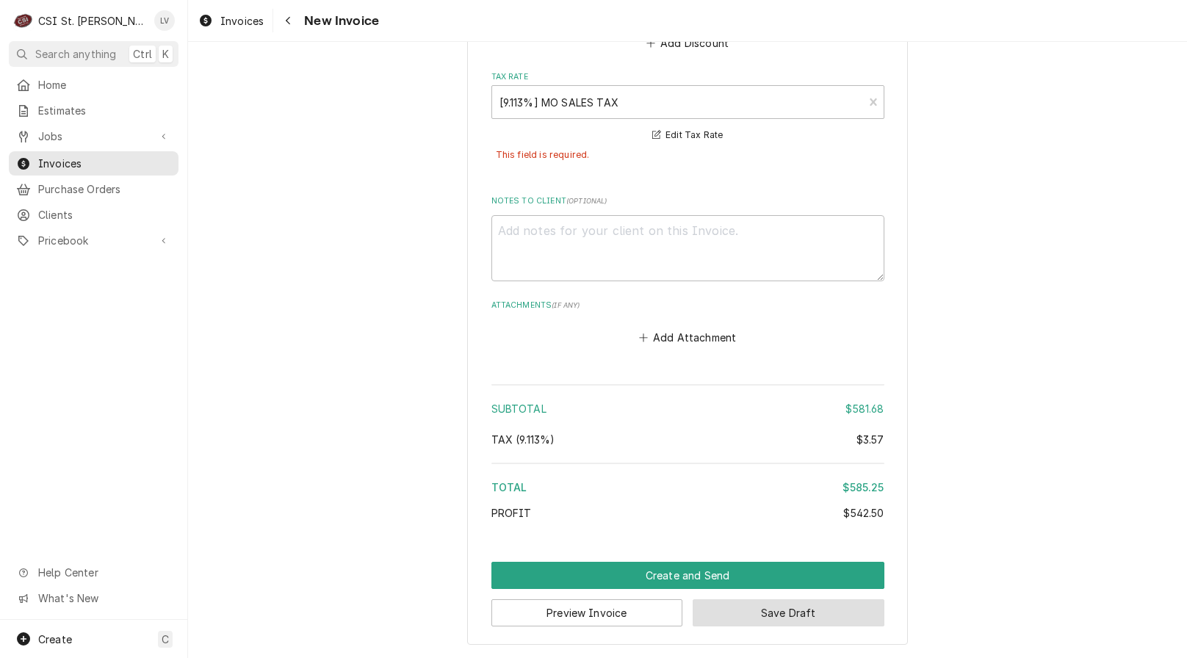
click at [789, 615] on button "Save Draft" at bounding box center [789, 612] width 192 height 27
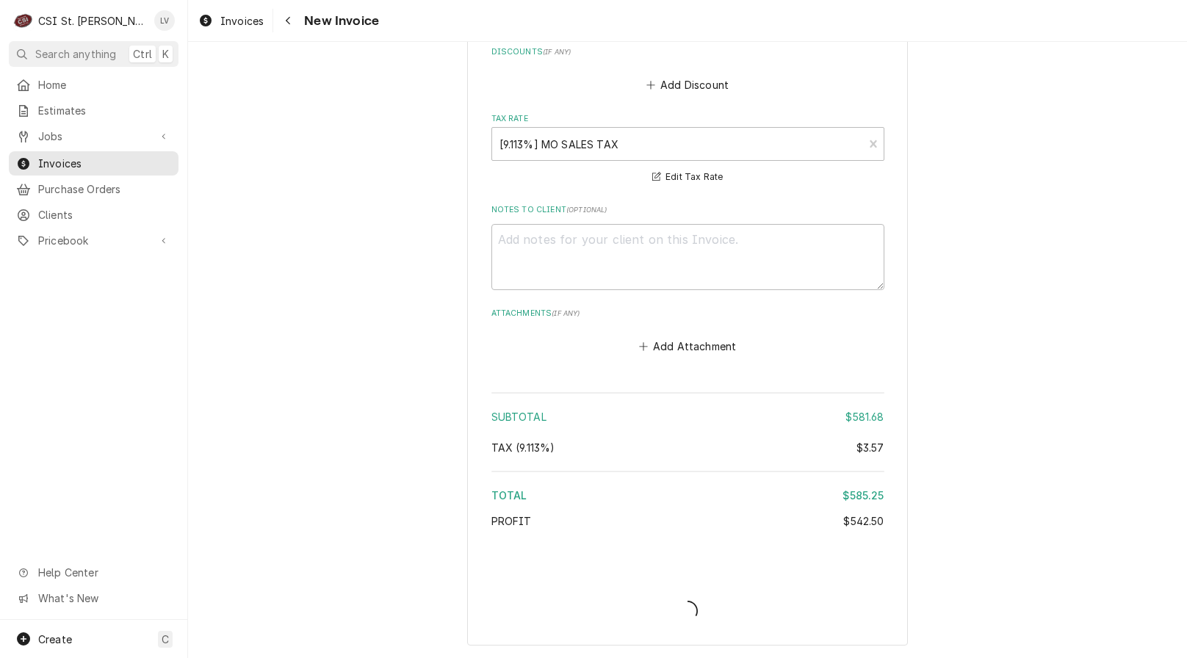
scroll to position [3562, 0]
type textarea "x"
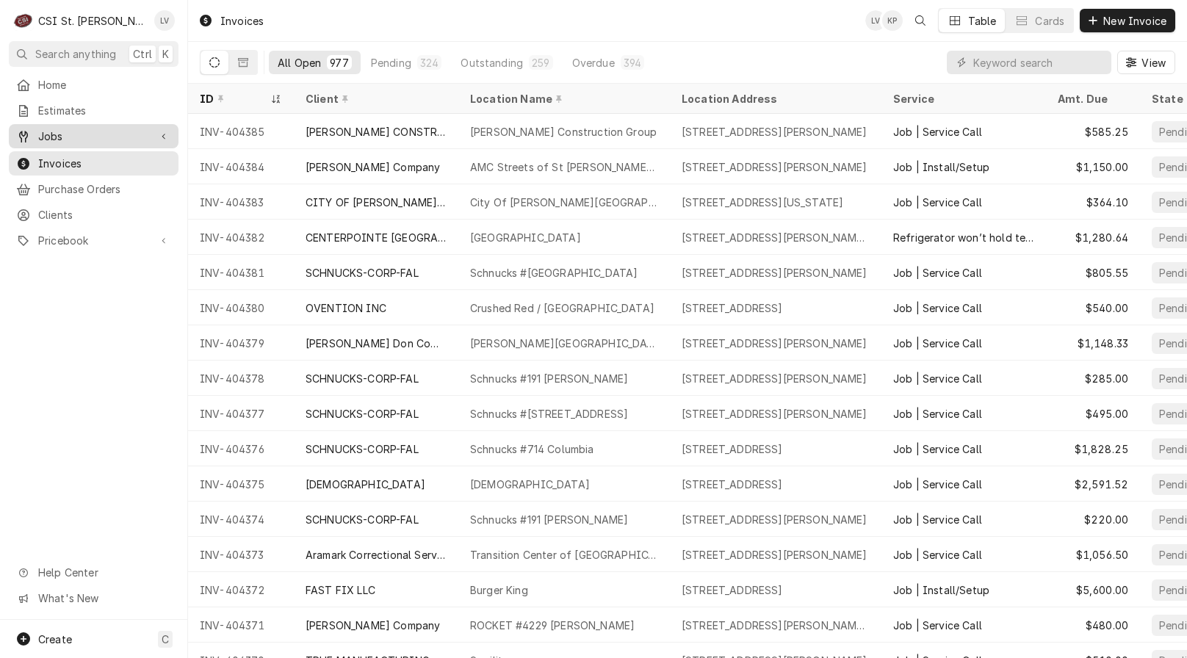
click at [22, 137] on icon "Dynamic Content Wrapper" at bounding box center [23, 137] width 9 height 12
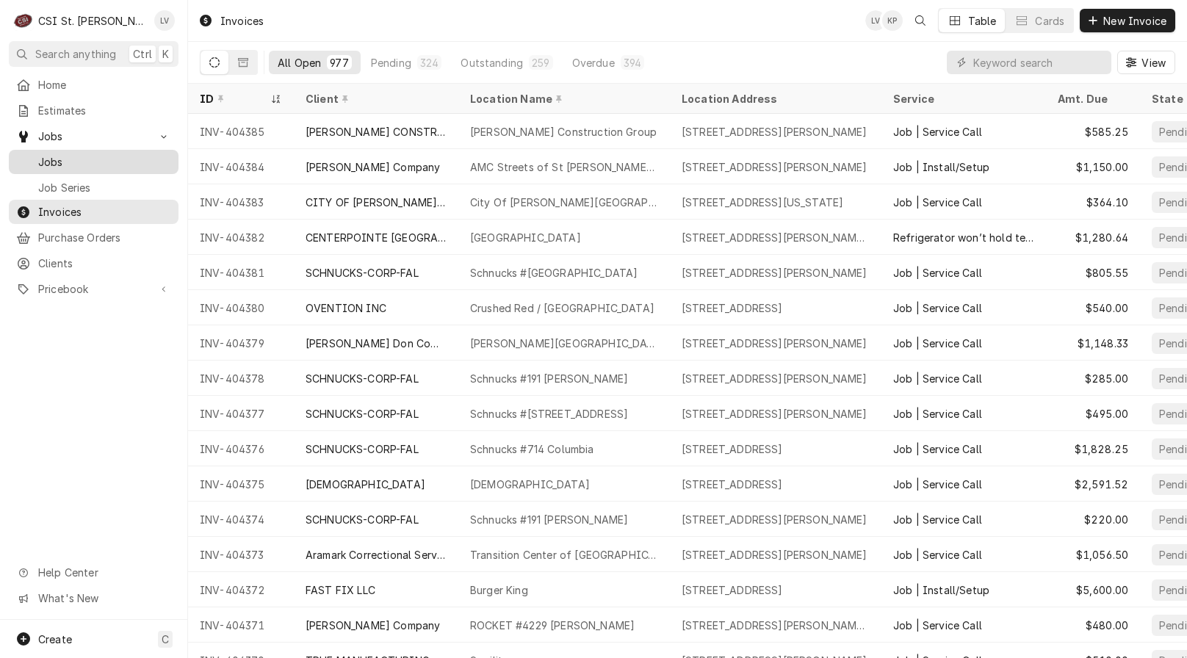
click at [41, 159] on span "Jobs" at bounding box center [104, 161] width 133 height 15
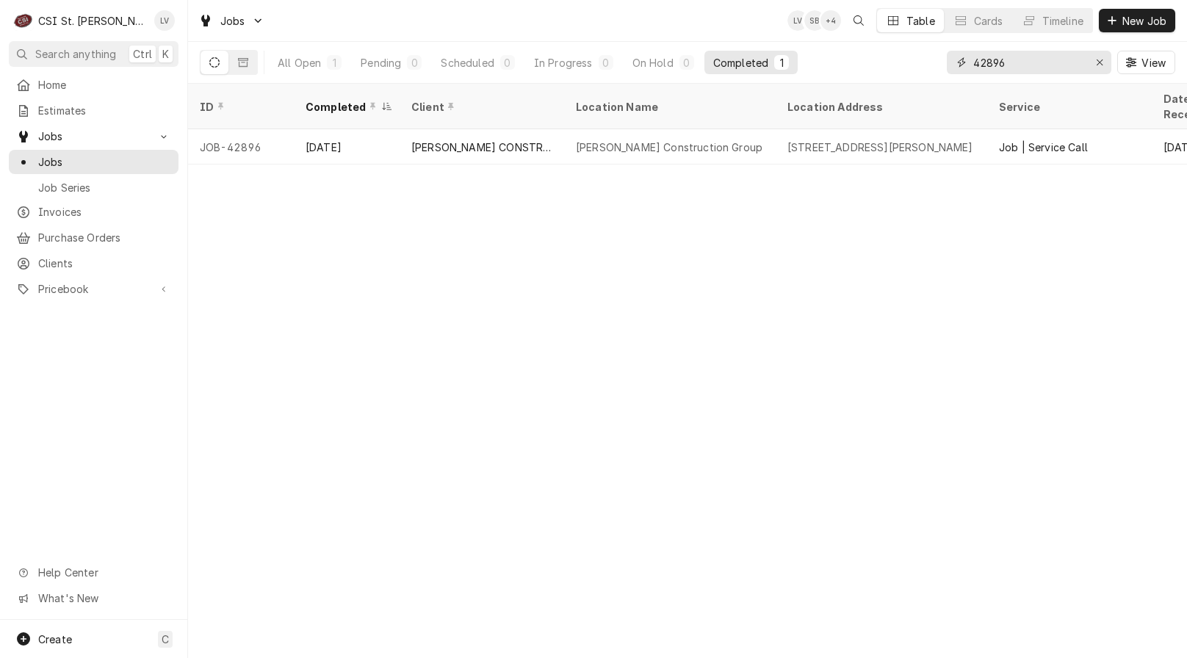
drag, startPoint x: 1020, startPoint y: 64, endPoint x: 923, endPoint y: 69, distance: 97.8
click at [923, 69] on div "All Open 1 Pending 0 Scheduled 0 In Progress 0 On Hold 0 Completed 1 42896 View" at bounding box center [688, 62] width 976 height 41
type input "42316"
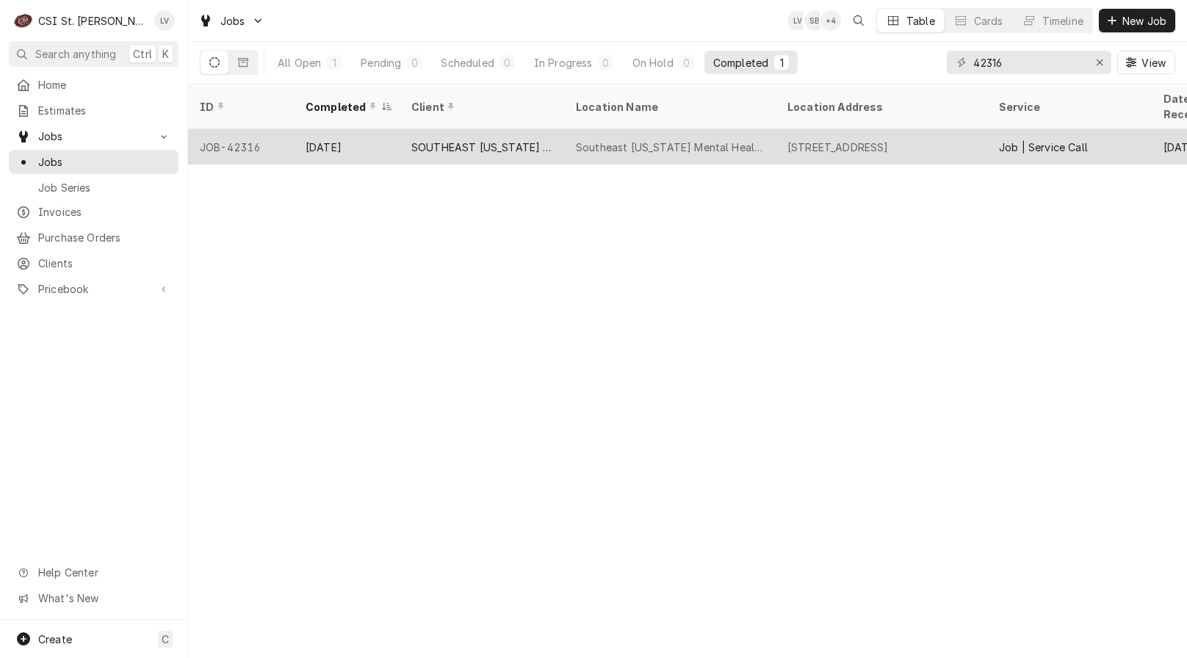
click at [670, 140] on div "Southeast [US_STATE] Mental Health" at bounding box center [670, 147] width 188 height 15
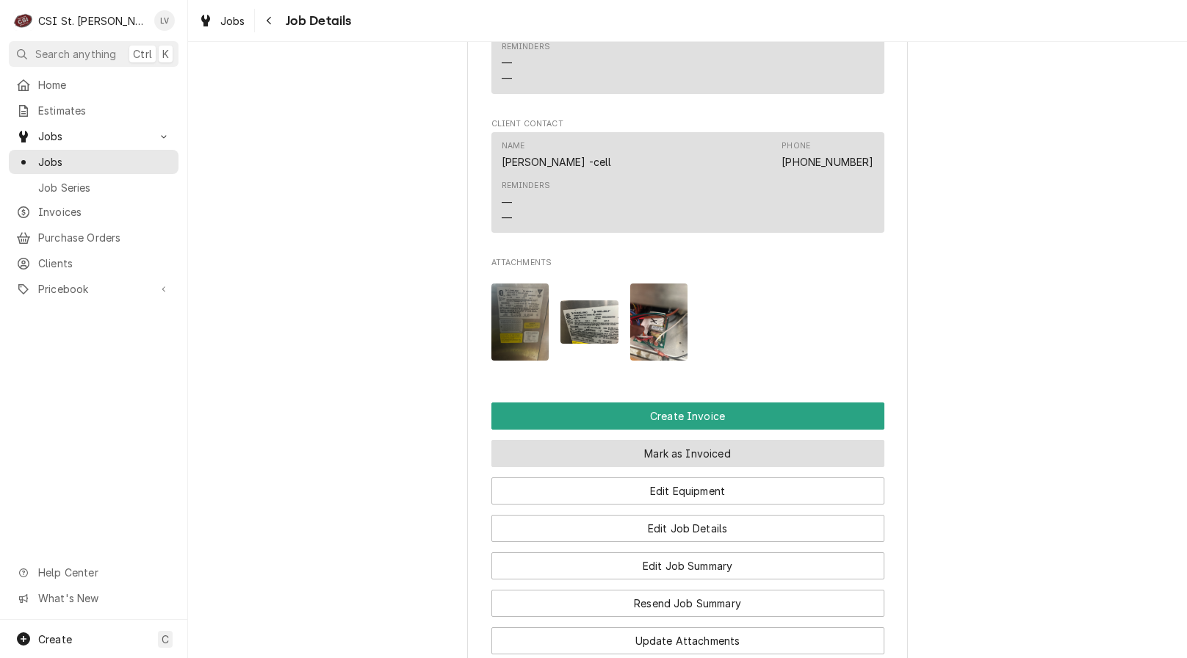
scroll to position [1690, 0]
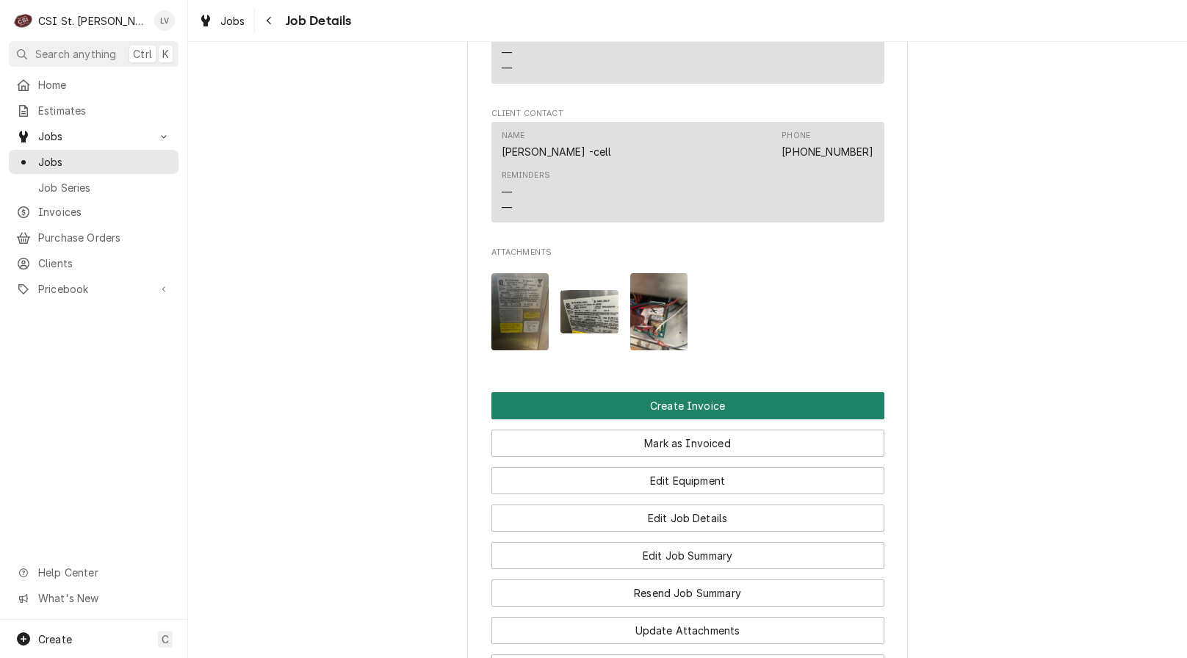
click at [688, 392] on button "Create Invoice" at bounding box center [687, 405] width 393 height 27
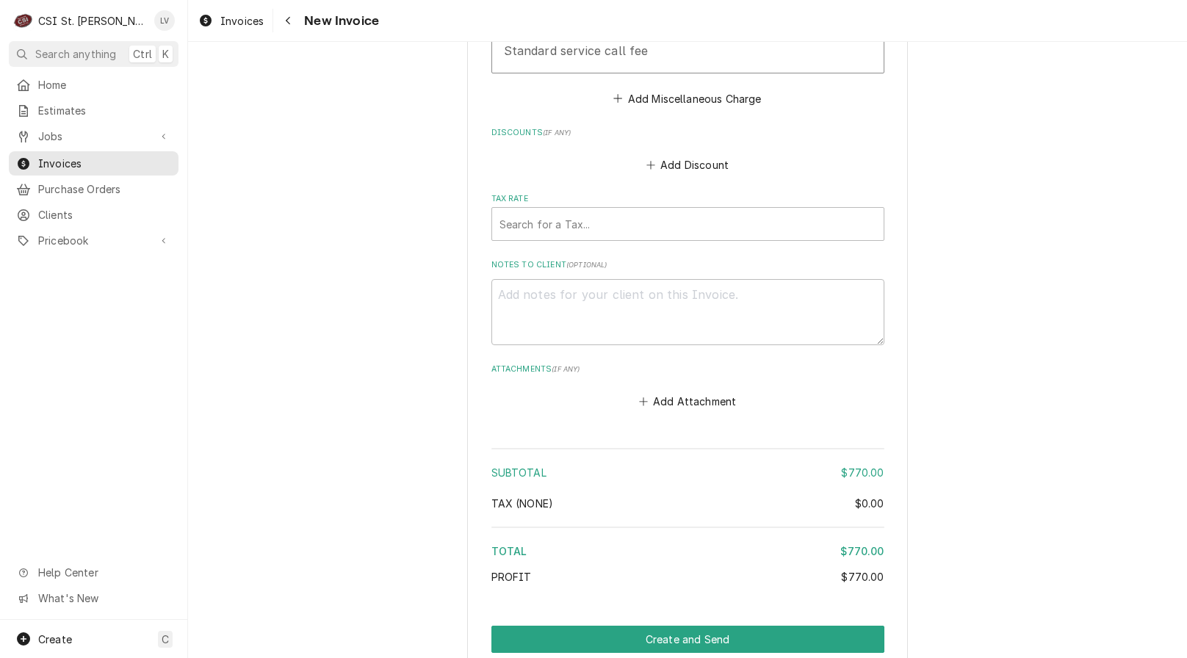
scroll to position [3674, 0]
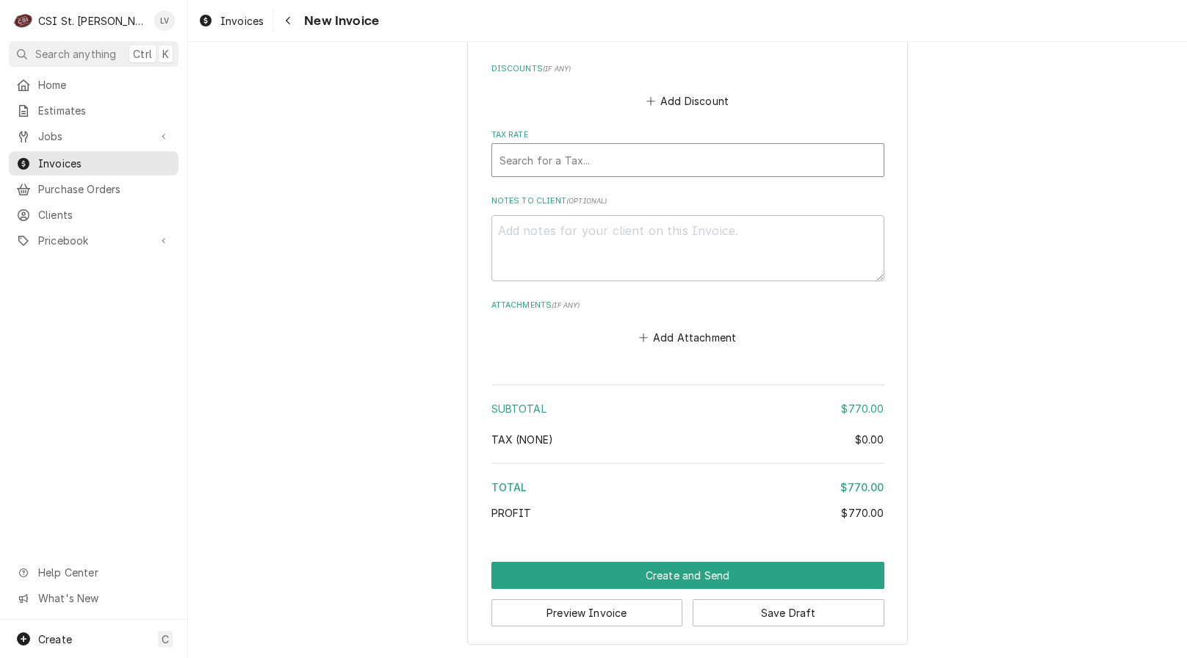
click at [552, 159] on div "Tax Rate" at bounding box center [688, 160] width 377 height 26
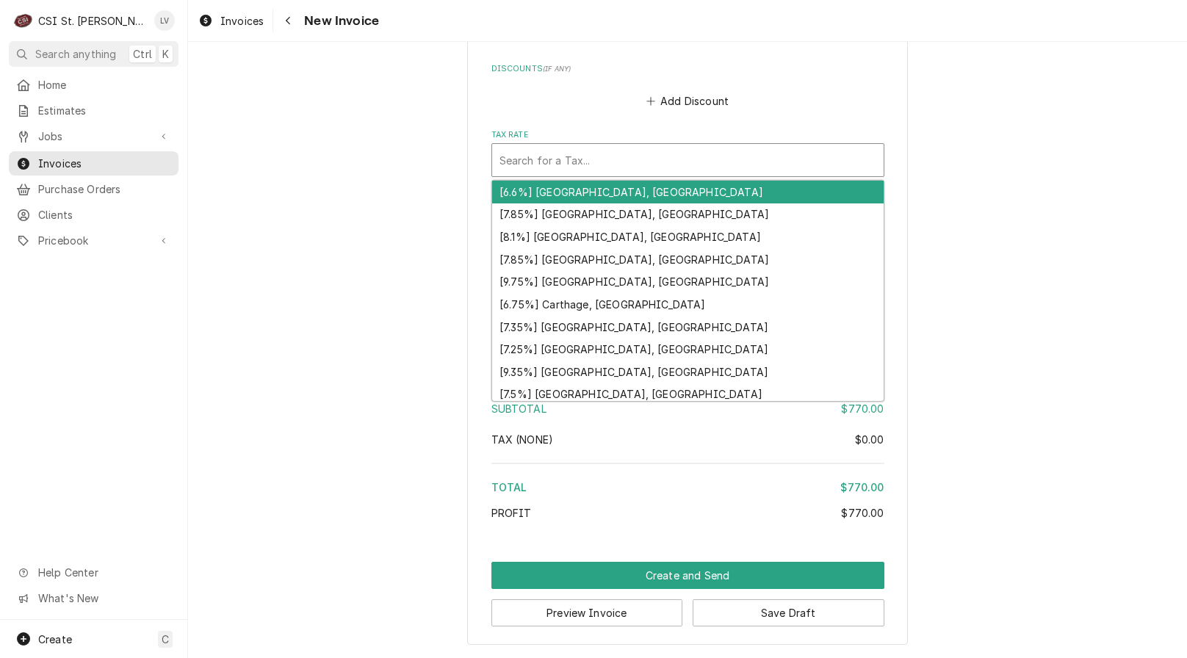
type textarea "x"
type input "e"
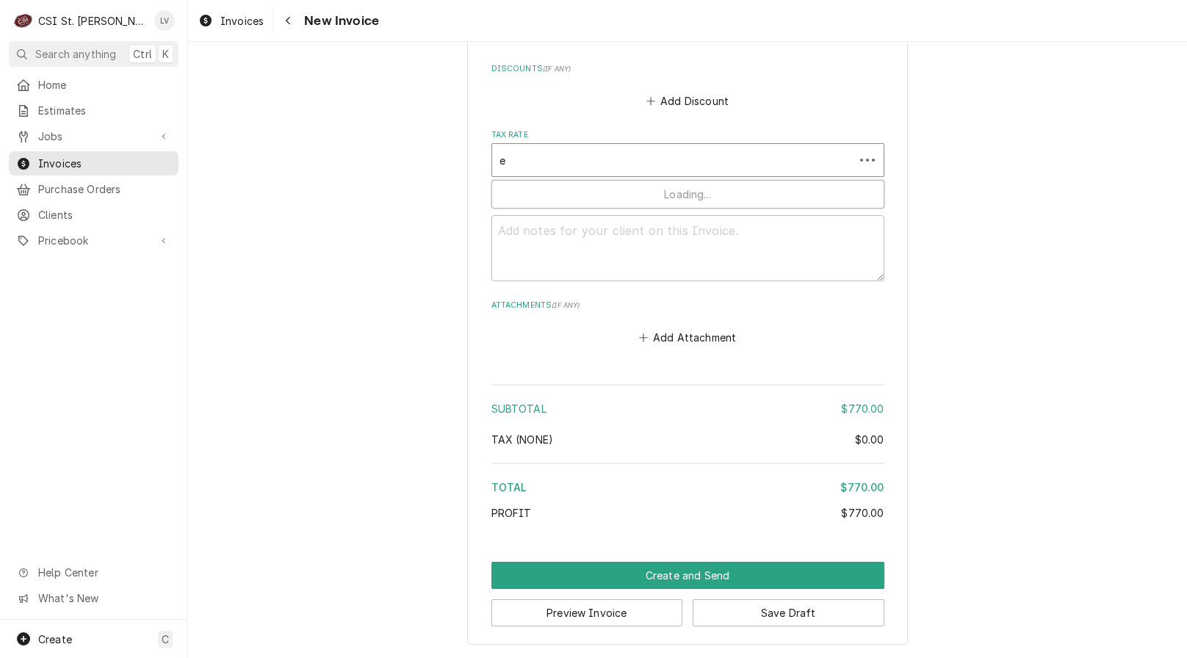
type textarea "x"
type input "ex"
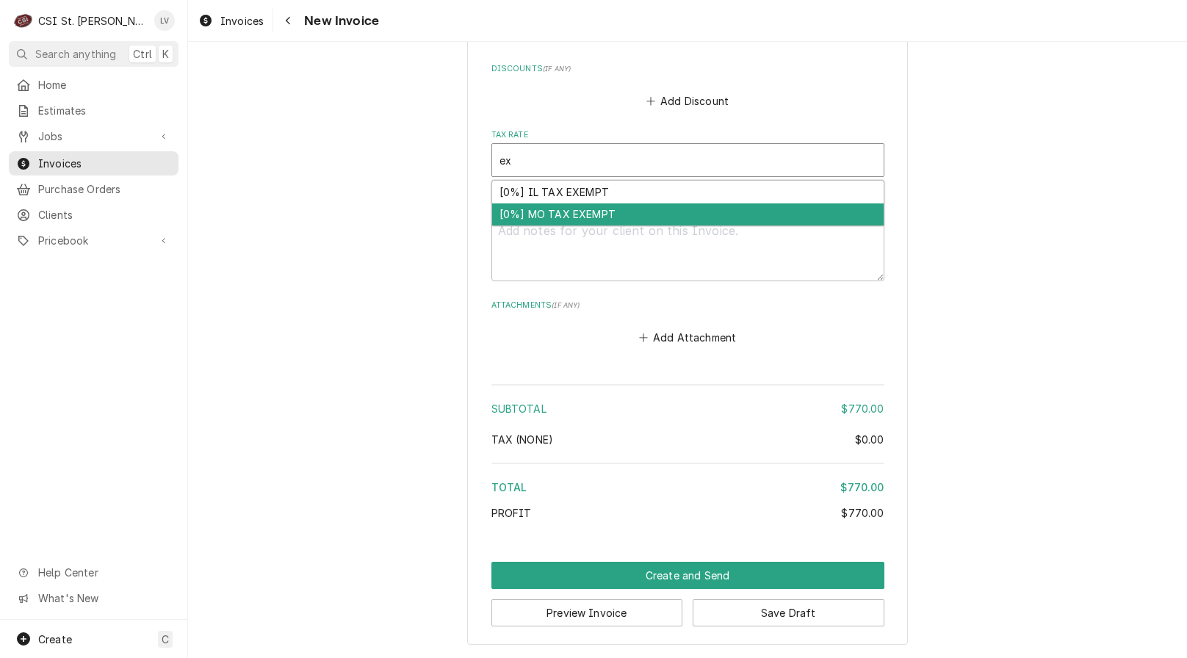
click at [533, 213] on div "[0%] MO TAX EXEMPT" at bounding box center [688, 214] width 392 height 23
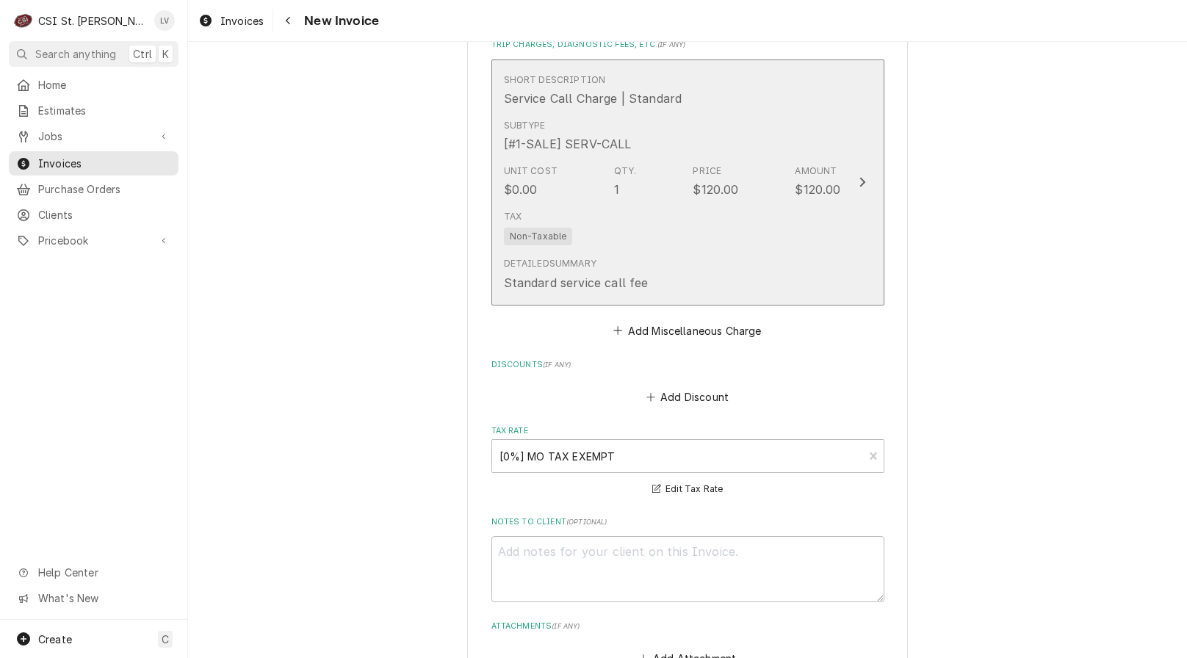
scroll to position [3699, 0]
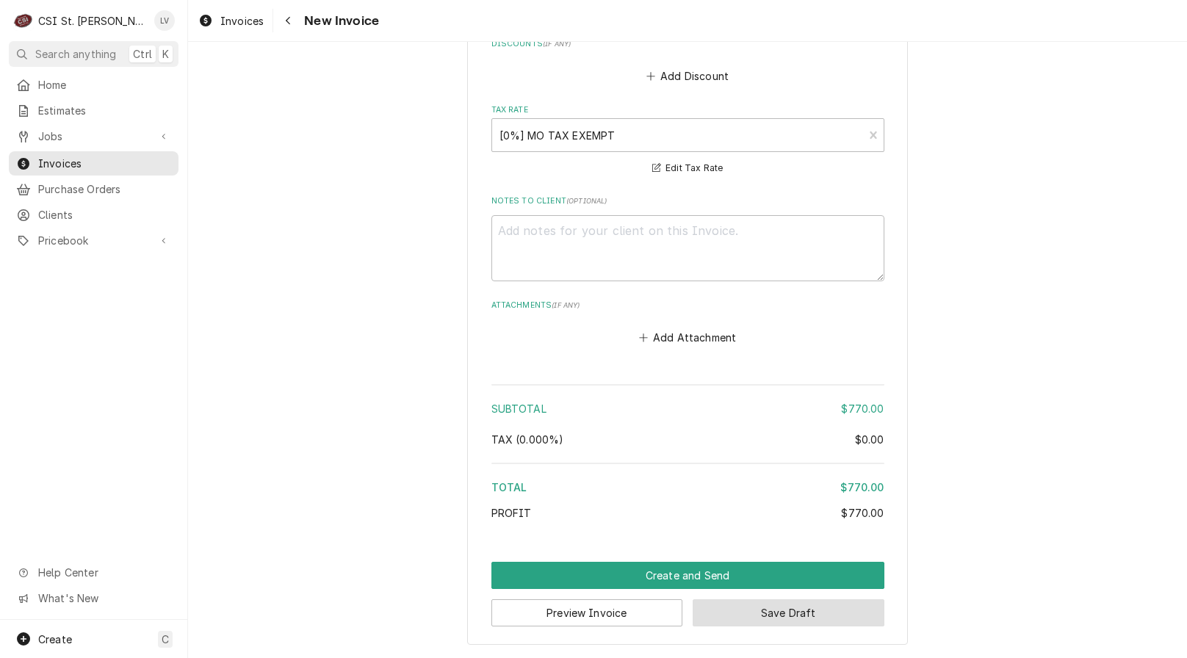
click at [825, 612] on button "Save Draft" at bounding box center [789, 612] width 192 height 27
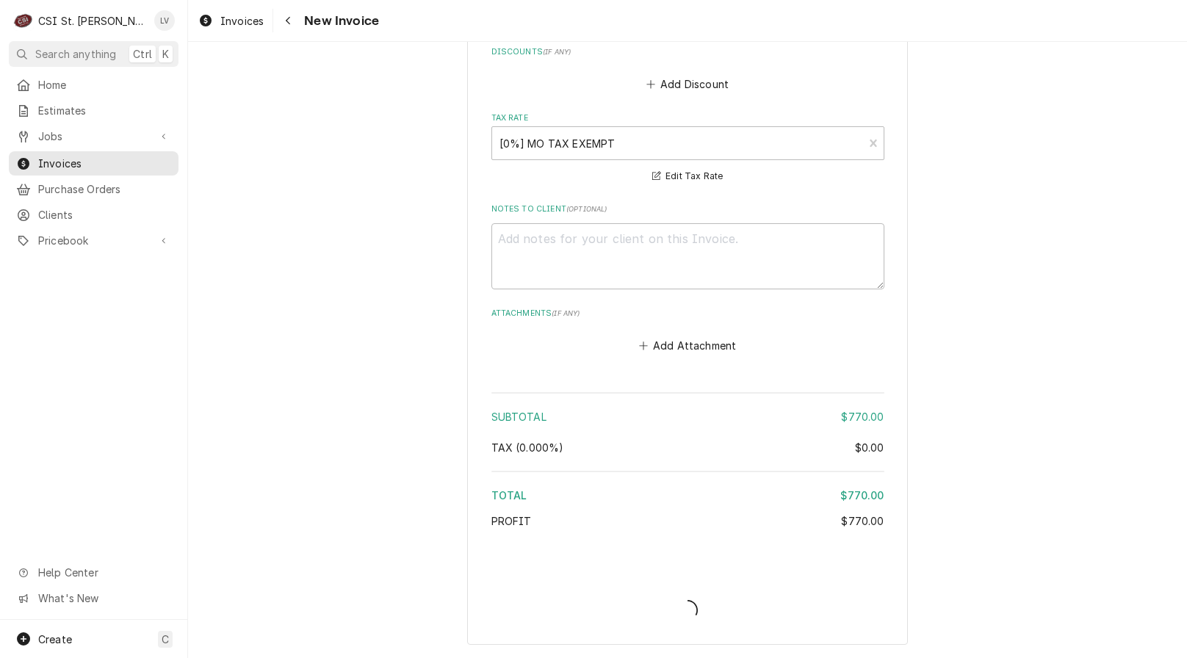
type textarea "x"
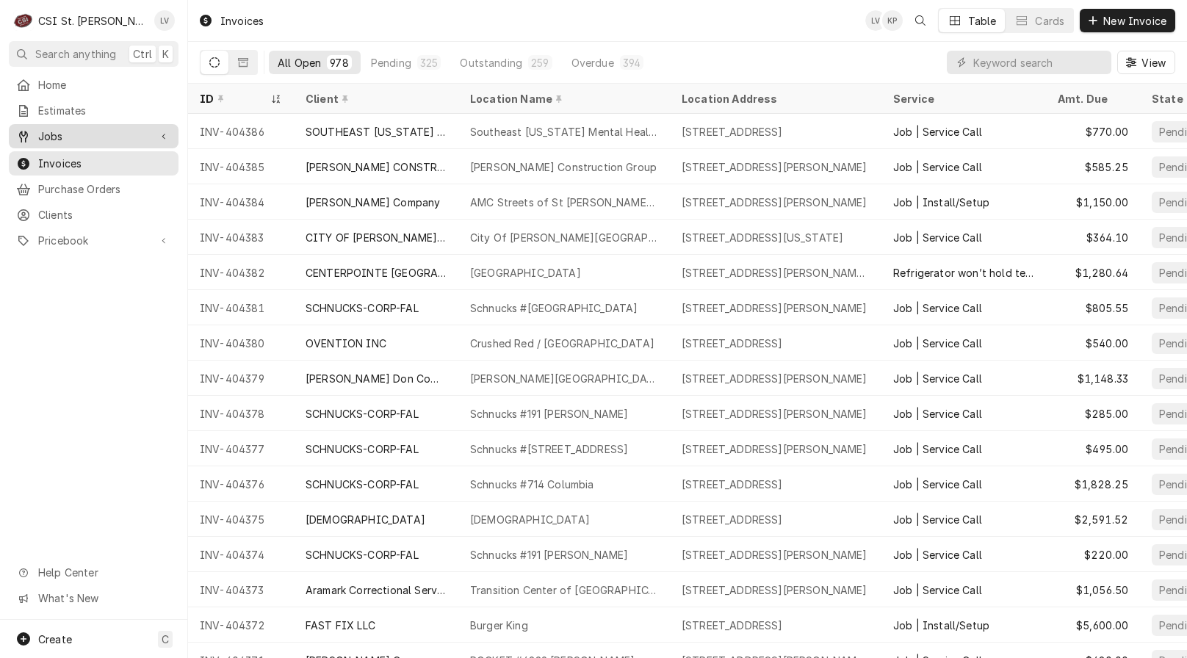
click at [62, 140] on div "Jobs" at bounding box center [94, 136] width 164 height 18
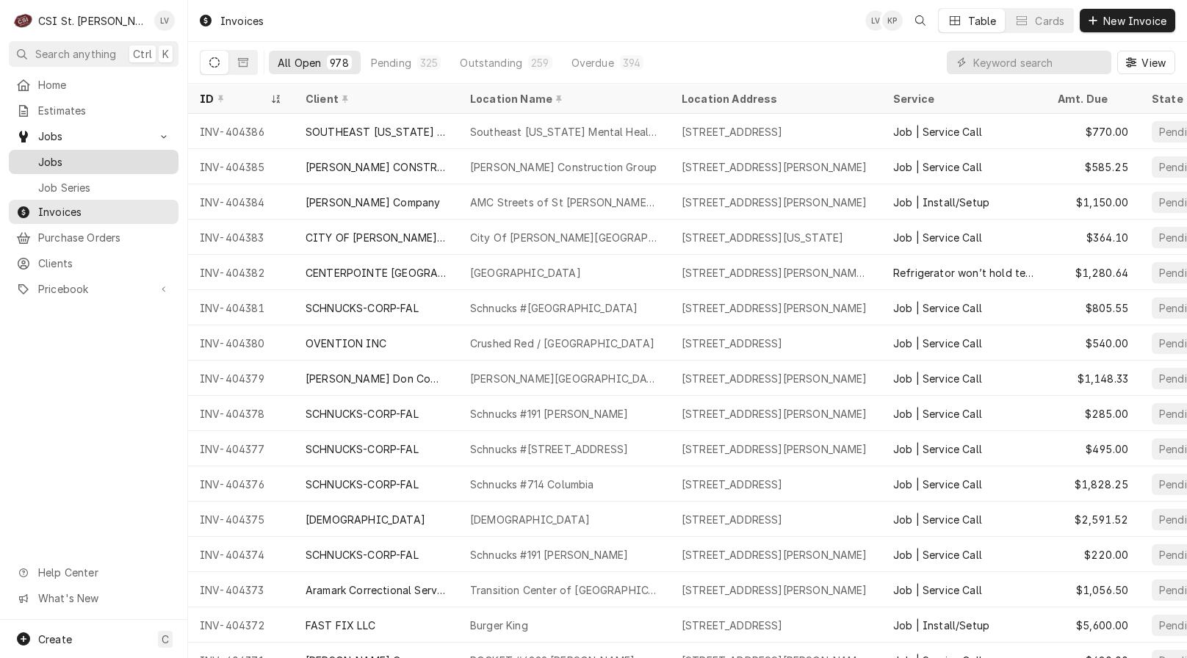
click at [90, 157] on span "Jobs" at bounding box center [104, 161] width 133 height 15
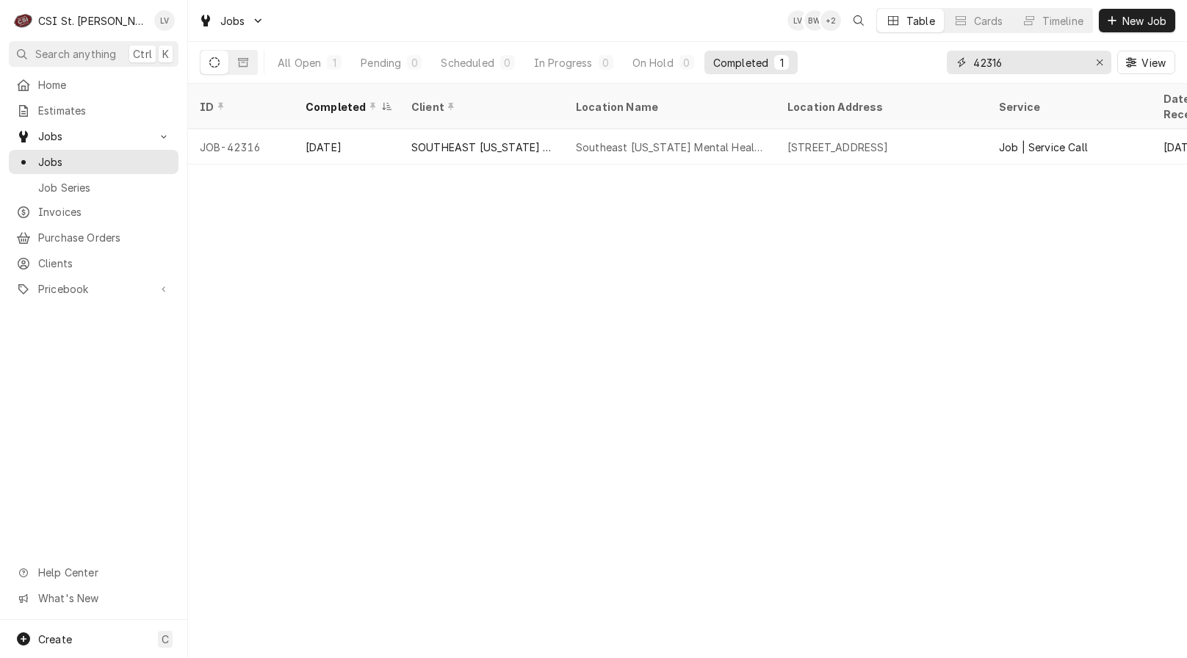
drag, startPoint x: 1031, startPoint y: 65, endPoint x: 935, endPoint y: 51, distance: 96.4
click at [935, 51] on div "All Open 1 Pending 0 Scheduled 0 In Progress 0 On Hold 0 Completed 1 42316 View" at bounding box center [688, 62] width 976 height 41
type input "42875"
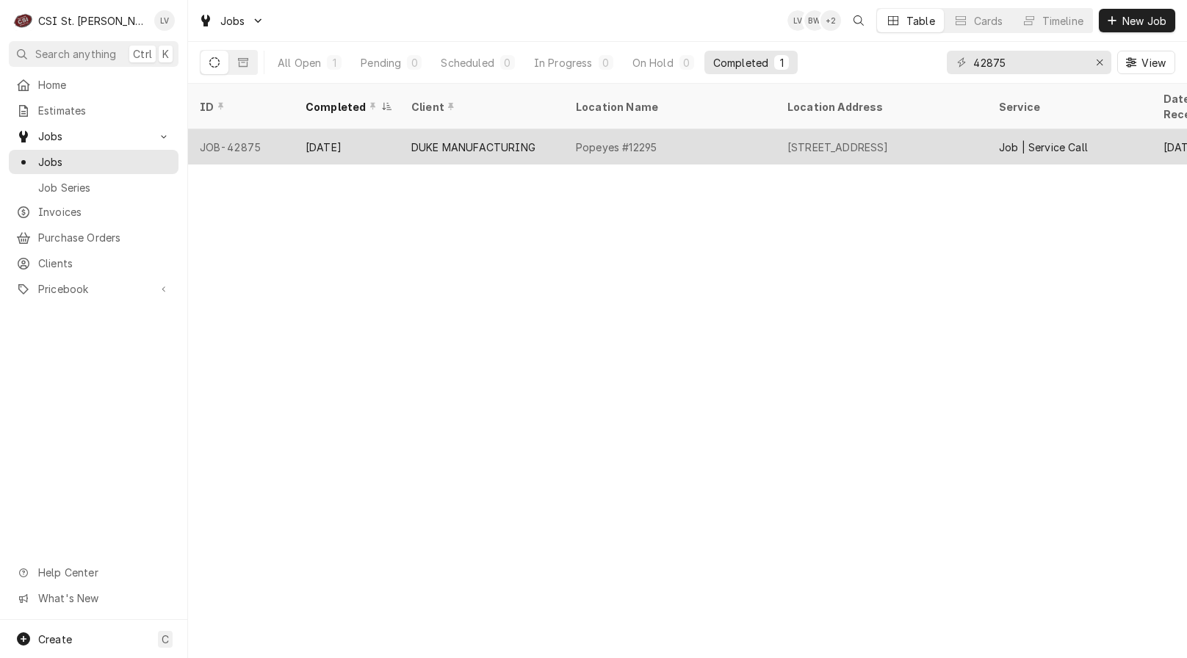
click at [663, 136] on div "Popeyes #12295" at bounding box center [670, 146] width 212 height 35
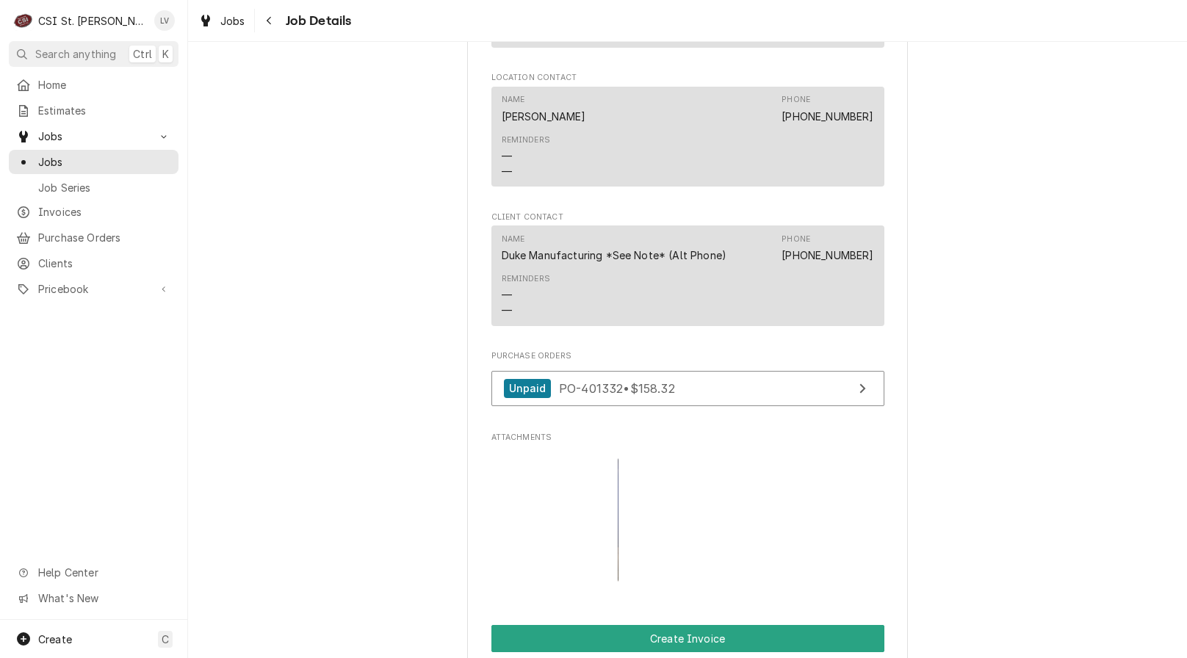
scroll to position [1763, 0]
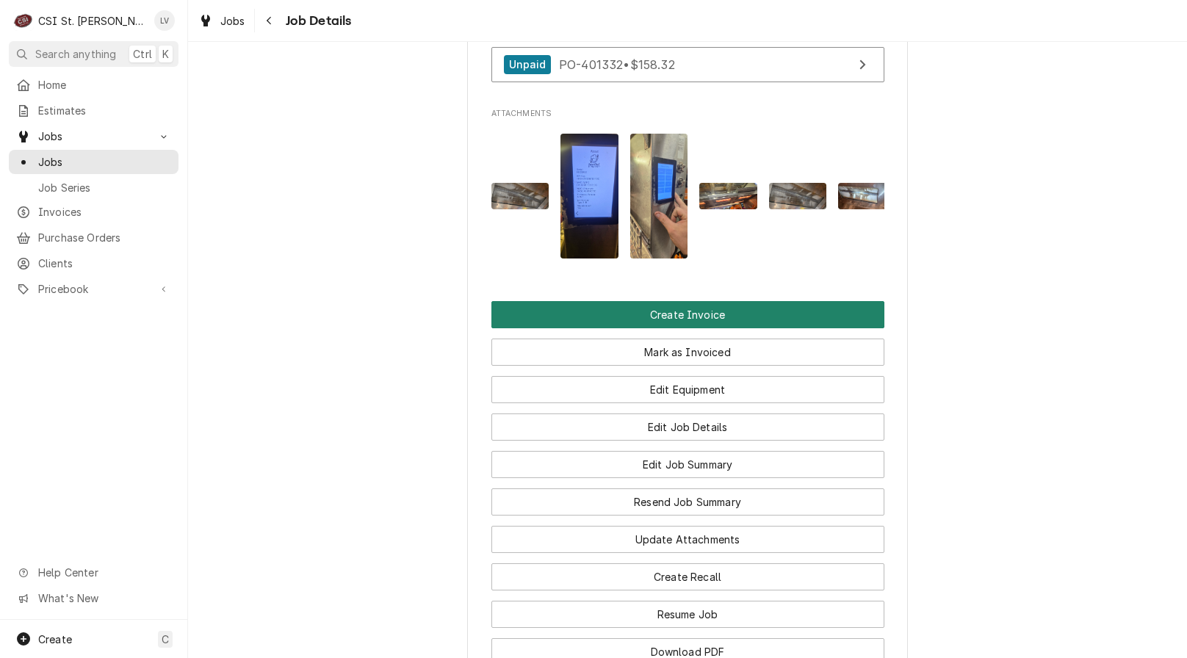
click at [660, 328] on button "Create Invoice" at bounding box center [687, 314] width 393 height 27
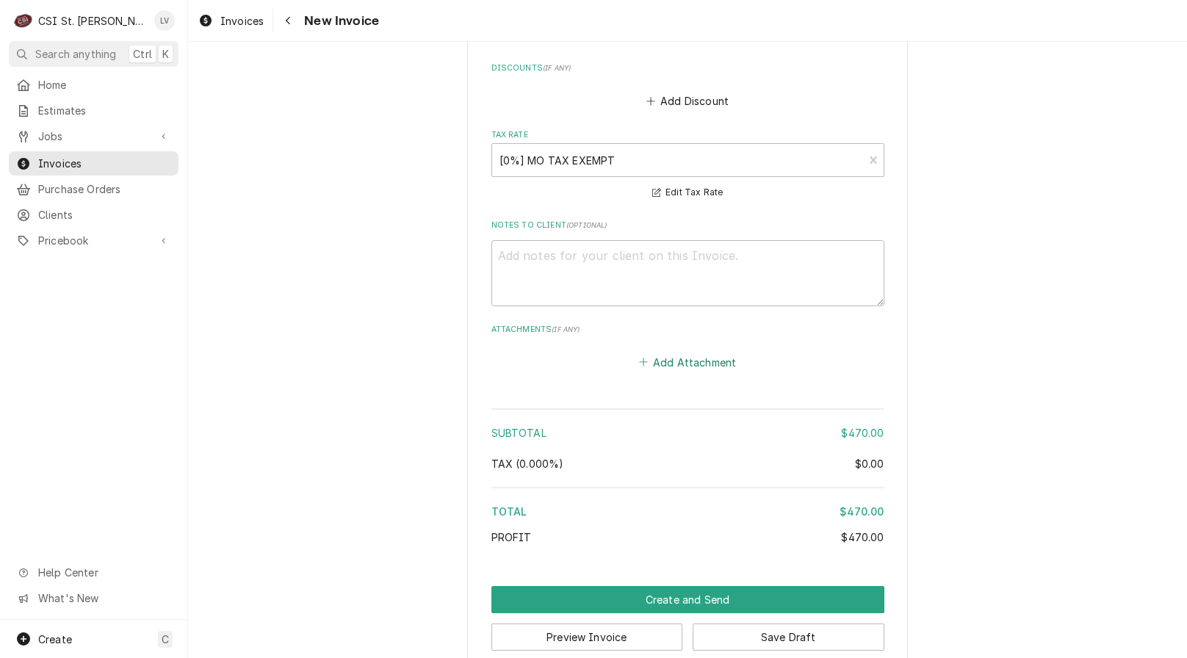
scroll to position [4568, 0]
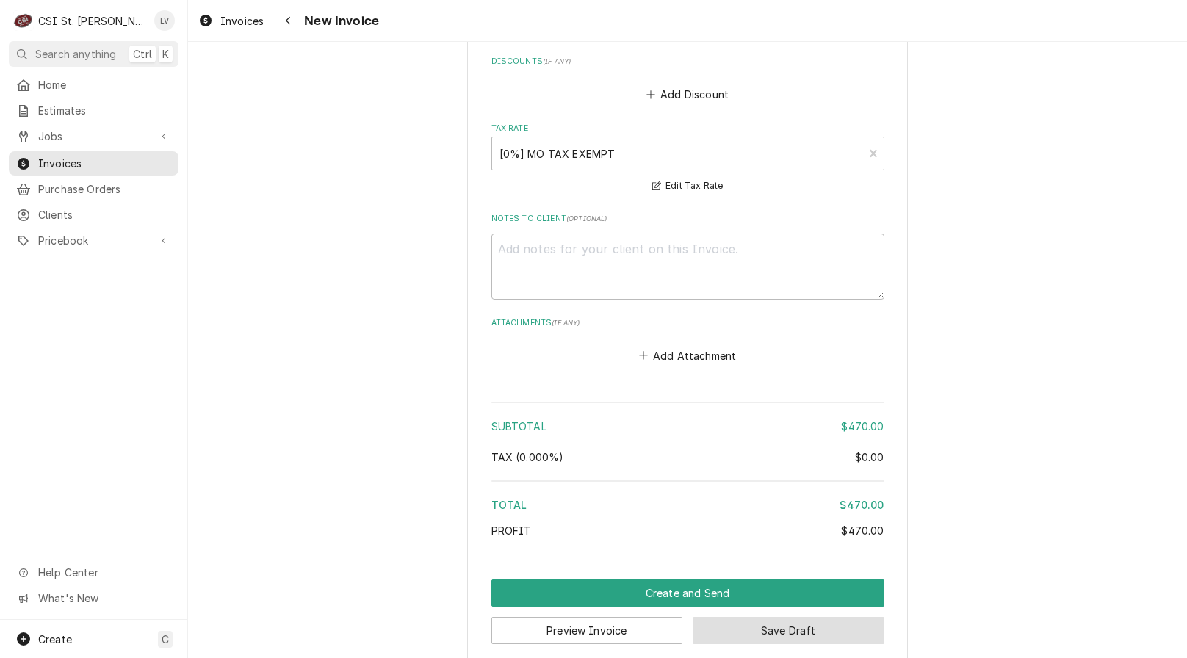
click at [793, 617] on button "Save Draft" at bounding box center [789, 630] width 192 height 27
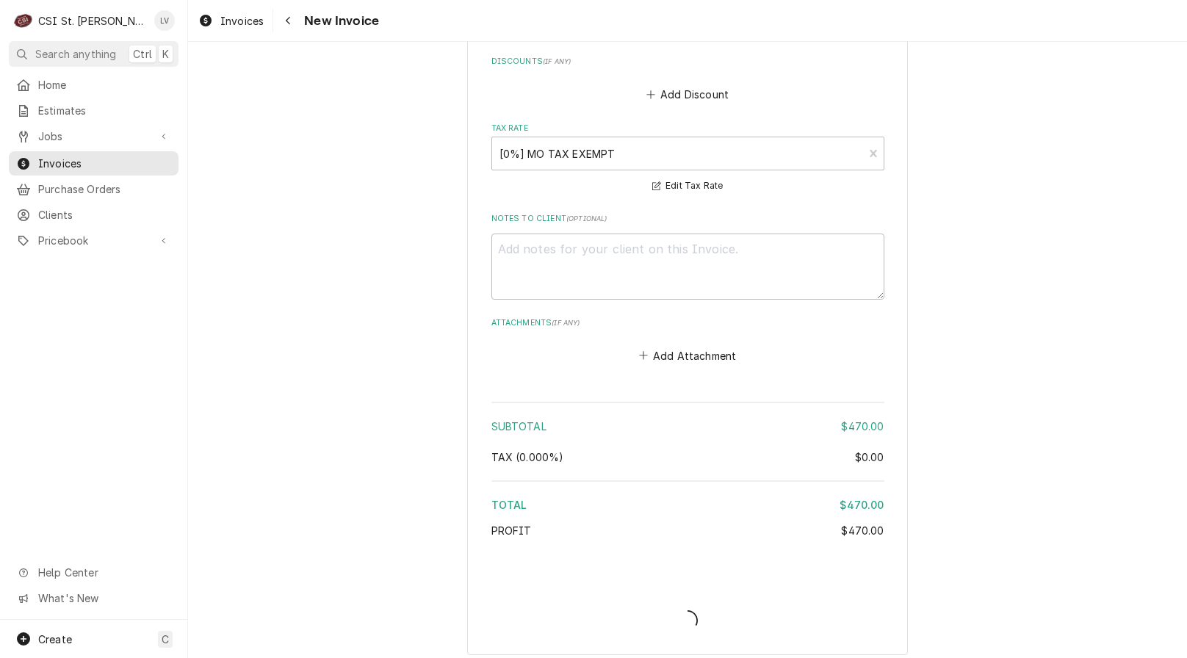
scroll to position [4560, 0]
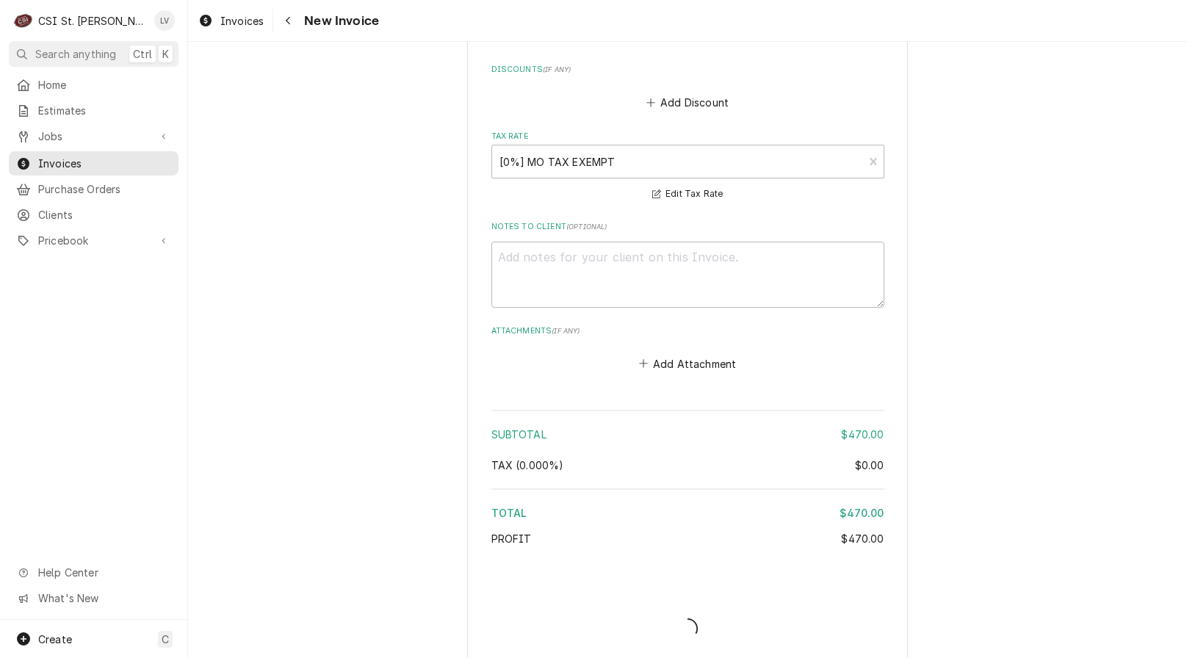
type textarea "x"
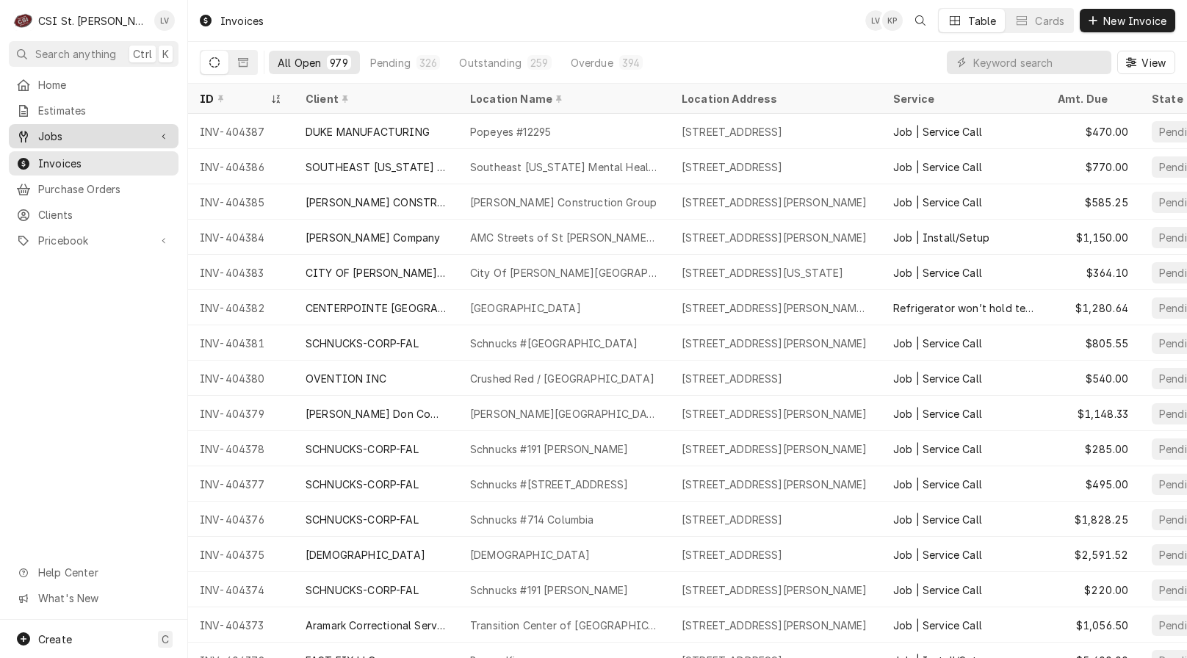
click at [79, 132] on span "Jobs" at bounding box center [93, 136] width 111 height 15
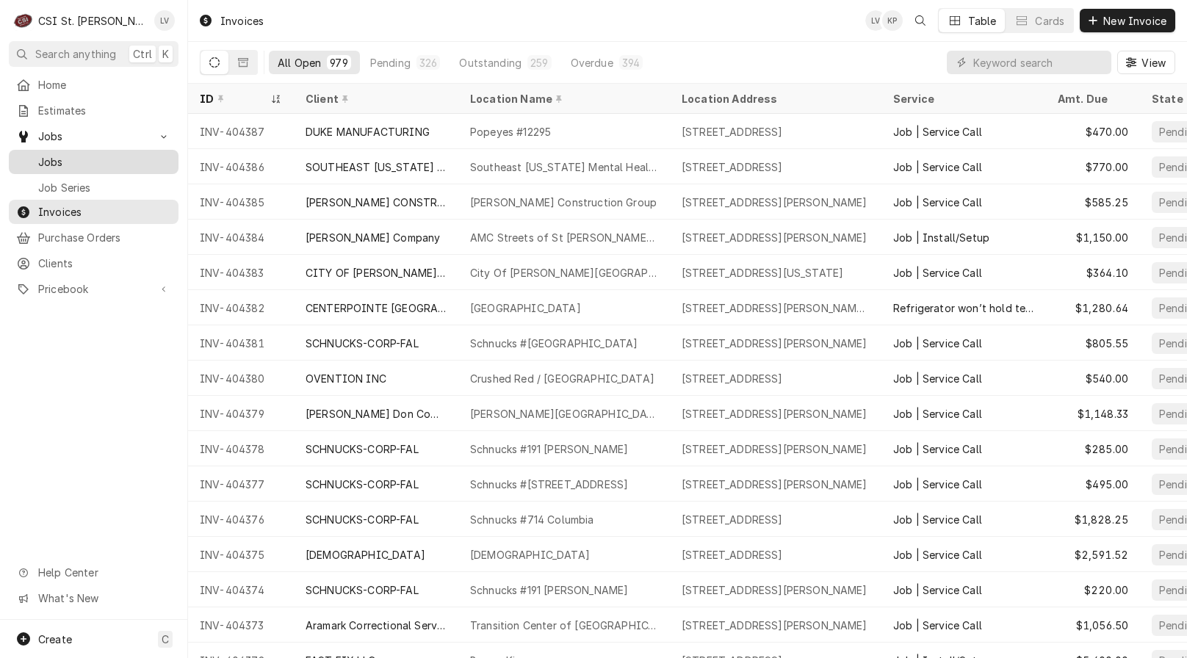
click at [85, 154] on span "Jobs" at bounding box center [104, 161] width 133 height 15
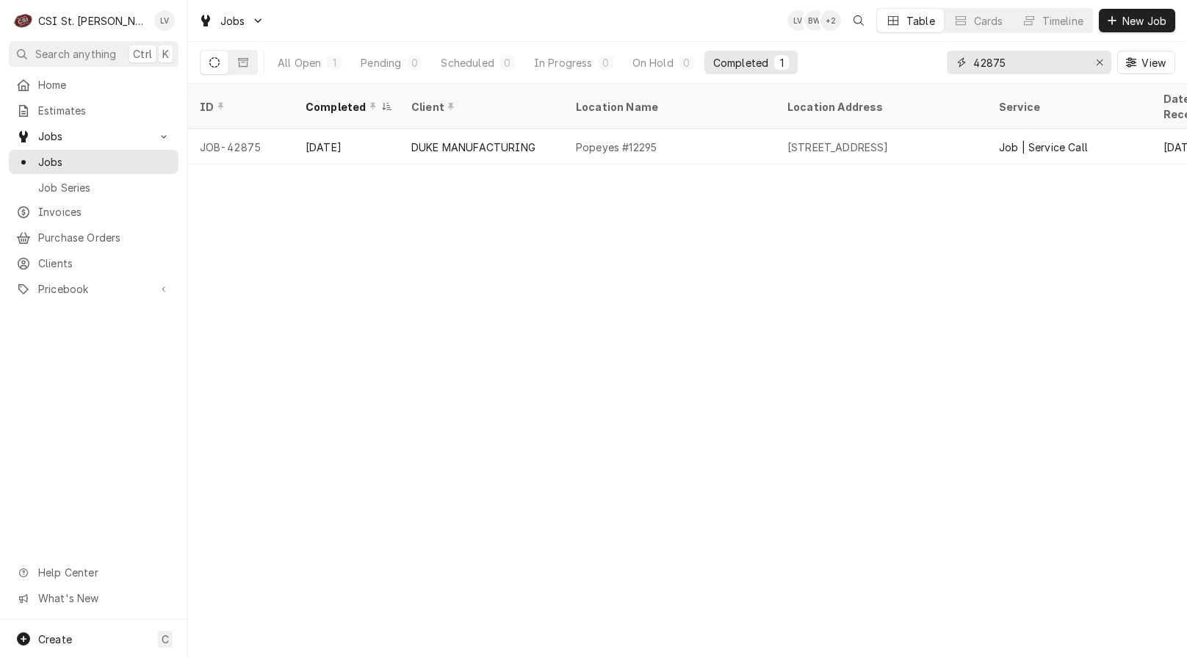
drag, startPoint x: 1027, startPoint y: 58, endPoint x: 926, endPoint y: 51, distance: 100.9
click at [926, 51] on div "All Open 1 Pending 0 Scheduled 0 In Progress 0 On Hold 0 Completed 1 42875 View" at bounding box center [688, 62] width 976 height 41
type input "42957"
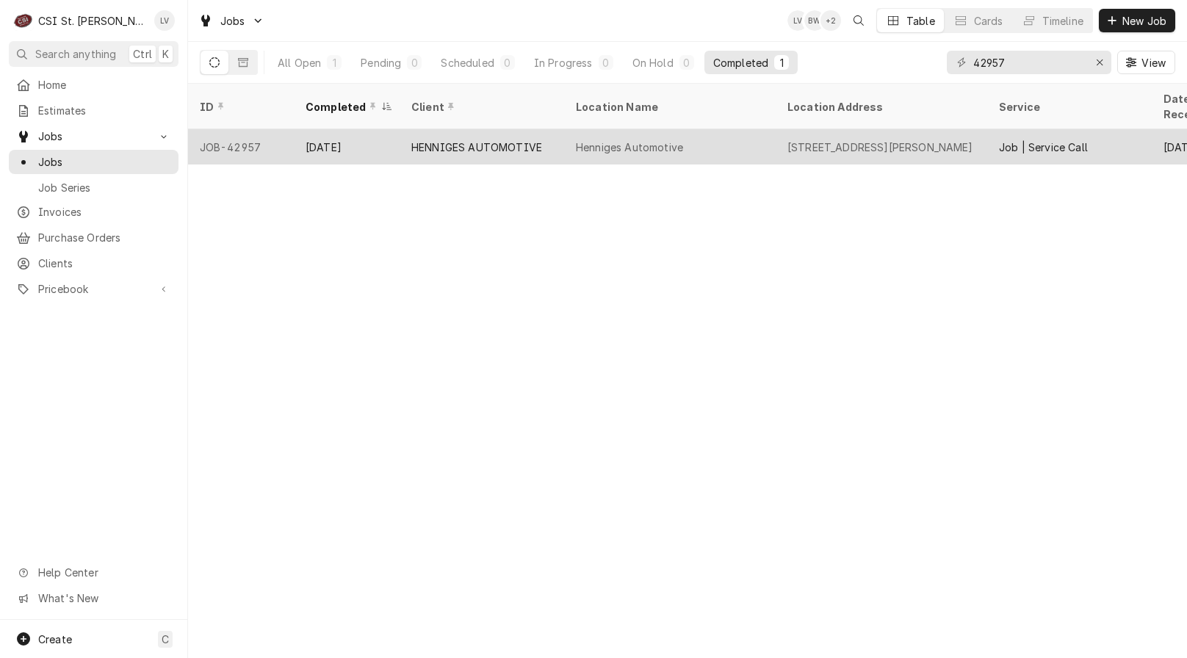
click at [611, 140] on div "Henniges Automotive" at bounding box center [629, 147] width 107 height 15
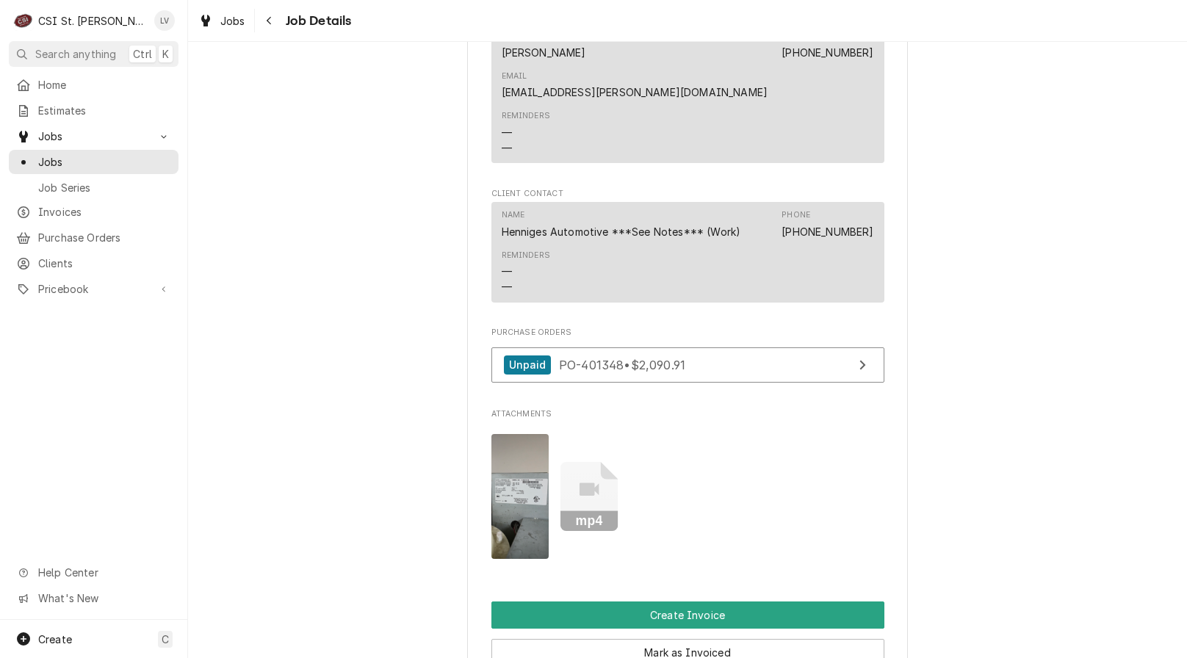
scroll to position [1763, 0]
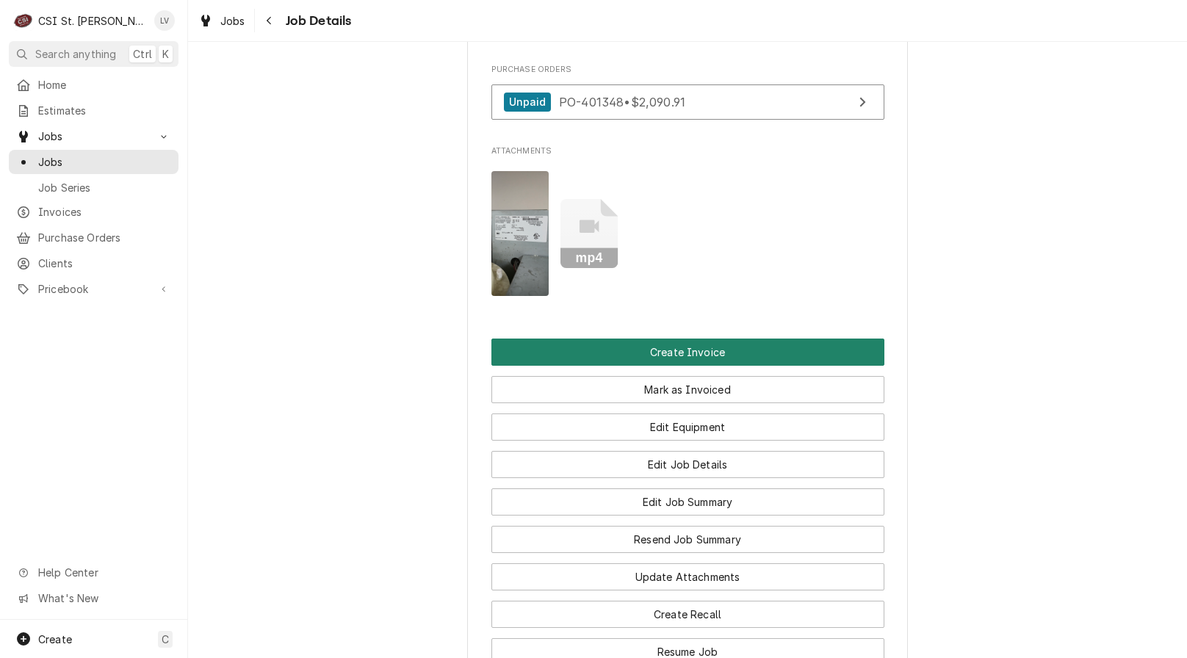
click at [671, 339] on button "Create Invoice" at bounding box center [687, 352] width 393 height 27
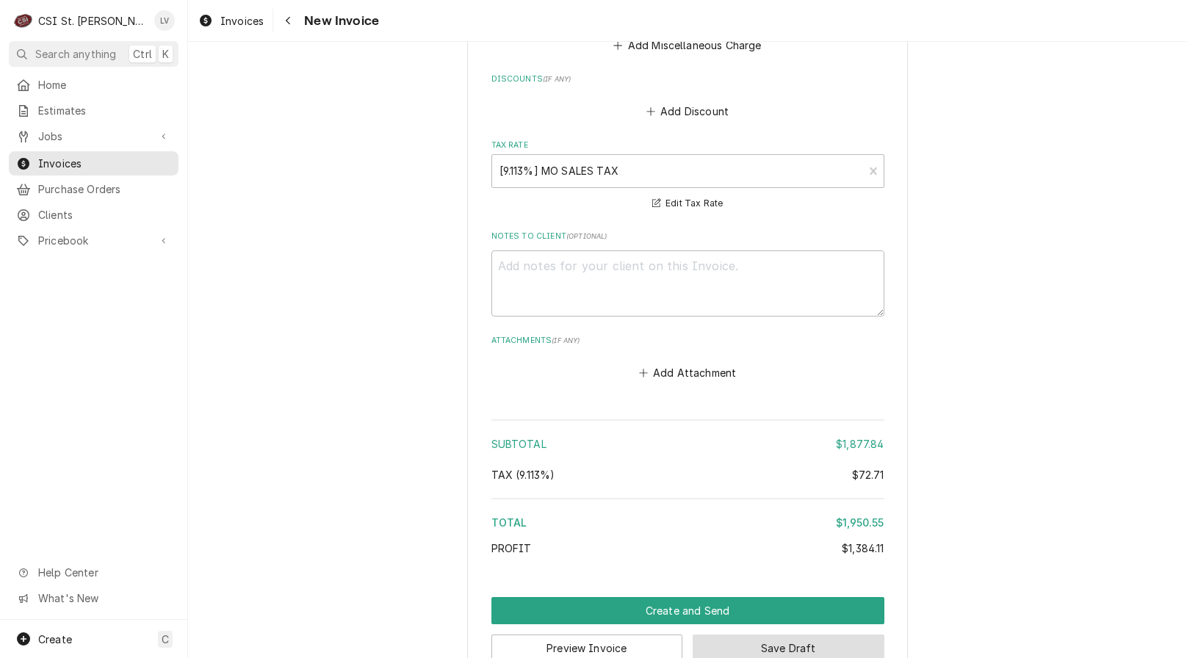
click at [818, 635] on button "Save Draft" at bounding box center [789, 648] width 192 height 27
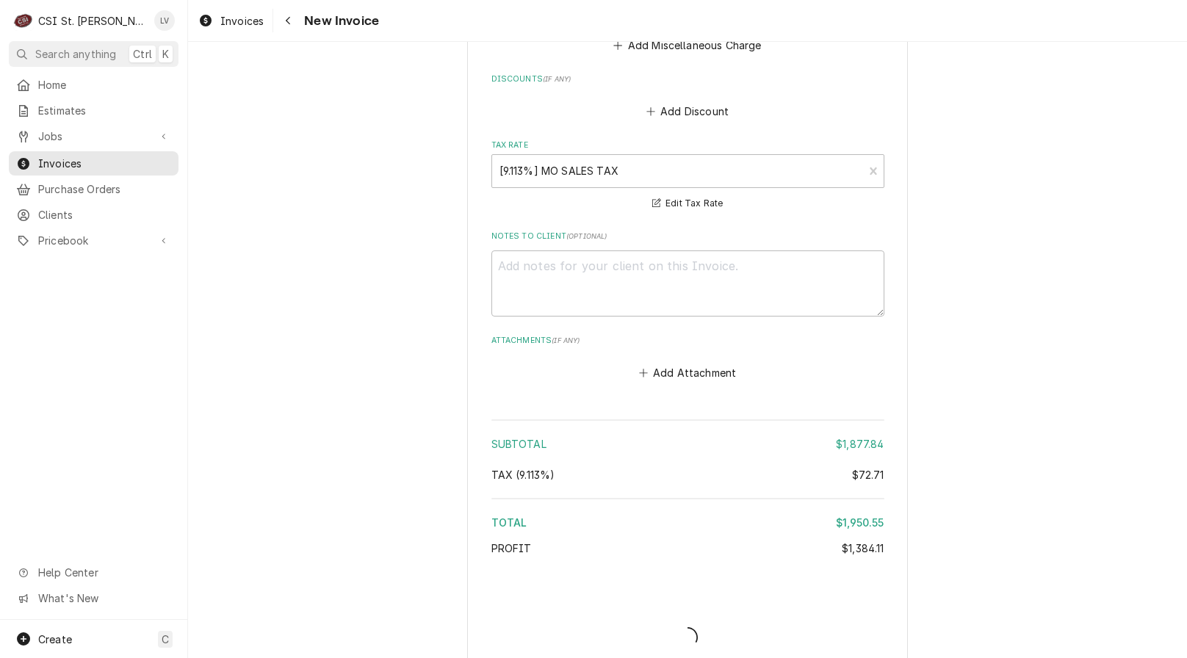
scroll to position [3808, 0]
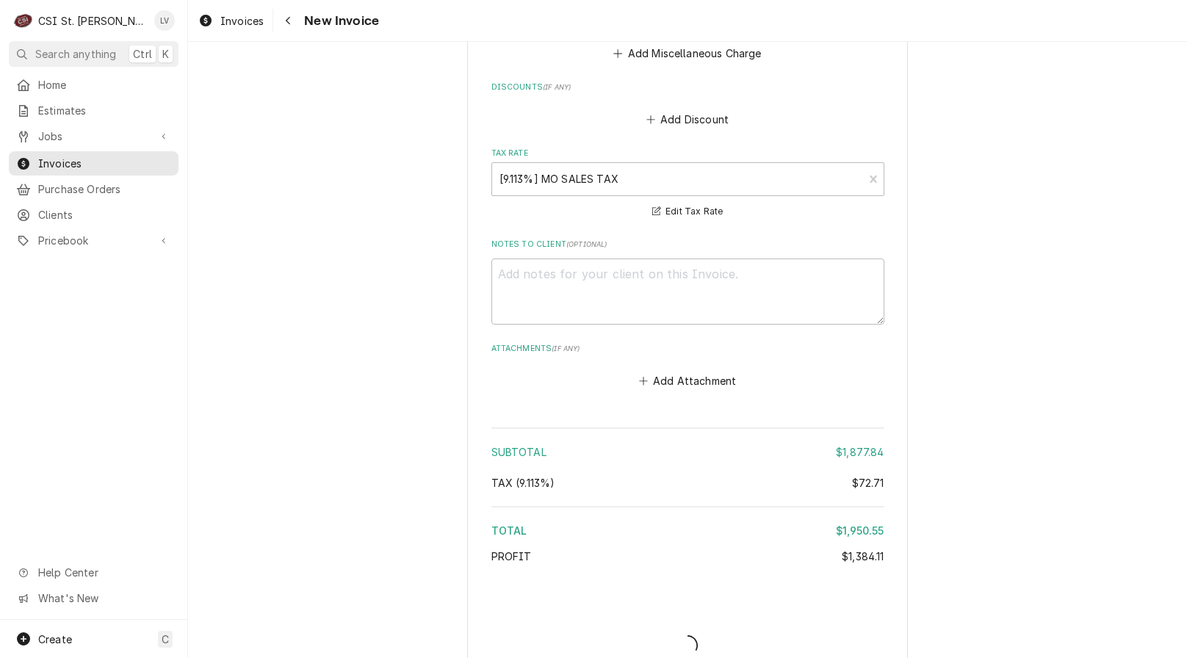
type textarea "x"
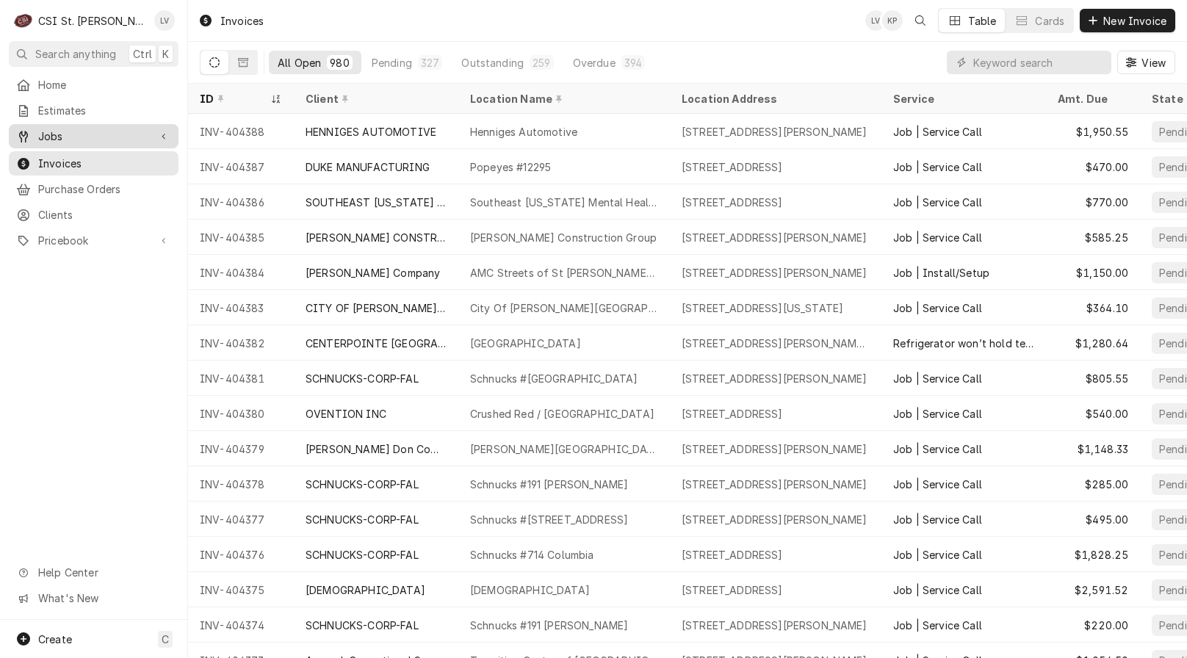
click at [118, 135] on span "Jobs" at bounding box center [93, 136] width 111 height 15
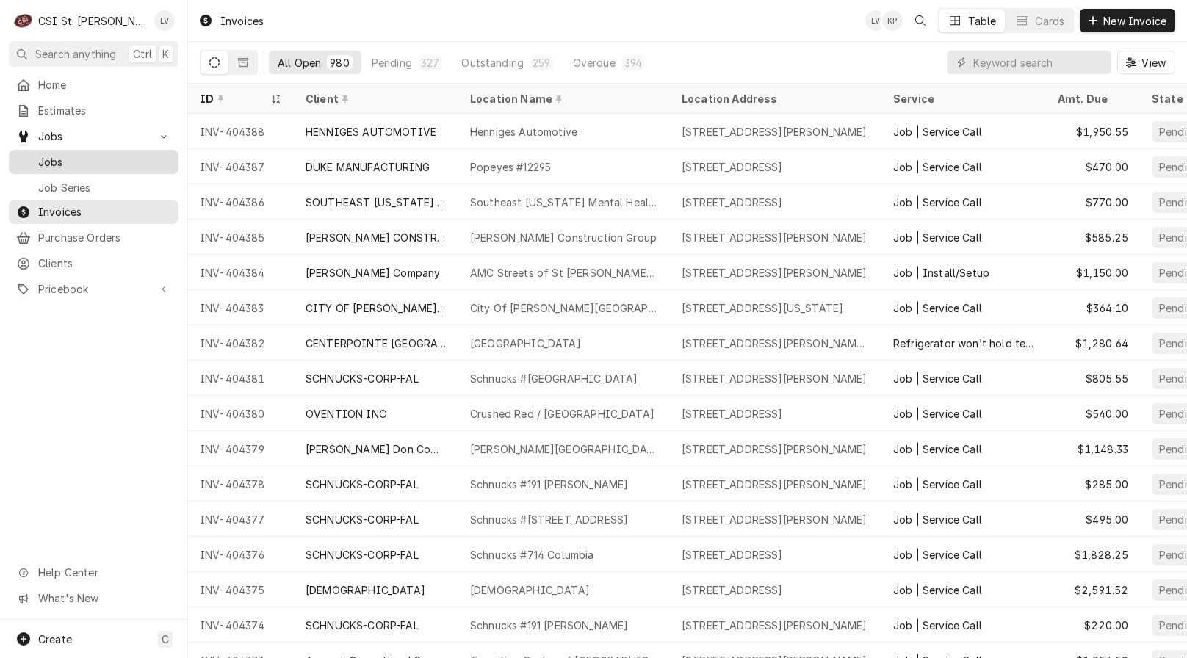
click at [122, 155] on span "Jobs" at bounding box center [104, 161] width 133 height 15
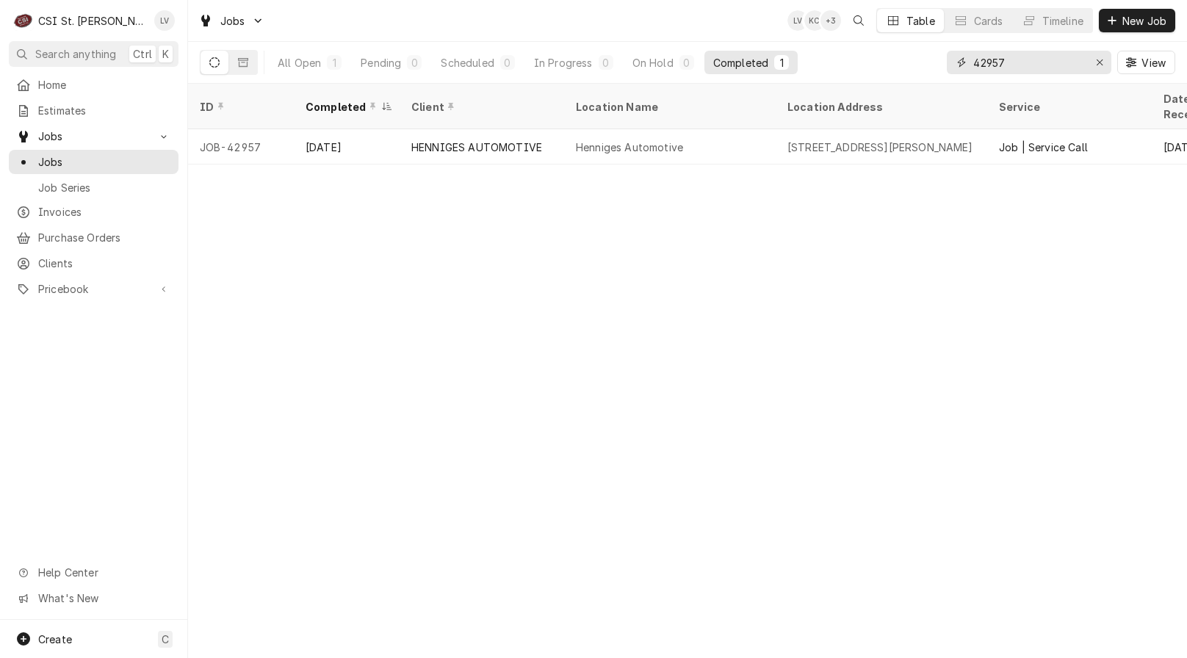
drag, startPoint x: 1001, startPoint y: 54, endPoint x: 921, endPoint y: 51, distance: 80.2
click at [921, 51] on div "All Open 1 Pending 0 Scheduled 0 In Progress 0 On Hold 0 Completed 1 42957 View" at bounding box center [688, 62] width 976 height 41
type input "42959"
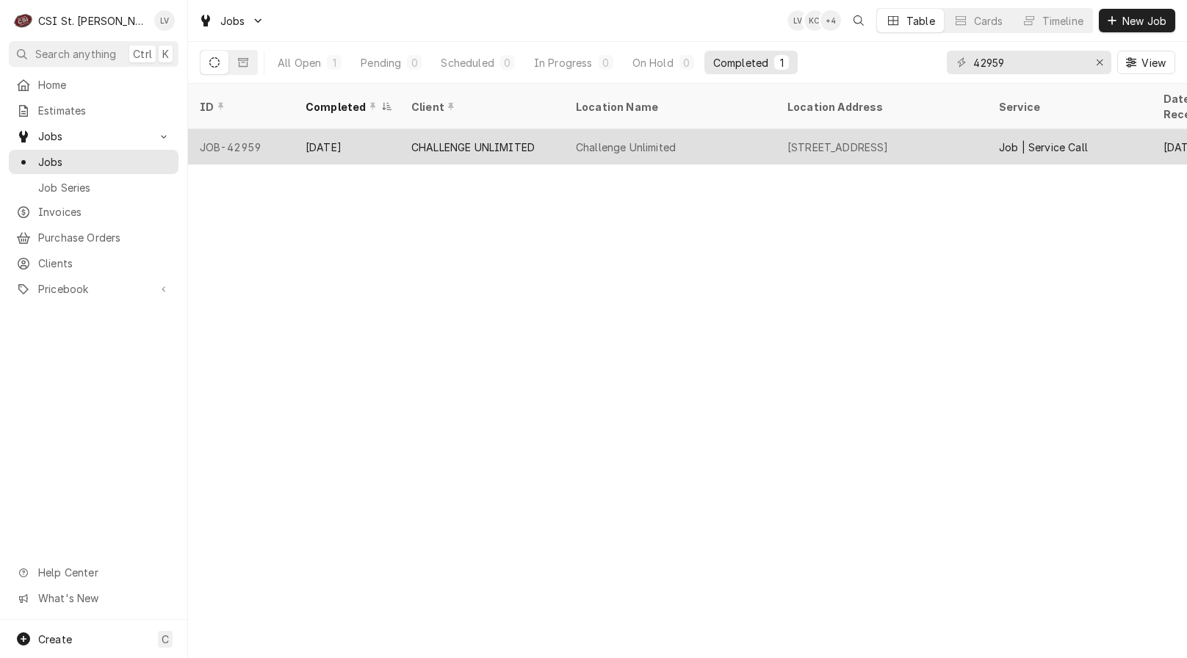
click at [770, 129] on div "Challenge Unlimited" at bounding box center [670, 146] width 212 height 35
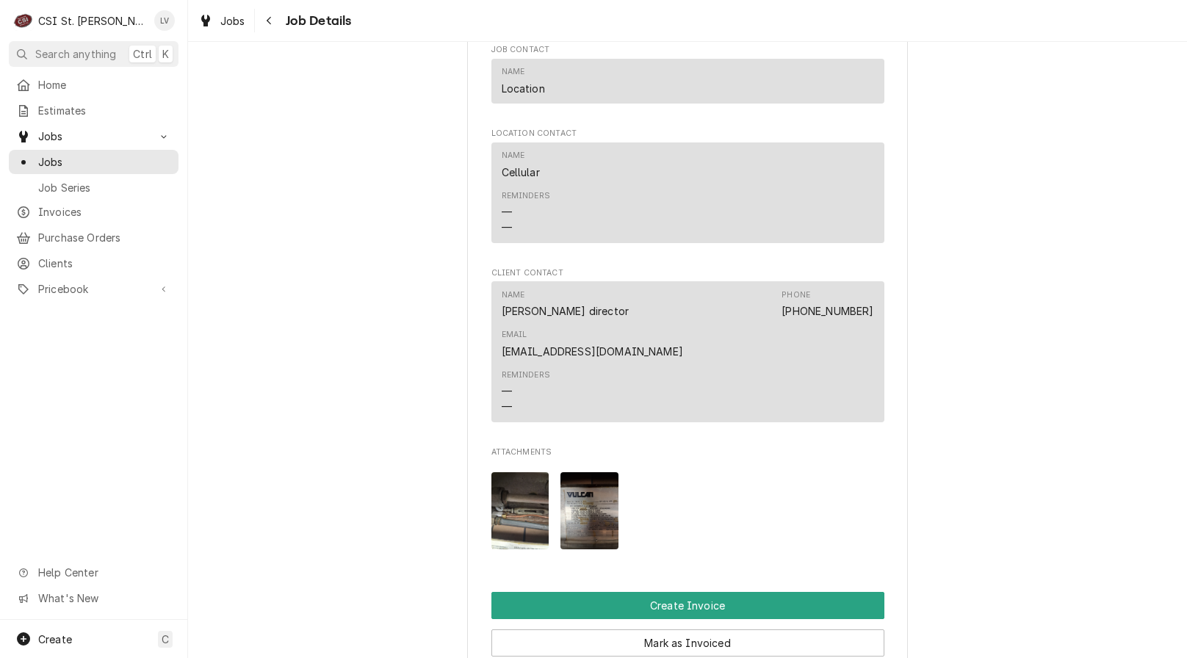
scroll to position [1396, 0]
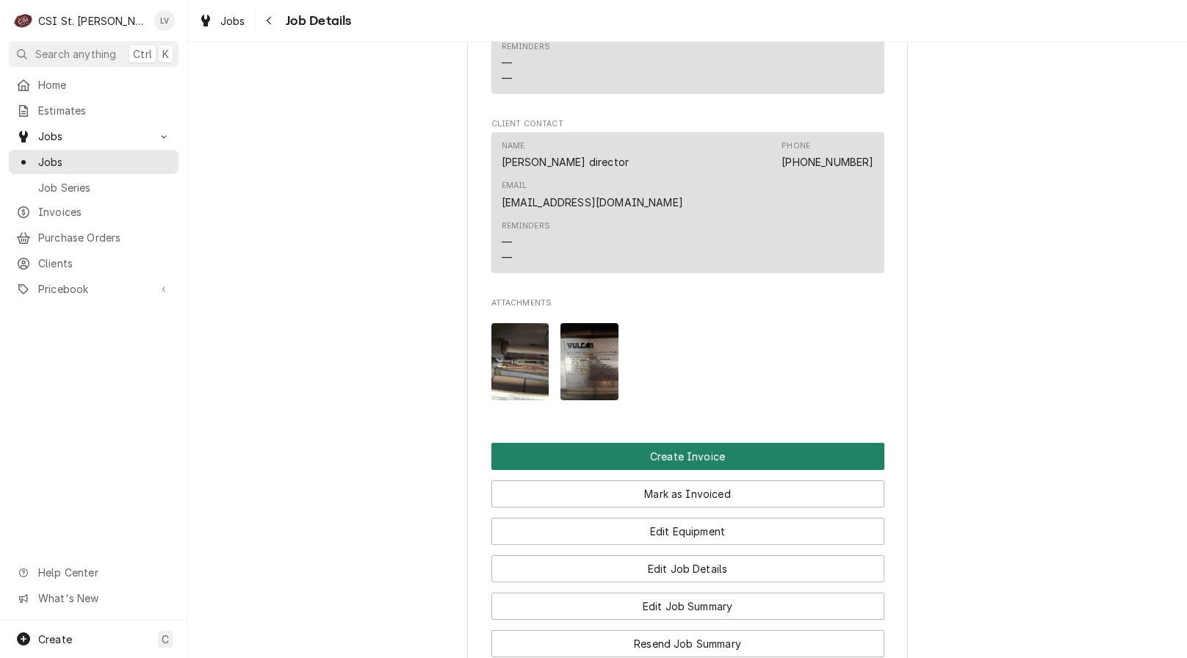
click at [798, 443] on button "Create Invoice" at bounding box center [687, 456] width 393 height 27
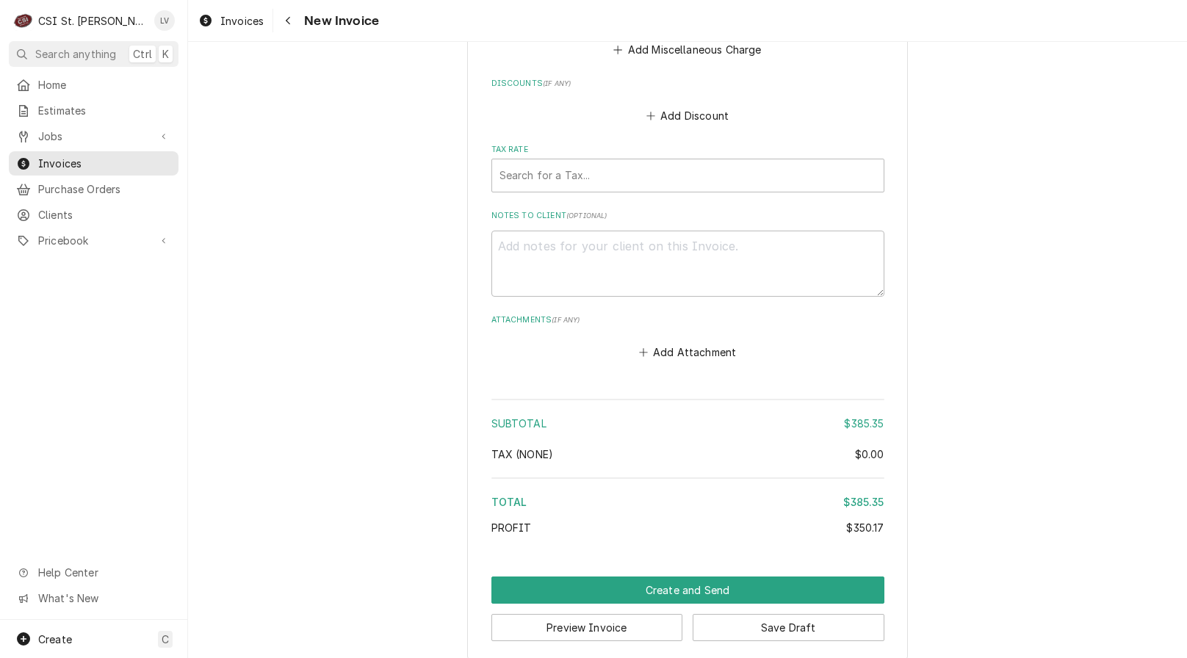
scroll to position [3761, 0]
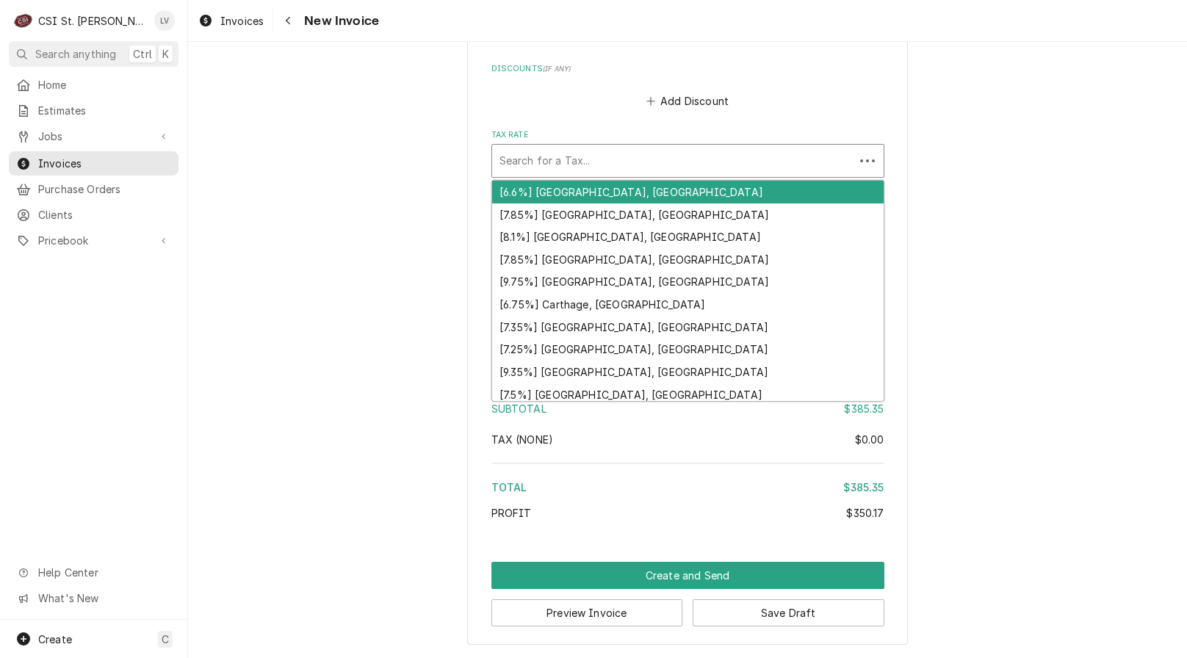
click at [566, 160] on div "Tax Rate" at bounding box center [673, 161] width 347 height 26
type textarea "x"
type input "a"
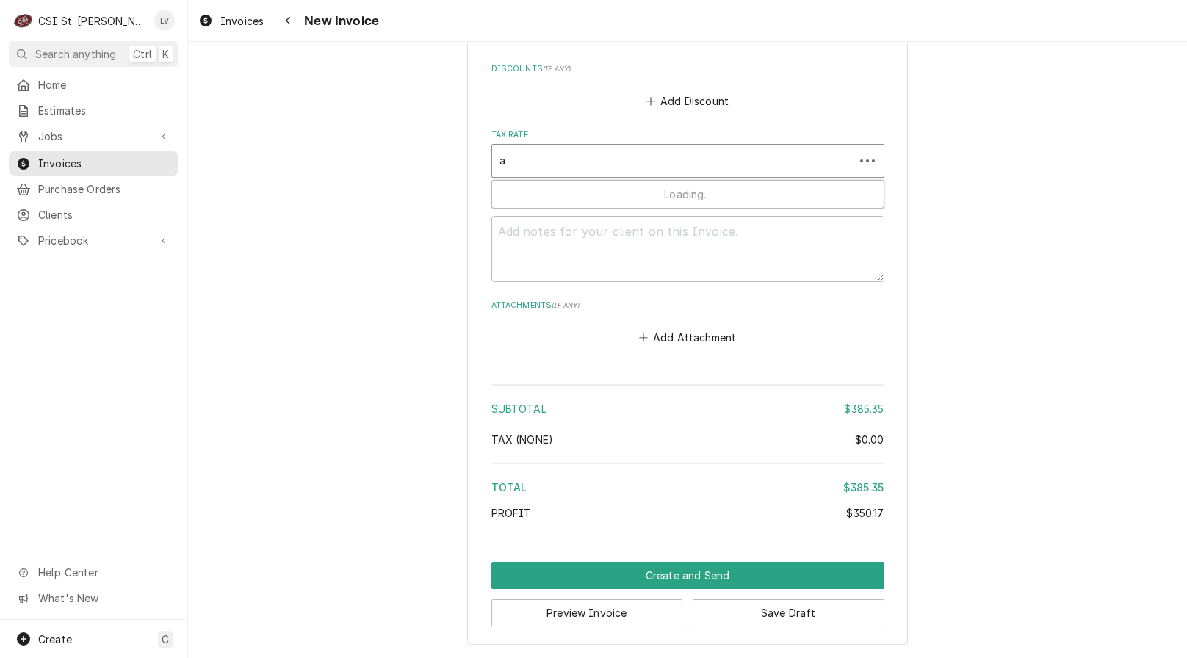
type textarea "x"
type input "al"
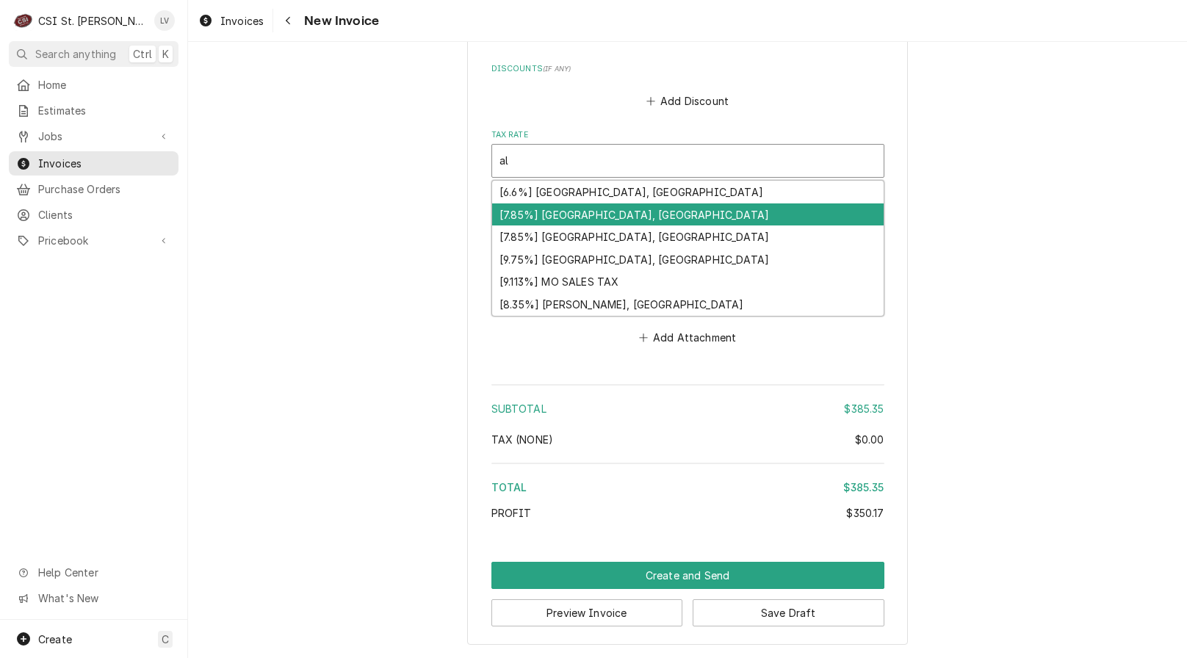
click at [516, 208] on div "[7.85%] Alton, IL" at bounding box center [688, 214] width 392 height 23
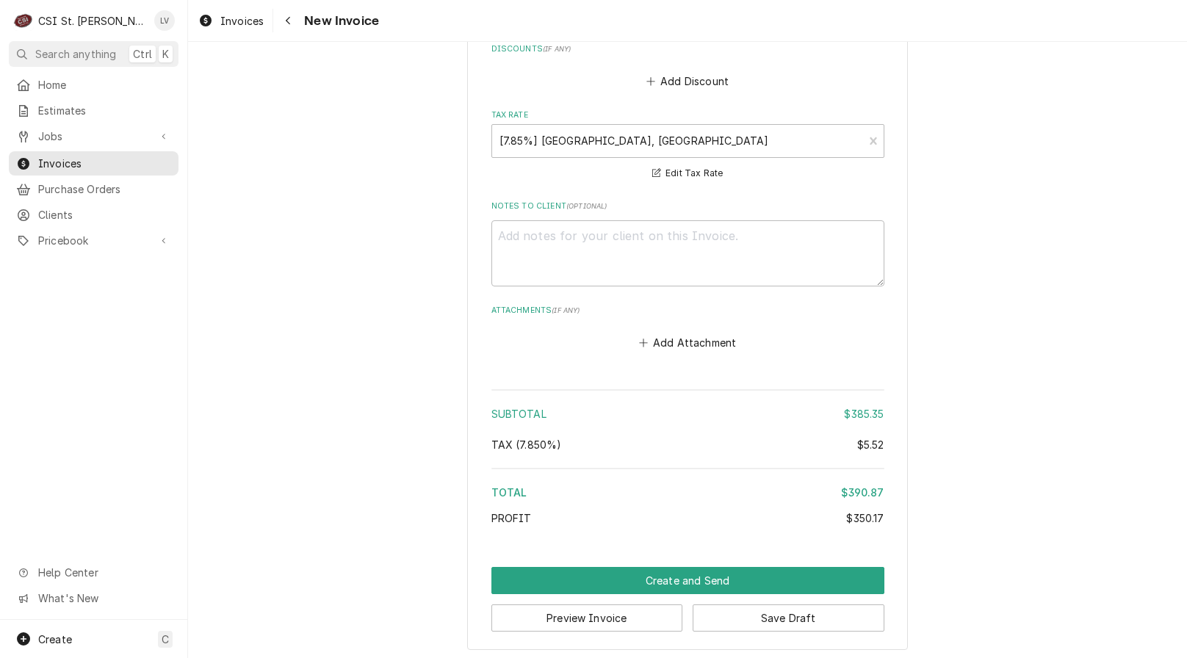
scroll to position [3786, 0]
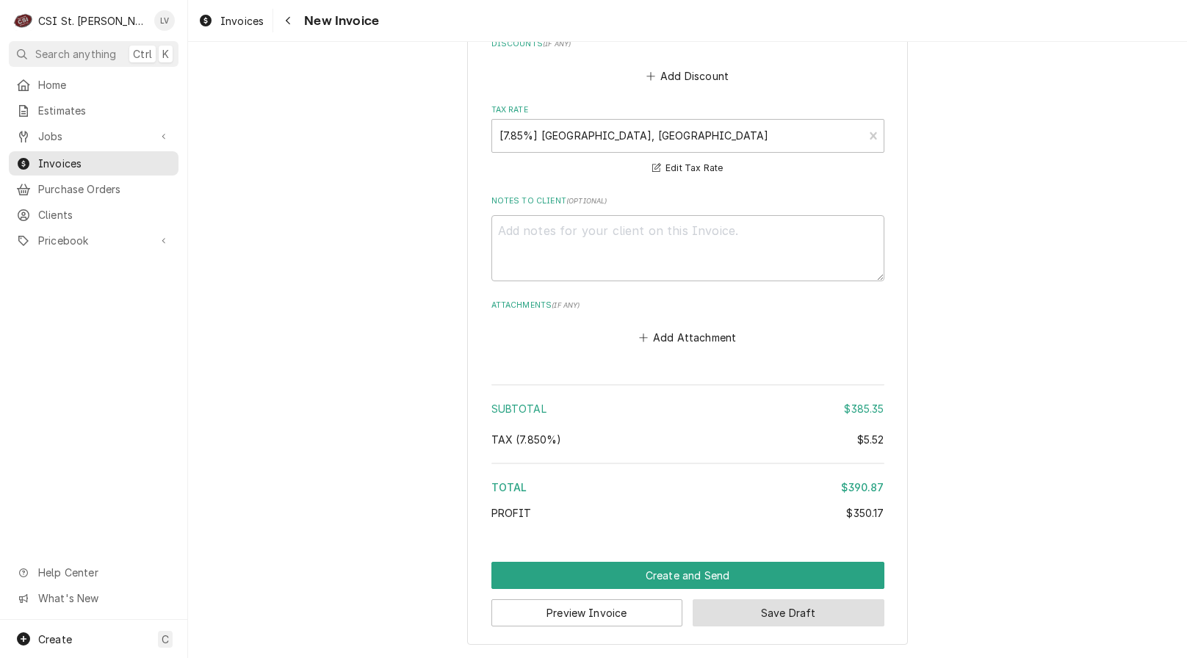
click at [818, 605] on button "Save Draft" at bounding box center [789, 612] width 192 height 27
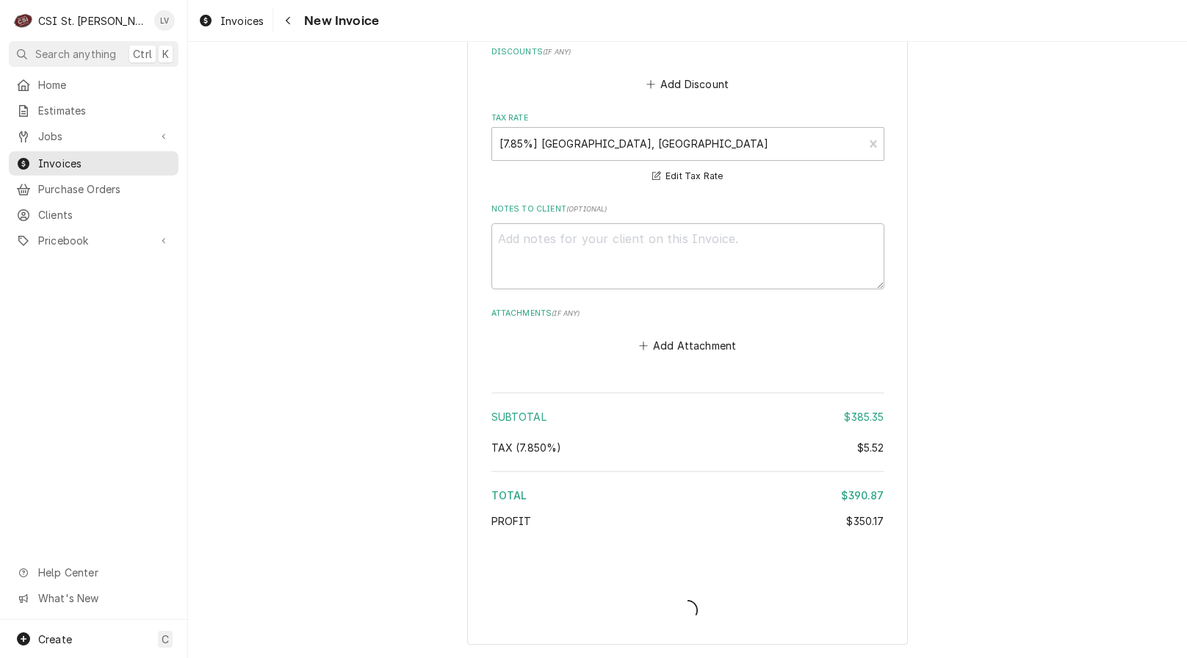
type textarea "x"
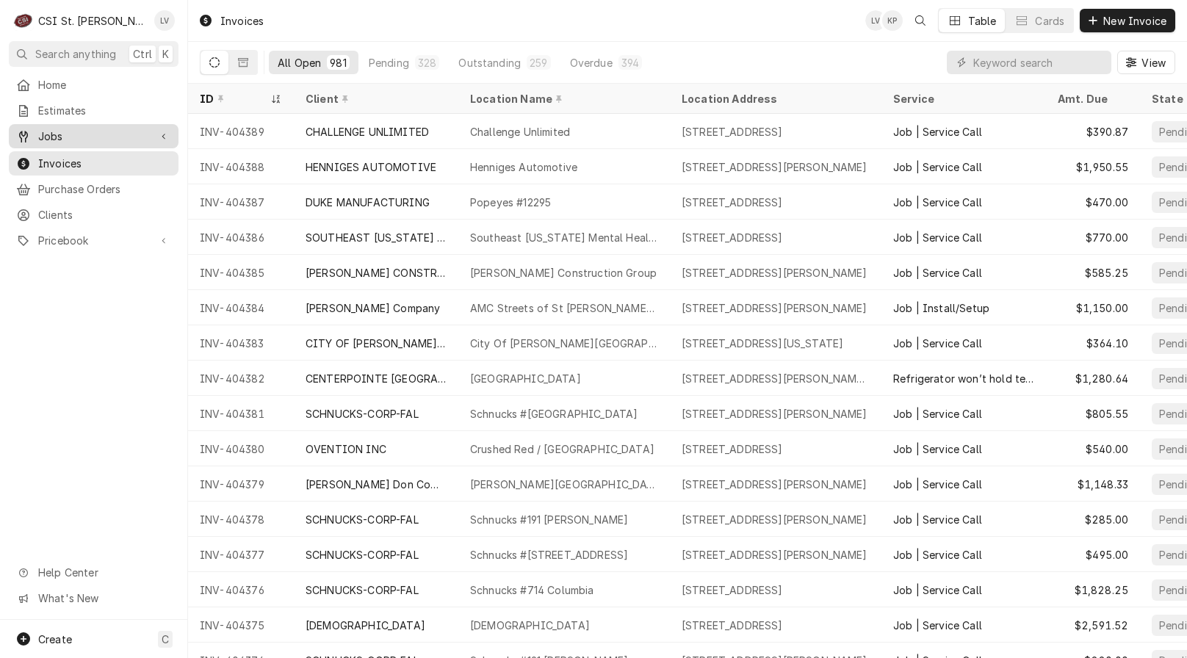
click at [66, 135] on span "Jobs" at bounding box center [93, 136] width 111 height 15
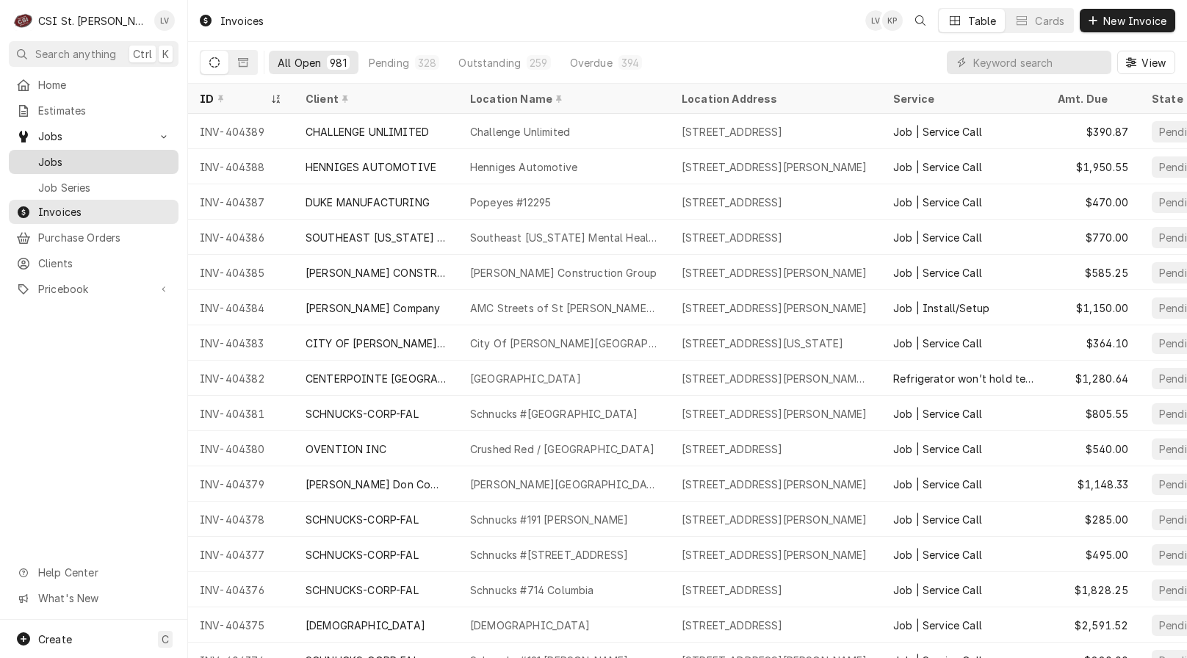
click at [62, 157] on span "Jobs" at bounding box center [104, 161] width 133 height 15
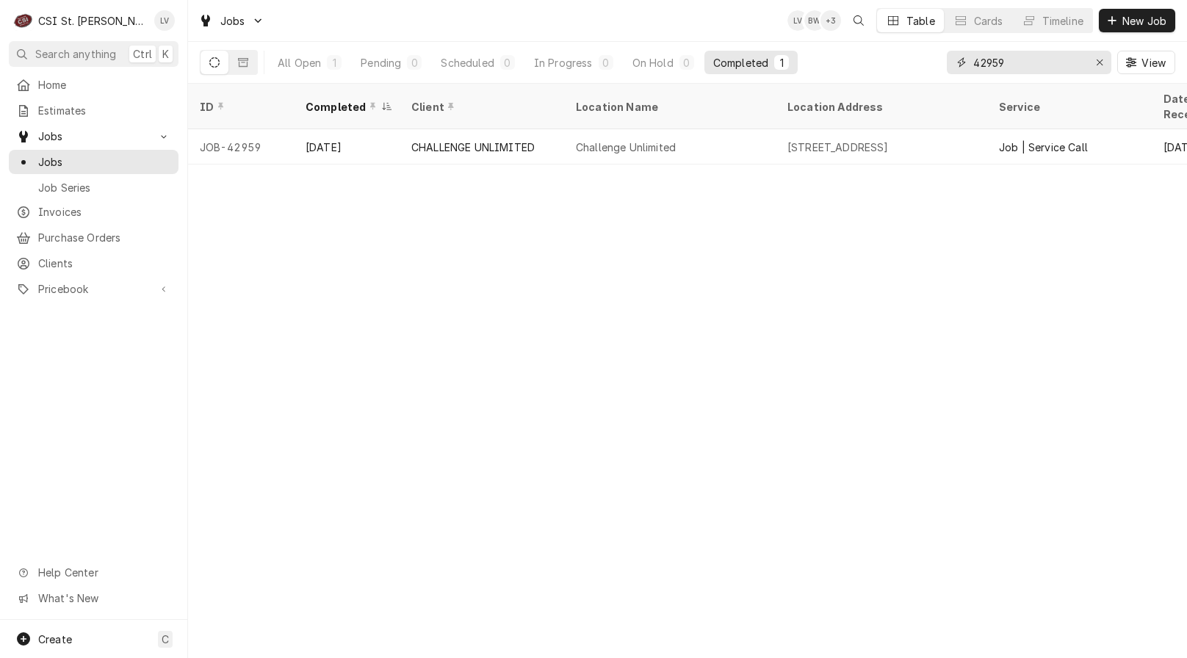
drag, startPoint x: 1037, startPoint y: 60, endPoint x: 947, endPoint y: 65, distance: 90.5
click at [947, 64] on div "42959" at bounding box center [1029, 63] width 165 height 24
type input "42600"
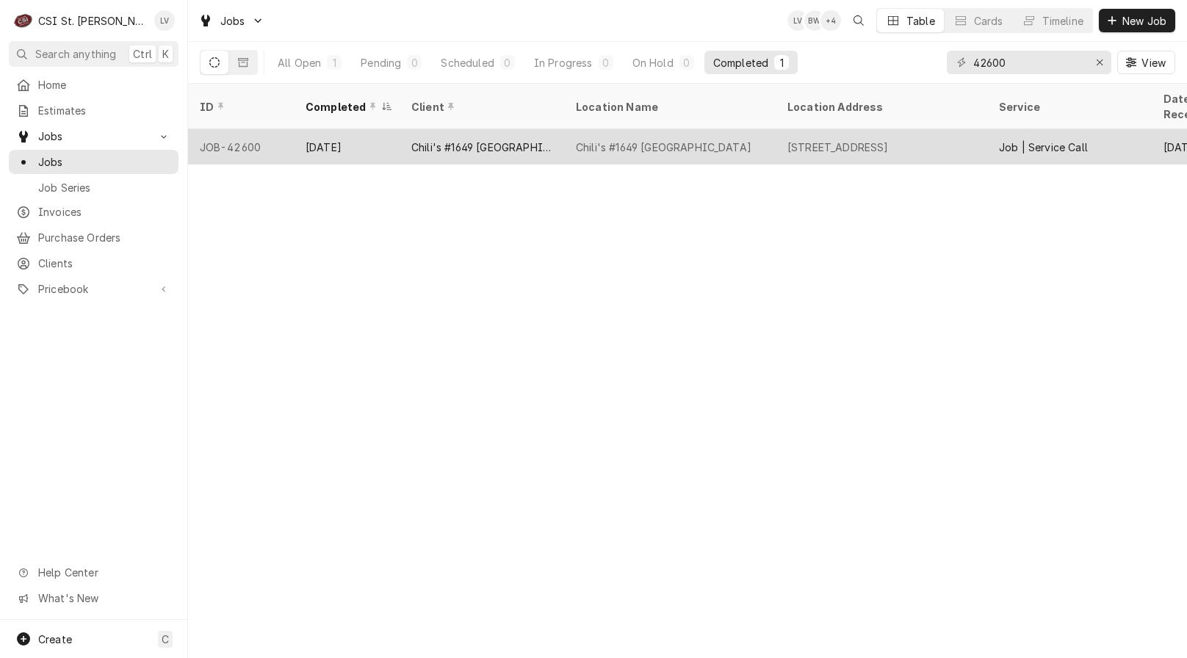
click at [509, 140] on div "Chili's #1649 [GEOGRAPHIC_DATA]" at bounding box center [482, 146] width 165 height 35
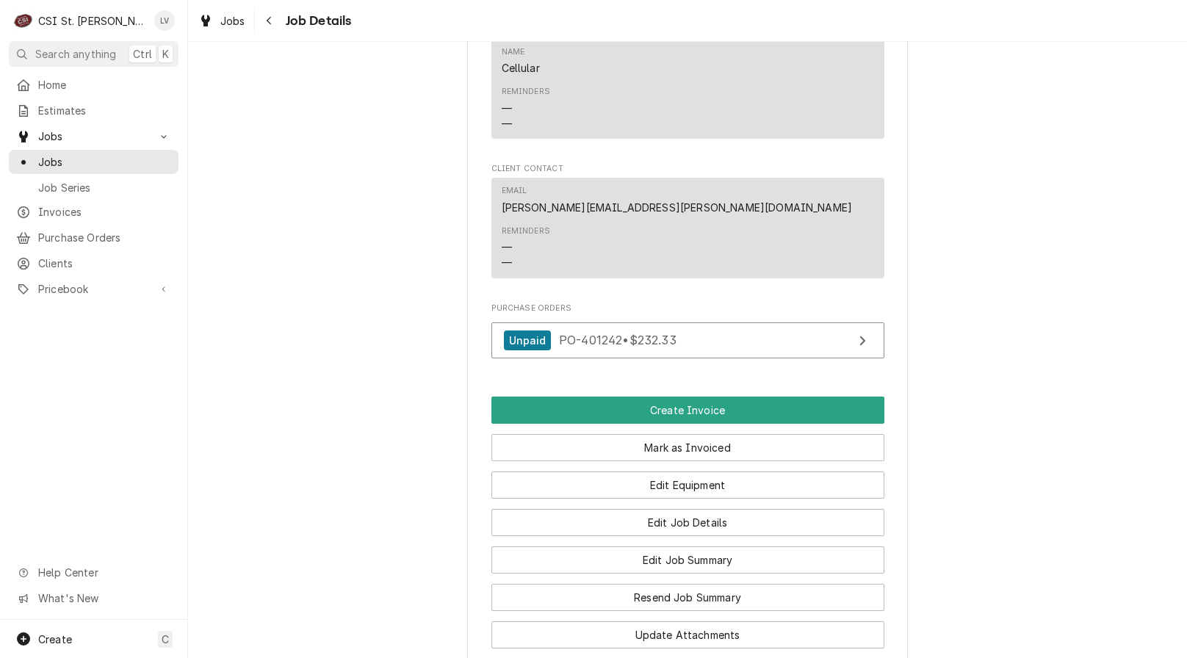
scroll to position [1543, 0]
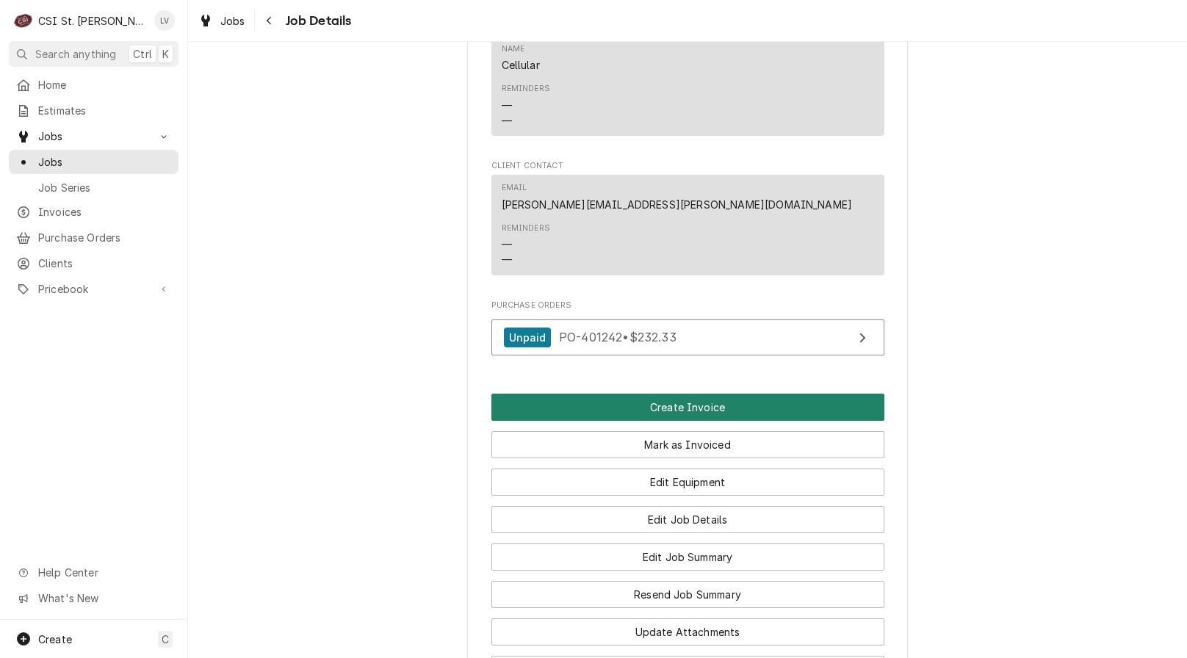
click at [691, 408] on button "Create Invoice" at bounding box center [687, 407] width 393 height 27
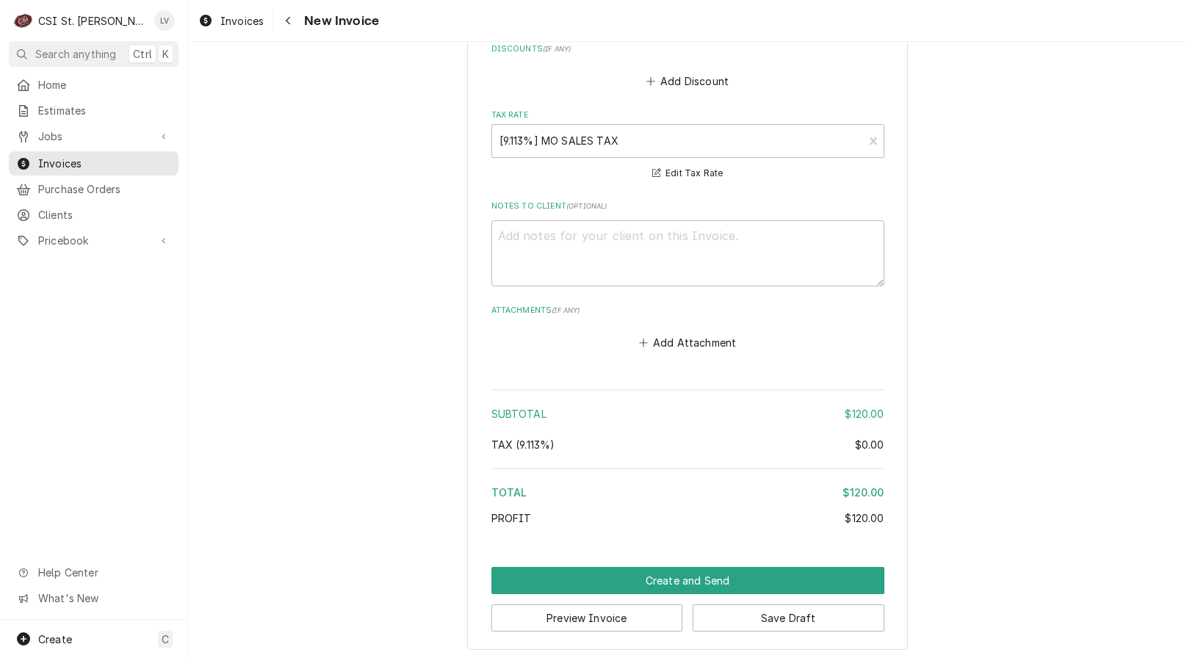
scroll to position [2951, 0]
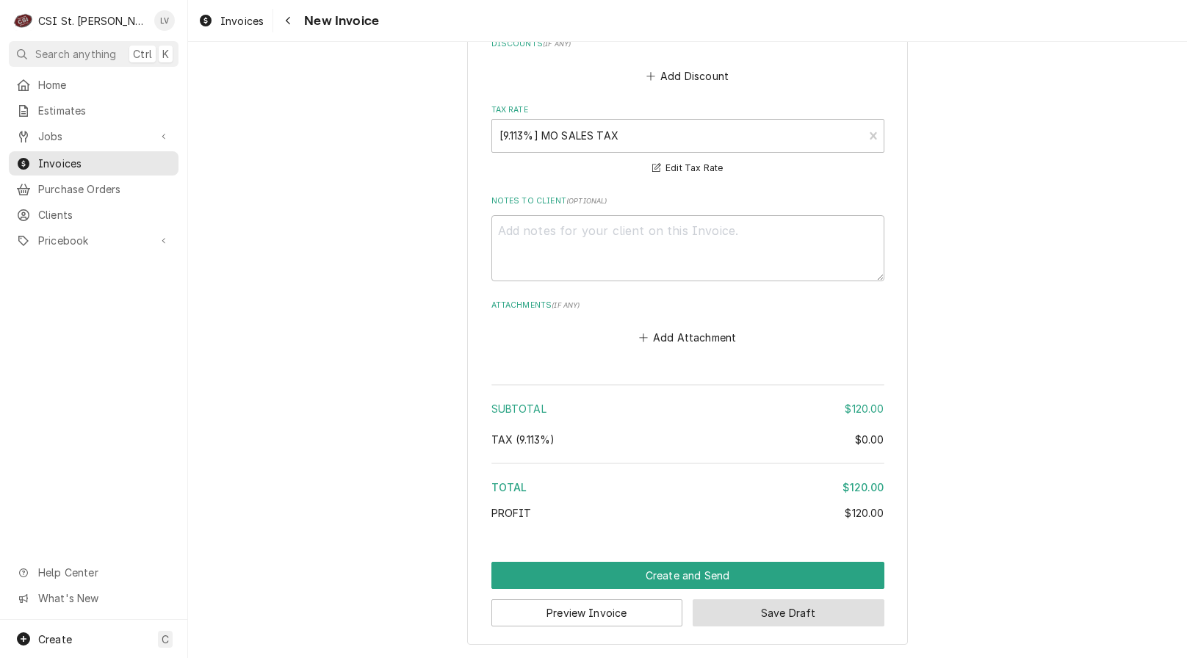
click at [802, 608] on button "Save Draft" at bounding box center [789, 612] width 192 height 27
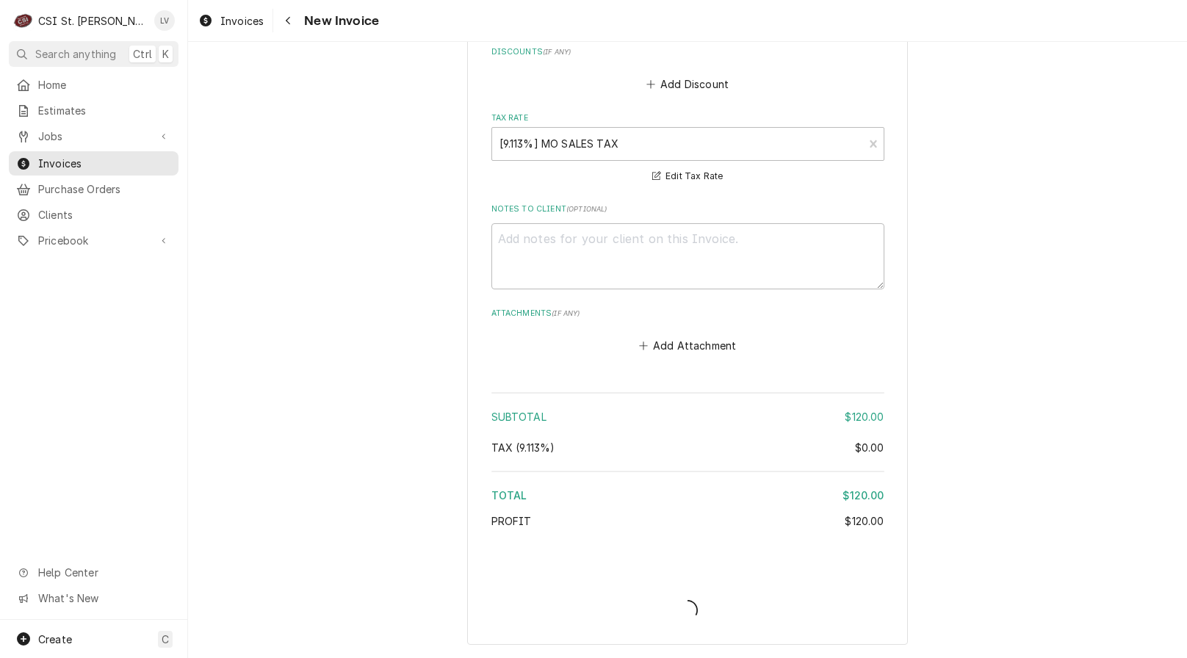
scroll to position [2943, 0]
type textarea "x"
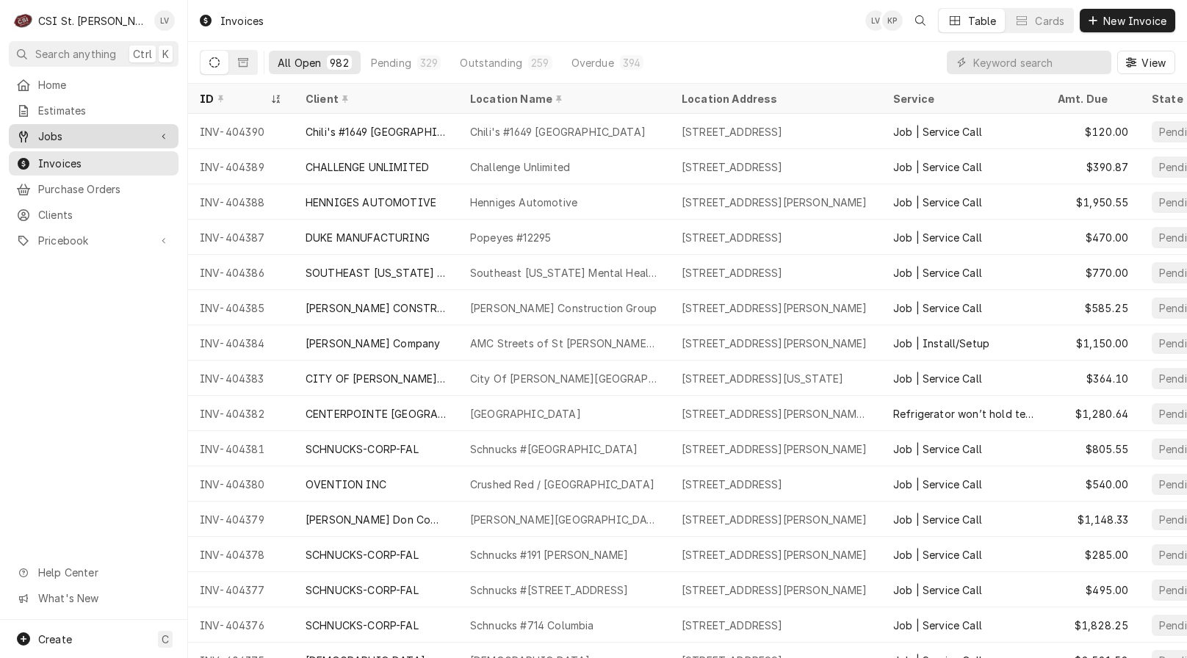
click at [73, 127] on div "Jobs" at bounding box center [94, 136] width 164 height 18
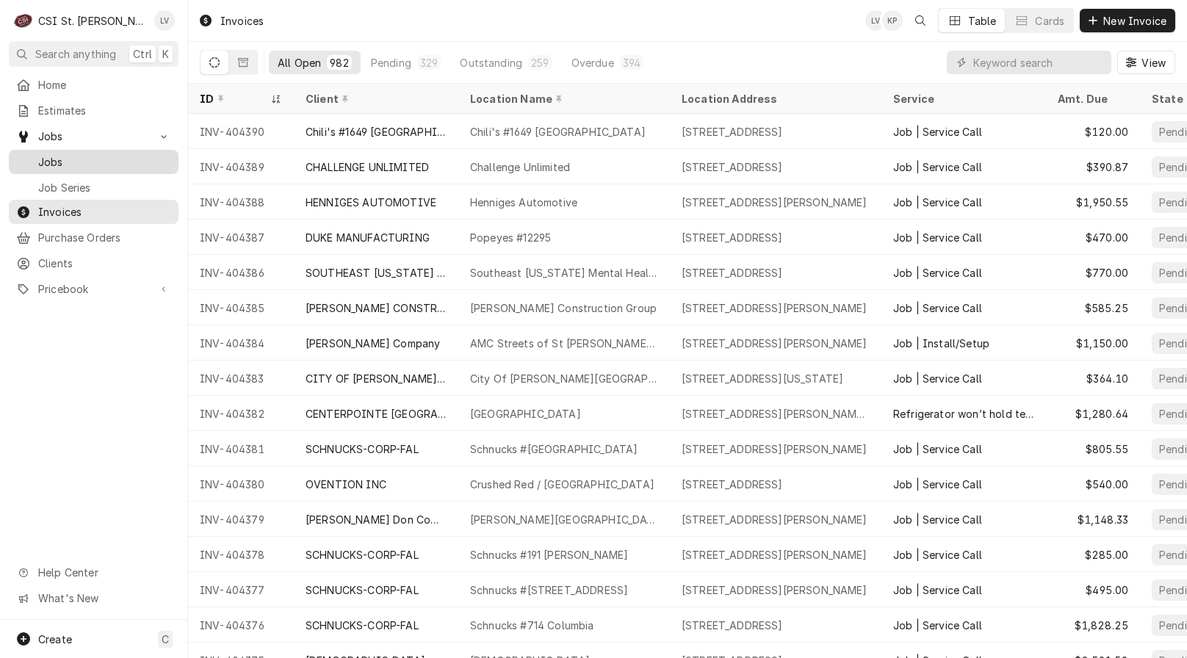
click at [73, 156] on span "Jobs" at bounding box center [104, 161] width 133 height 15
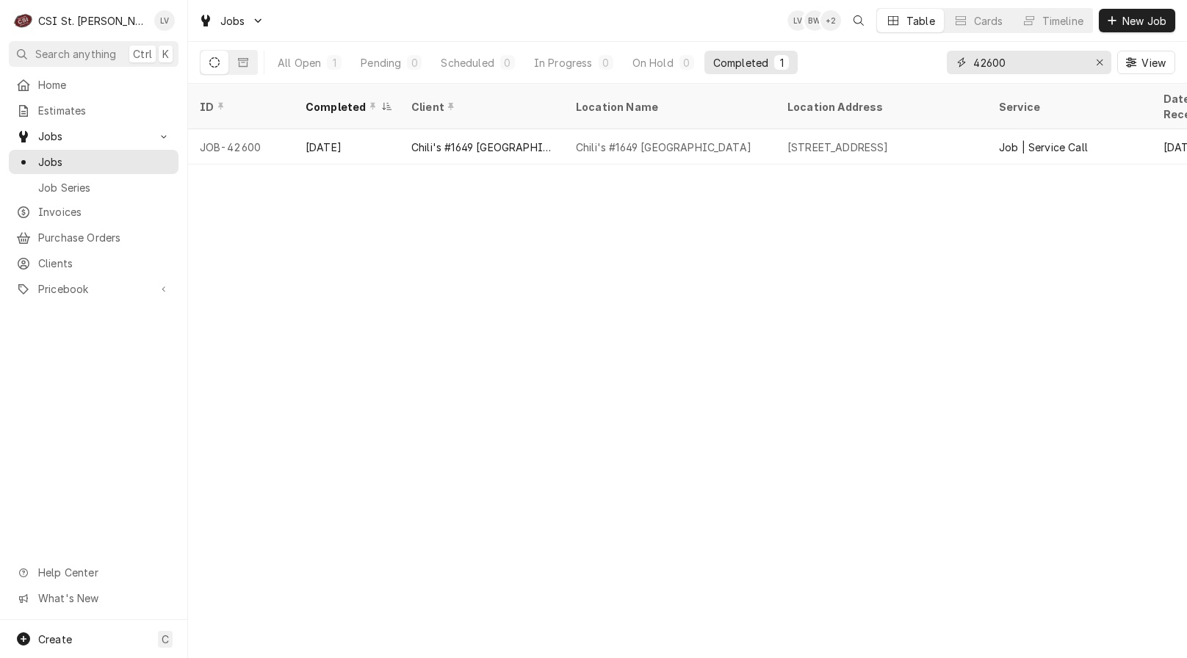
drag, startPoint x: 962, startPoint y: 62, endPoint x: 927, endPoint y: 65, distance: 34.7
click at [927, 65] on div "All Open 1 Pending 0 Scheduled 0 In Progress 0 On Hold 0 Completed 1 42600 View" at bounding box center [688, 62] width 976 height 41
type input "42943"
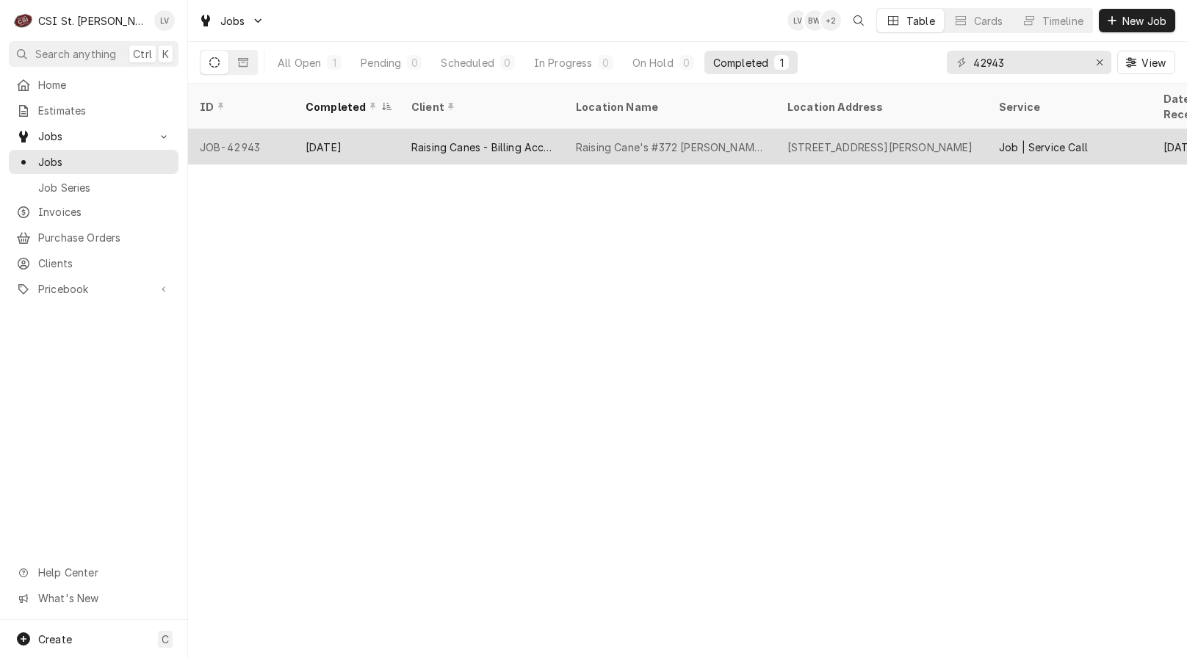
click at [540, 140] on div "Raising Canes - Billing Account" at bounding box center [481, 147] width 141 height 15
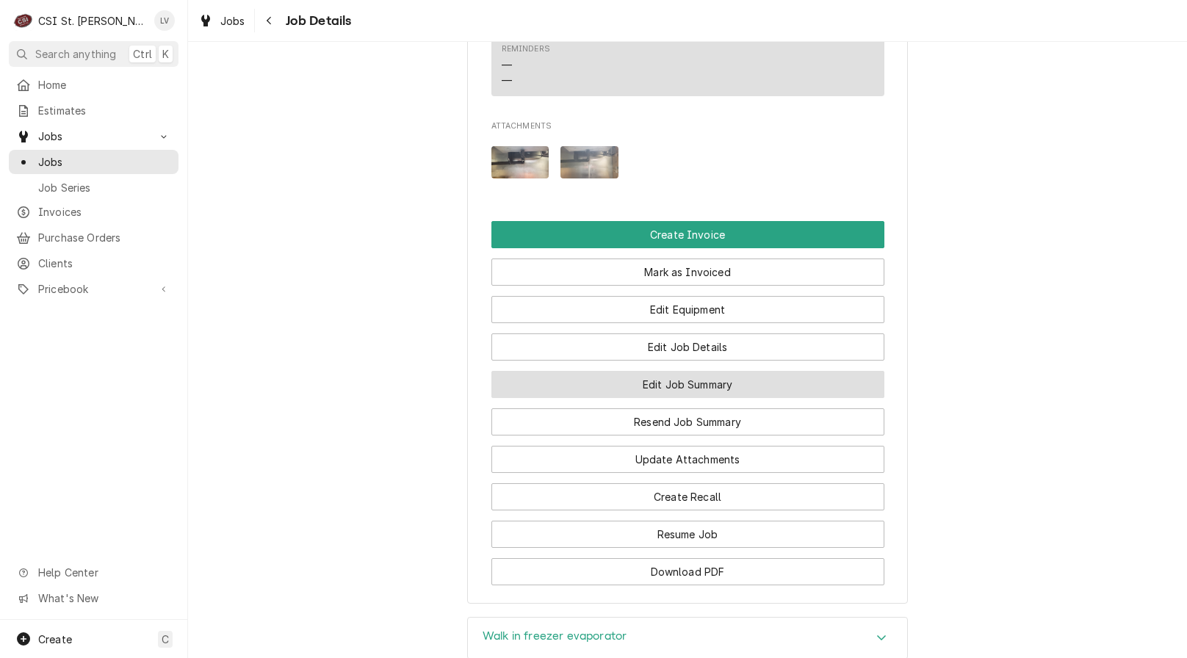
scroll to position [1690, 0]
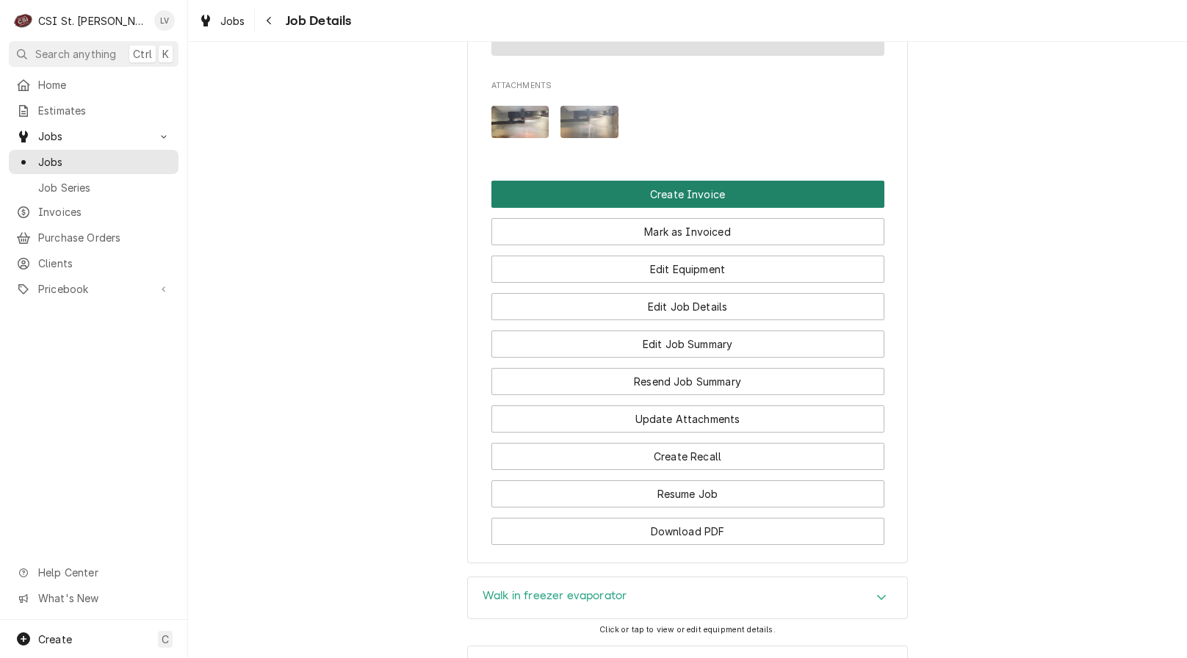
click at [691, 208] on button "Create Invoice" at bounding box center [687, 194] width 393 height 27
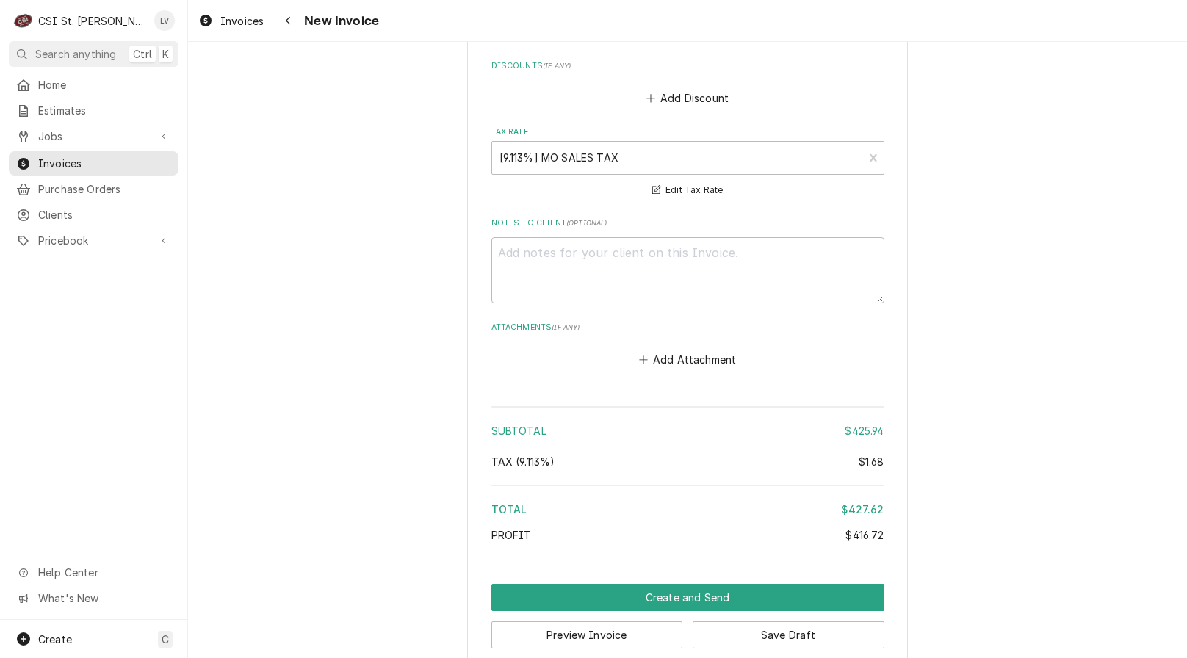
scroll to position [3620, 0]
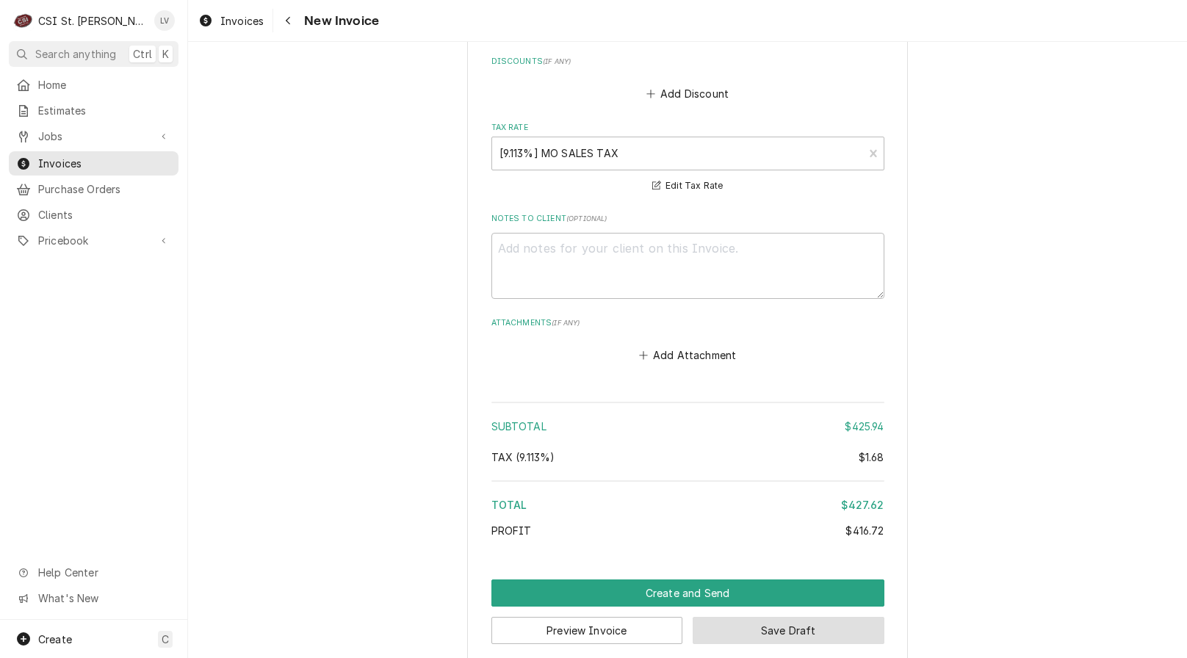
click at [854, 617] on button "Save Draft" at bounding box center [789, 630] width 192 height 27
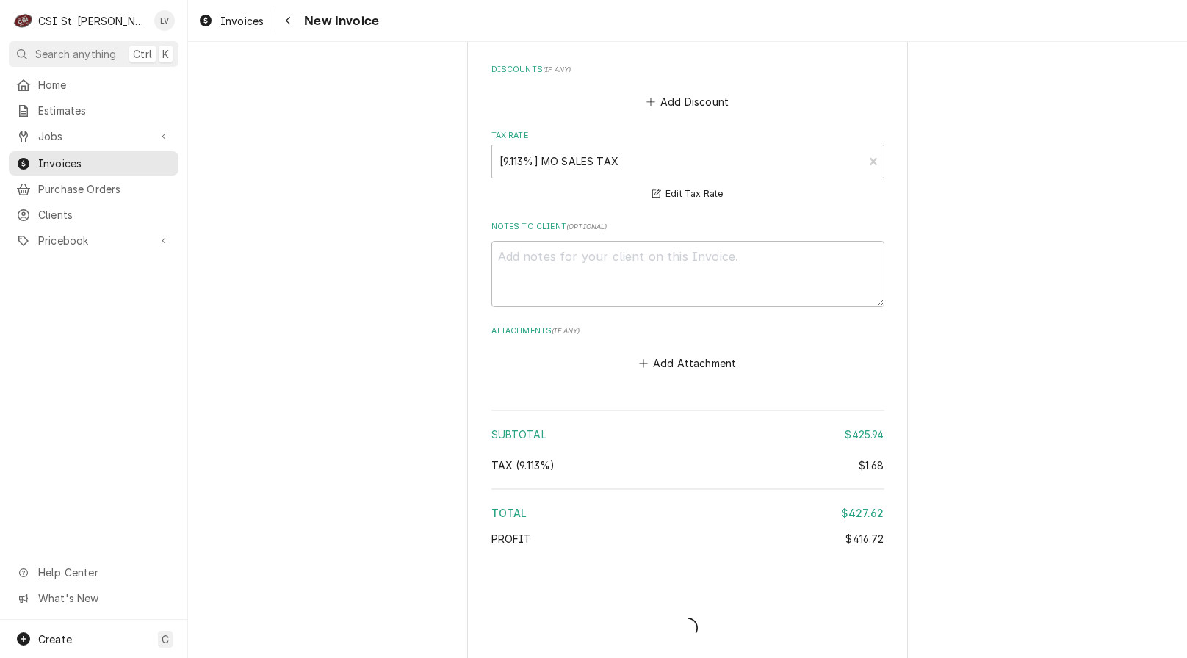
type textarea "x"
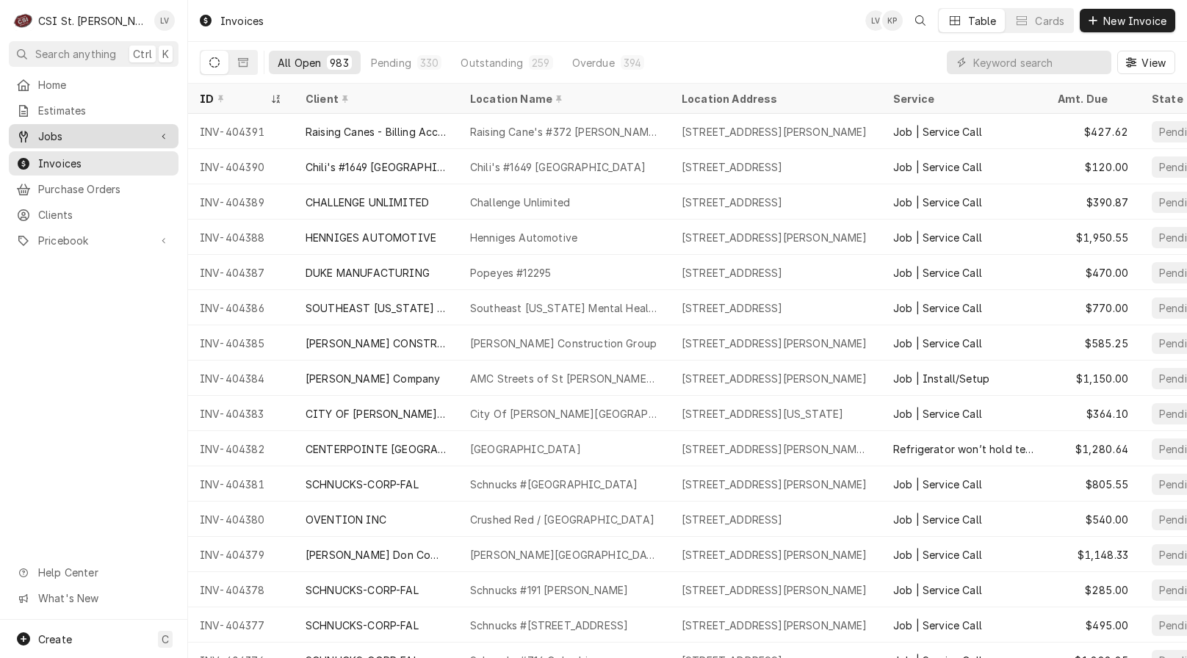
click at [74, 131] on span "Jobs" at bounding box center [93, 136] width 111 height 15
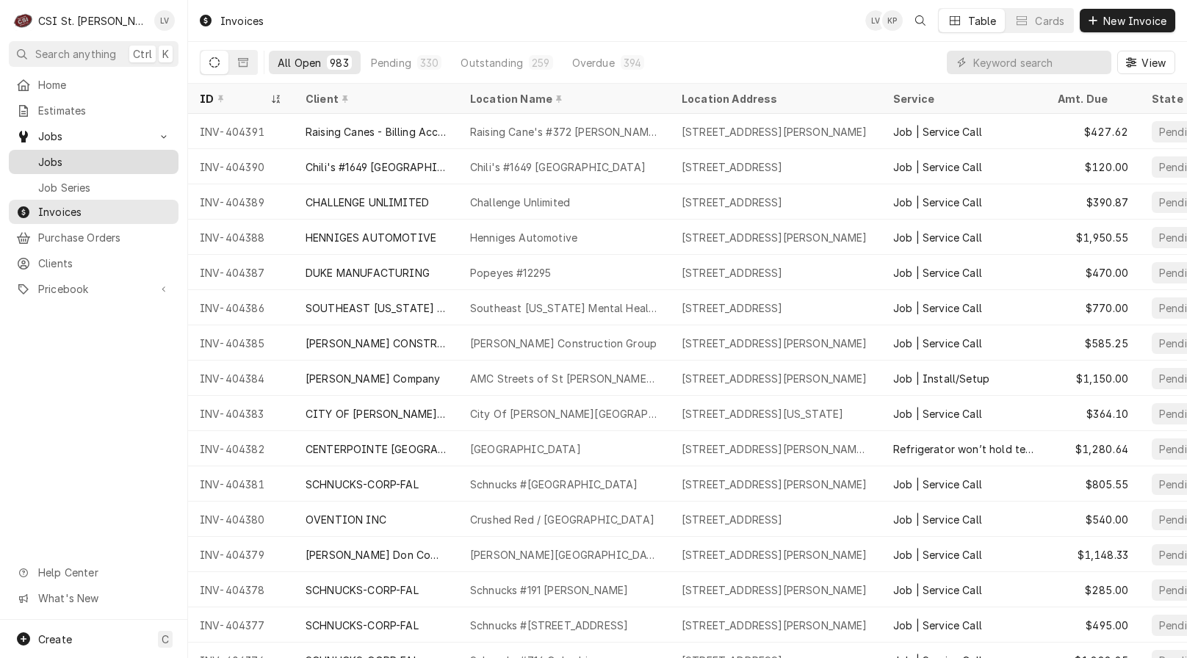
click at [68, 155] on span "Jobs" at bounding box center [104, 161] width 133 height 15
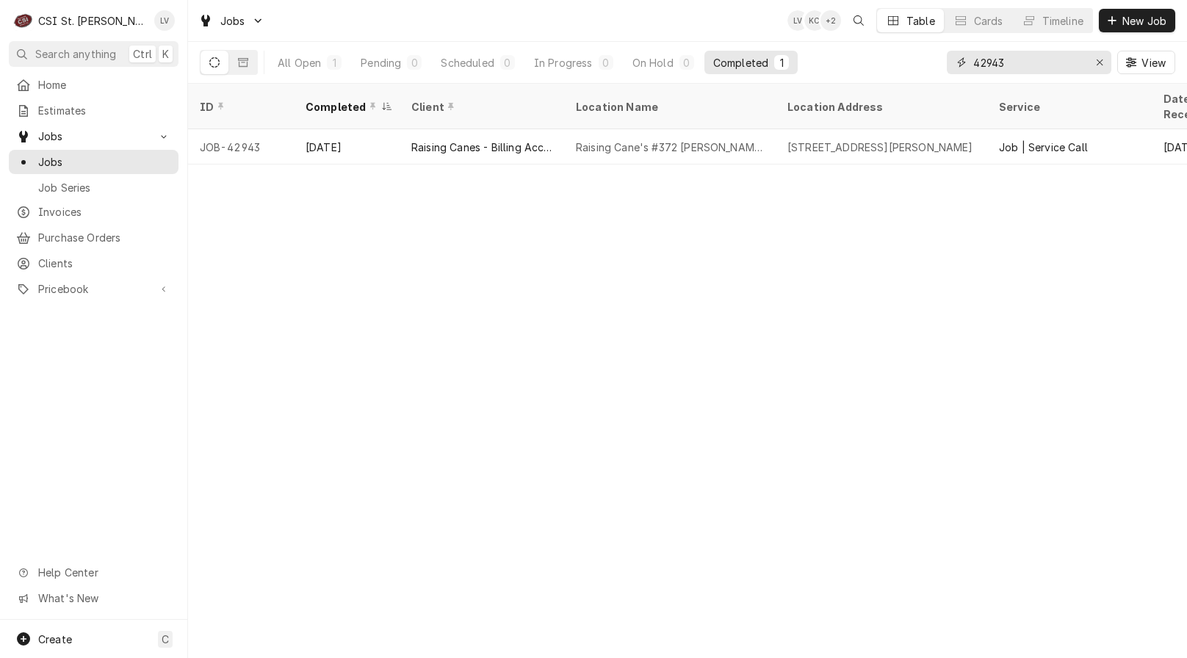
drag, startPoint x: 1037, startPoint y: 60, endPoint x: 946, endPoint y: 62, distance: 90.4
click at [947, 62] on div "42943" at bounding box center [1029, 63] width 165 height 24
type input "42769"
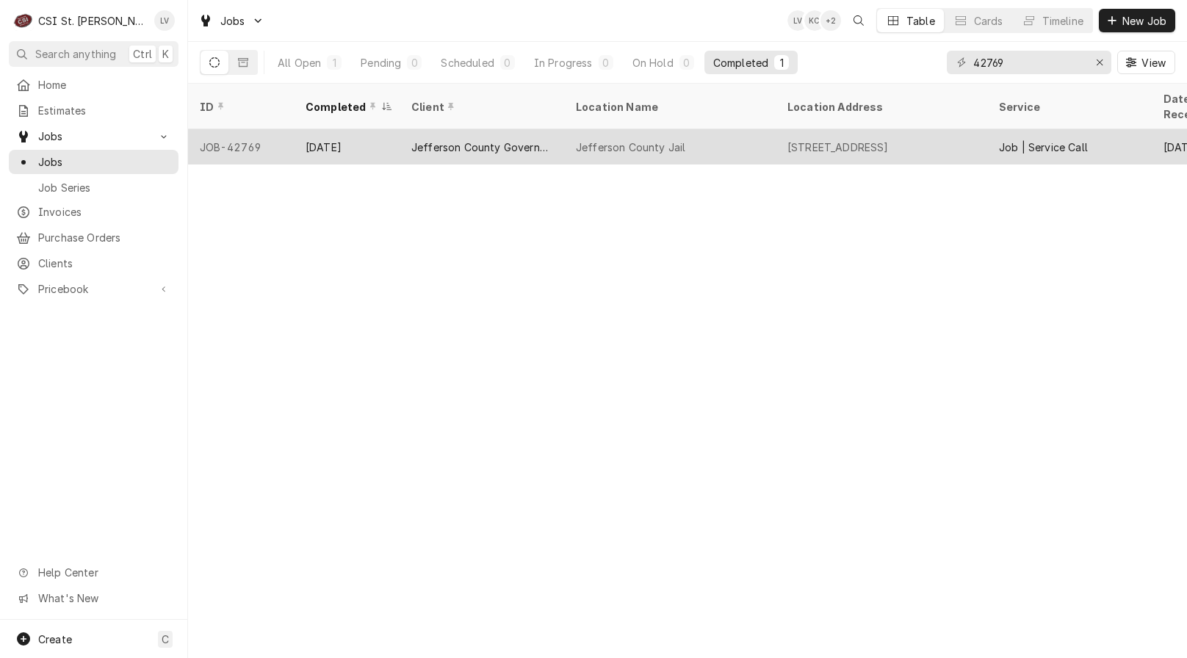
click at [633, 140] on div "Jefferson County Jail" at bounding box center [630, 147] width 109 height 15
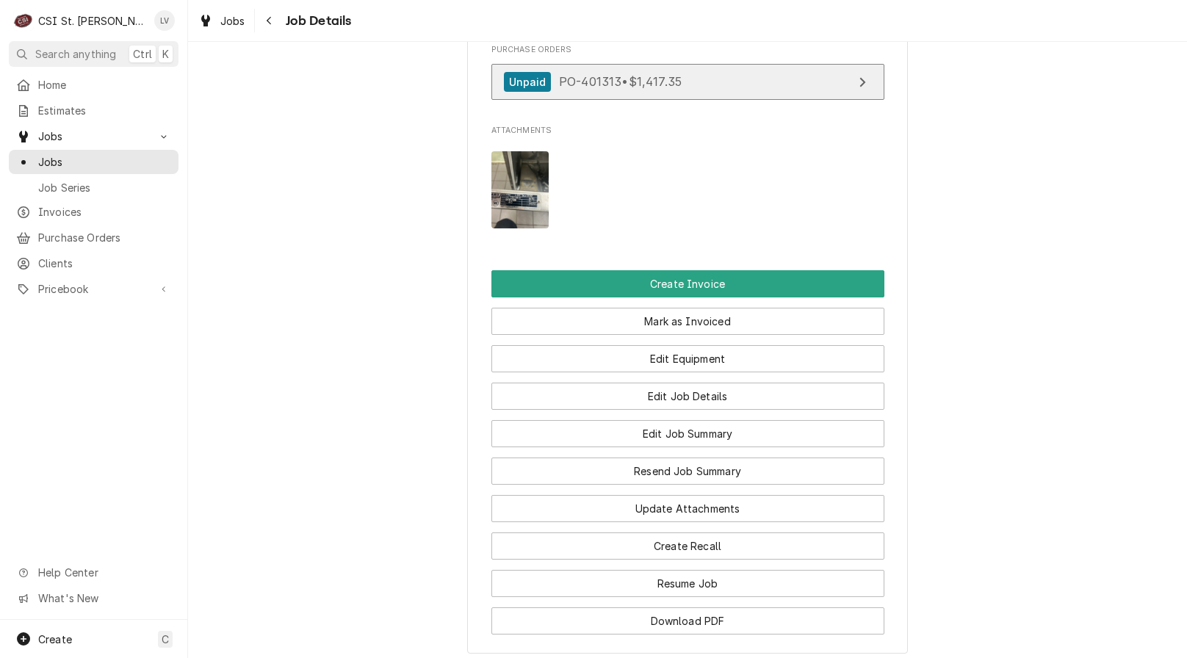
scroll to position [1396, 0]
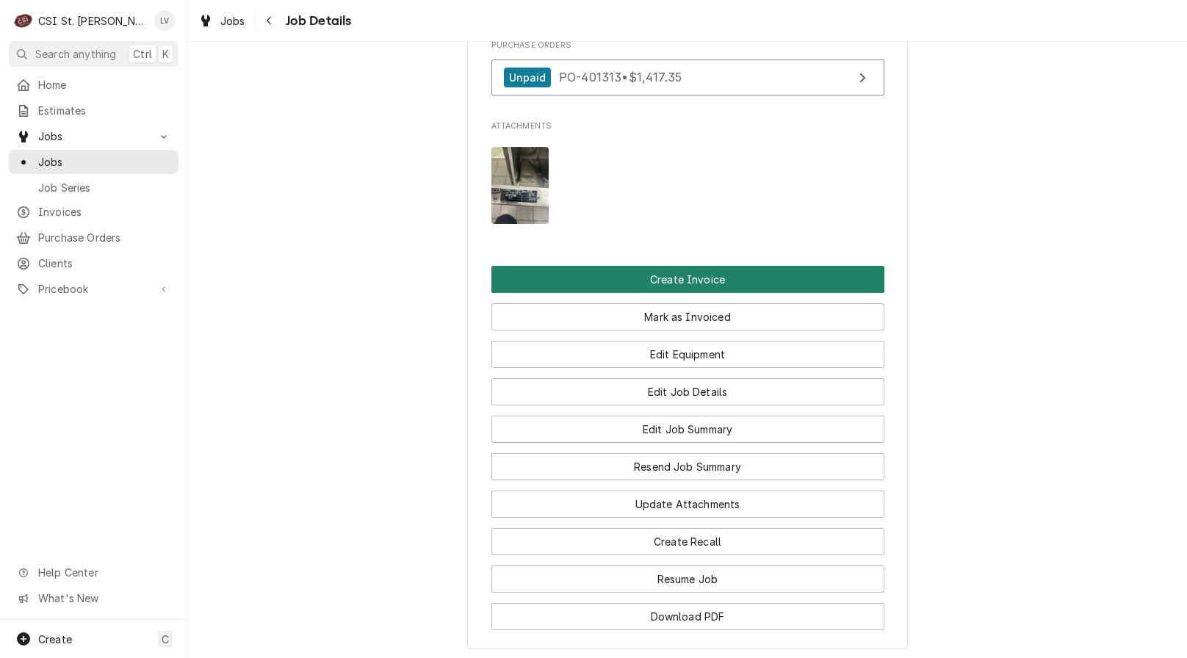
click at [721, 293] on button "Create Invoice" at bounding box center [687, 279] width 393 height 27
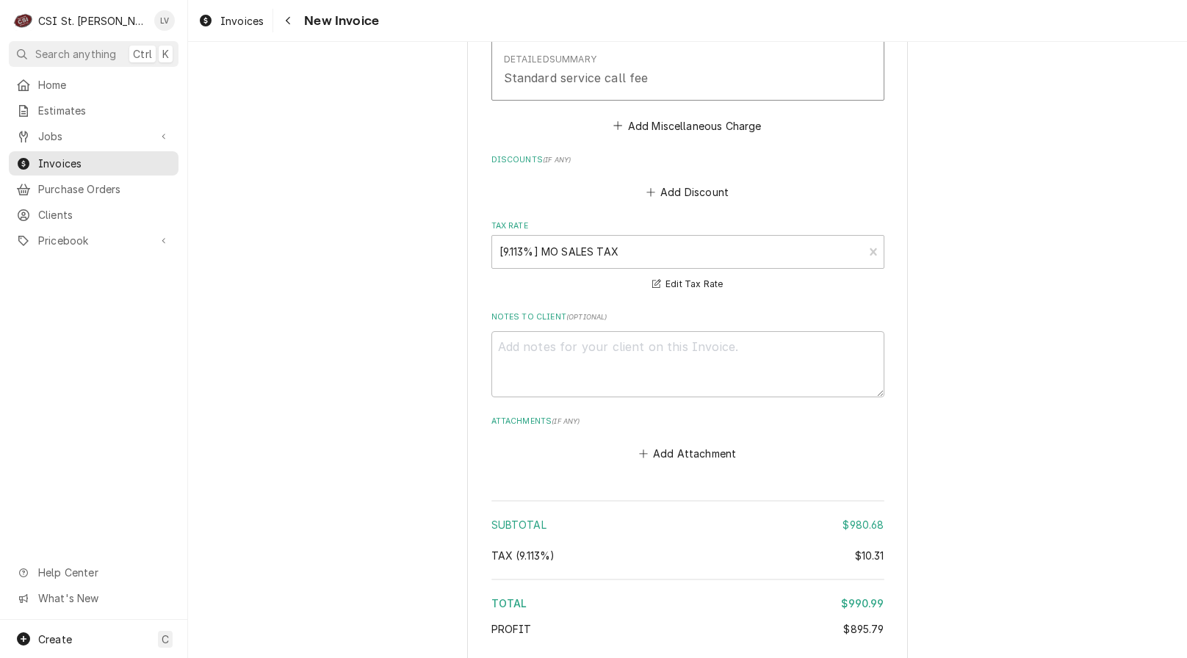
scroll to position [3711, 0]
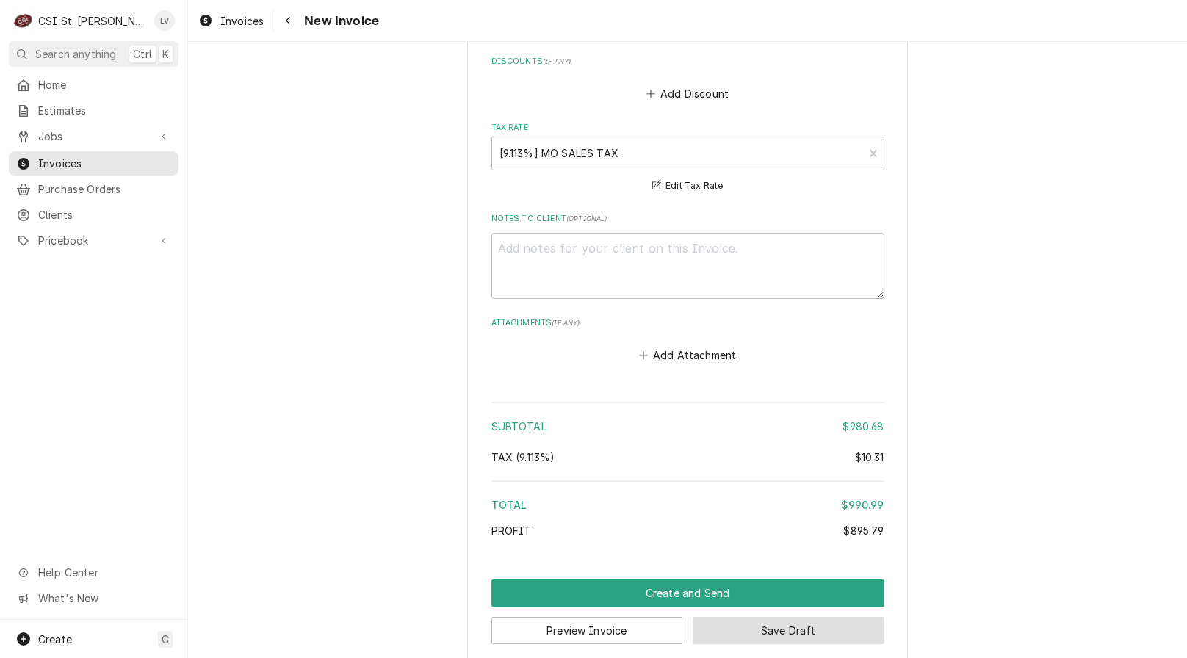
click at [766, 617] on button "Save Draft" at bounding box center [789, 630] width 192 height 27
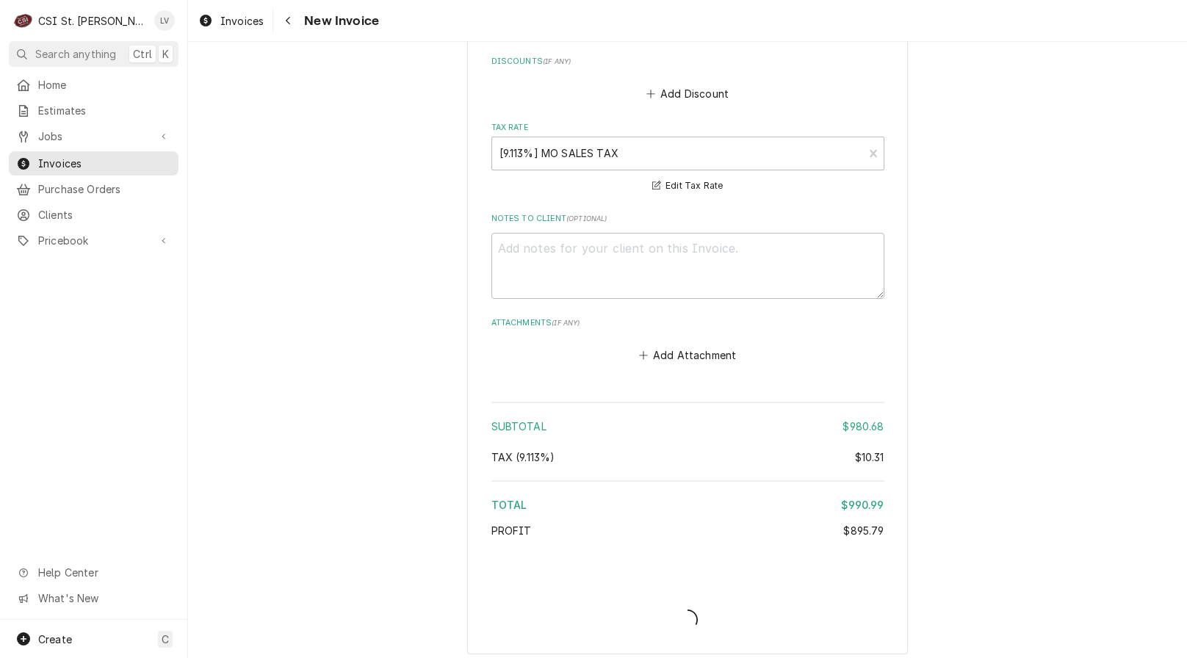
scroll to position [3703, 0]
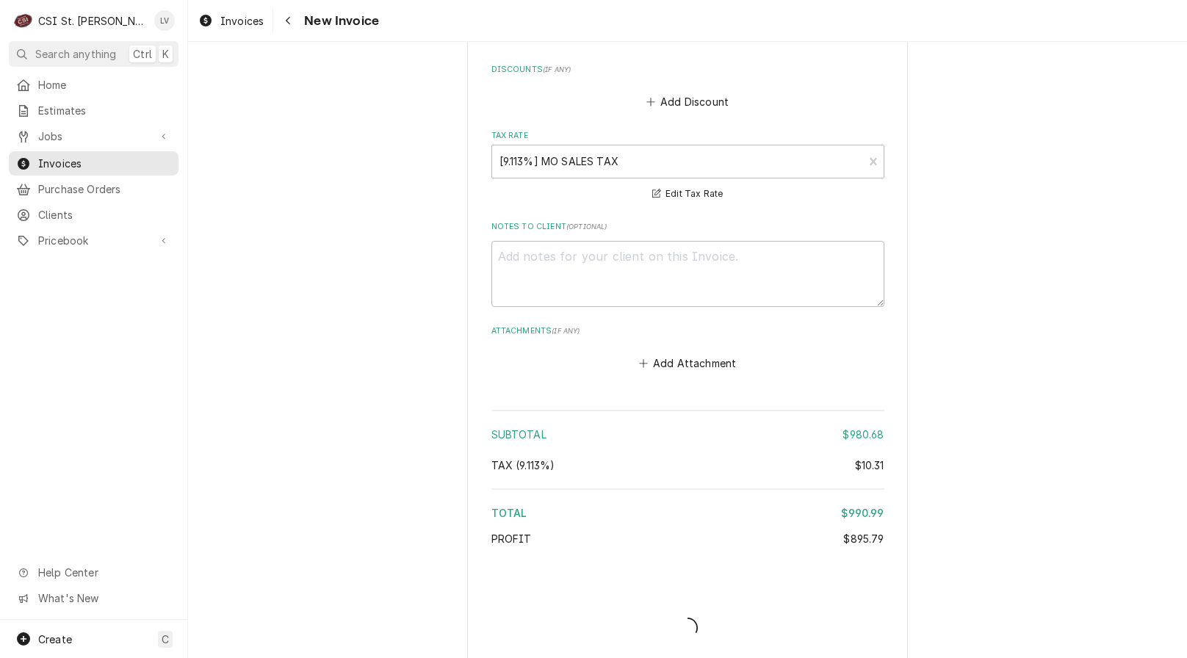
type textarea "x"
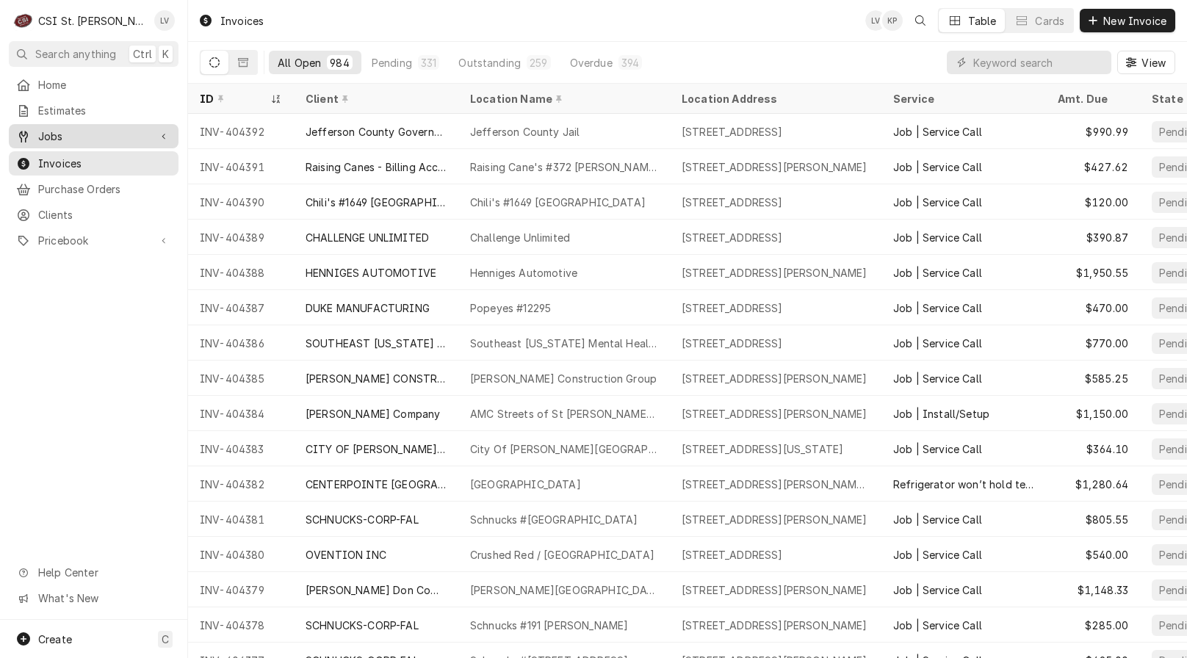
click at [56, 137] on span "Jobs" at bounding box center [93, 136] width 111 height 15
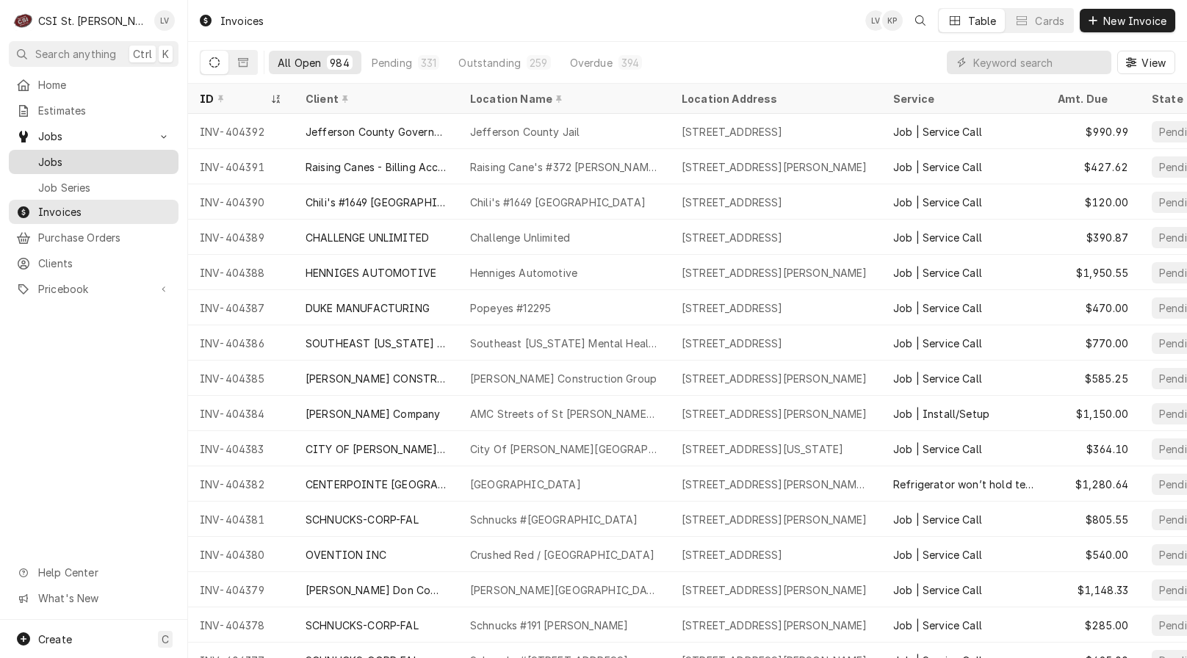
click at [56, 154] on span "Jobs" at bounding box center [104, 161] width 133 height 15
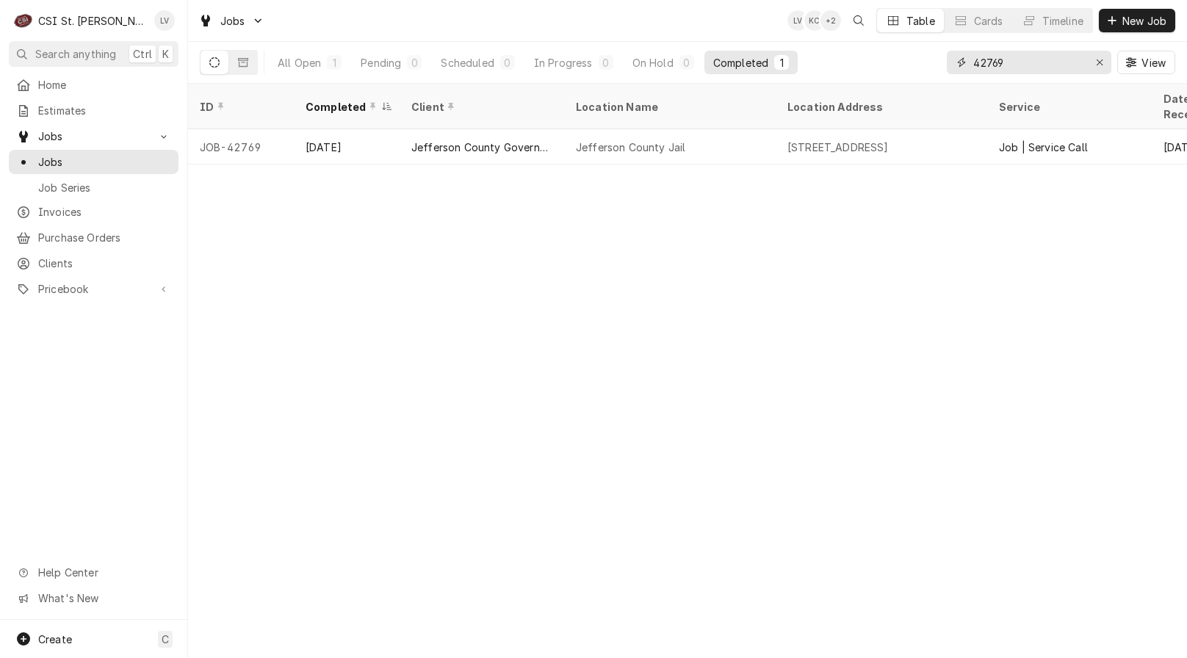
drag, startPoint x: 1031, startPoint y: 67, endPoint x: 958, endPoint y: 65, distance: 73.5
click at [958, 65] on div "42769" at bounding box center [1029, 63] width 165 height 24
type input "42976"
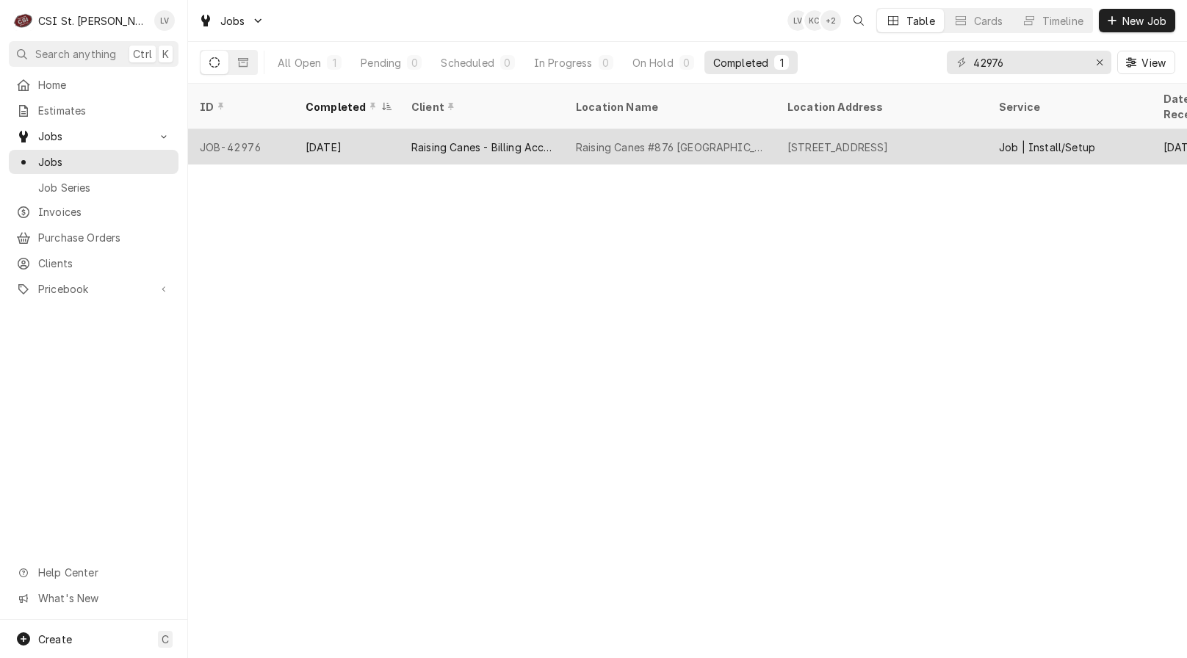
click at [532, 145] on div "Raising Canes - Billing Account" at bounding box center [482, 146] width 165 height 35
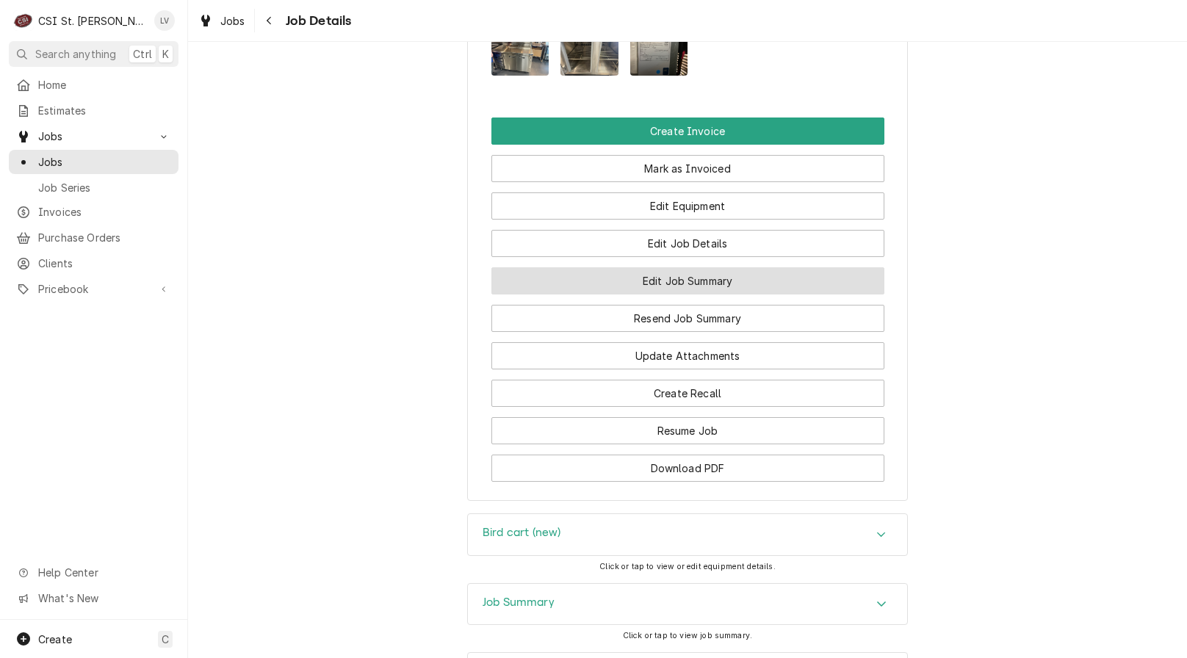
scroll to position [1690, 0]
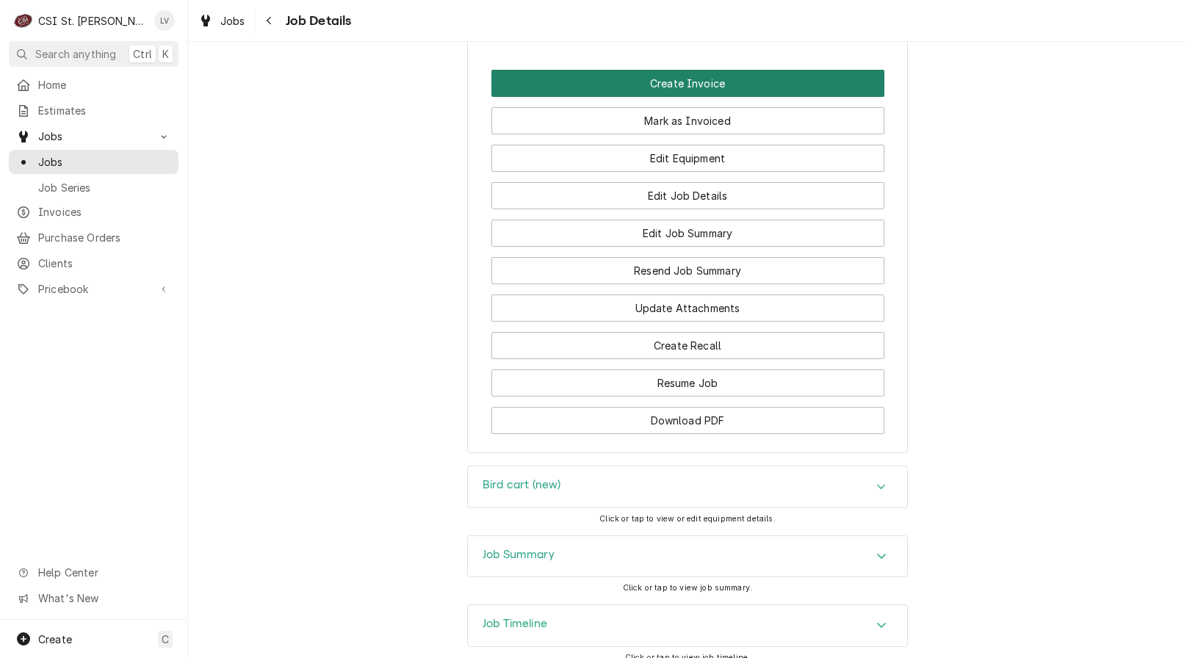
click at [682, 97] on button "Create Invoice" at bounding box center [687, 83] width 393 height 27
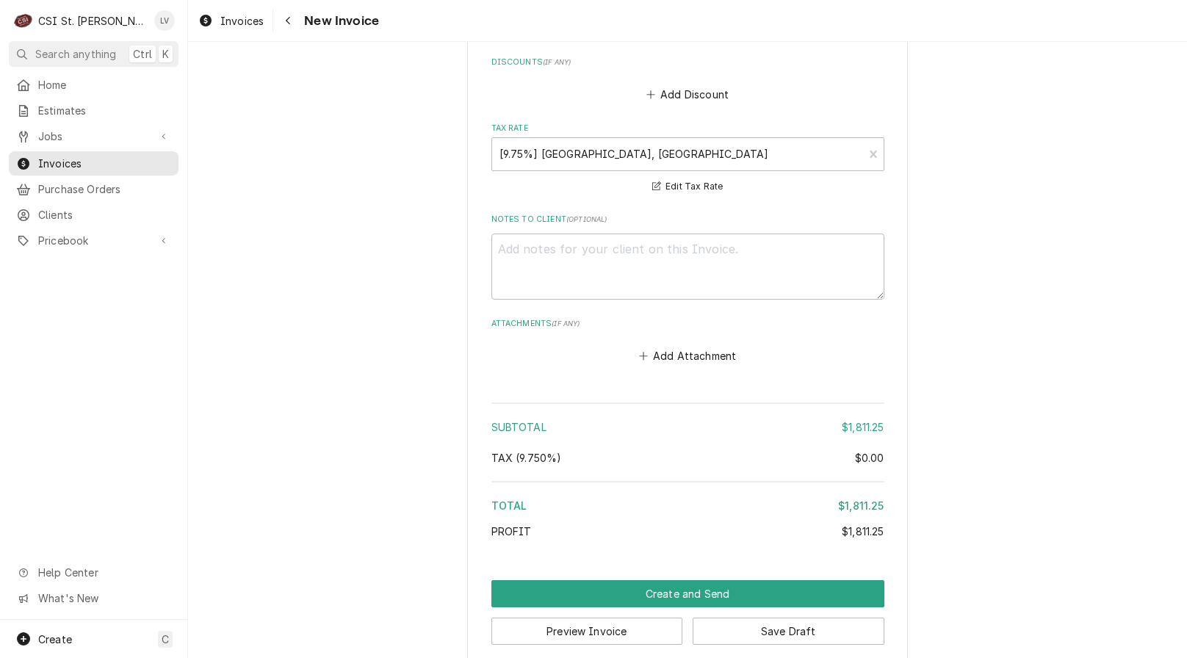
scroll to position [2803, 0]
click at [780, 617] on button "Save Draft" at bounding box center [789, 630] width 192 height 27
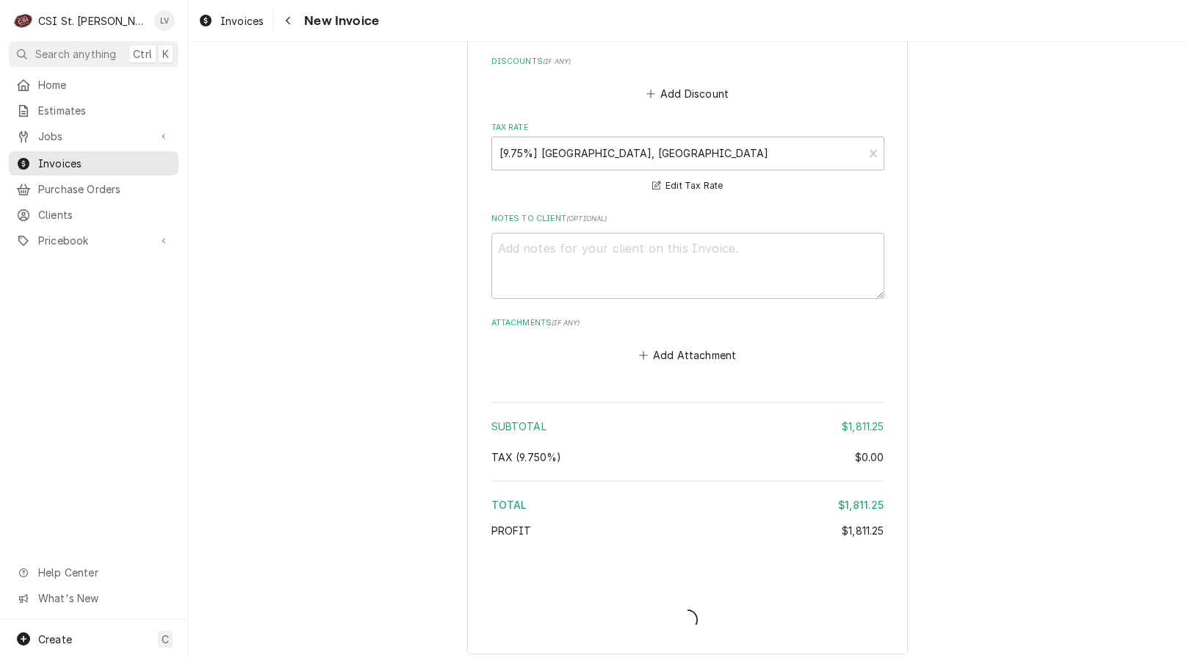
scroll to position [2795, 0]
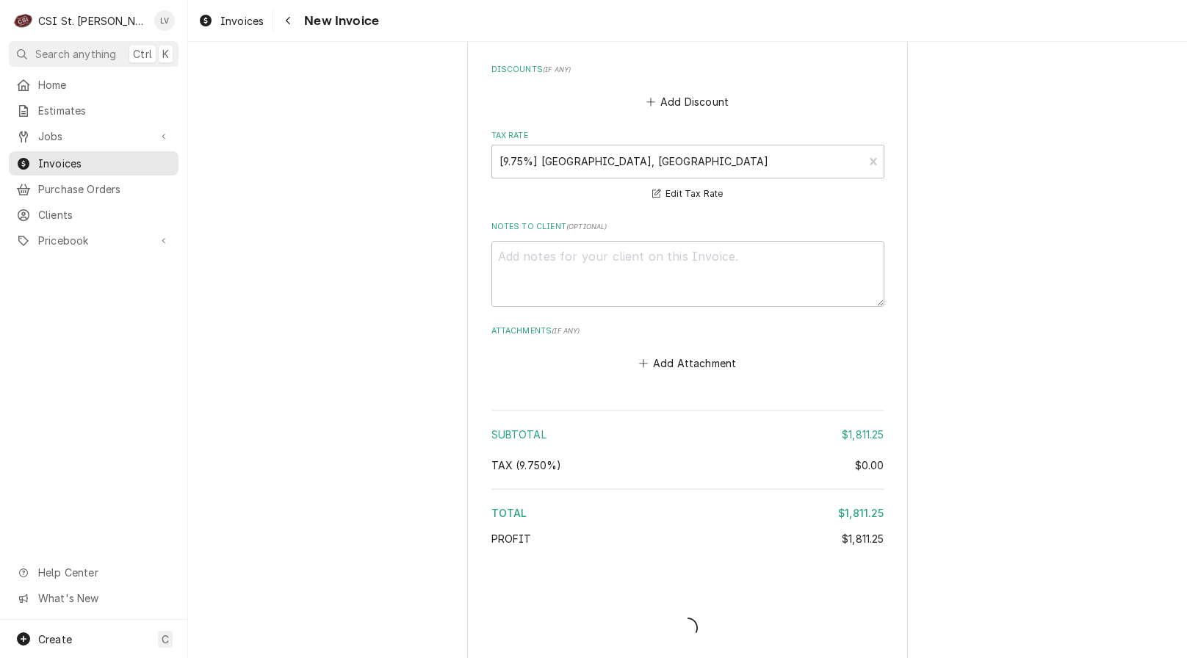
type textarea "x"
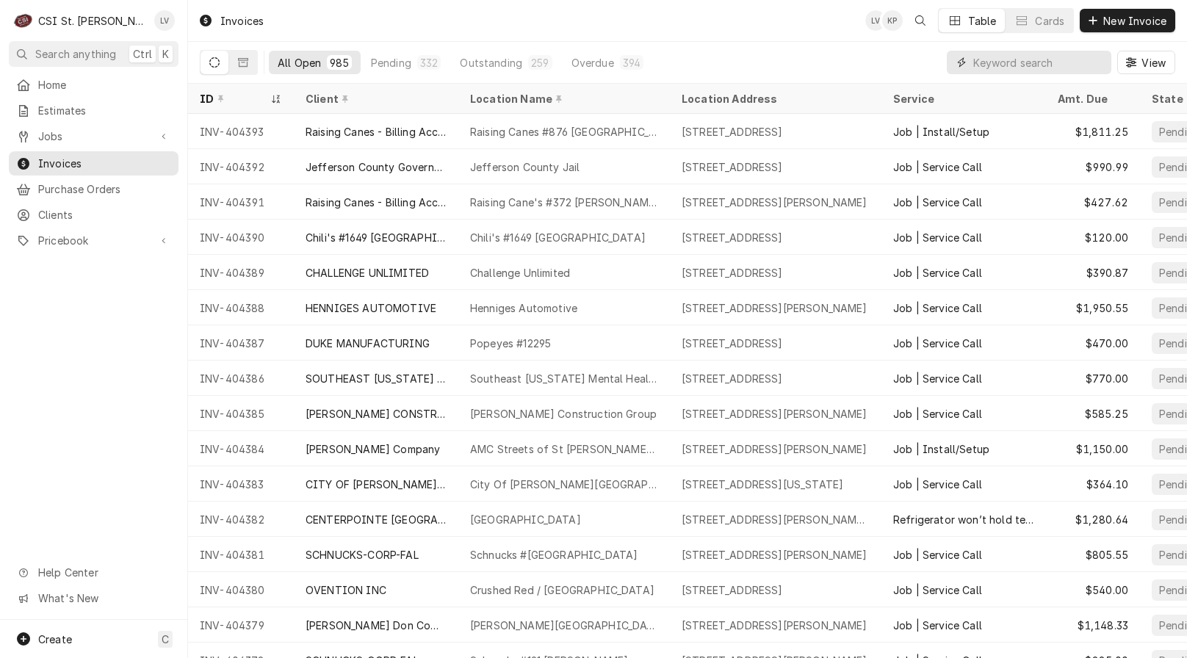
click at [992, 60] on input "Dynamic Content Wrapper" at bounding box center [1038, 63] width 131 height 24
type input "43057"
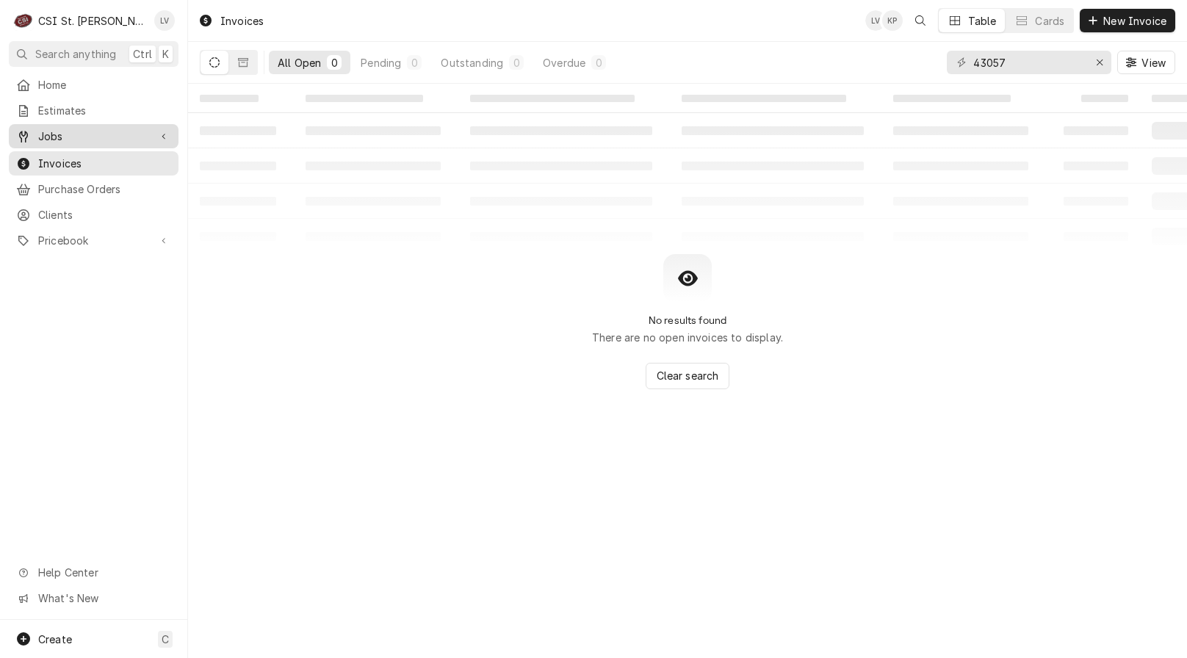
click at [88, 135] on span "Jobs" at bounding box center [93, 136] width 111 height 15
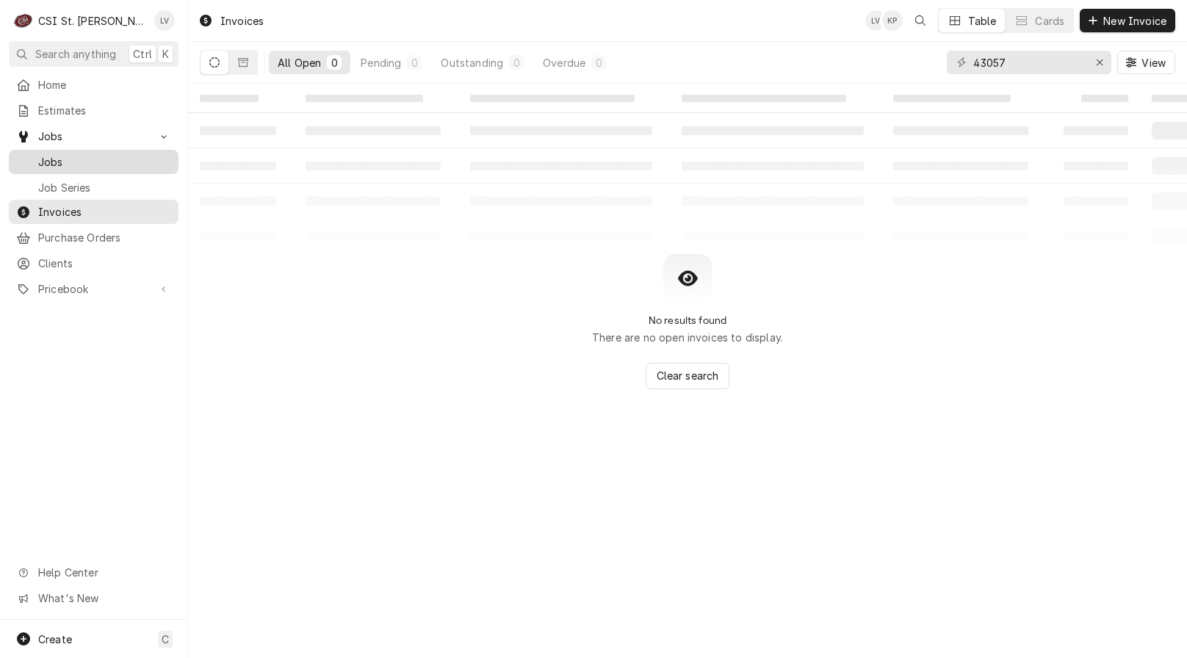
click at [88, 165] on div "Jobs" at bounding box center [94, 162] width 164 height 18
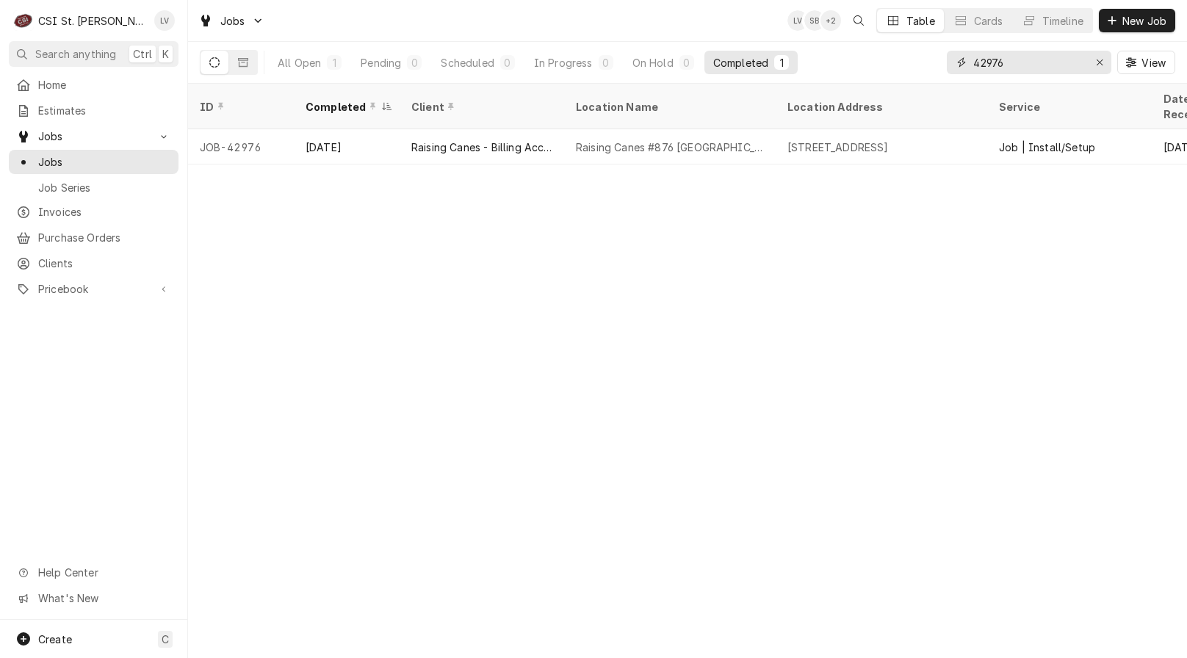
drag, startPoint x: 1038, startPoint y: 65, endPoint x: 929, endPoint y: 57, distance: 109.0
click at [929, 56] on div "All Open 1 Pending 0 Scheduled 0 In Progress 0 On Hold 0 Completed 1 42976 View" at bounding box center [688, 62] width 976 height 41
type input "43057"
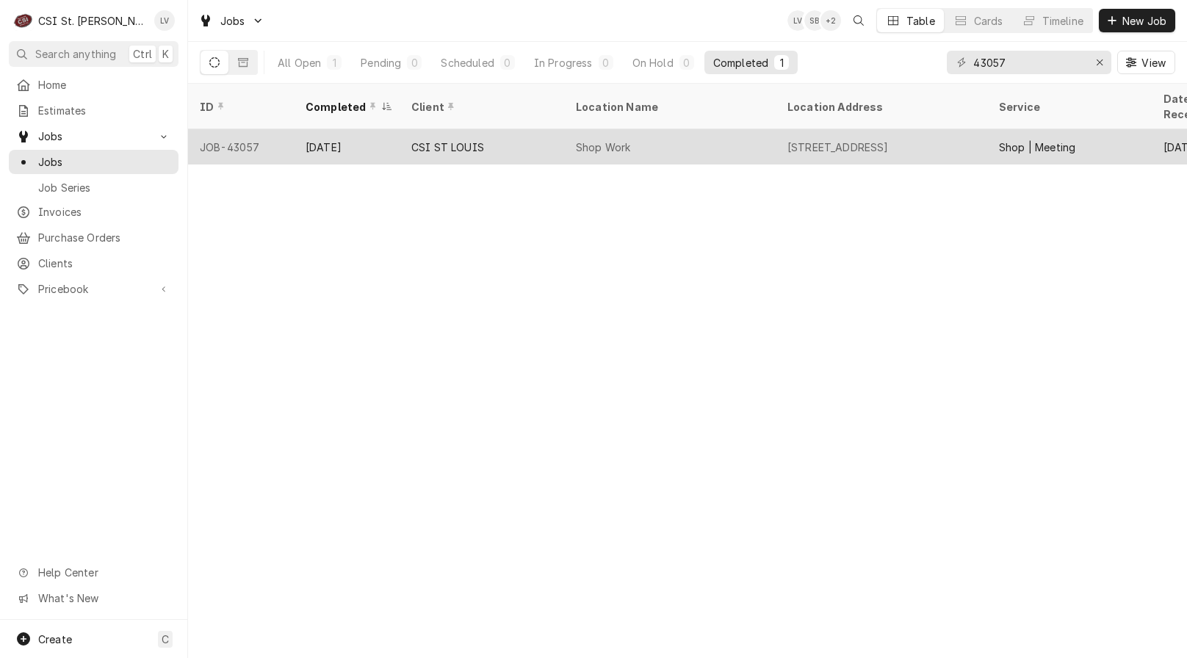
click at [551, 134] on div "CSI ST LOUIS" at bounding box center [482, 146] width 165 height 35
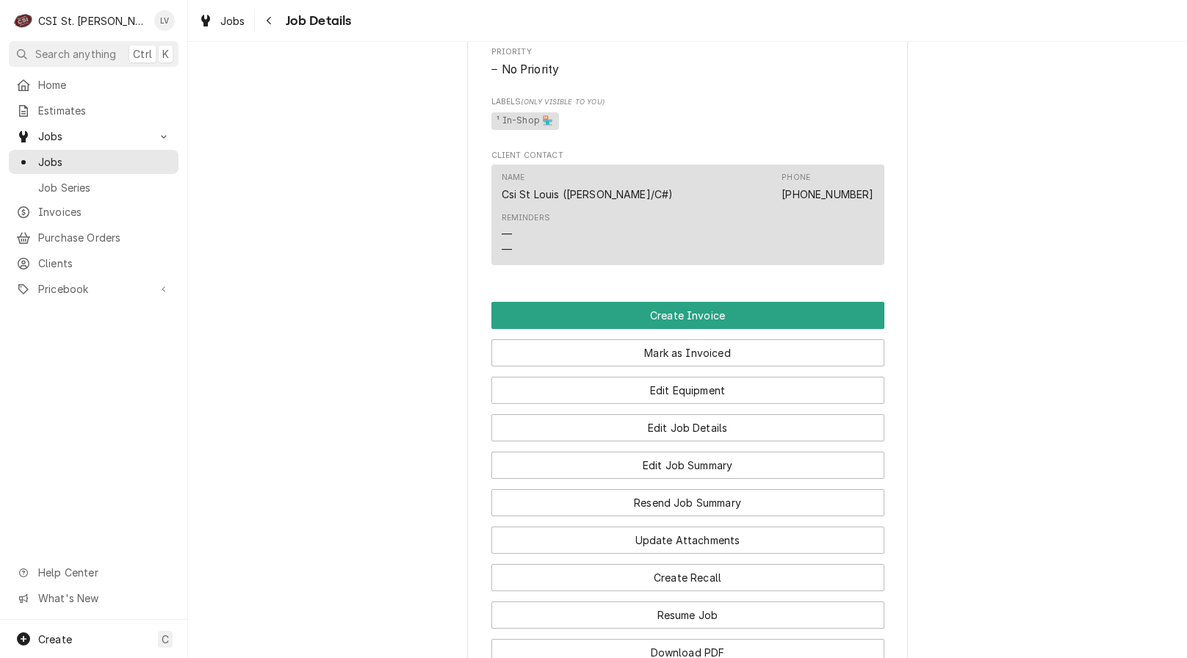
scroll to position [809, 0]
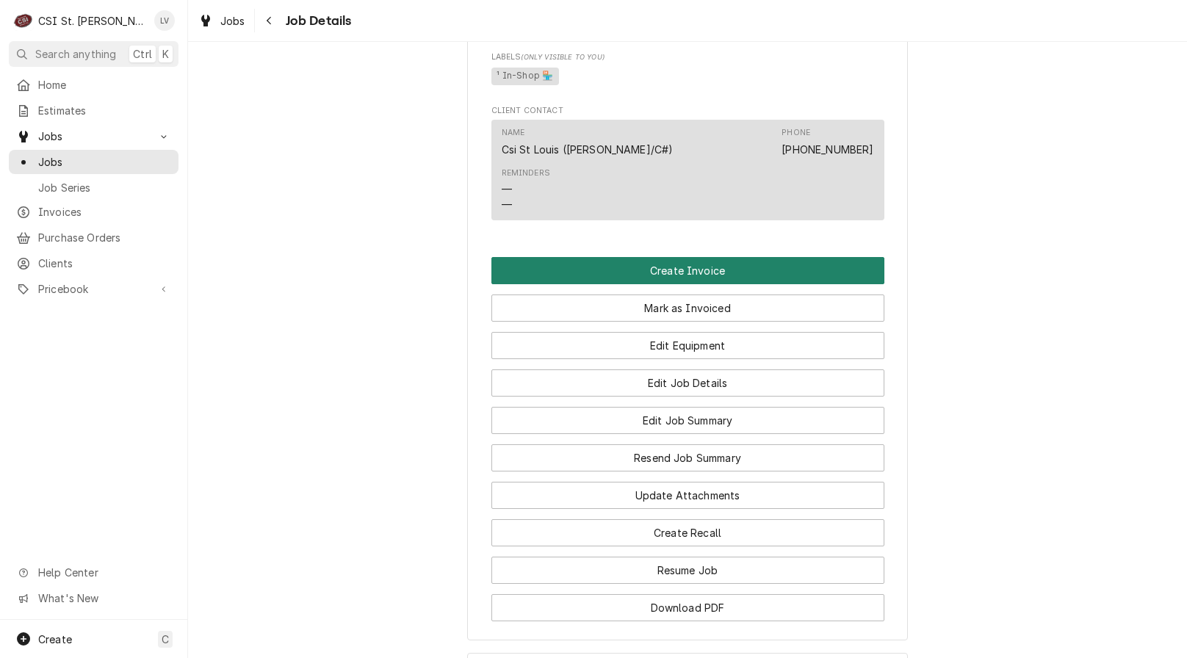
click at [763, 284] on button "Create Invoice" at bounding box center [687, 270] width 393 height 27
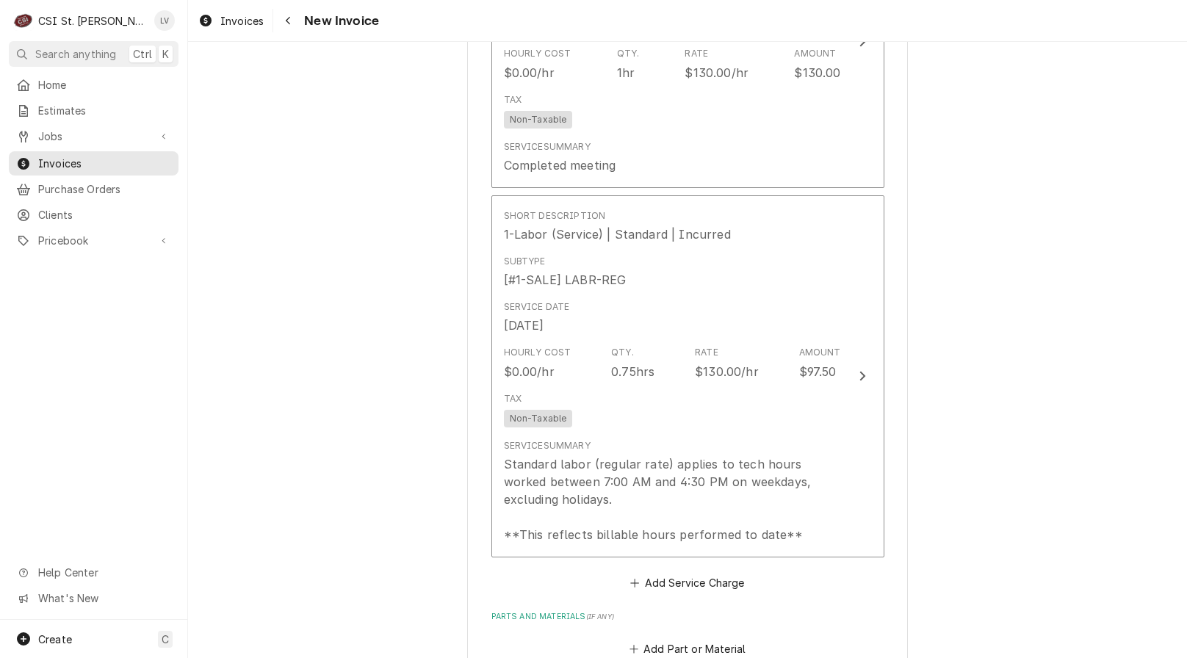
scroll to position [1396, 0]
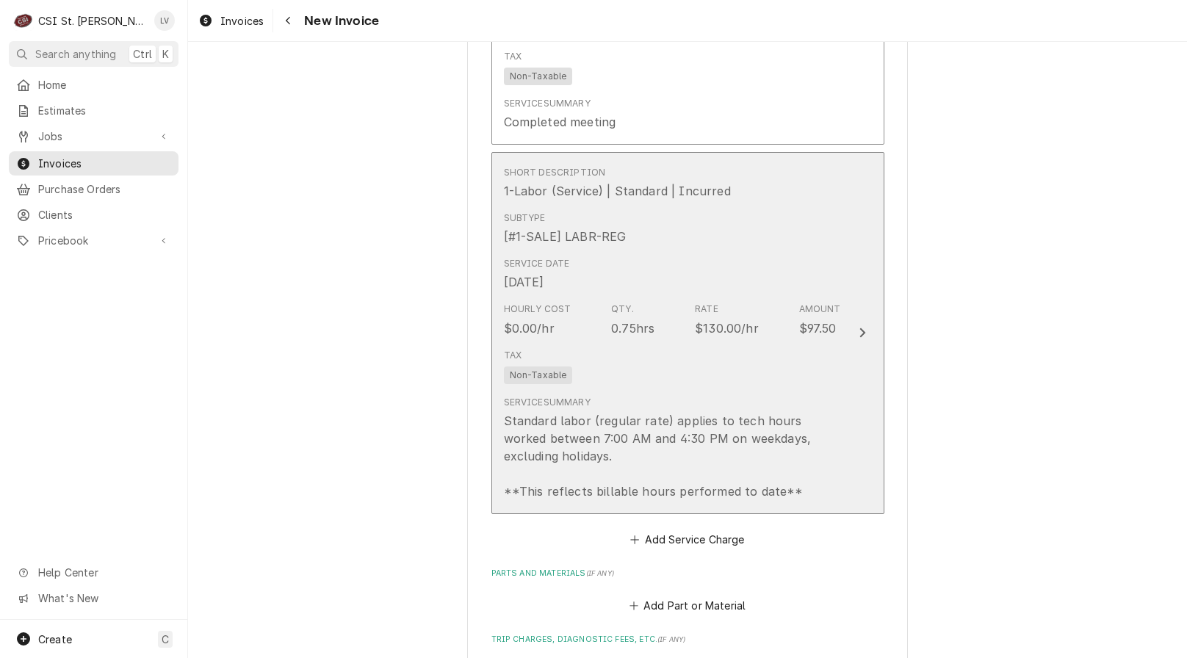
click at [724, 431] on div "Standard labor (regular rate) applies to tech hours worked between 7:00 AM and …" at bounding box center [672, 456] width 337 height 88
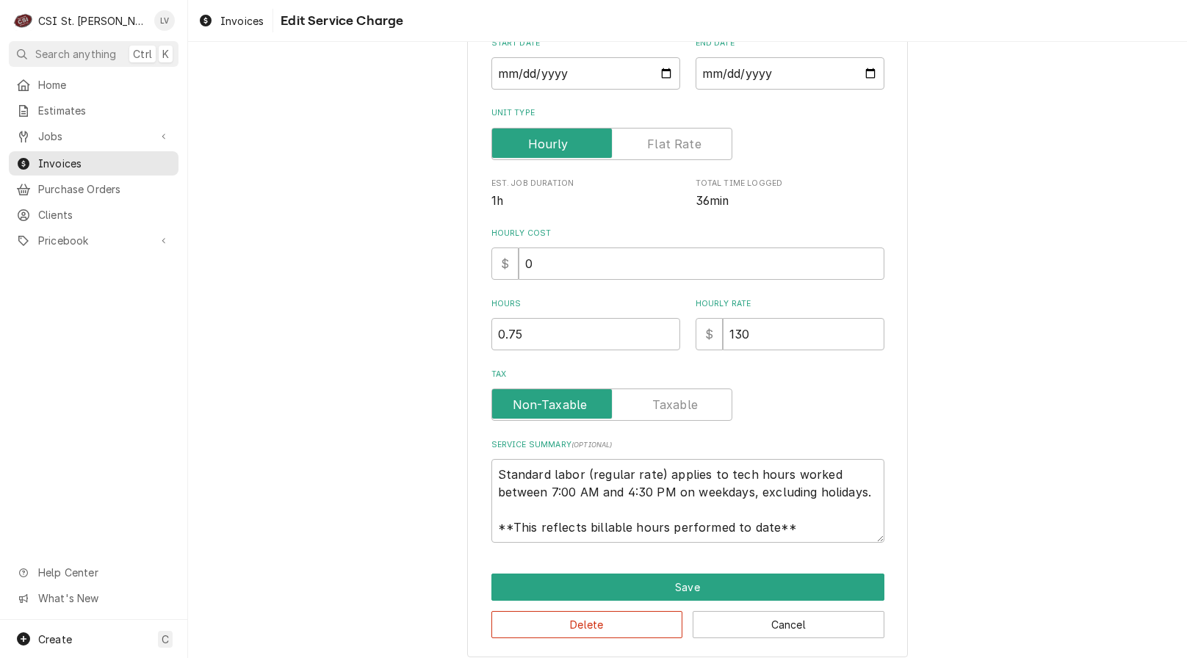
scroll to position [258, 0]
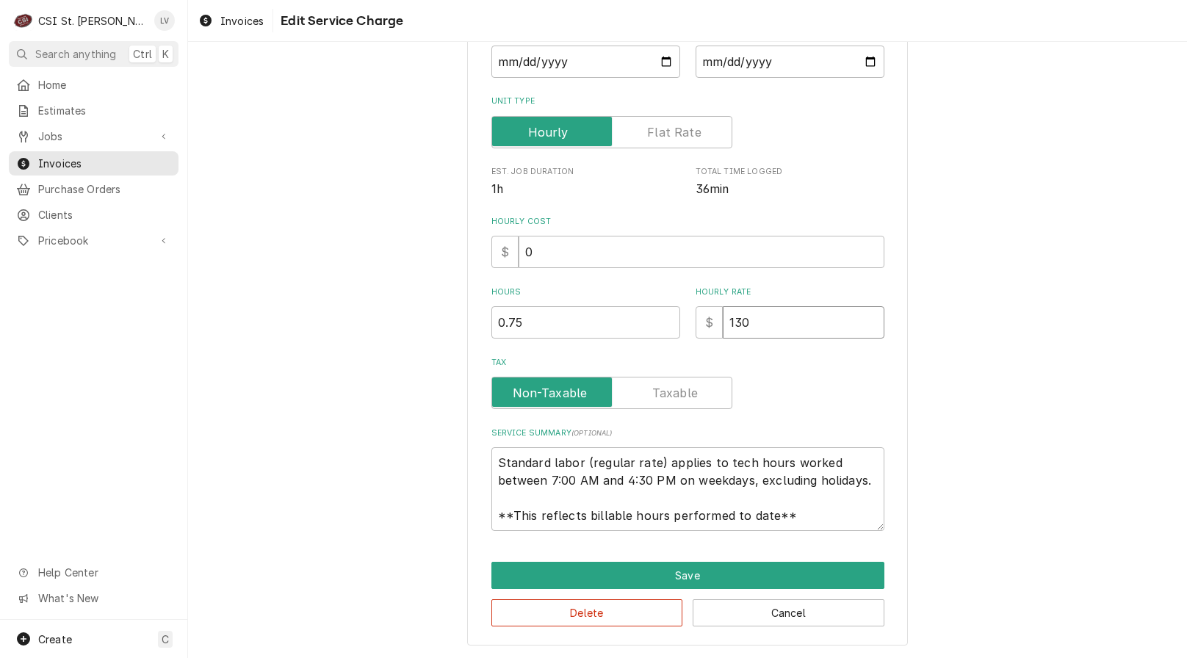
drag, startPoint x: 777, startPoint y: 323, endPoint x: 691, endPoint y: 328, distance: 86.9
click at [696, 328] on div "$ 130" at bounding box center [790, 322] width 189 height 32
type textarea "x"
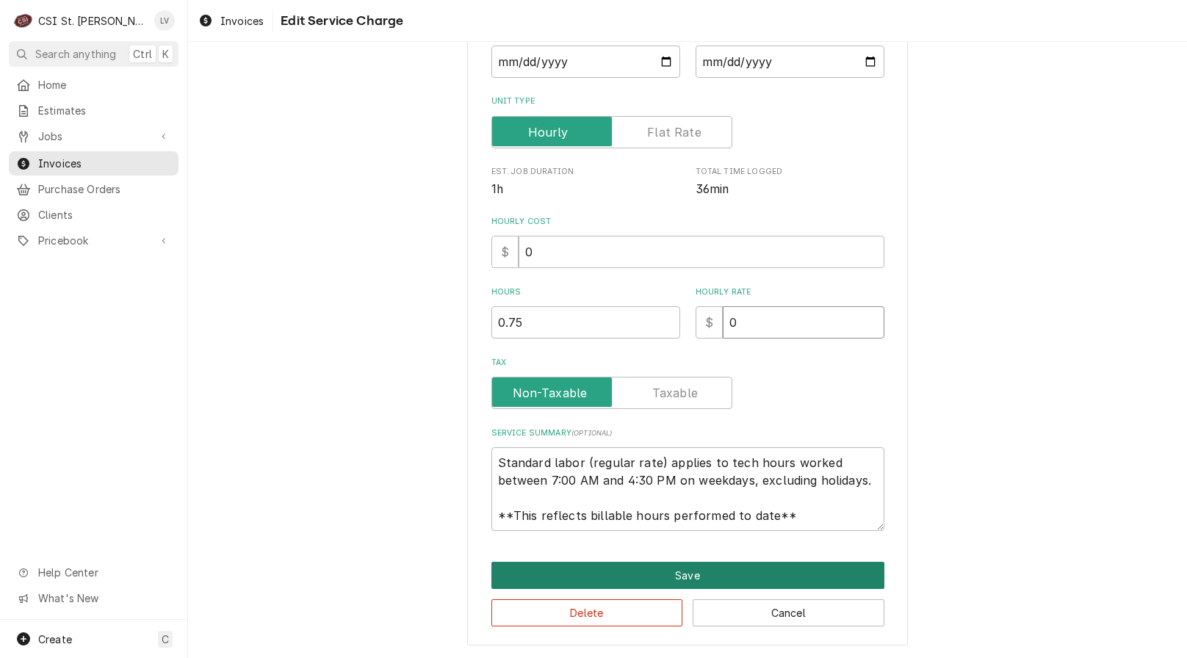
type input "0"
click at [688, 577] on button "Save" at bounding box center [687, 575] width 393 height 27
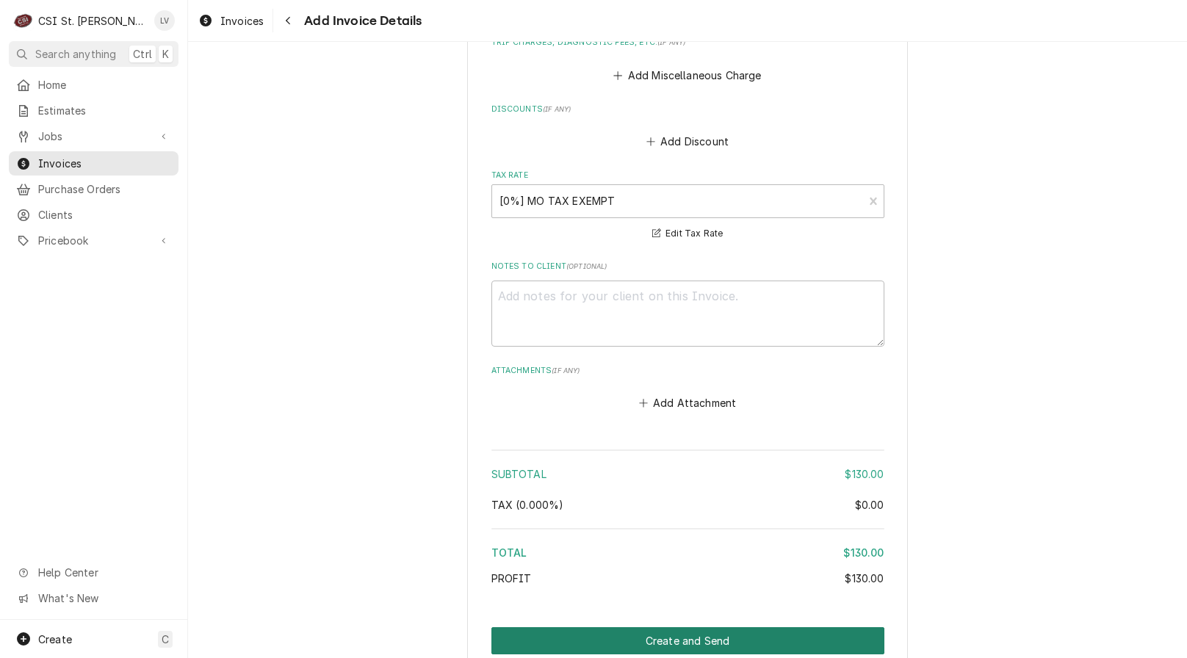
scroll to position [2059, 0]
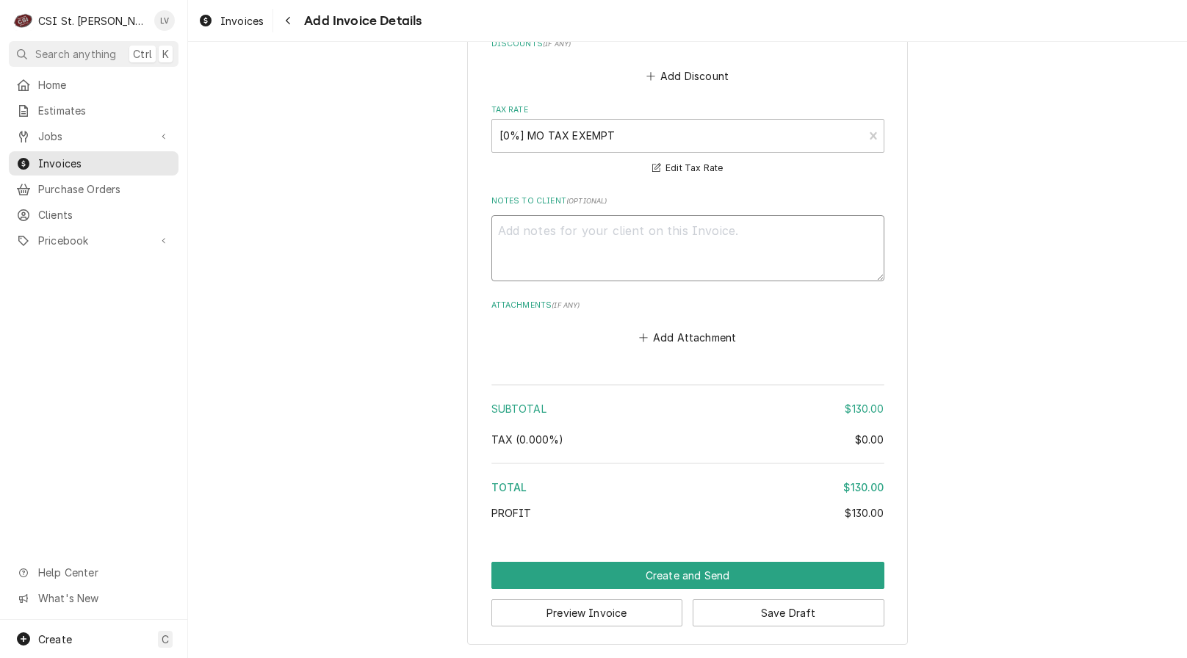
click at [579, 239] on textarea "Notes to Client ( optional )" at bounding box center [687, 248] width 393 height 66
type textarea "x"
type textarea "z"
type textarea "x"
type textarea "ze"
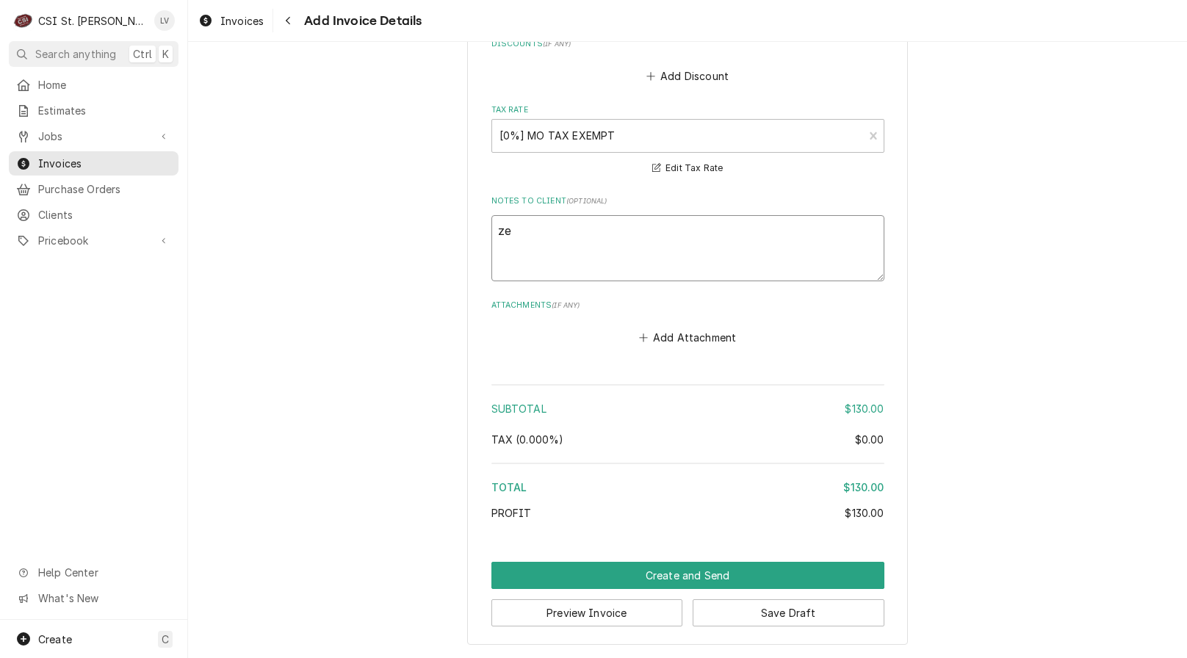
type textarea "x"
type textarea "zer"
type textarea "x"
type textarea "zero"
type textarea "x"
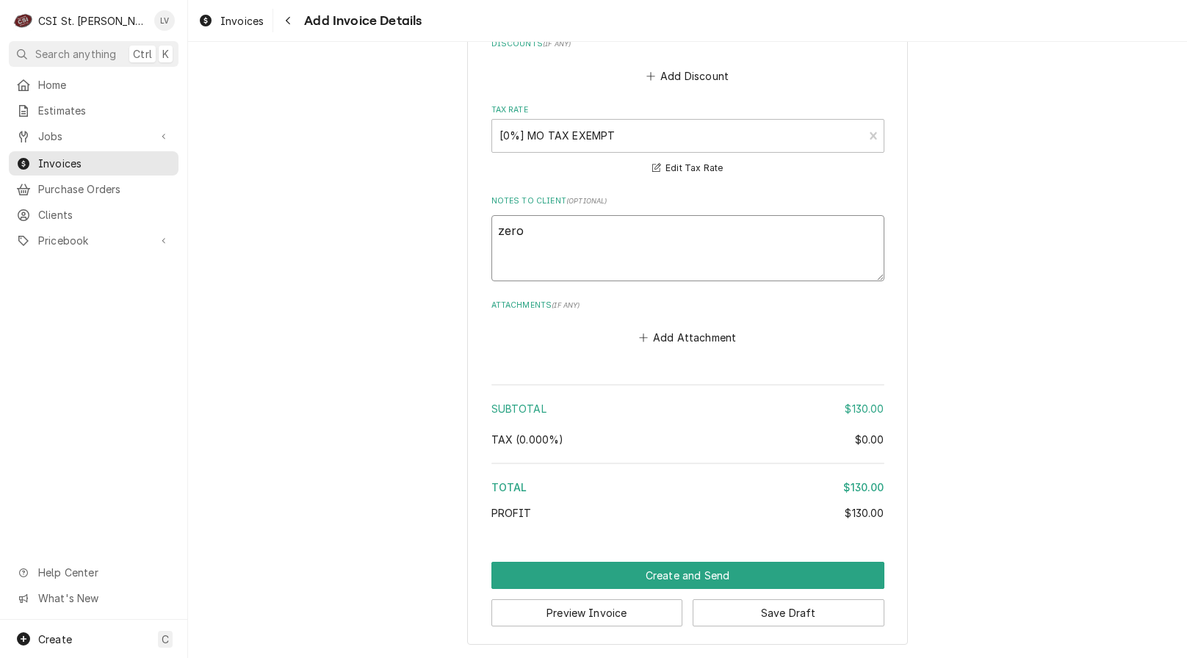
type textarea "zero-"
type textarea "x"
type textarea "zero-d"
type textarea "x"
type textarea "zero-do"
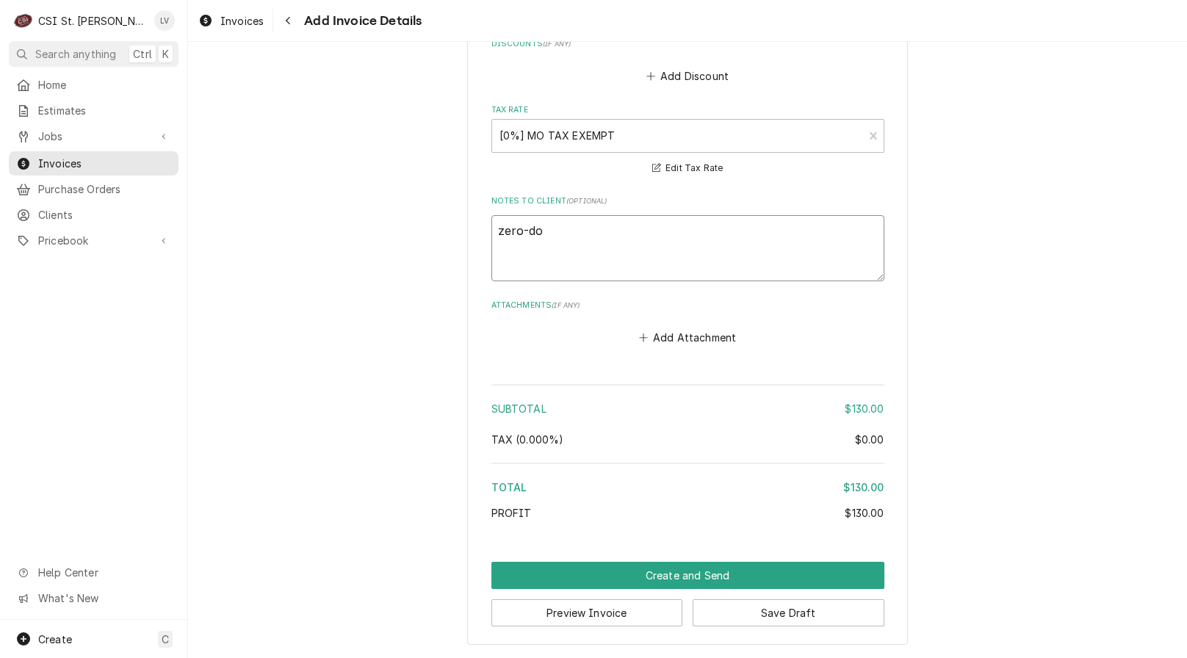
type textarea "x"
type textarea "zero-dol"
type textarea "x"
type textarea "zero-doll"
type textarea "x"
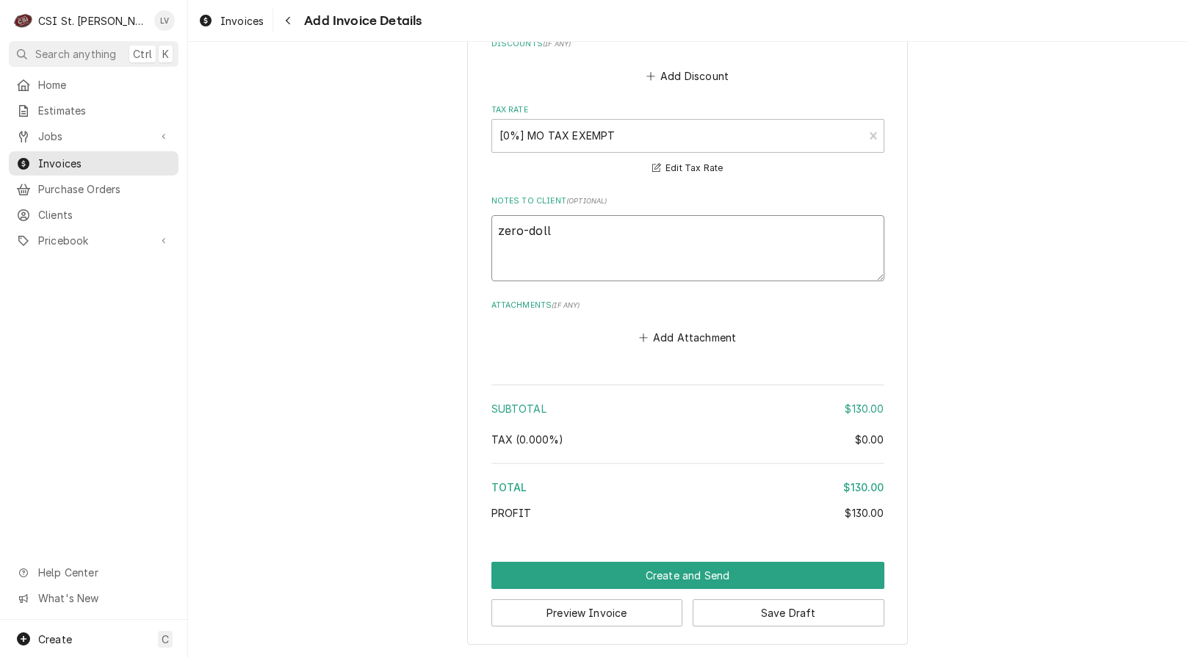
type textarea "zero-dolla"
type textarea "x"
type textarea "zero-dollar"
type textarea "x"
type textarea "zero-dollar"
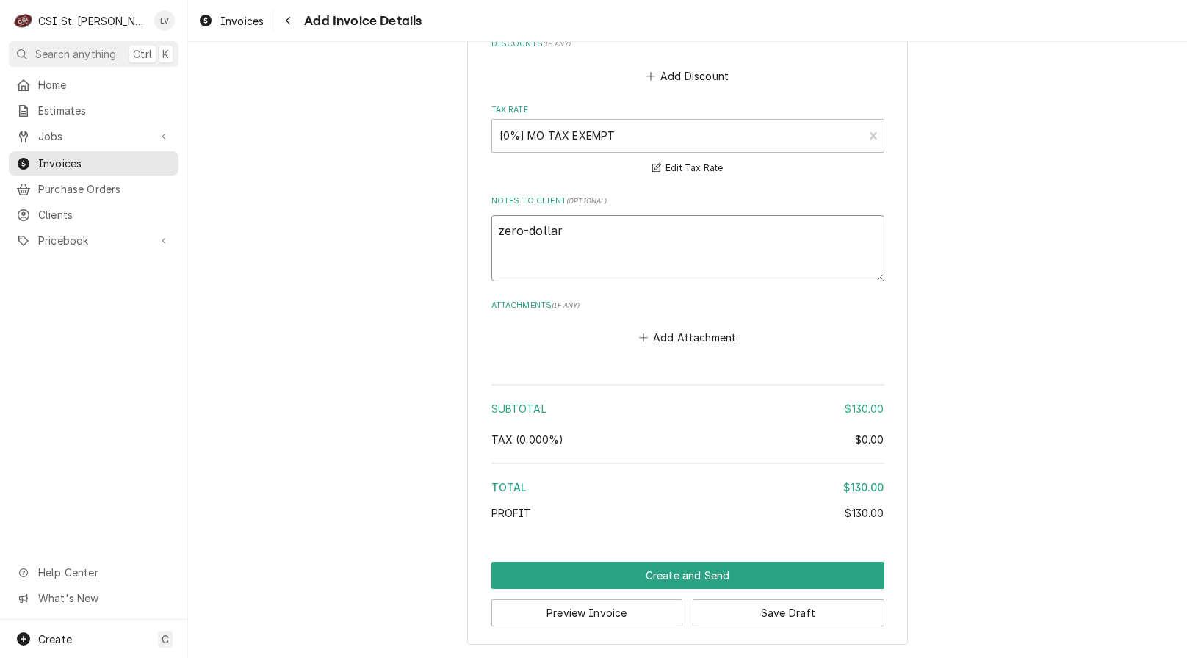
type textarea "x"
type textarea "zero-dollar i"
type textarea "x"
type textarea "zero-dollar in"
type textarea "x"
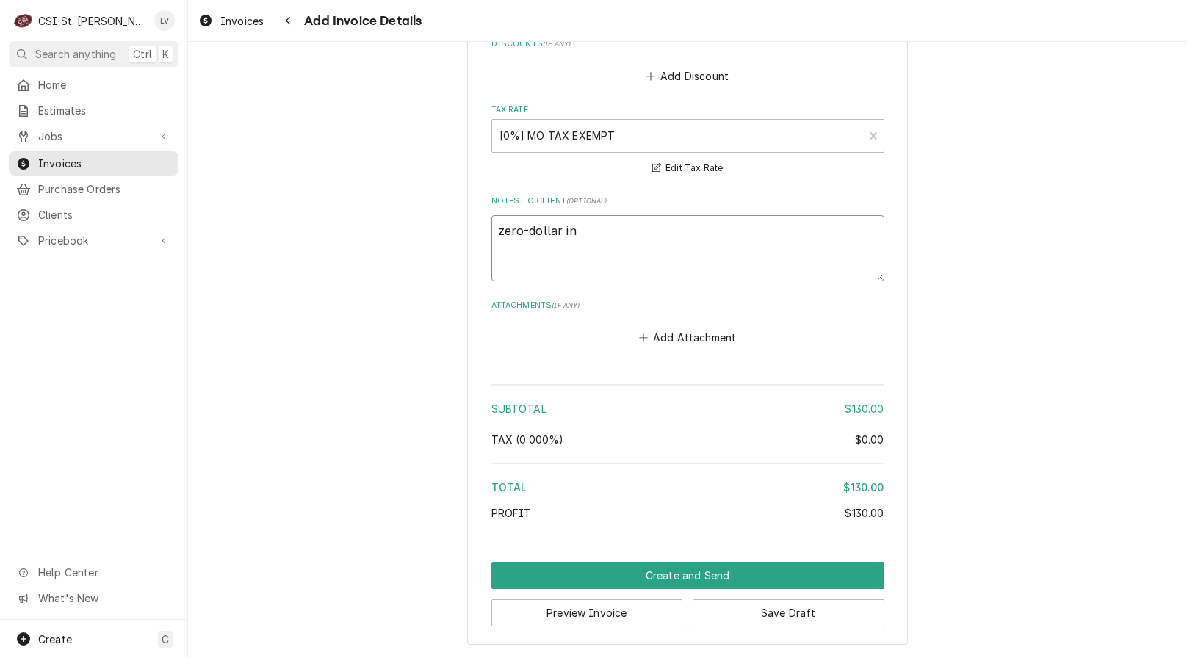
type textarea "zero-dollar inv"
type textarea "x"
type textarea "zero-dollar invo"
type textarea "x"
type textarea "zero-dollar invoi"
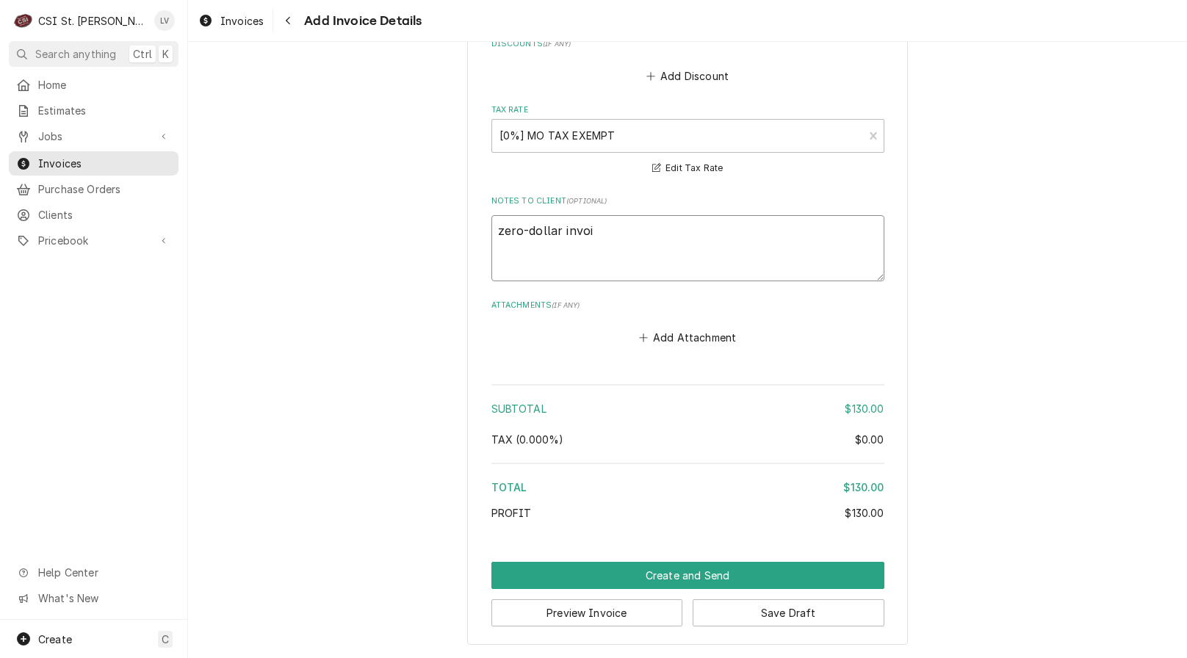
type textarea "x"
type textarea "zero-dollar invoic"
type textarea "x"
type textarea "zero-dollar invoice"
click at [763, 606] on button "Save Draft" at bounding box center [789, 612] width 192 height 27
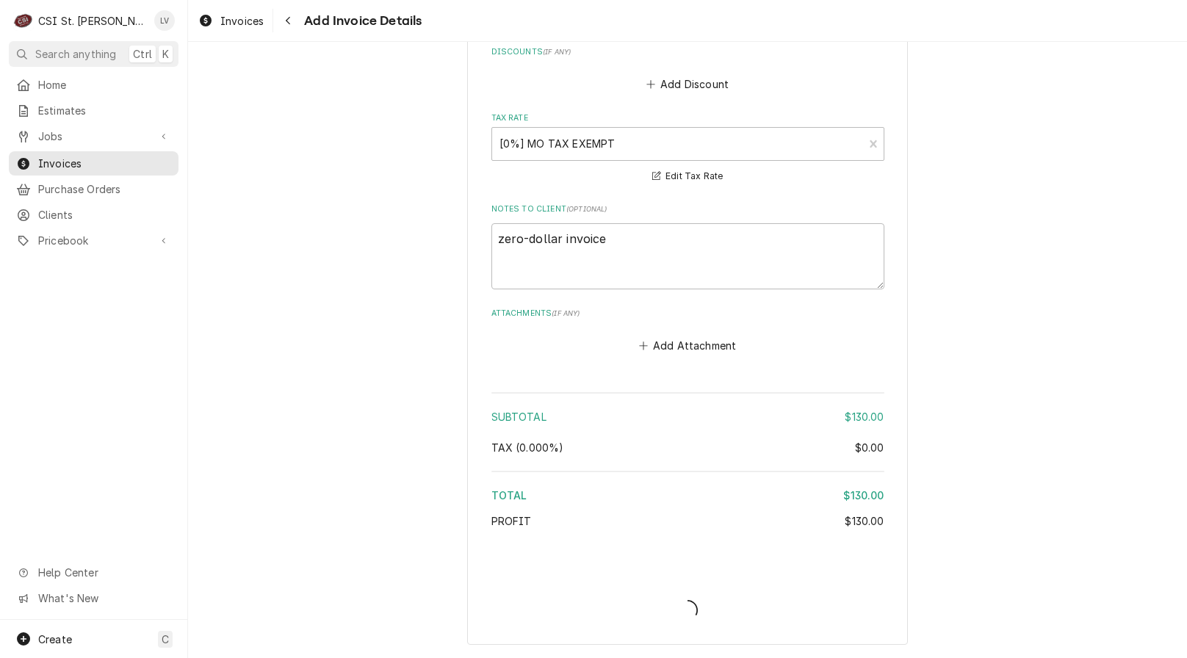
scroll to position [2050, 0]
type textarea "x"
